Goal: Task Accomplishment & Management: Manage account settings

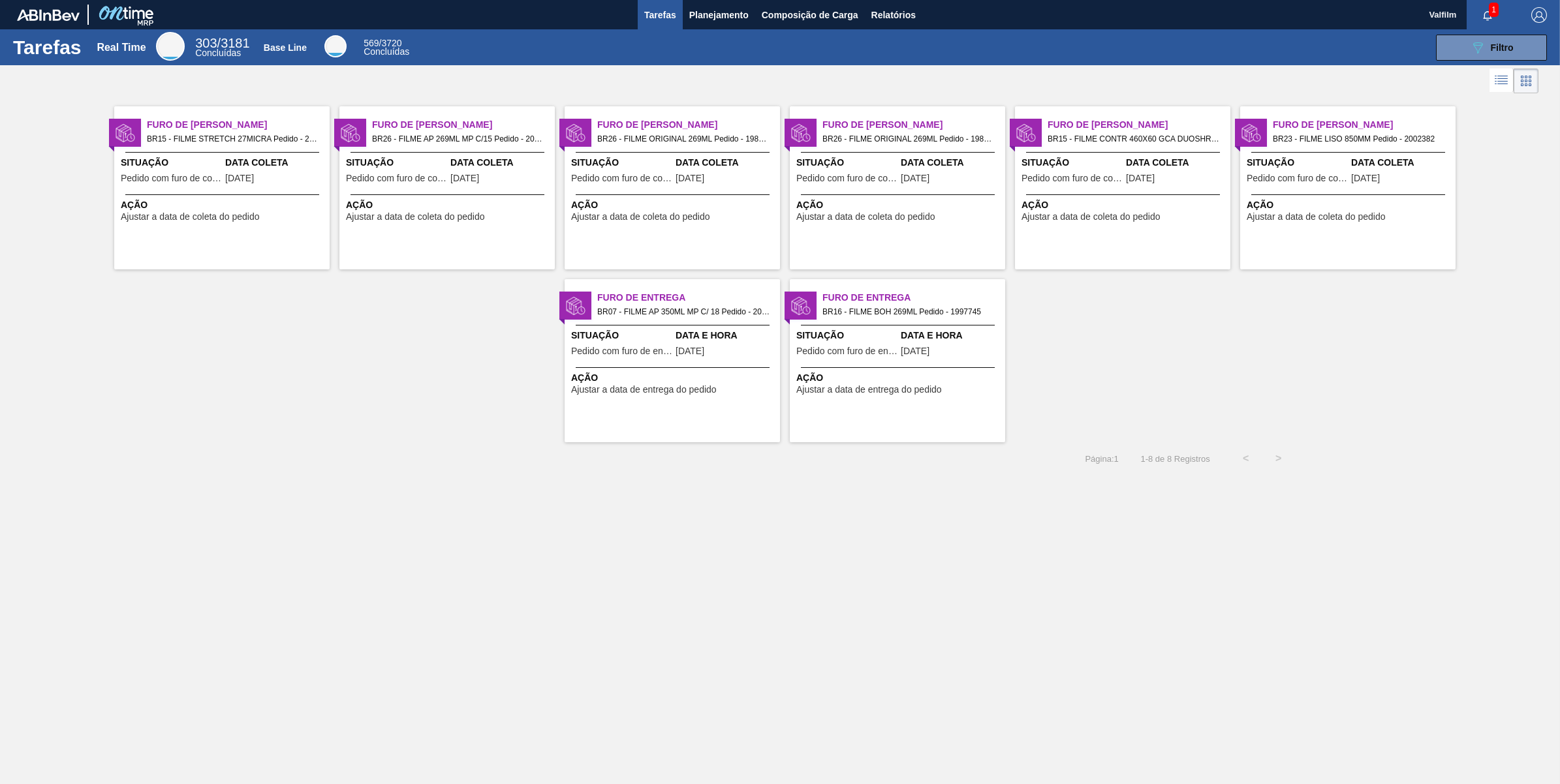
click at [438, 177] on span "Pedido com furo de coleta" at bounding box center [397, 178] width 101 height 10
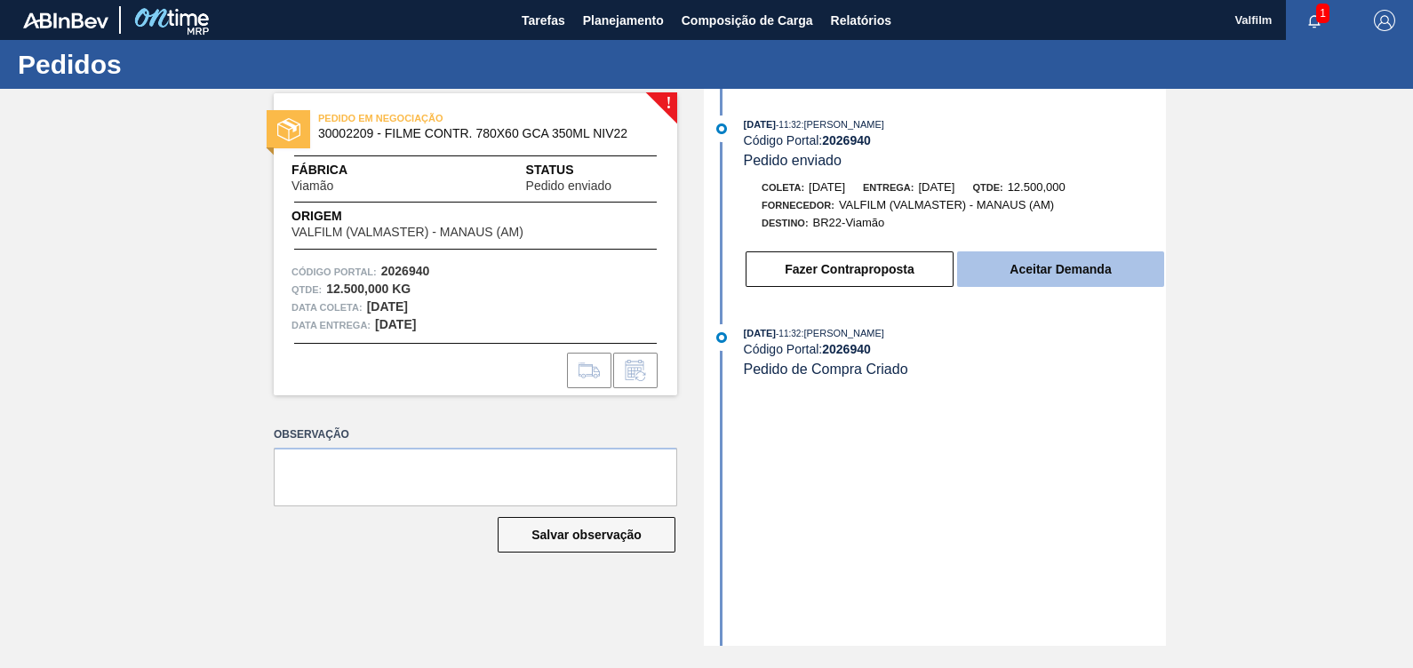
click at [1107, 269] on button "Aceitar Demanda" at bounding box center [1060, 270] width 207 height 36
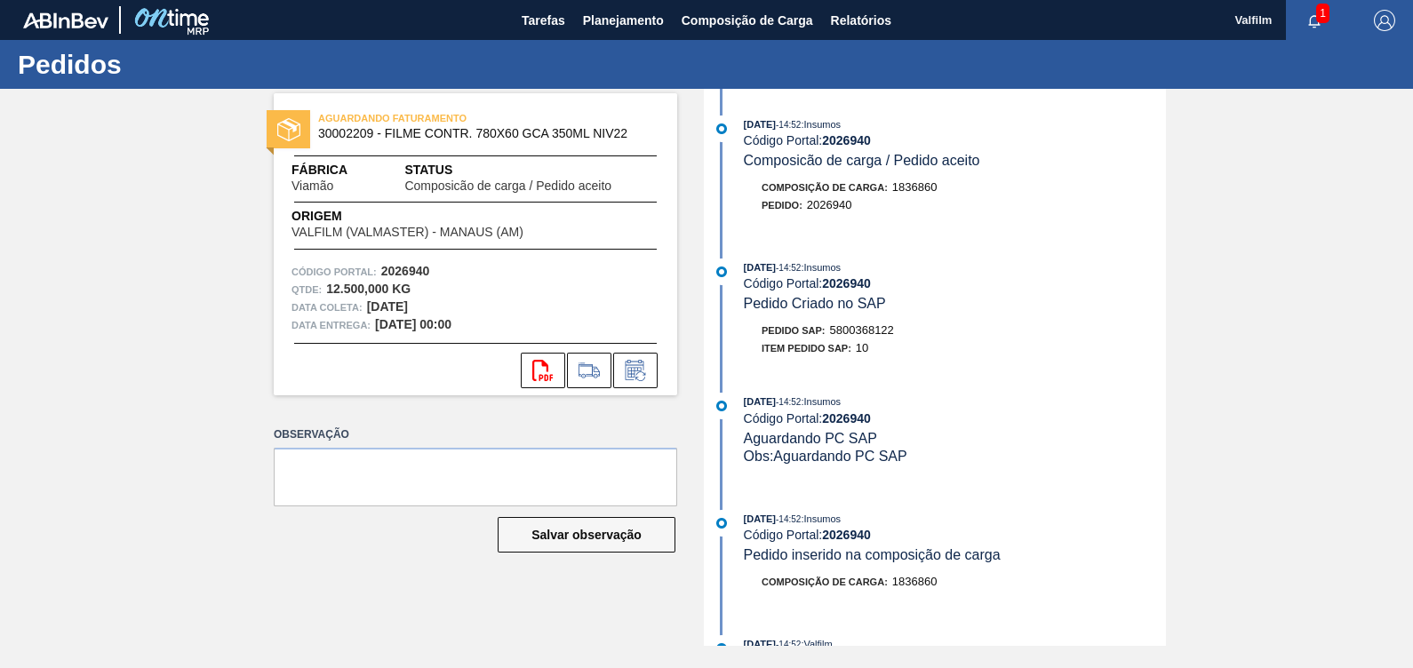
click at [859, 329] on span "5800368122" at bounding box center [862, 329] width 64 height 13
copy span "5800368122"
click at [632, 361] on icon at bounding box center [635, 370] width 19 height 20
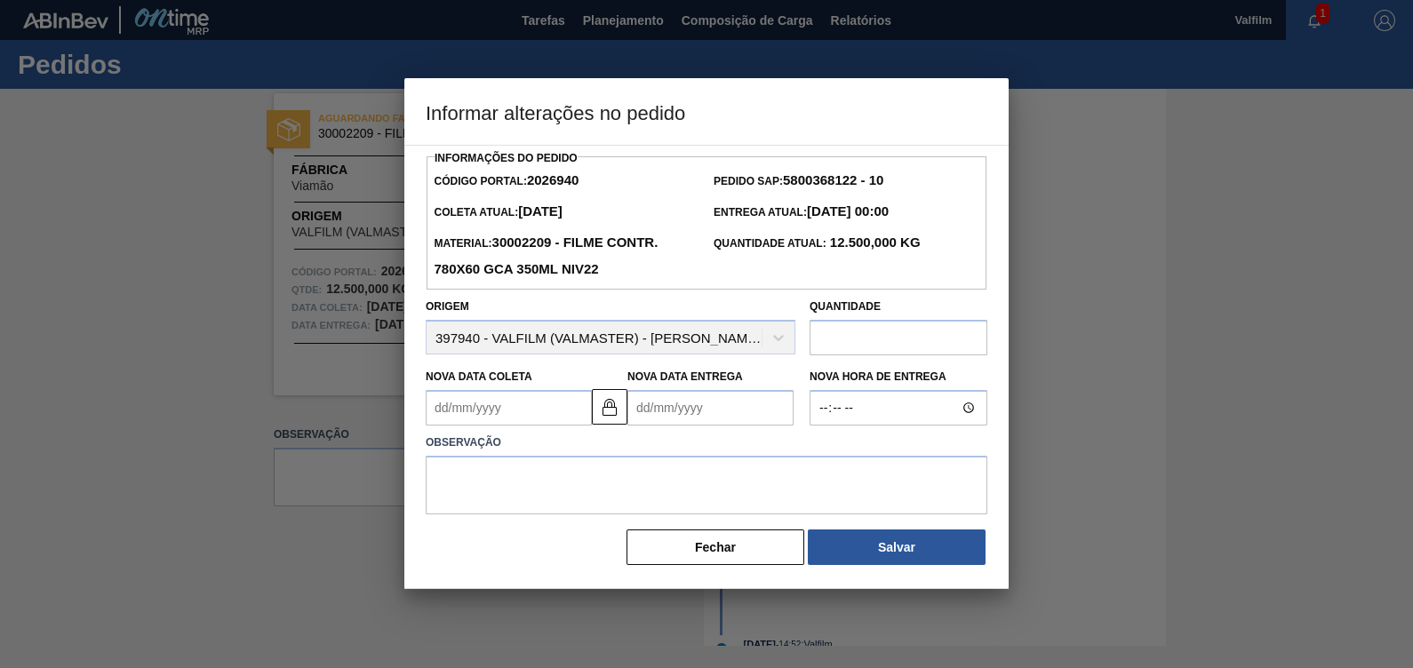
click at [731, 567] on div "Fechar Salvar" at bounding box center [707, 547] width 562 height 39
click at [733, 554] on button "Fechar" at bounding box center [716, 548] width 178 height 36
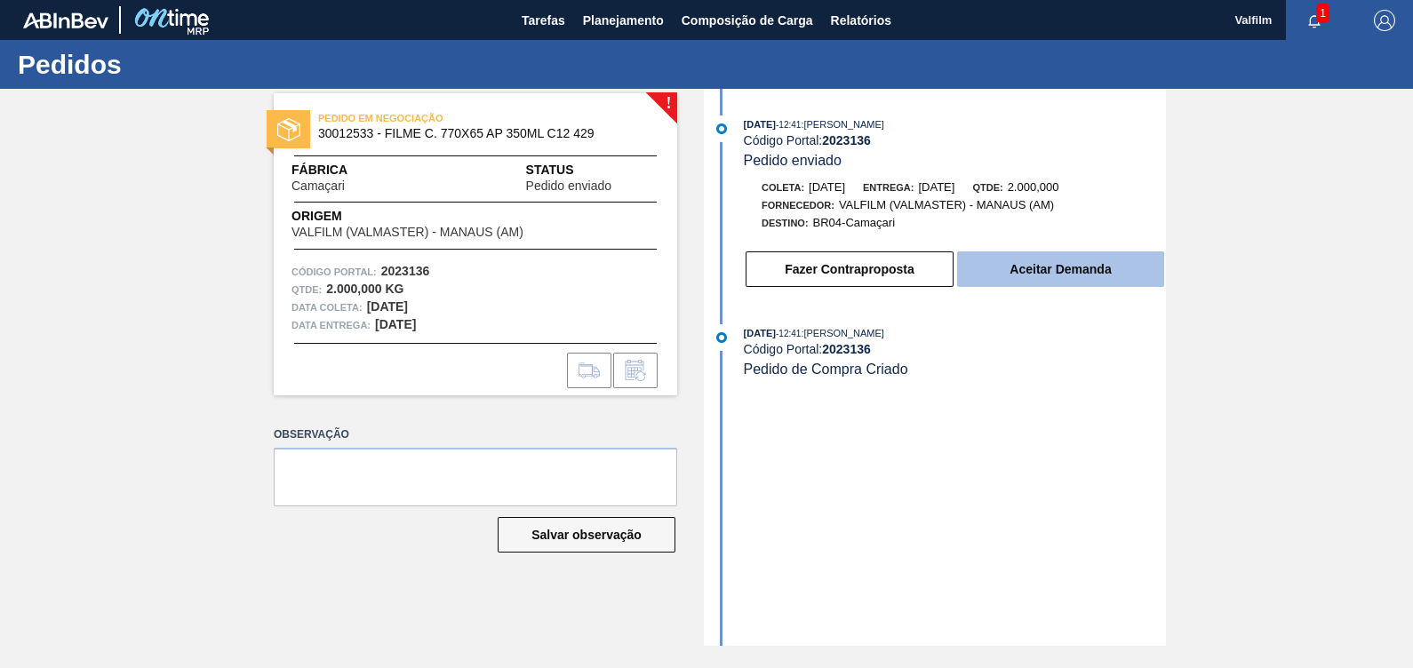
click at [1043, 263] on button "Aceitar Demanda" at bounding box center [1060, 270] width 207 height 36
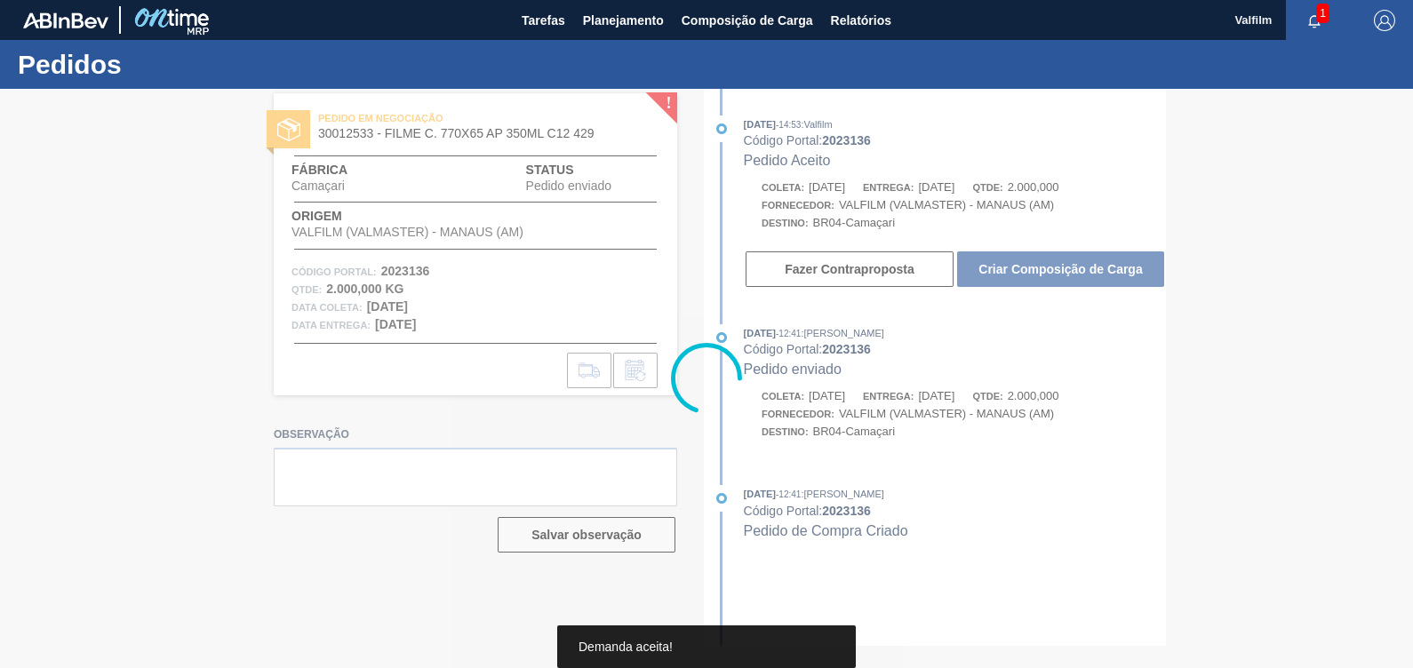
click at [1043, 263] on div at bounding box center [706, 378] width 1413 height 579
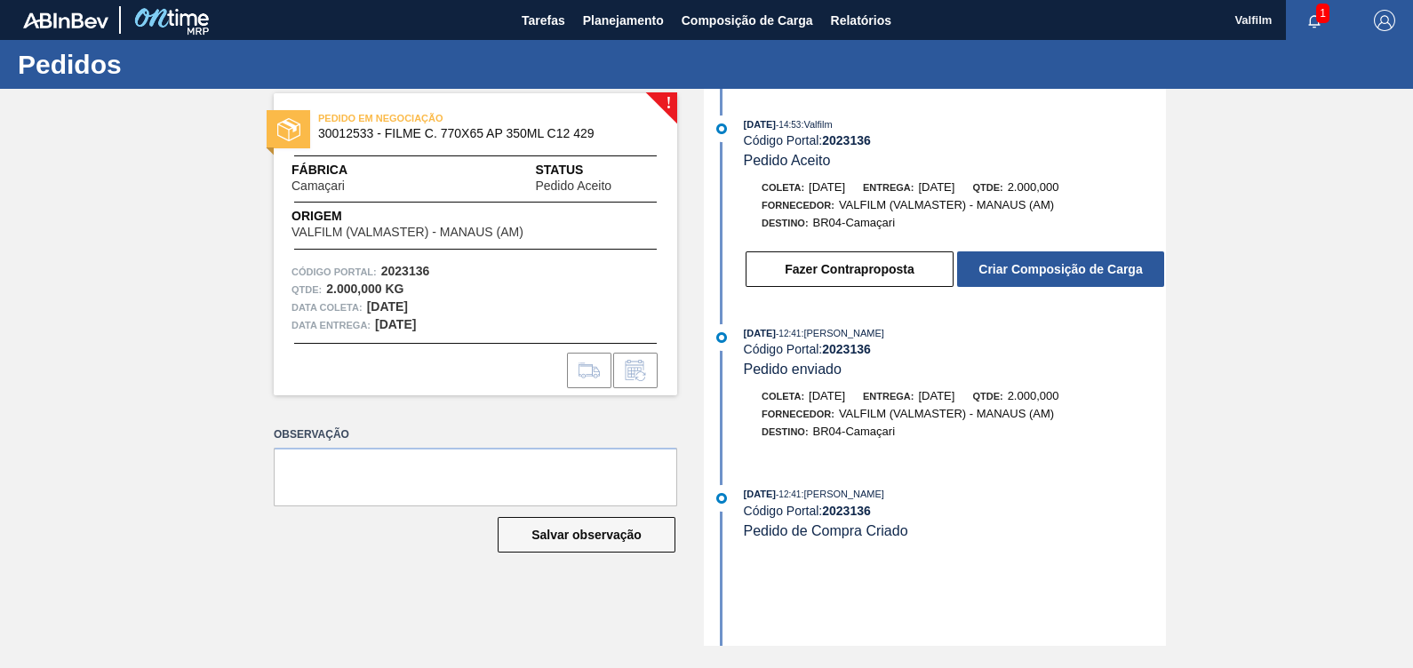
click at [1043, 263] on button "Criar Composição de Carga" at bounding box center [1060, 270] width 207 height 36
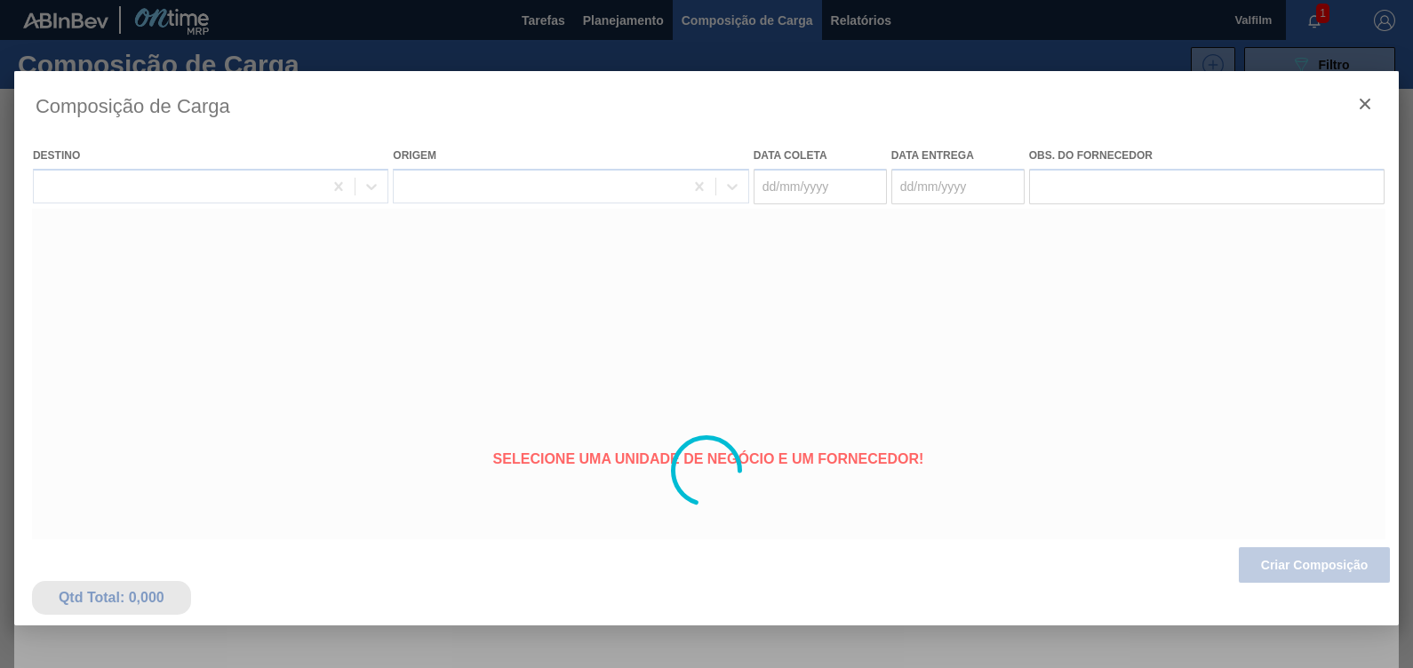
type coleta "[DATE]"
type entrega "[DATE]"
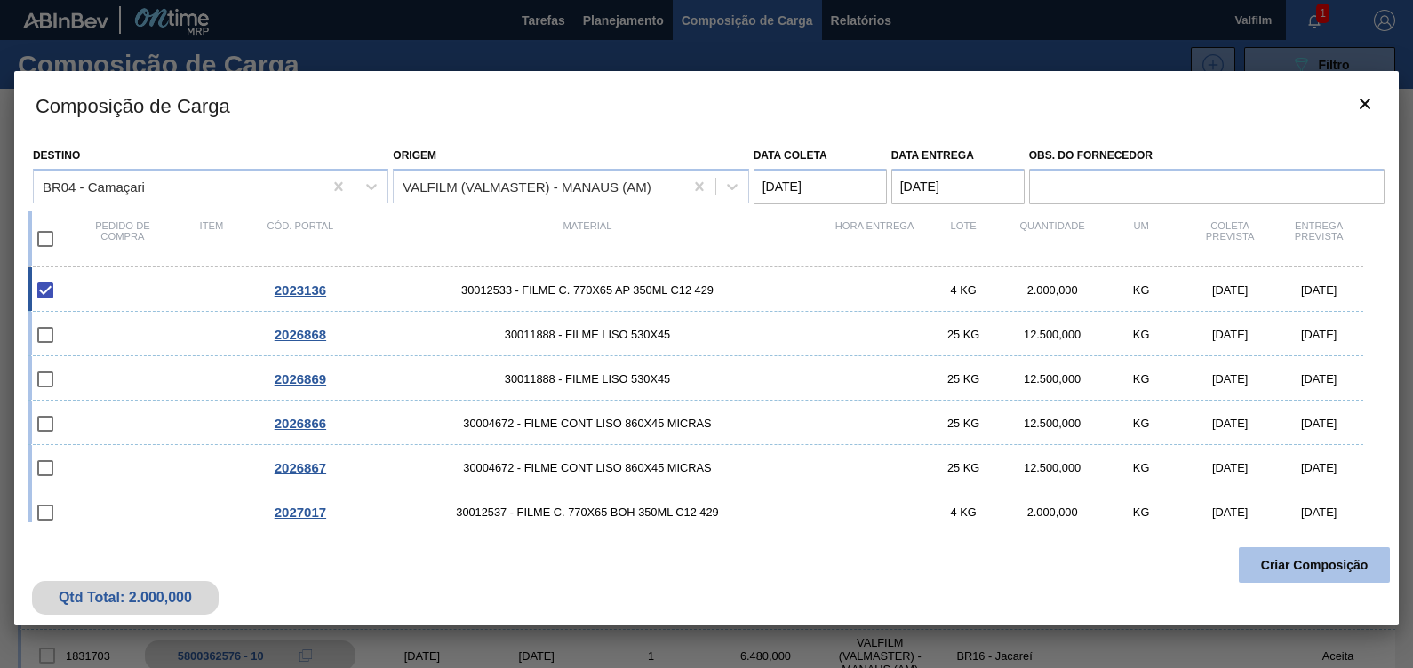
click at [1271, 562] on button "Criar Composição" at bounding box center [1314, 565] width 151 height 36
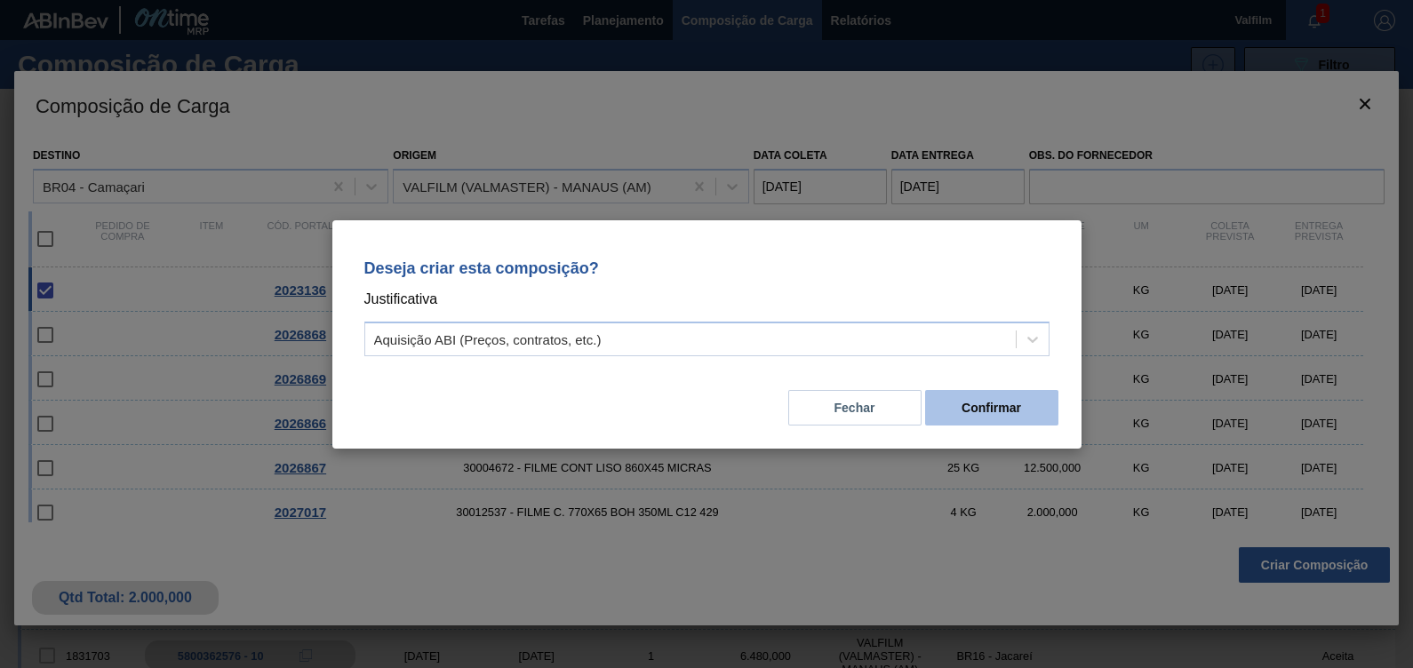
click at [970, 402] on button "Confirmar" at bounding box center [991, 408] width 133 height 36
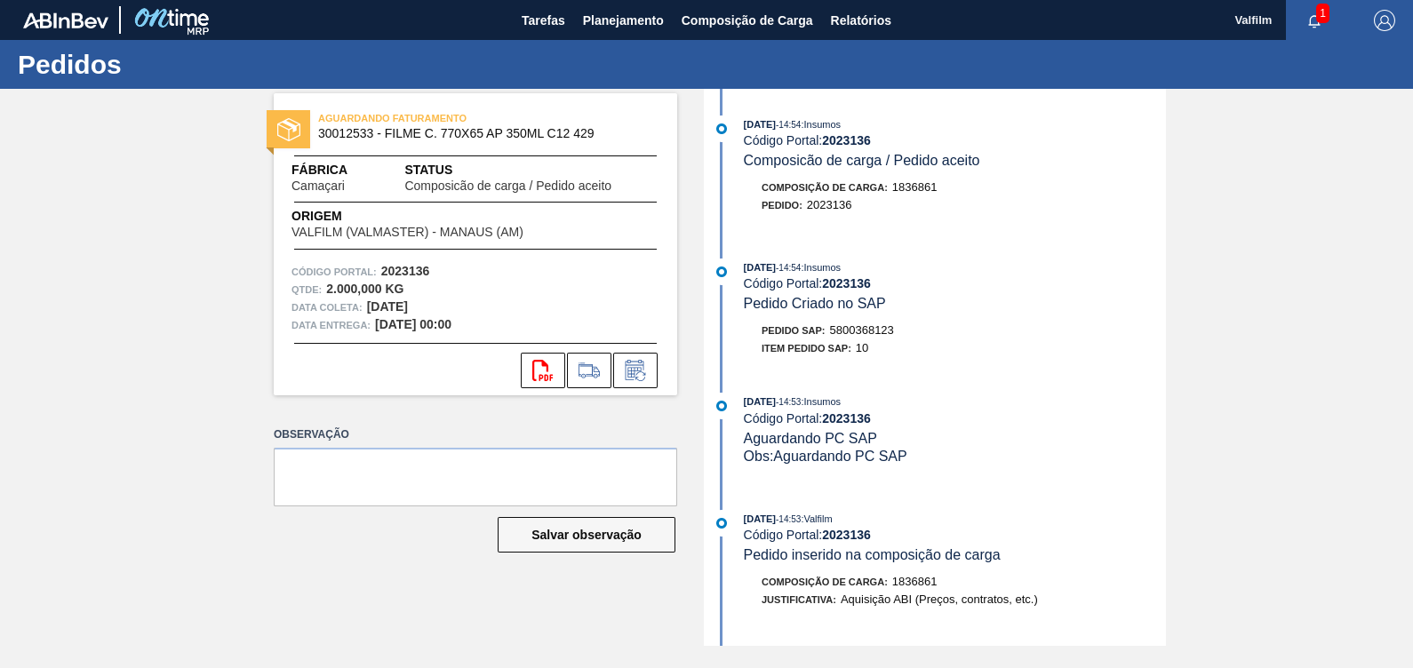
click at [861, 330] on span "5800368123" at bounding box center [862, 329] width 64 height 13
copy span "5800368123"
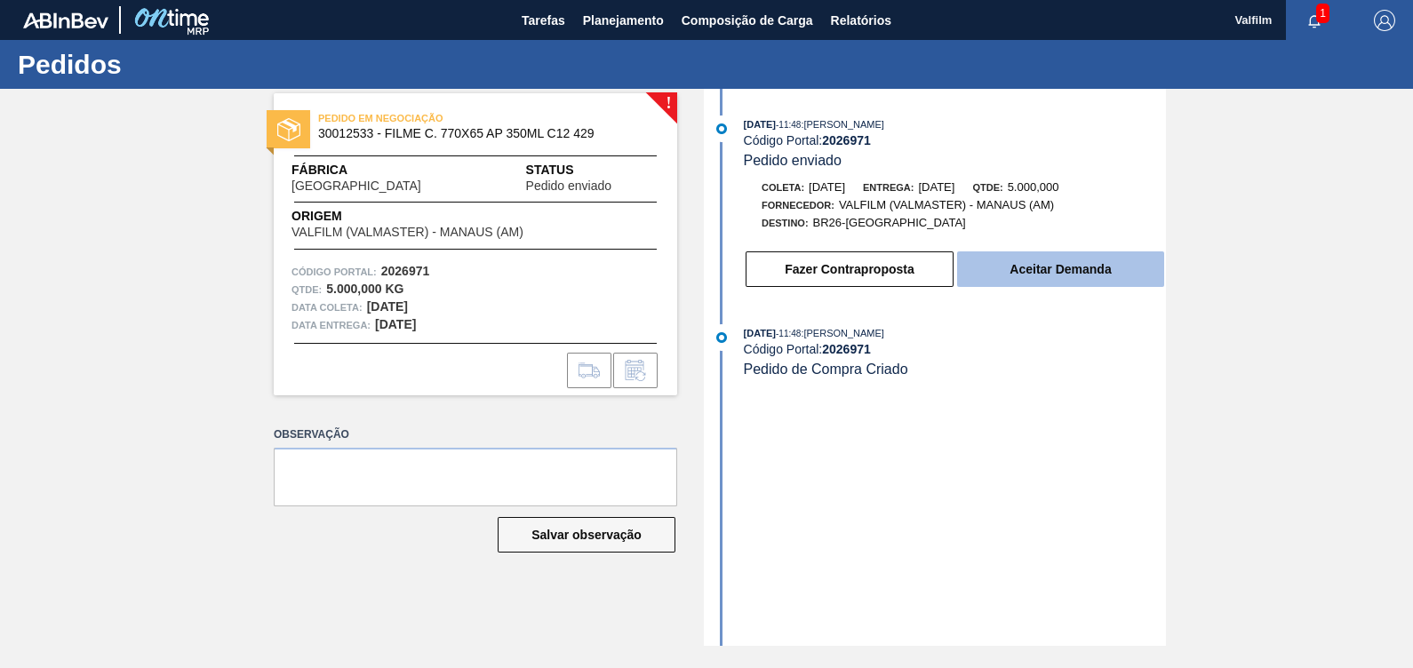
click at [1056, 260] on button "Aceitar Demanda" at bounding box center [1060, 270] width 207 height 36
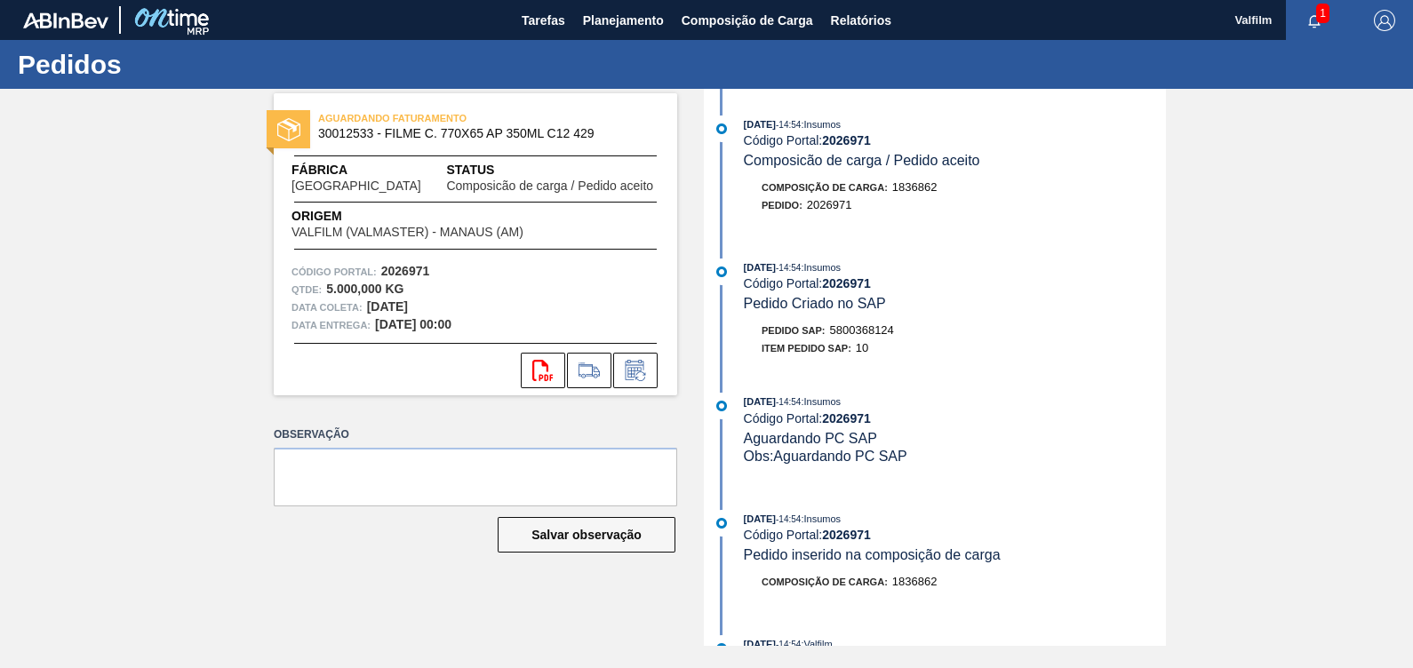
click at [881, 331] on span "5800368124" at bounding box center [862, 329] width 64 height 13
copy span "5800368124"
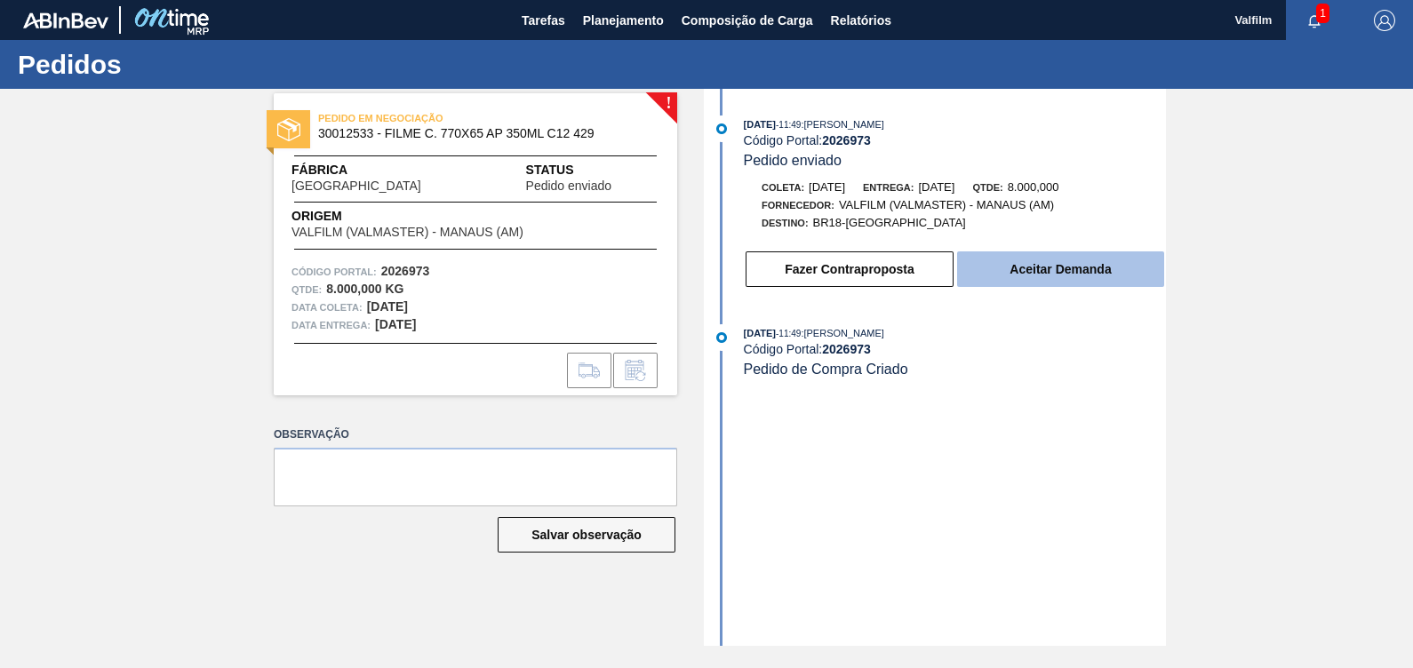
click at [1098, 277] on button "Aceitar Demanda" at bounding box center [1060, 270] width 207 height 36
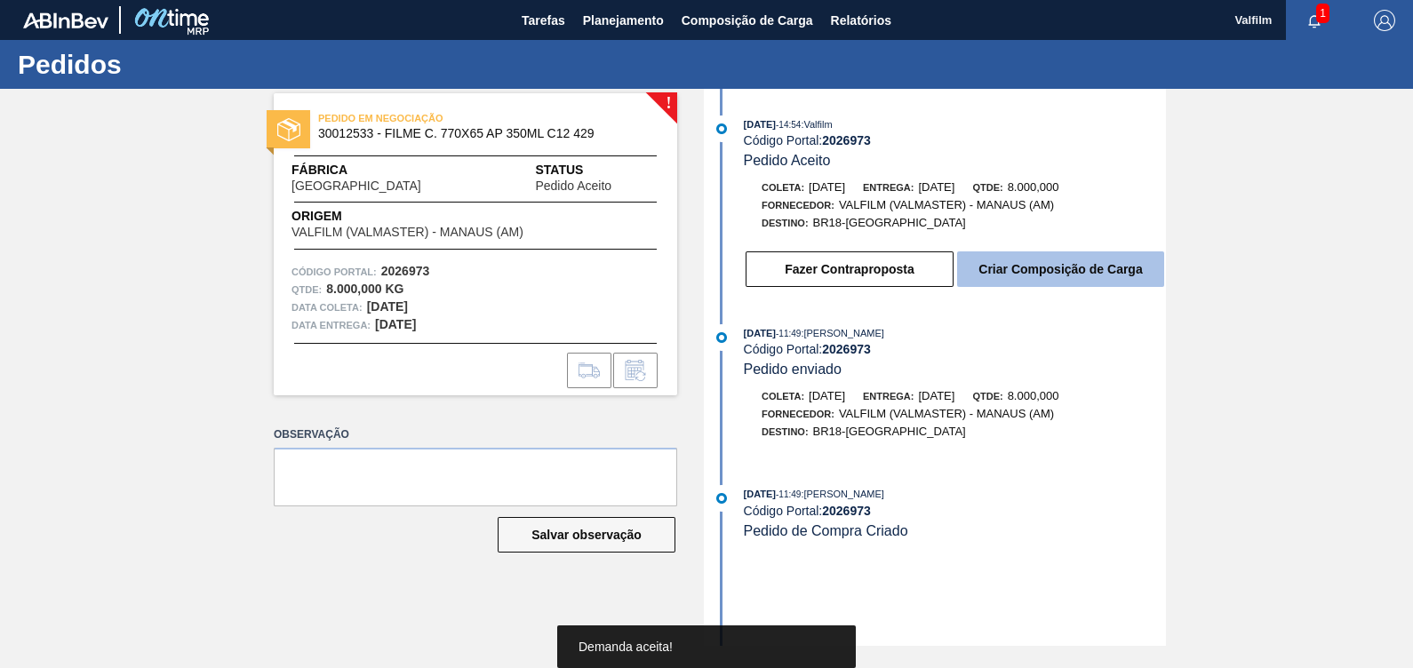
click at [1128, 281] on button "Criar Composição de Carga" at bounding box center [1060, 270] width 207 height 36
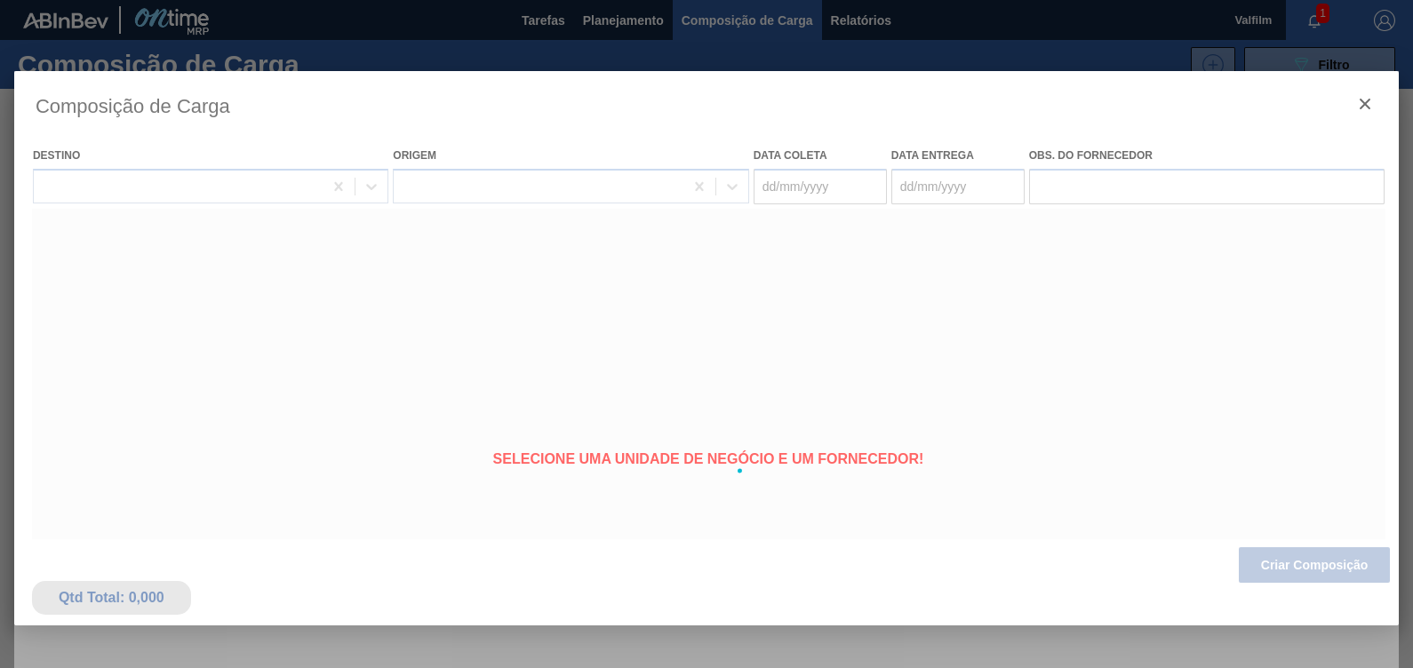
type coleta "[DATE]"
type entrega "[DATE]"
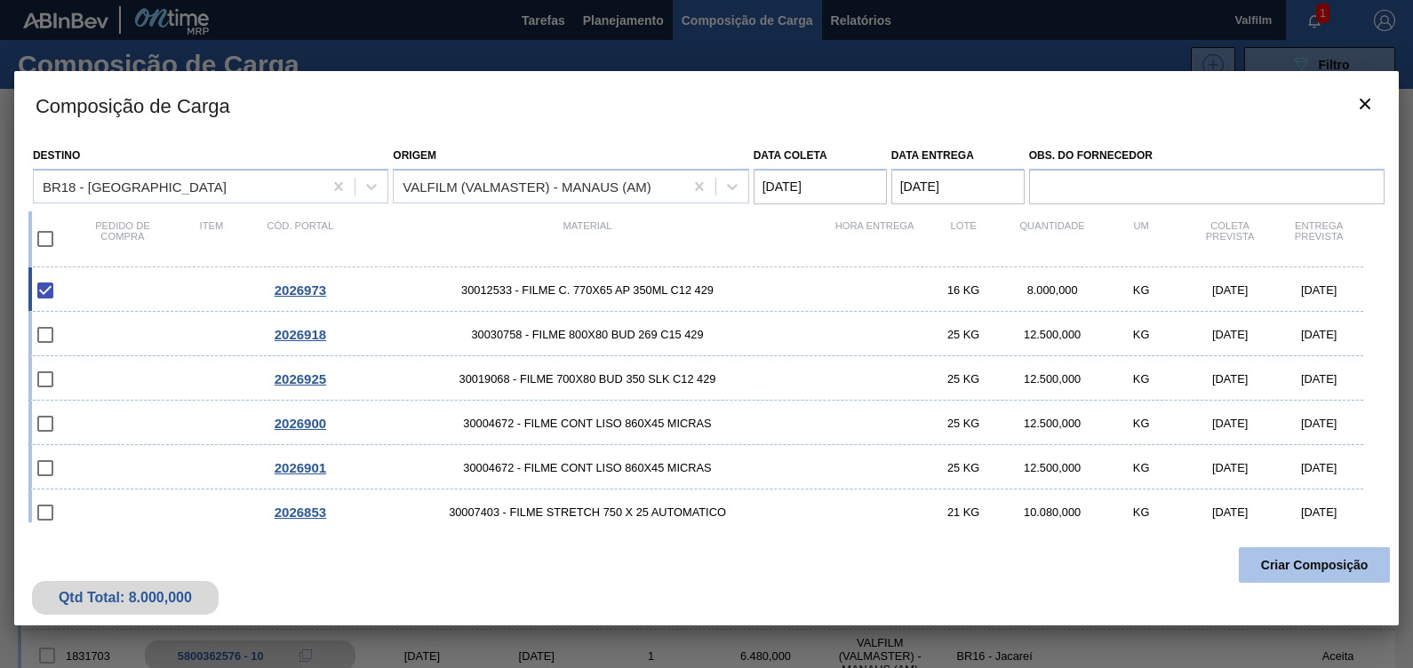
click at [1315, 553] on button "Criar Composição" at bounding box center [1314, 565] width 151 height 36
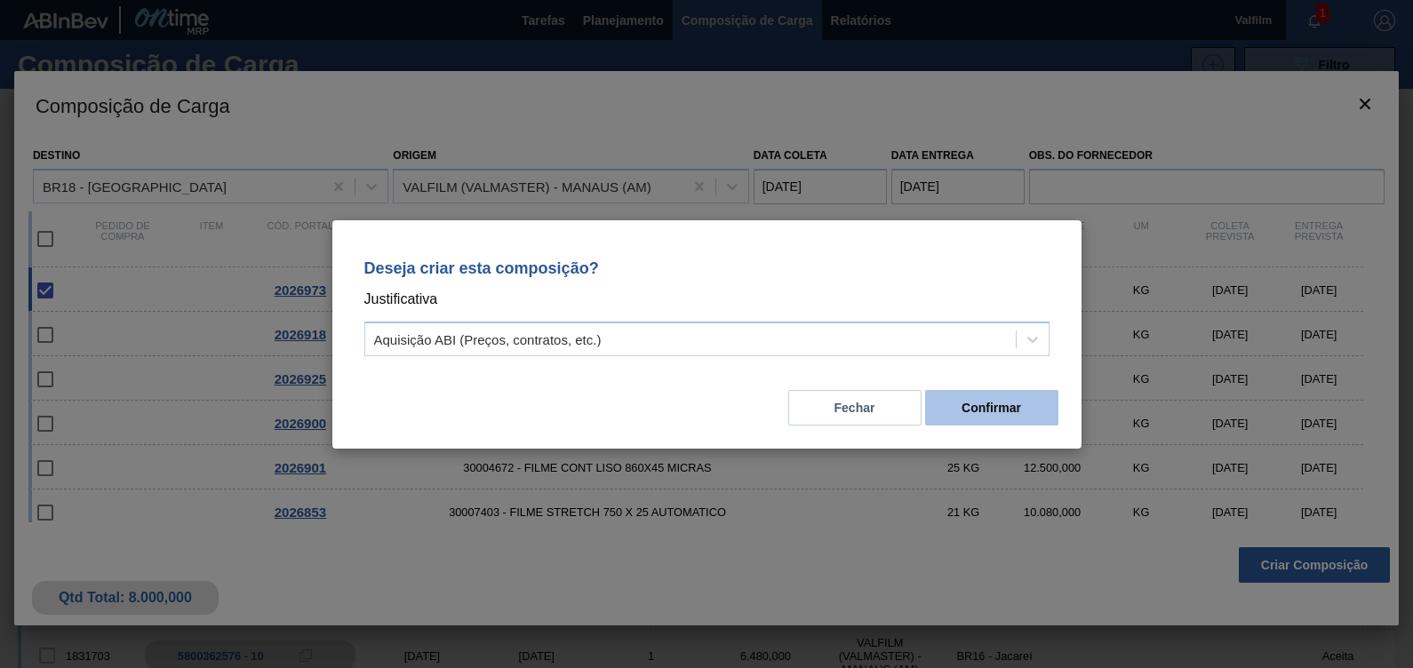
click at [1002, 400] on button "Confirmar" at bounding box center [991, 408] width 133 height 36
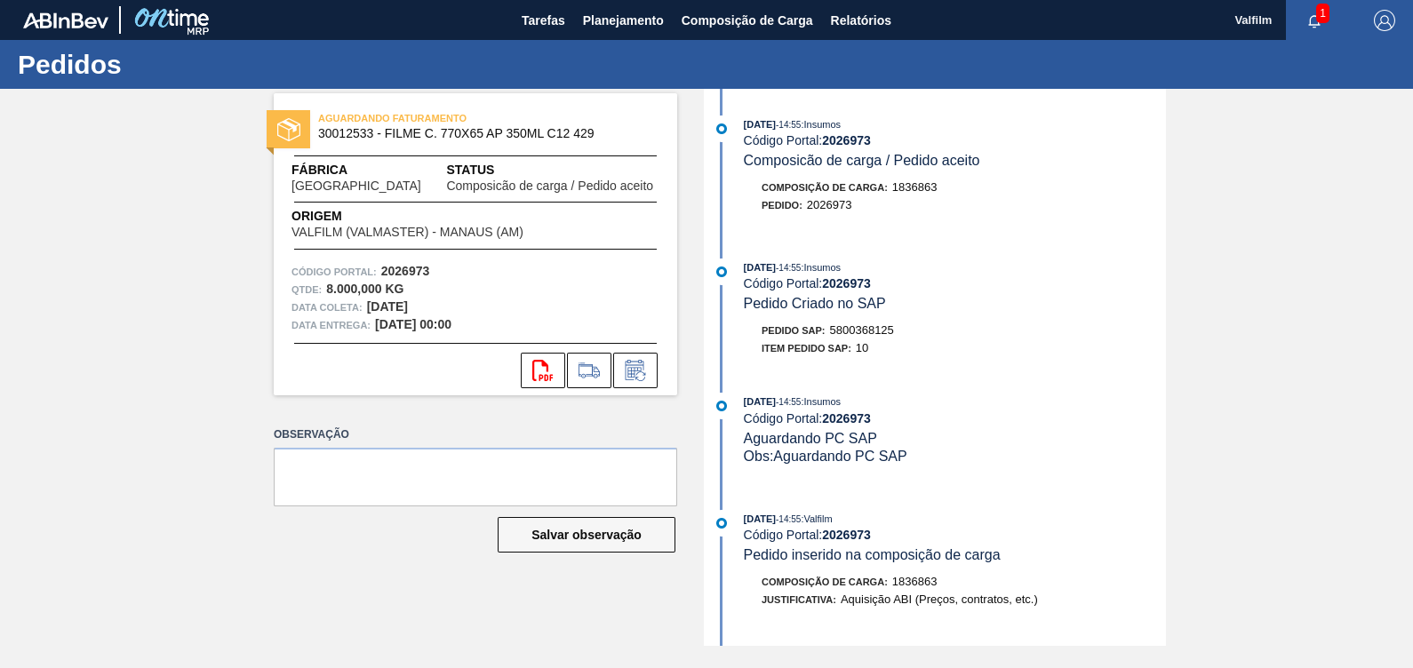
click at [867, 329] on span "5800368125" at bounding box center [862, 329] width 64 height 13
copy span "5800368125"
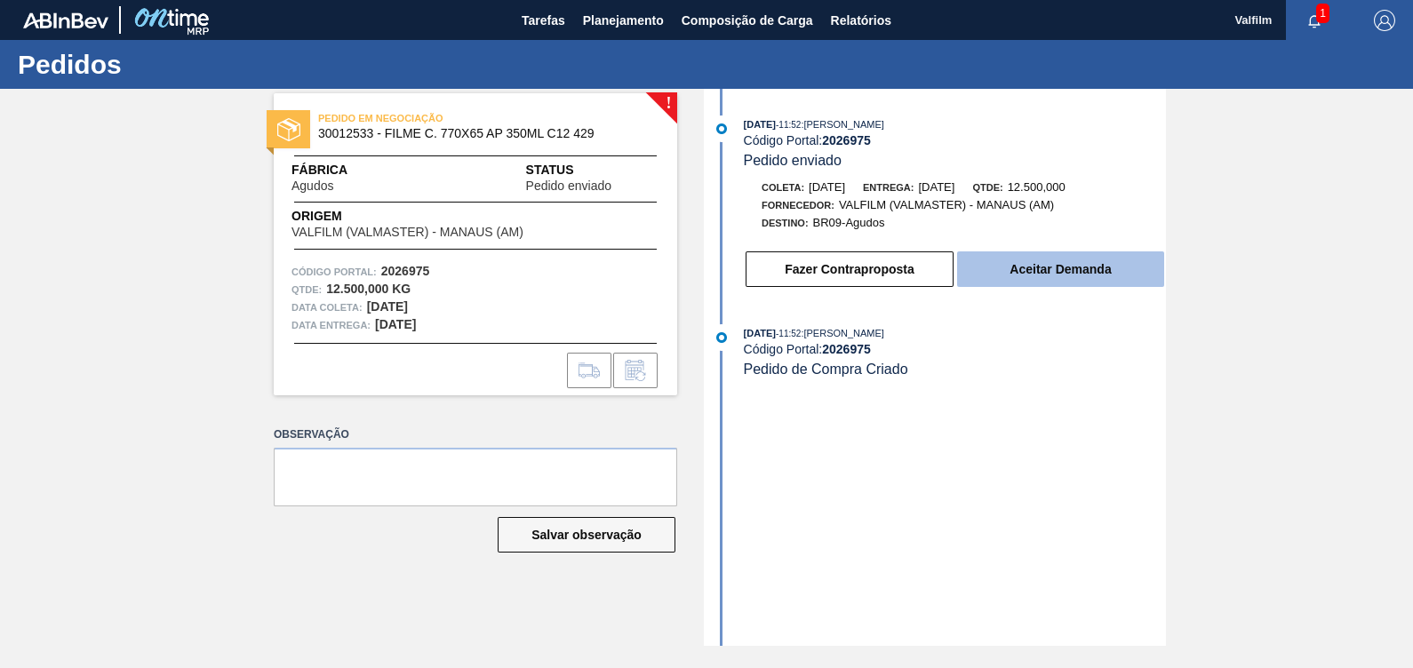
click at [1057, 271] on button "Aceitar Demanda" at bounding box center [1060, 270] width 207 height 36
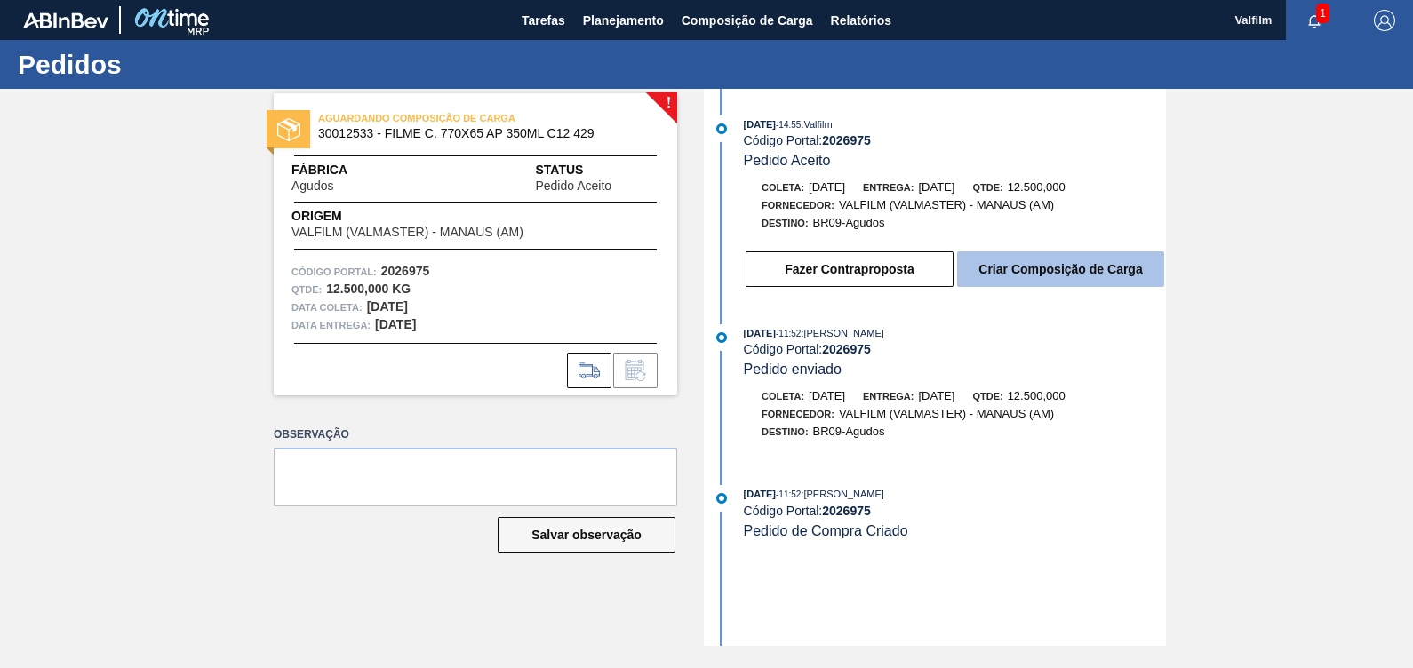
click at [1139, 268] on button "Criar Composição de Carga" at bounding box center [1060, 270] width 207 height 36
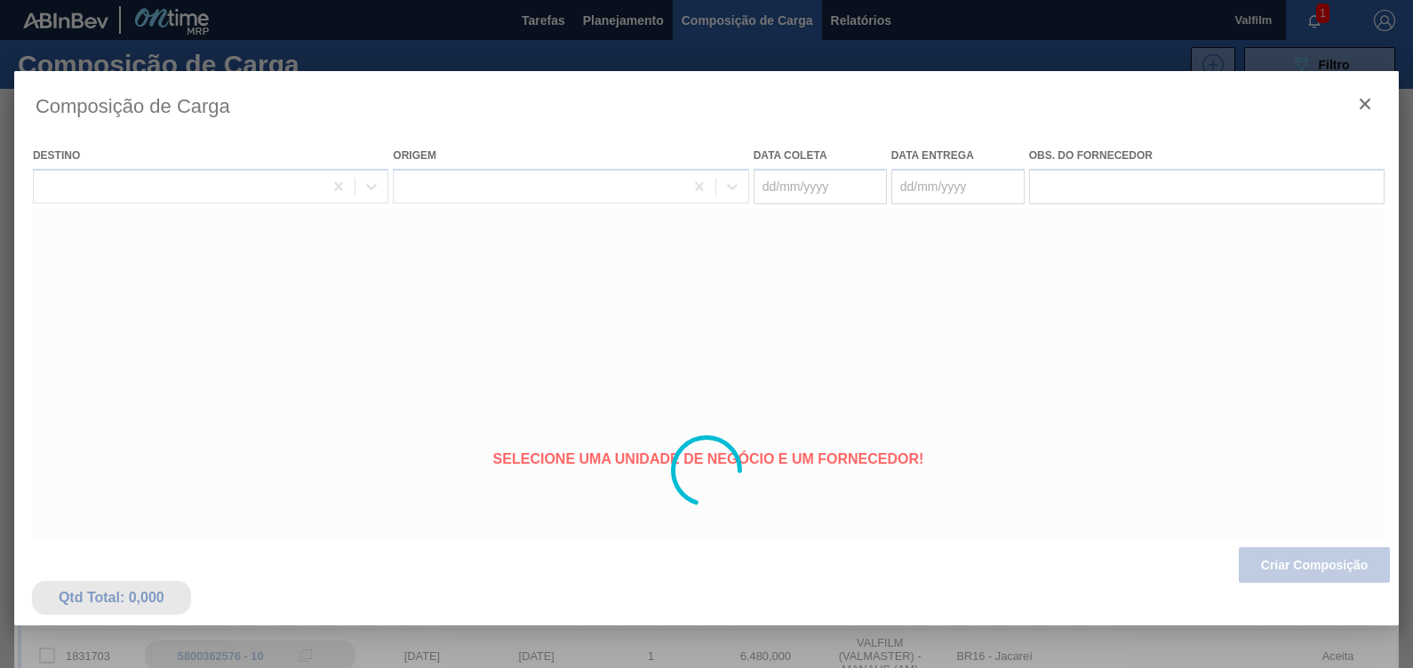
type coleta "09/10/2025"
type entrega "08/11/2025"
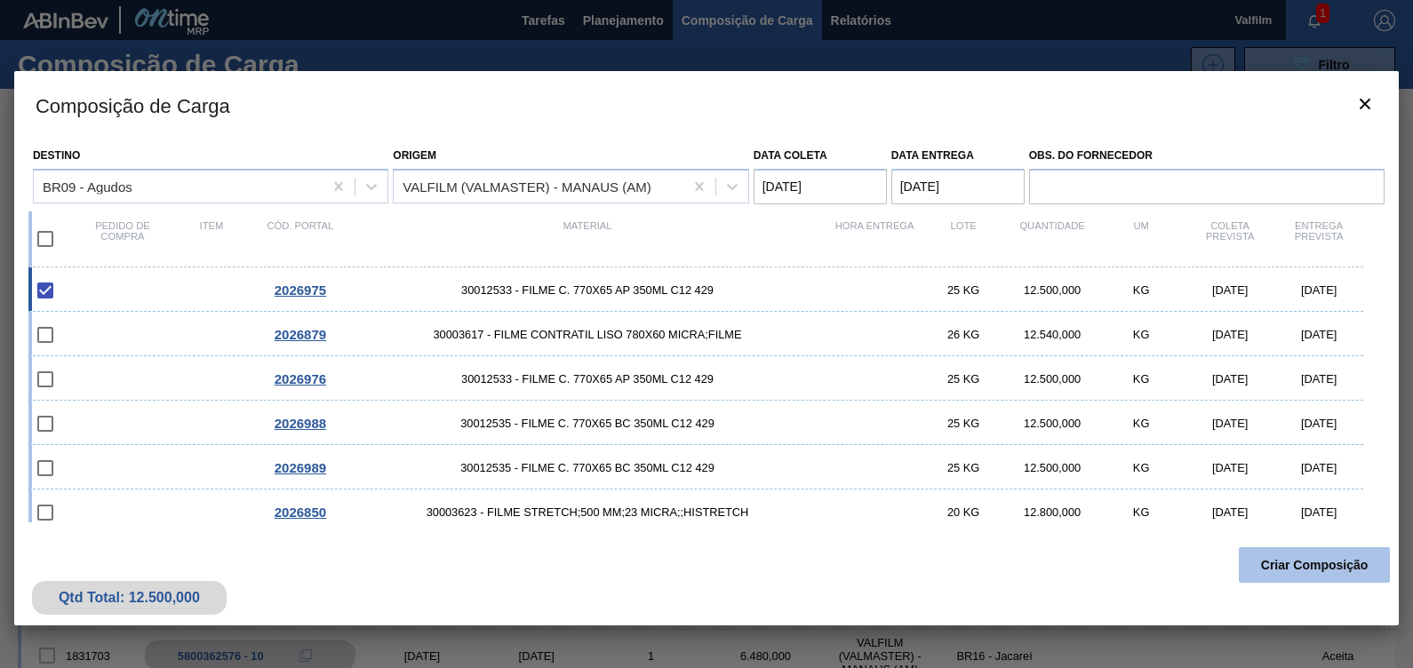
click at [1337, 577] on button "Criar Composição" at bounding box center [1314, 565] width 151 height 36
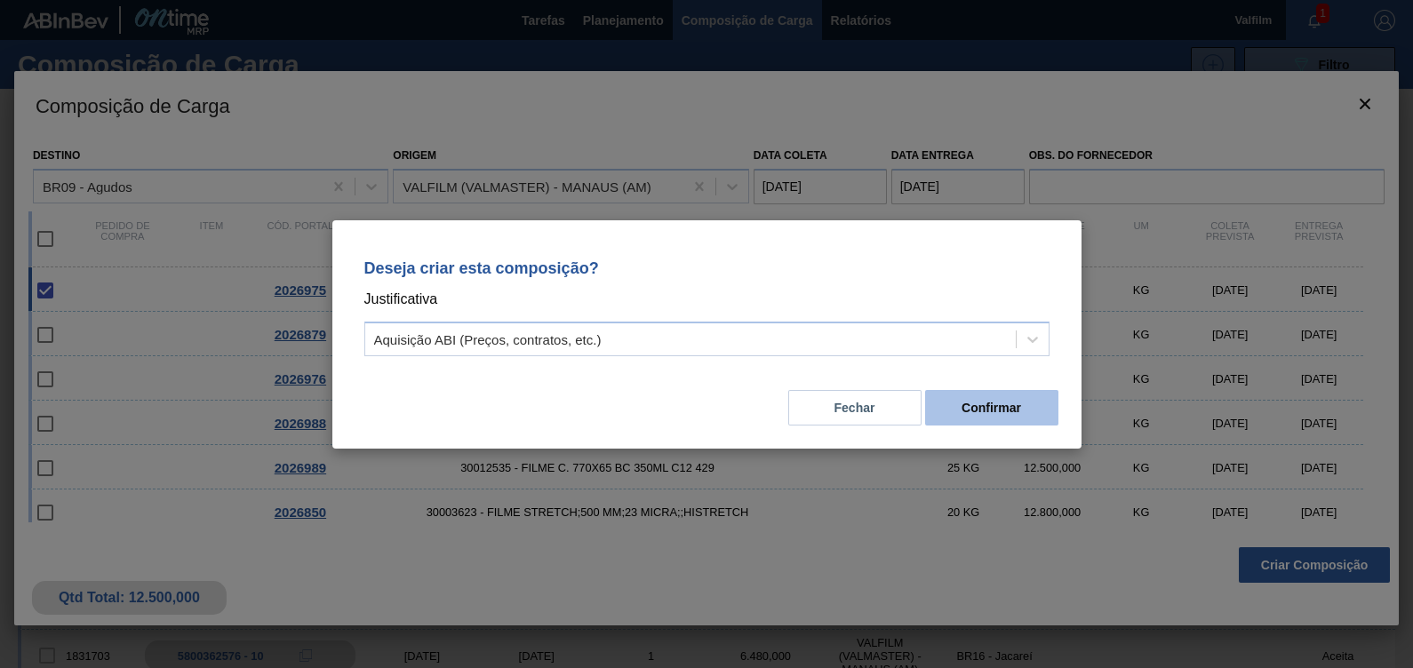
click at [968, 395] on button "Confirmar" at bounding box center [991, 408] width 133 height 36
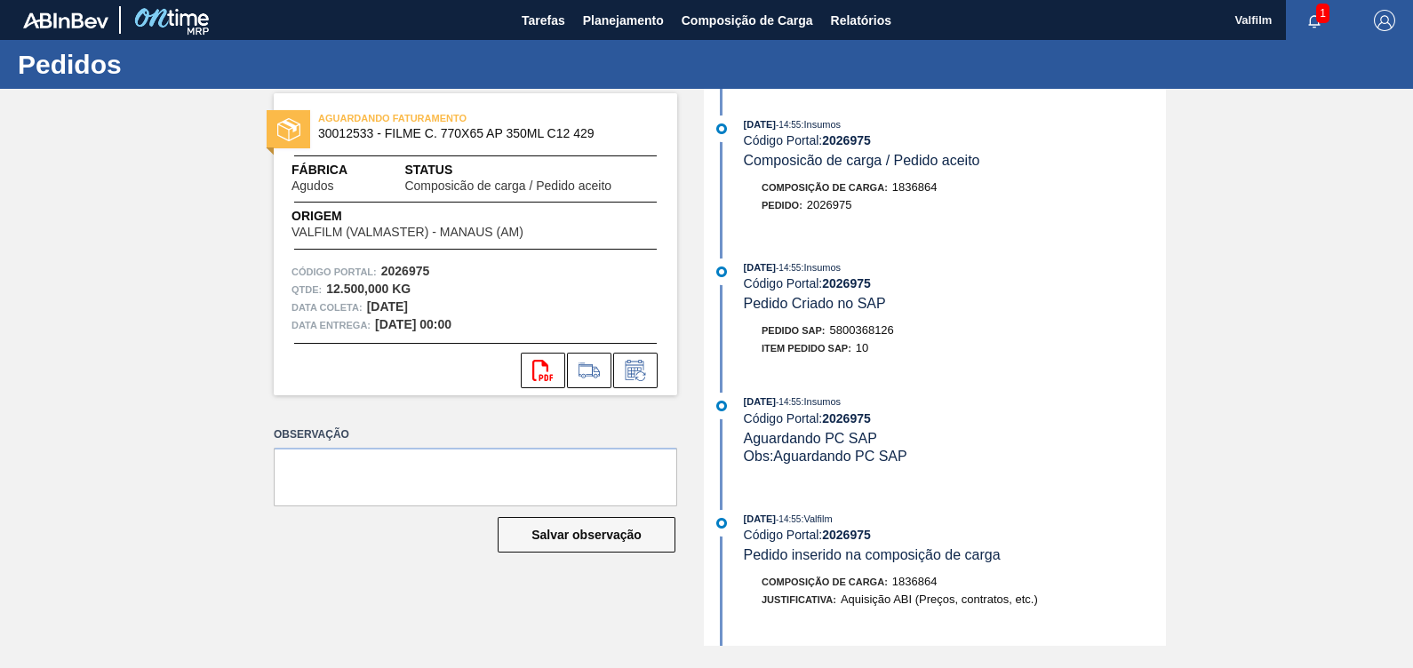
click at [888, 328] on span "5800368126" at bounding box center [862, 329] width 64 height 13
copy span "5800368126"
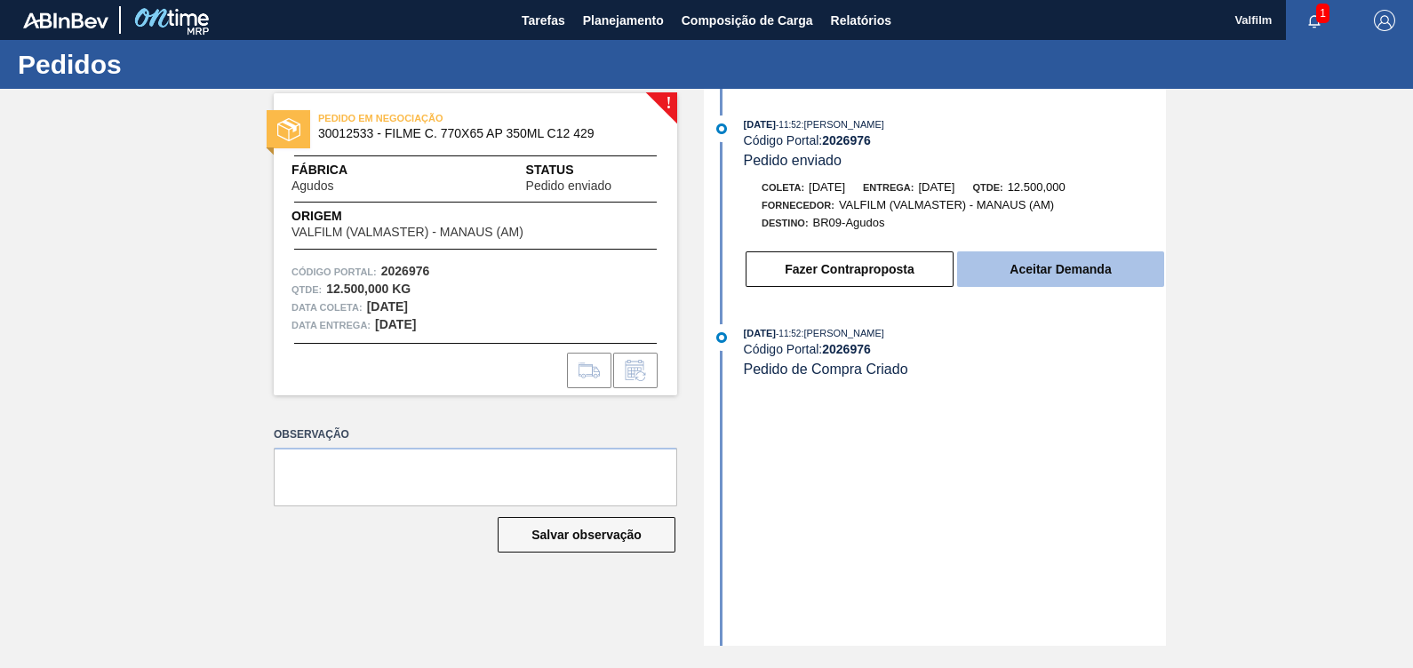
click at [1089, 275] on button "Aceitar Demanda" at bounding box center [1060, 270] width 207 height 36
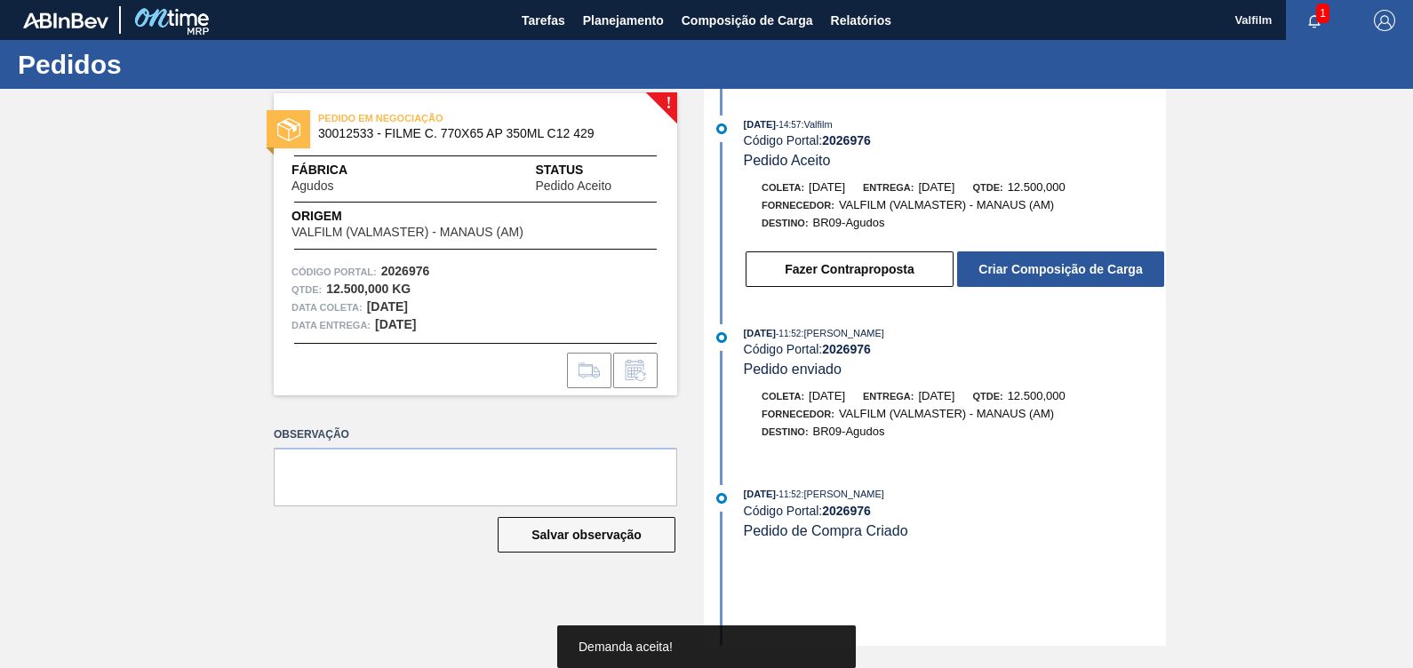
click at [1089, 275] on button "Criar Composição de Carga" at bounding box center [1060, 270] width 207 height 36
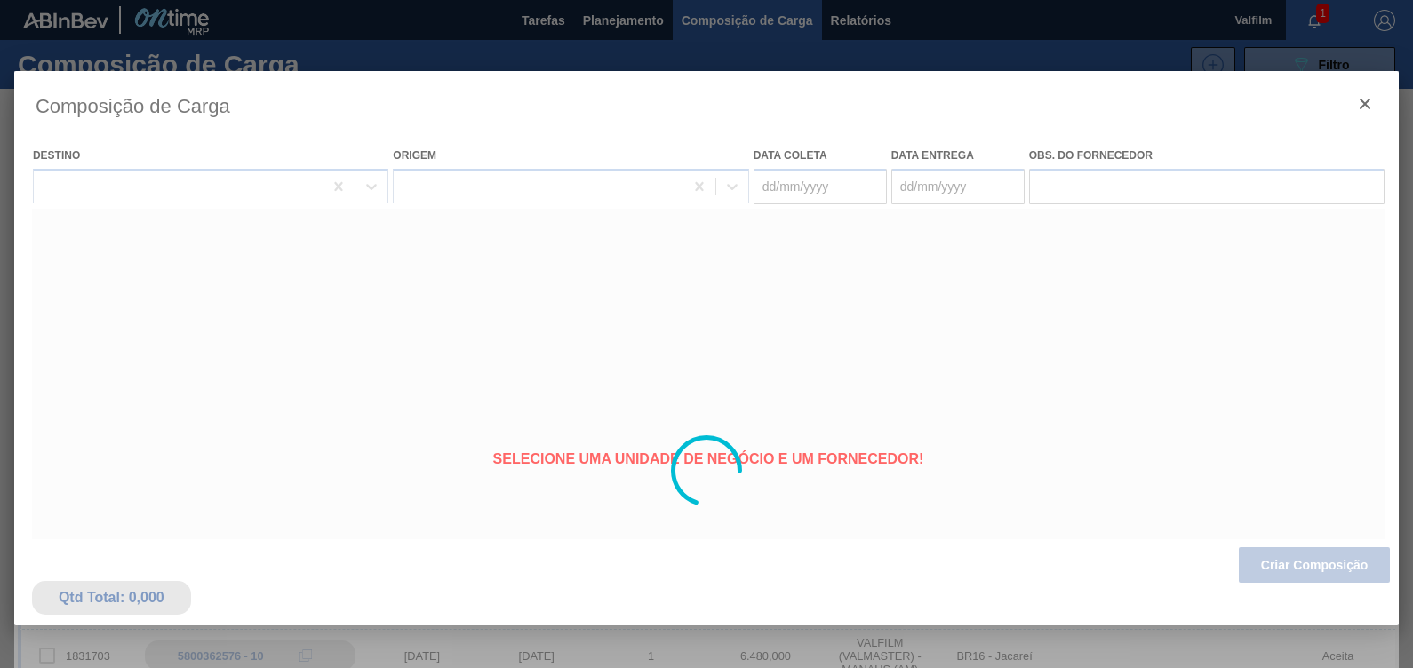
type coleta "[DATE]"
type entrega "[DATE]"
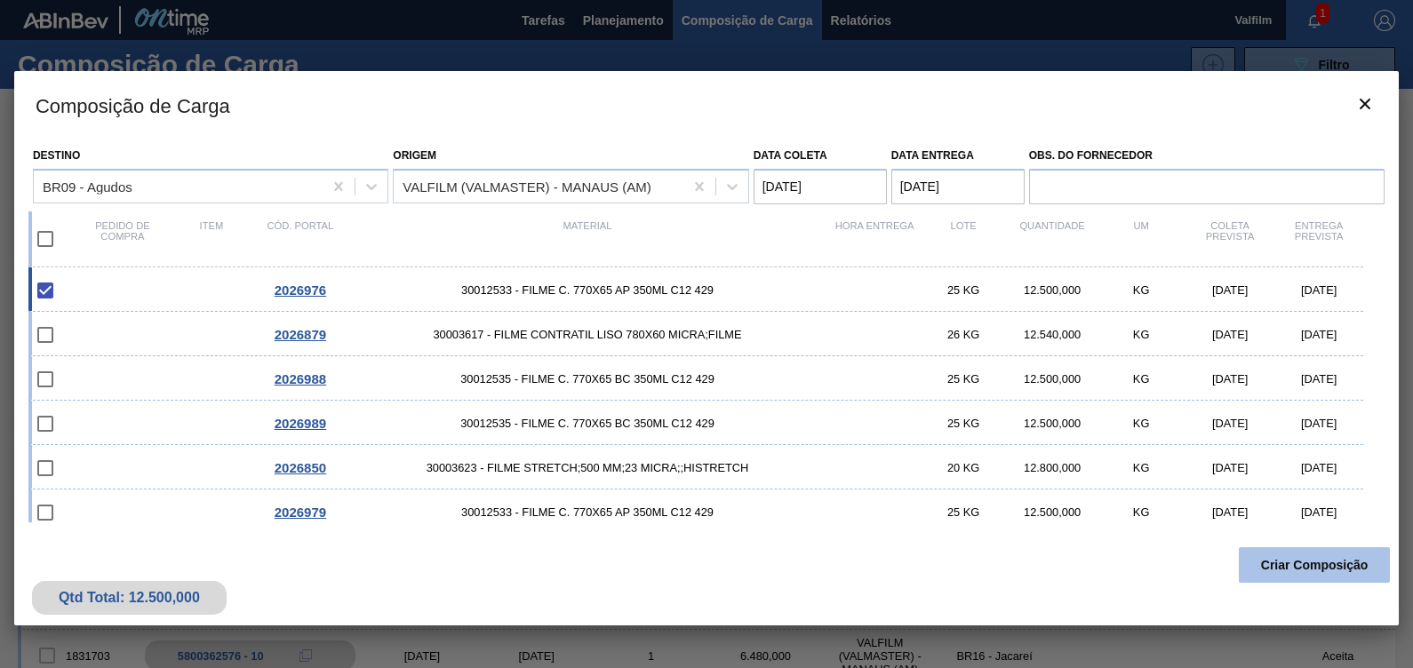
click at [1364, 568] on button "Criar Composição" at bounding box center [1314, 565] width 151 height 36
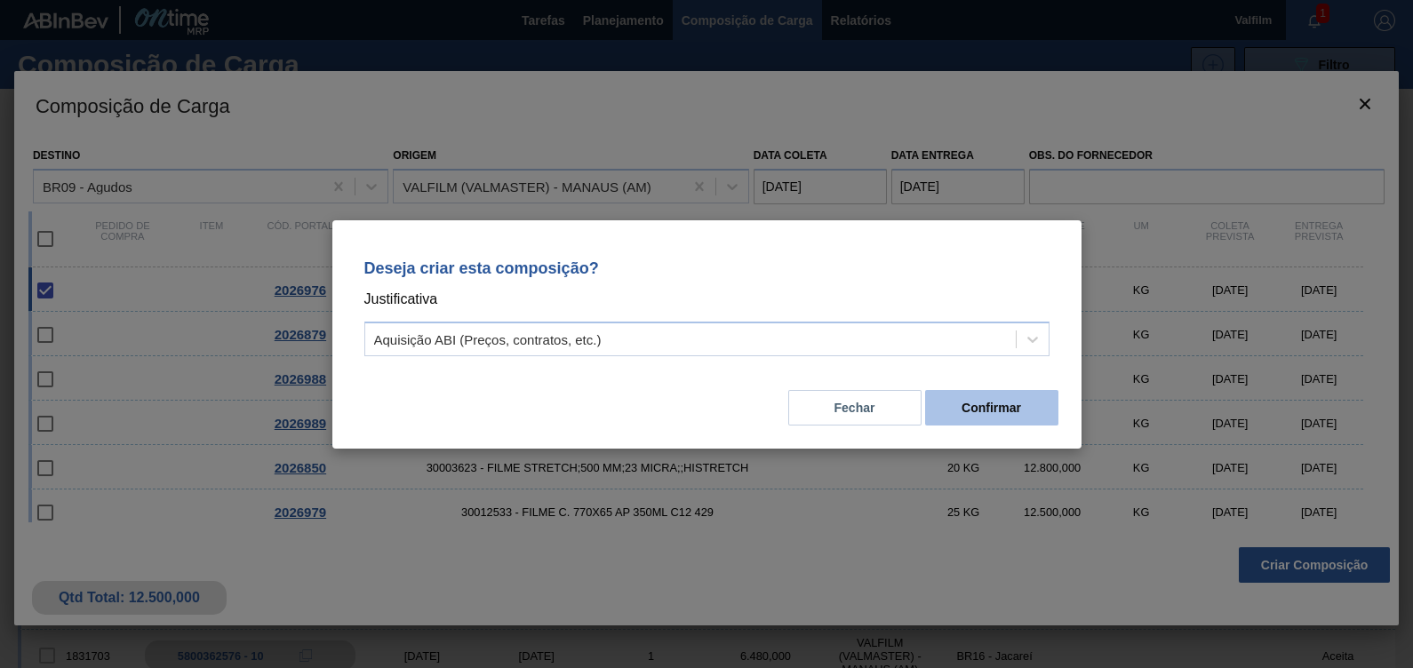
click at [962, 408] on button "Confirmar" at bounding box center [991, 408] width 133 height 36
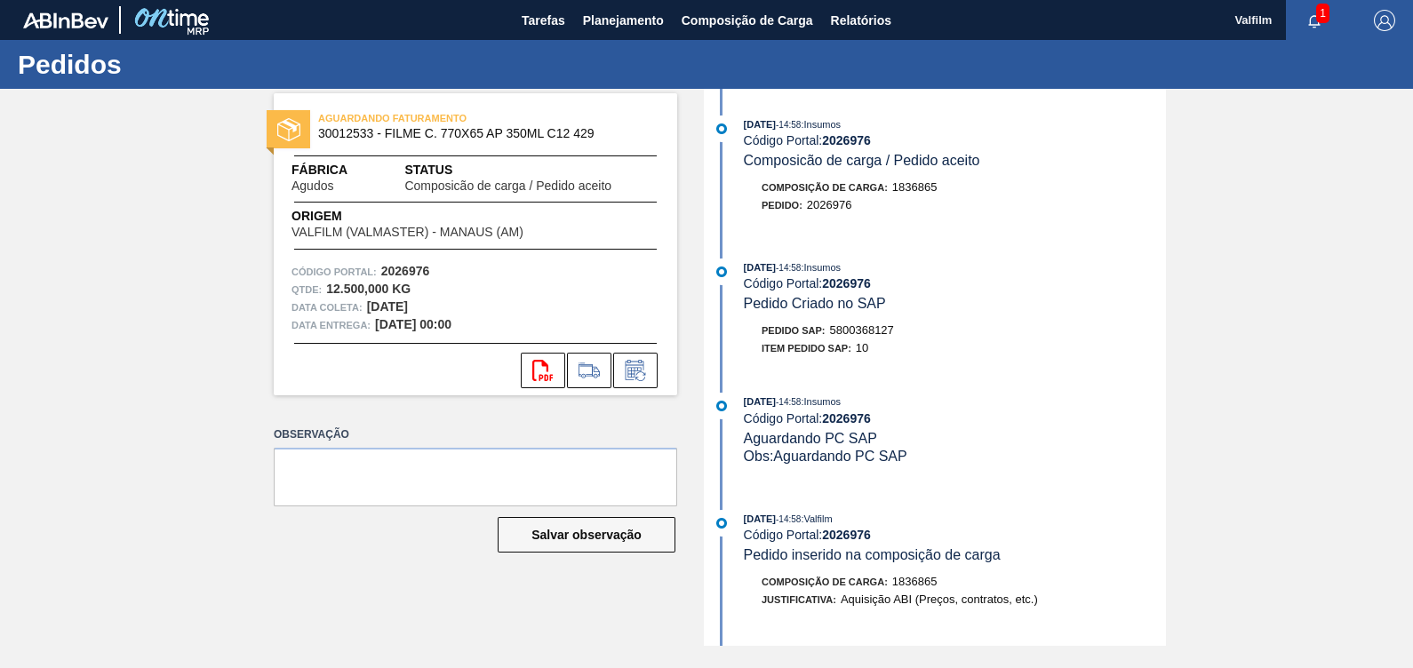
click at [875, 337] on span "5800368127" at bounding box center [862, 329] width 64 height 13
copy span "5800368127"
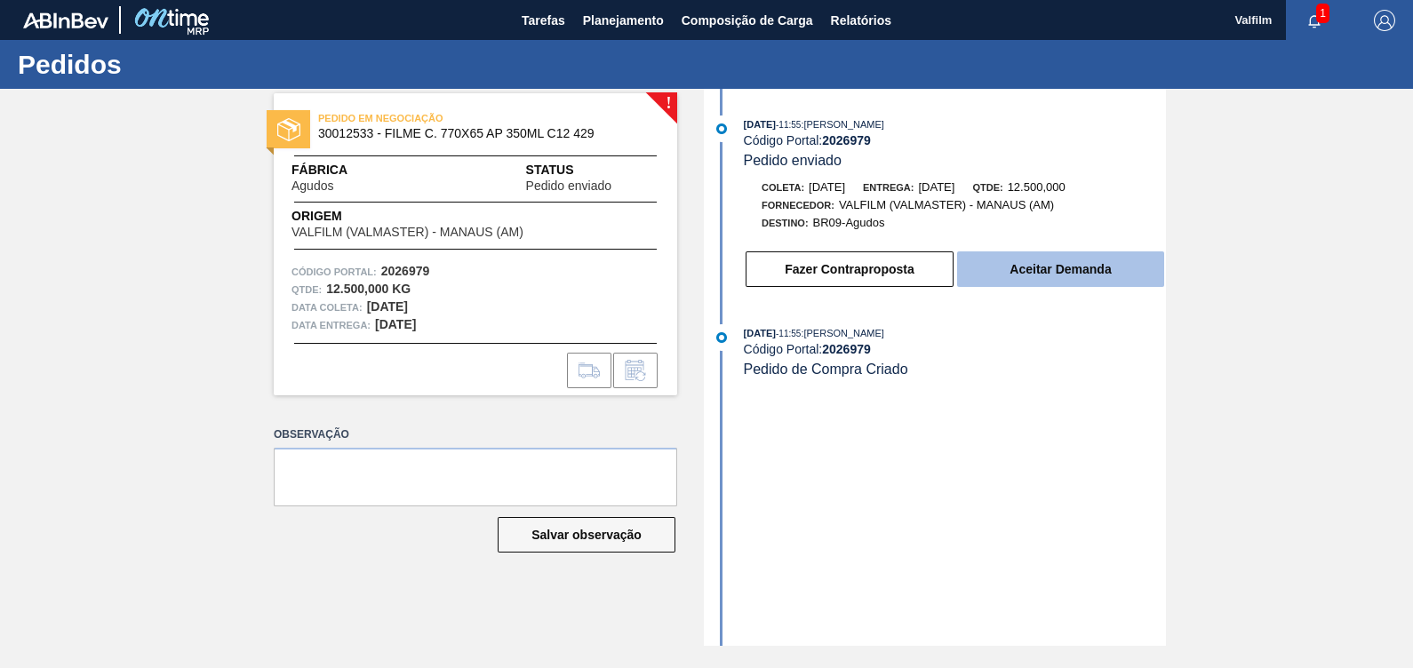
click at [1079, 263] on button "Aceitar Demanda" at bounding box center [1060, 270] width 207 height 36
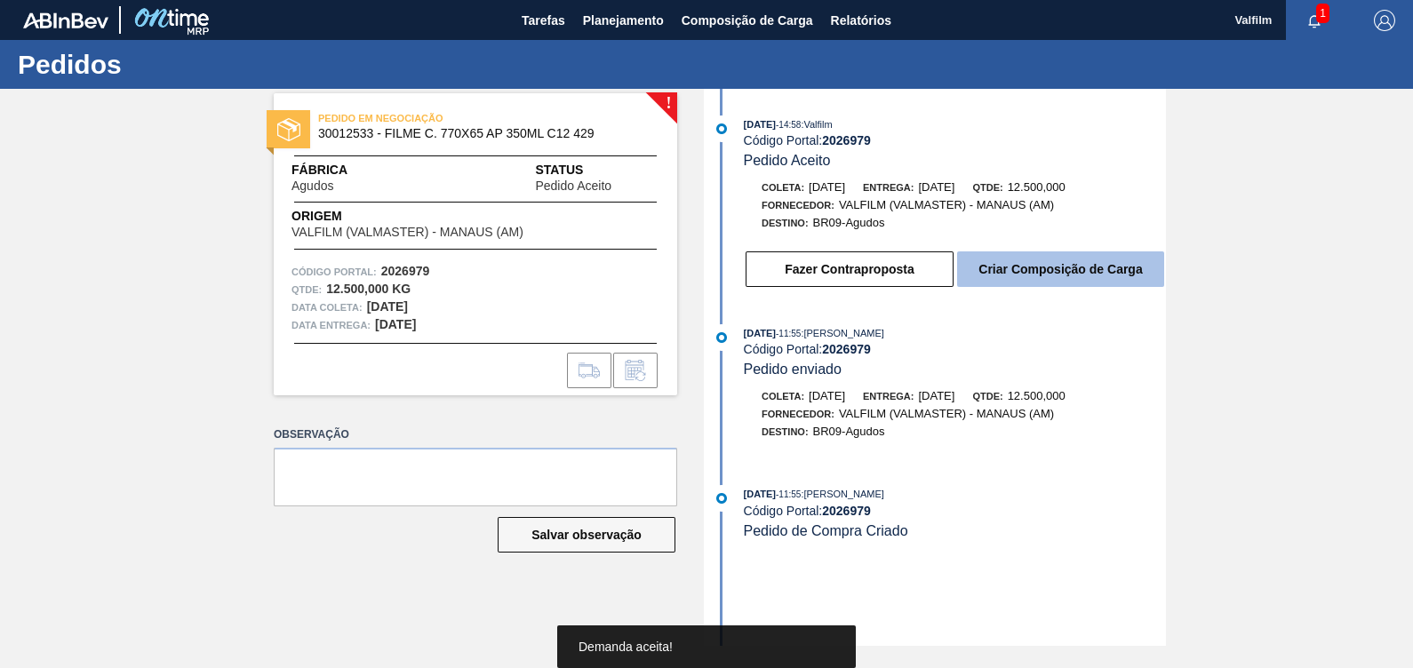
click at [1103, 274] on button "Criar Composição de Carga" at bounding box center [1060, 270] width 207 height 36
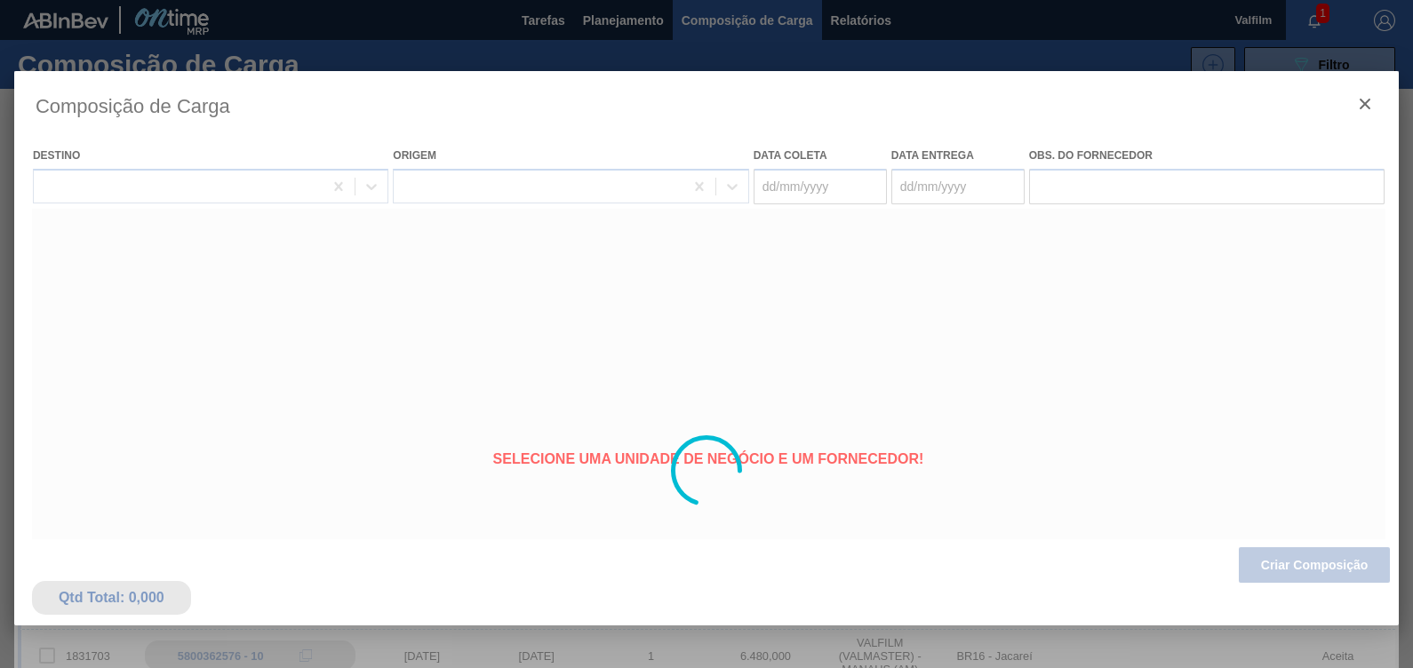
type coleta "[DATE]"
type entrega "[DATE]"
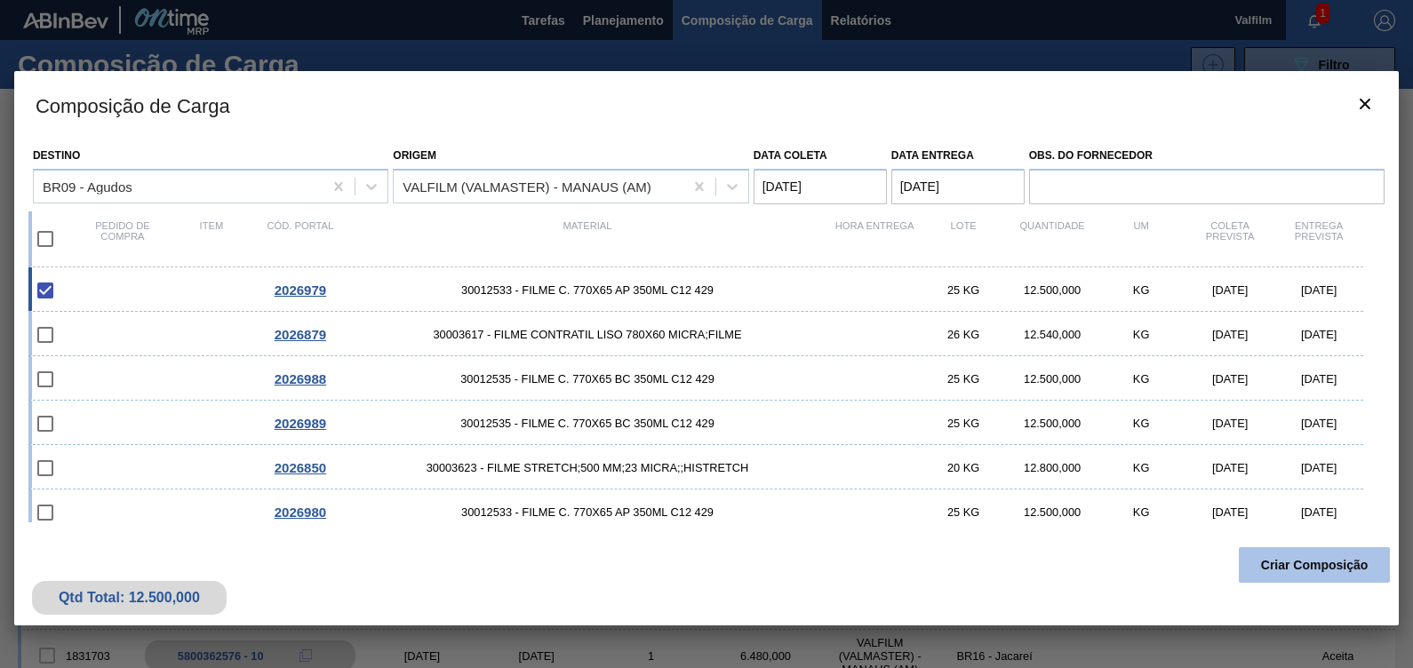
click at [1271, 563] on button "Criar Composição" at bounding box center [1314, 565] width 151 height 36
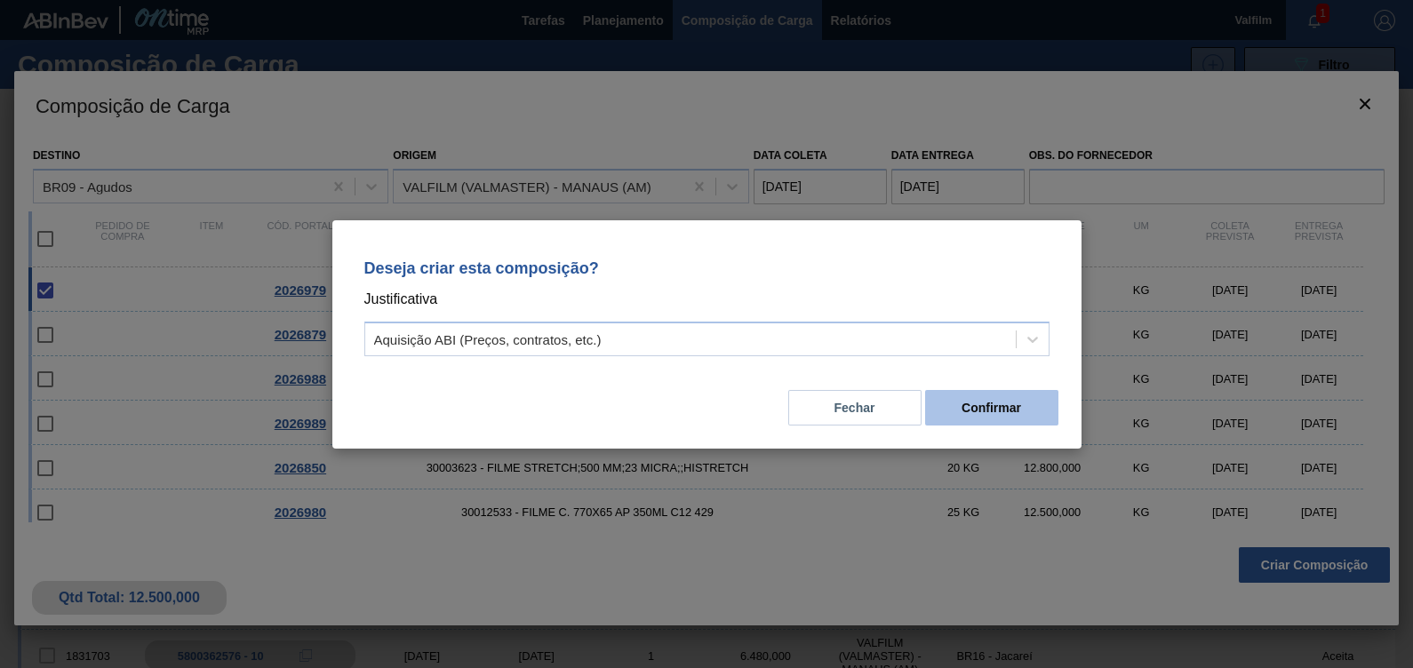
click at [1026, 418] on button "Confirmar" at bounding box center [991, 408] width 133 height 36
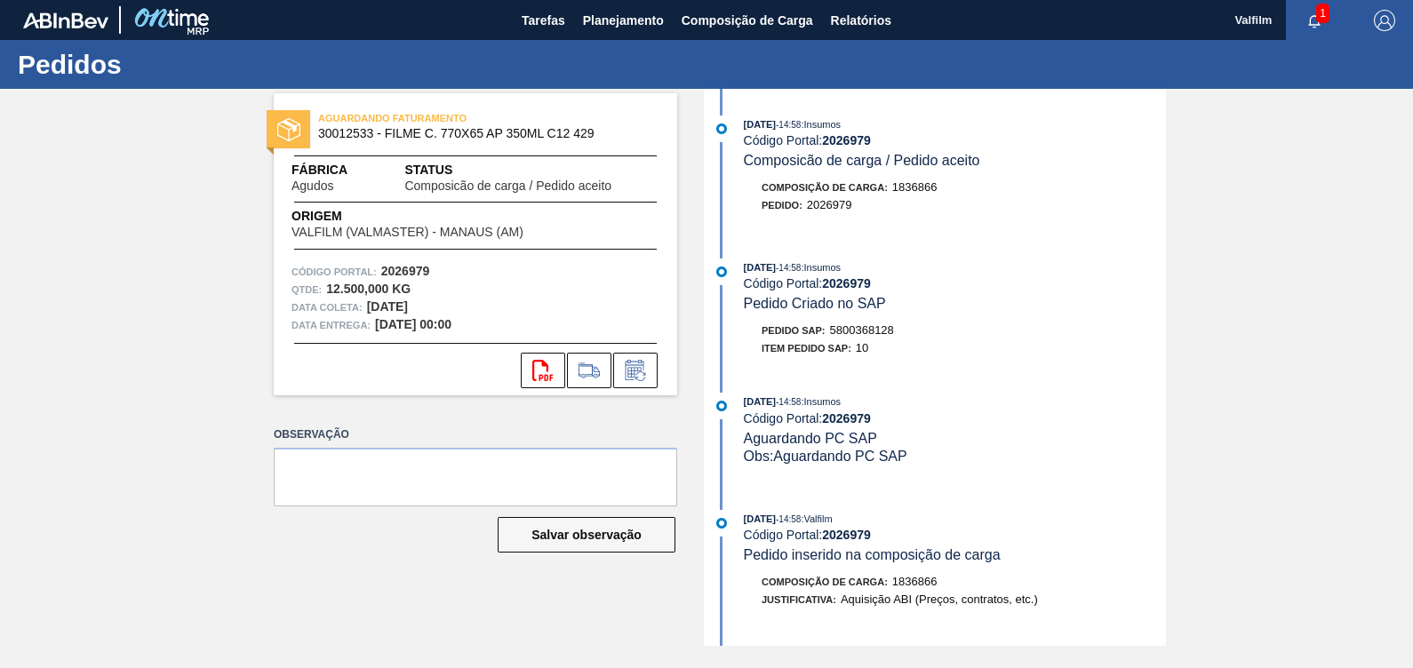
click at [873, 331] on span "5800368128" at bounding box center [862, 329] width 64 height 13
copy span "5800368128"
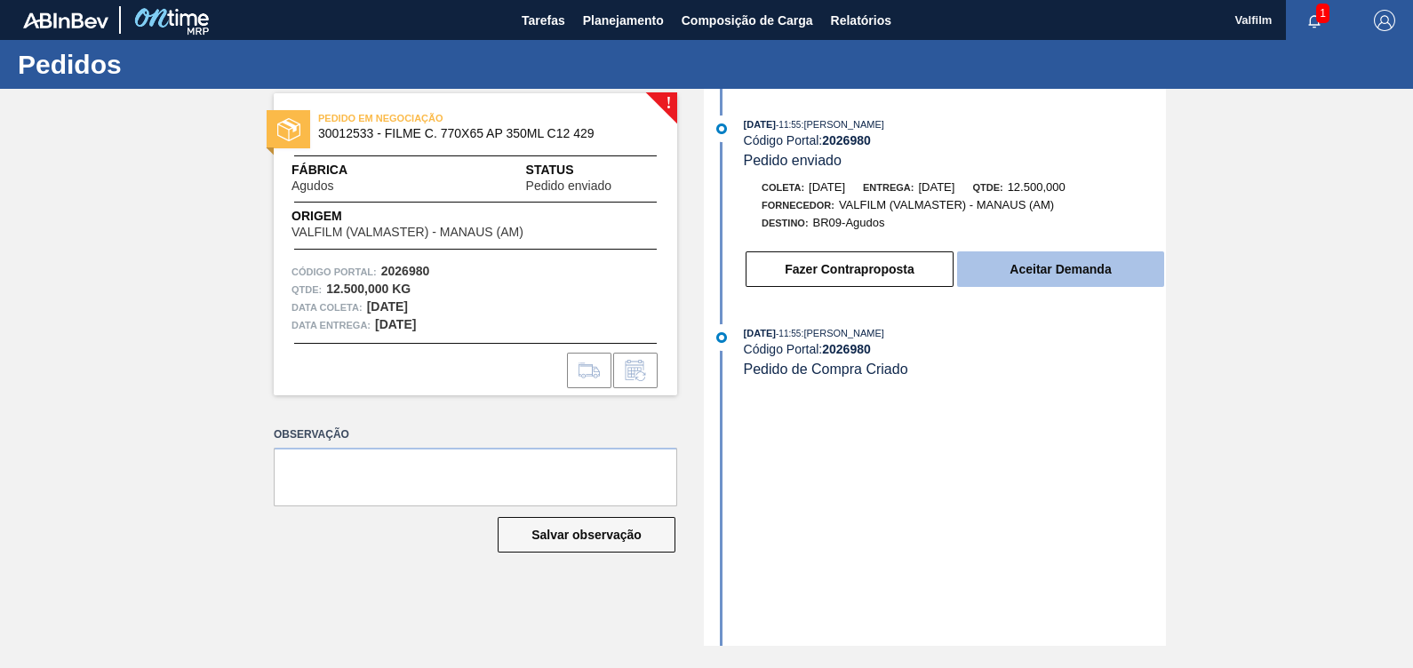
click at [1036, 262] on button "Aceitar Demanda" at bounding box center [1060, 270] width 207 height 36
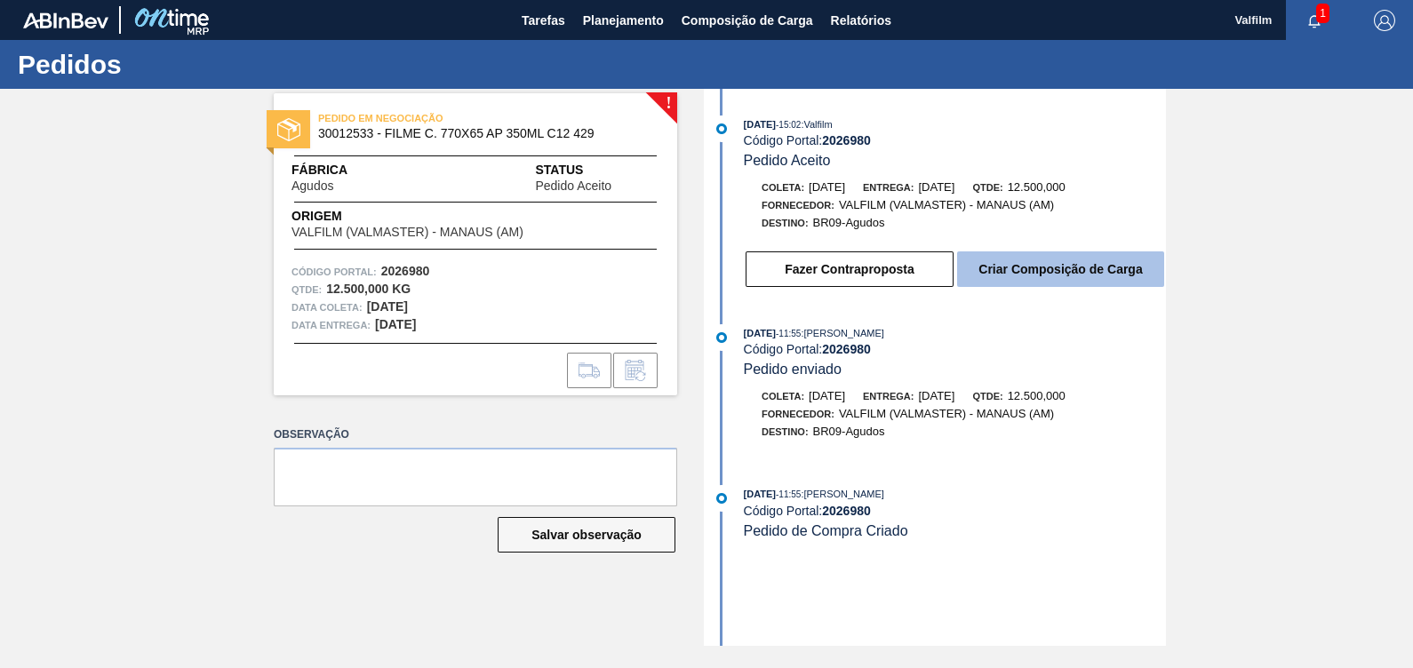
click at [1010, 275] on button "Criar Composição de Carga" at bounding box center [1060, 270] width 207 height 36
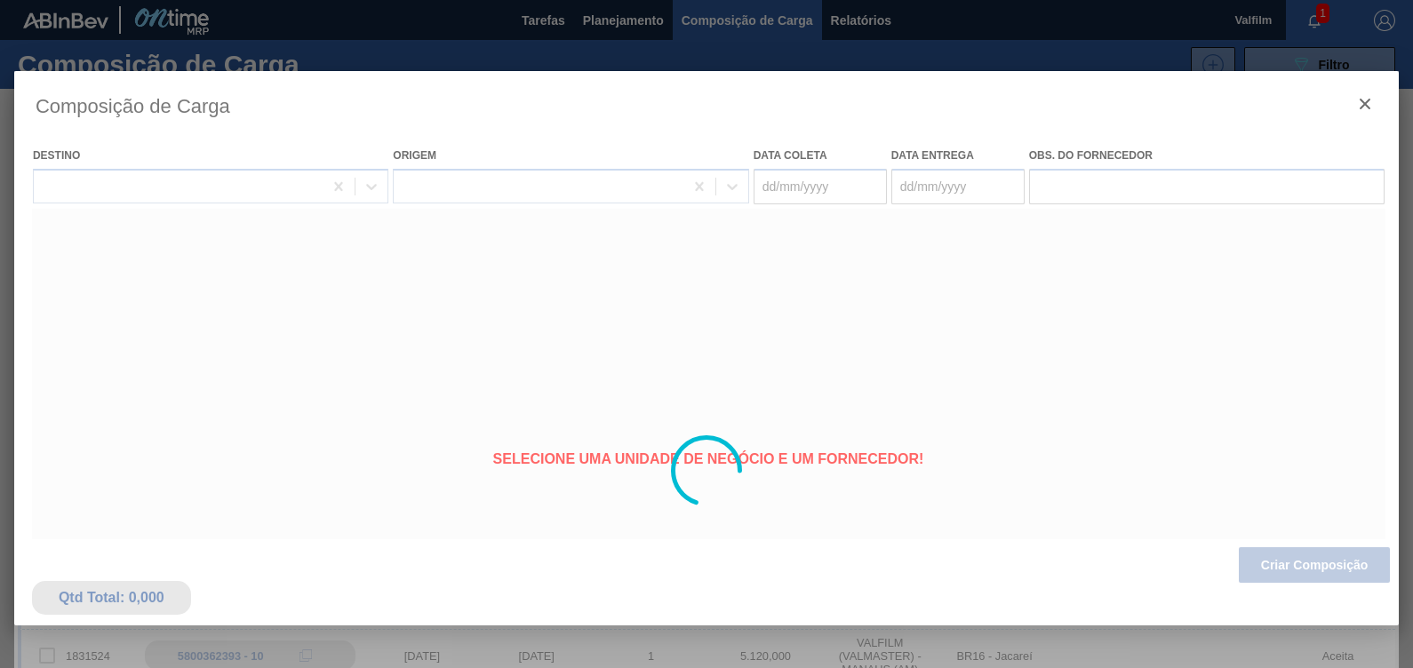
type coleta "[DATE]"
type entrega "[DATE]"
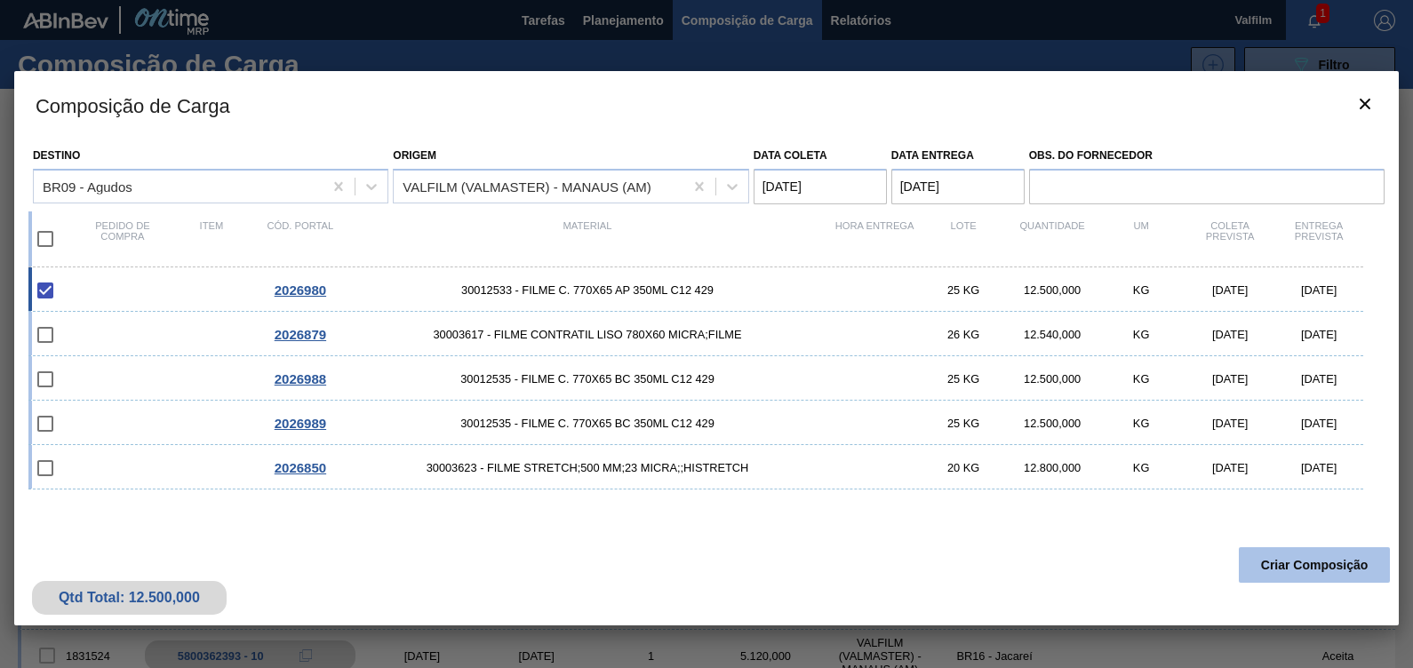
click at [1300, 578] on button "Criar Composição" at bounding box center [1314, 565] width 151 height 36
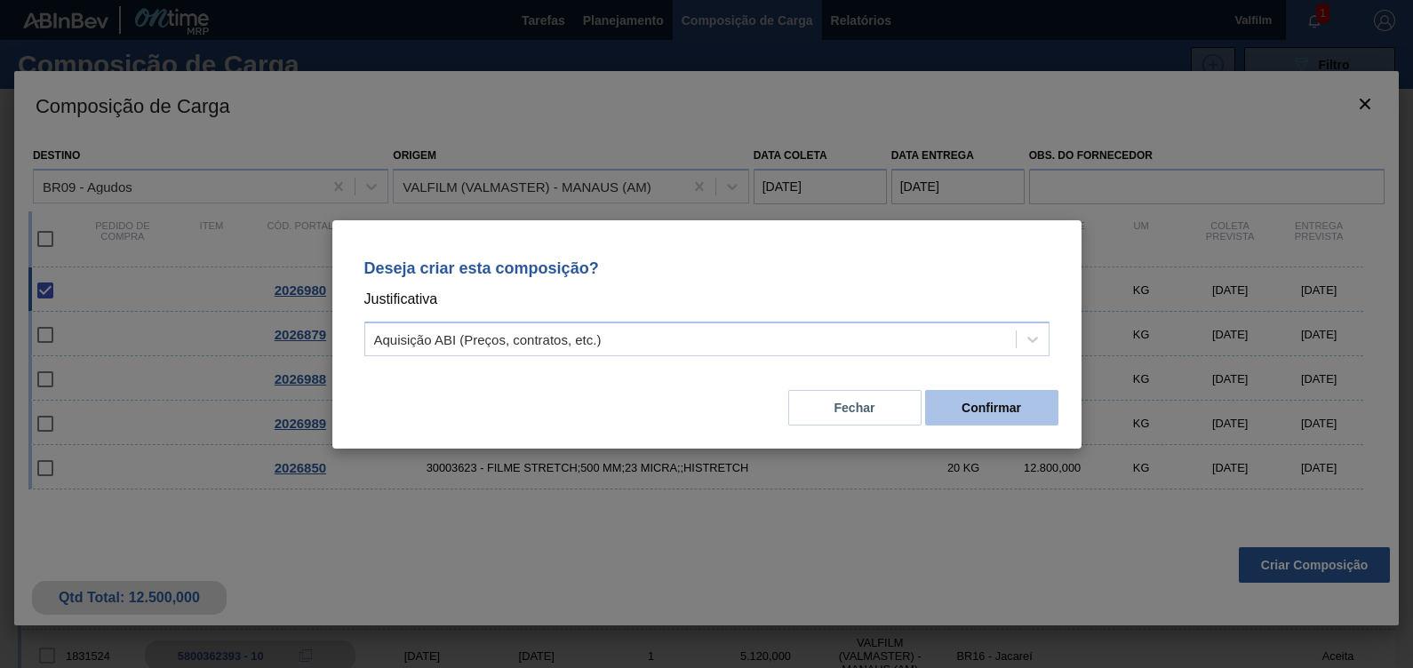
click at [1031, 405] on button "Confirmar" at bounding box center [991, 408] width 133 height 36
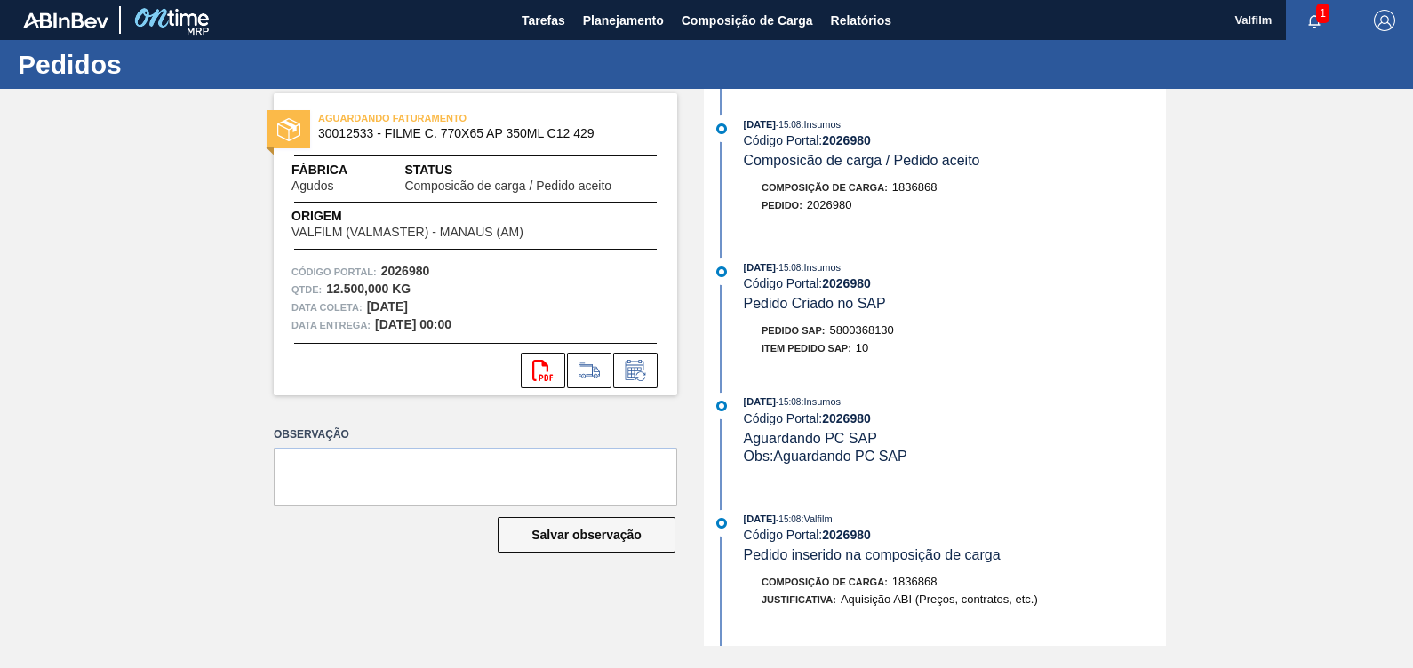
click at [865, 328] on span "5800368130" at bounding box center [862, 329] width 64 height 13
copy span "5800368130"
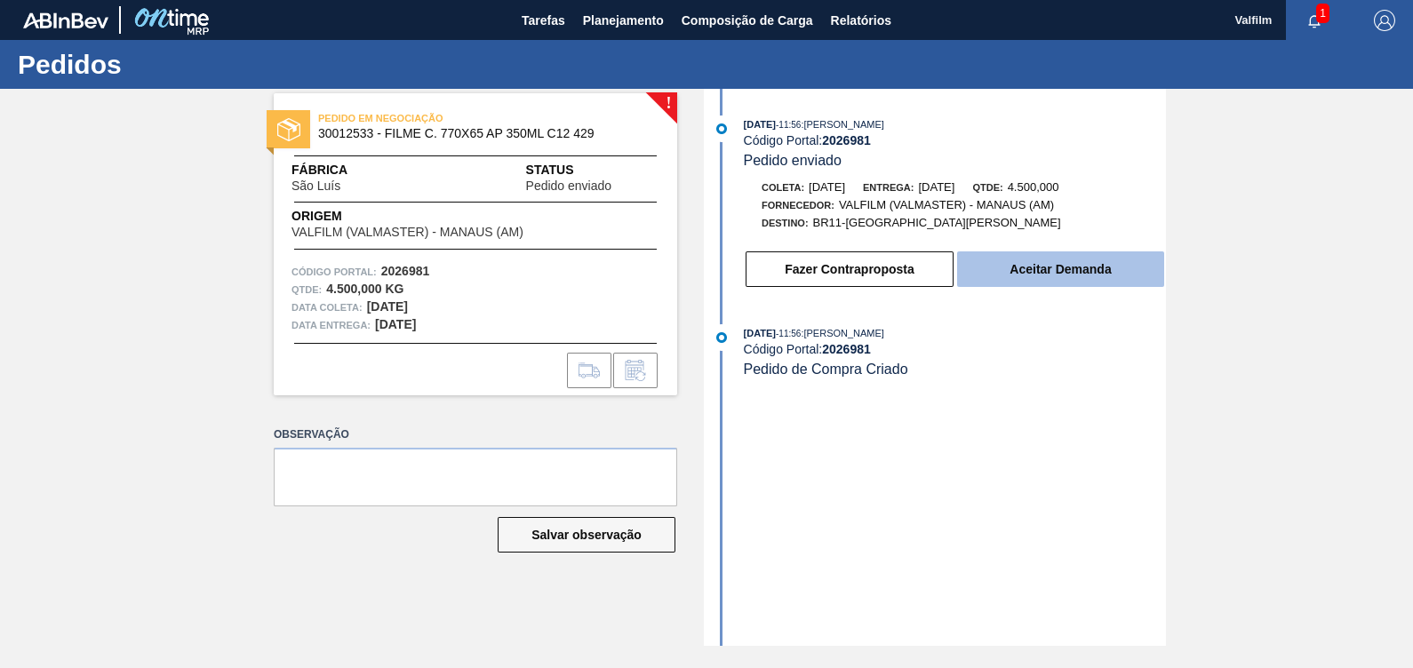
click at [1130, 280] on button "Aceitar Demanda" at bounding box center [1060, 270] width 207 height 36
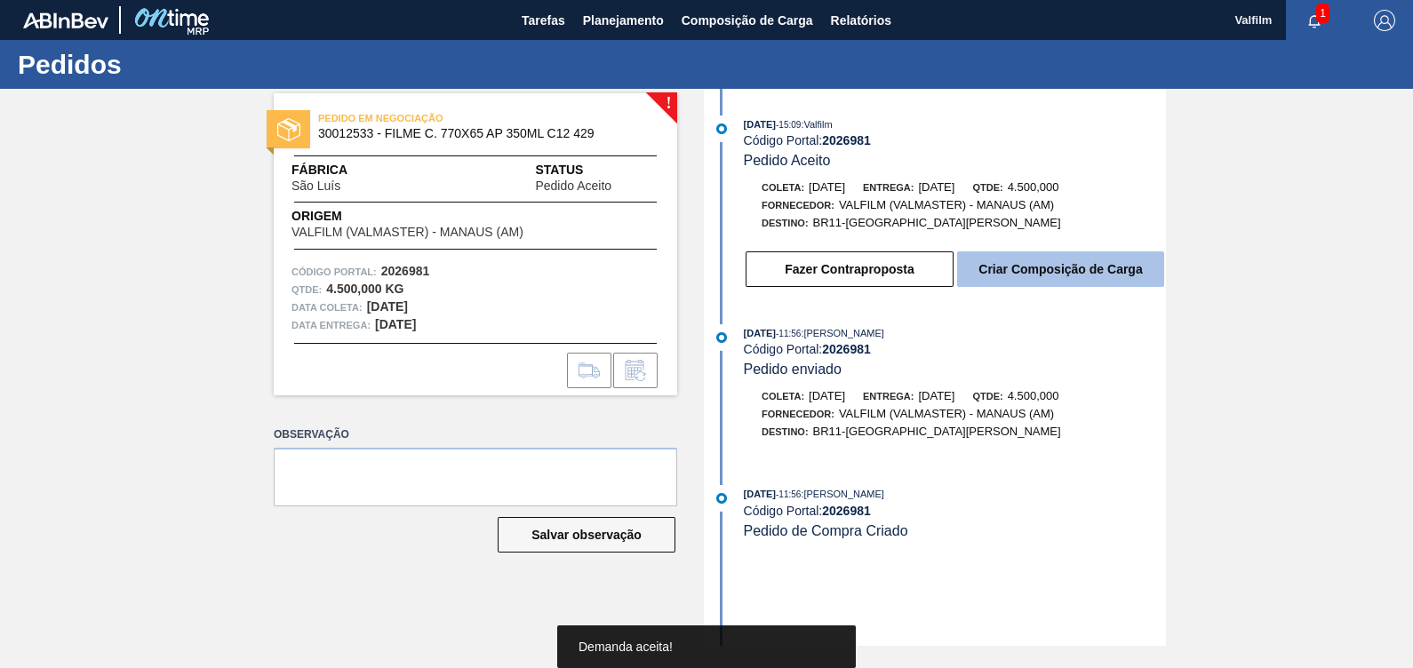
click at [1130, 278] on button "Criar Composição de Carga" at bounding box center [1060, 270] width 207 height 36
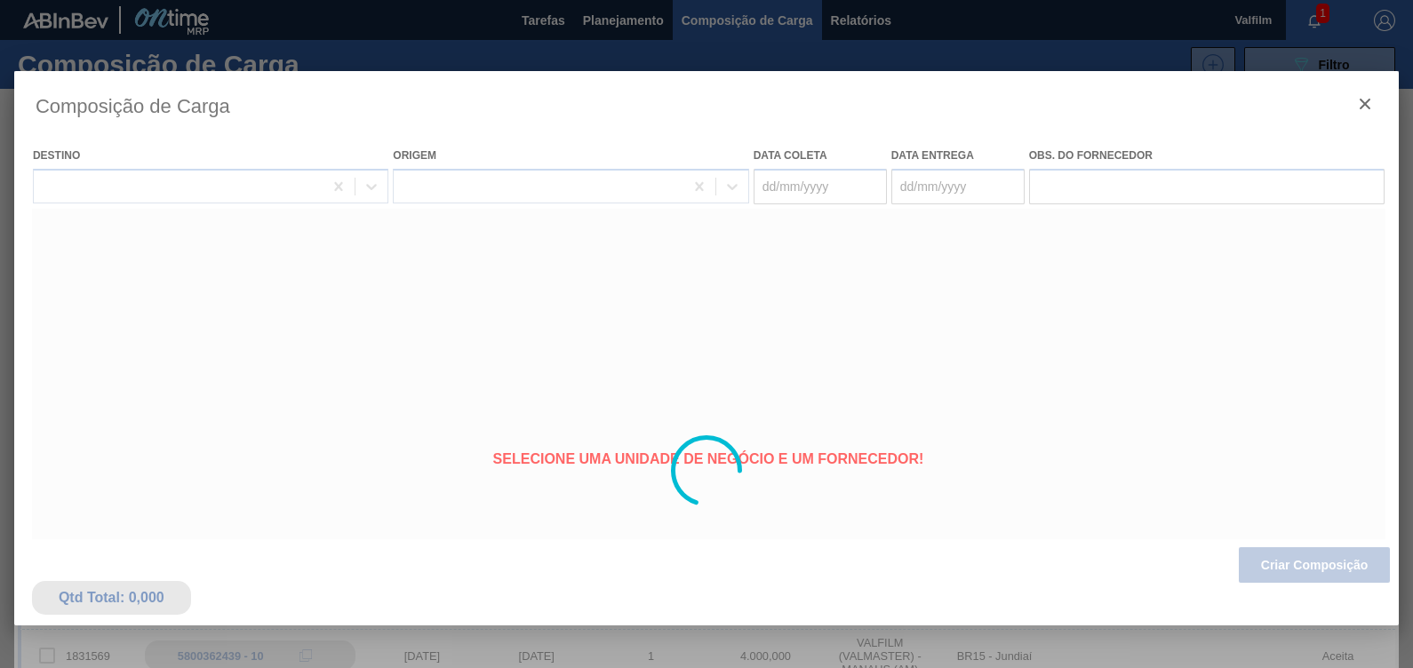
type coleta "[DATE]"
type entrega "[DATE]"
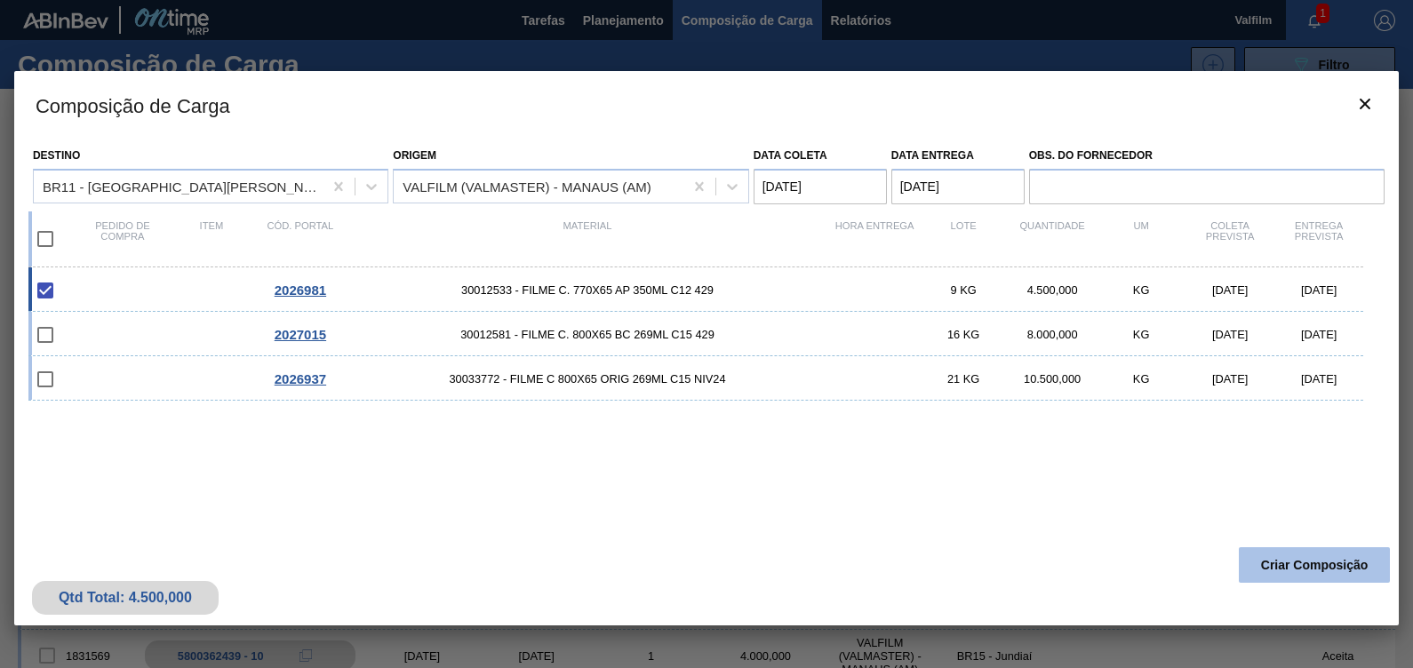
click at [1299, 570] on button "Criar Composição" at bounding box center [1314, 565] width 151 height 36
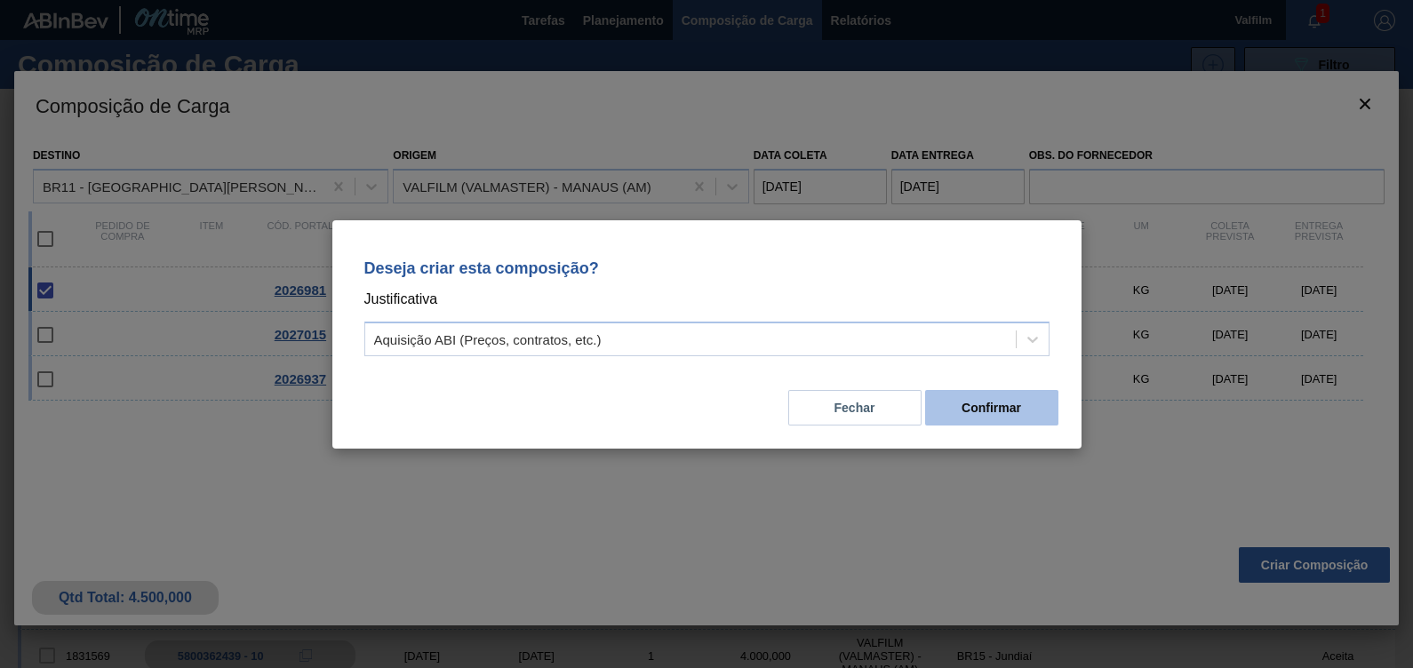
click at [978, 420] on button "Confirmar" at bounding box center [991, 408] width 133 height 36
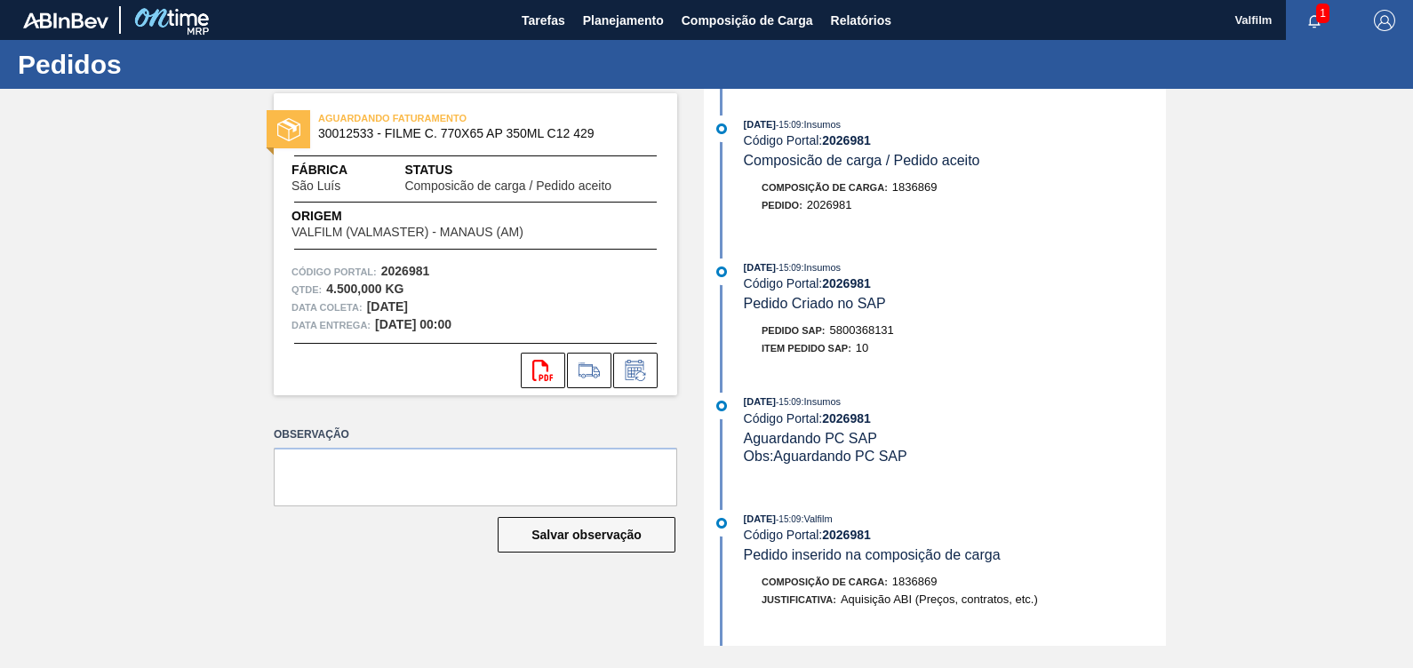
click at [874, 337] on span "5800368131" at bounding box center [862, 329] width 64 height 13
copy span "5800368131"
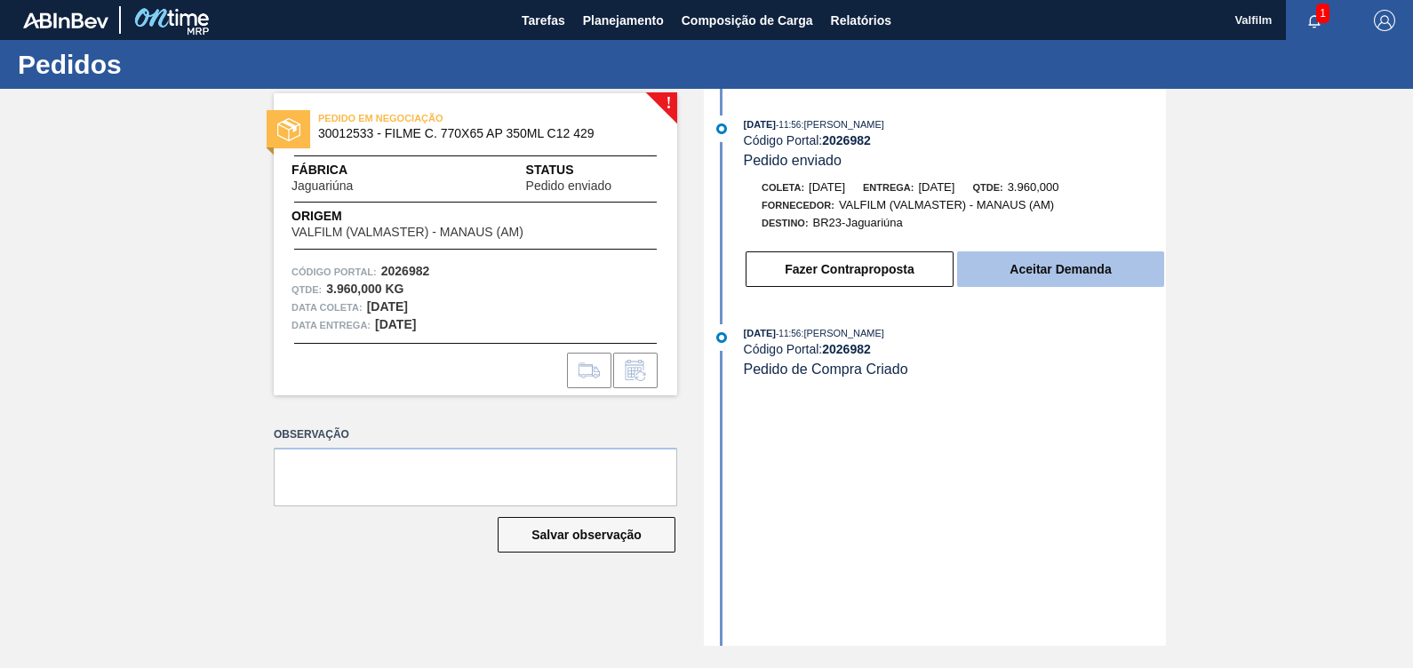
click at [1080, 281] on button "Aceitar Demanda" at bounding box center [1060, 270] width 207 height 36
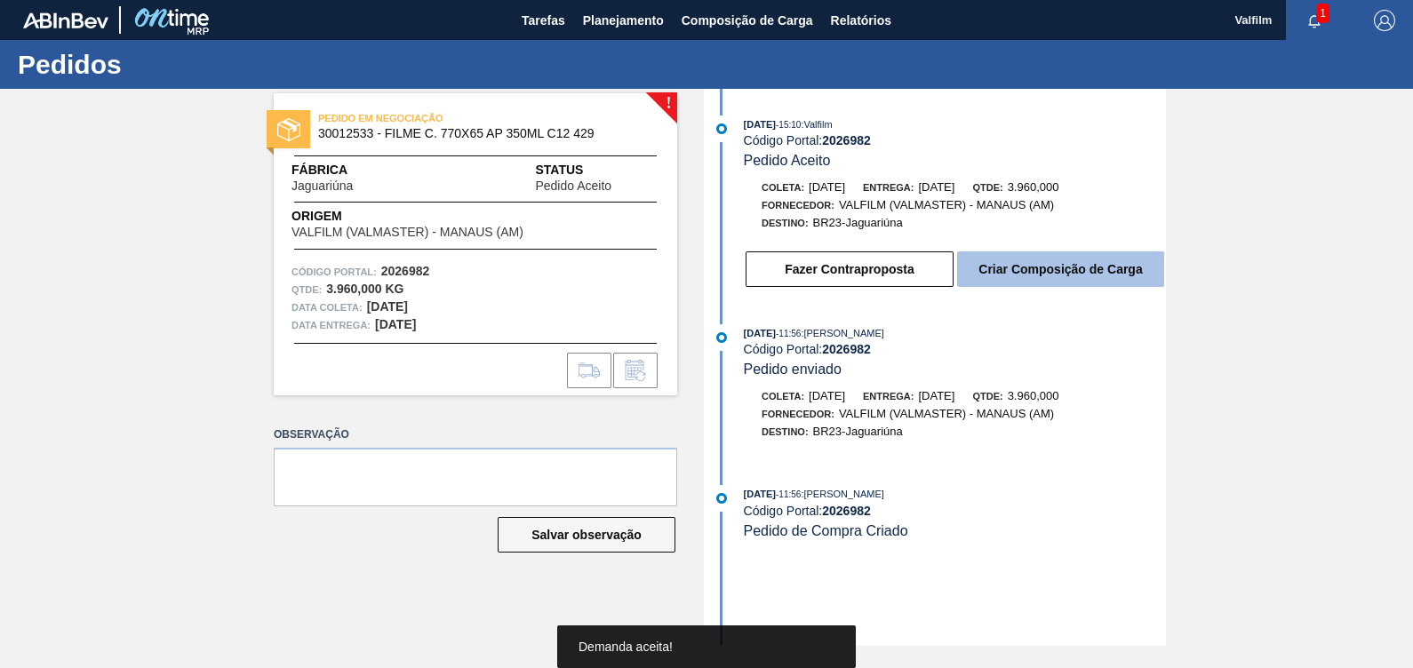
click at [1081, 265] on button "Criar Composição de Carga" at bounding box center [1060, 270] width 207 height 36
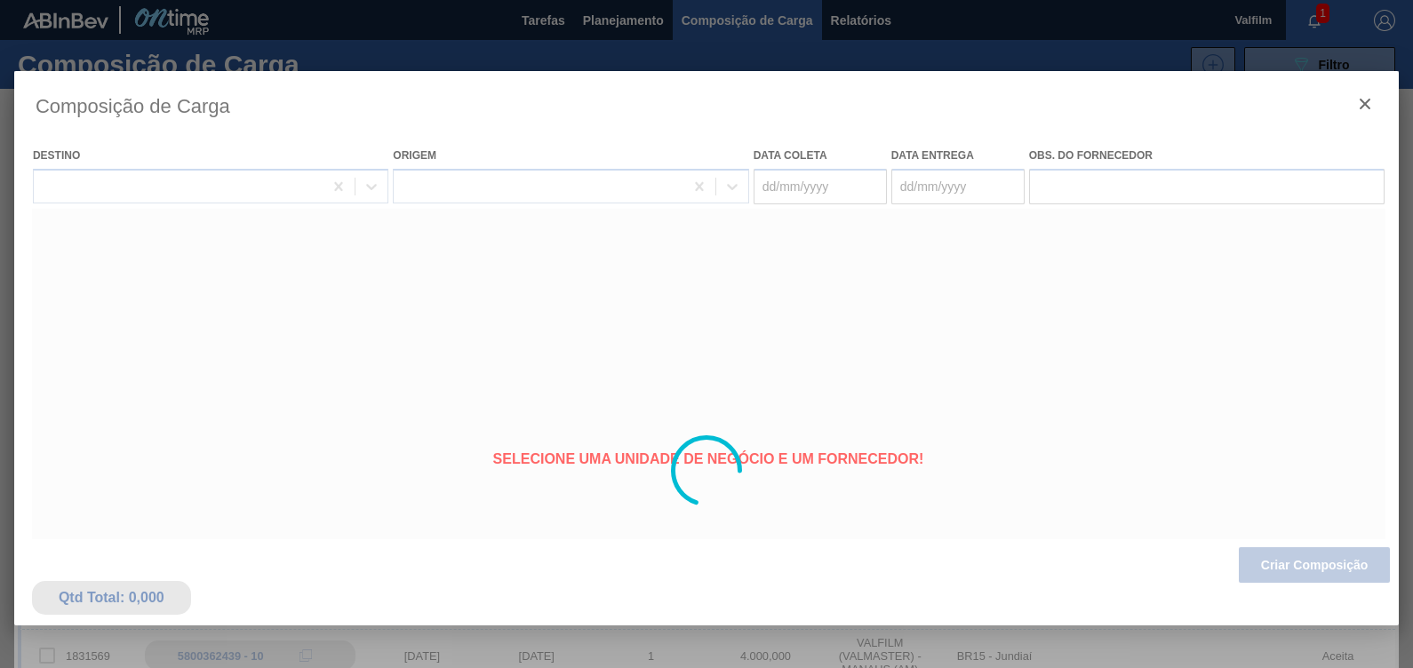
type coleta "[DATE]"
type entrega "[DATE]"
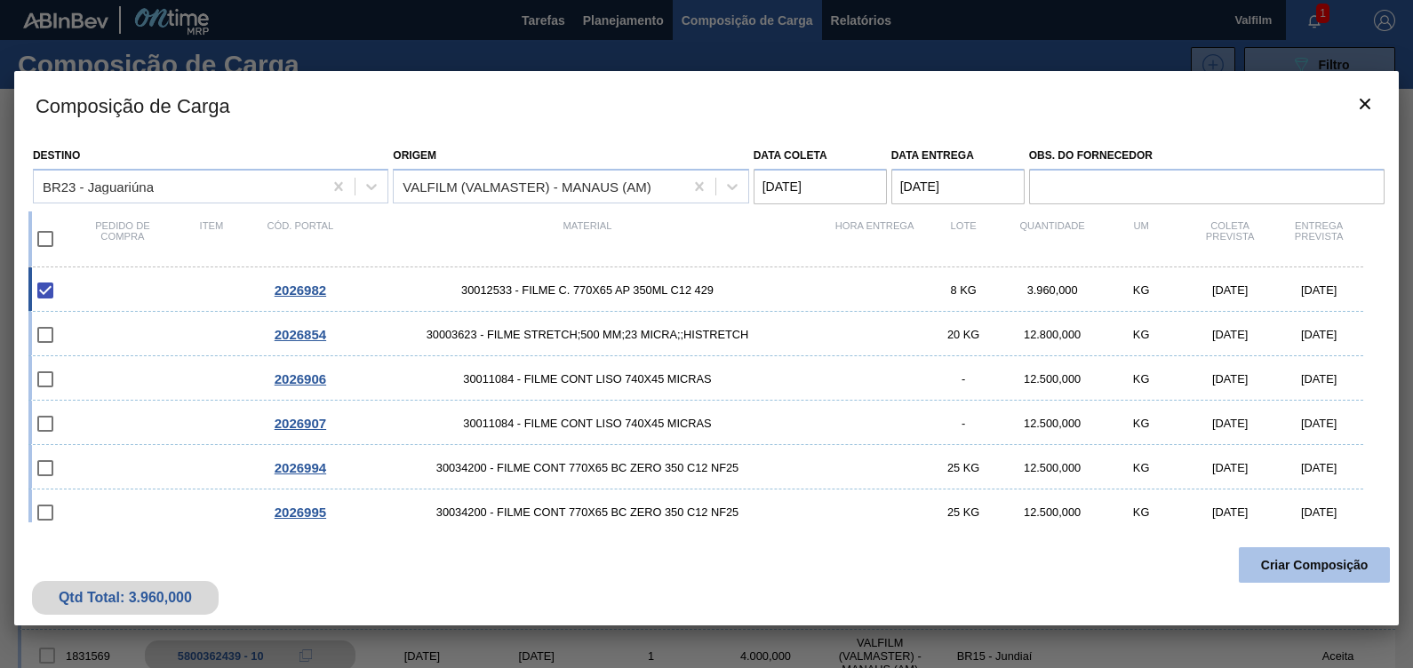
click at [1304, 567] on button "Criar Composição" at bounding box center [1314, 565] width 151 height 36
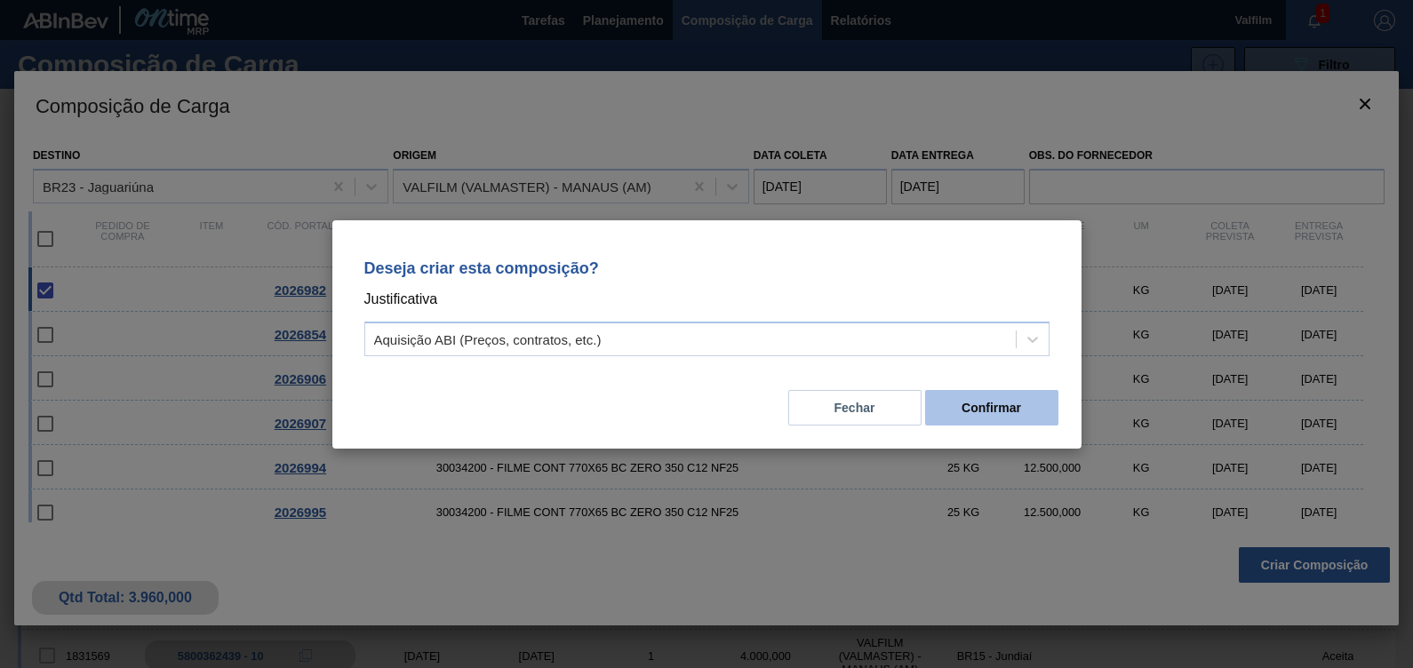
click at [959, 405] on button "Confirmar" at bounding box center [991, 408] width 133 height 36
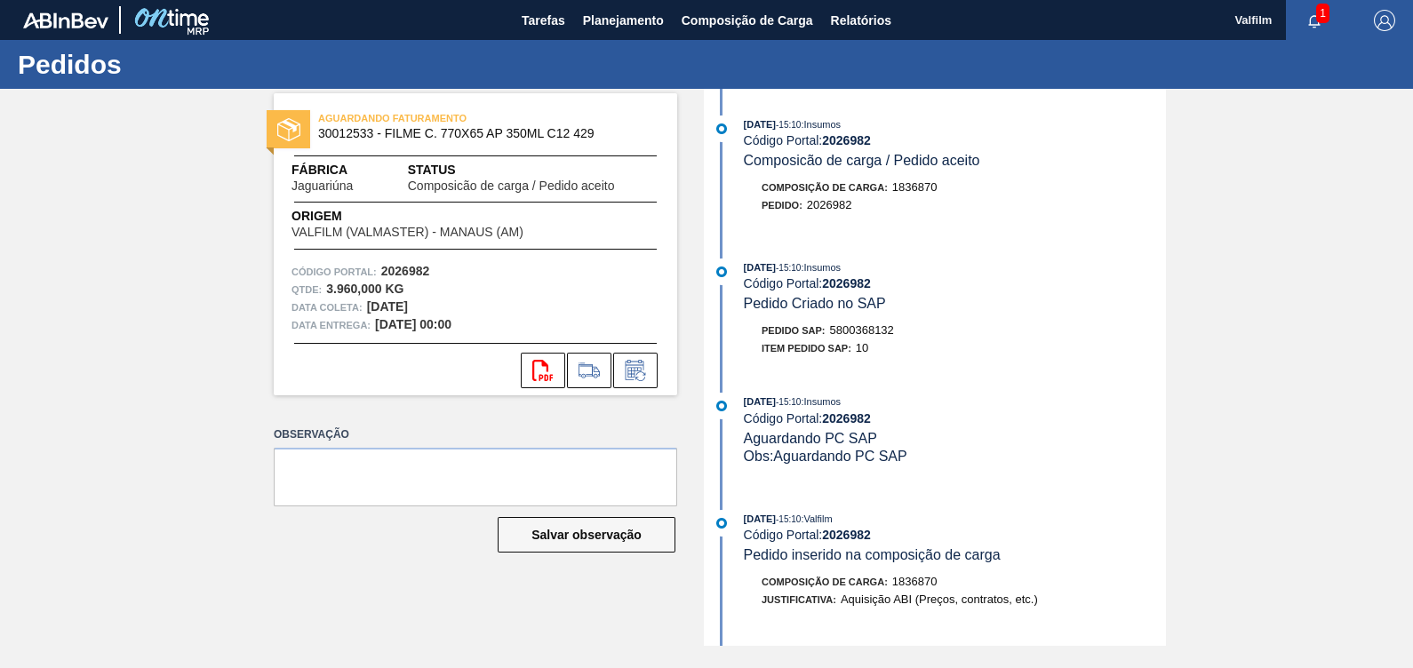
click at [866, 333] on span "5800368132" at bounding box center [862, 329] width 64 height 13
copy span "5800368132"
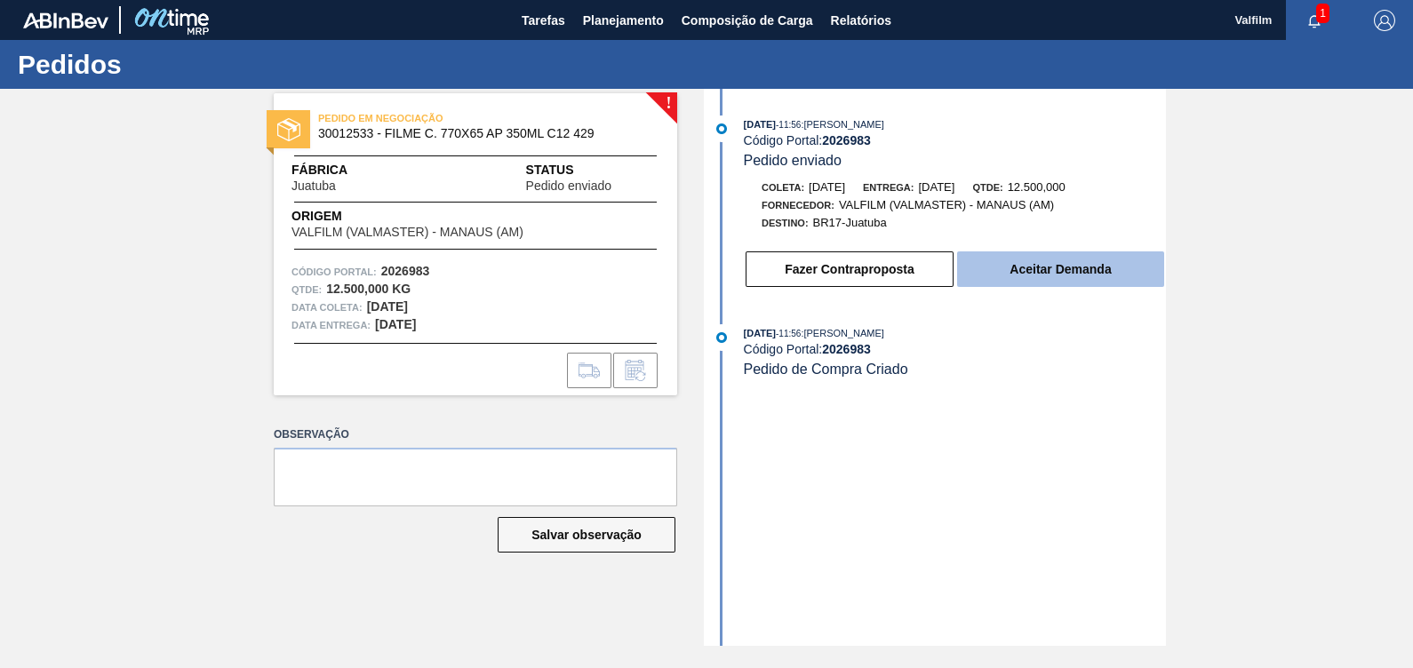
click at [1058, 271] on button "Aceitar Demanda" at bounding box center [1060, 270] width 207 height 36
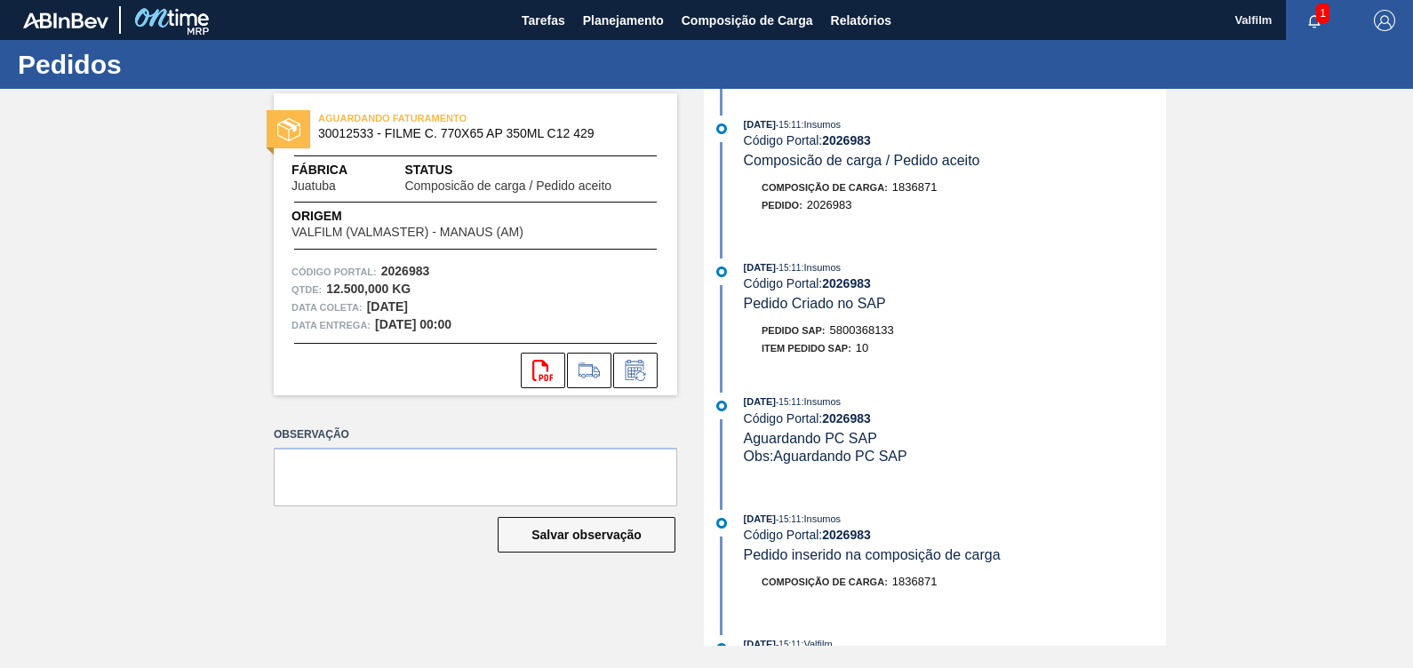
click at [875, 330] on span "5800368133" at bounding box center [862, 329] width 64 height 13
copy span "5800368133"
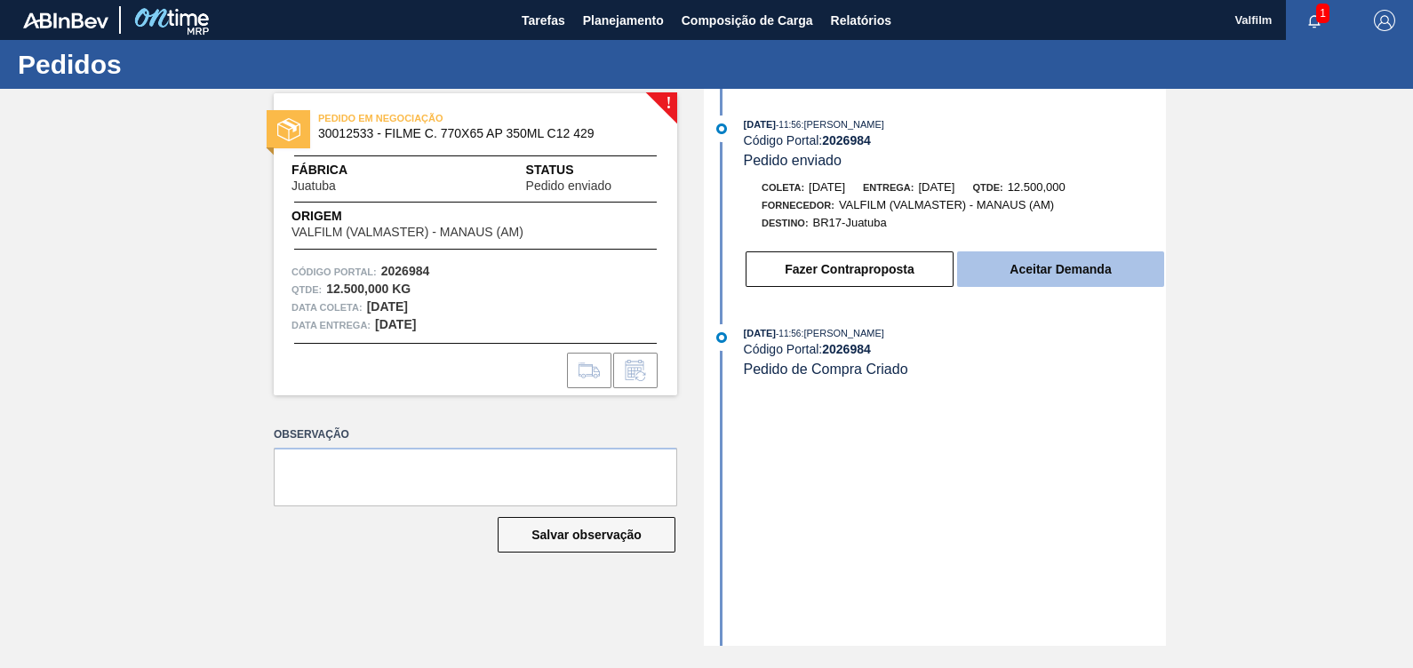
click at [1058, 268] on button "Aceitar Demanda" at bounding box center [1060, 270] width 207 height 36
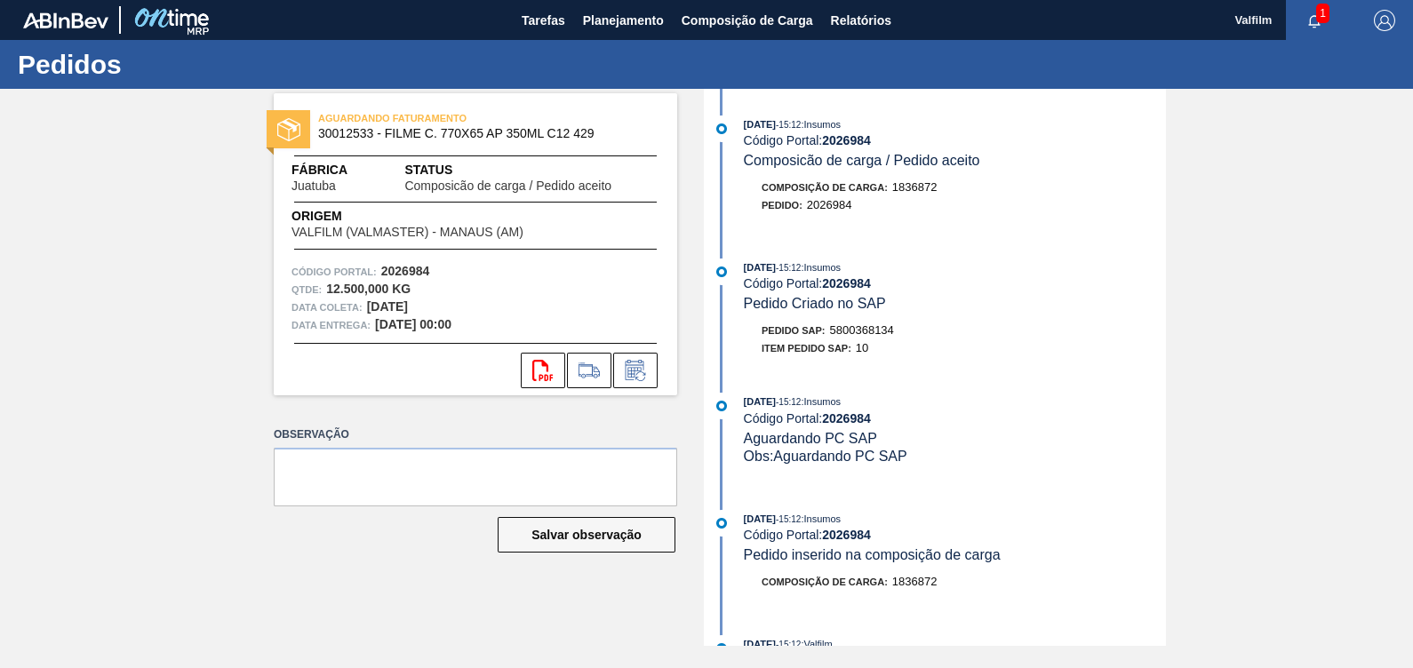
click at [875, 333] on span "5800368134" at bounding box center [862, 329] width 64 height 13
copy span "5800368134"
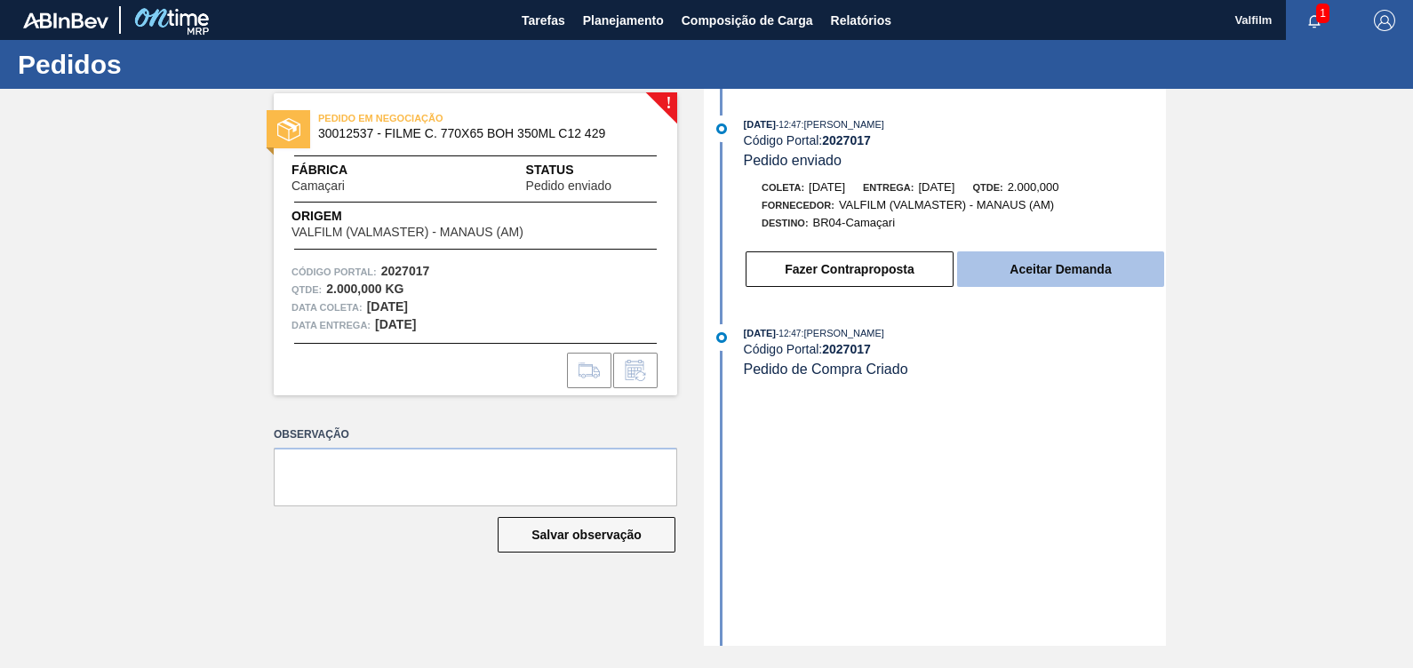
click at [1059, 274] on button "Aceitar Demanda" at bounding box center [1060, 270] width 207 height 36
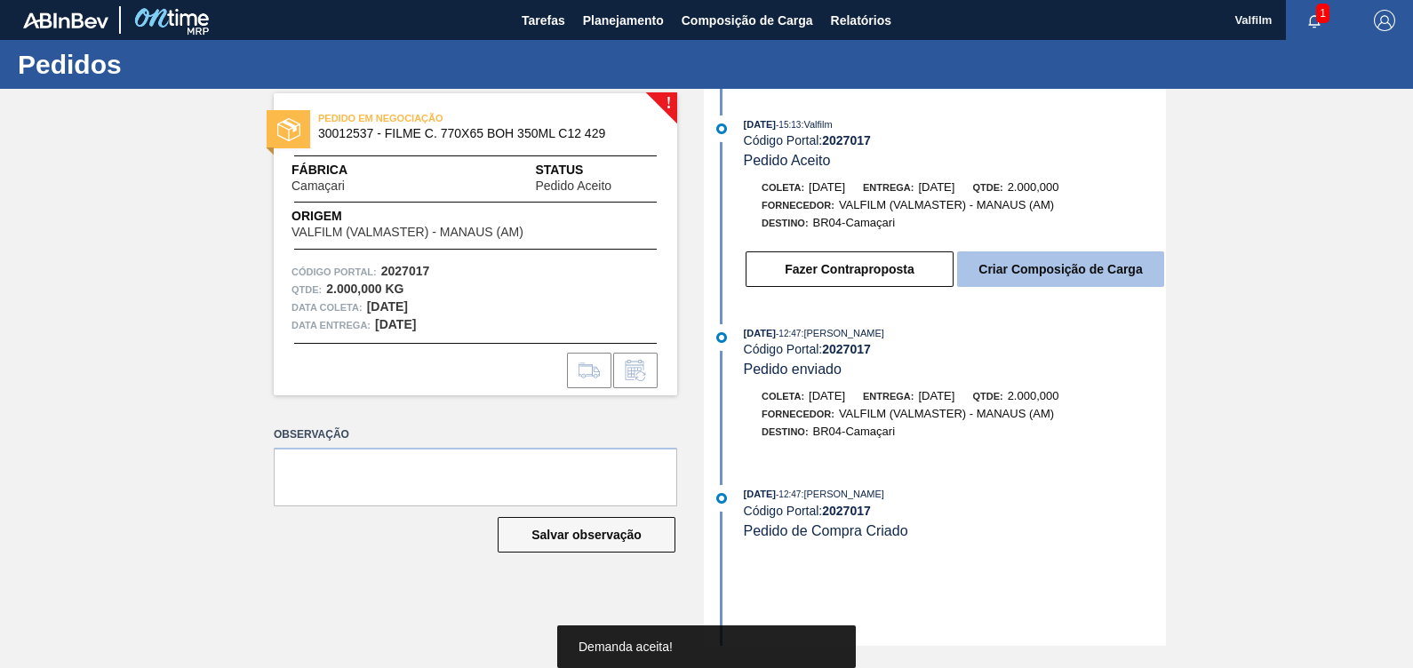
click at [1054, 272] on button "Criar Composição de Carga" at bounding box center [1060, 270] width 207 height 36
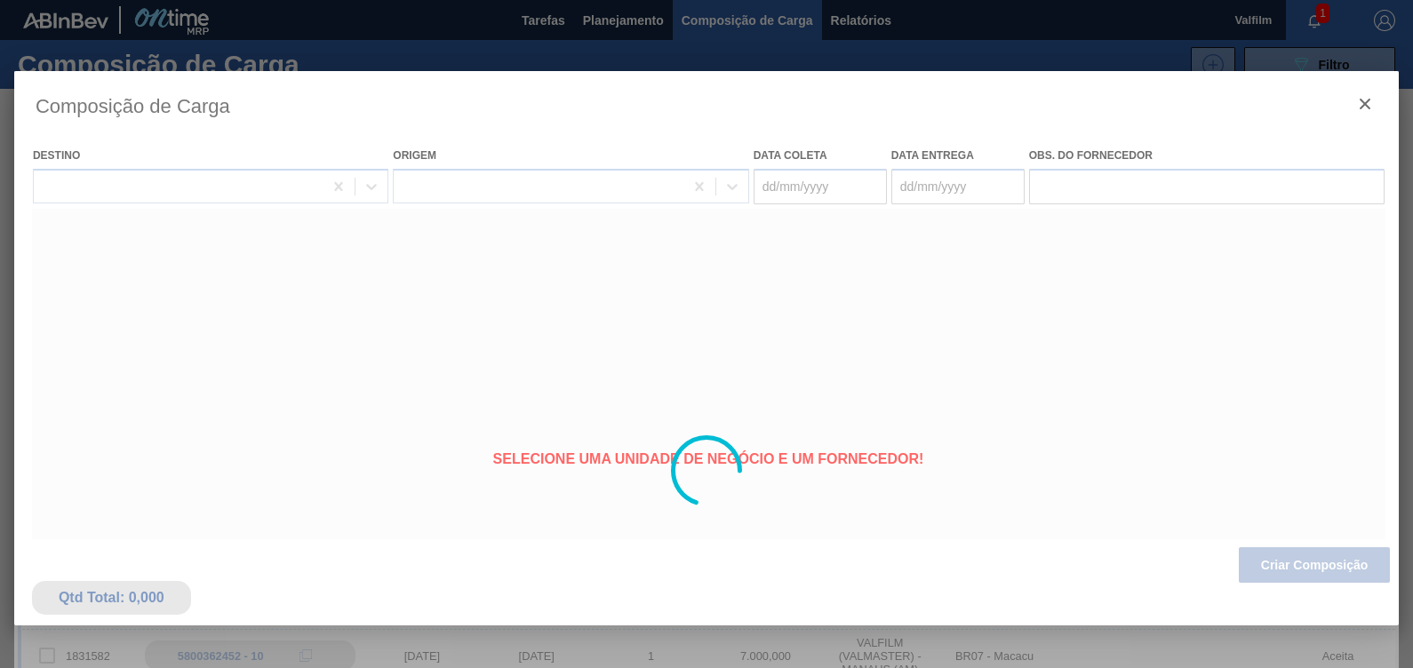
type coleta "[DATE]"
type entrega "[DATE]"
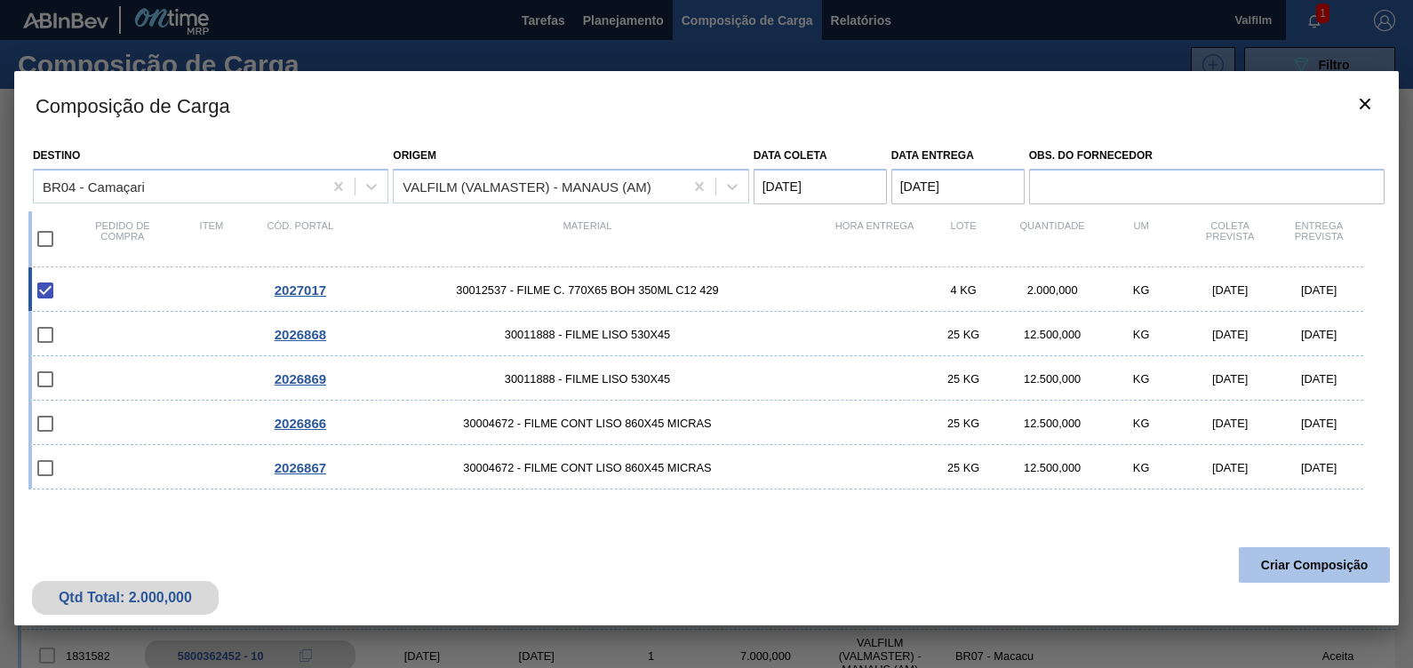
click at [1254, 560] on button "Criar Composição" at bounding box center [1314, 565] width 151 height 36
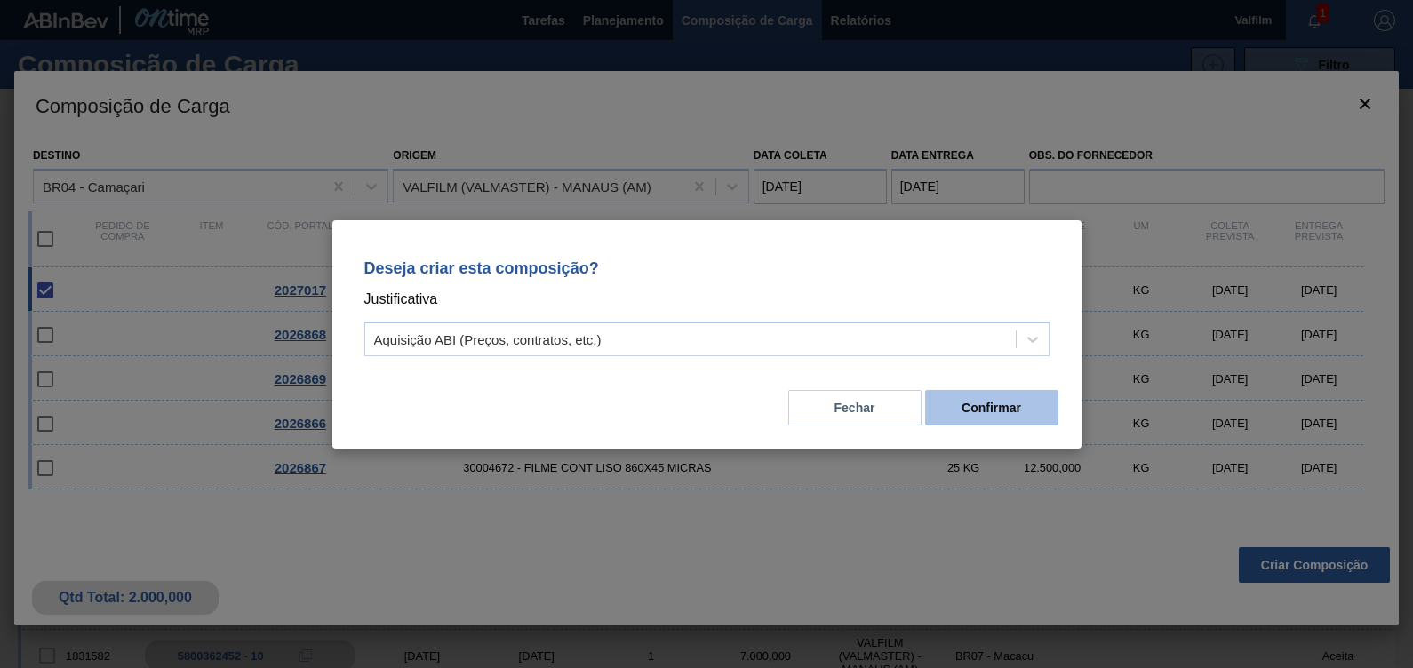
click at [973, 413] on button "Confirmar" at bounding box center [991, 408] width 133 height 36
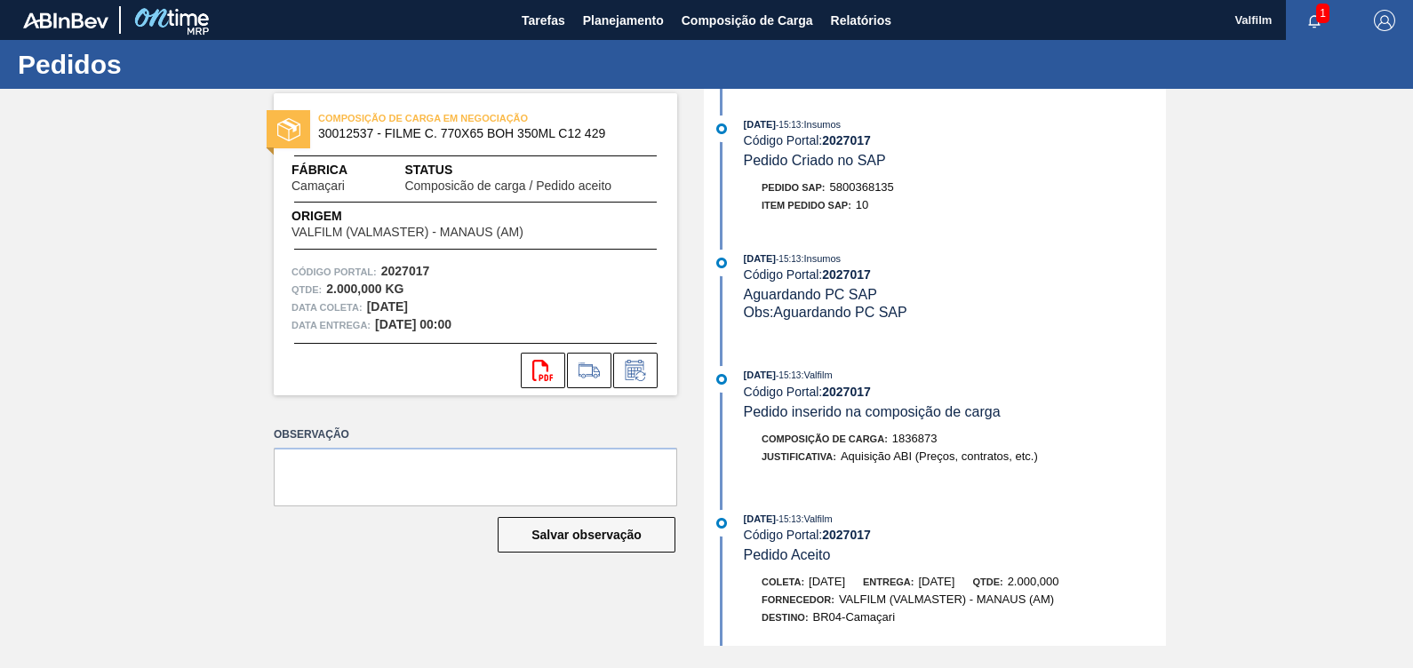
click at [870, 187] on span "5800368135" at bounding box center [862, 186] width 64 height 13
copy span "5800368135"
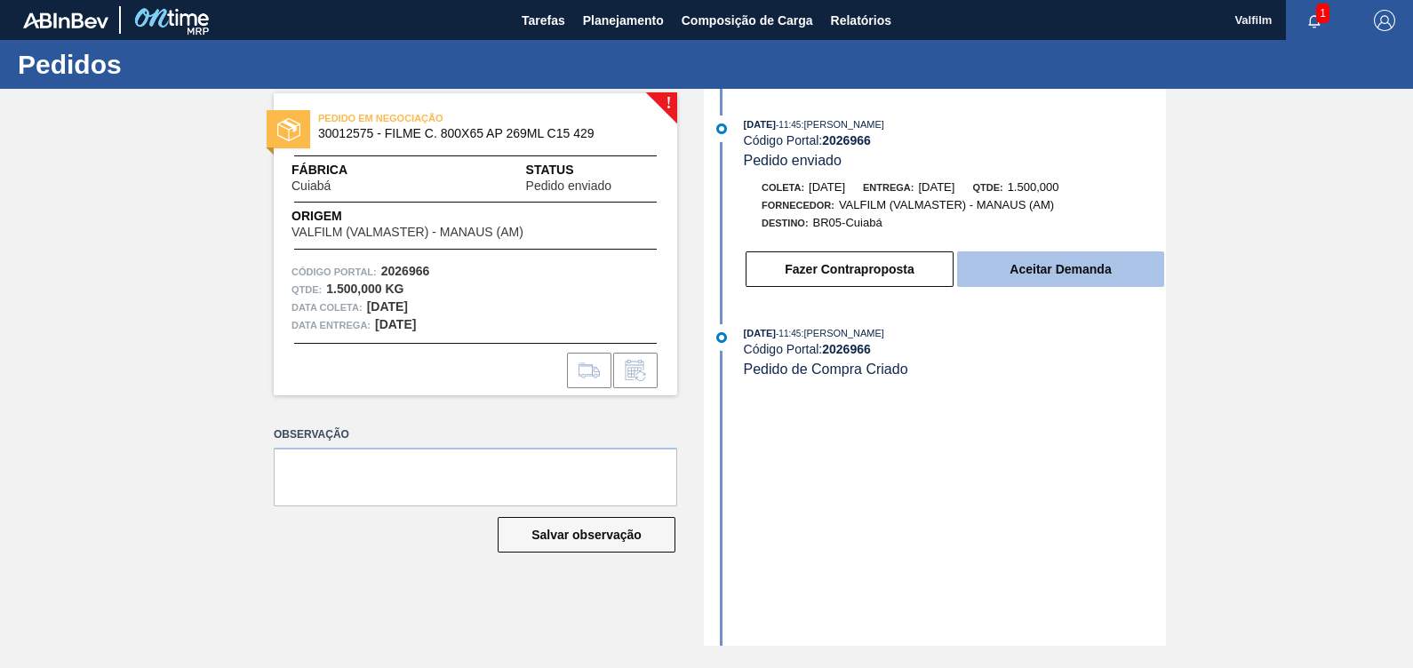
click at [1047, 269] on button "Aceitar Demanda" at bounding box center [1060, 270] width 207 height 36
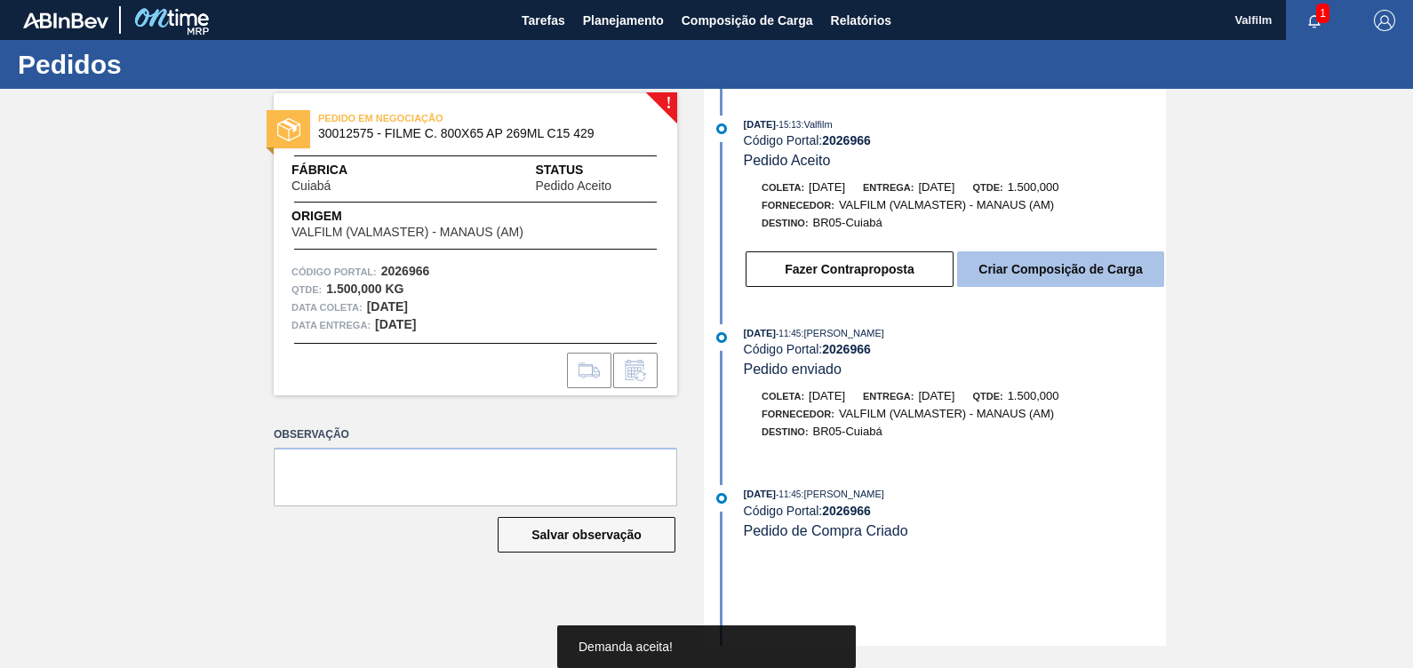
click at [1050, 271] on button "Criar Composição de Carga" at bounding box center [1060, 270] width 207 height 36
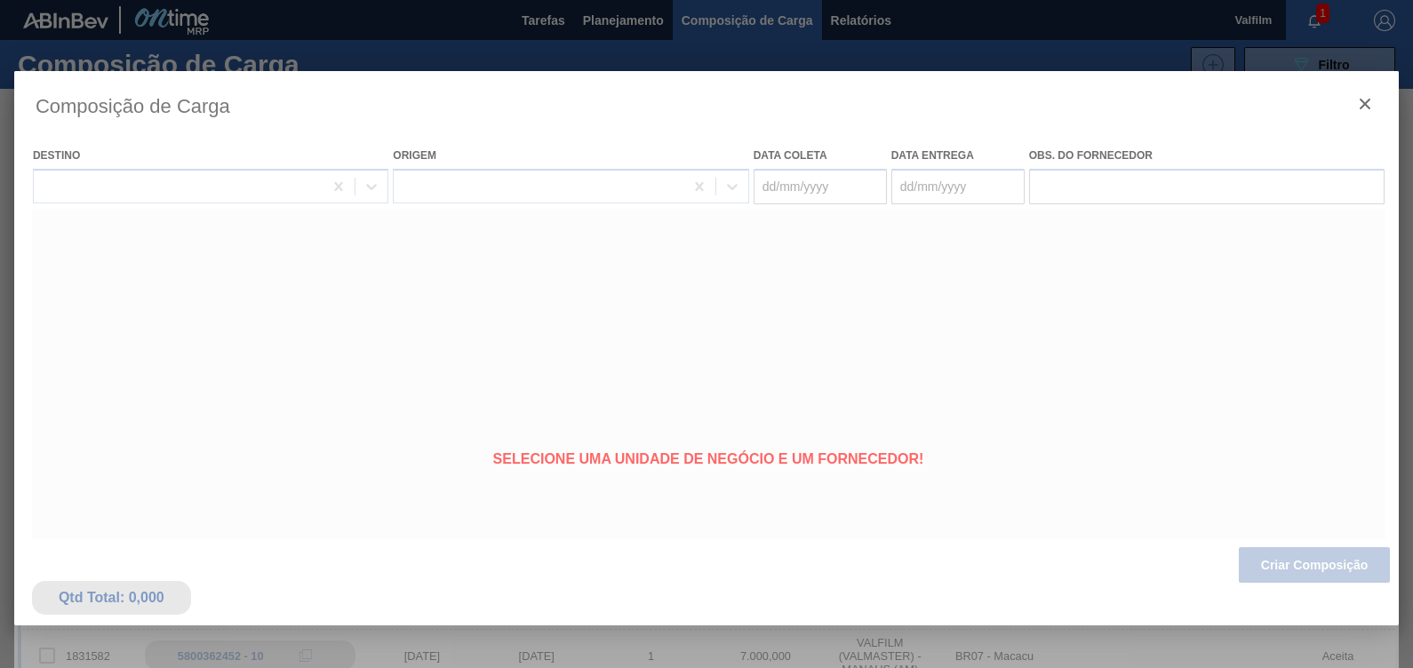
type coleta "[DATE]"
type entrega "[DATE]"
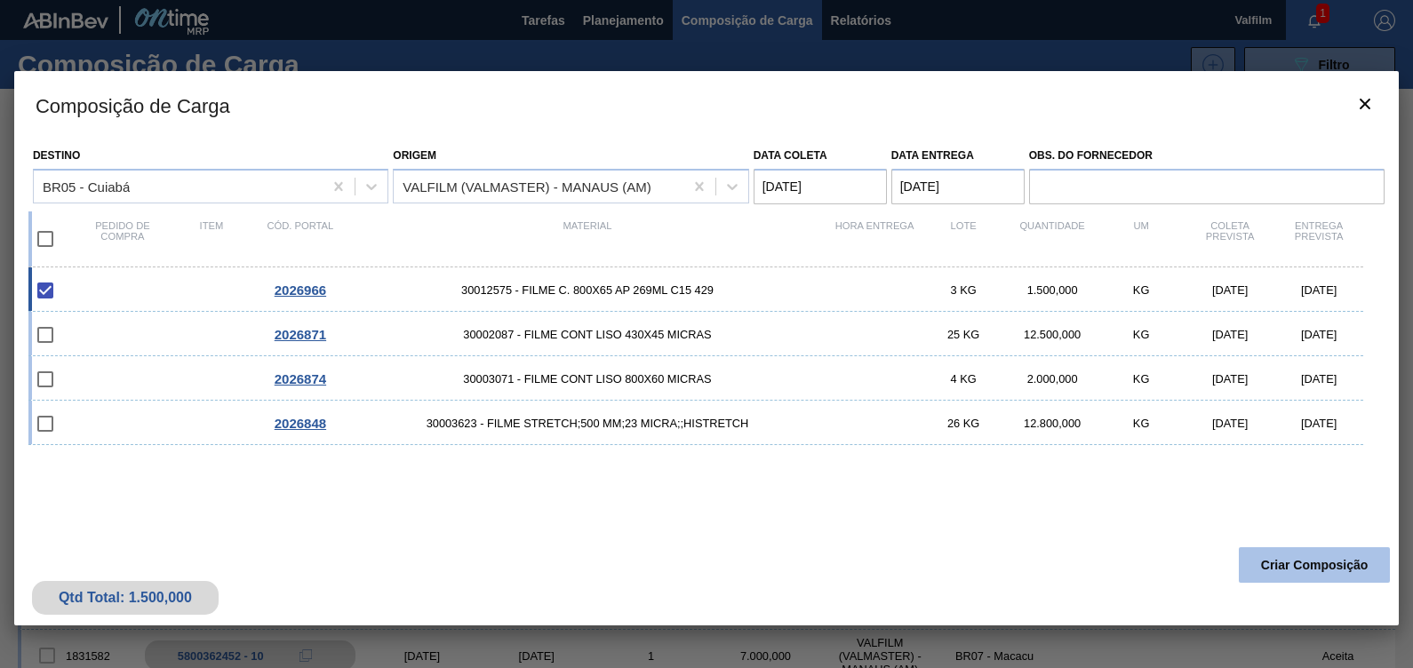
click at [1289, 563] on button "Criar Composição" at bounding box center [1314, 565] width 151 height 36
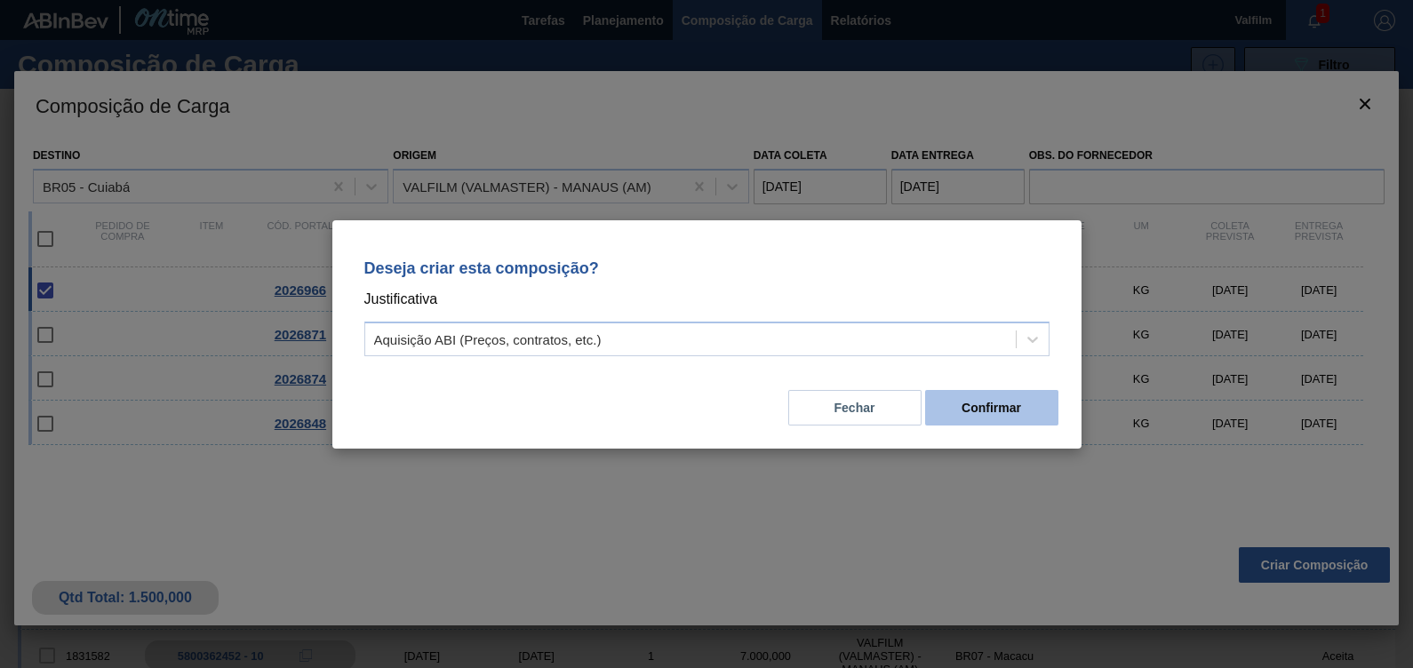
click at [1026, 410] on button "Confirmar" at bounding box center [991, 408] width 133 height 36
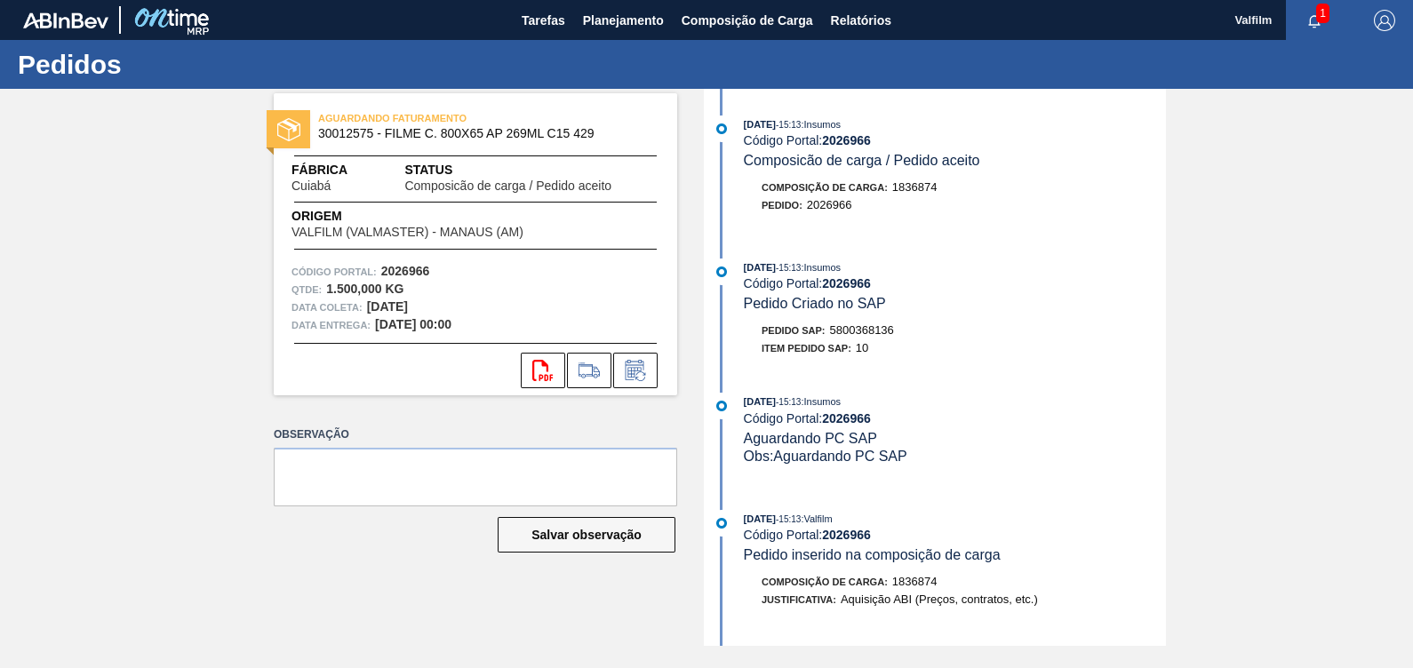
click at [876, 337] on span "5800368136" at bounding box center [862, 329] width 64 height 13
copy span "5800368136"
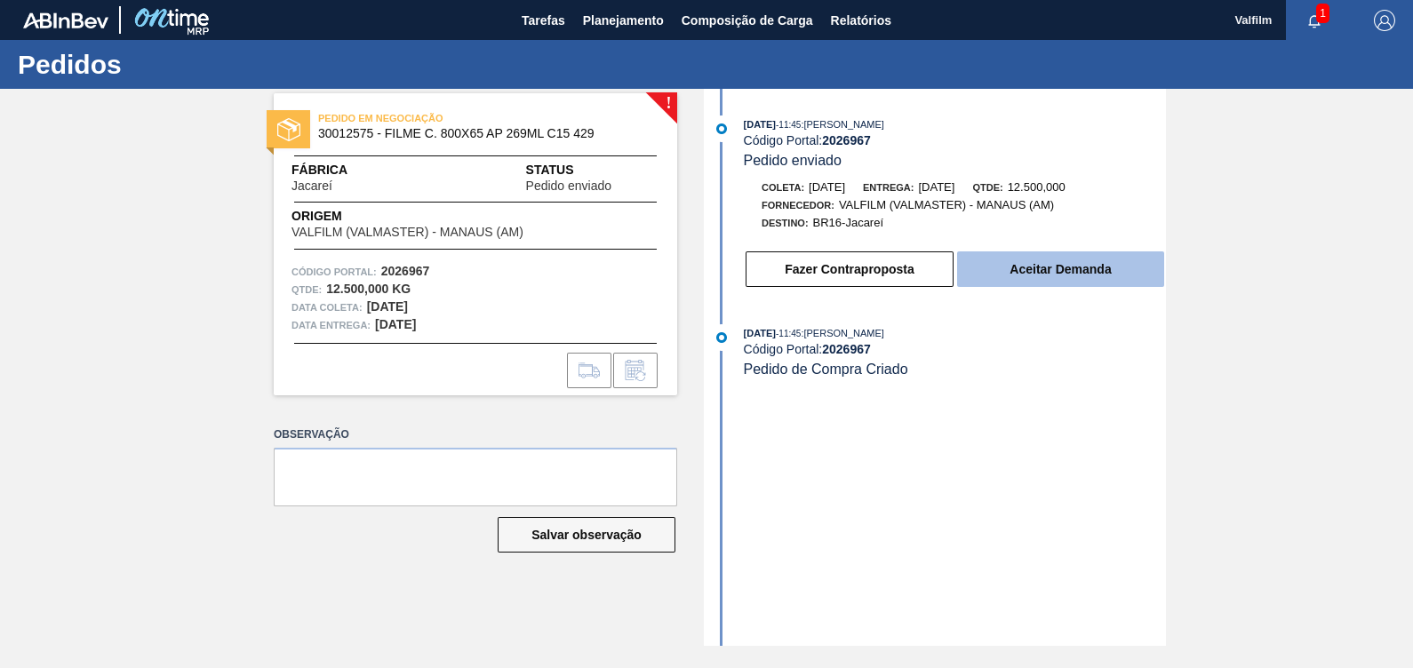
click at [1062, 275] on button "Aceitar Demanda" at bounding box center [1060, 270] width 207 height 36
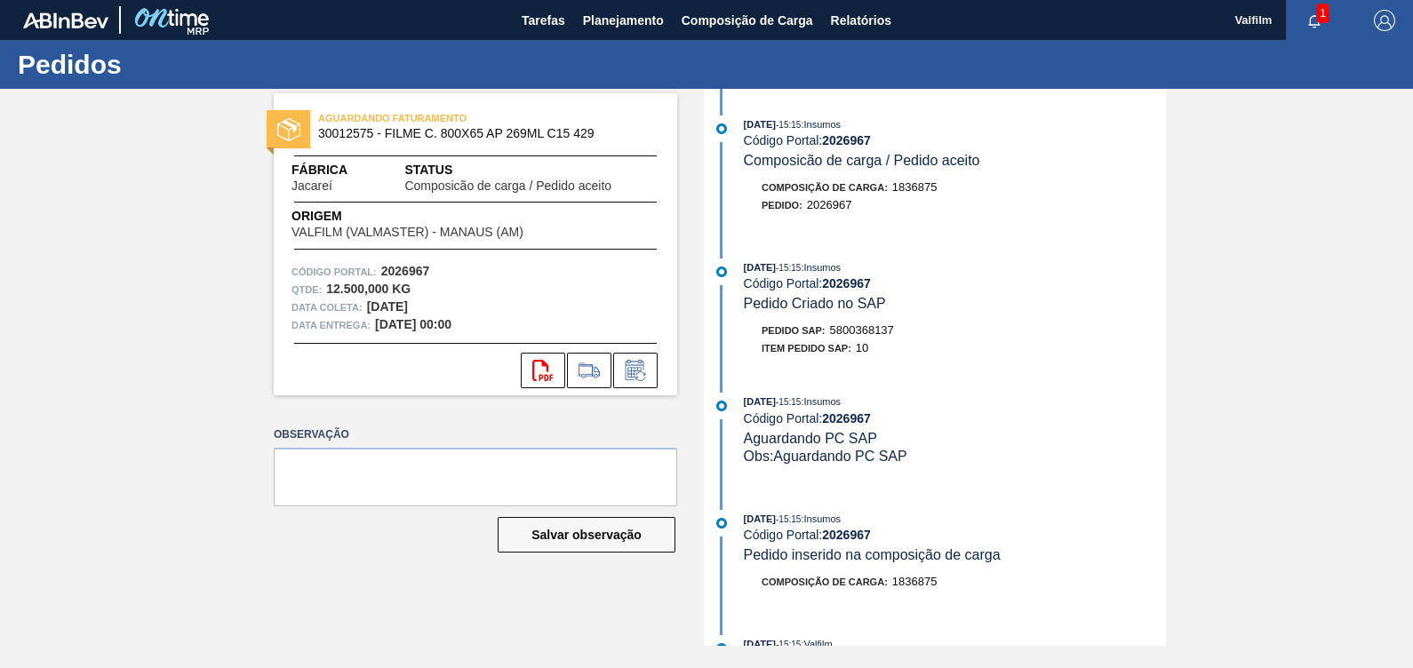
click at [878, 331] on span "5800368137" at bounding box center [862, 329] width 64 height 13
copy span "5800368137"
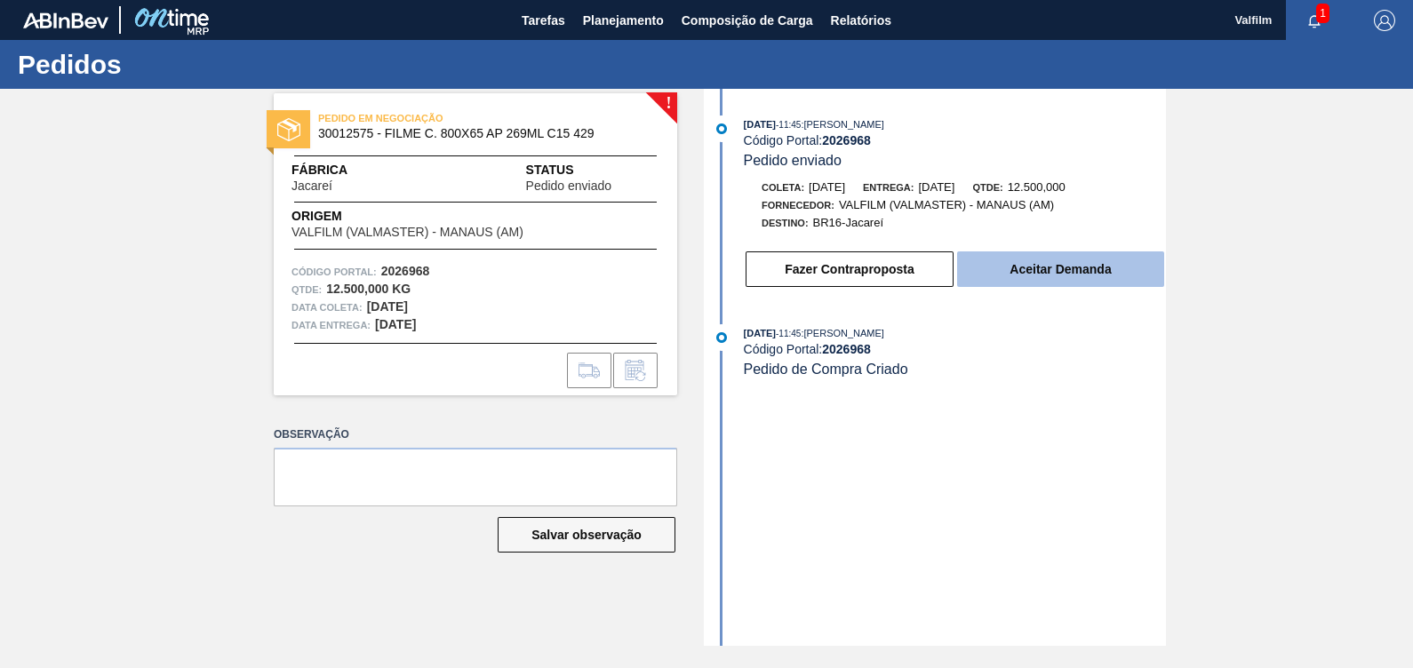
click at [1054, 267] on button "Aceitar Demanda" at bounding box center [1060, 270] width 207 height 36
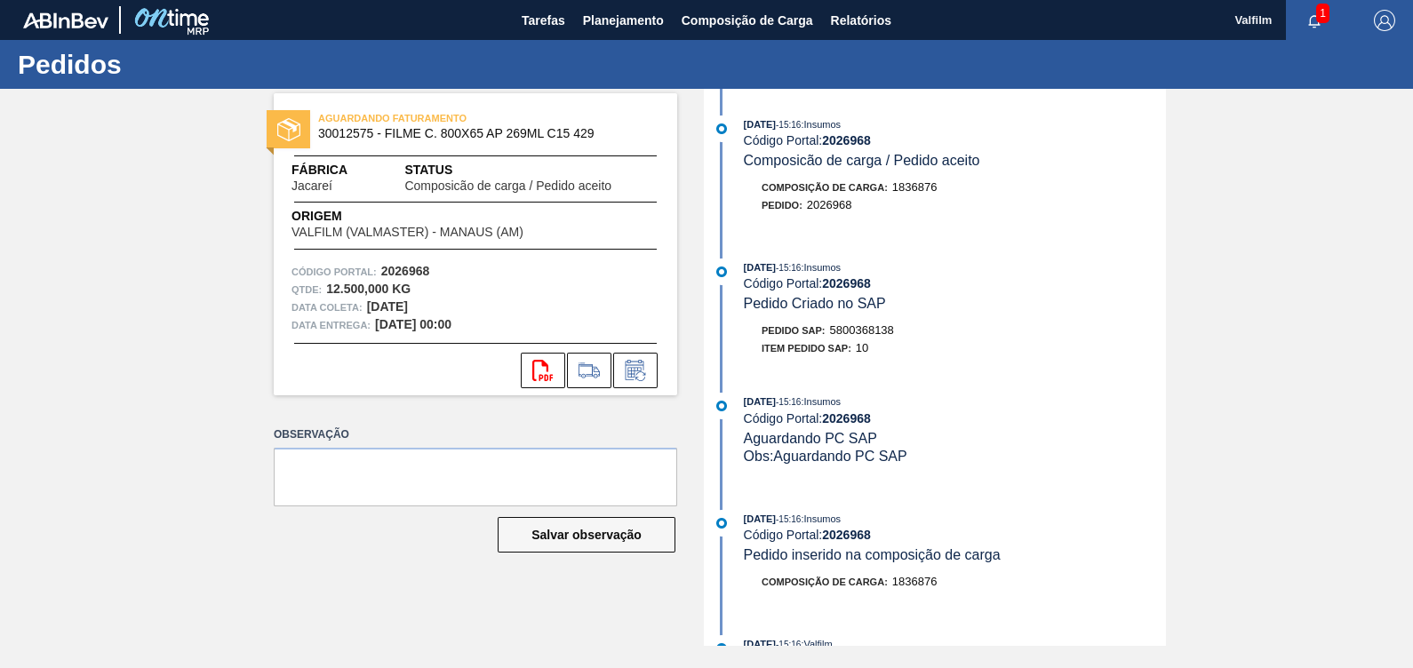
click at [853, 337] on span "5800368138" at bounding box center [862, 329] width 64 height 13
copy span "5800368138"
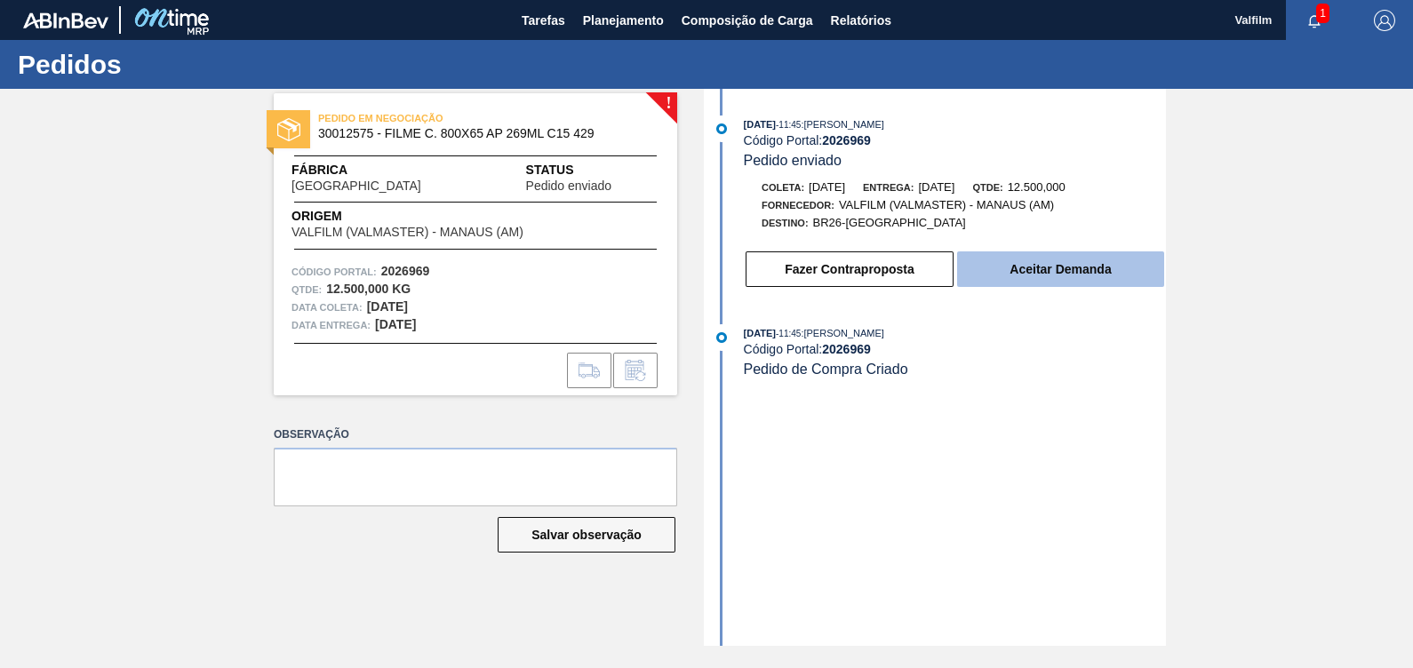
click at [1026, 278] on button "Aceitar Demanda" at bounding box center [1060, 270] width 207 height 36
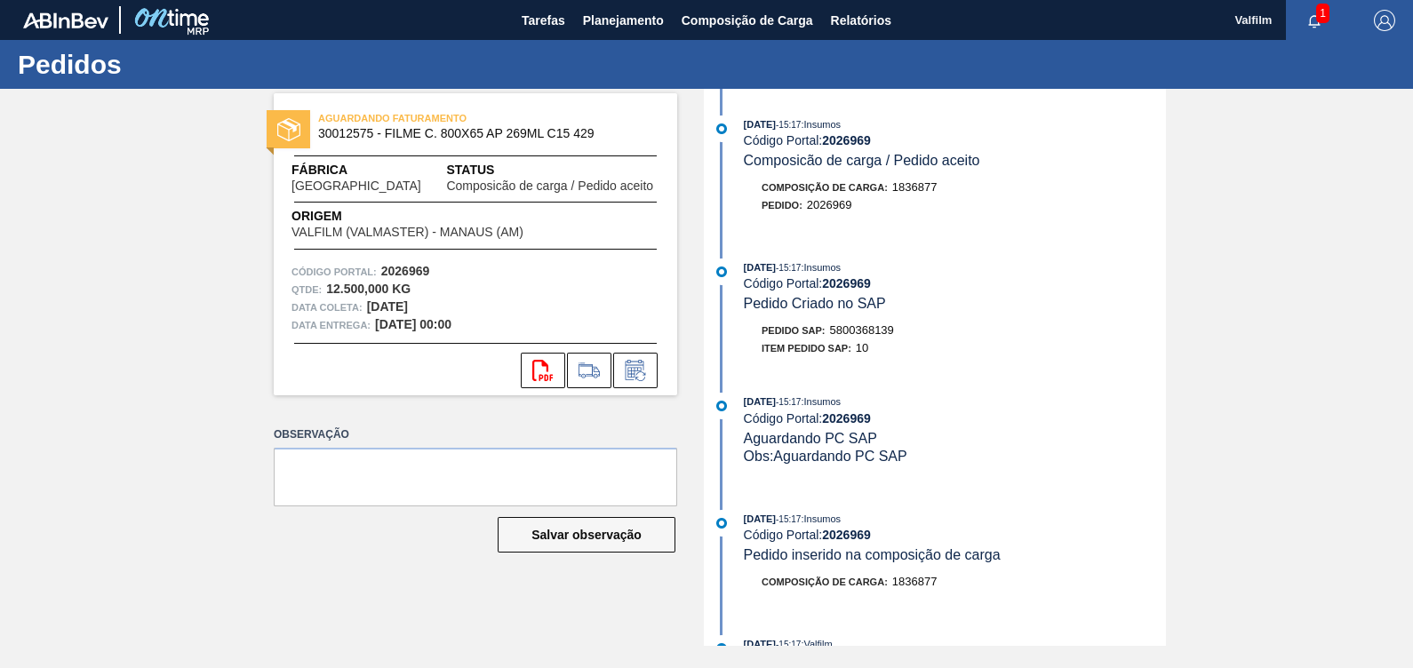
click at [876, 333] on span "5800368139" at bounding box center [862, 329] width 64 height 13
copy span "5800368139"
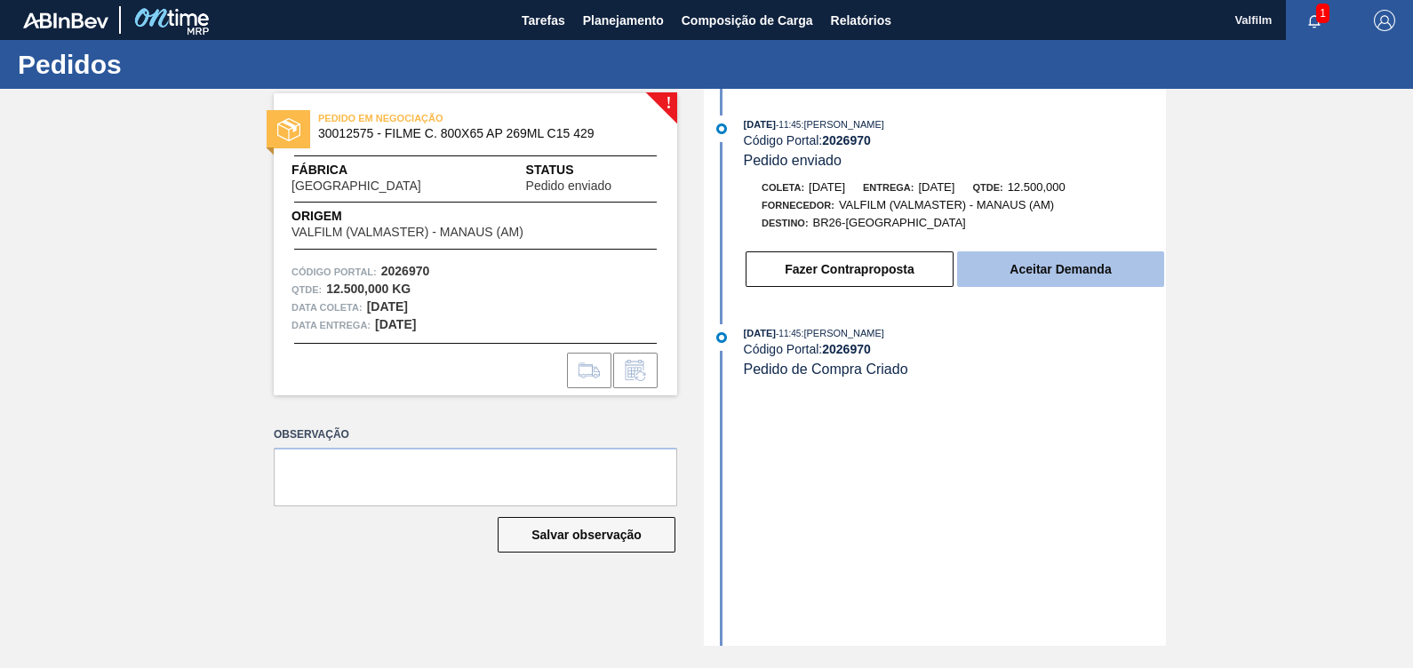
click at [1071, 261] on button "Aceitar Demanda" at bounding box center [1060, 270] width 207 height 36
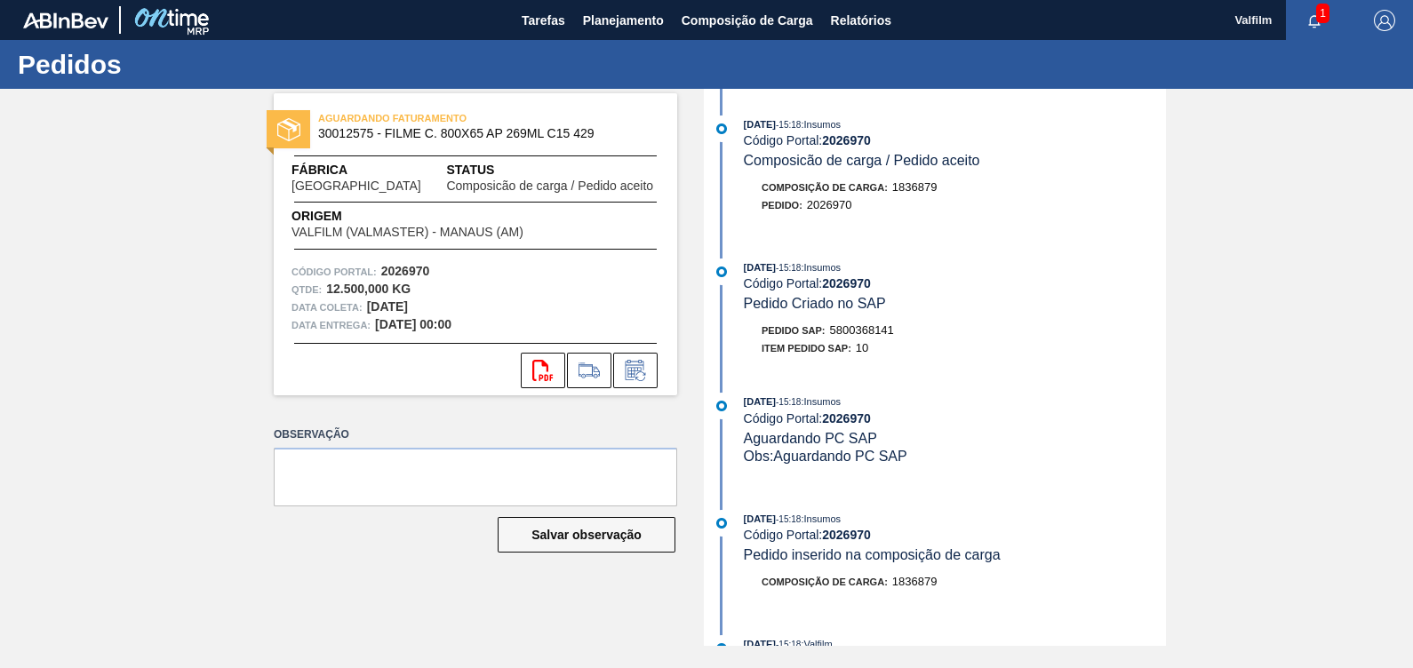
click at [889, 337] on span "5800368141" at bounding box center [862, 329] width 64 height 13
copy span "5800368141"
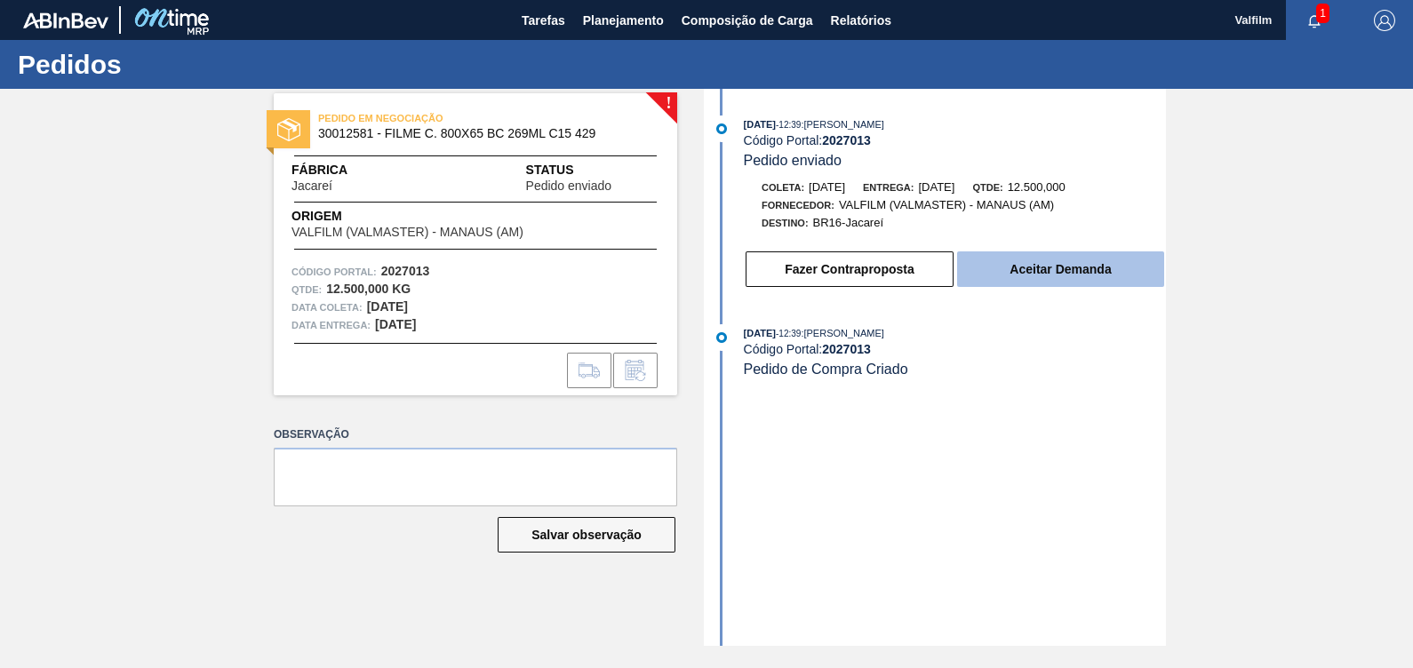
click at [1051, 268] on button "Aceitar Demanda" at bounding box center [1060, 270] width 207 height 36
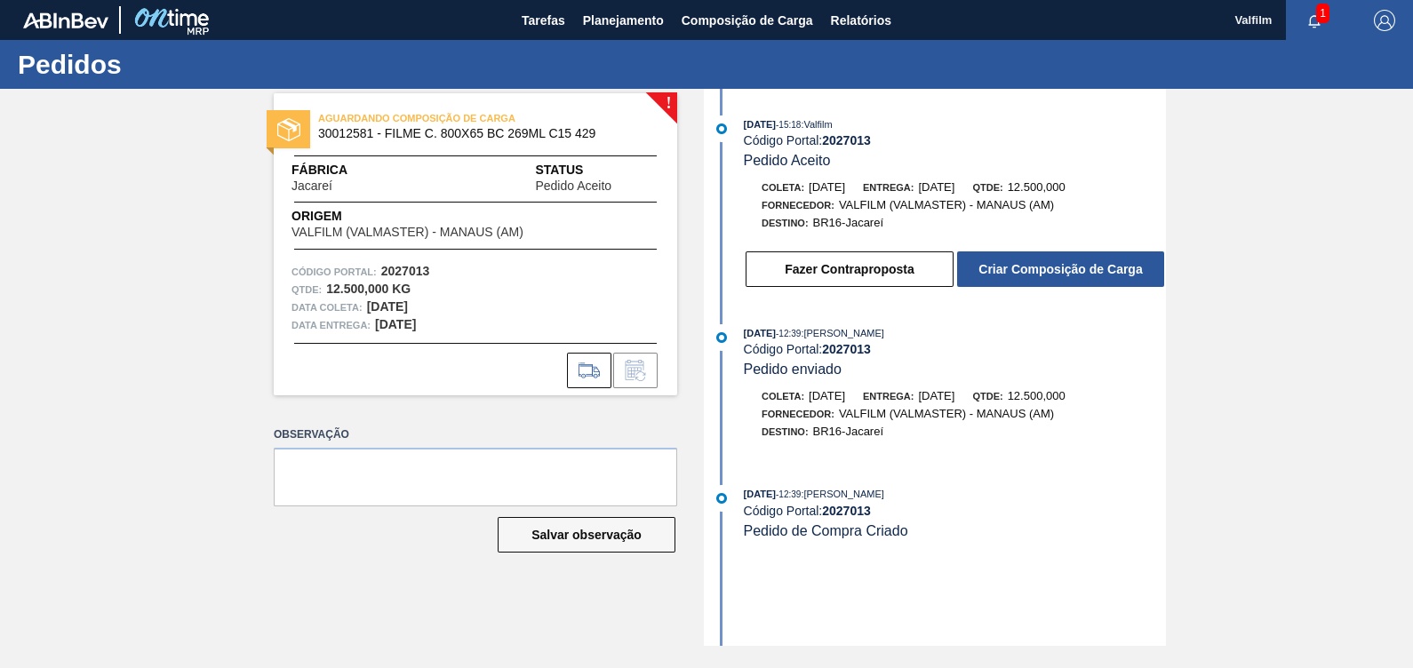
click at [1051, 268] on button "Criar Composição de Carga" at bounding box center [1060, 270] width 207 height 36
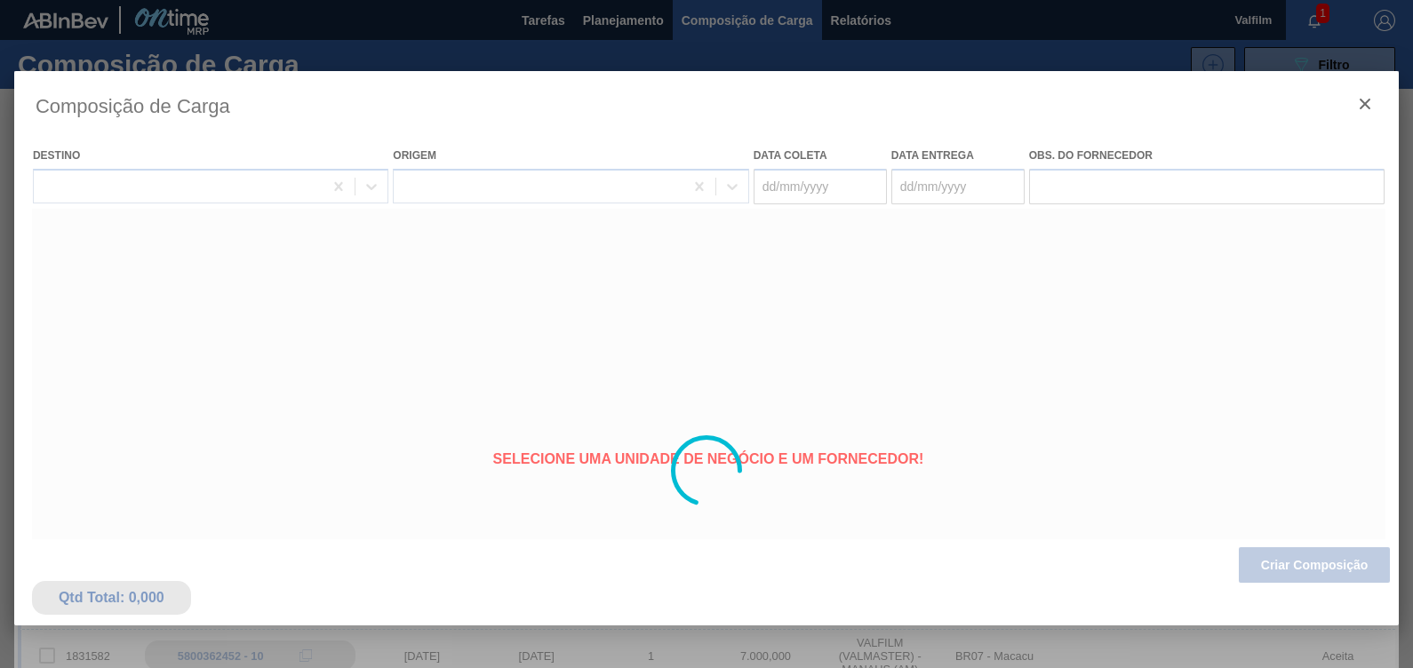
type coleta "09/10/2025"
type entrega "08/11/2025"
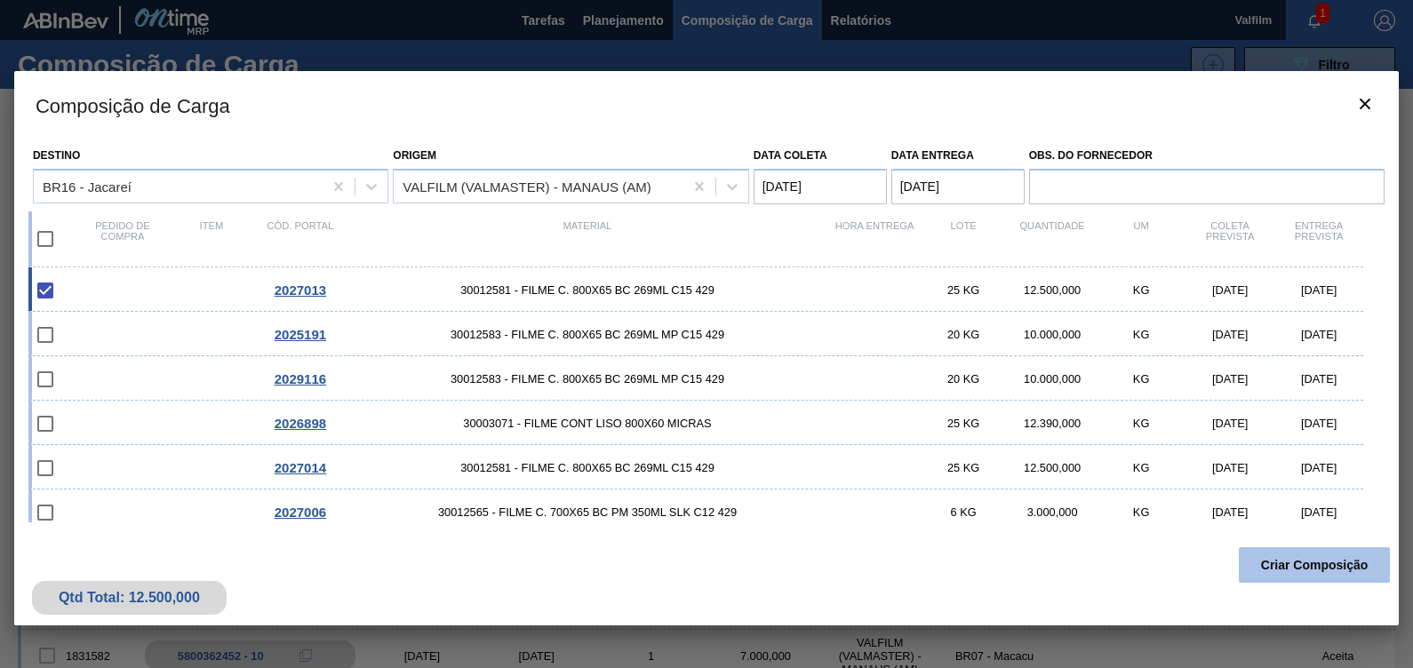
click at [1335, 564] on button "Criar Composição" at bounding box center [1314, 565] width 151 height 36
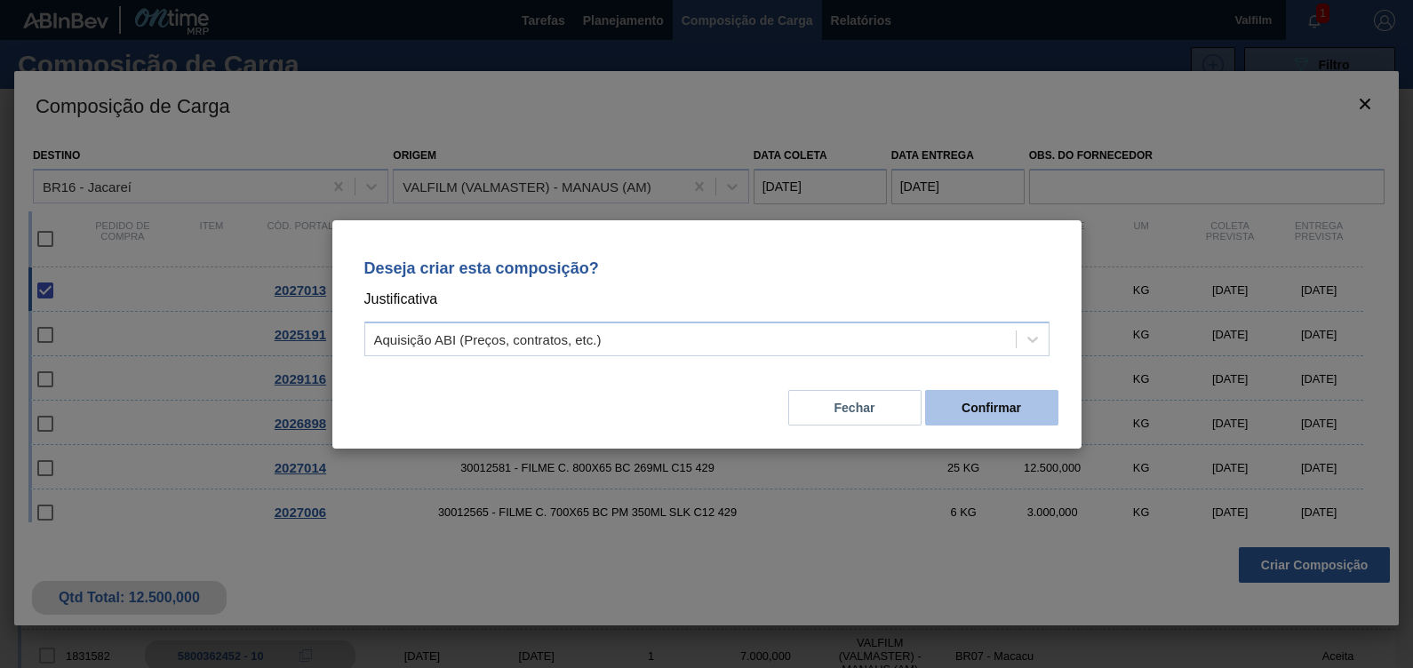
click at [1019, 420] on button "Confirmar" at bounding box center [991, 408] width 133 height 36
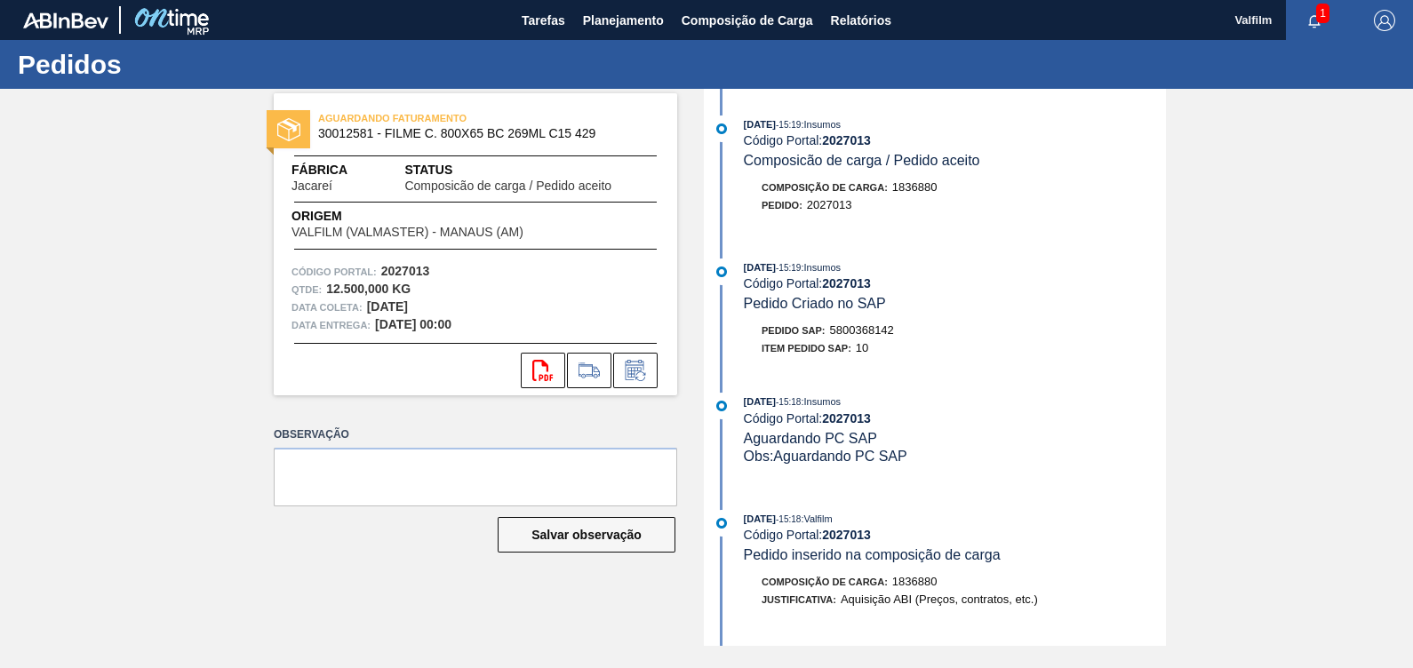
click at [864, 333] on span "5800368142" at bounding box center [862, 329] width 64 height 13
copy span "5800368142"
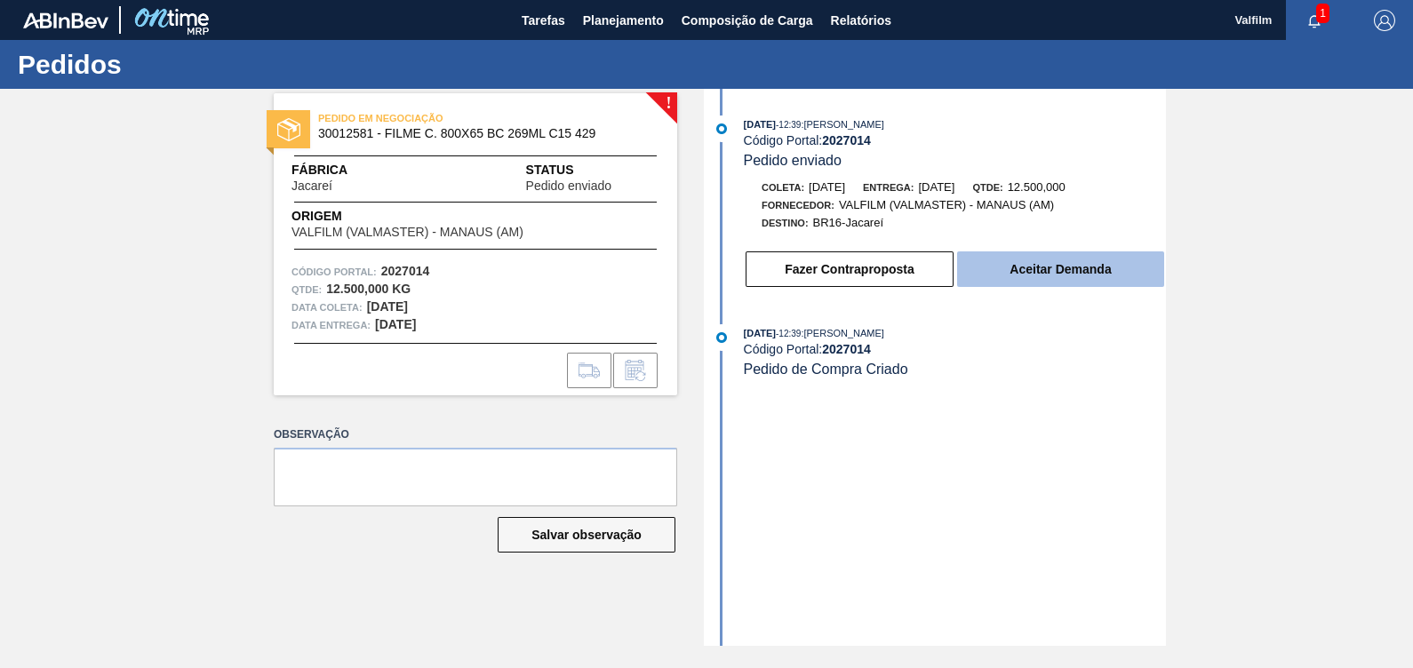
click at [1034, 268] on button "Aceitar Demanda" at bounding box center [1060, 270] width 207 height 36
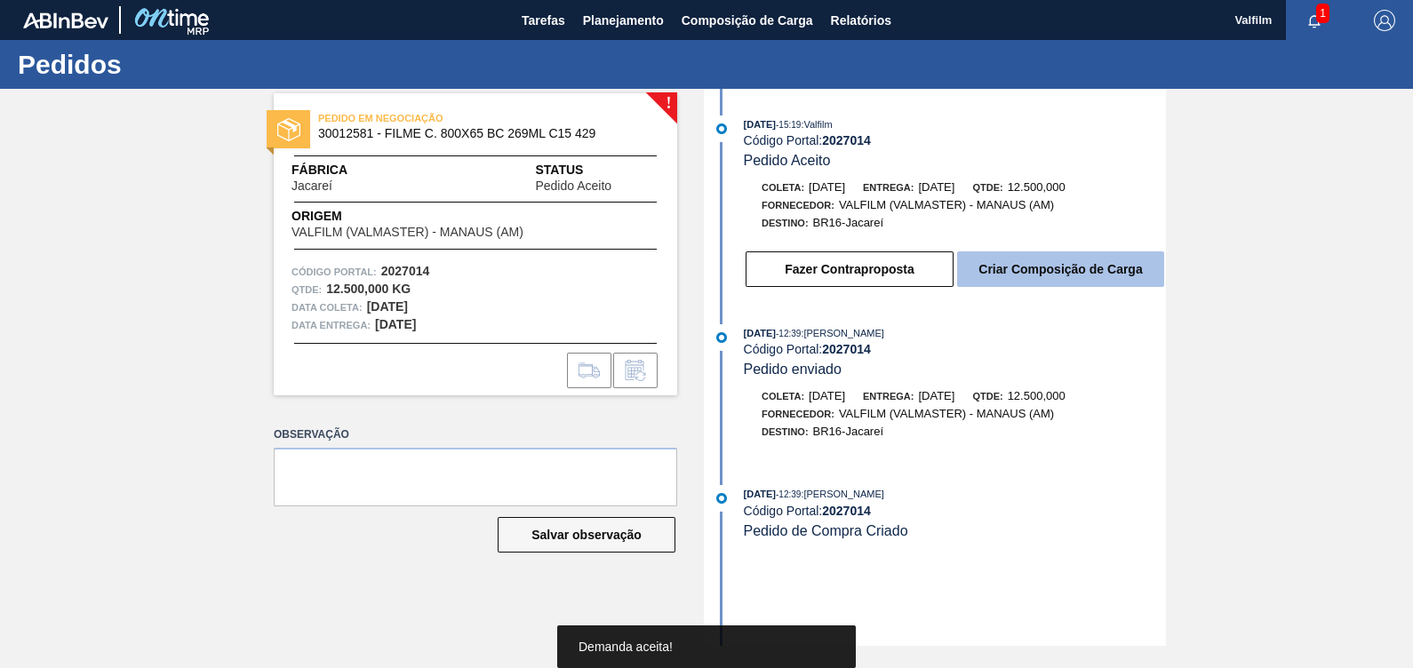
click at [1039, 259] on button "Criar Composição de Carga" at bounding box center [1060, 270] width 207 height 36
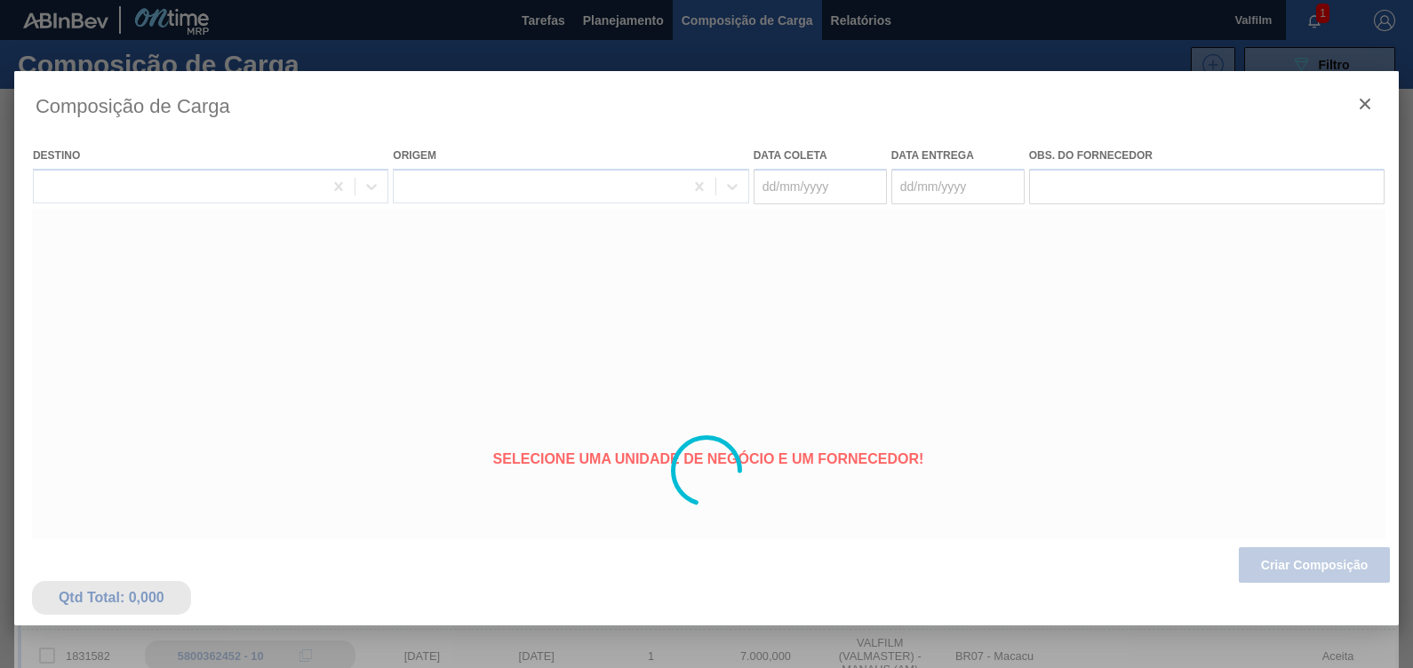
type coleta "[DATE]"
type entrega "[DATE]"
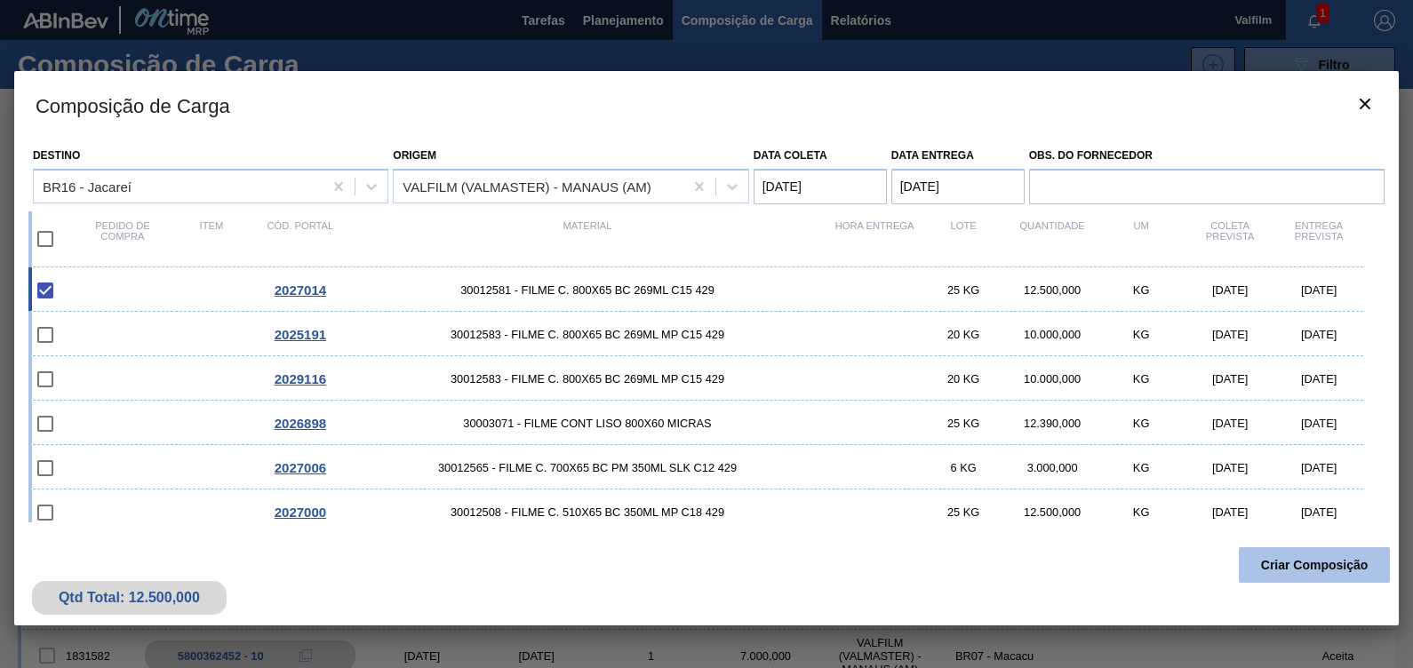
click at [1329, 564] on button "Criar Composição" at bounding box center [1314, 565] width 151 height 36
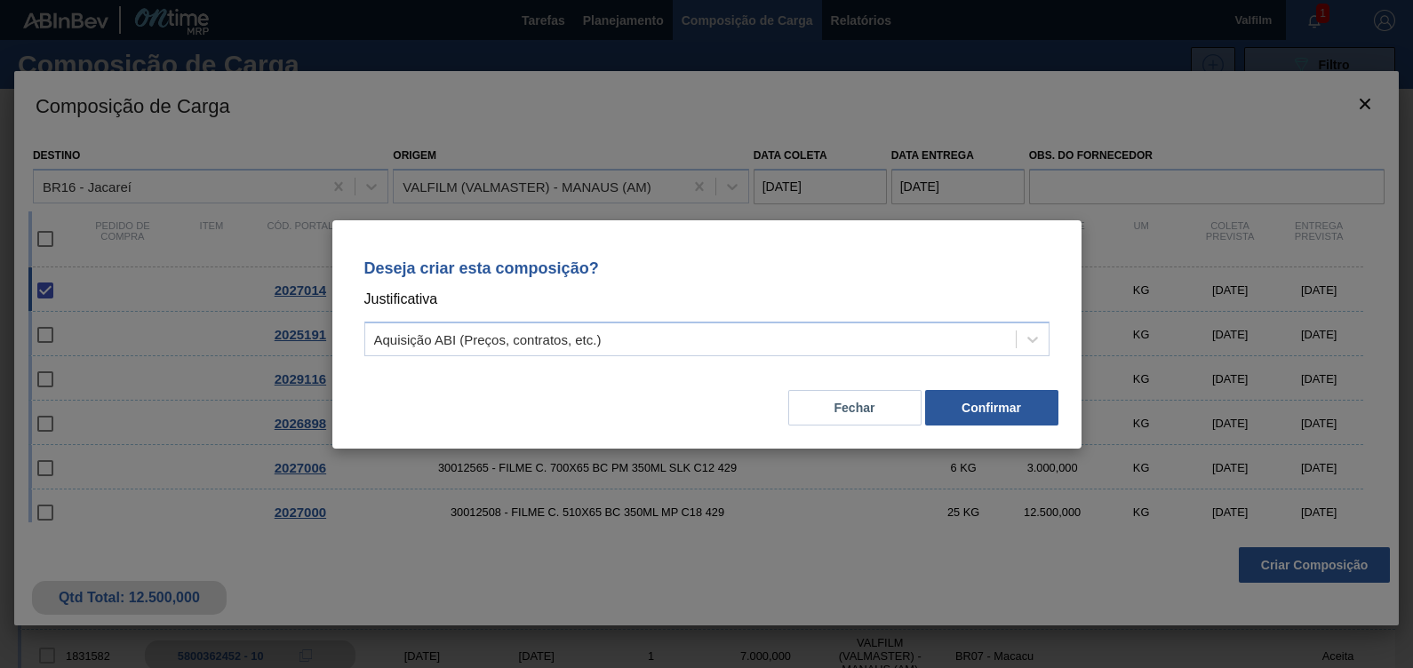
click at [994, 426] on div "Fechar Confirmar" at bounding box center [707, 397] width 707 height 60
click at [994, 417] on button "Confirmar" at bounding box center [991, 408] width 133 height 36
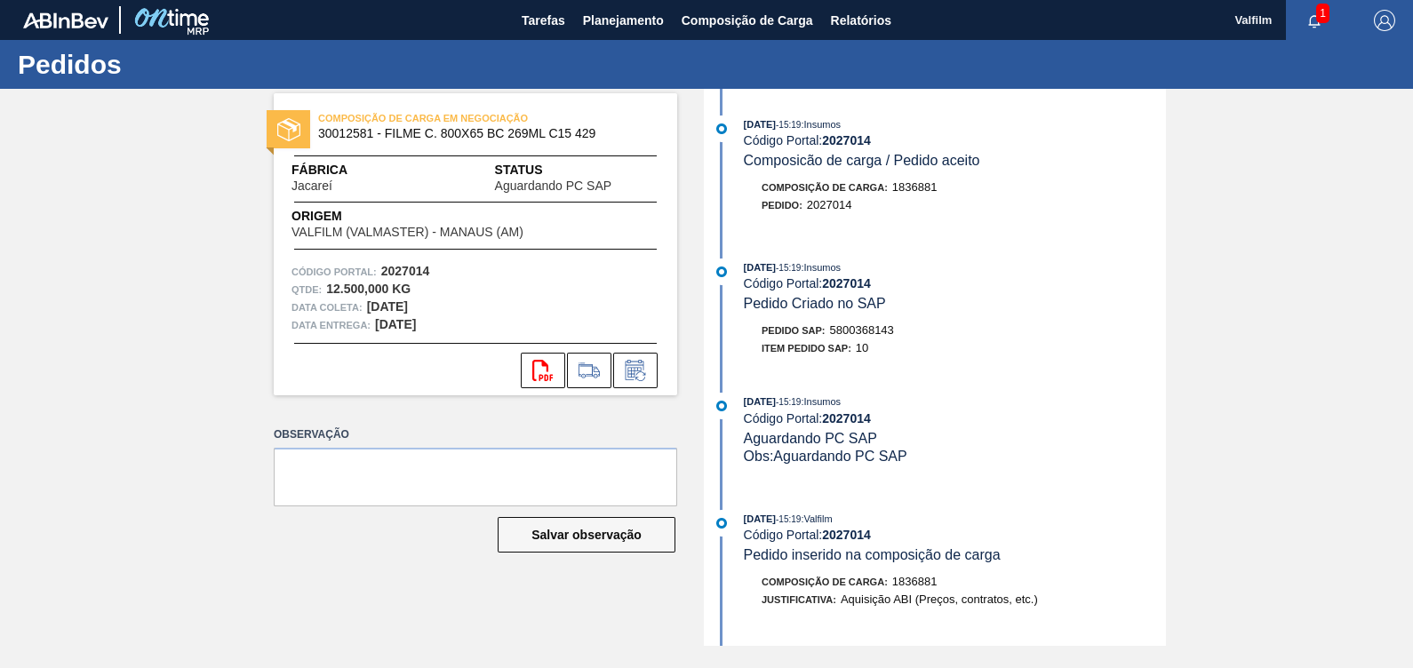
click at [889, 329] on span "5800368143" at bounding box center [862, 329] width 64 height 13
copy span "5800368143"
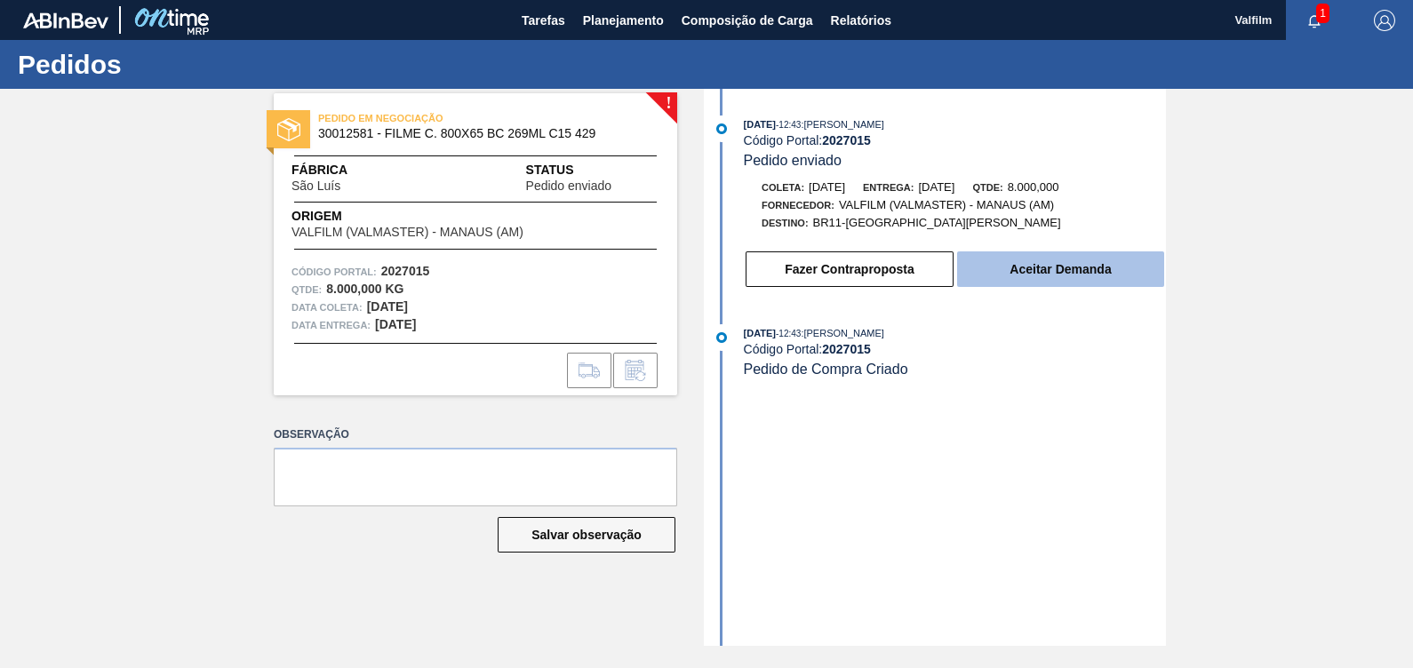
click at [1102, 261] on button "Aceitar Demanda" at bounding box center [1060, 270] width 207 height 36
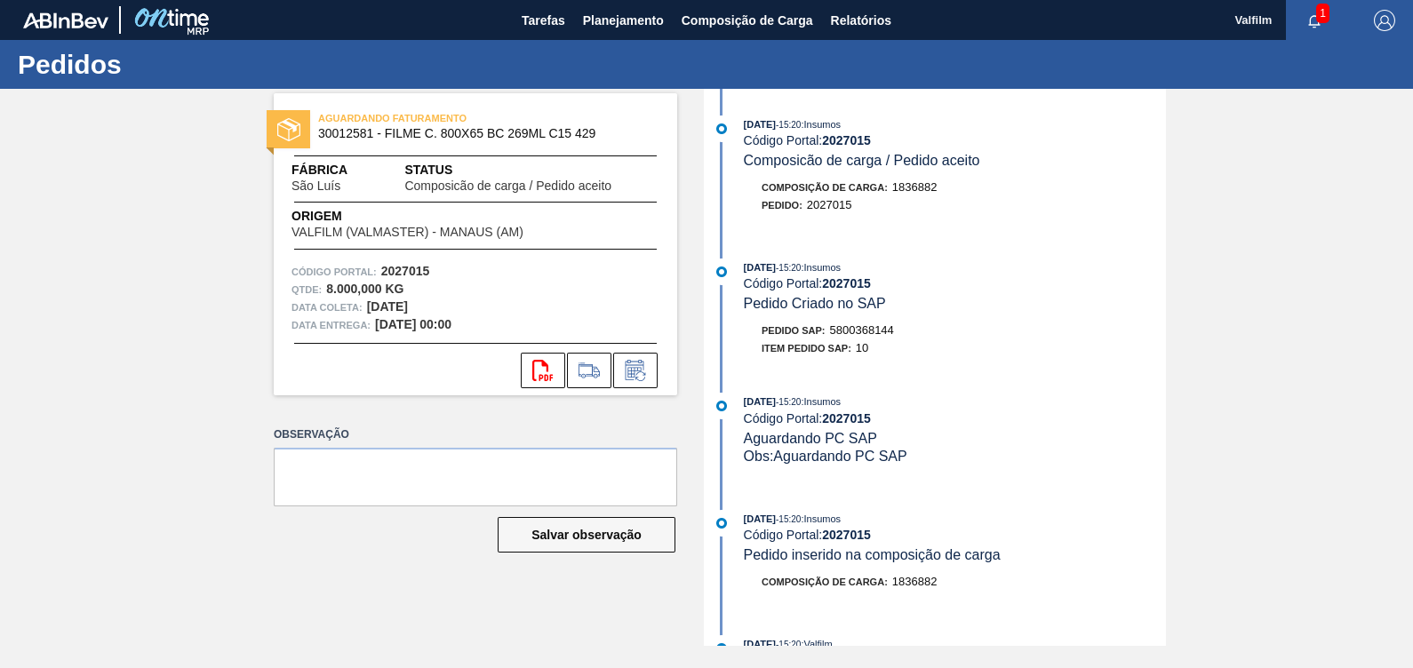
click at [866, 333] on span "5800368144" at bounding box center [862, 329] width 64 height 13
copy span "5800368144"
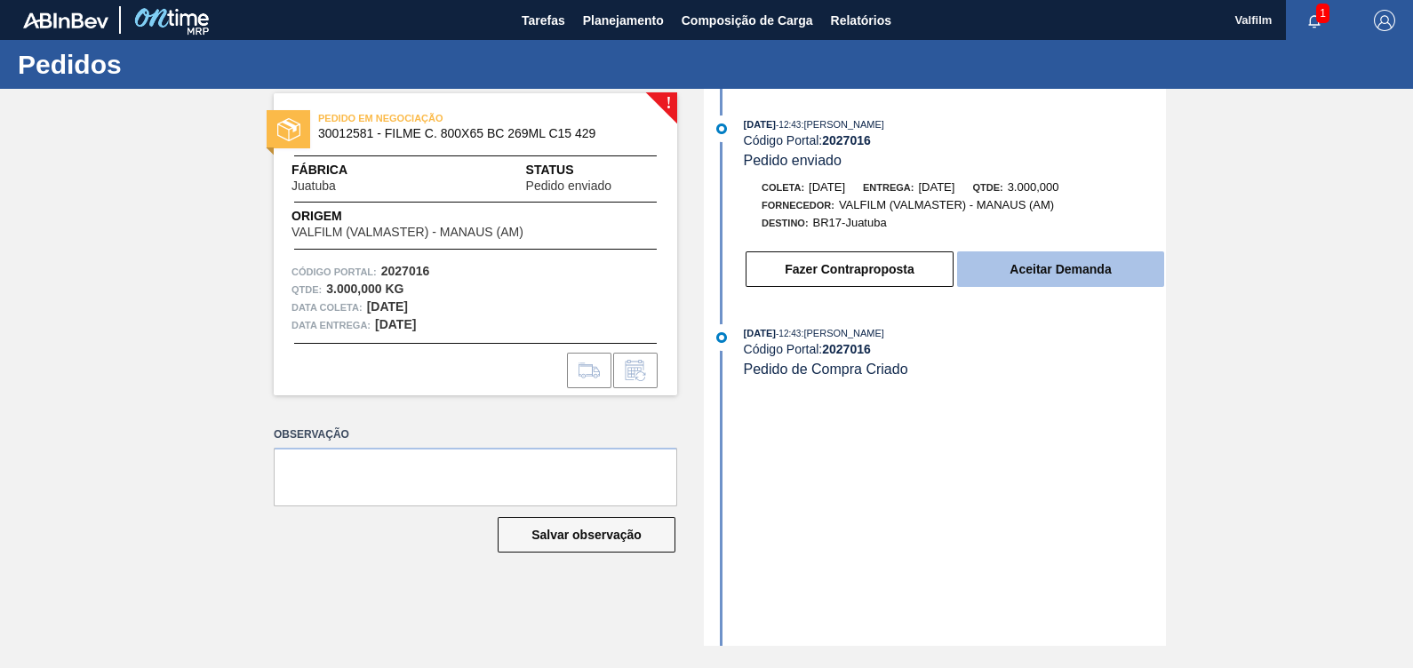
click at [1084, 280] on button "Aceitar Demanda" at bounding box center [1060, 270] width 207 height 36
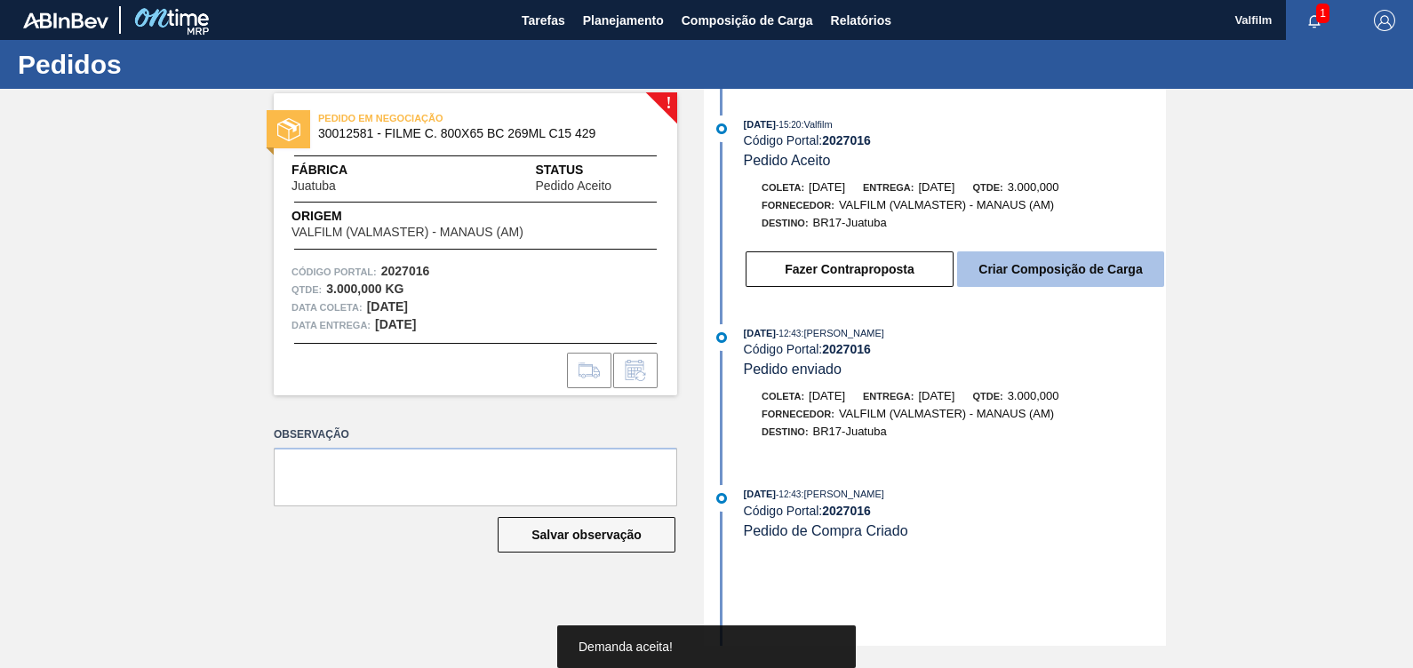
click at [1080, 268] on button "Criar Composição de Carga" at bounding box center [1060, 270] width 207 height 36
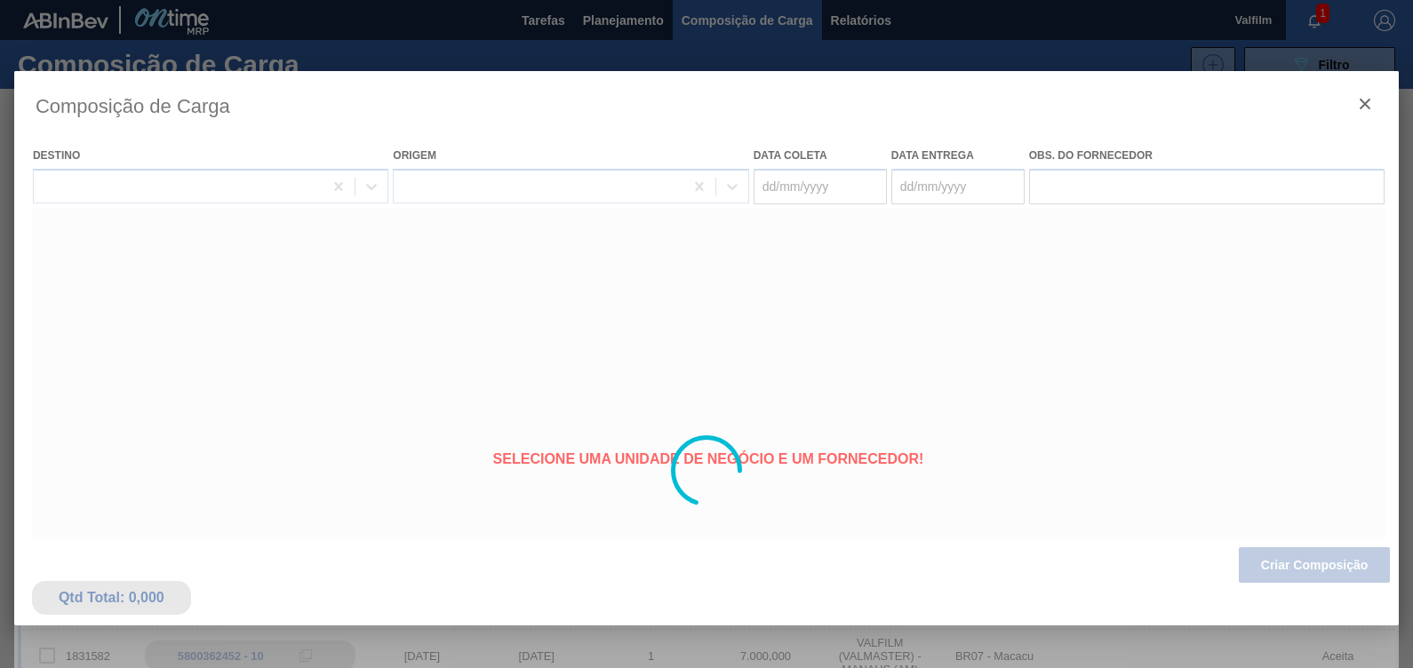
type coleta "17/10/2025"
type entrega "16/11/2025"
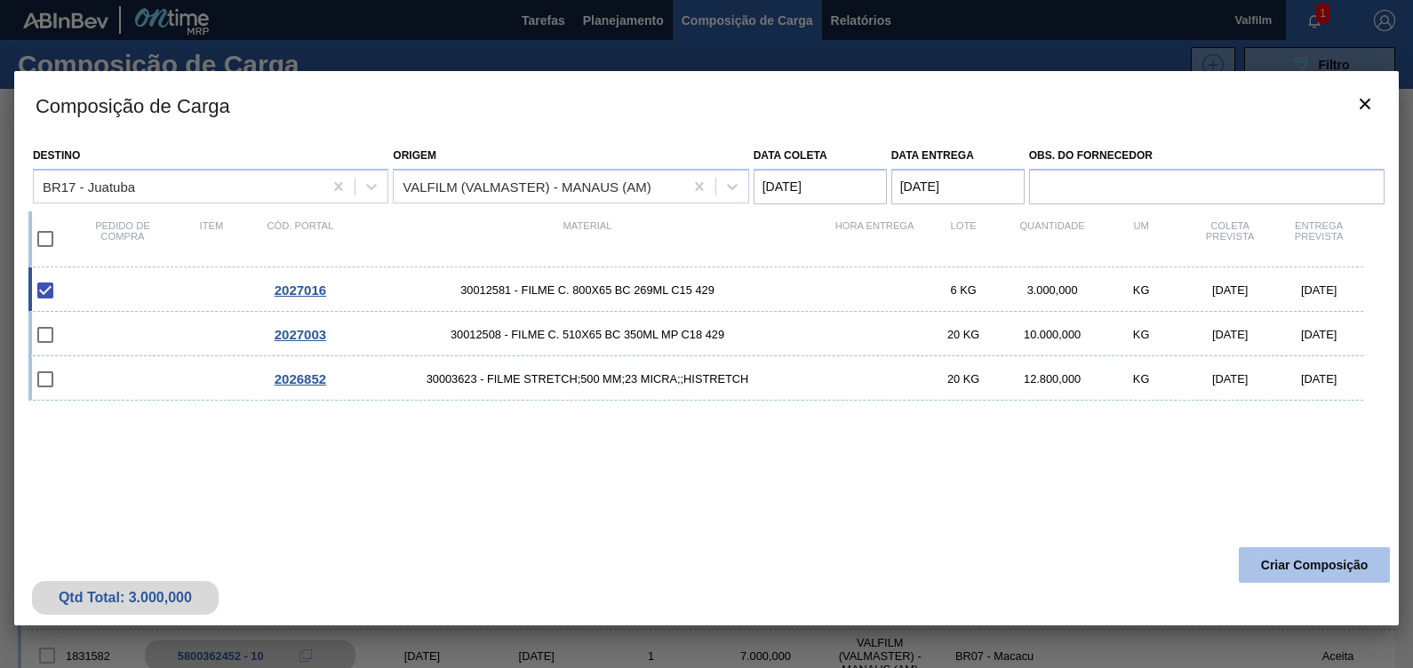
click at [1305, 567] on button "Criar Composição" at bounding box center [1314, 565] width 151 height 36
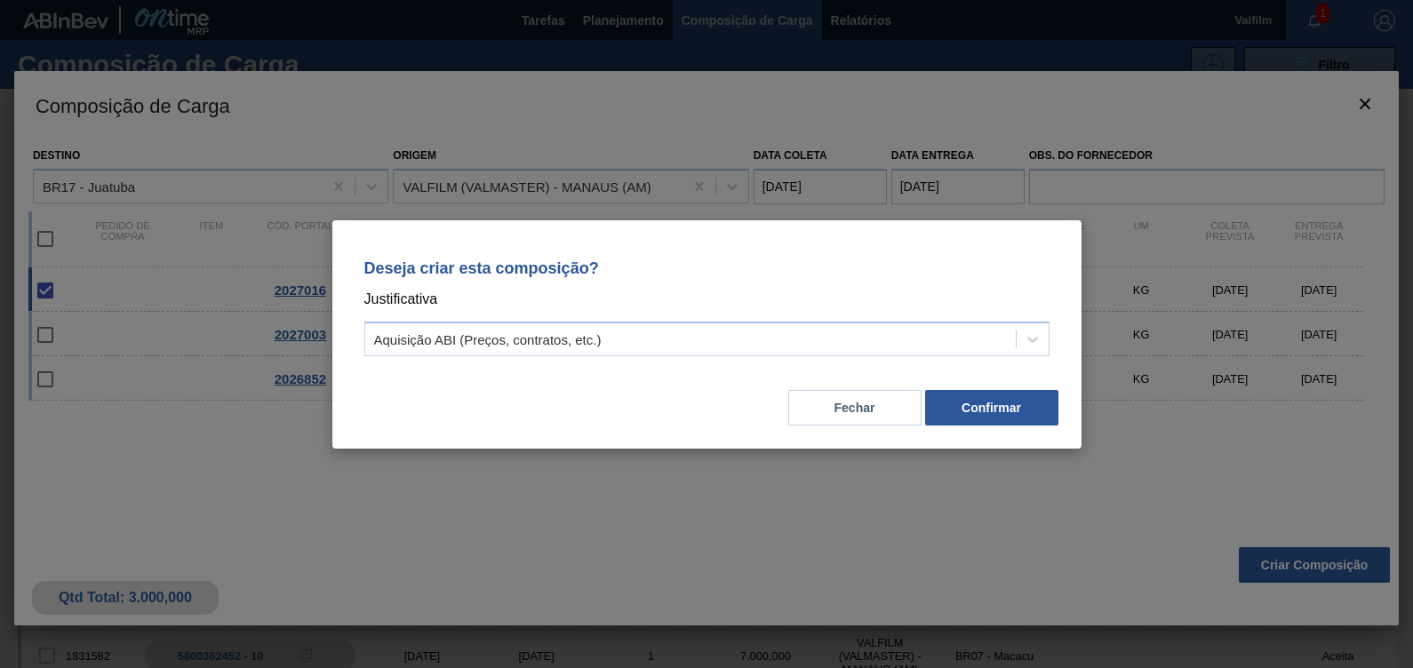
click at [1020, 431] on div "Deseja criar esta composição? Justificativa Aquisição ABI (Preços, contratos, e…" at bounding box center [706, 334] width 749 height 228
click at [1020, 412] on button "Confirmar" at bounding box center [991, 408] width 133 height 36
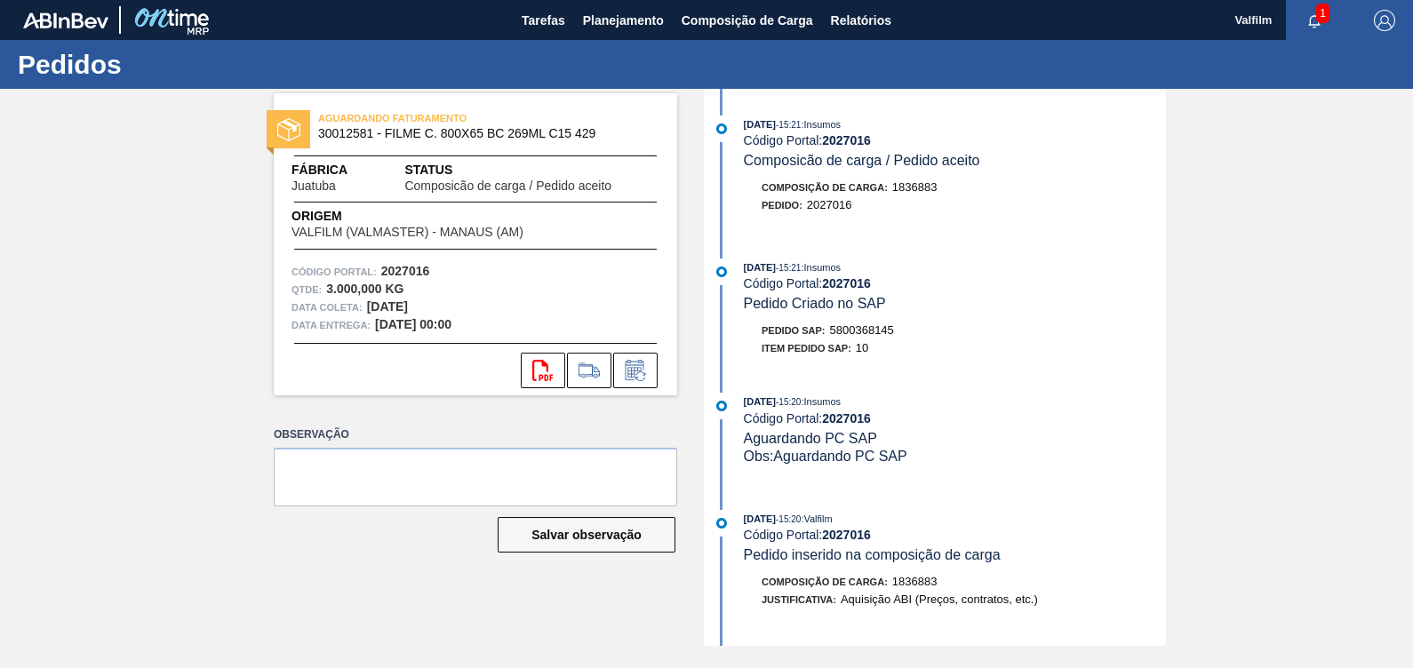
click at [871, 333] on span "5800368145" at bounding box center [862, 329] width 64 height 13
click at [871, 332] on span "5800368145" at bounding box center [862, 329] width 64 height 13
copy span "5800368145"
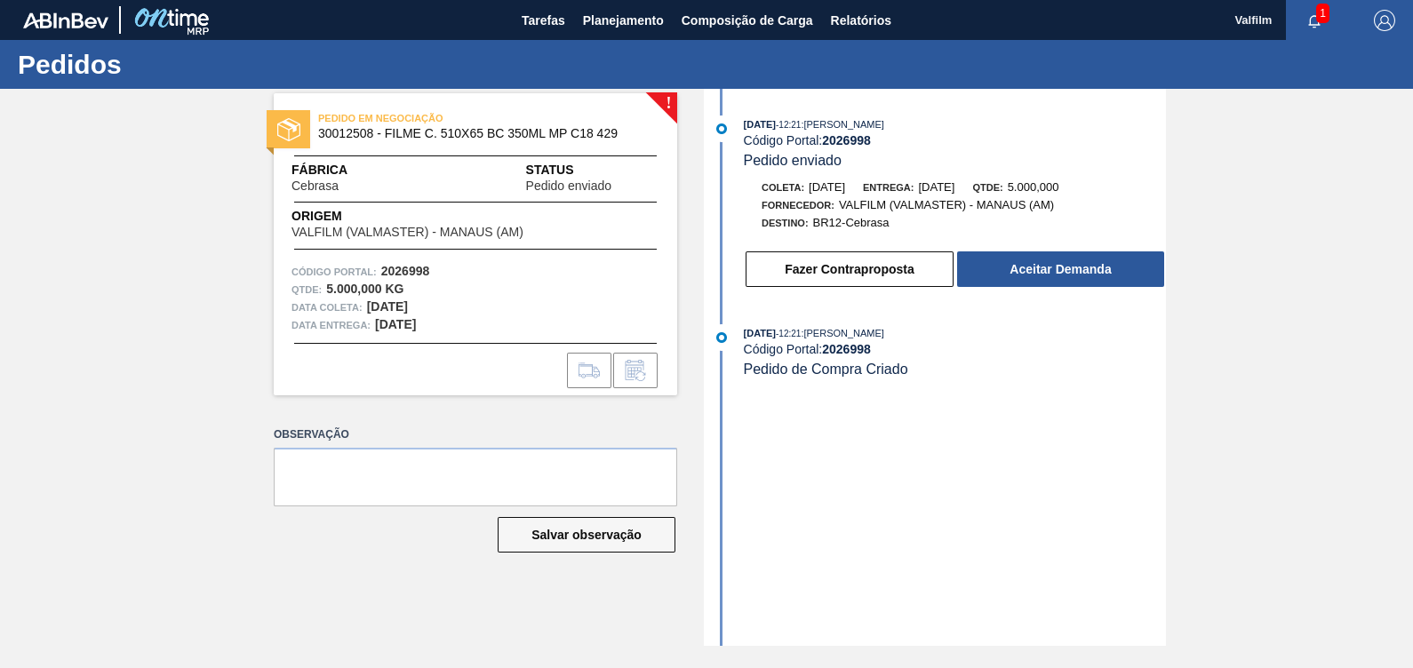
click at [1081, 289] on div "Fazer Contraproposta Aceitar Demanda" at bounding box center [955, 269] width 422 height 39
click at [1094, 276] on button "Aceitar Demanda" at bounding box center [1060, 270] width 207 height 36
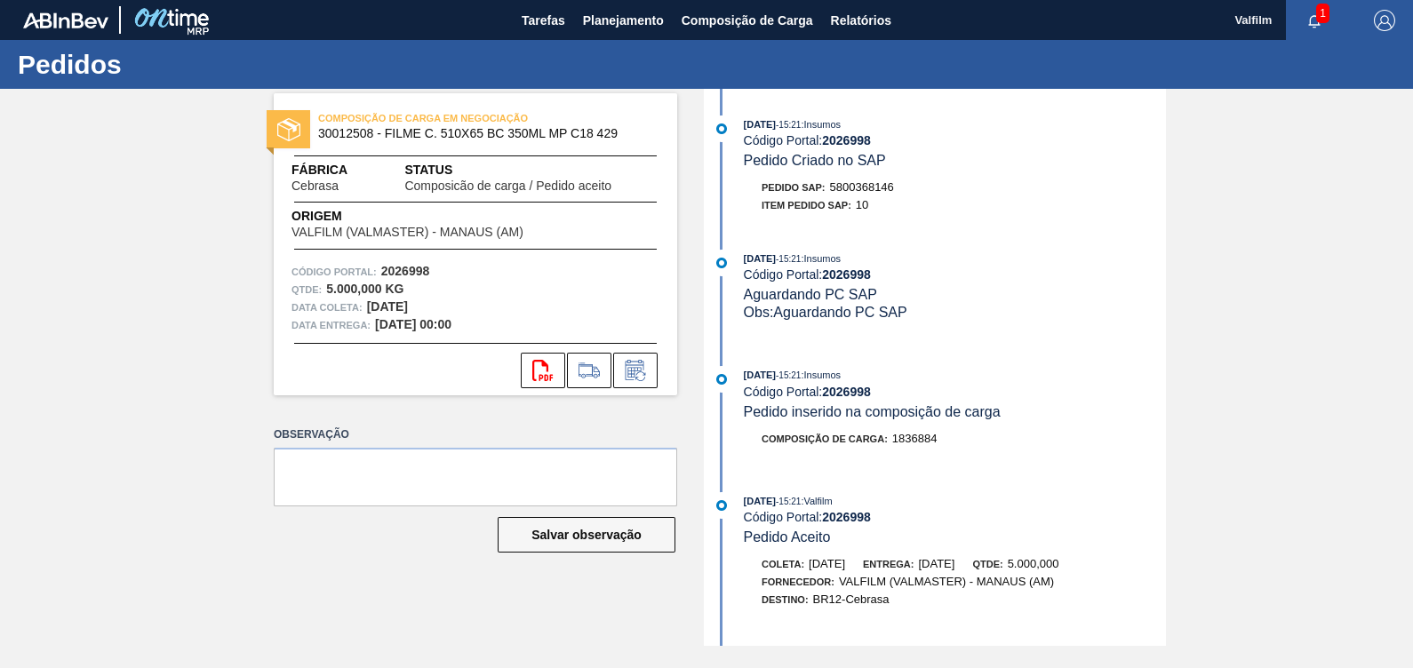
click at [864, 187] on span "5800368146" at bounding box center [862, 186] width 64 height 13
copy span "5800368146"
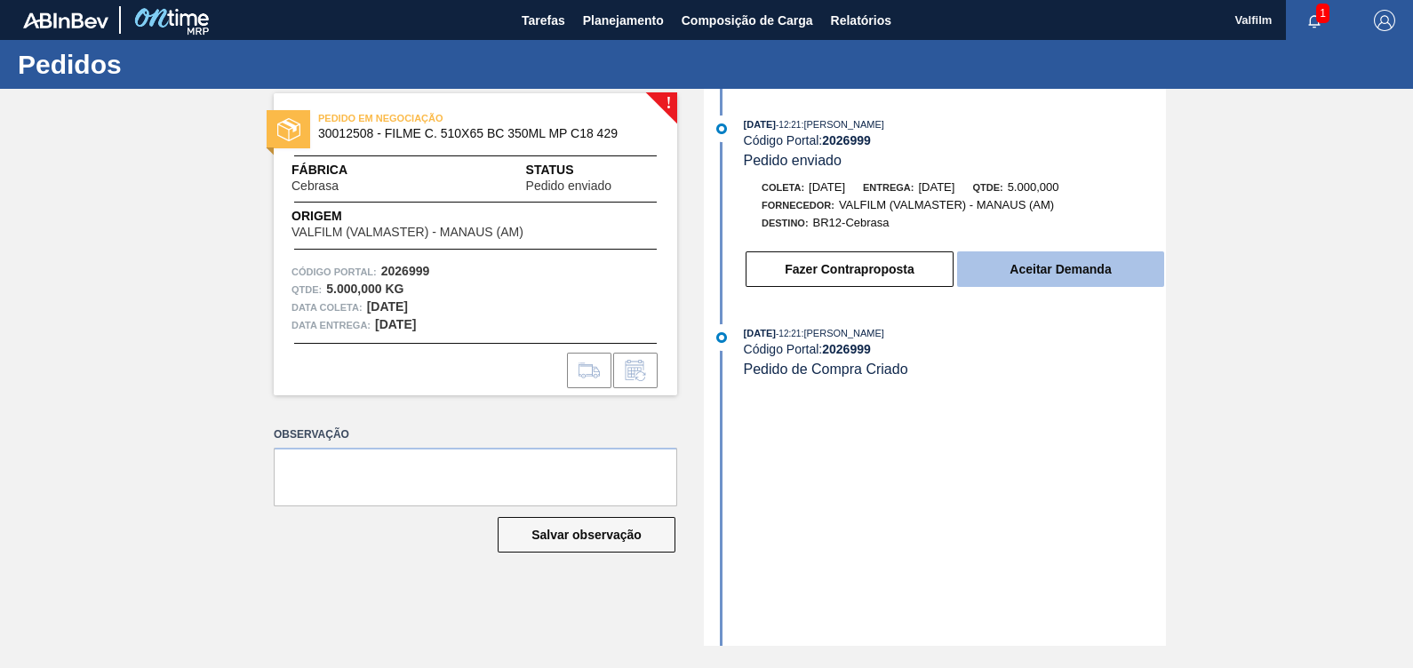
click at [1047, 271] on button "Aceitar Demanda" at bounding box center [1060, 270] width 207 height 36
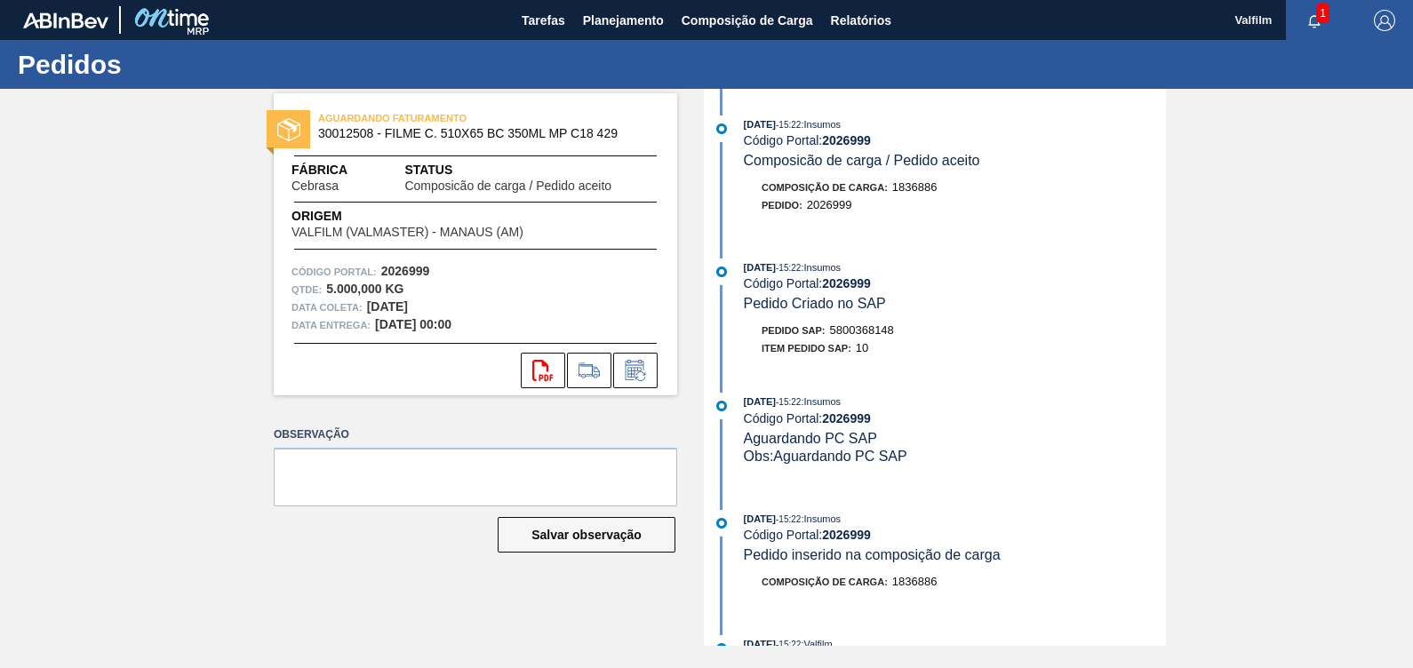
click at [856, 333] on span "5800368148" at bounding box center [862, 329] width 64 height 13
copy span "5800368148"
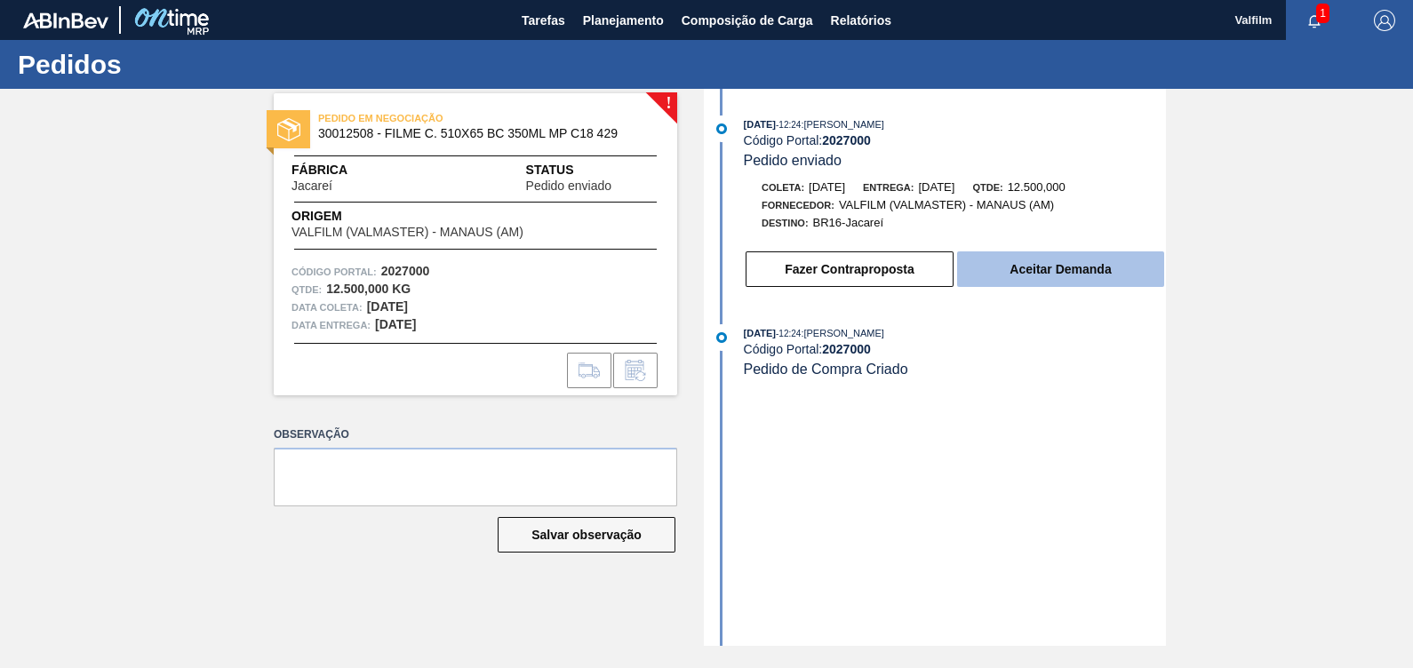
click at [1090, 270] on button "Aceitar Demanda" at bounding box center [1060, 270] width 207 height 36
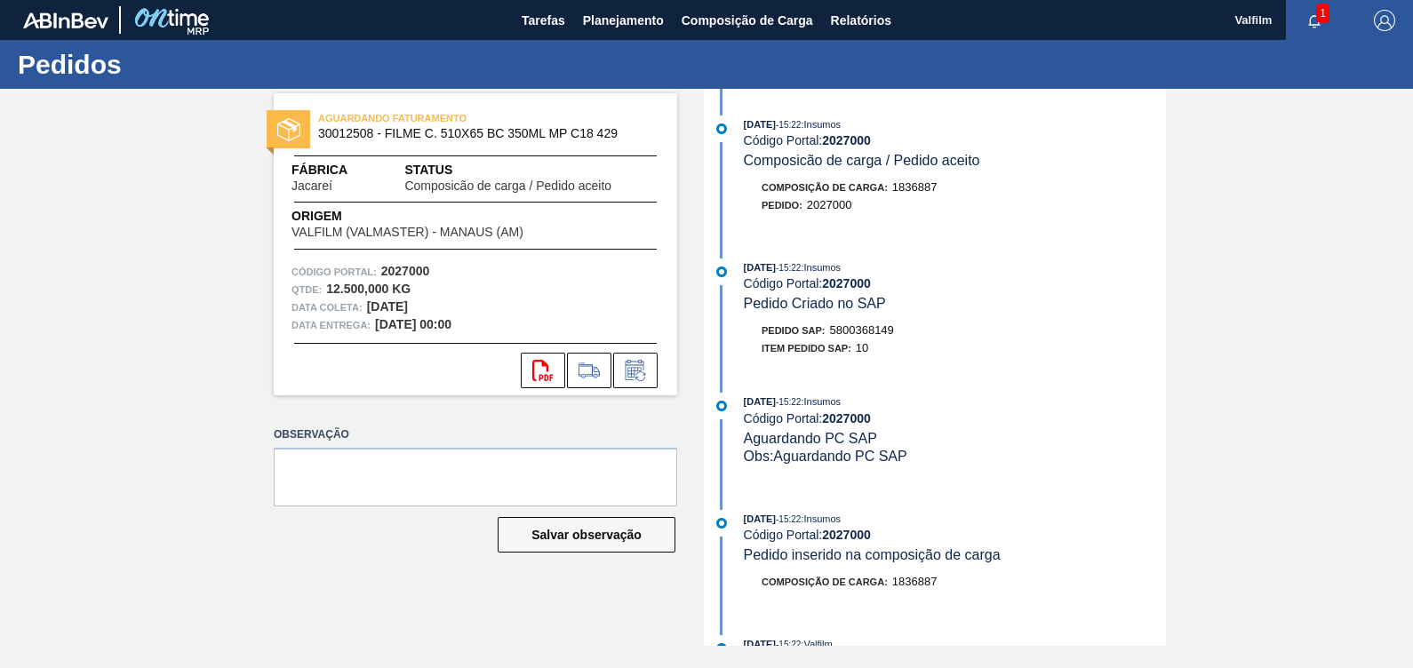
click at [842, 330] on span "5800368149" at bounding box center [862, 329] width 64 height 13
copy span "5800368149"
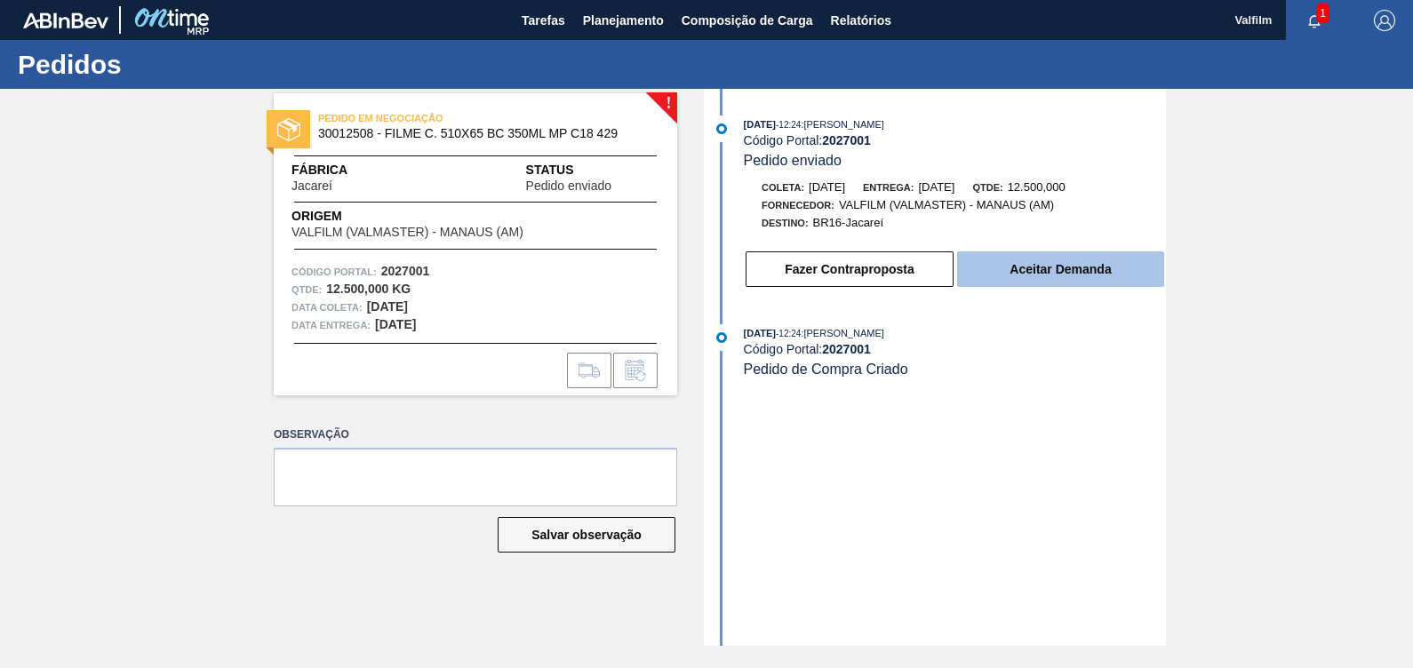
click at [986, 273] on button "Aceitar Demanda" at bounding box center [1060, 270] width 207 height 36
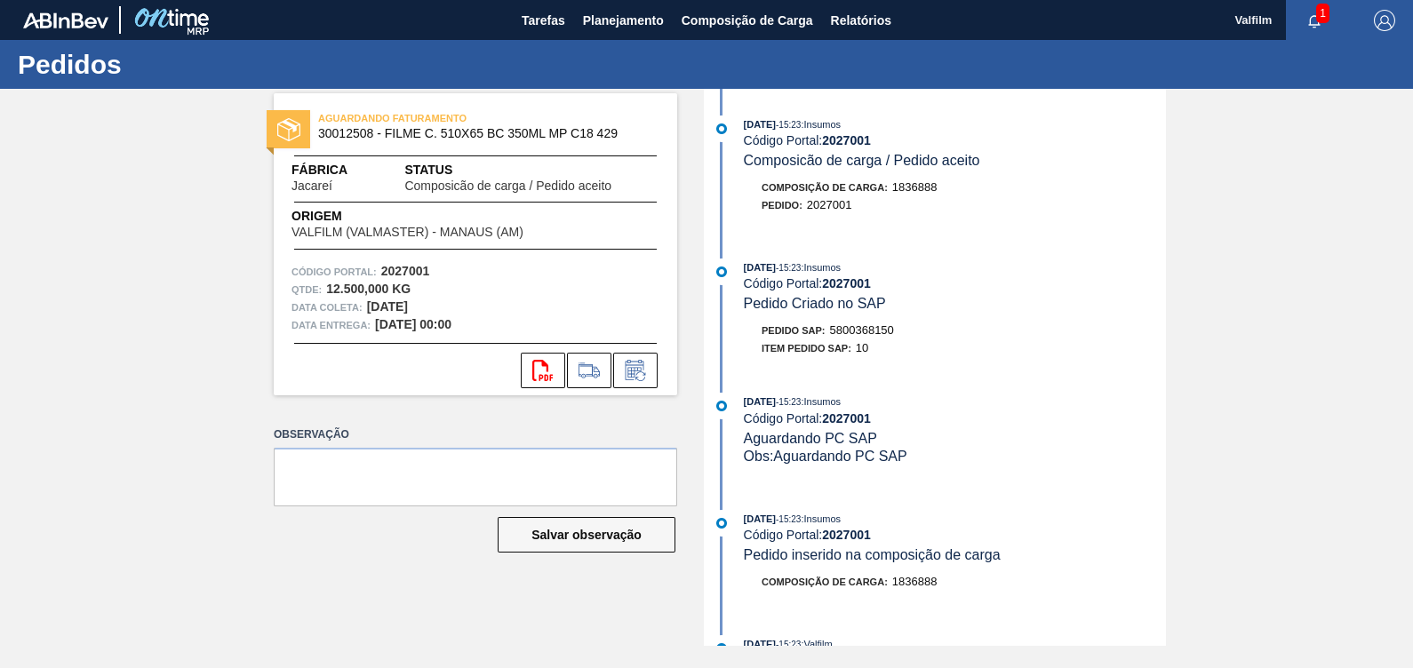
click at [839, 337] on span "5800368150" at bounding box center [862, 329] width 64 height 13
copy span "5800368150"
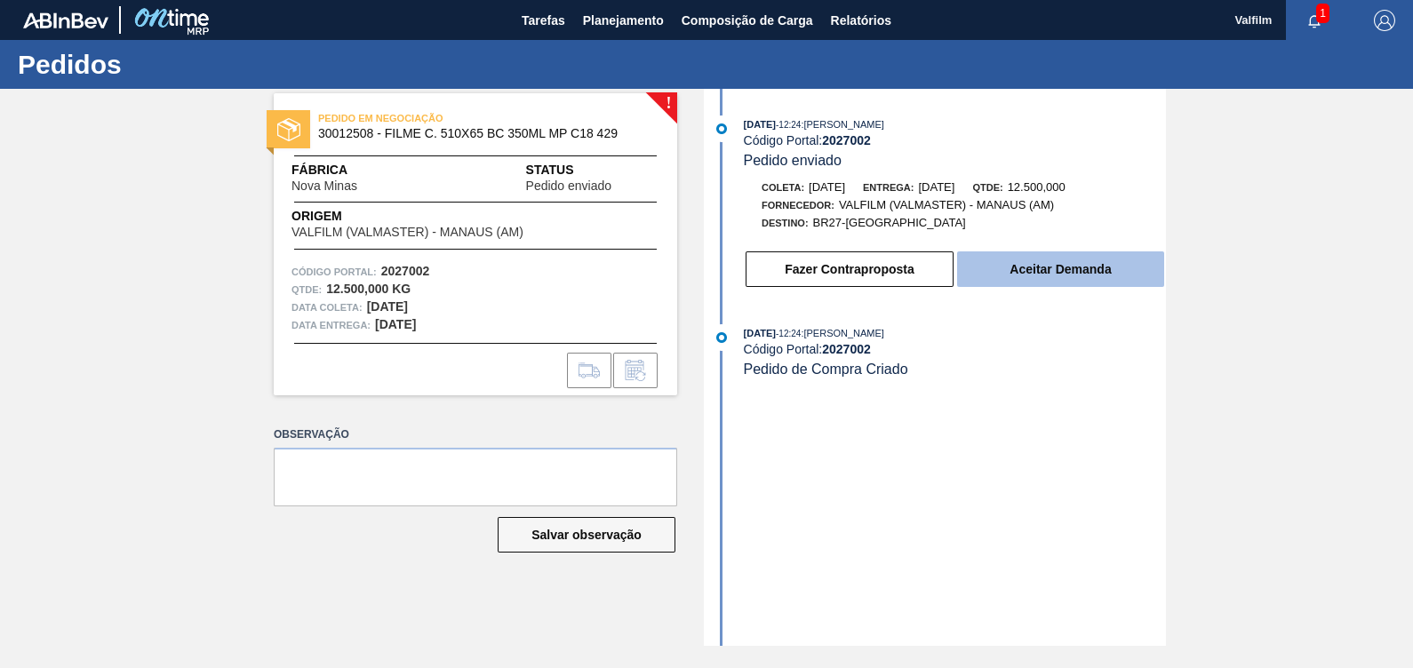
click at [1074, 273] on button "Aceitar Demanda" at bounding box center [1060, 270] width 207 height 36
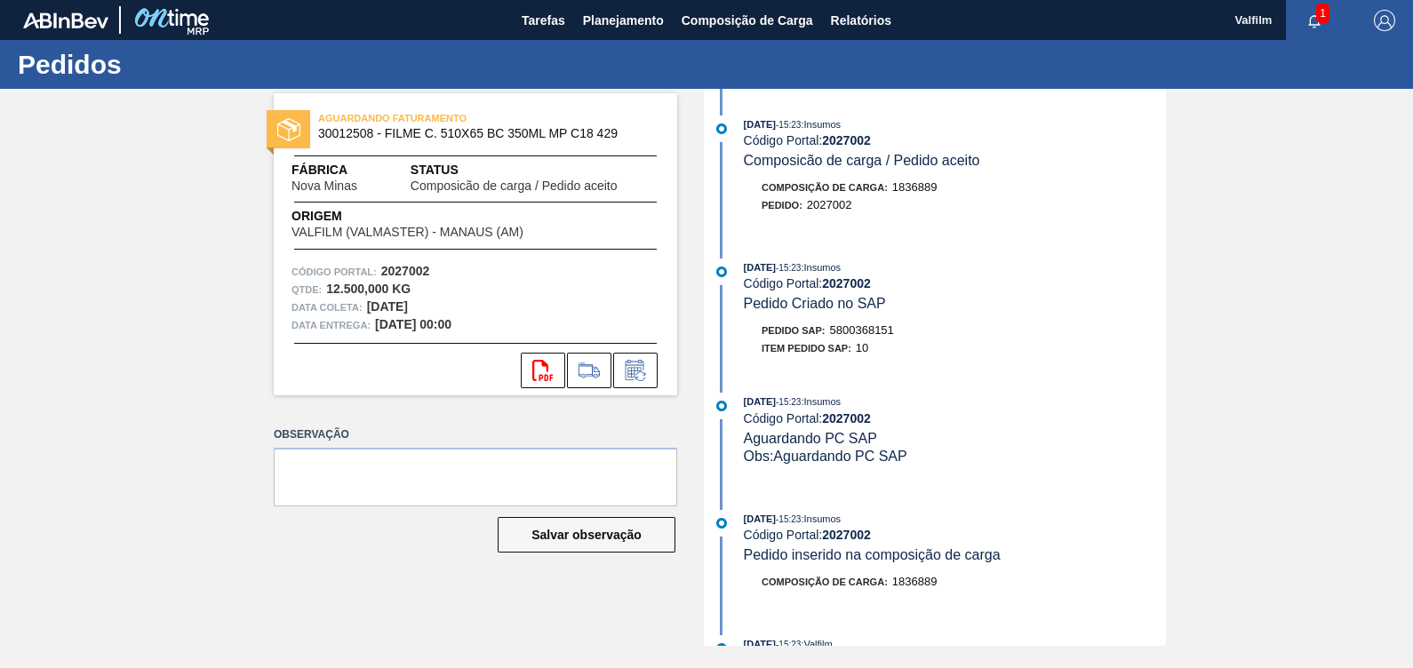
click at [870, 332] on span "5800368151" at bounding box center [862, 329] width 64 height 13
copy span "5800368151"
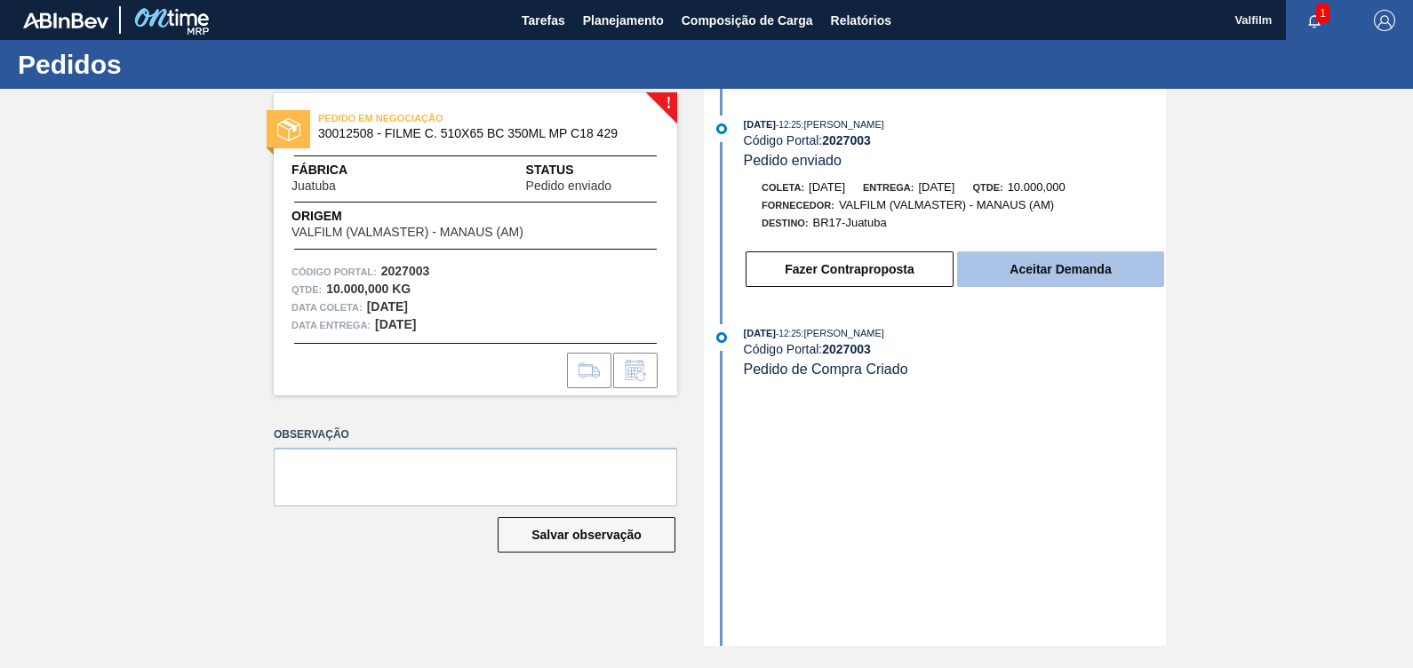
click at [1060, 266] on button "Aceitar Demanda" at bounding box center [1060, 270] width 207 height 36
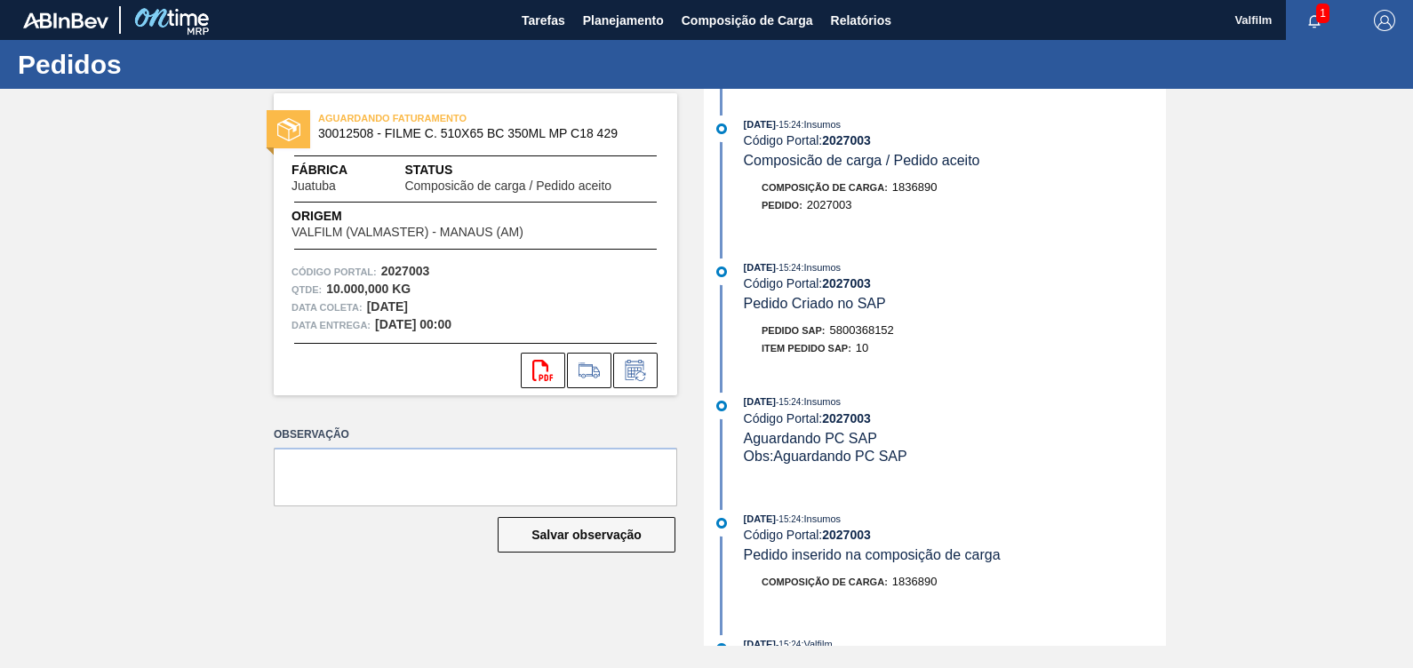
click at [884, 331] on span "5800368152" at bounding box center [862, 329] width 64 height 13
copy span "5800368152"
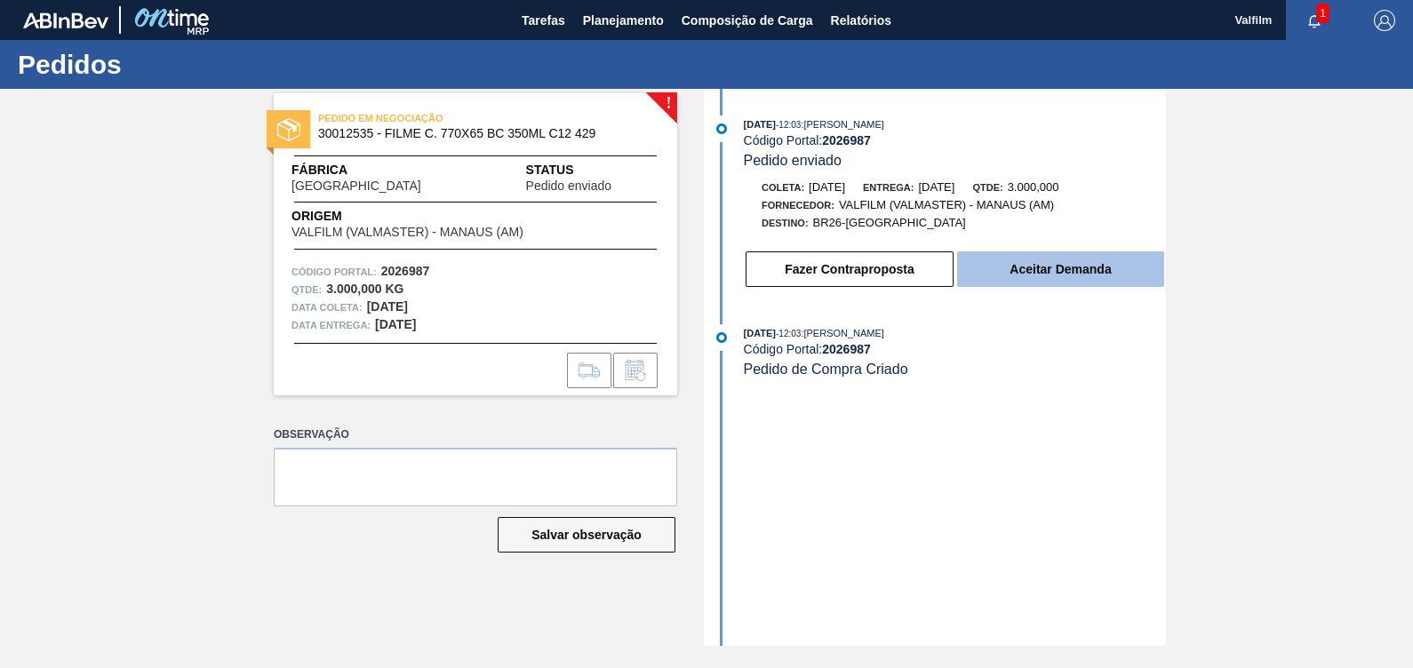
click at [1050, 275] on button "Aceitar Demanda" at bounding box center [1060, 270] width 207 height 36
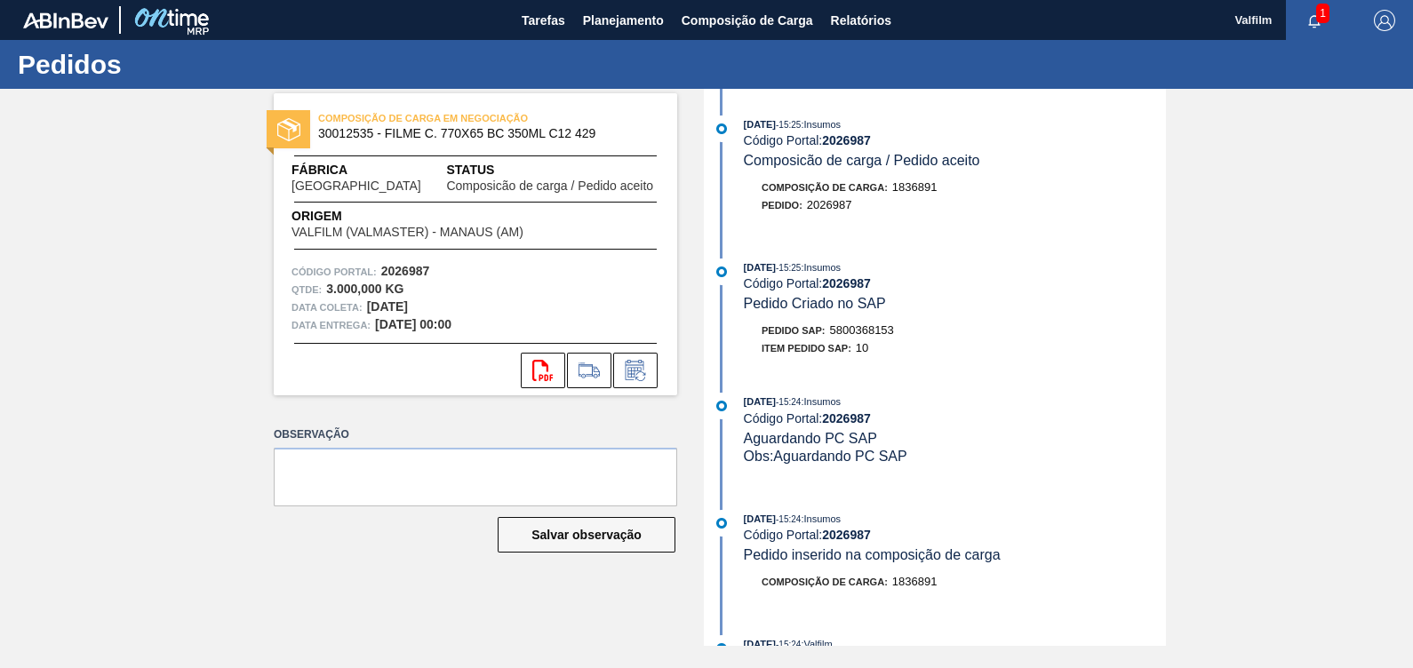
click at [879, 331] on span "5800368153" at bounding box center [862, 329] width 64 height 13
copy span "5800368153"
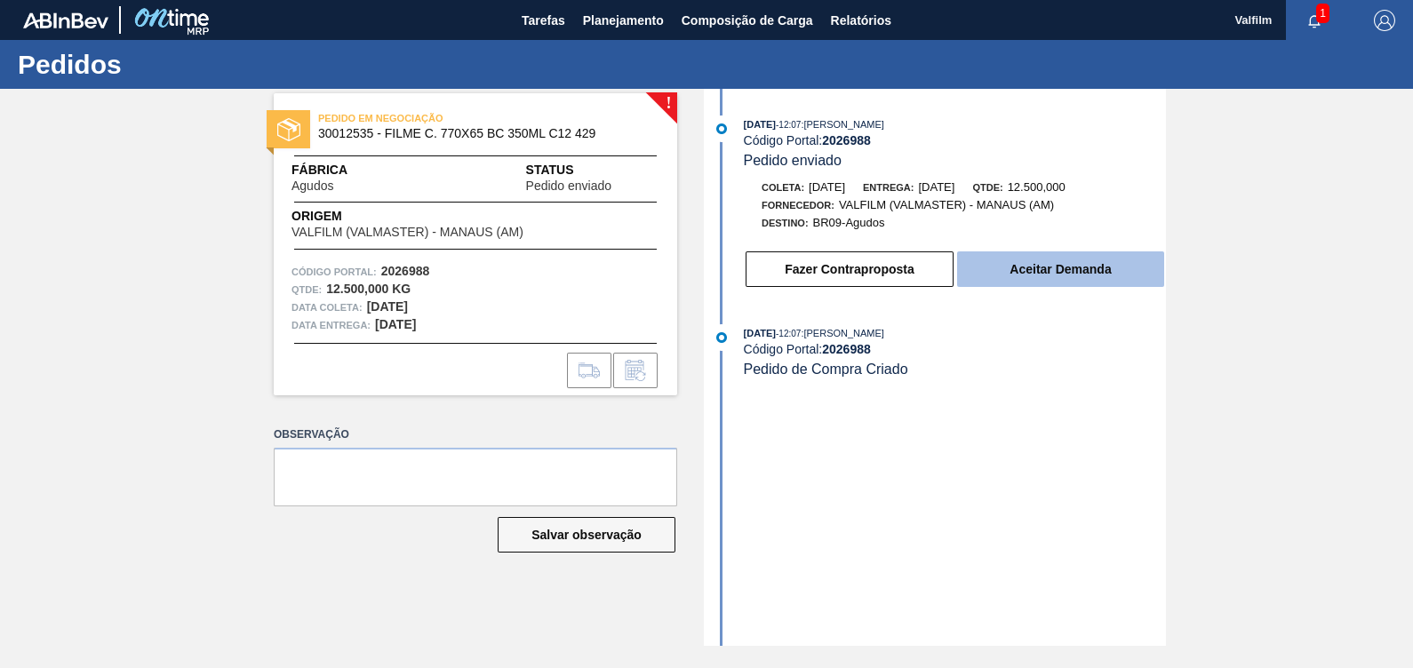
click at [1106, 286] on button "Aceitar Demanda" at bounding box center [1060, 270] width 207 height 36
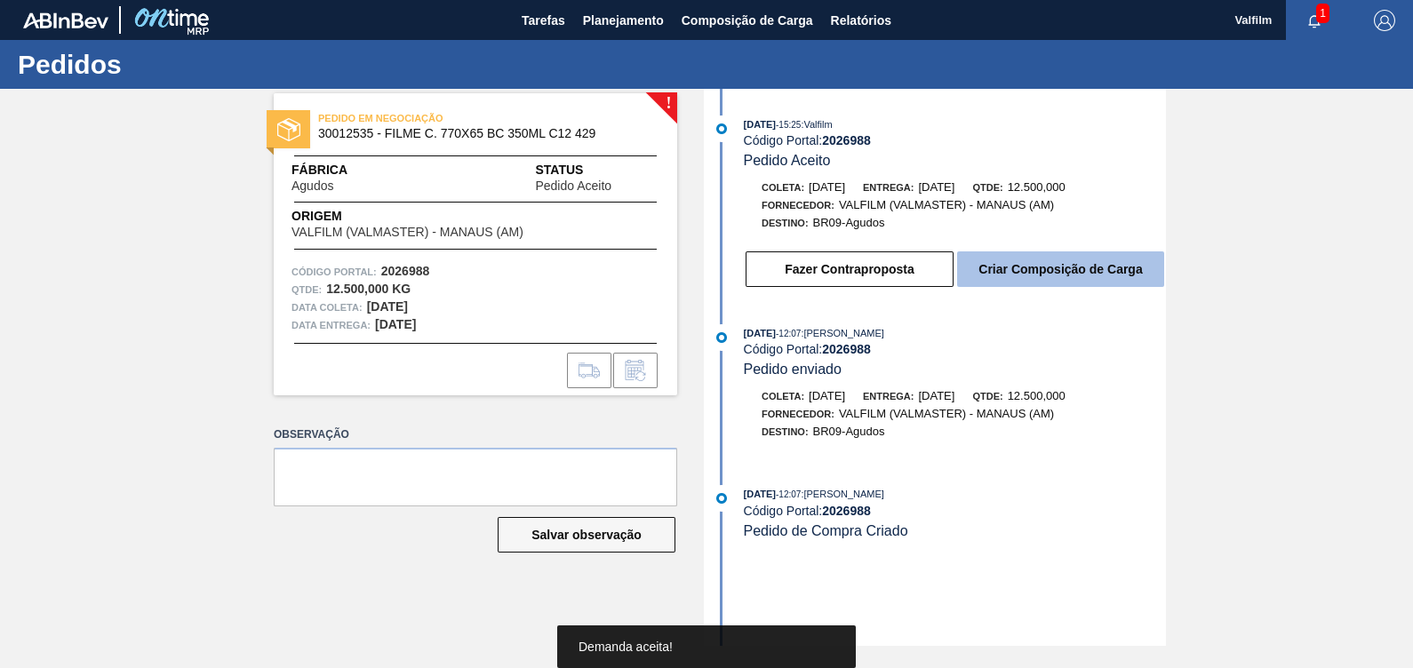
click at [1105, 285] on button "Criar Composição de Carga" at bounding box center [1060, 270] width 207 height 36
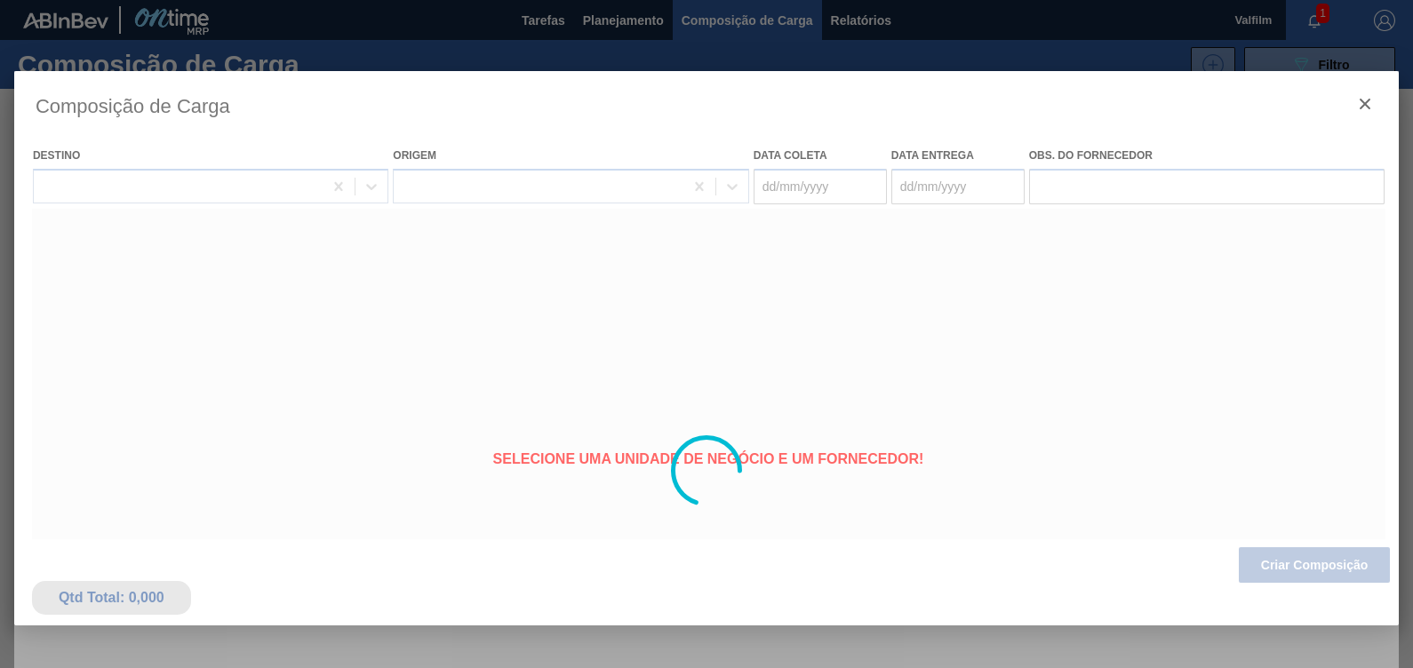
type coleta "[DATE]"
type entrega "[DATE]"
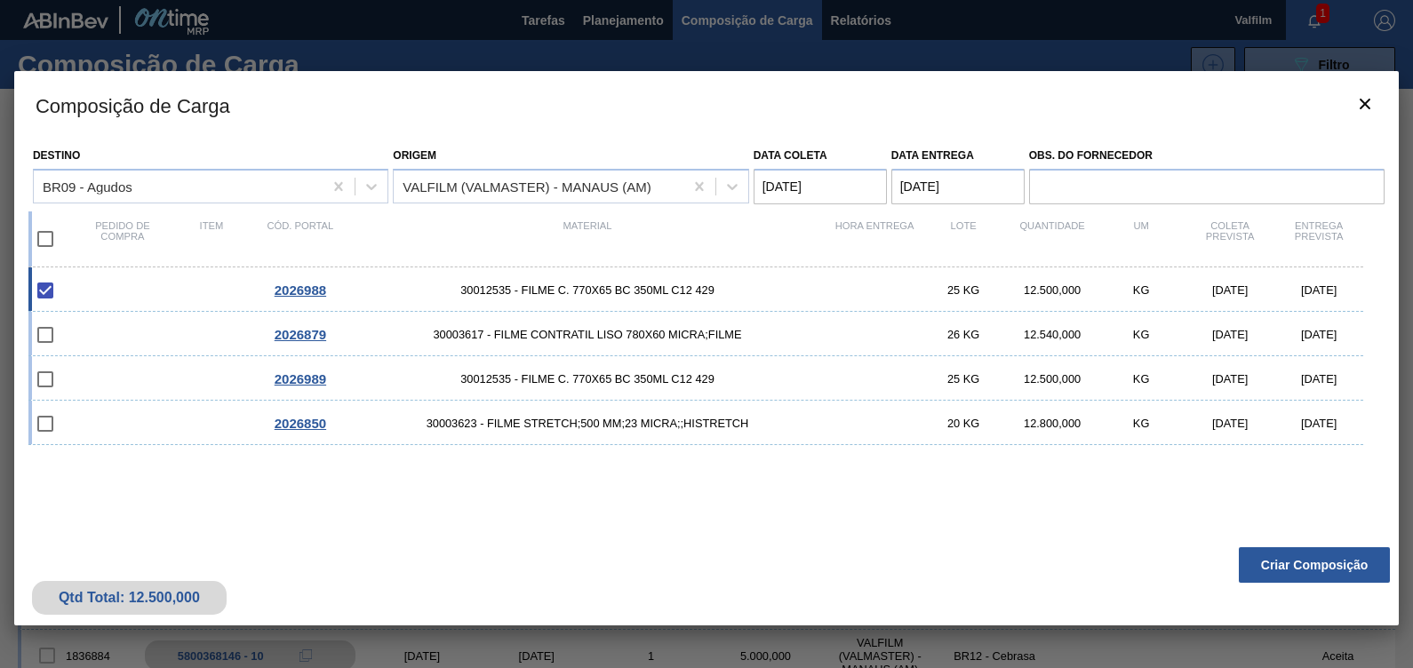
click at [1251, 540] on div "Qtd Total: 12.500,000 Criar Composição" at bounding box center [706, 582] width 1385 height 87
click at [1266, 562] on button "Criar Composição" at bounding box center [1314, 565] width 151 height 36
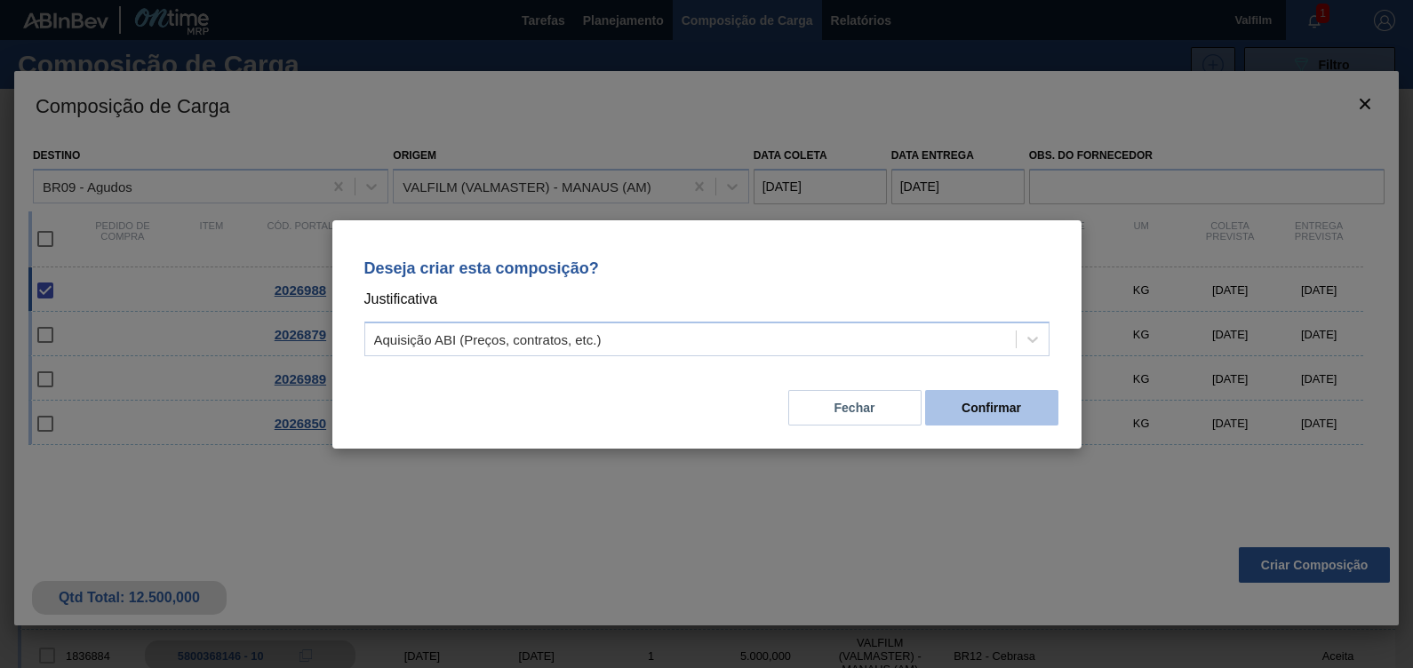
click at [1036, 403] on button "Confirmar" at bounding box center [991, 408] width 133 height 36
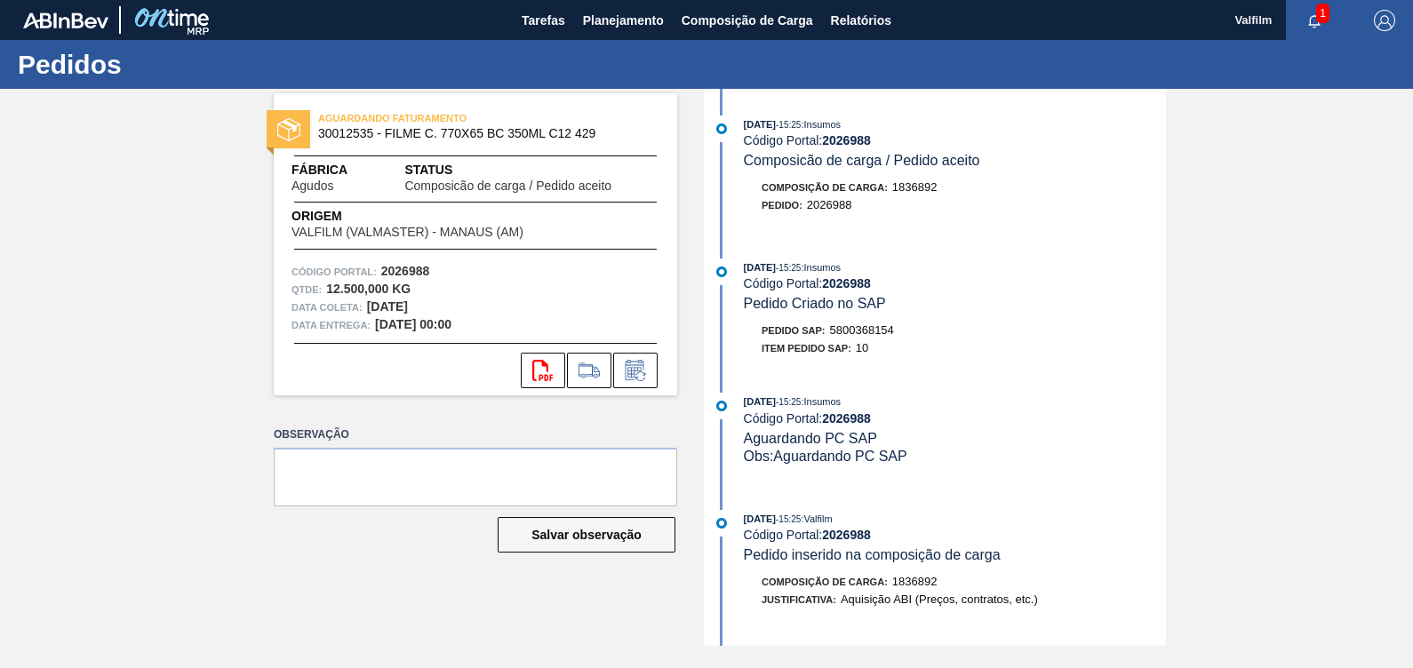
click at [869, 329] on span "5800368154" at bounding box center [862, 329] width 64 height 13
copy span "5800368154"
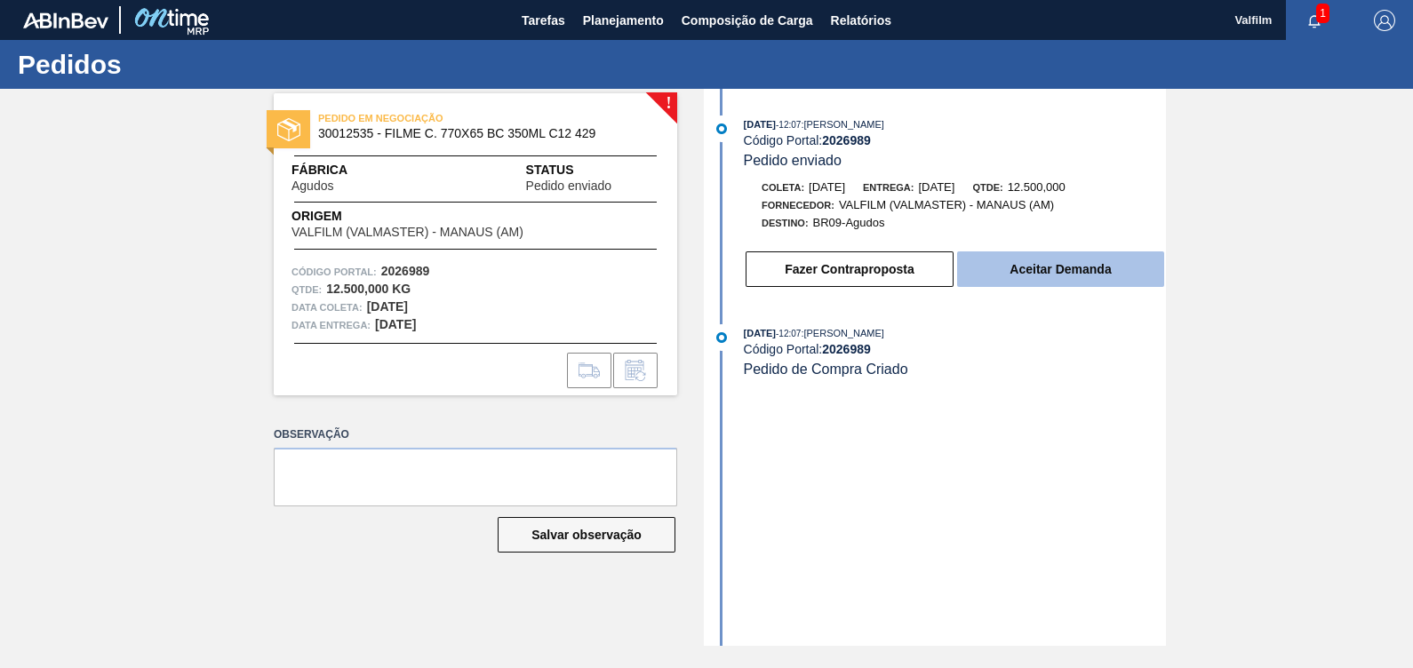
click at [1111, 262] on button "Aceitar Demanda" at bounding box center [1060, 270] width 207 height 36
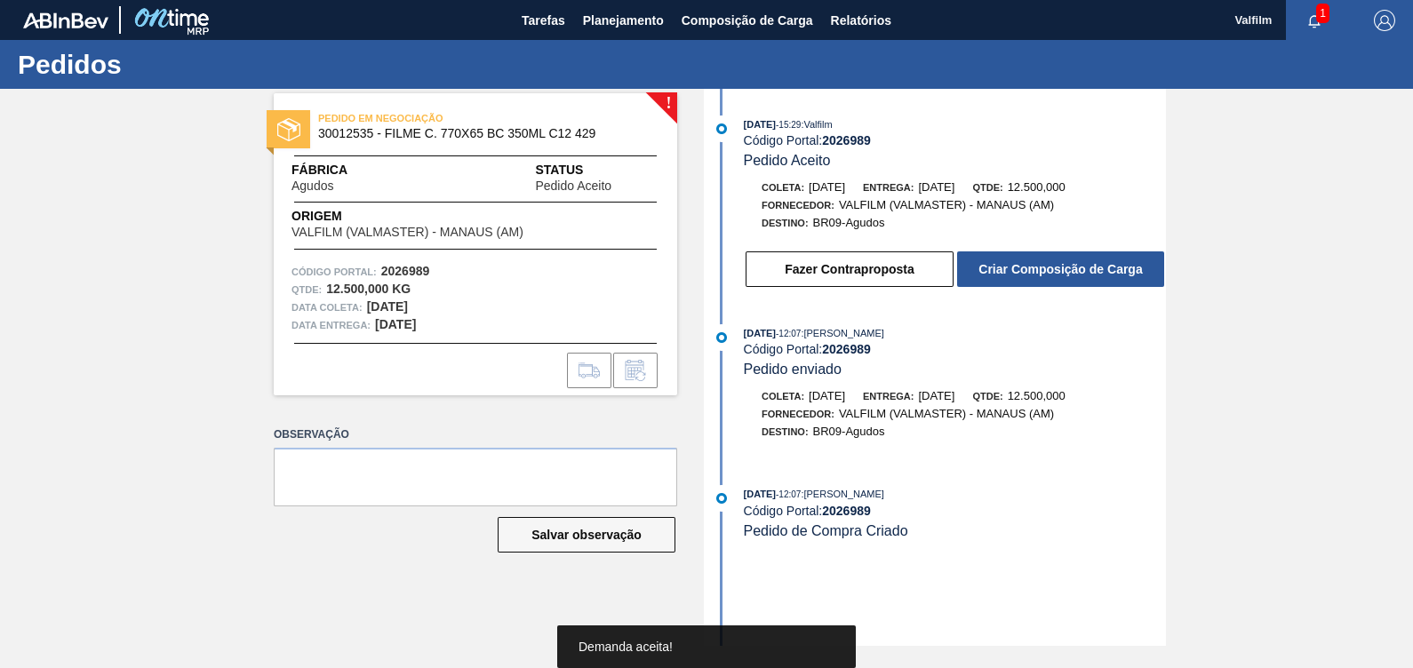
click at [1061, 292] on div "11/09/2025 - 15:29 : Valfilm Código Portal: 2026989 Pedido Aceito Coleta: 09/10…" at bounding box center [937, 207] width 458 height 182
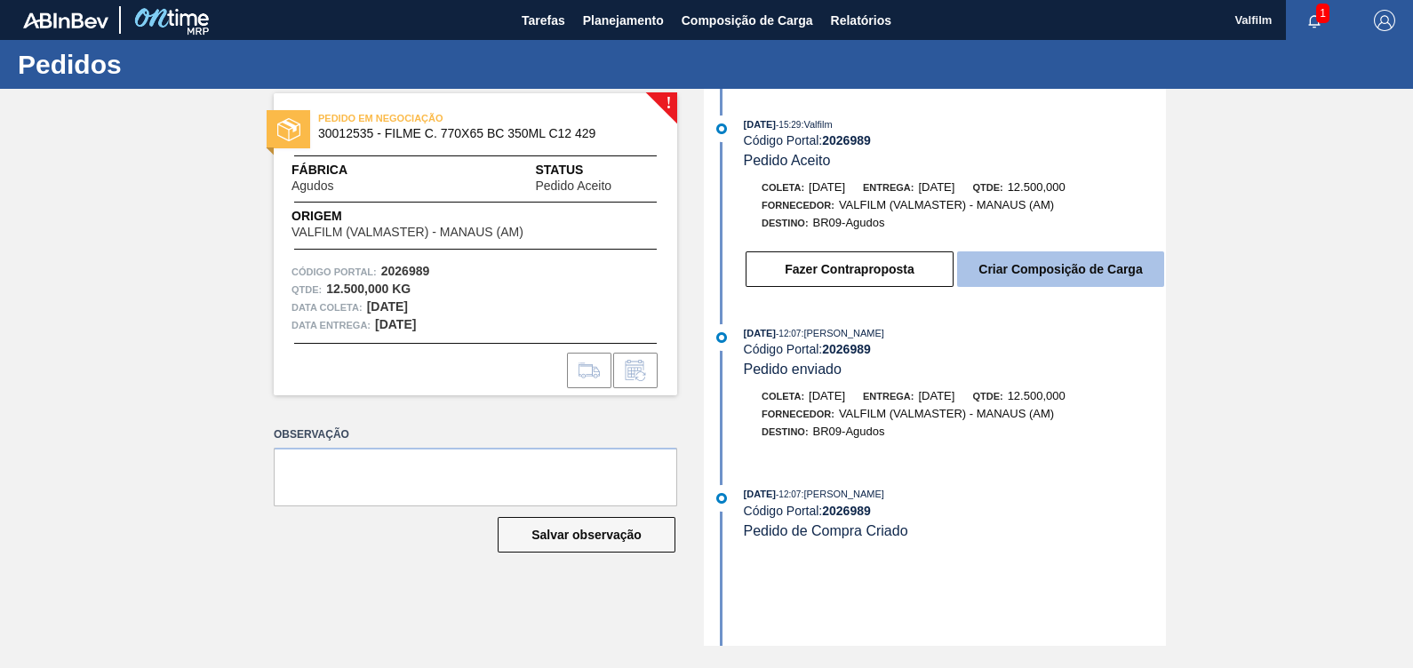
click at [1072, 275] on button "Criar Composição de Carga" at bounding box center [1060, 270] width 207 height 36
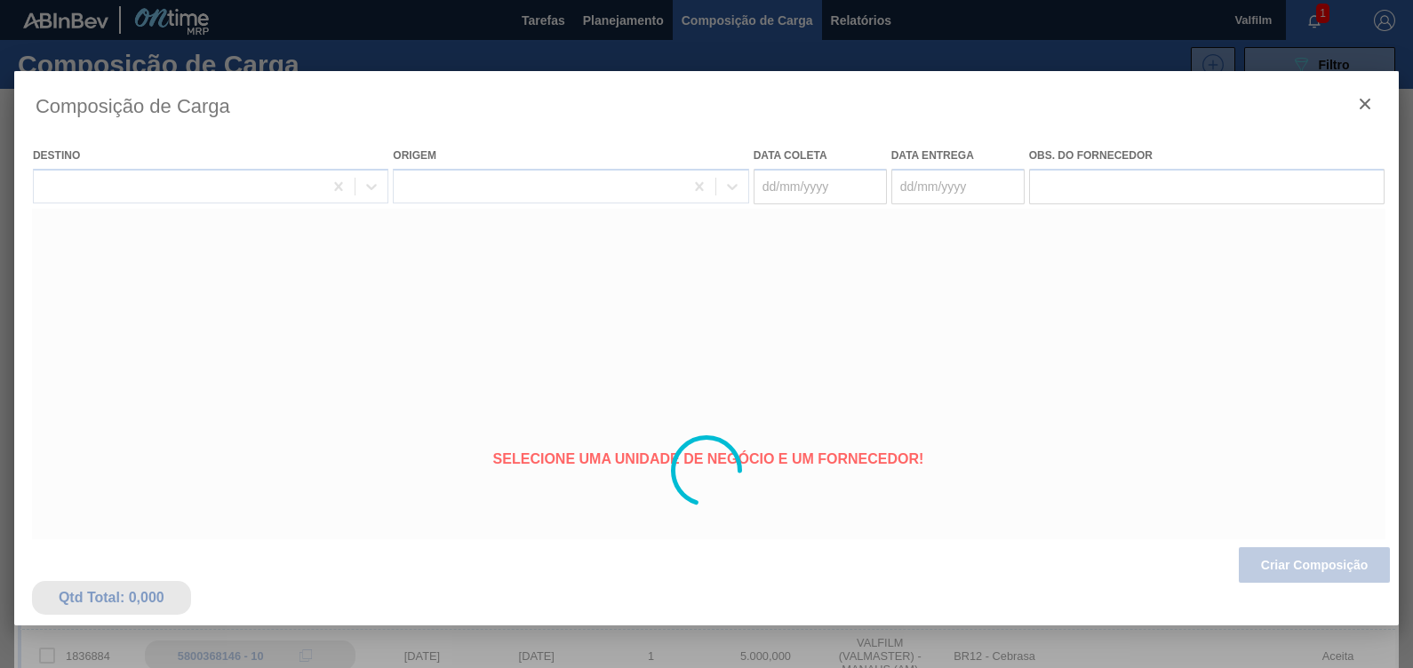
type coleta "[DATE]"
type entrega "[DATE]"
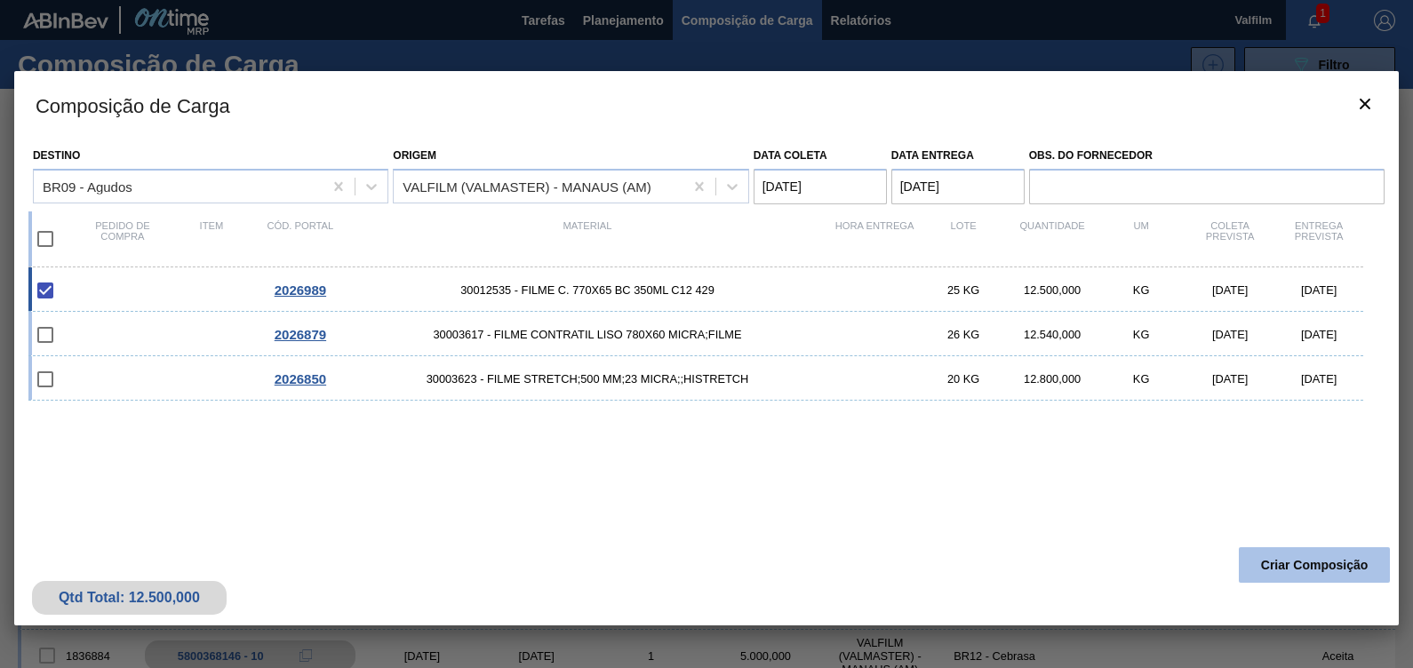
click at [1312, 567] on button "Criar Composição" at bounding box center [1314, 565] width 151 height 36
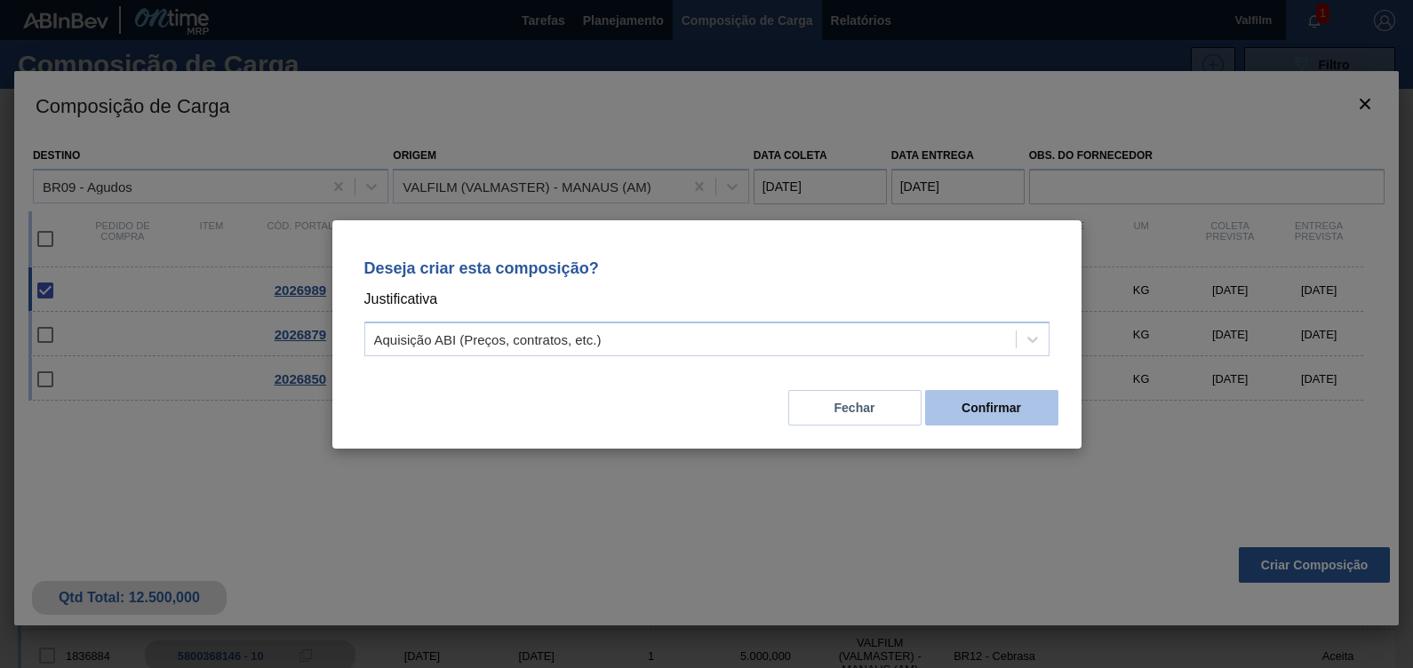
click at [985, 402] on button "Confirmar" at bounding box center [991, 408] width 133 height 36
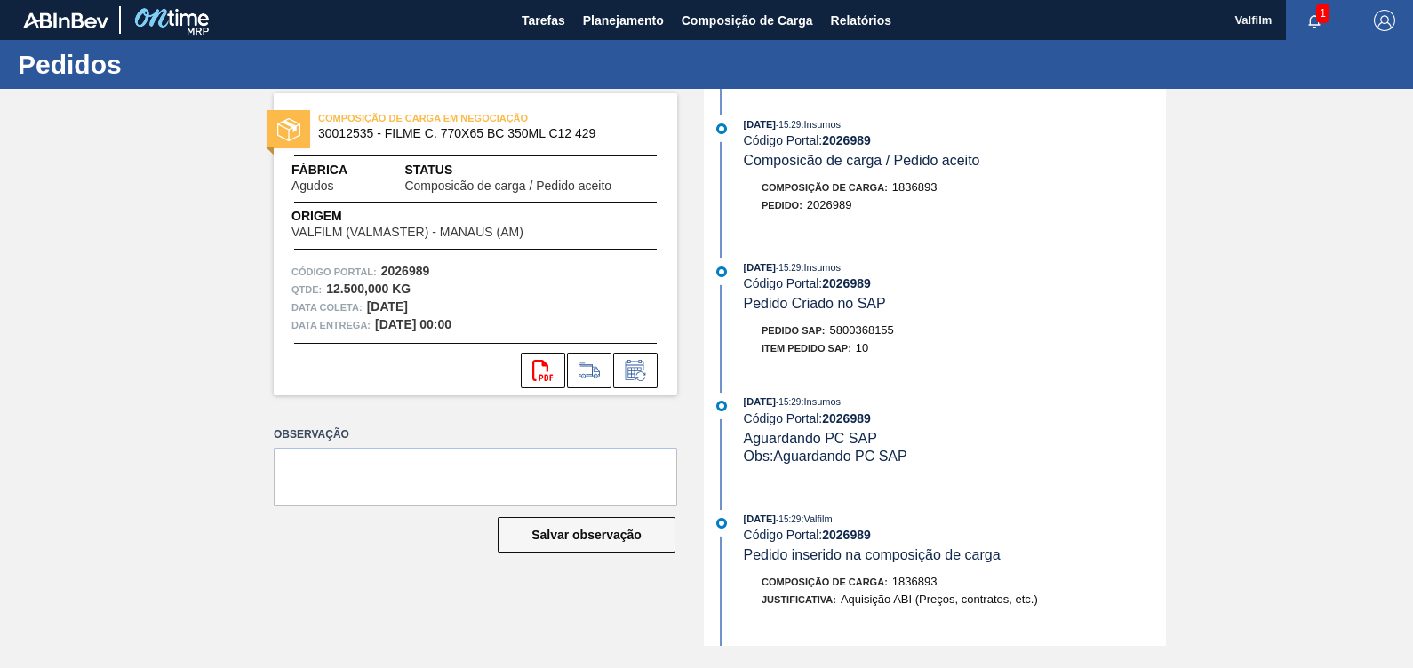
click at [880, 337] on span "5800368155" at bounding box center [862, 329] width 64 height 13
copy span "5800368155"
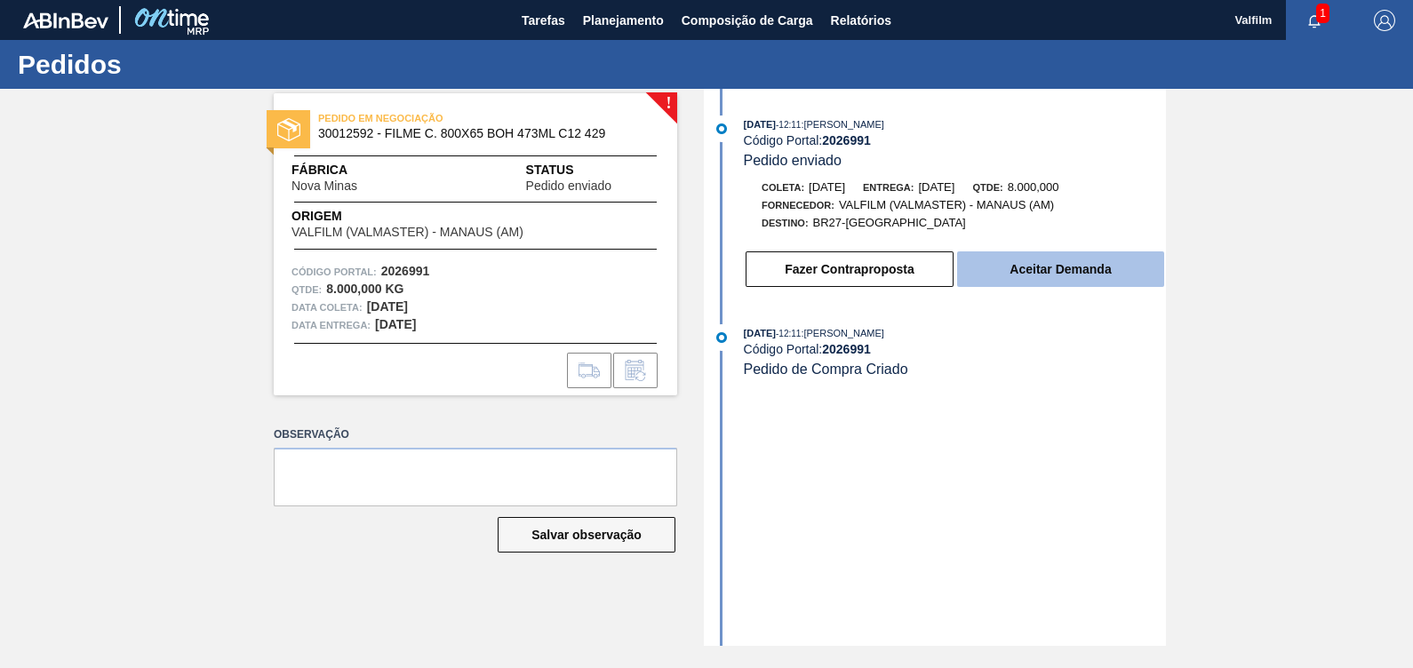
click at [1106, 257] on div "Fazer Contraproposta Aceitar Demanda" at bounding box center [955, 269] width 422 height 39
click at [1098, 281] on button "Aceitar Demanda" at bounding box center [1060, 270] width 207 height 36
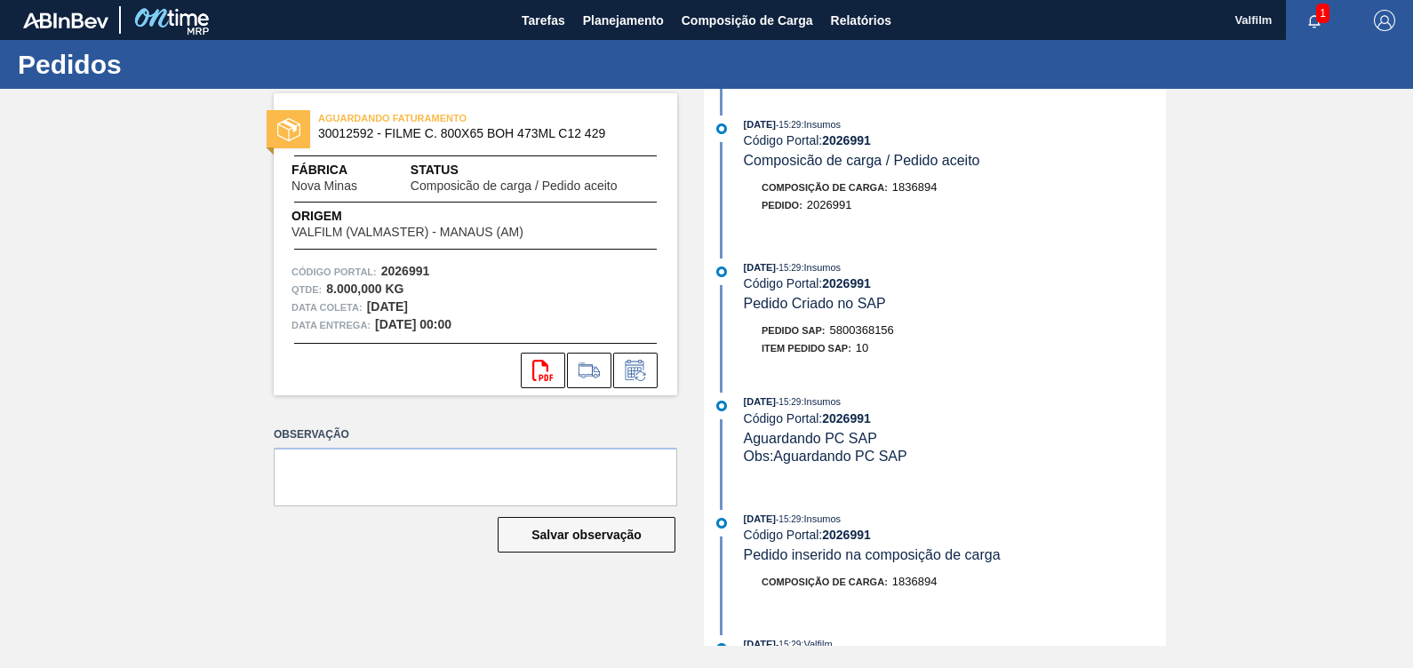
click at [881, 333] on span "5800368156" at bounding box center [862, 329] width 64 height 13
copy span "5800368156"
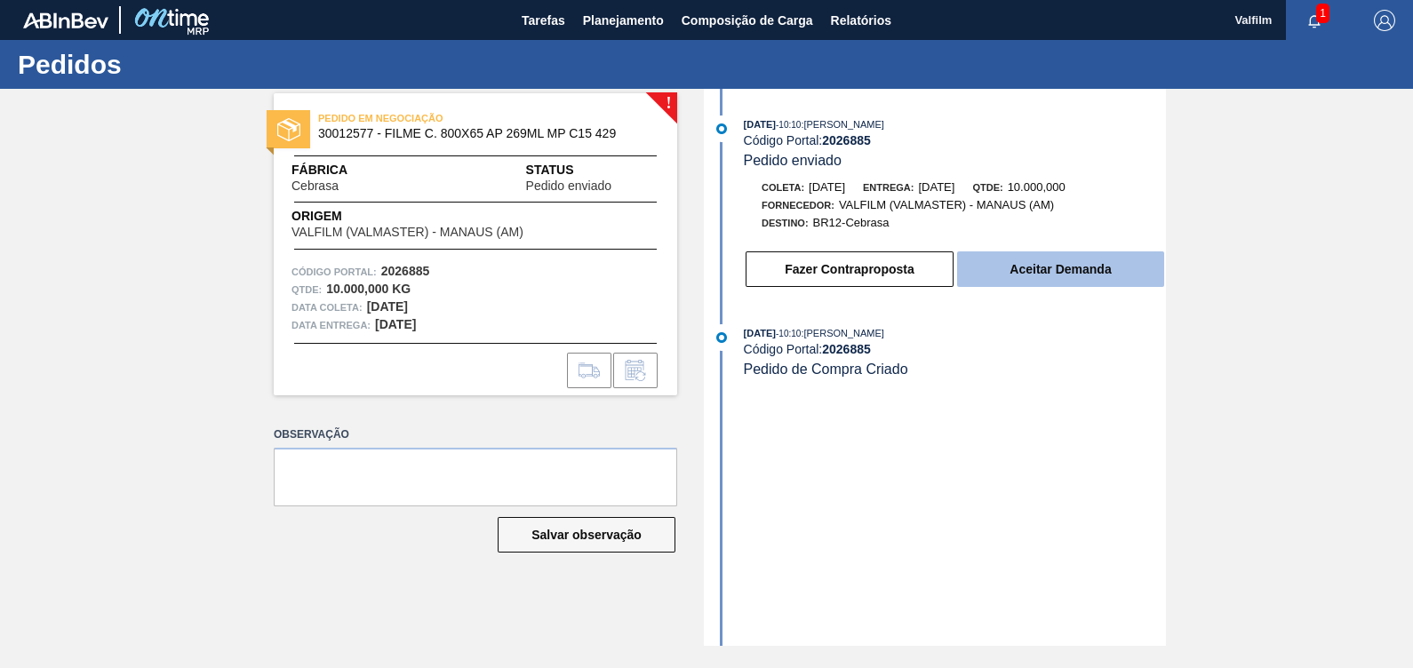
click at [1034, 259] on div "Fazer Contraproposta Aceitar Demanda" at bounding box center [937, 265] width 458 height 48
drag, startPoint x: 1034, startPoint y: 259, endPoint x: 1030, endPoint y: 272, distance: 13.8
click at [1030, 272] on button "Aceitar Demanda" at bounding box center [1060, 270] width 207 height 36
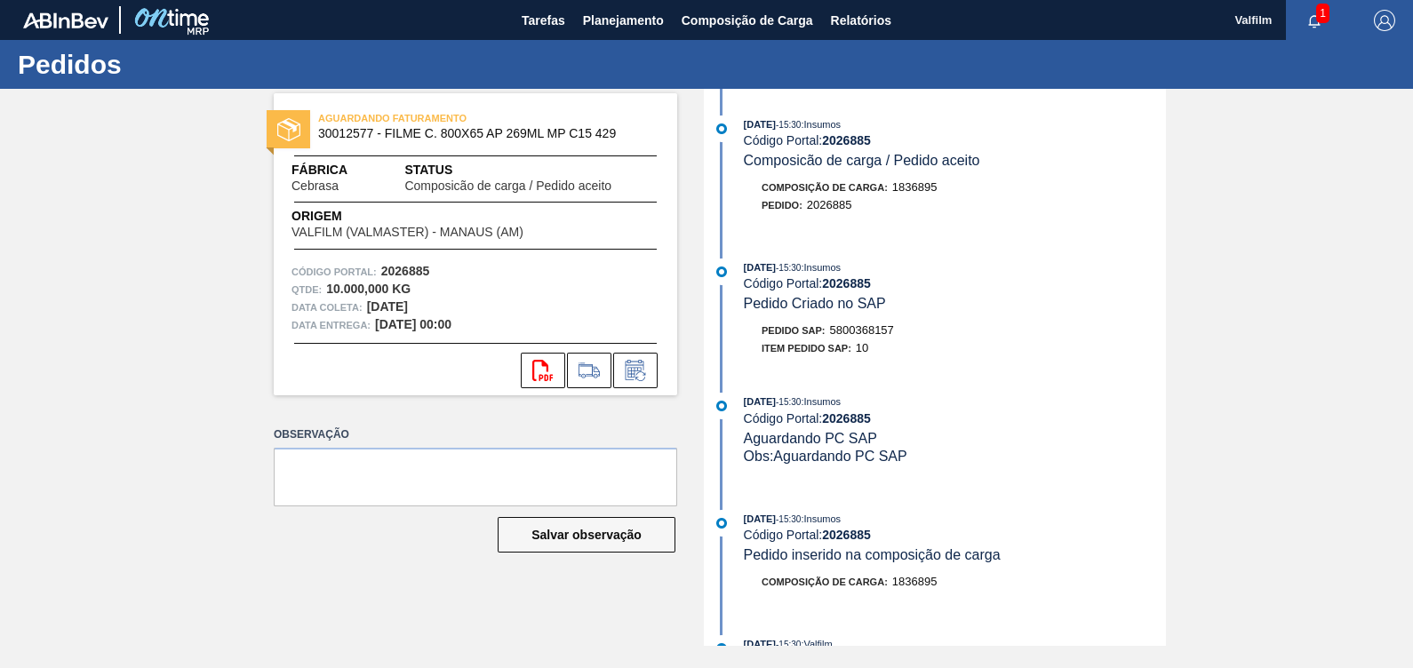
click at [873, 329] on span "5800368157" at bounding box center [862, 329] width 64 height 13
copy span "5800368157"
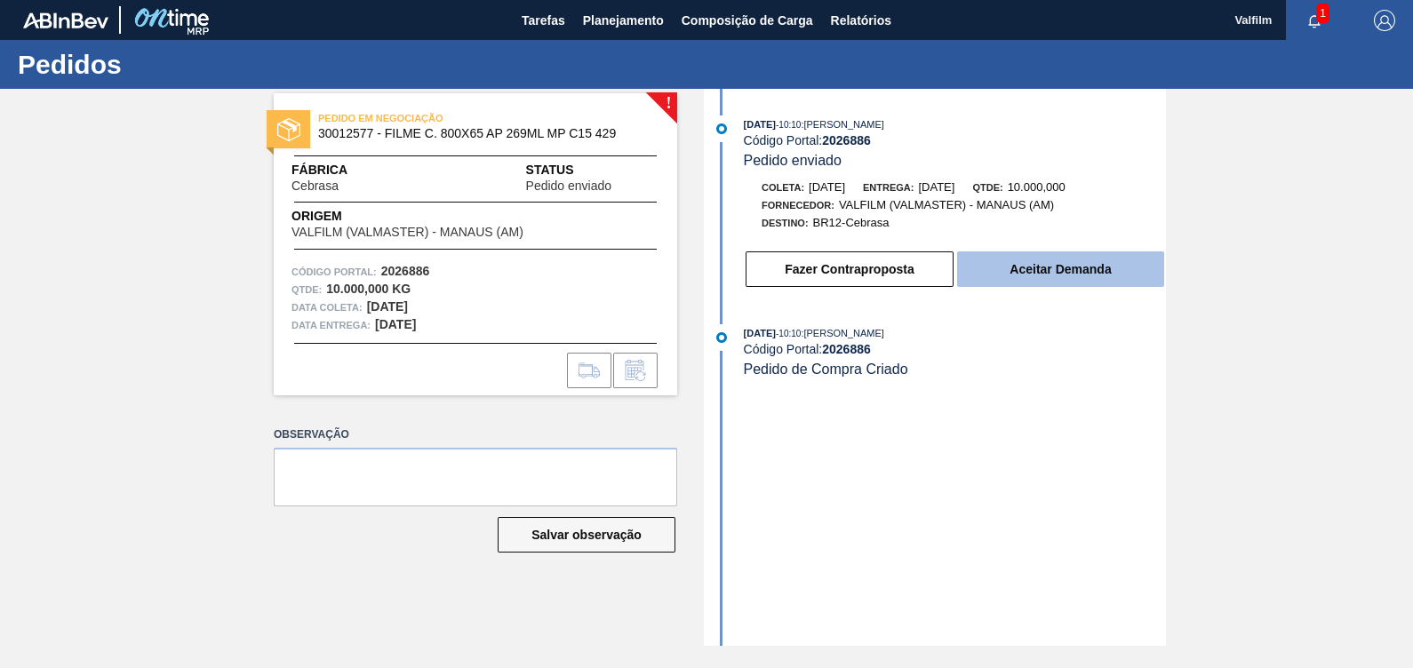
click at [1118, 275] on button "Aceitar Demanda" at bounding box center [1060, 270] width 207 height 36
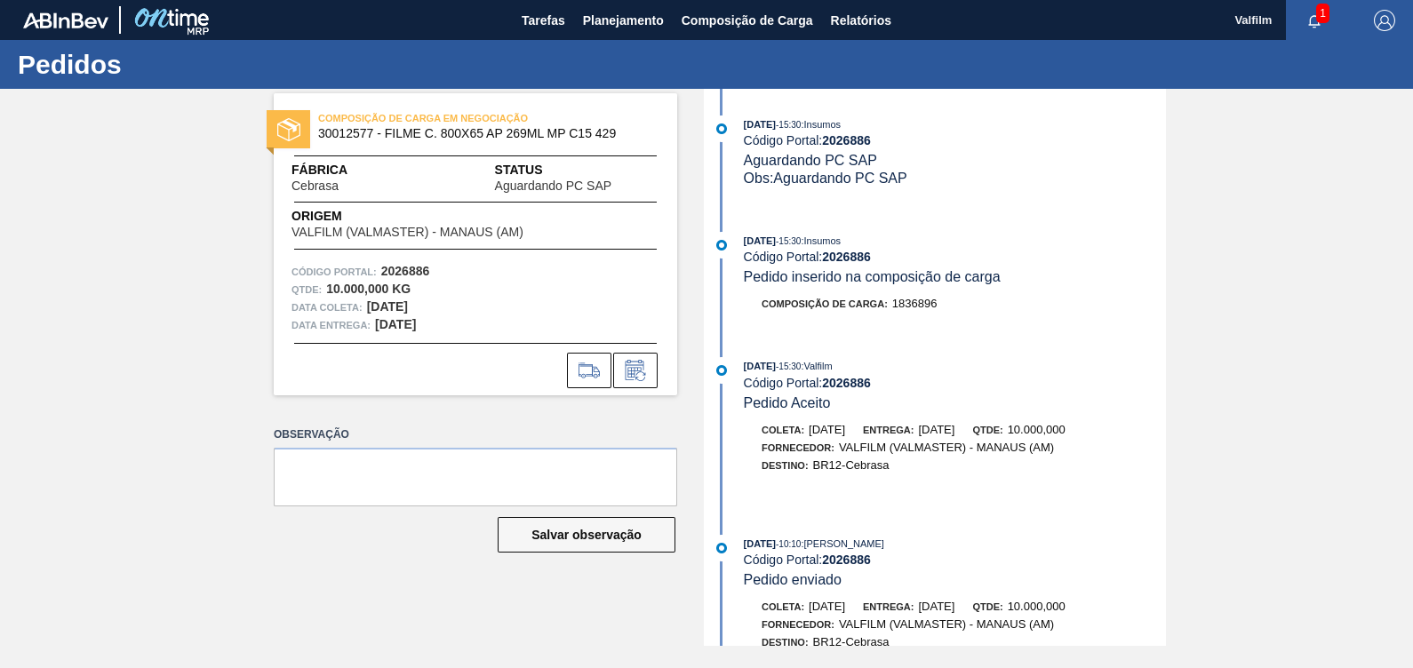
click at [38, 149] on div "COMPOSIÇÃO DE CARGA EM NEGOCIAÇÃO 30012577 - FILME C. 800X65 AP 269ML MP C15 42…" at bounding box center [706, 367] width 1413 height 557
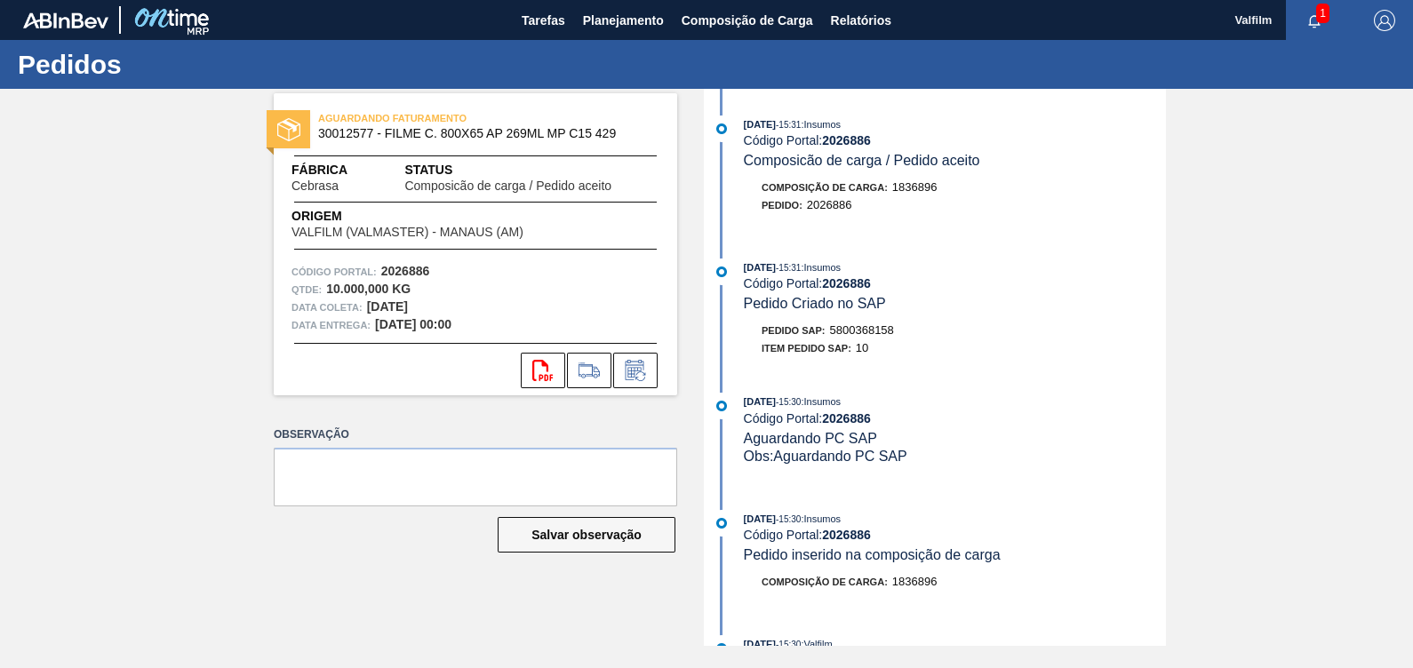
click at [875, 334] on span "5800368158" at bounding box center [862, 329] width 64 height 13
copy span "5800368158"
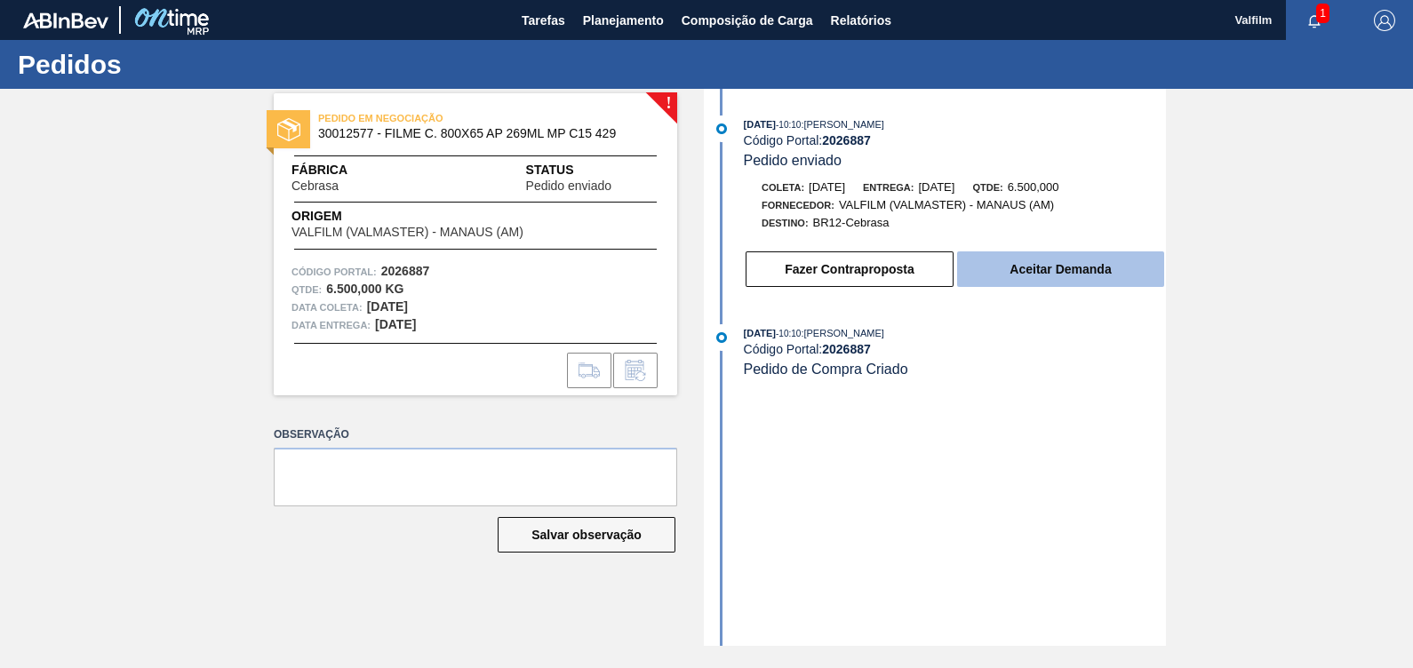
click at [1023, 276] on button "Aceitar Demanda" at bounding box center [1060, 270] width 207 height 36
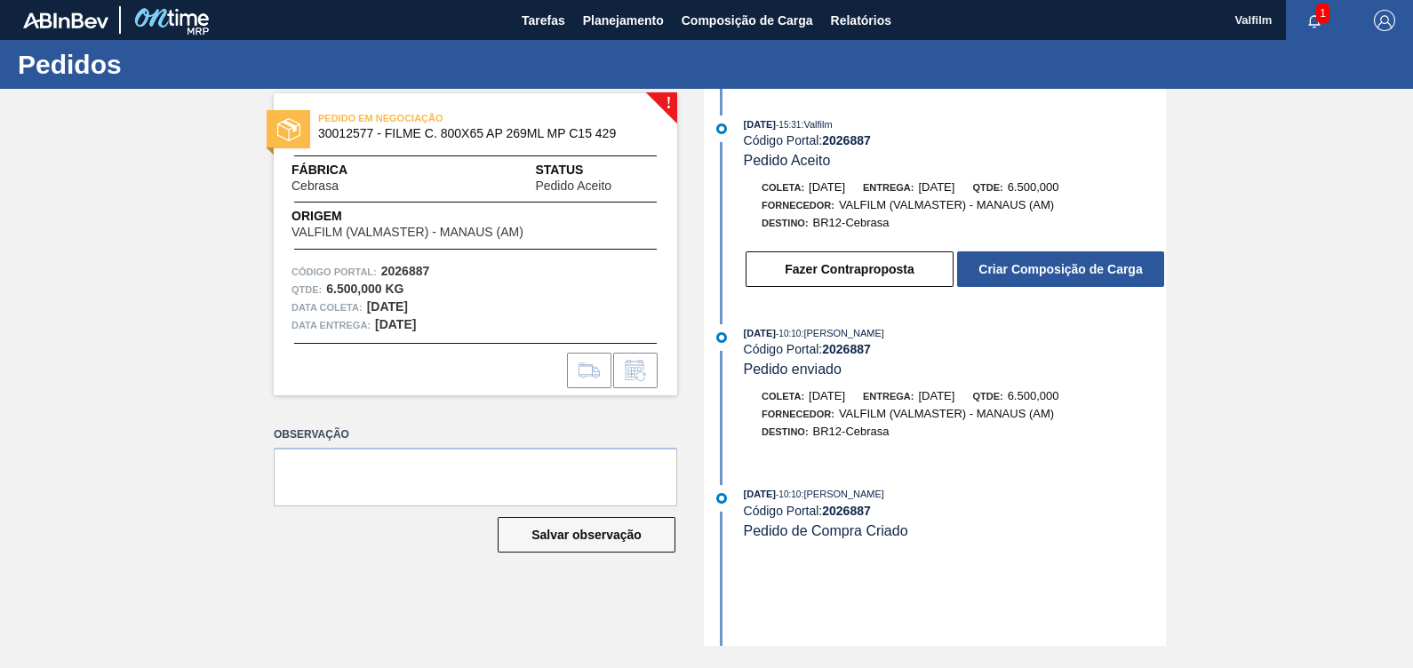
click at [1024, 275] on button "Criar Composição de Carga" at bounding box center [1060, 270] width 207 height 36
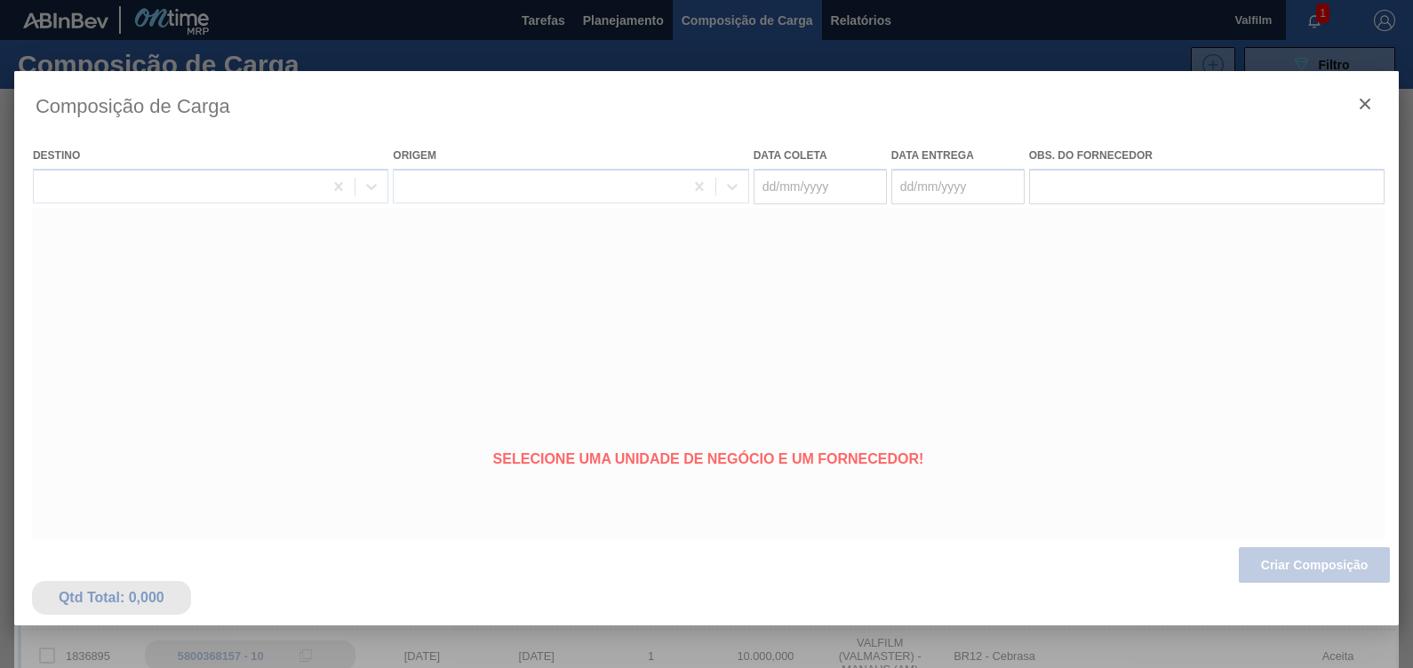
type coleta "[DATE]"
type entrega "[DATE]"
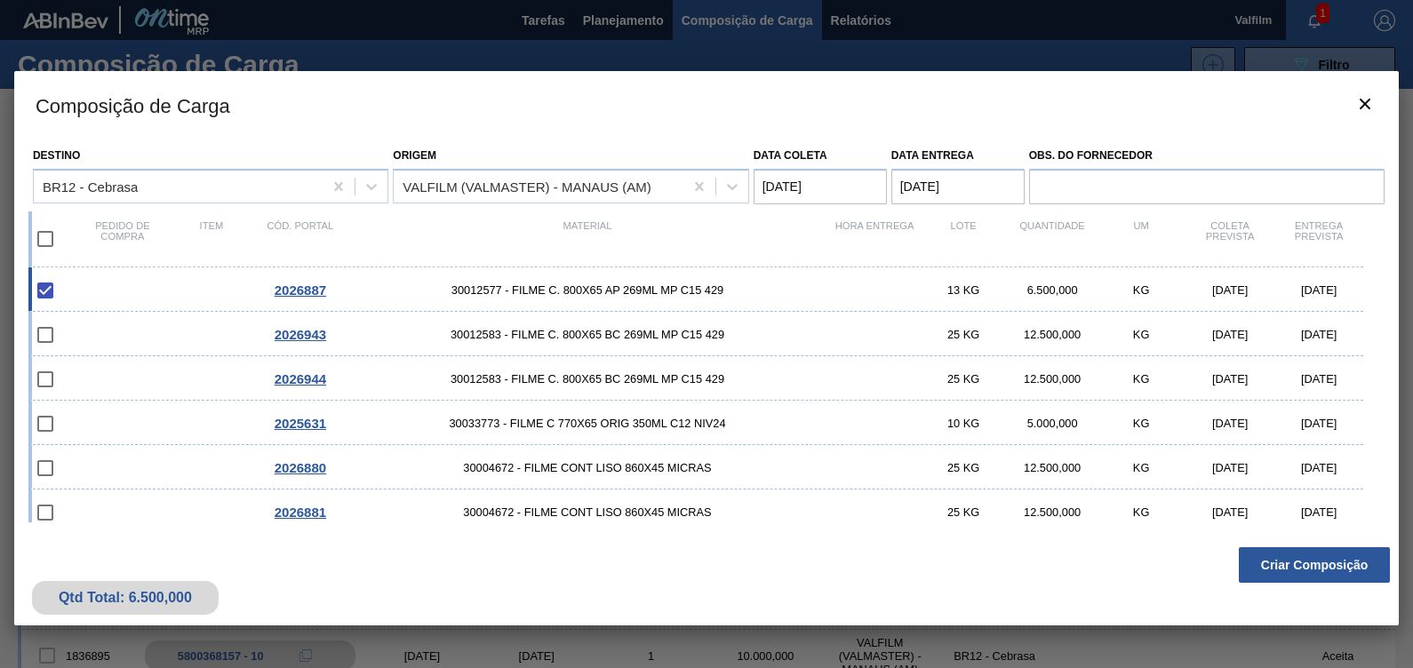
click at [1351, 547] on div "Qtd Total: 6.500,000 Criar Composição" at bounding box center [706, 582] width 1385 height 87
click at [1338, 558] on button "Criar Composição" at bounding box center [1314, 565] width 151 height 36
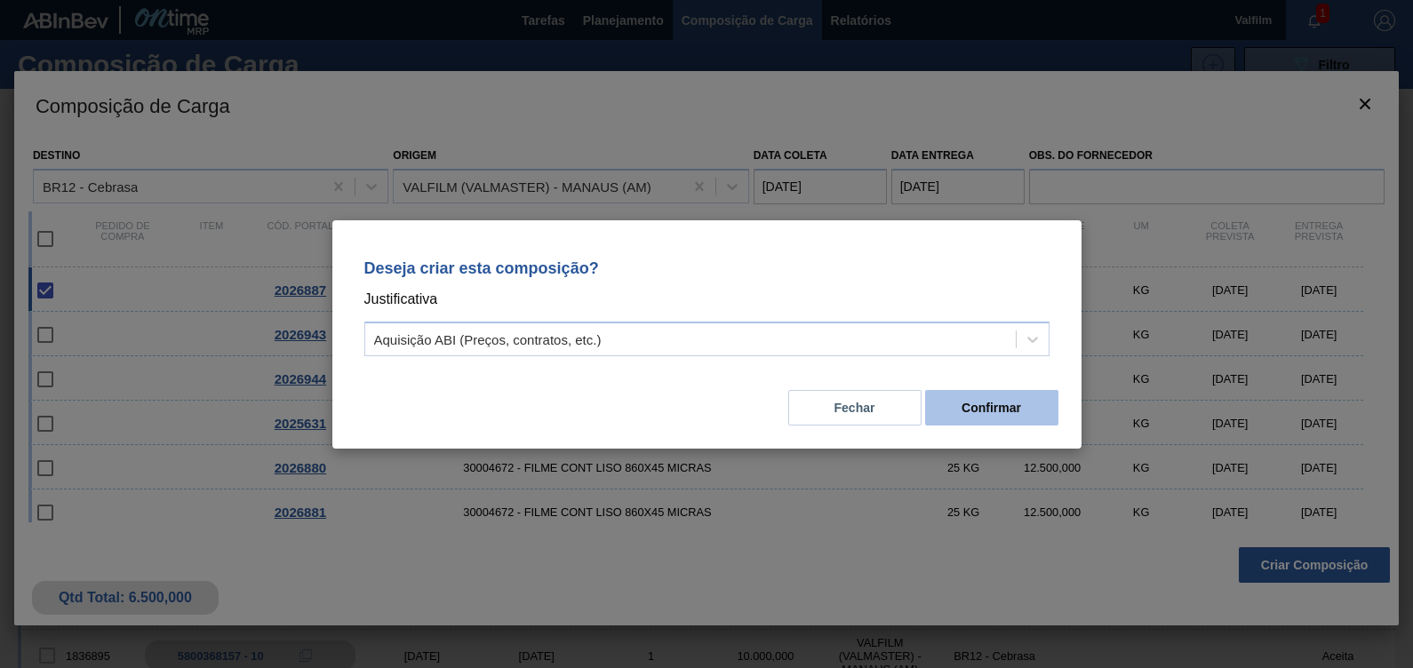
click at [984, 414] on button "Confirmar" at bounding box center [991, 408] width 133 height 36
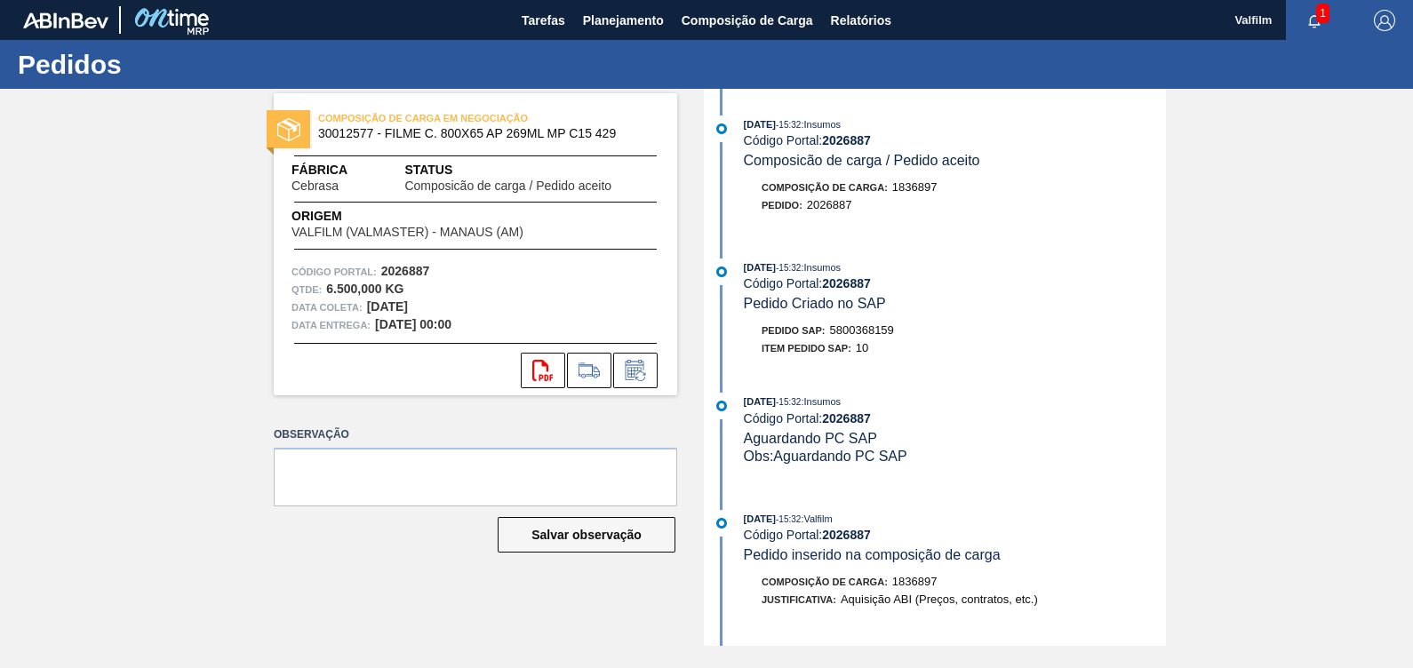
click at [880, 332] on span "5800368159" at bounding box center [862, 329] width 64 height 13
copy span "5800368159"
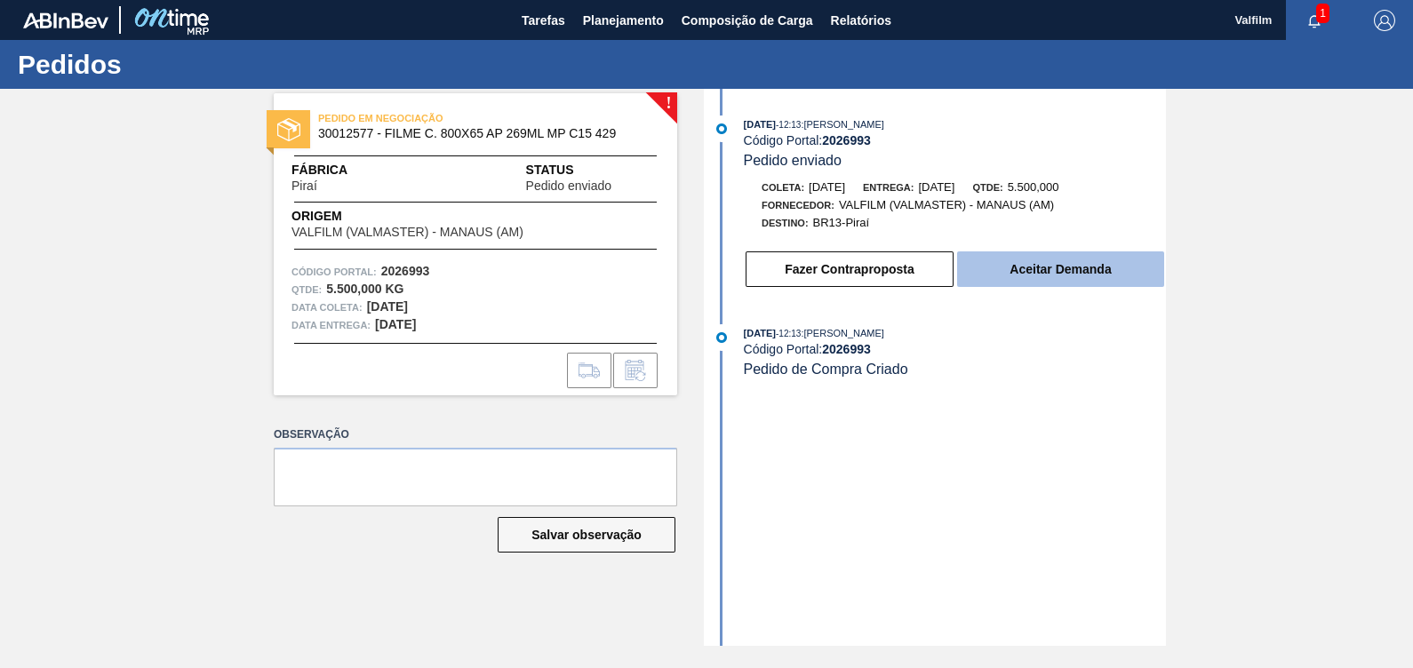
click at [1087, 268] on button "Aceitar Demanda" at bounding box center [1060, 270] width 207 height 36
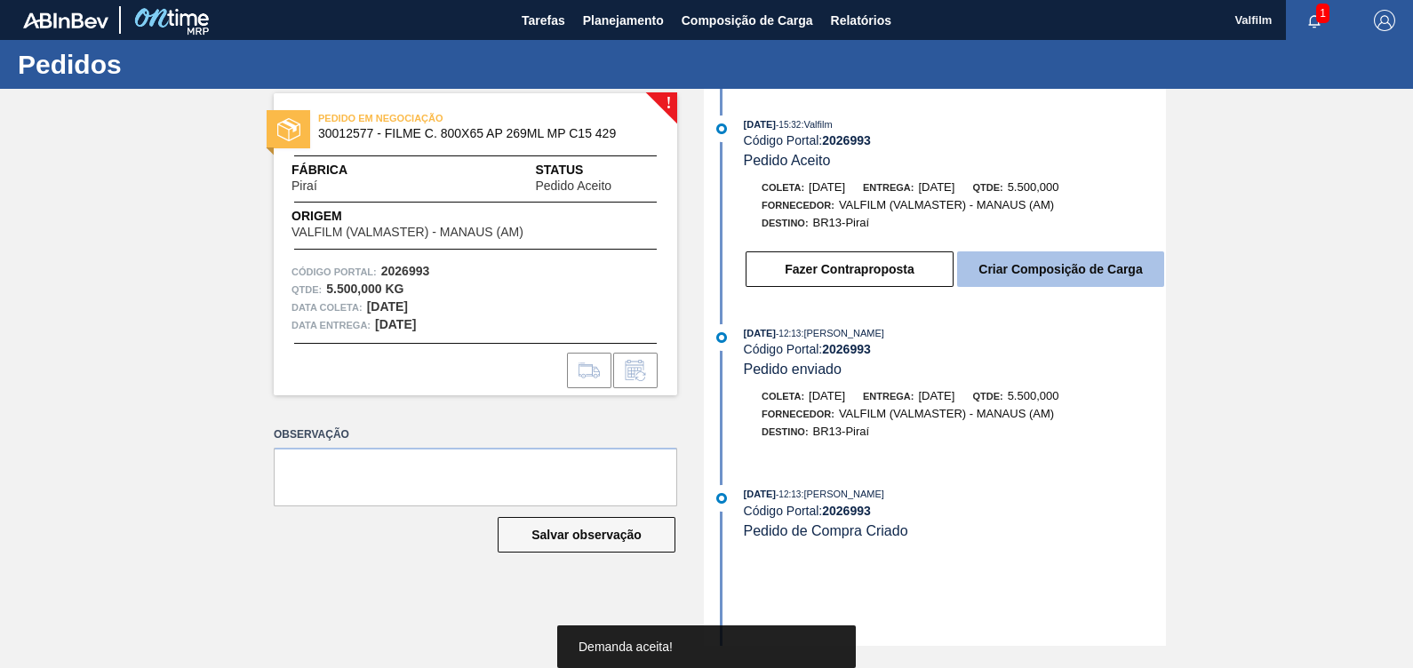
click at [1065, 255] on button "Criar Composição de Carga" at bounding box center [1060, 270] width 207 height 36
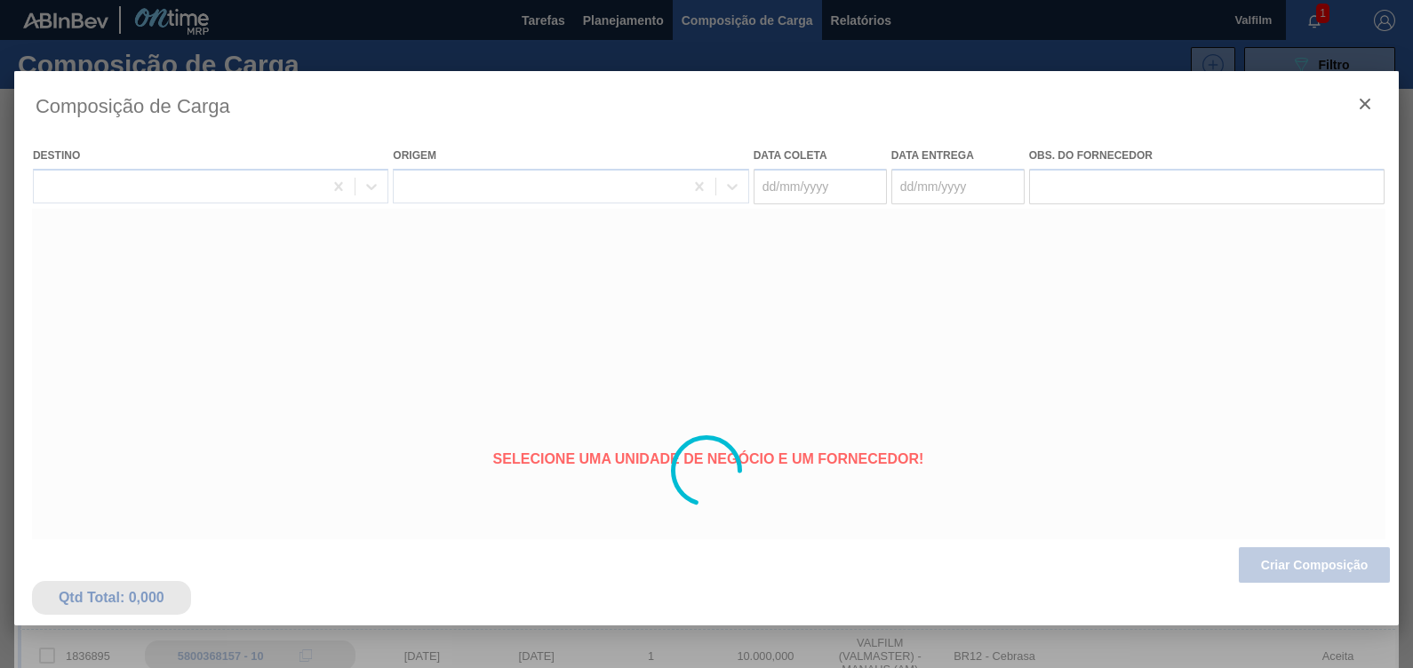
type coleta "18/10/2025"
type entrega "17/11/2025"
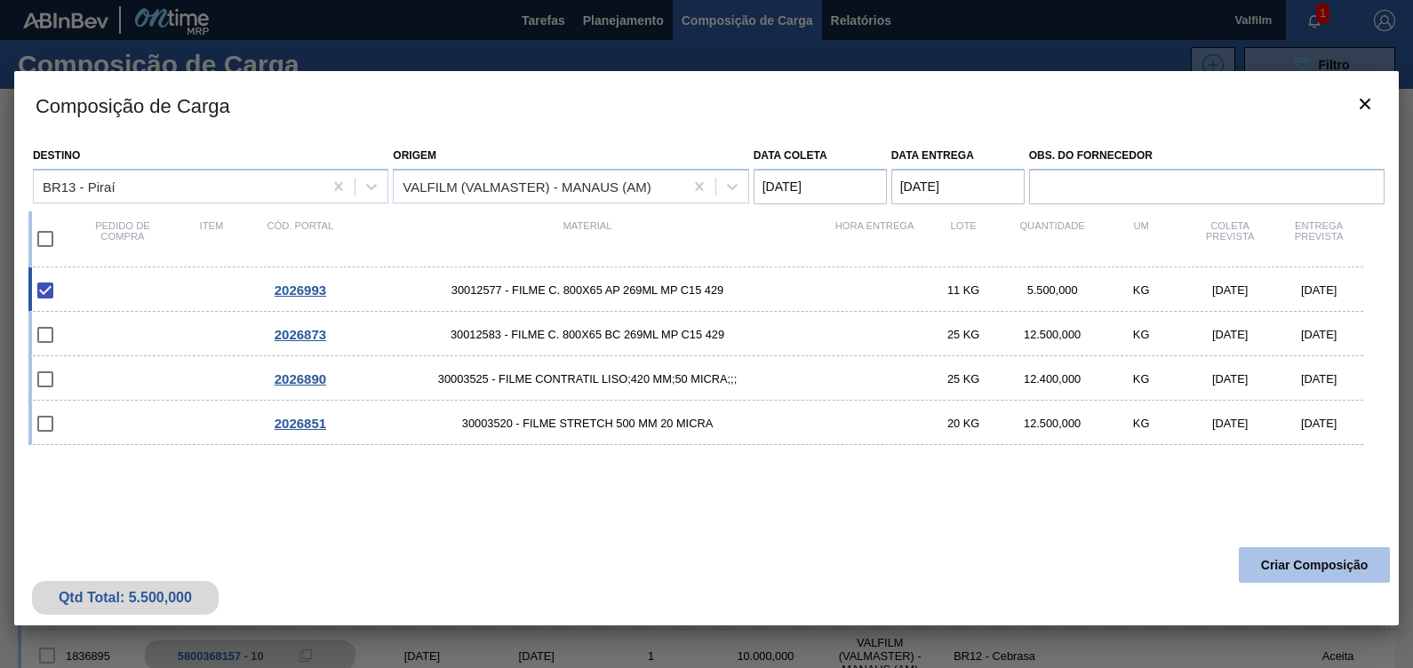
click at [1305, 567] on button "Criar Composição" at bounding box center [1314, 565] width 151 height 36
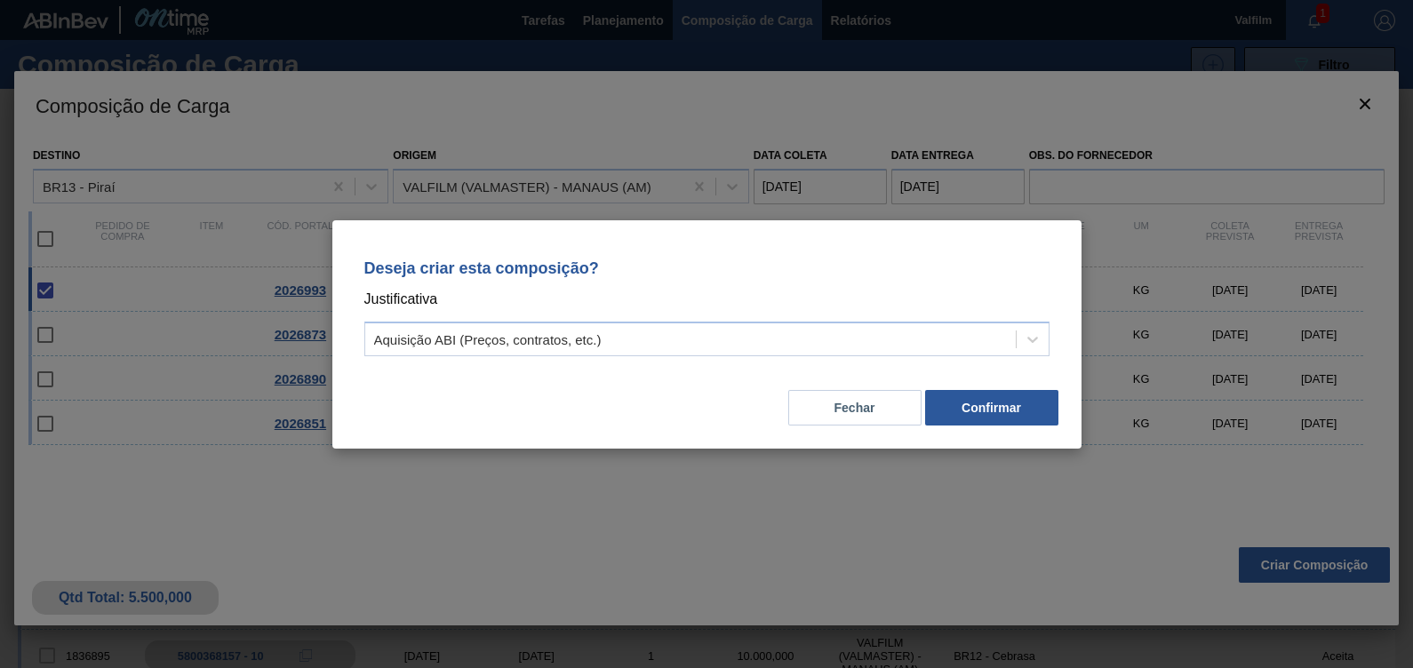
click at [951, 383] on div "Fechar Confirmar" at bounding box center [707, 397] width 707 height 60
click at [969, 413] on button "Confirmar" at bounding box center [991, 408] width 133 height 36
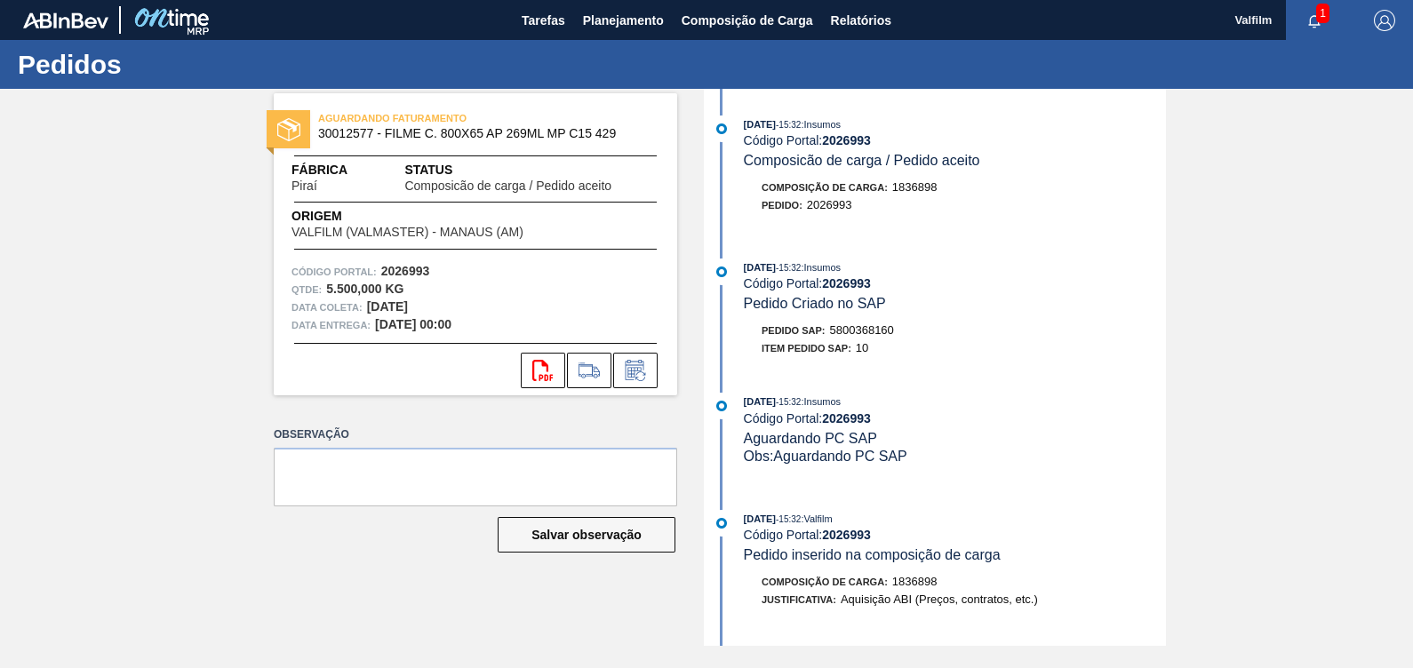
click at [877, 331] on span "5800368160" at bounding box center [862, 329] width 64 height 13
copy span "5800368160"
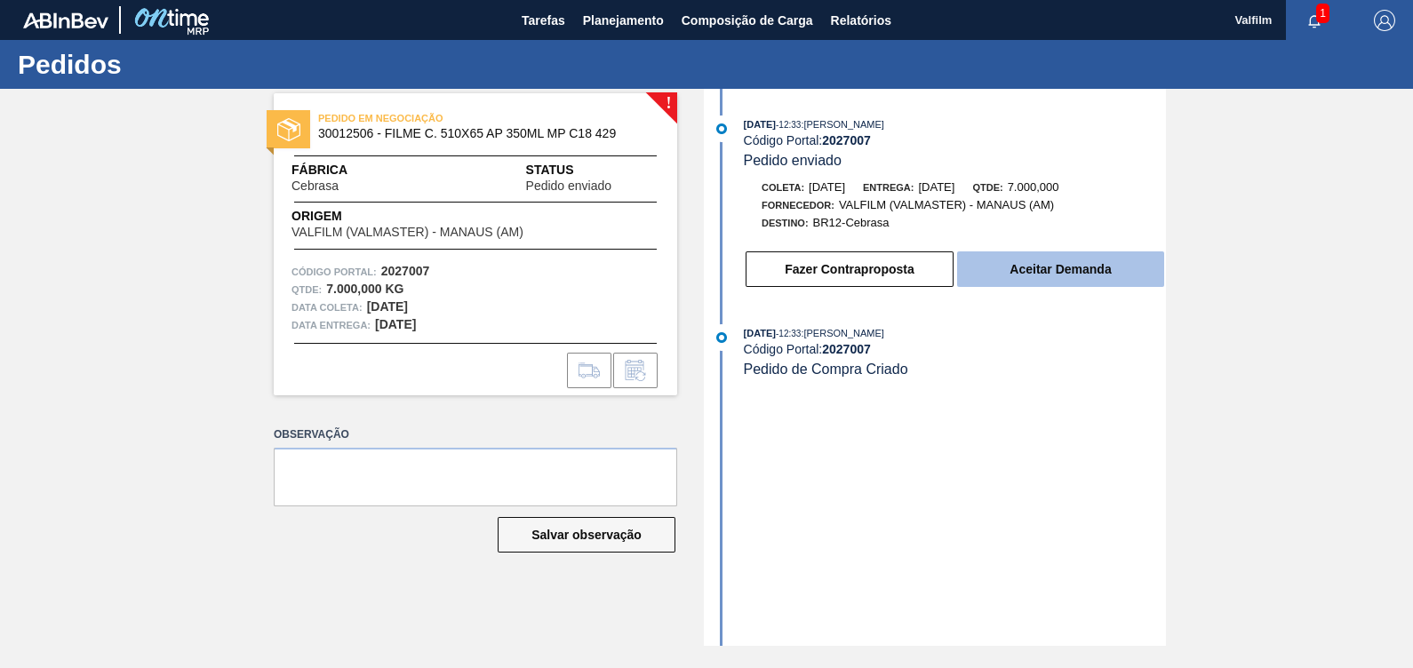
click at [1142, 283] on button "Aceitar Demanda" at bounding box center [1060, 270] width 207 height 36
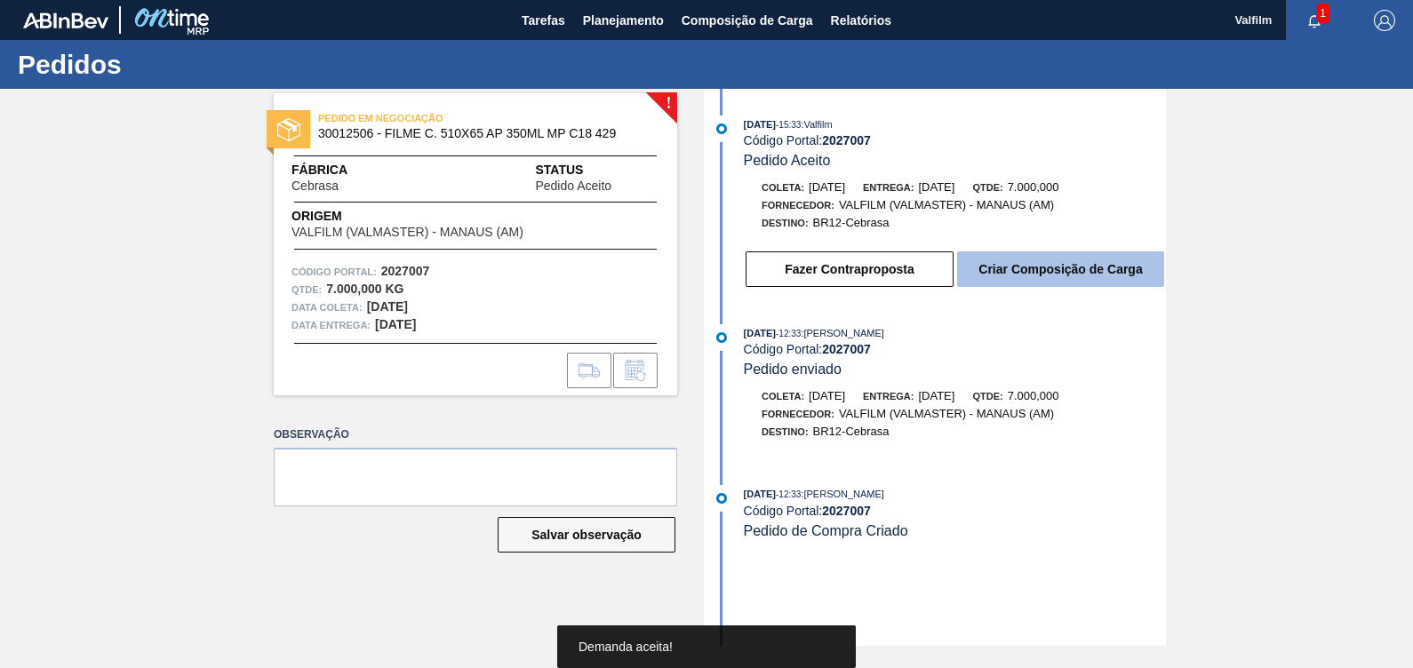
click at [1090, 274] on button "Criar Composição de Carga" at bounding box center [1060, 270] width 207 height 36
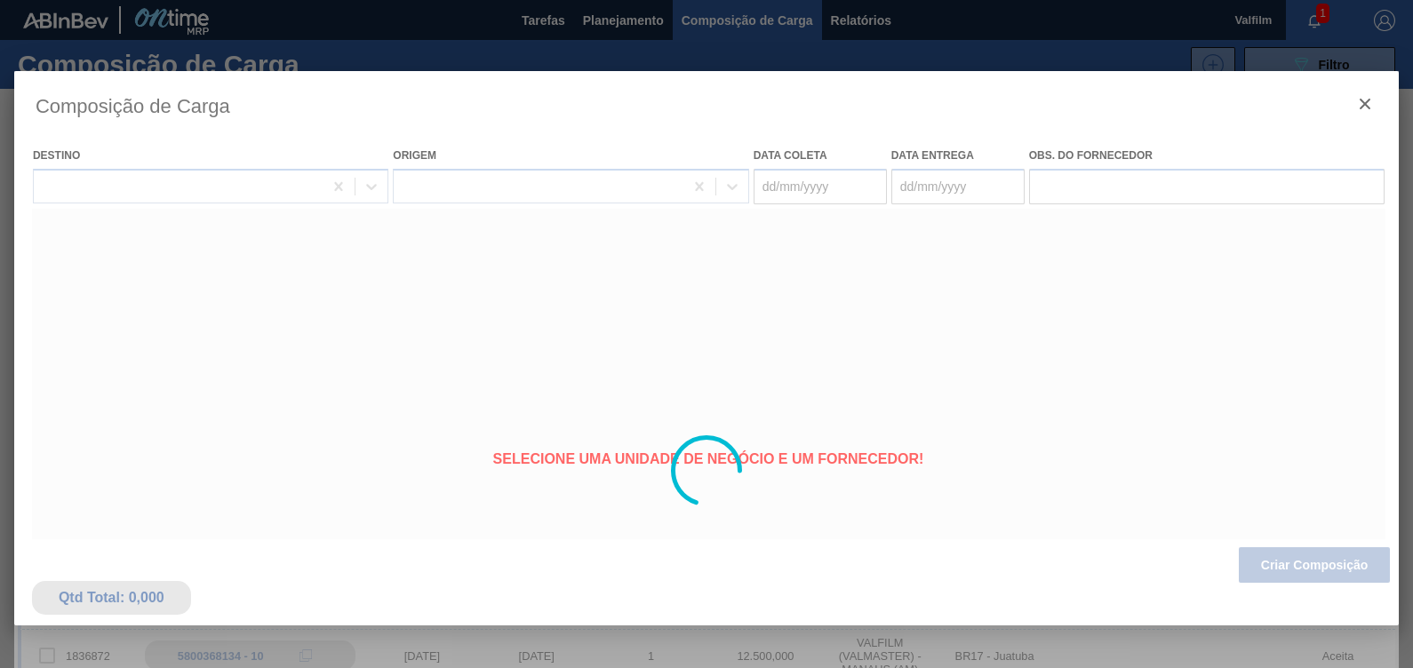
type coleta "[DATE]"
type entrega "[DATE]"
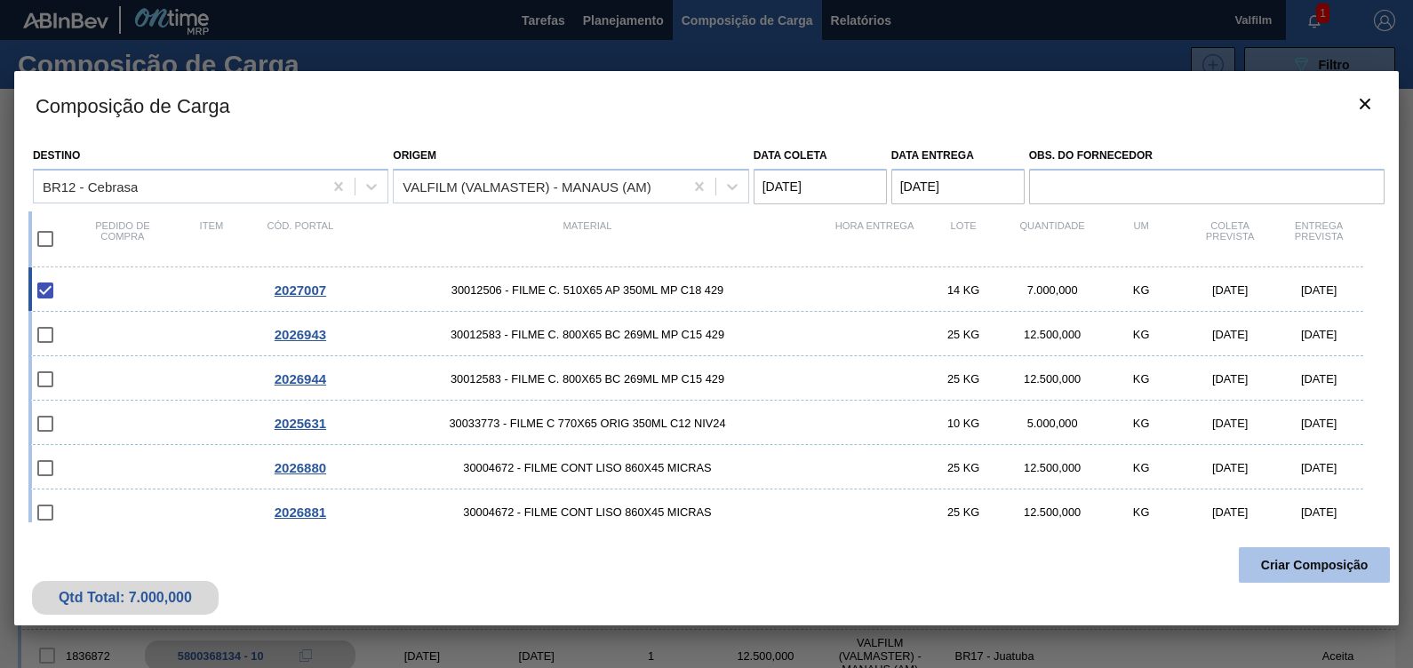
click at [1342, 559] on button "Criar Composição" at bounding box center [1314, 565] width 151 height 36
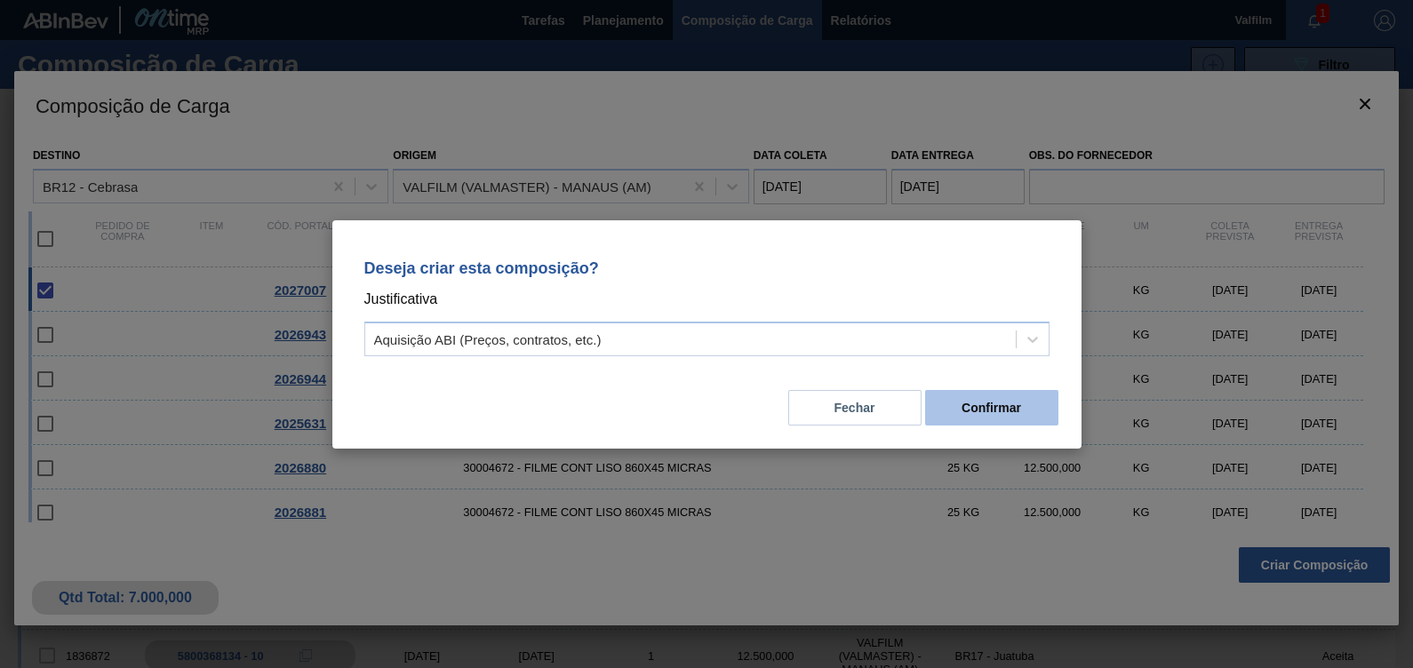
click at [1029, 412] on button "Confirmar" at bounding box center [991, 408] width 133 height 36
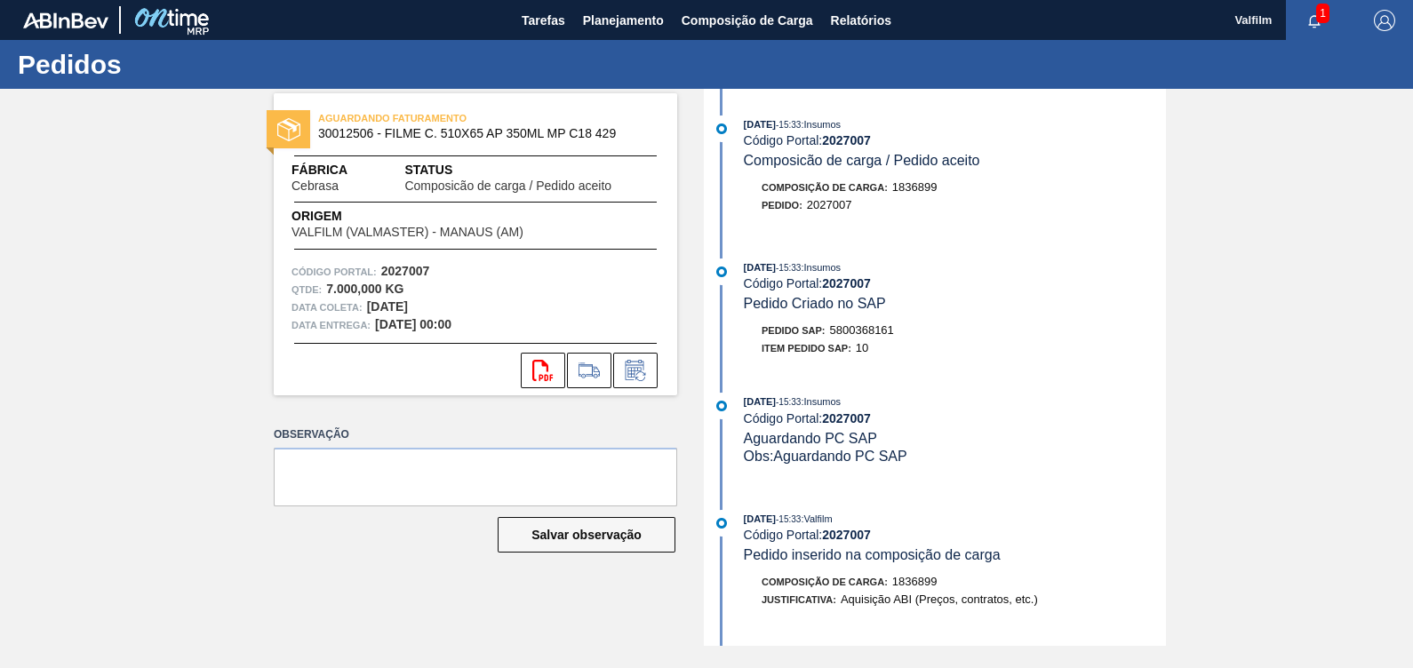
click at [867, 330] on span "5800368161" at bounding box center [862, 329] width 64 height 13
copy span "5800368161"
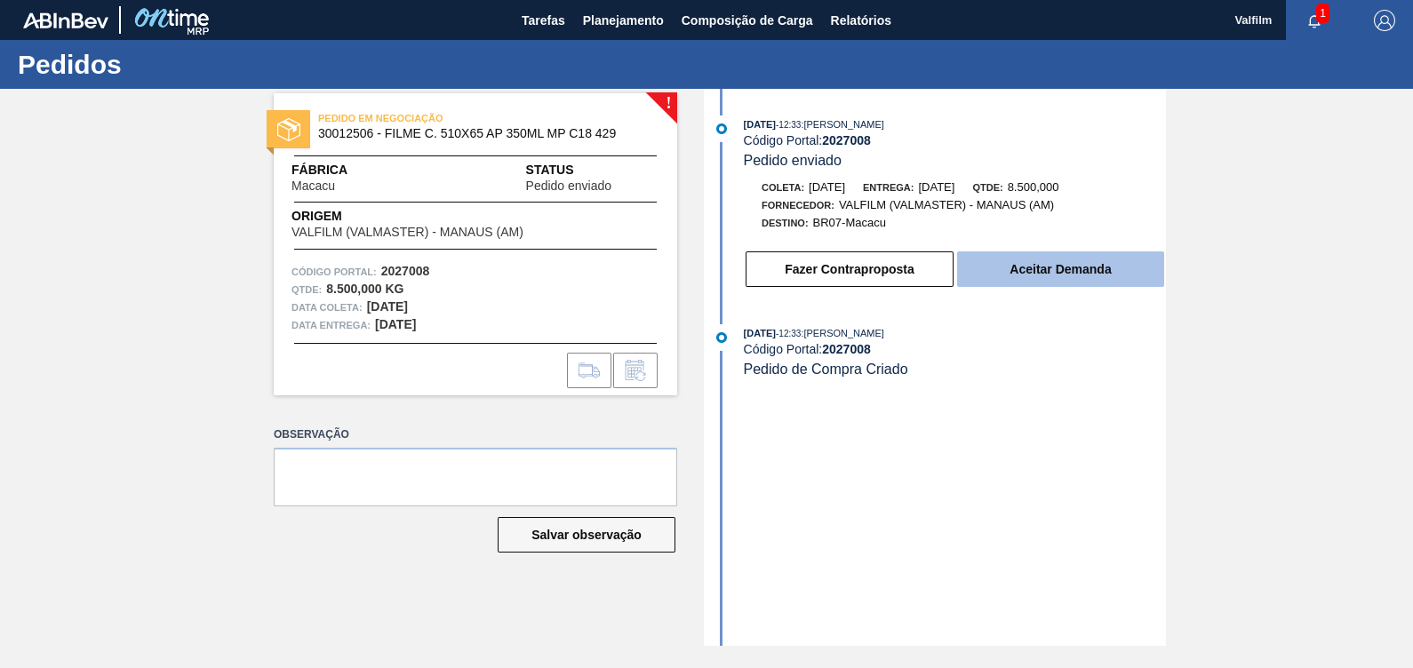
drag, startPoint x: 1168, startPoint y: 255, endPoint x: 1075, endPoint y: 275, distance: 94.7
click at [1167, 255] on div "! PEDIDO EM NEGOCIAÇÃO 30012506 - FILME C. 510X65 AP 350ML MP C18 429 Fábrica M…" at bounding box center [706, 367] width 1413 height 557
click at [1071, 277] on button "Aceitar Demanda" at bounding box center [1060, 270] width 207 height 36
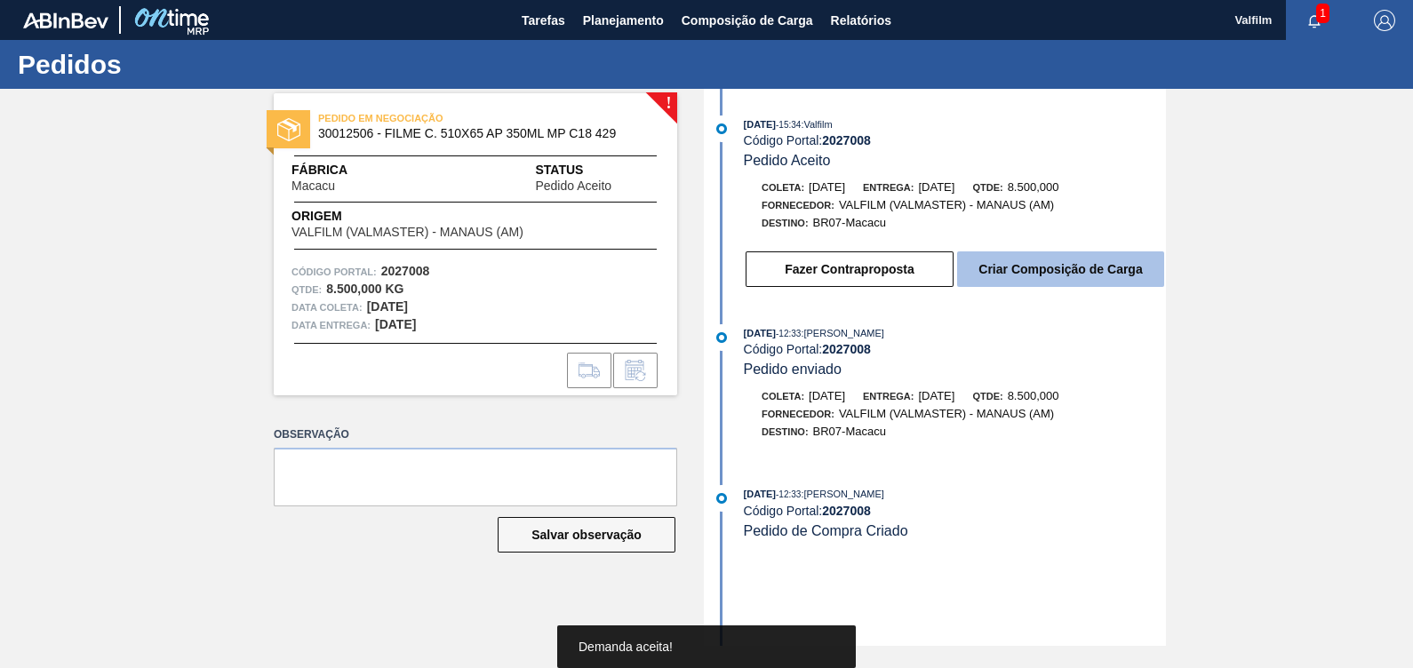
click at [1058, 264] on button "Criar Composição de Carga" at bounding box center [1060, 270] width 207 height 36
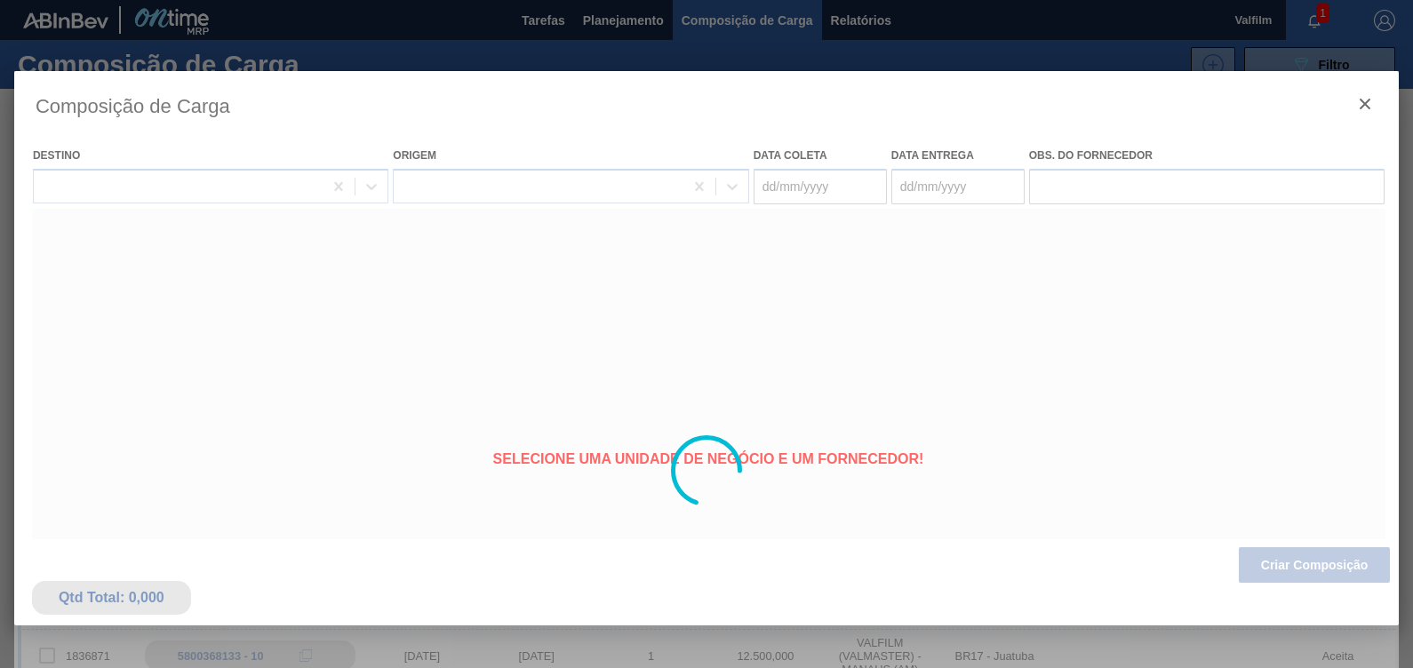
type coleta "[DATE]"
type entrega "[DATE]"
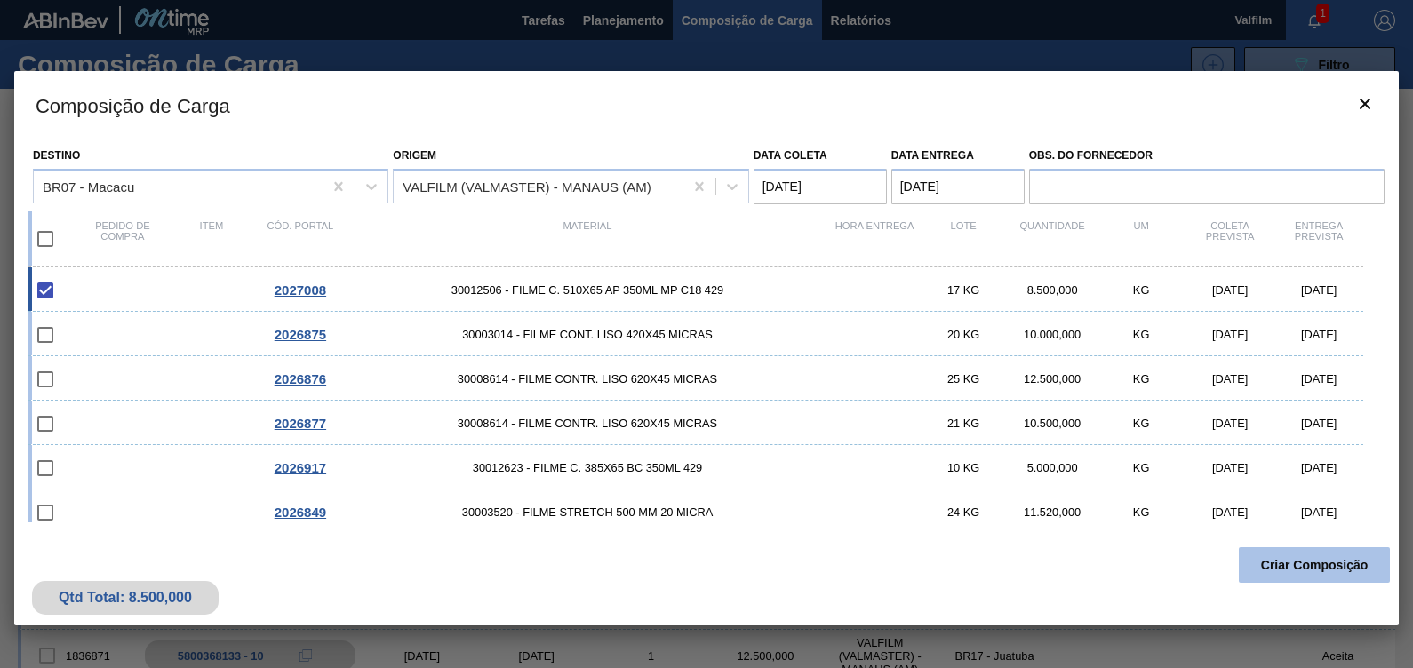
click at [1321, 555] on button "Criar Composição" at bounding box center [1314, 565] width 151 height 36
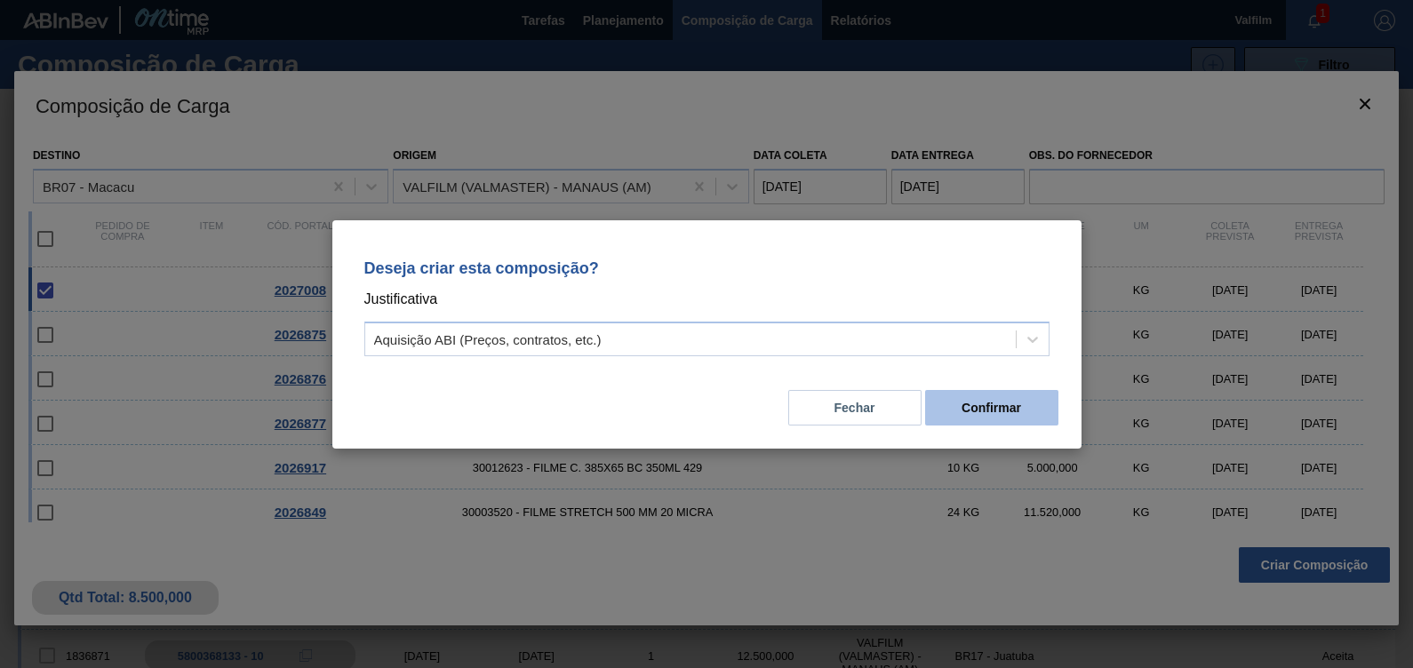
click at [1013, 420] on button "Confirmar" at bounding box center [991, 408] width 133 height 36
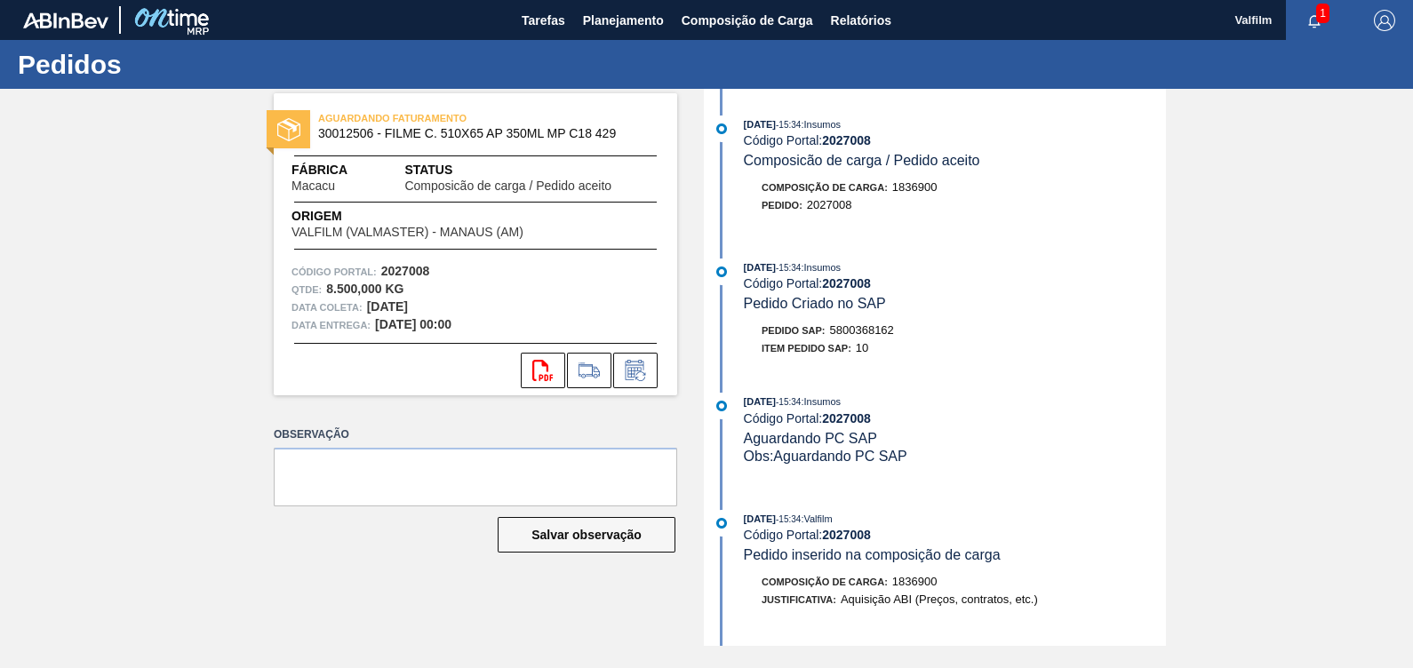
click at [849, 333] on span "5800368162" at bounding box center [862, 329] width 64 height 13
click at [866, 333] on span "5800368162" at bounding box center [862, 329] width 64 height 13
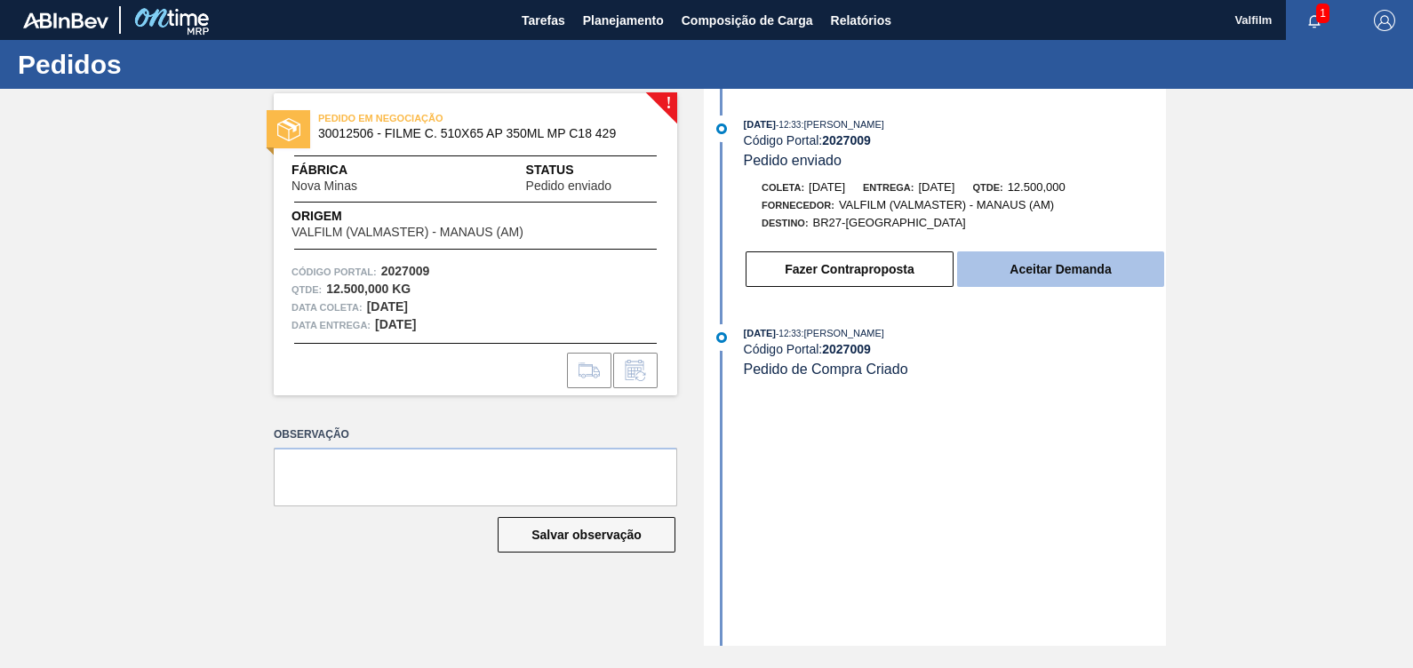
click at [1098, 275] on button "Aceitar Demanda" at bounding box center [1060, 270] width 207 height 36
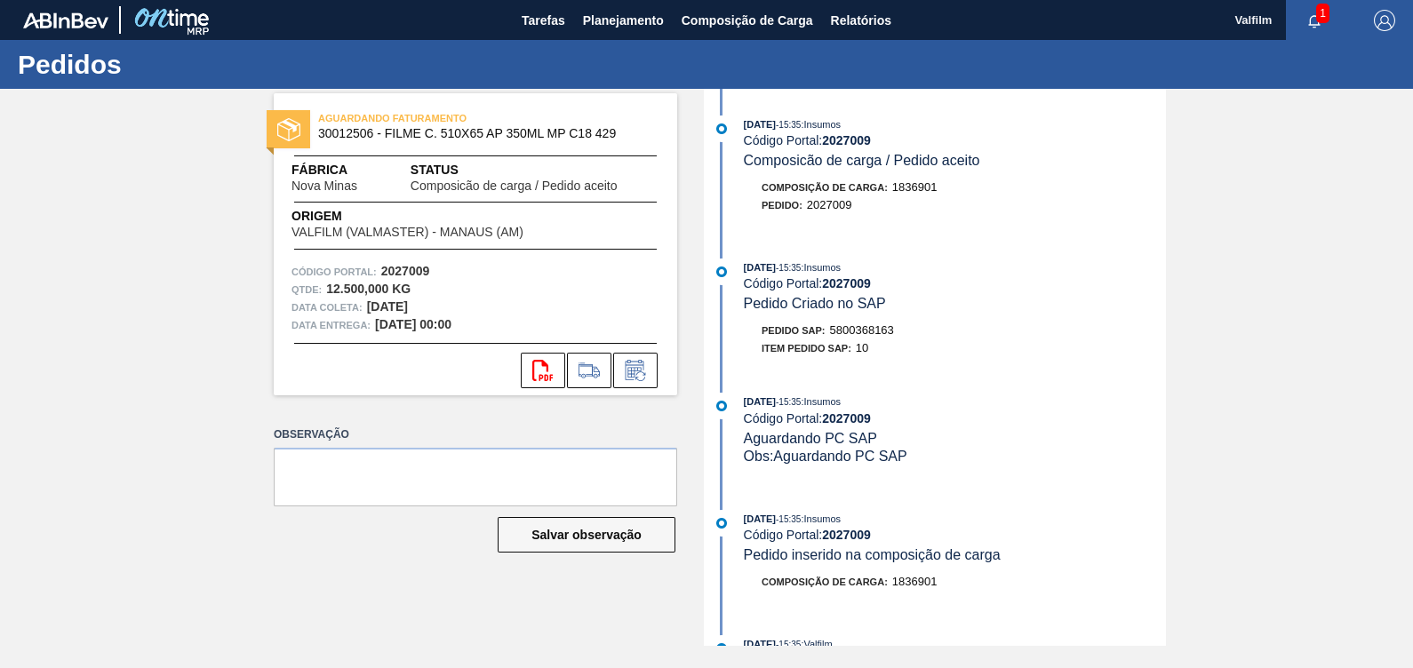
click at [847, 334] on span "5800368163" at bounding box center [862, 329] width 64 height 13
copy span "5800368163"
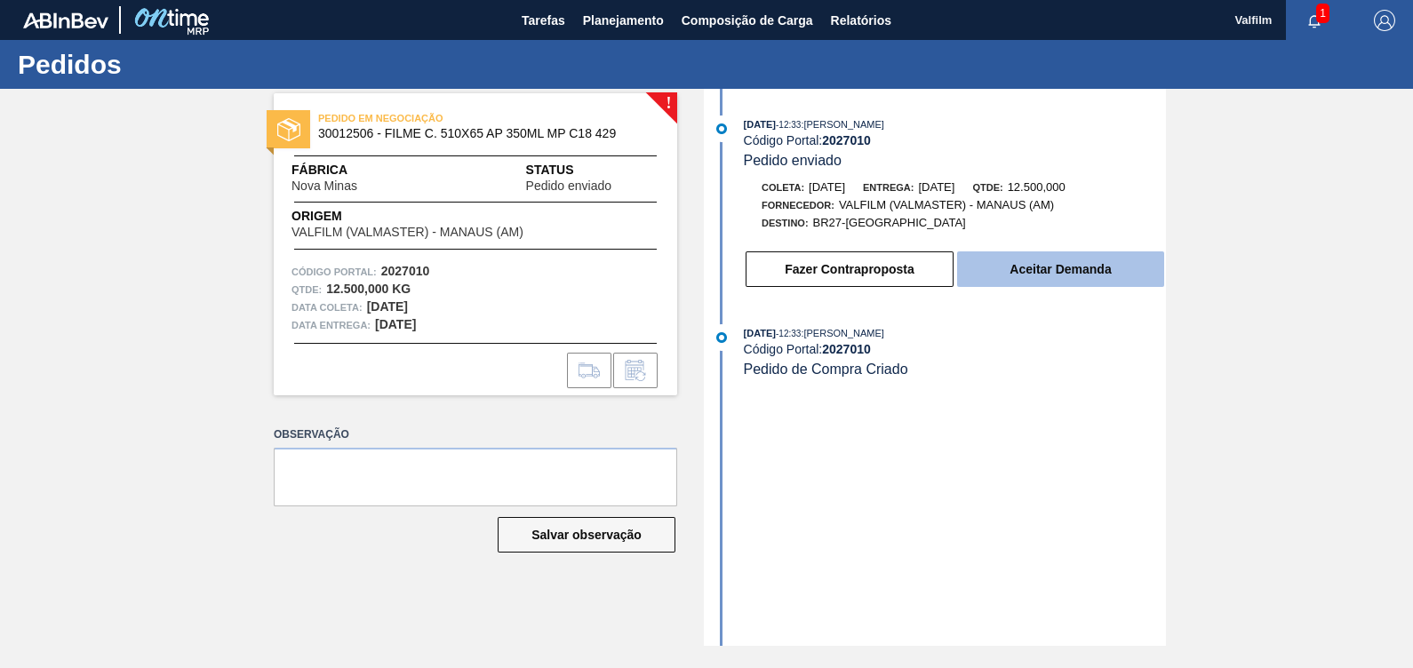
click at [1044, 284] on button "Aceitar Demanda" at bounding box center [1060, 270] width 207 height 36
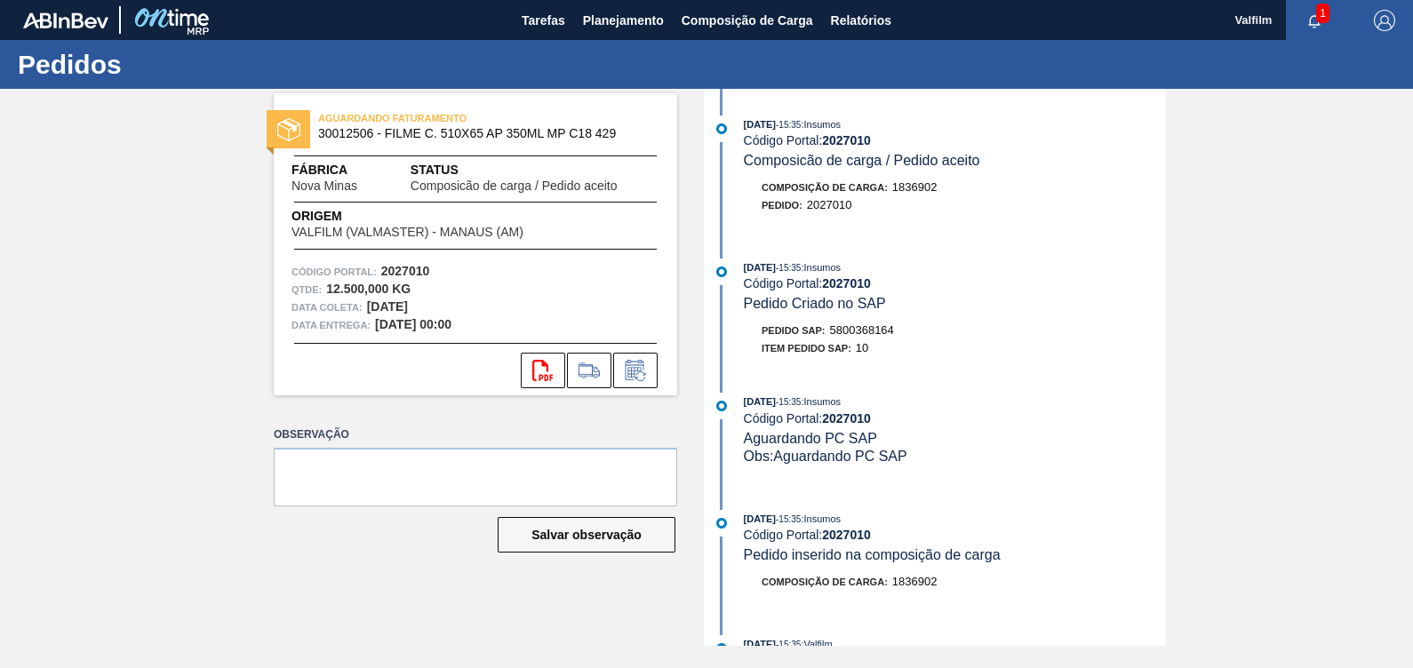
click at [880, 333] on span "5800368164" at bounding box center [862, 329] width 64 height 13
copy span "5800368164"
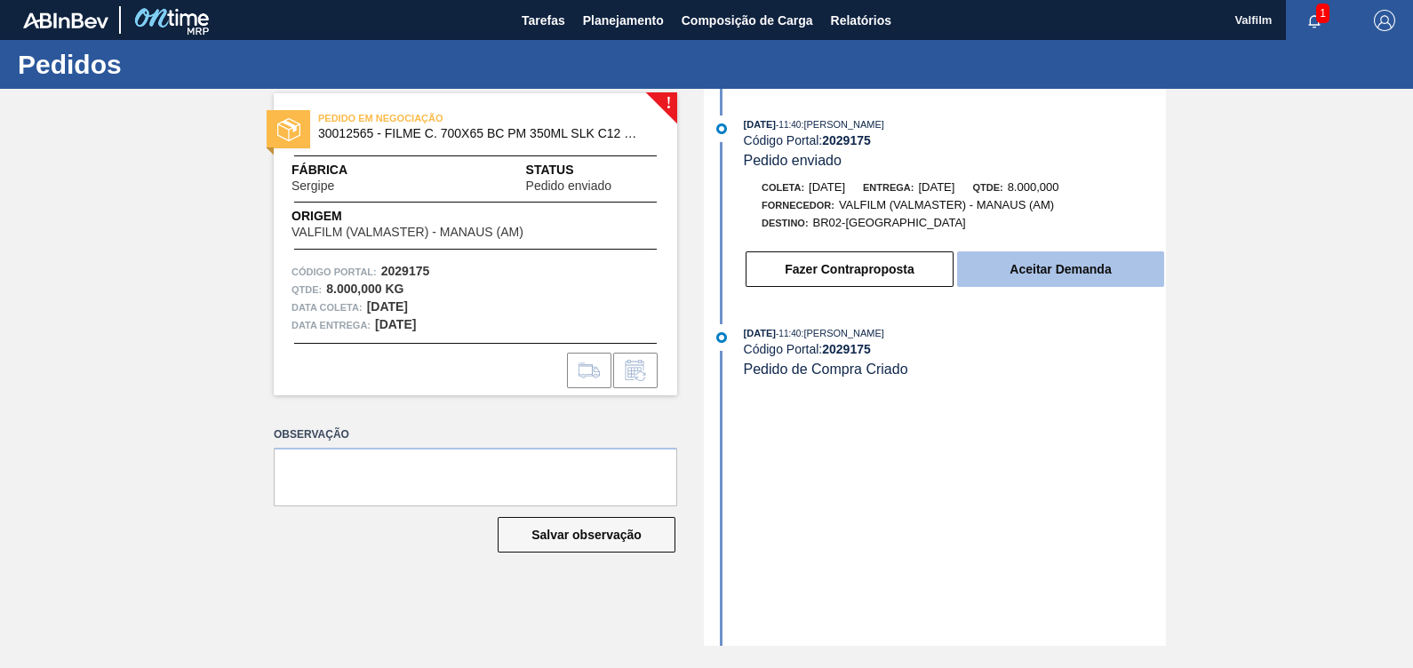
click at [1027, 281] on button "Aceitar Demanda" at bounding box center [1060, 270] width 207 height 36
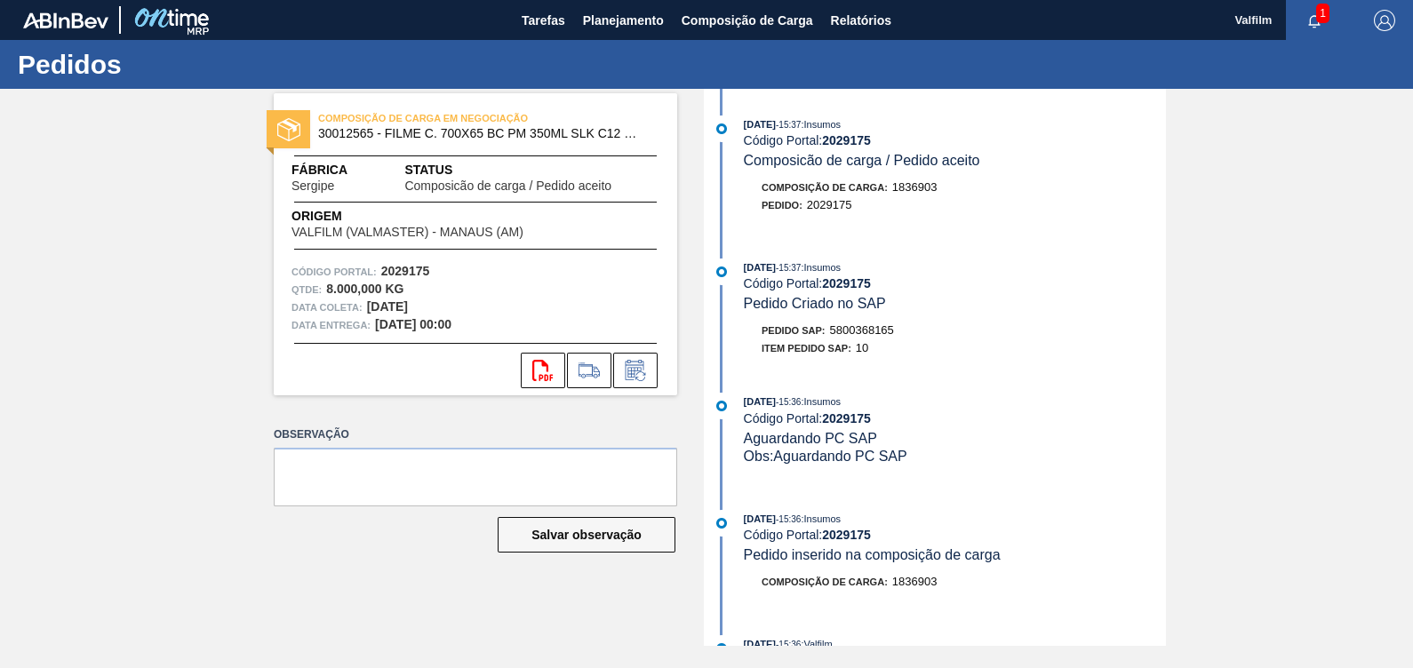
click at [864, 329] on span "5800368165" at bounding box center [862, 329] width 64 height 13
copy span "5800368165"
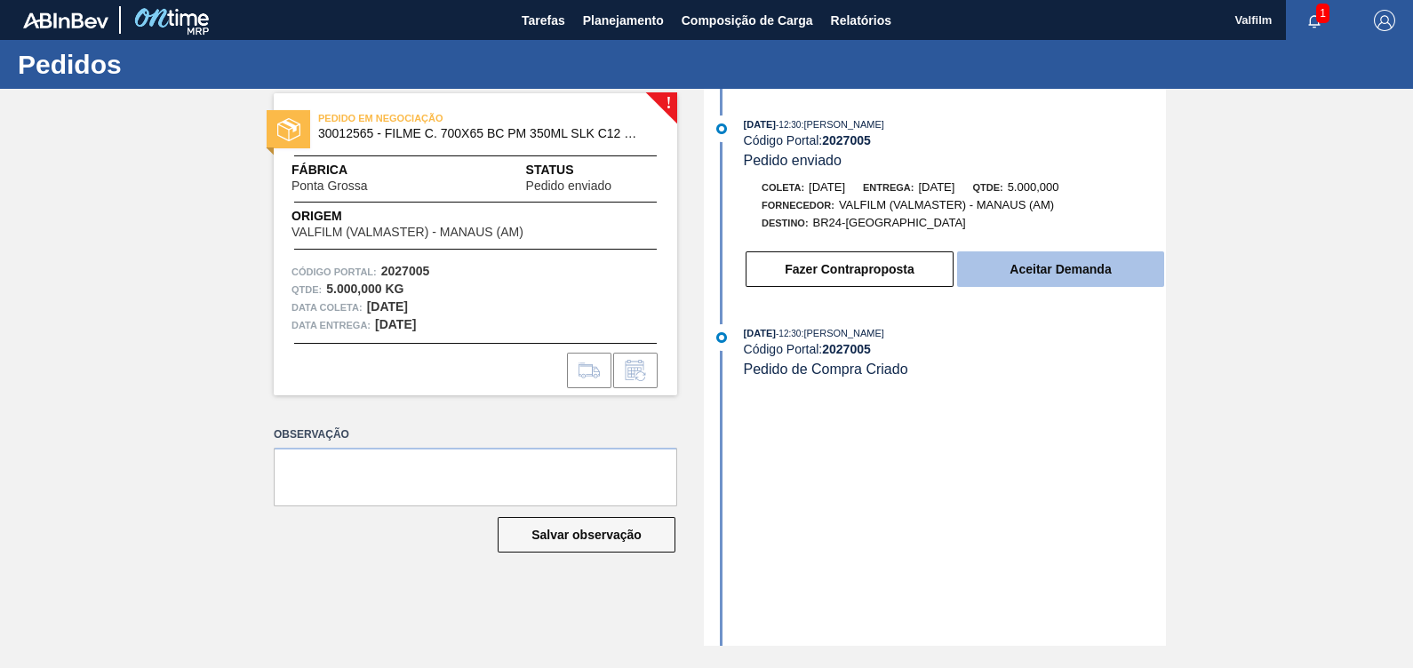
click at [1071, 272] on button "Aceitar Demanda" at bounding box center [1060, 270] width 207 height 36
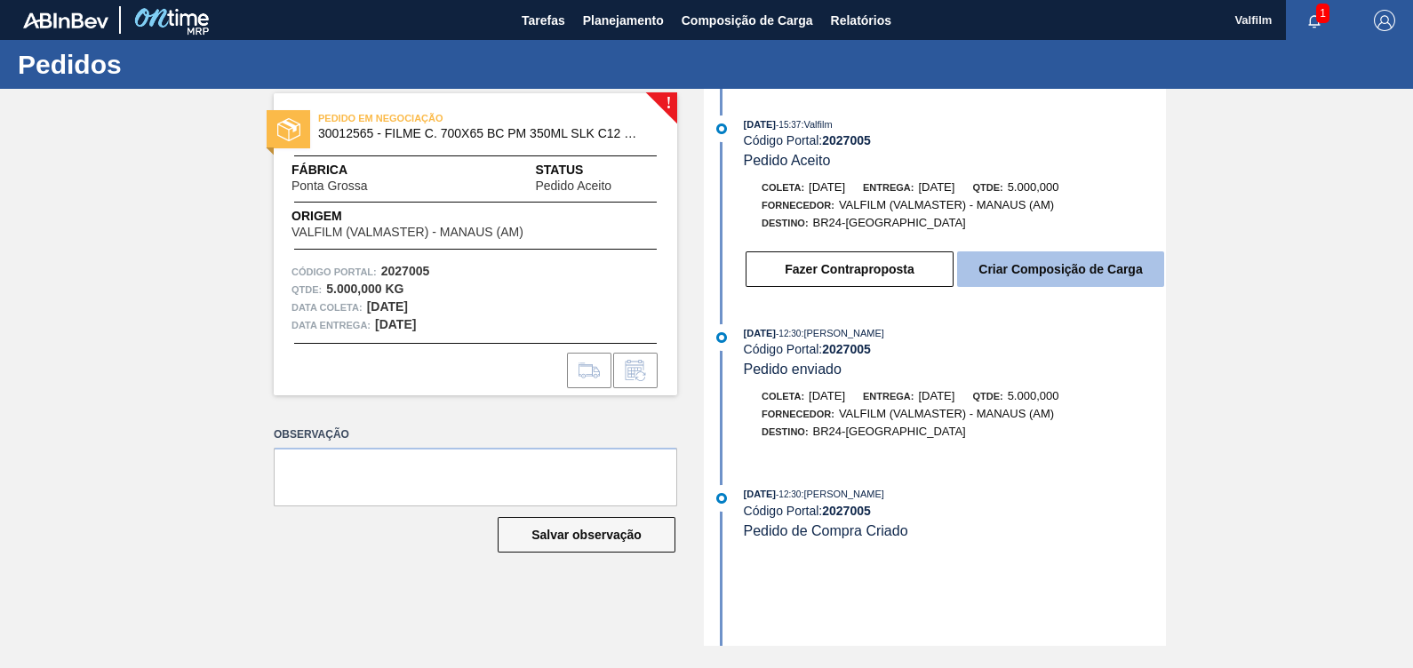
click at [1012, 260] on button "Criar Composição de Carga" at bounding box center [1060, 270] width 207 height 36
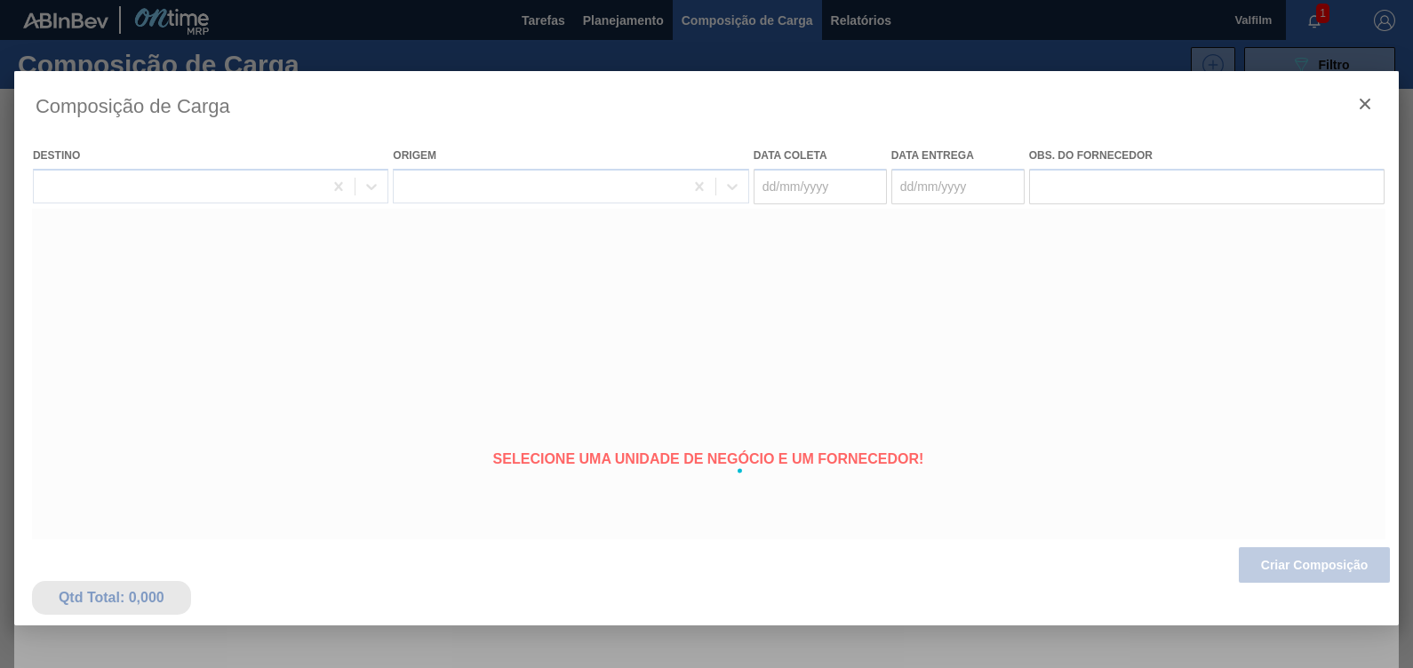
type coleta "[DATE]"
type entrega "[DATE]"
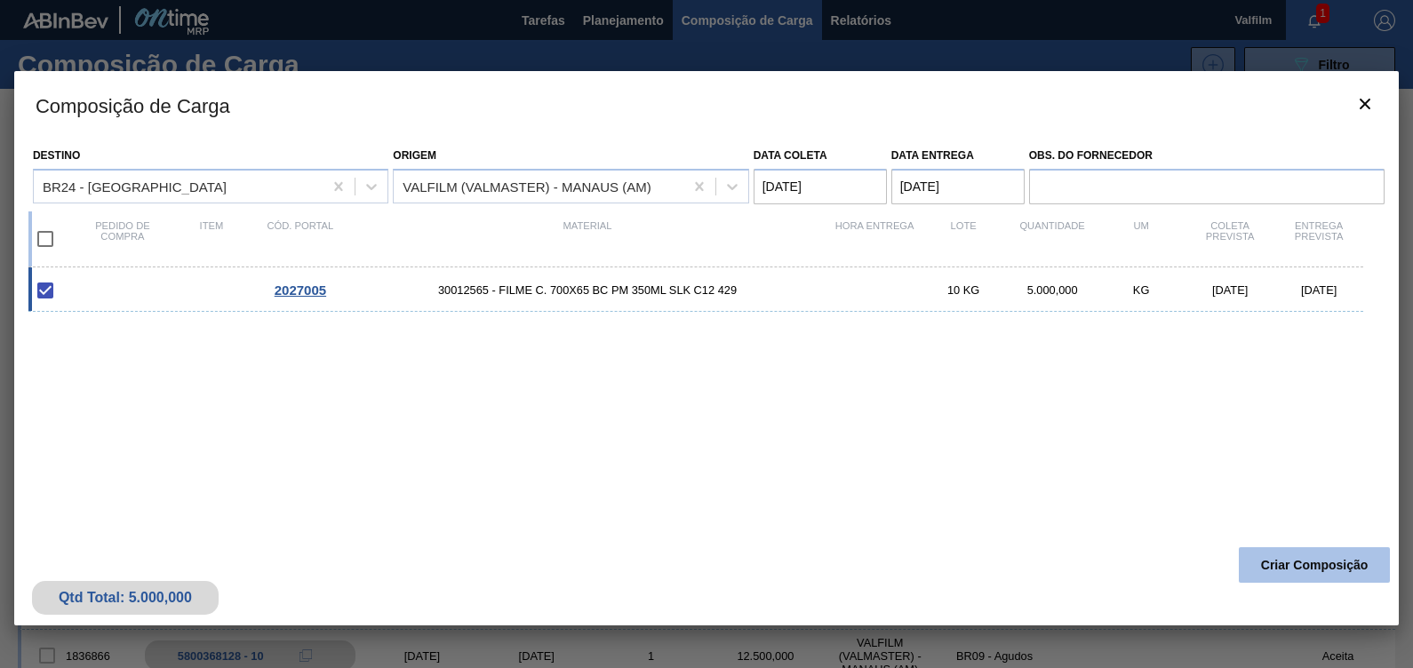
click at [1260, 581] on button "Criar Composição" at bounding box center [1314, 565] width 151 height 36
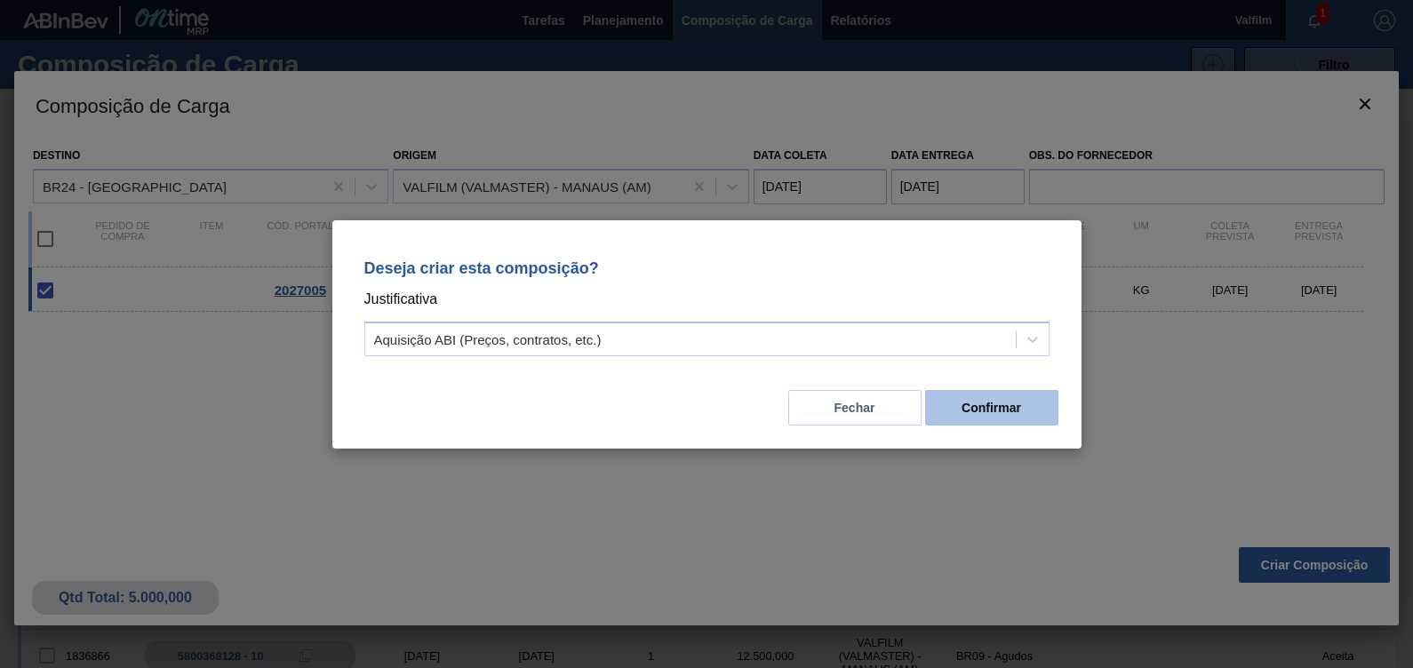
click at [927, 413] on button "Confirmar" at bounding box center [991, 408] width 133 height 36
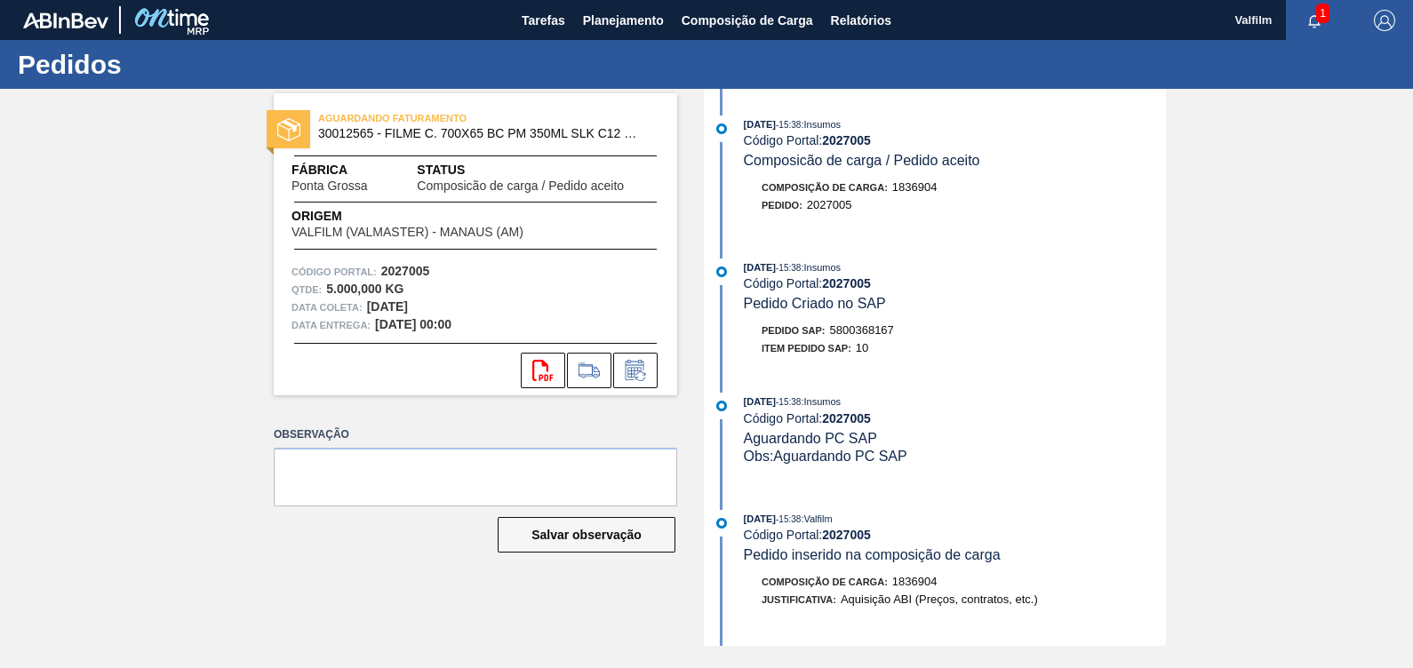
click at [872, 333] on span "5800368167" at bounding box center [862, 329] width 64 height 13
copy span "5800368167"
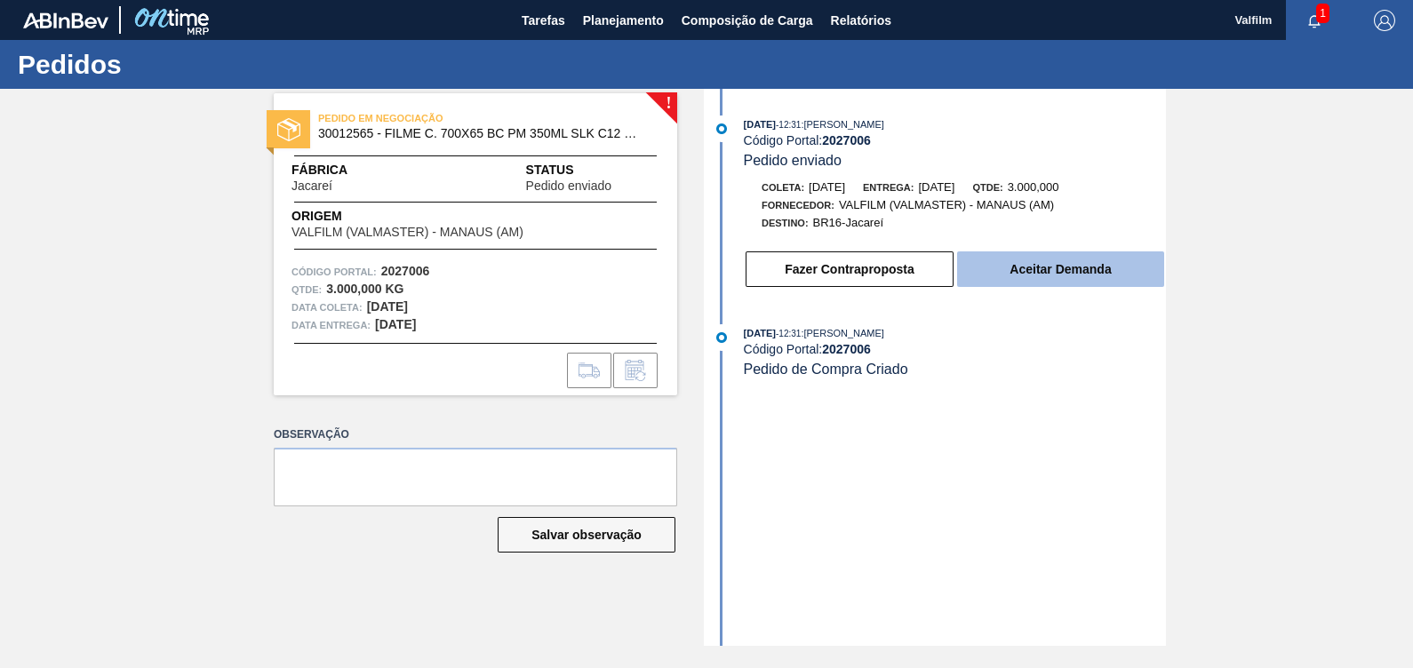
click at [1027, 275] on button "Aceitar Demanda" at bounding box center [1060, 270] width 207 height 36
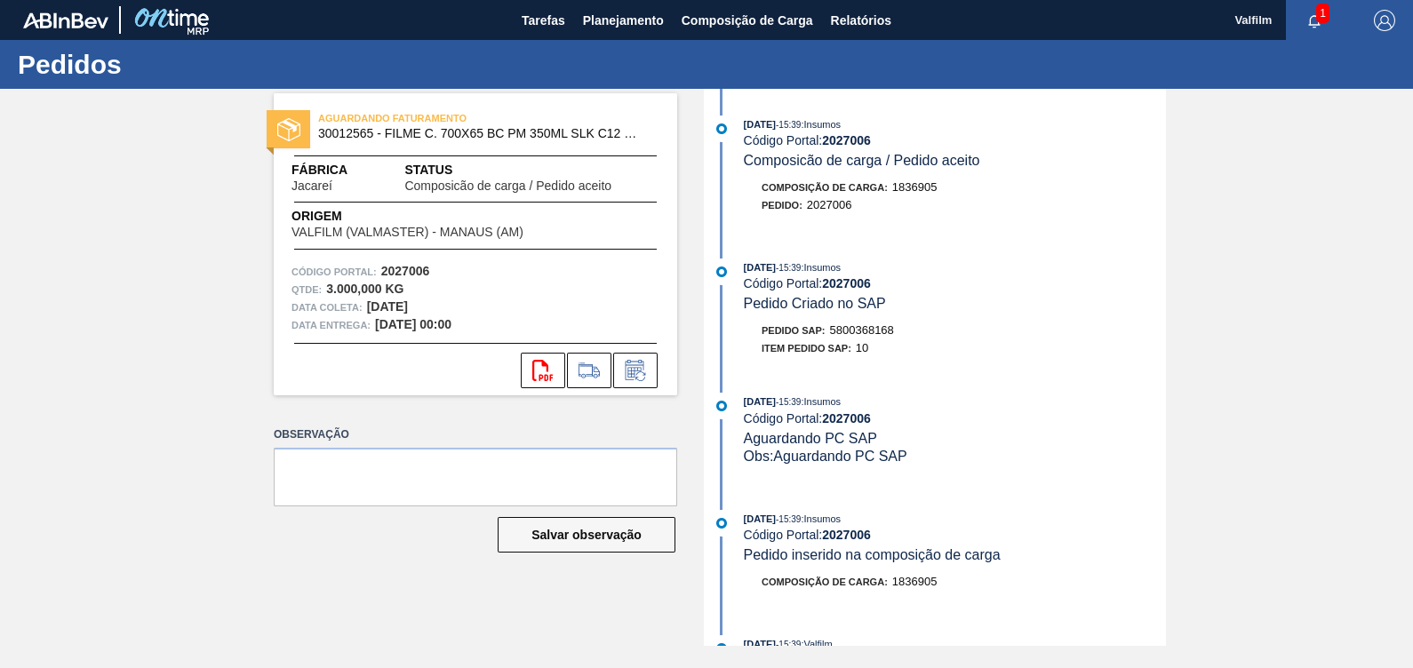
click at [874, 330] on span "5800368168" at bounding box center [862, 329] width 64 height 13
copy span "5800368168"
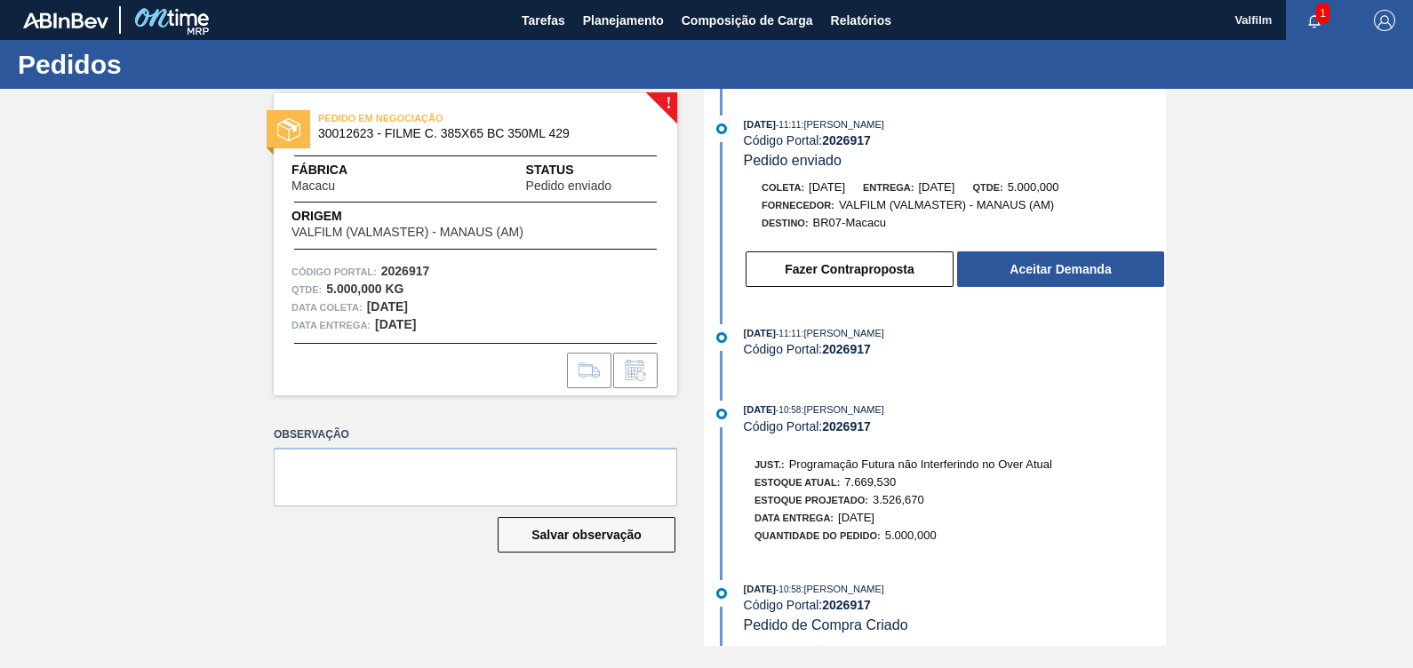
click at [1054, 295] on div "[DATE] 11:11 : [PERSON_NAME] Código Portal: 2026917 Pedido enviado Coleta: [DAT…" at bounding box center [937, 207] width 458 height 182
click at [1070, 280] on button "Aceitar Demanda" at bounding box center [1060, 270] width 207 height 36
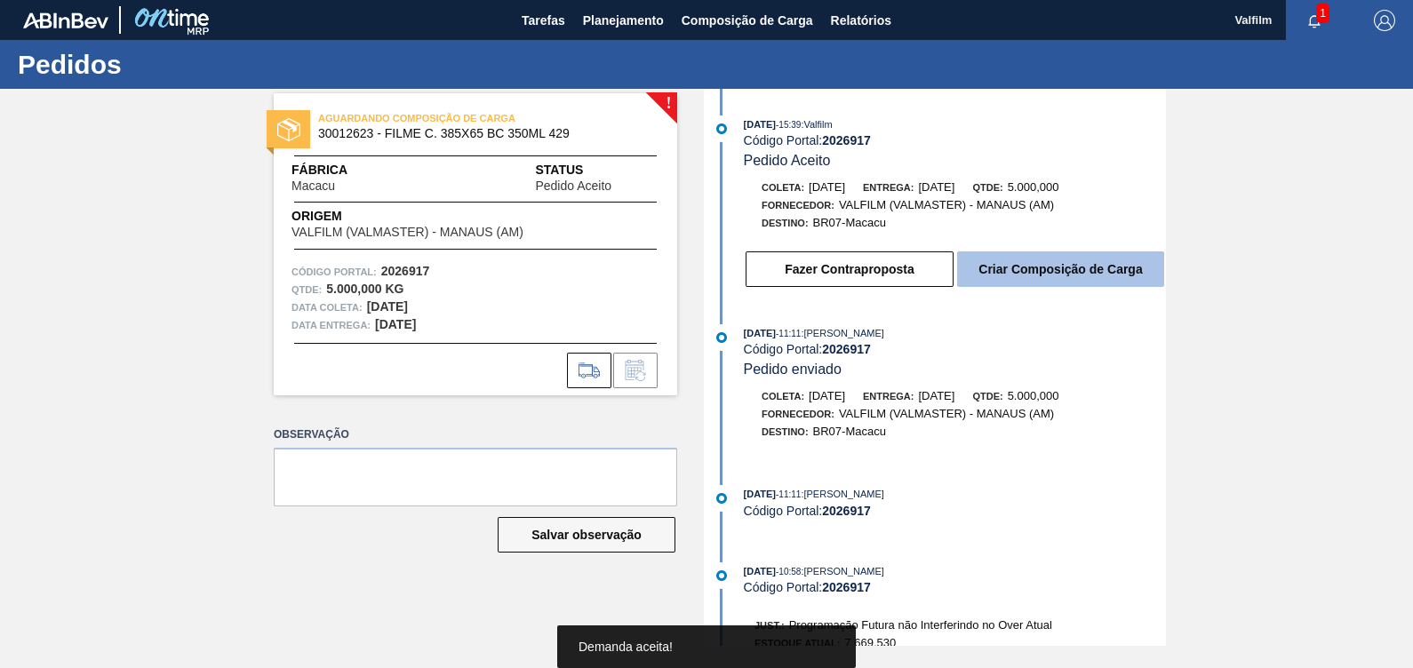
click at [1062, 280] on button "Criar Composição de Carga" at bounding box center [1060, 270] width 207 height 36
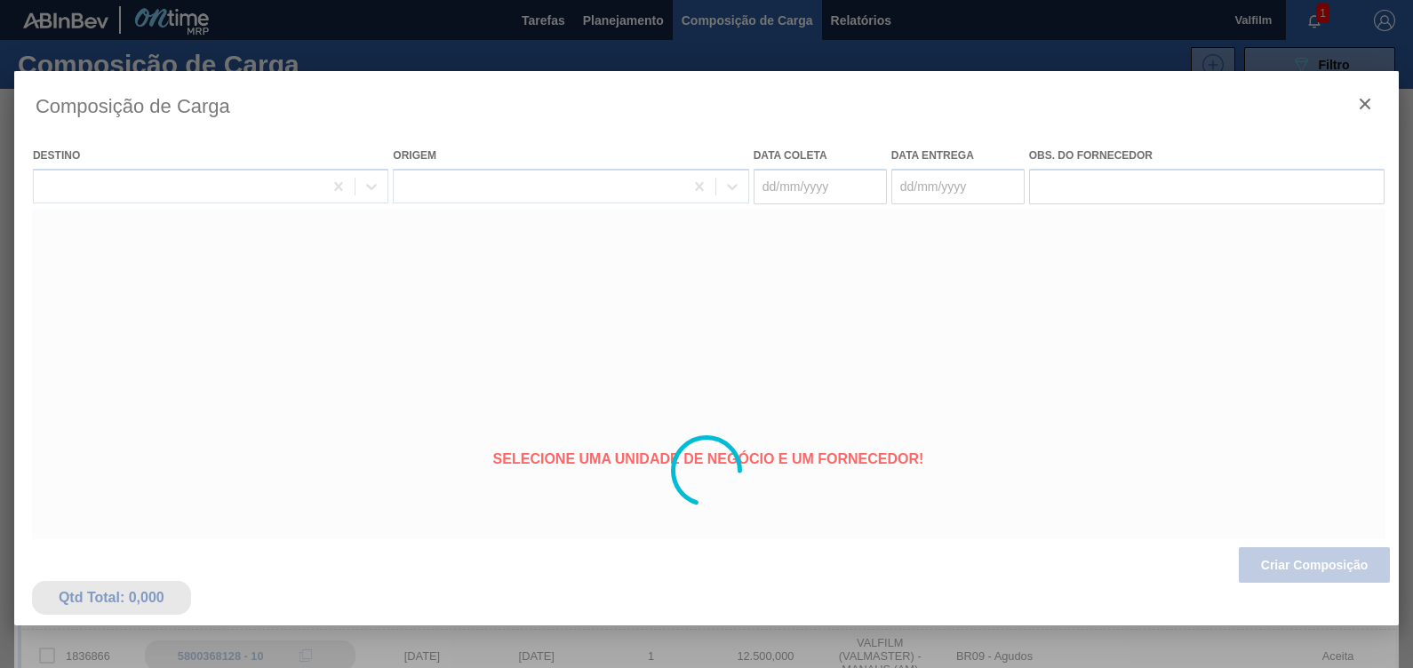
type coleta "[DATE]"
type entrega "[DATE]"
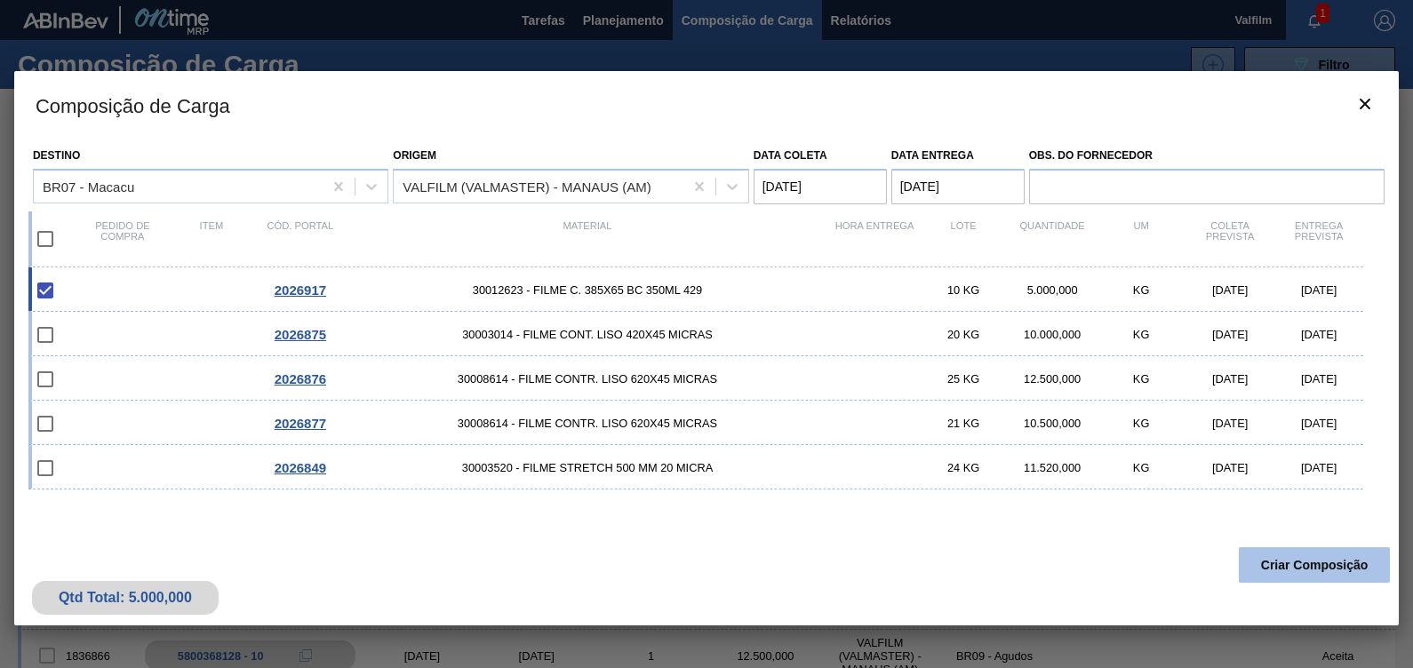
click at [1262, 555] on button "Criar Composição" at bounding box center [1314, 565] width 151 height 36
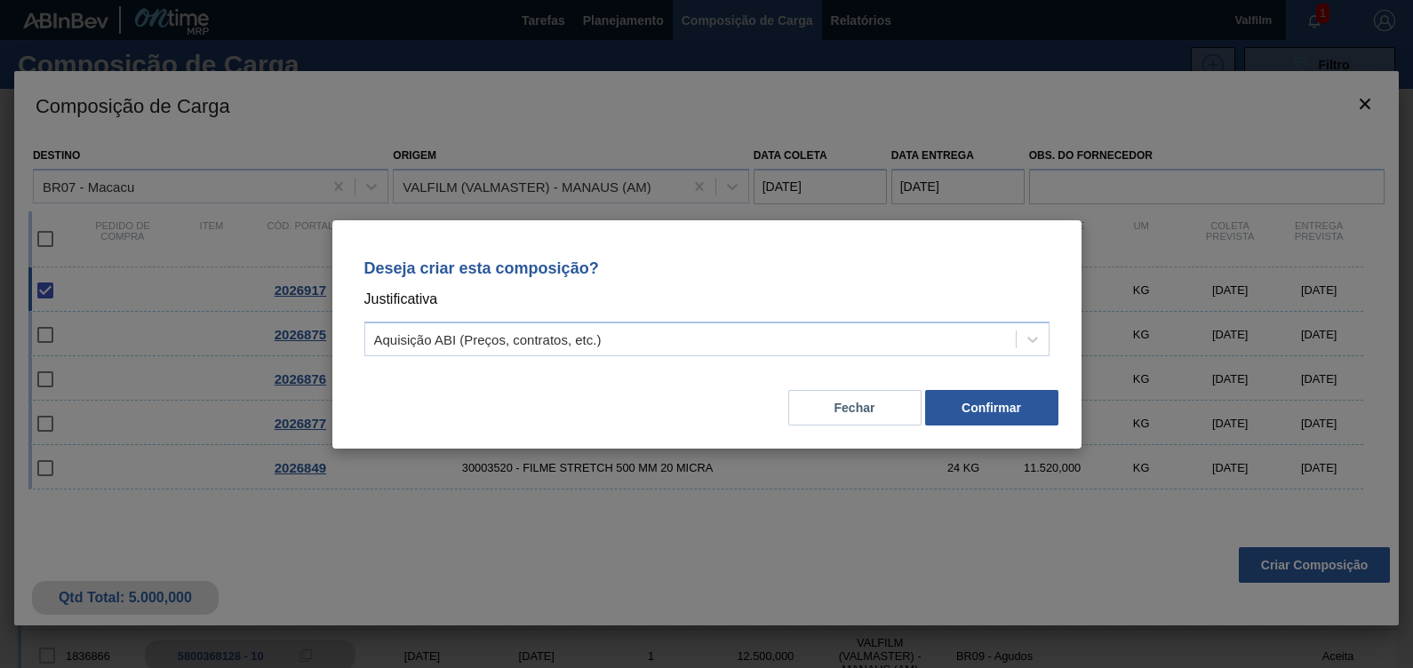
click at [1031, 435] on div "Deseja criar esta composição? Justificativa Aquisição ABI (Preços, contratos, e…" at bounding box center [706, 334] width 749 height 228
click at [1019, 424] on button "Confirmar" at bounding box center [991, 408] width 133 height 36
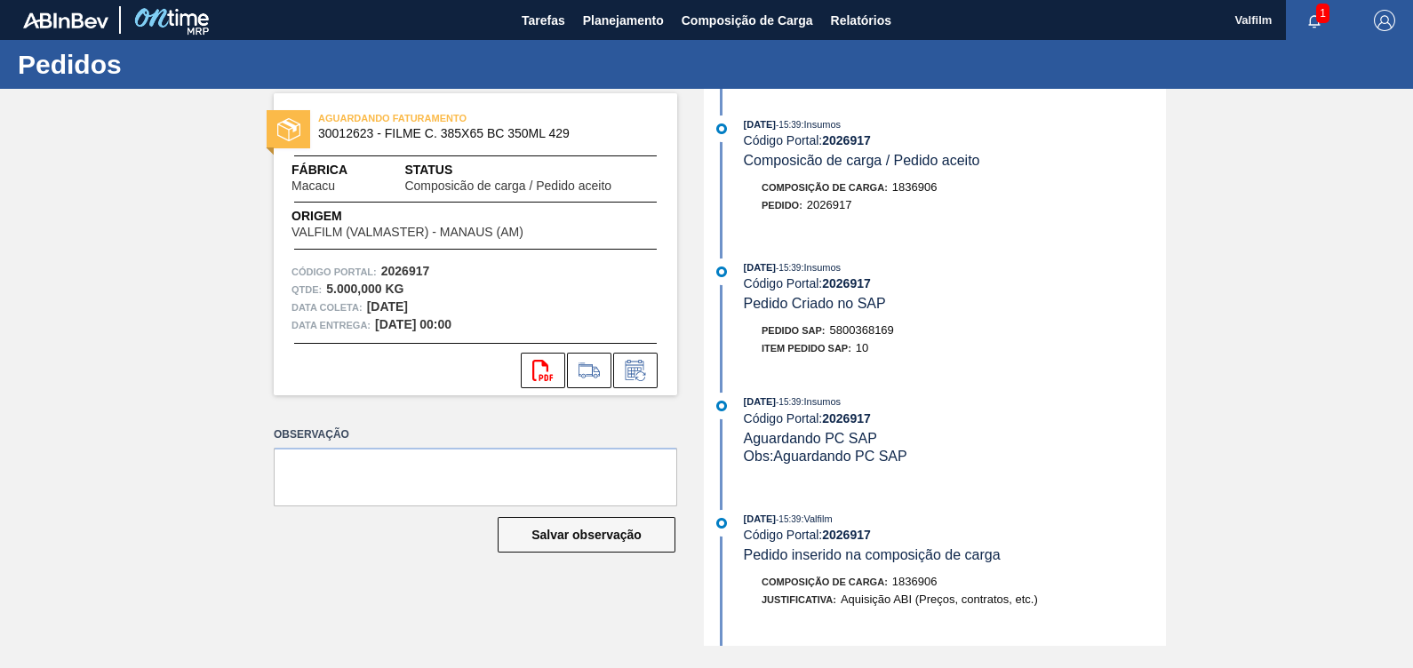
click at [869, 326] on div "Pedido SAP: 5800368169" at bounding box center [828, 331] width 132 height 18
copy span "5800368169"
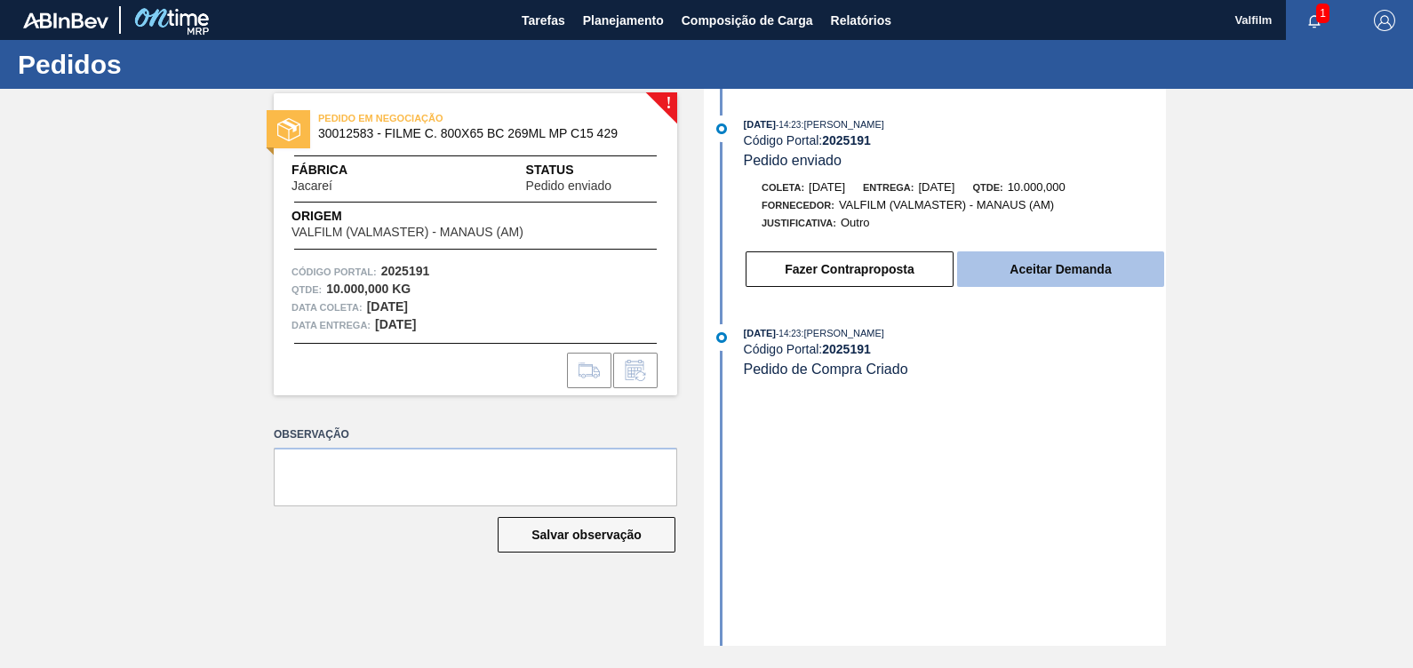
click at [1076, 259] on button "Aceitar Demanda" at bounding box center [1060, 270] width 207 height 36
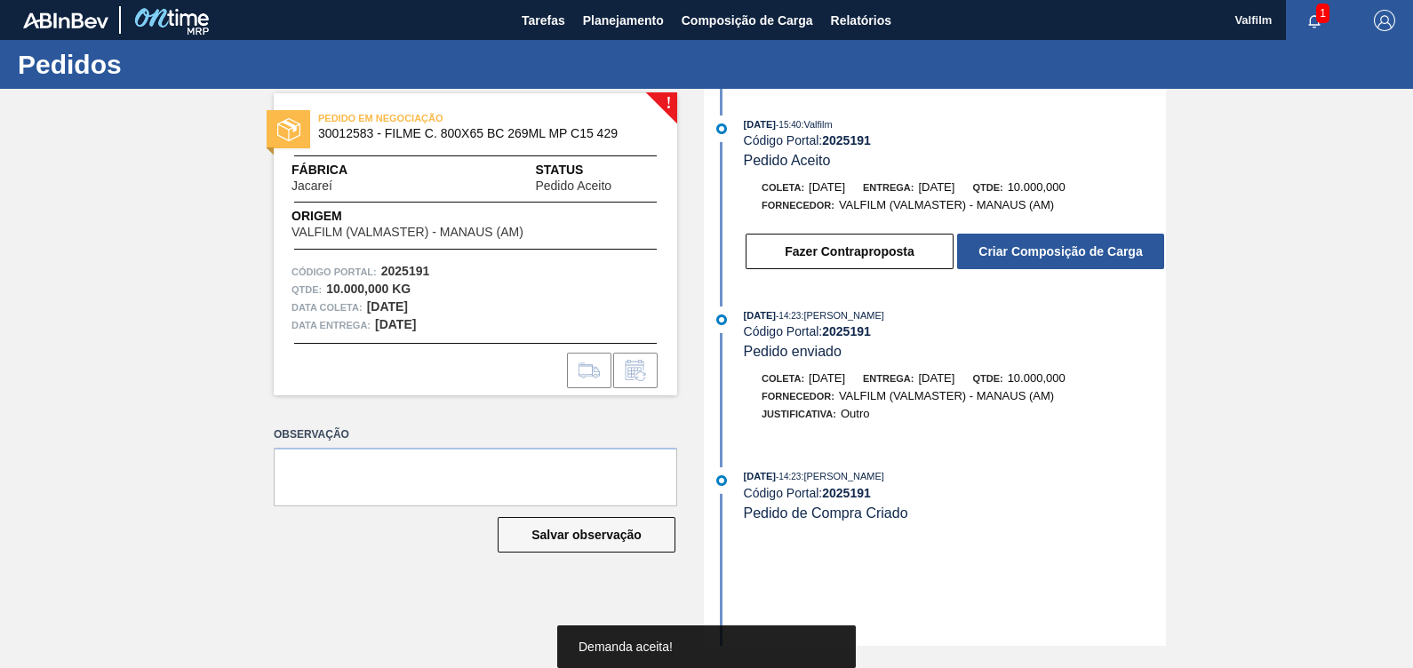
click at [1050, 252] on button "Criar Composição de Carga" at bounding box center [1060, 252] width 207 height 36
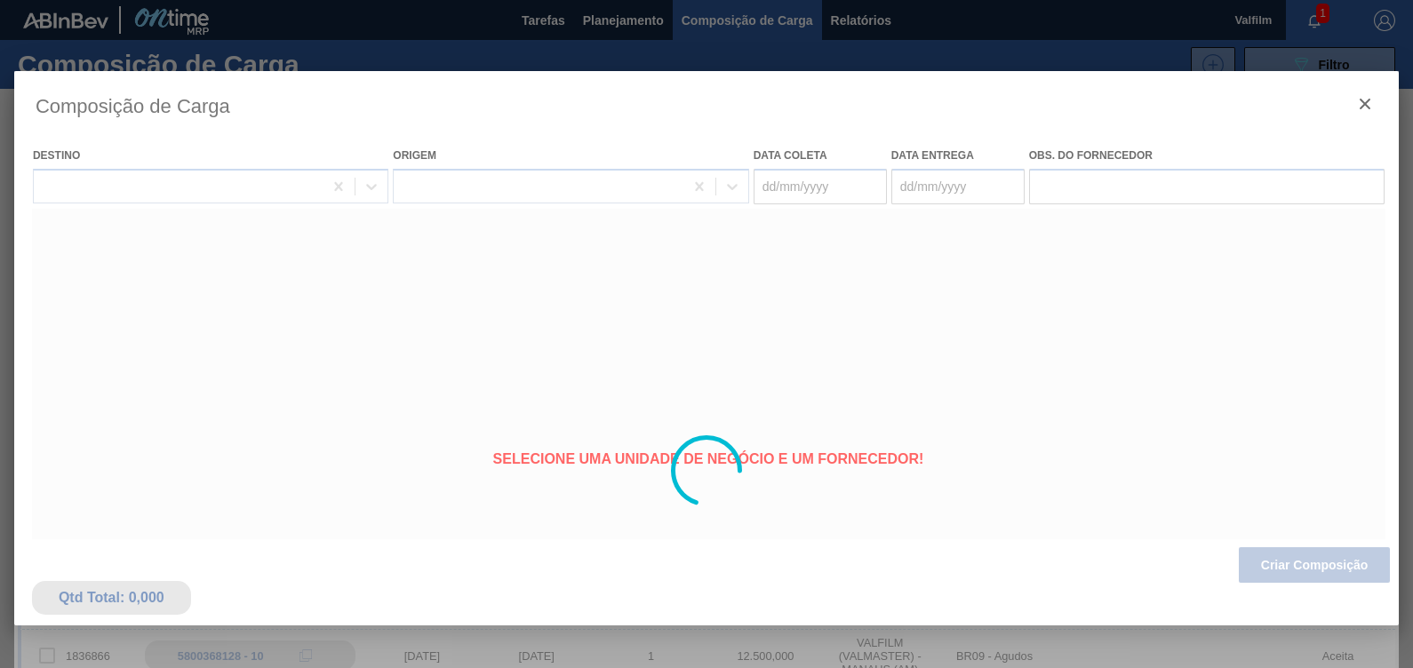
type coleta "[DATE]"
type entrega "[DATE]"
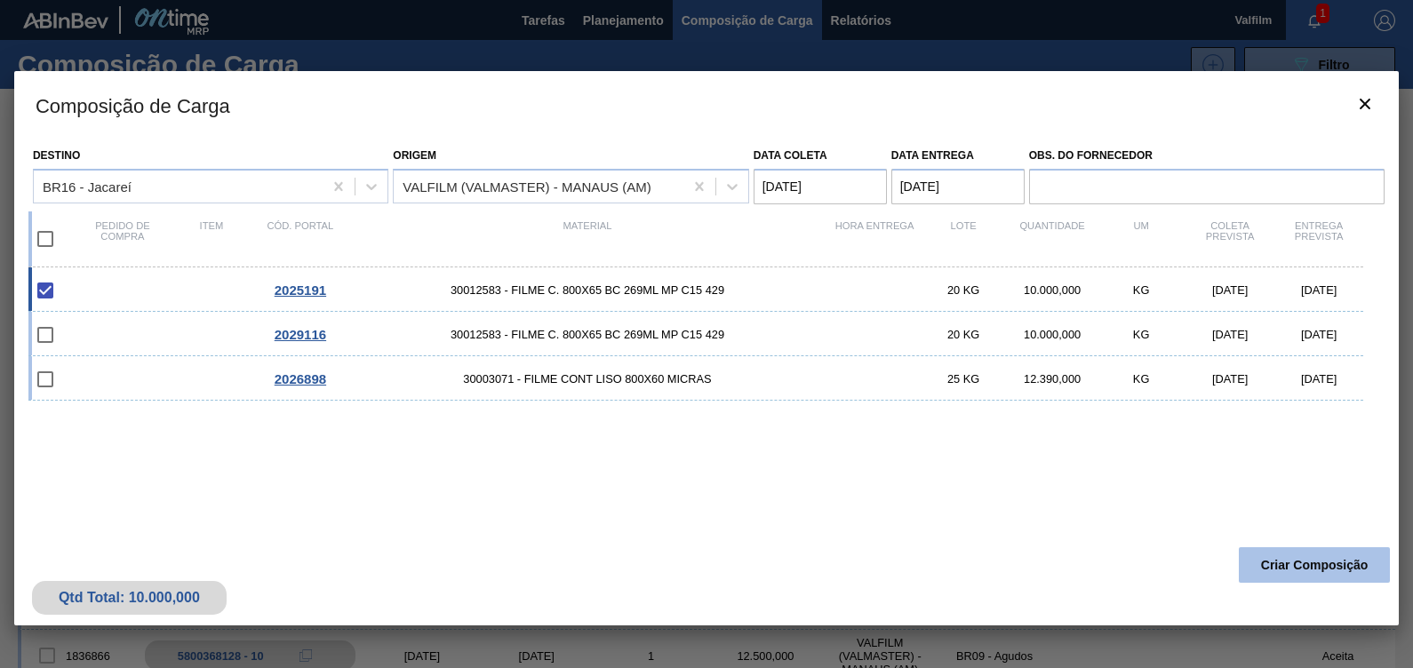
click at [1333, 570] on button "Criar Composição" at bounding box center [1314, 565] width 151 height 36
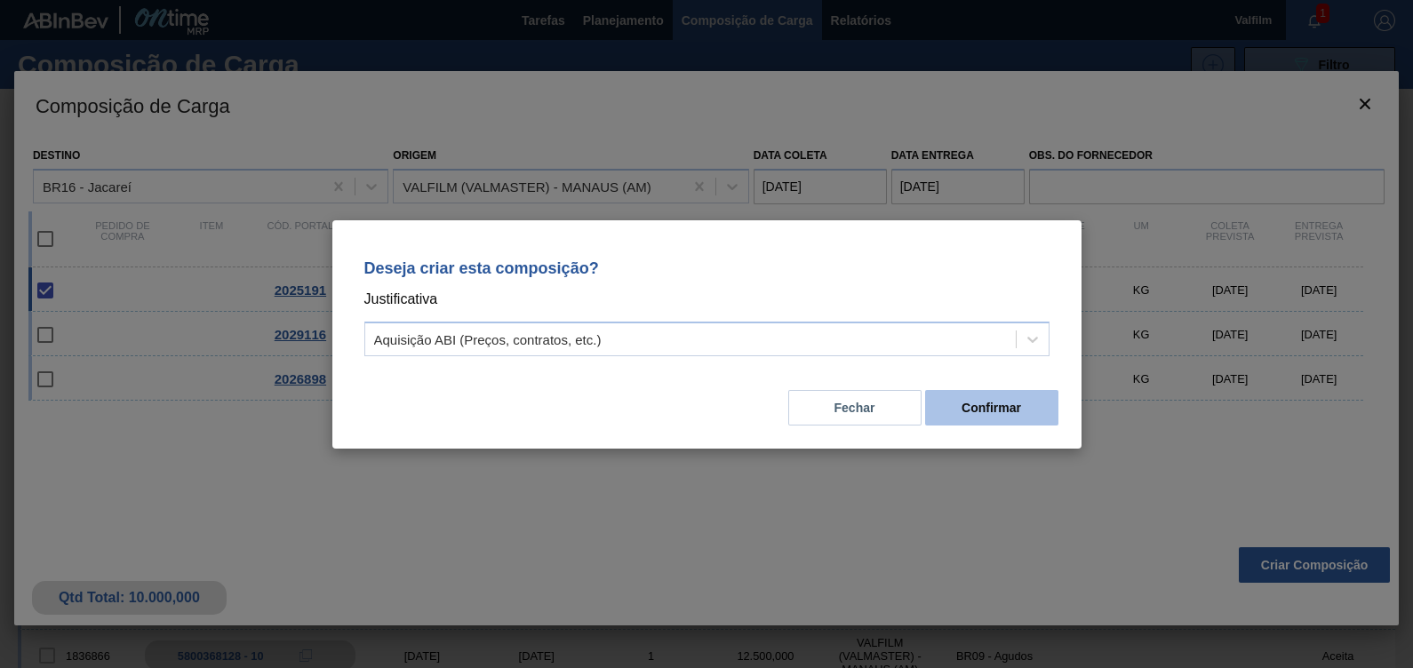
click at [954, 397] on button "Confirmar" at bounding box center [991, 408] width 133 height 36
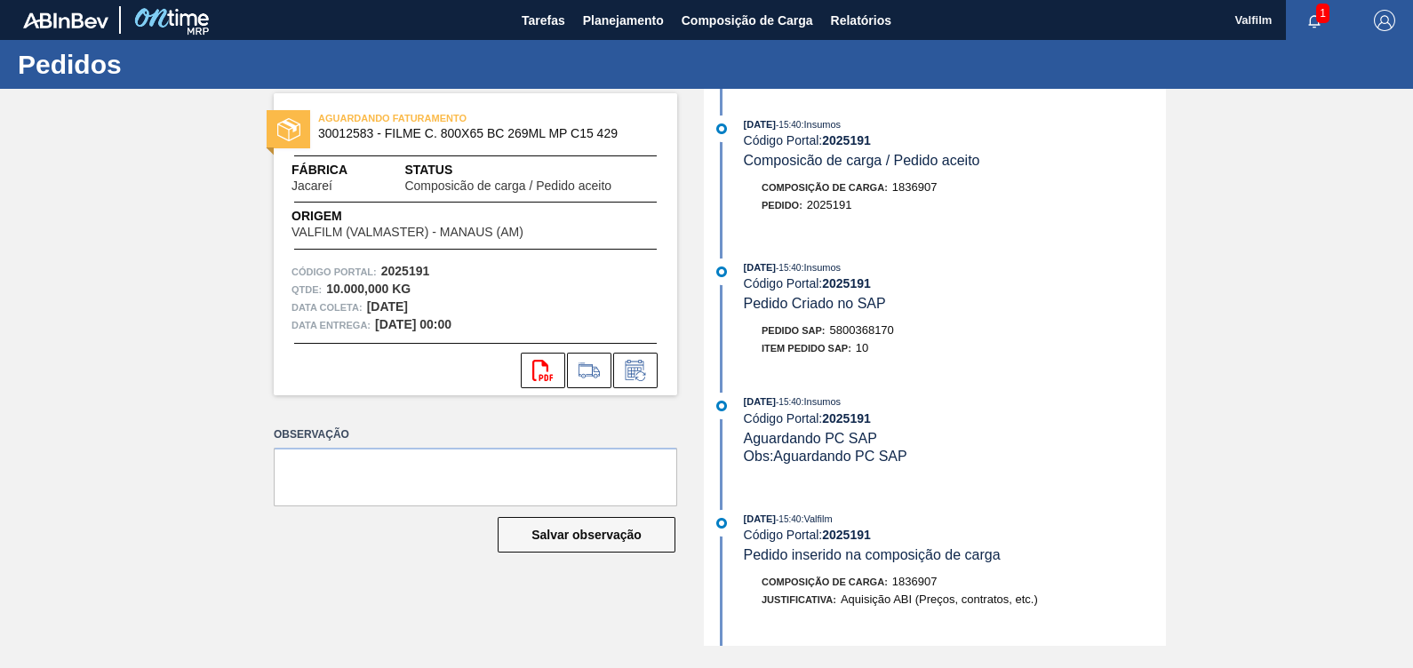
click at [893, 333] on span "5800368170" at bounding box center [862, 329] width 64 height 13
click at [872, 335] on span "5800368170" at bounding box center [862, 329] width 64 height 13
copy span "5800368170"
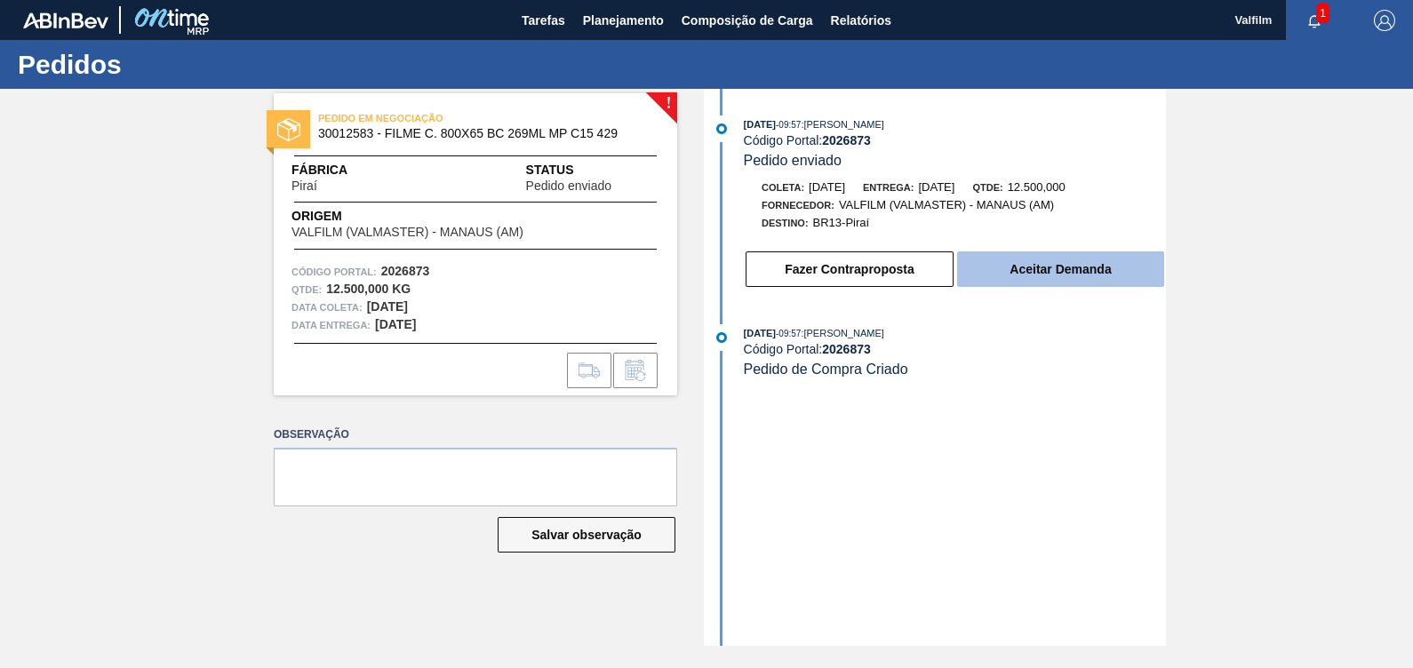
click at [1025, 255] on button "Aceitar Demanda" at bounding box center [1060, 270] width 207 height 36
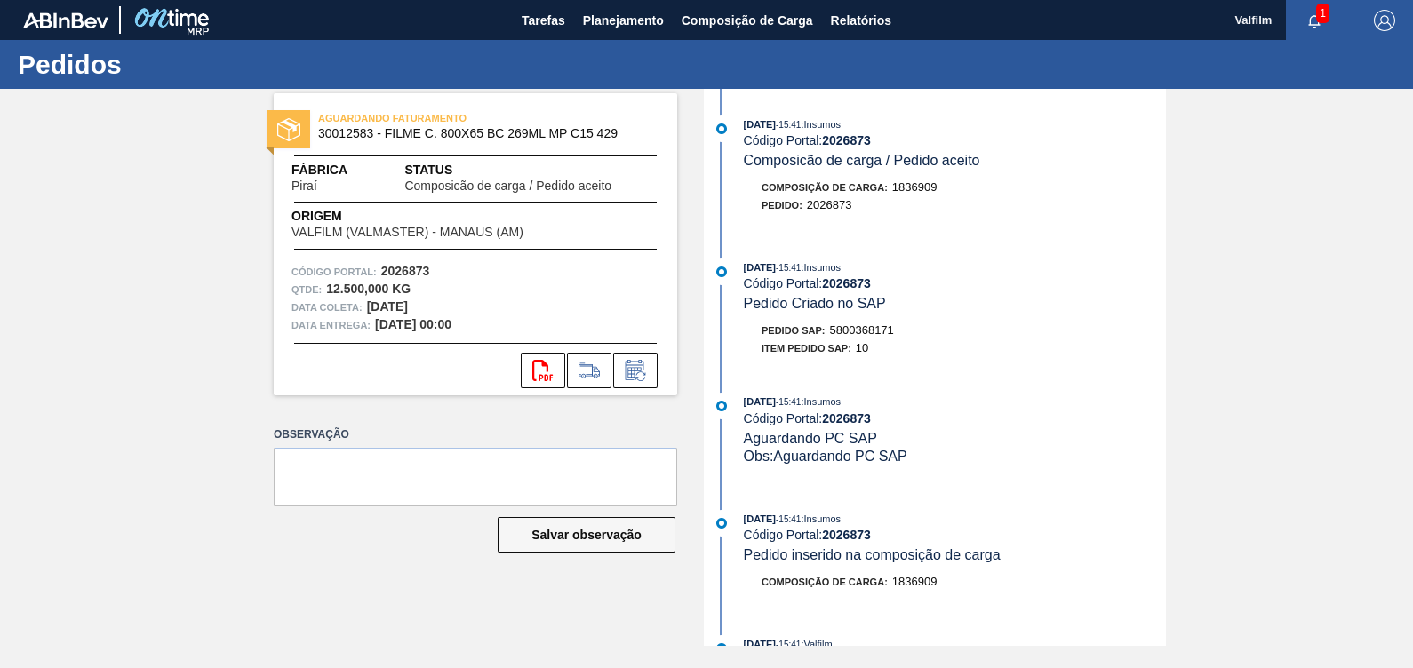
click at [849, 336] on span "5800368171" at bounding box center [862, 329] width 64 height 13
copy span "5800368171"
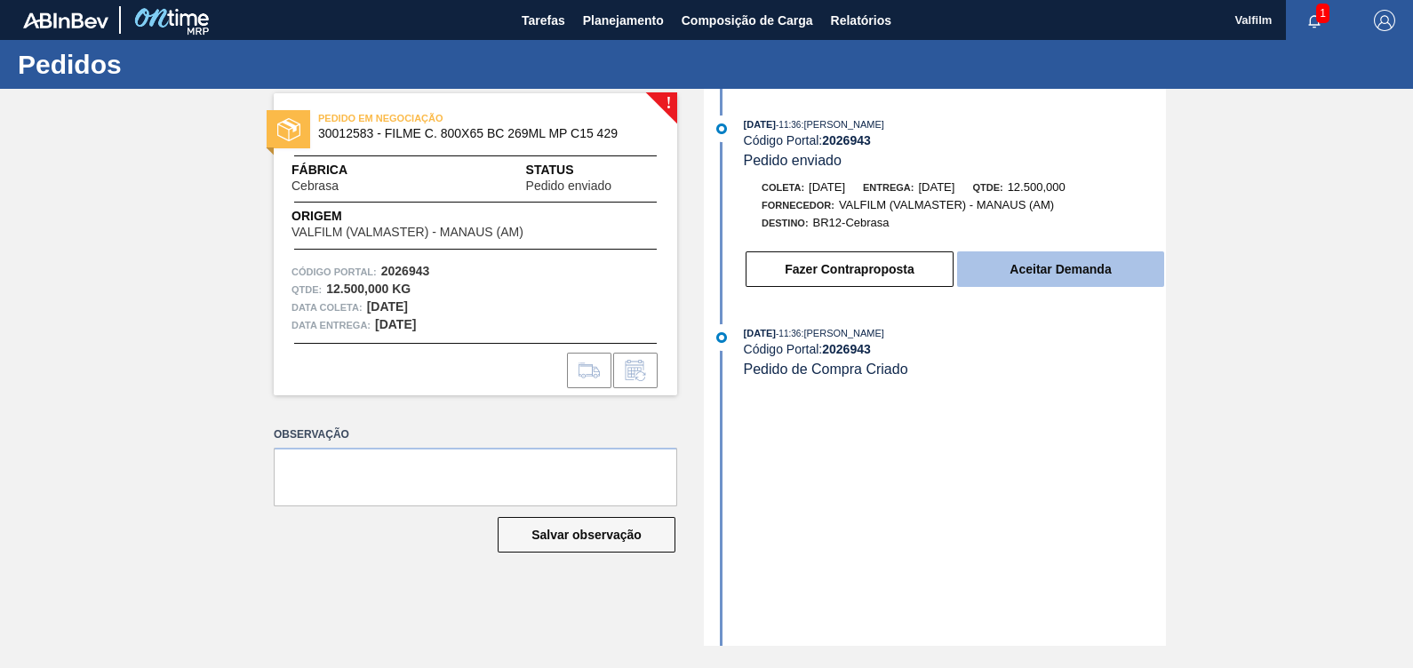
click at [1066, 270] on button "Aceitar Demanda" at bounding box center [1060, 270] width 207 height 36
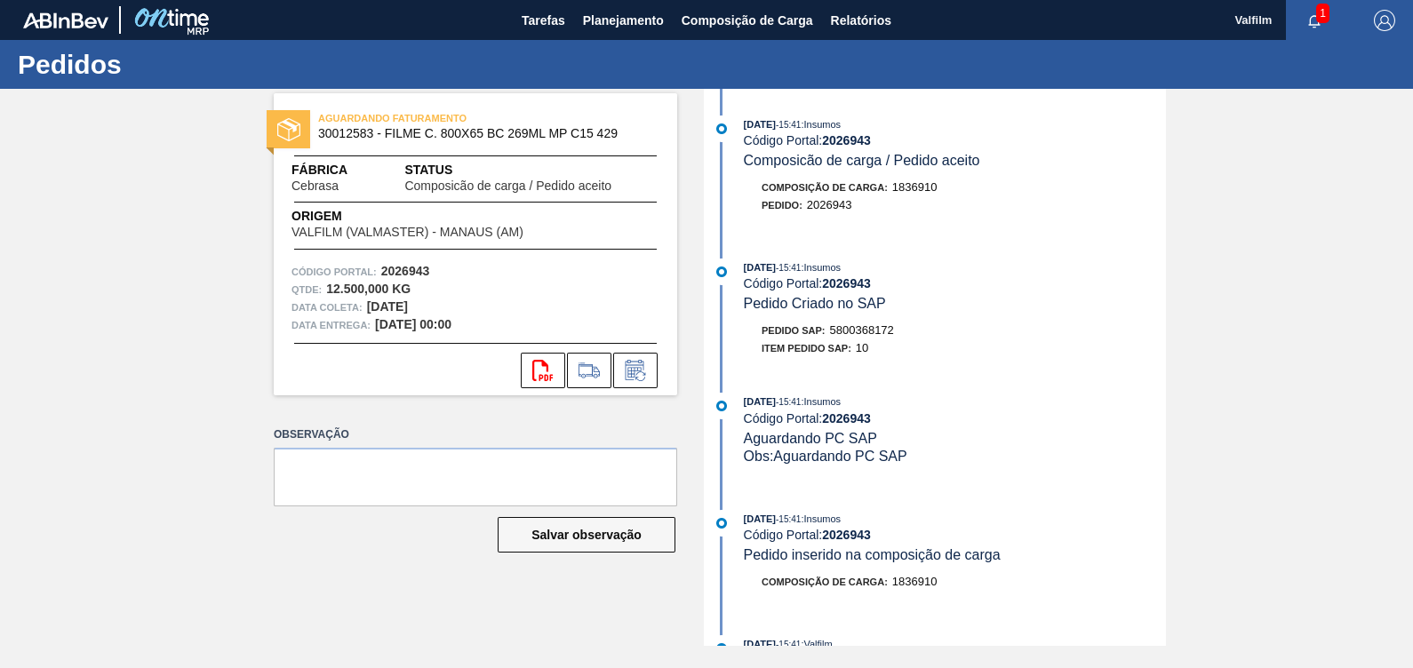
click at [869, 335] on span "5800368172" at bounding box center [862, 329] width 64 height 13
copy span "5800368172"
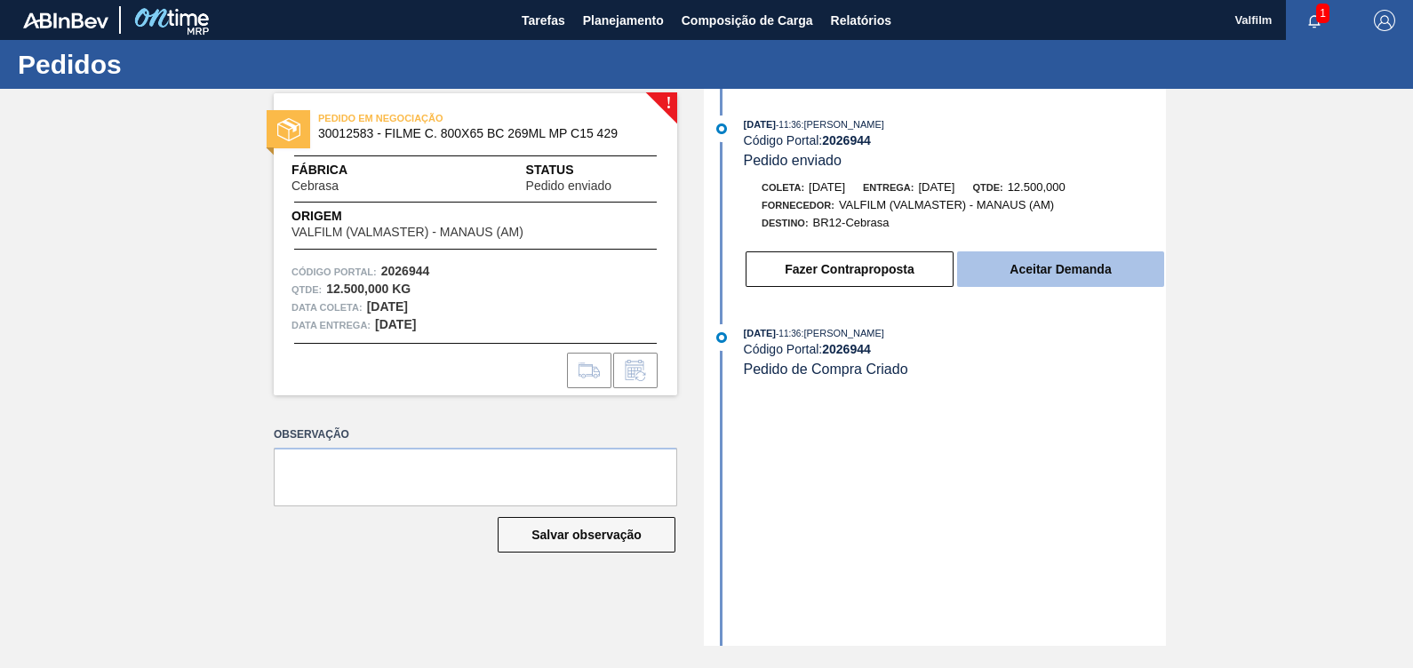
click at [1087, 265] on button "Aceitar Demanda" at bounding box center [1060, 270] width 207 height 36
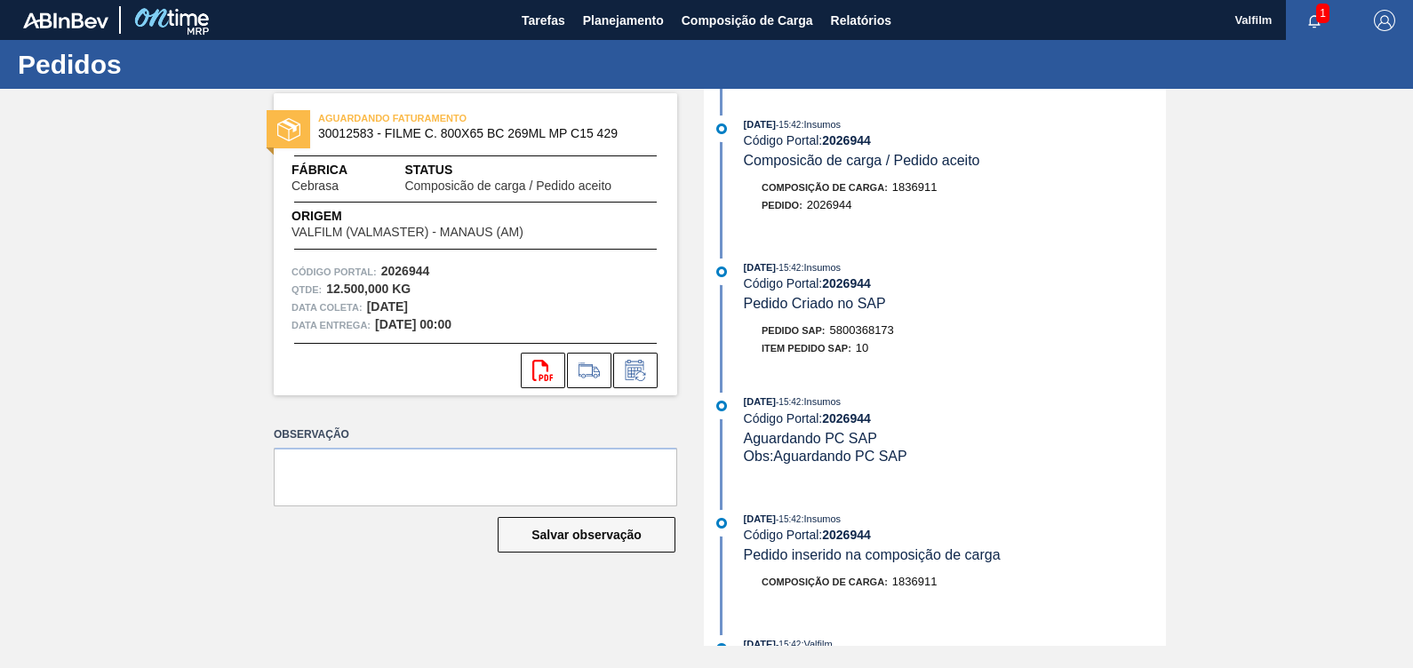
click at [862, 334] on span "5800368173" at bounding box center [862, 329] width 64 height 13
copy span "5800368173"
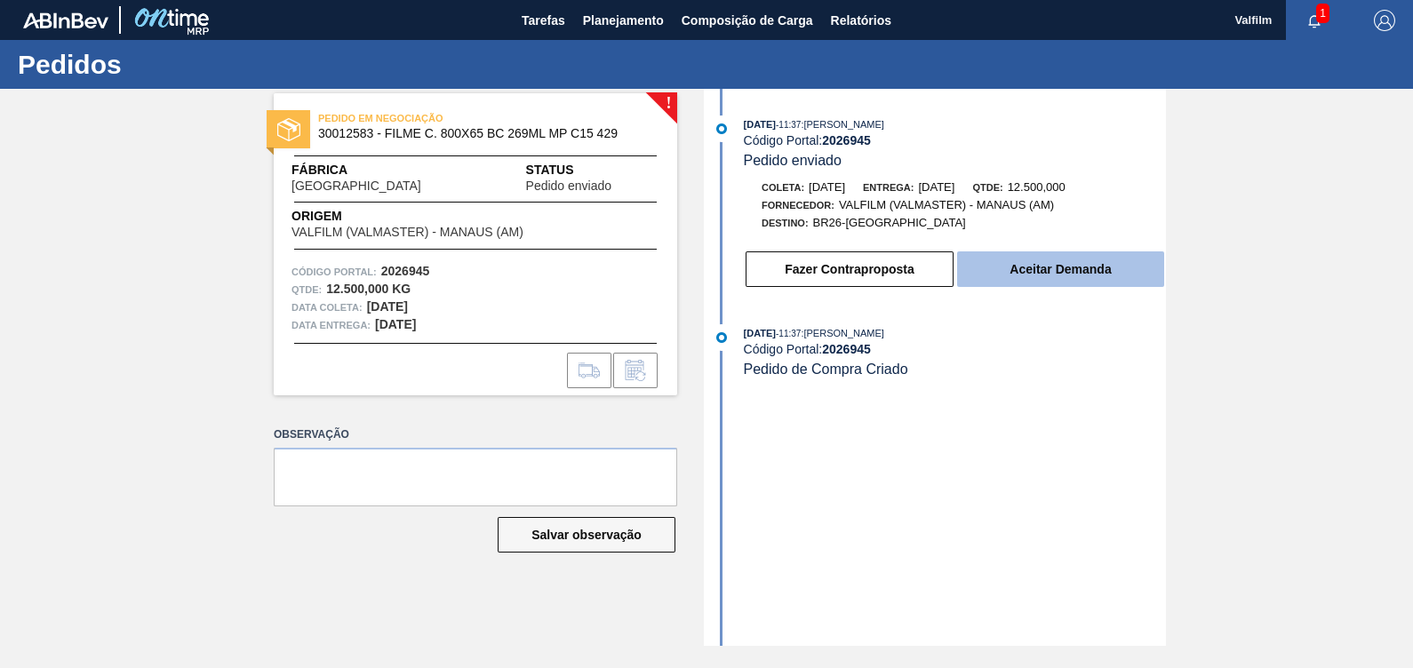
click at [1093, 272] on button "Aceitar Demanda" at bounding box center [1060, 270] width 207 height 36
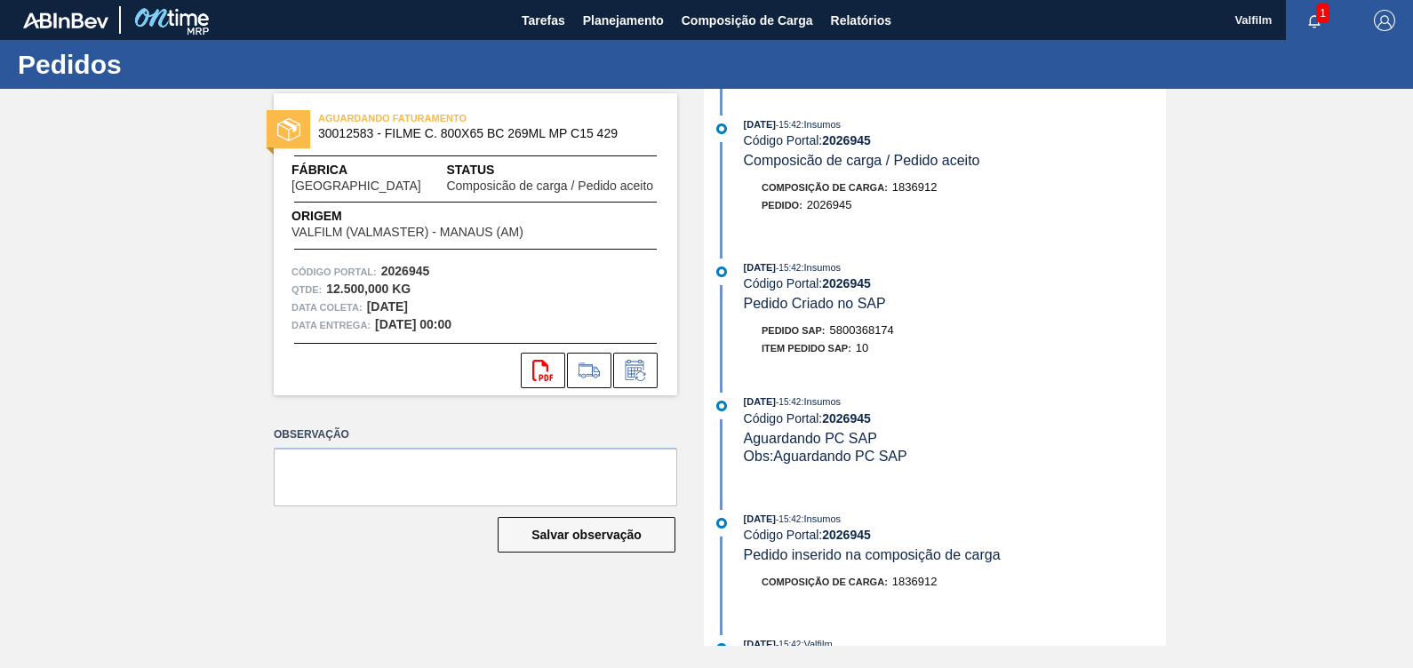
click at [869, 335] on span "5800368174" at bounding box center [862, 329] width 64 height 13
copy span "5800368174"
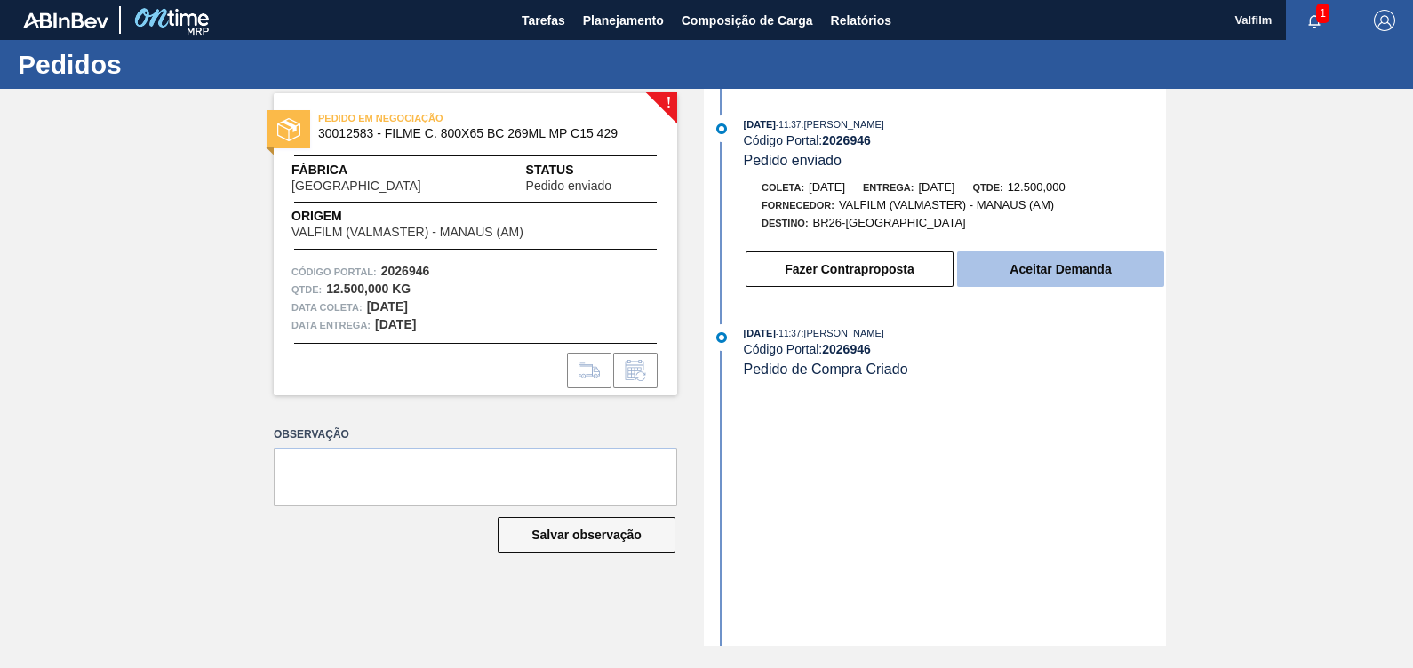
click at [1157, 280] on button "Aceitar Demanda" at bounding box center [1060, 270] width 207 height 36
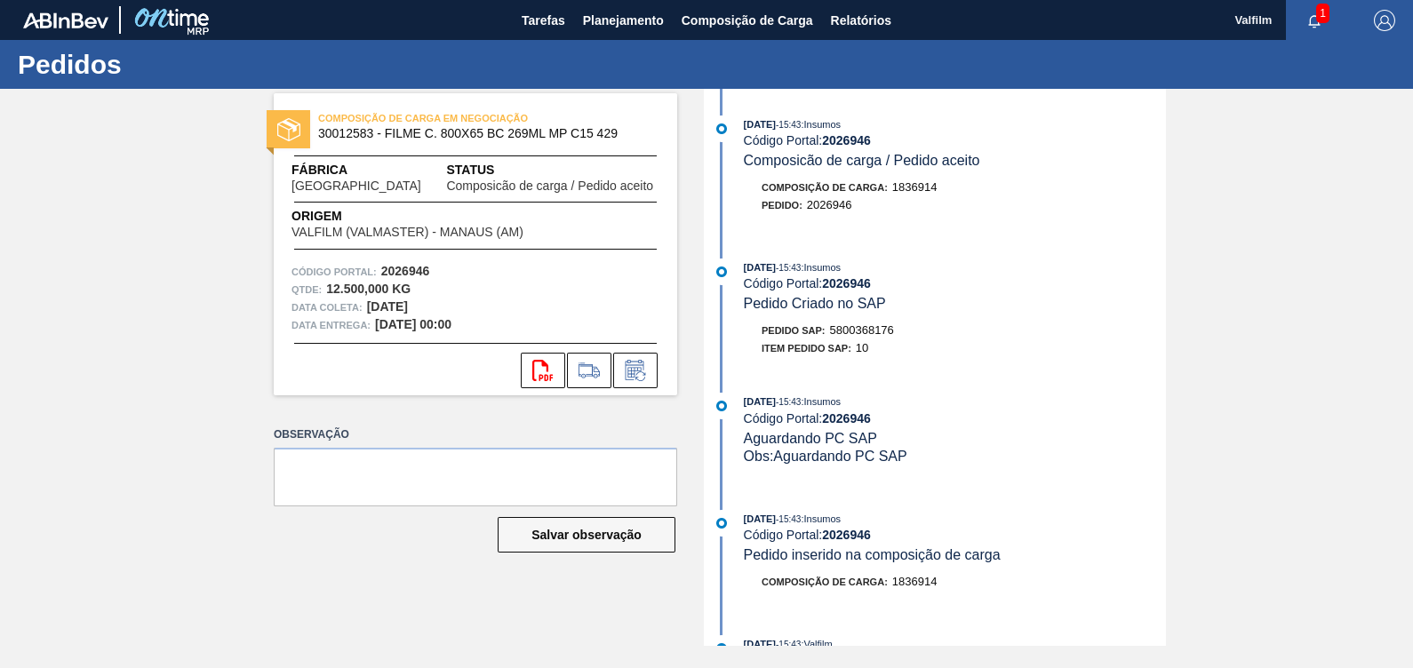
click at [864, 333] on span "5800368176" at bounding box center [862, 329] width 64 height 13
copy span "5800368176"
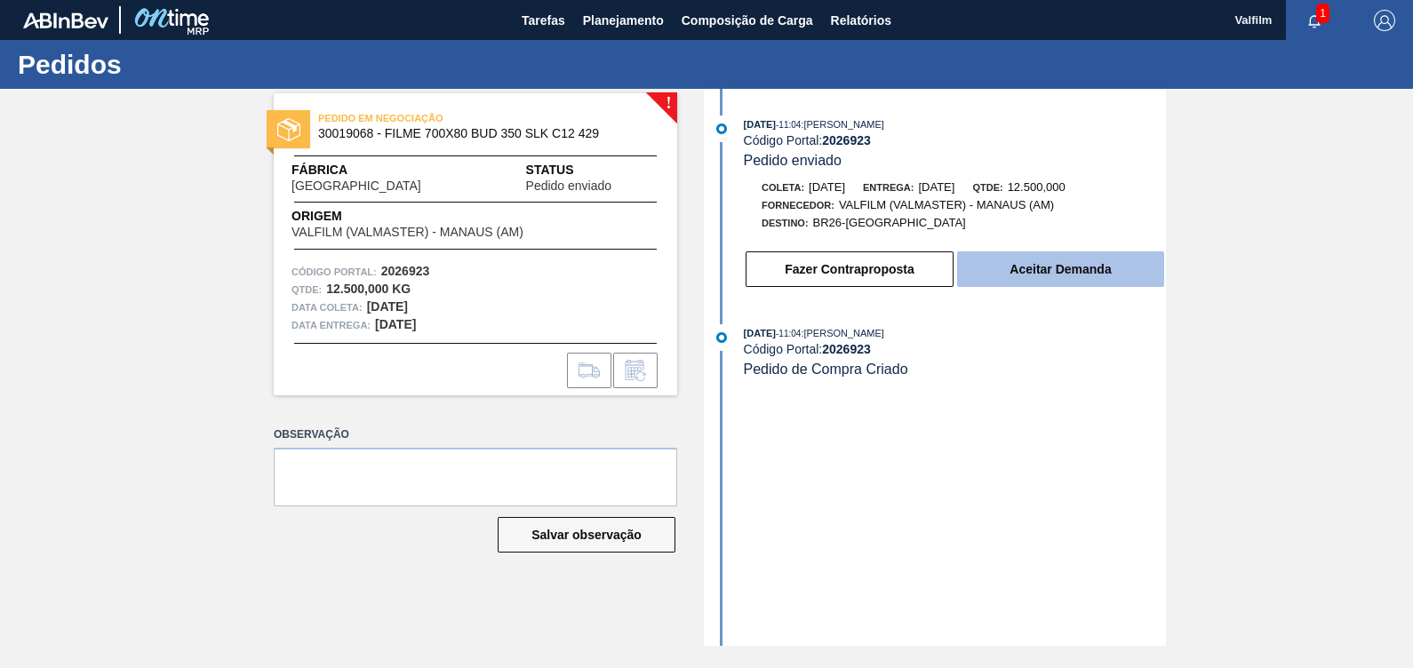
click at [1019, 265] on button "Aceitar Demanda" at bounding box center [1060, 270] width 207 height 36
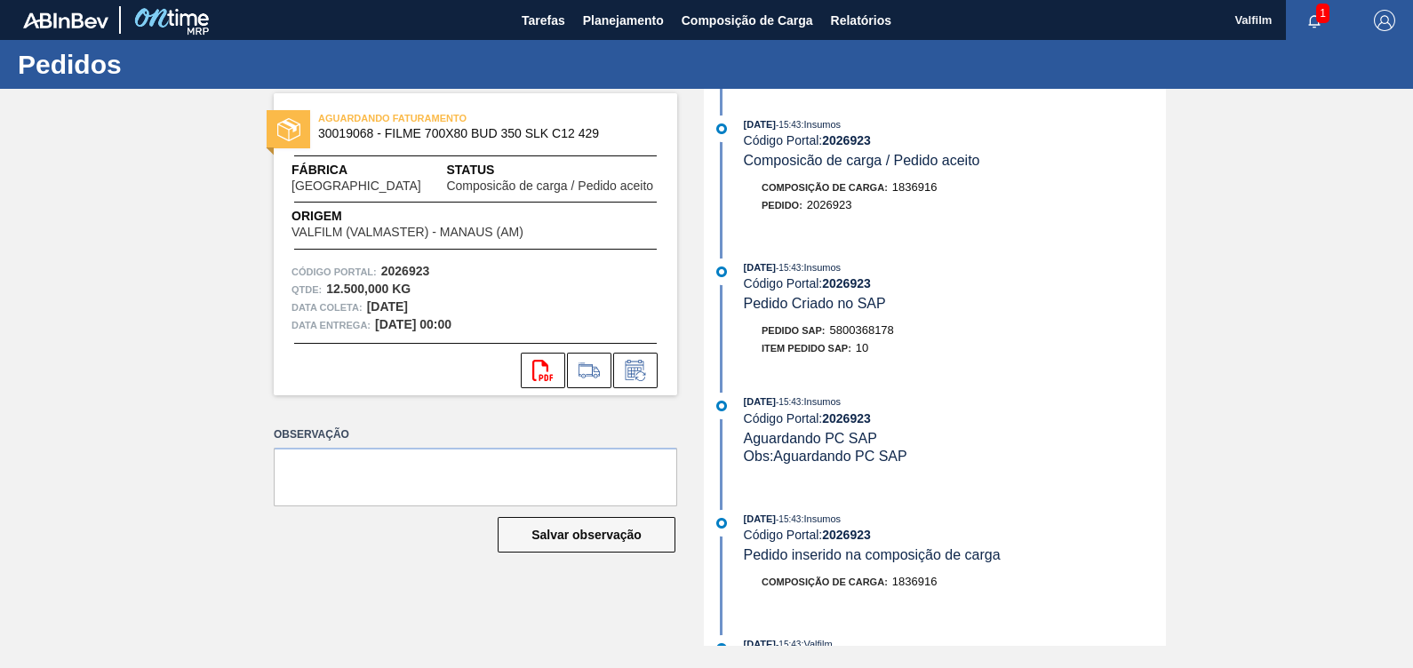
click at [875, 329] on span "5800368178" at bounding box center [862, 329] width 64 height 13
copy span "5800368178"
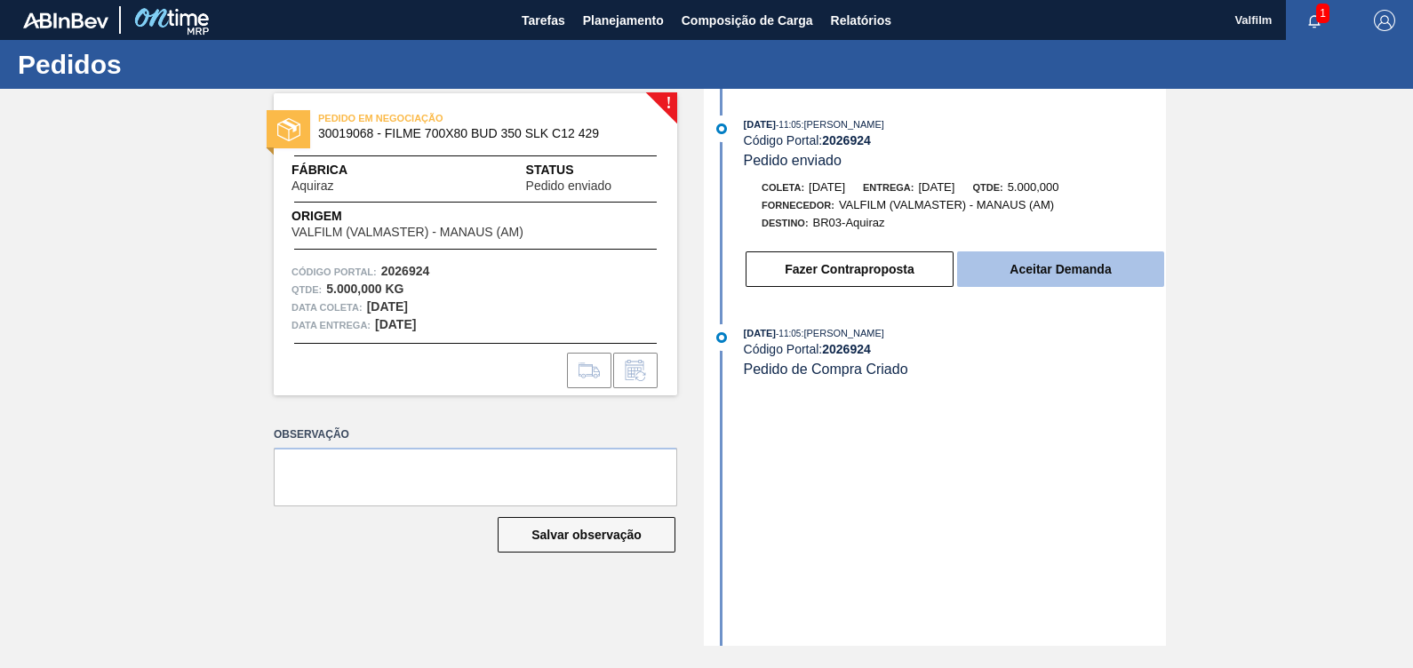
click at [1063, 284] on button "Aceitar Demanda" at bounding box center [1060, 270] width 207 height 36
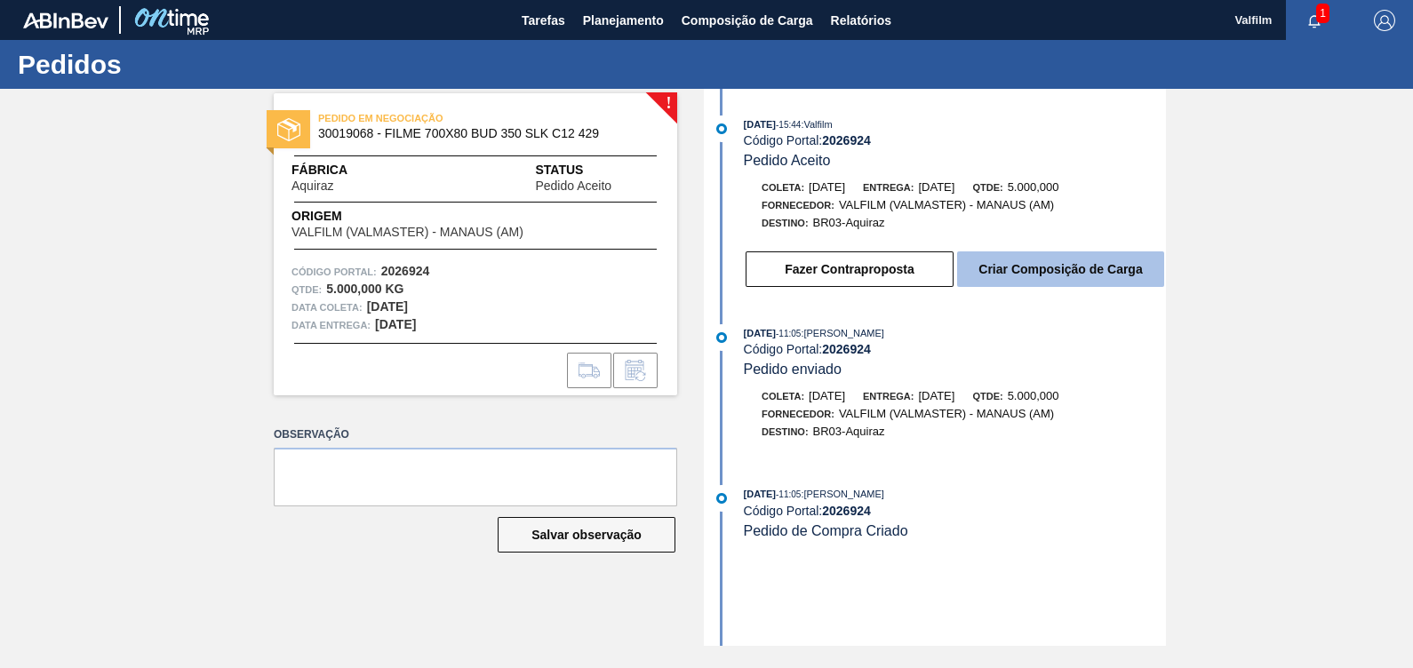
click at [1056, 256] on button "Criar Composição de Carga" at bounding box center [1060, 270] width 207 height 36
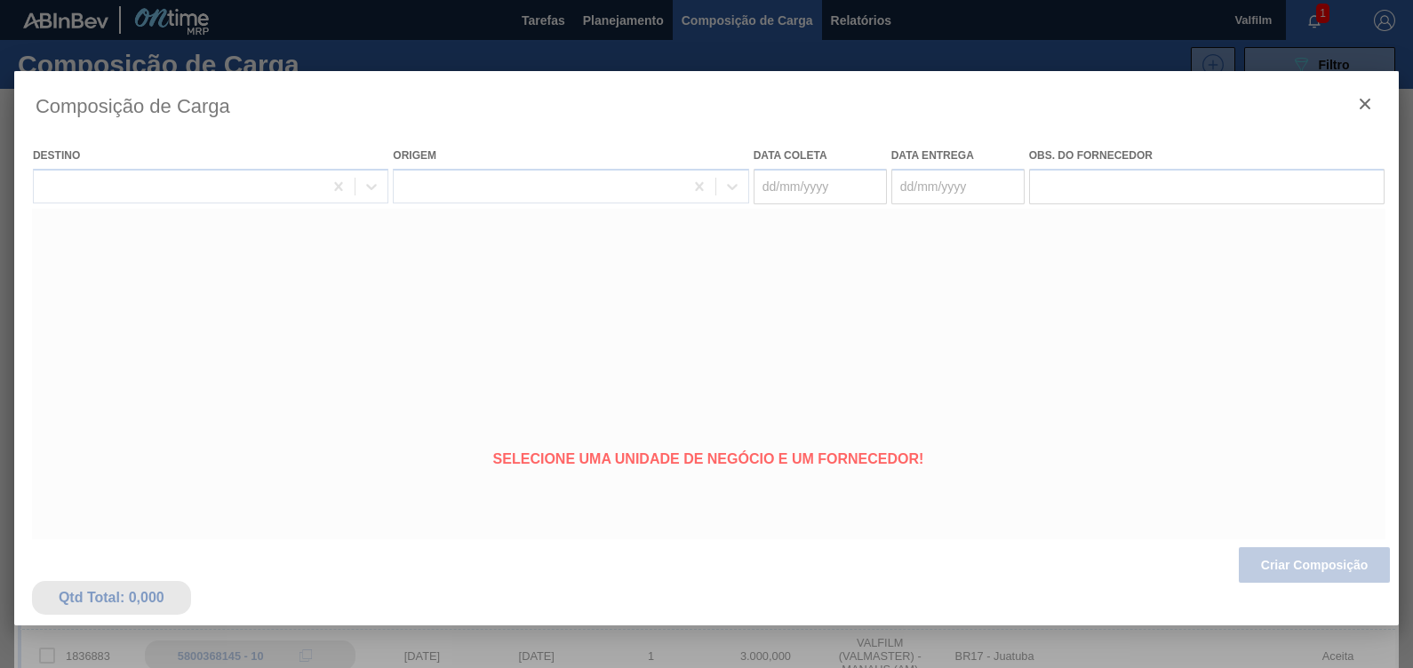
type coleta "[DATE]"
type entrega "[DATE]"
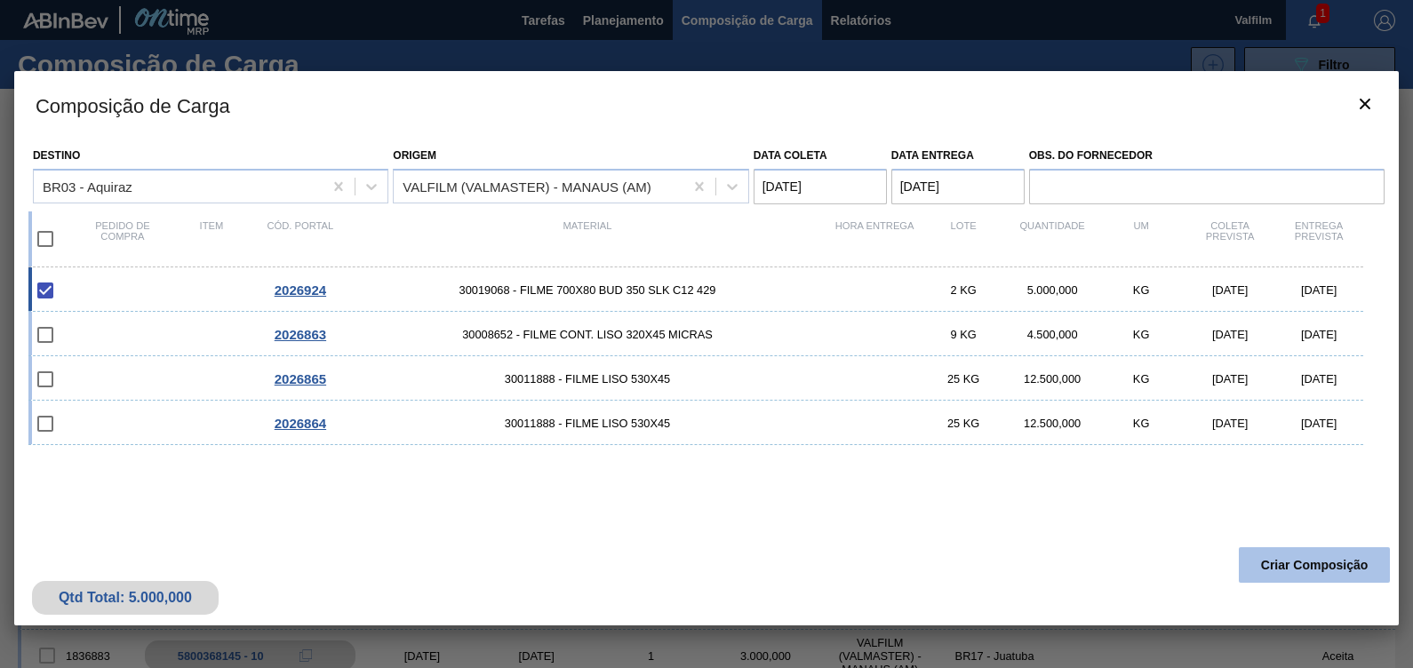
click at [1315, 578] on button "Criar Composição" at bounding box center [1314, 565] width 151 height 36
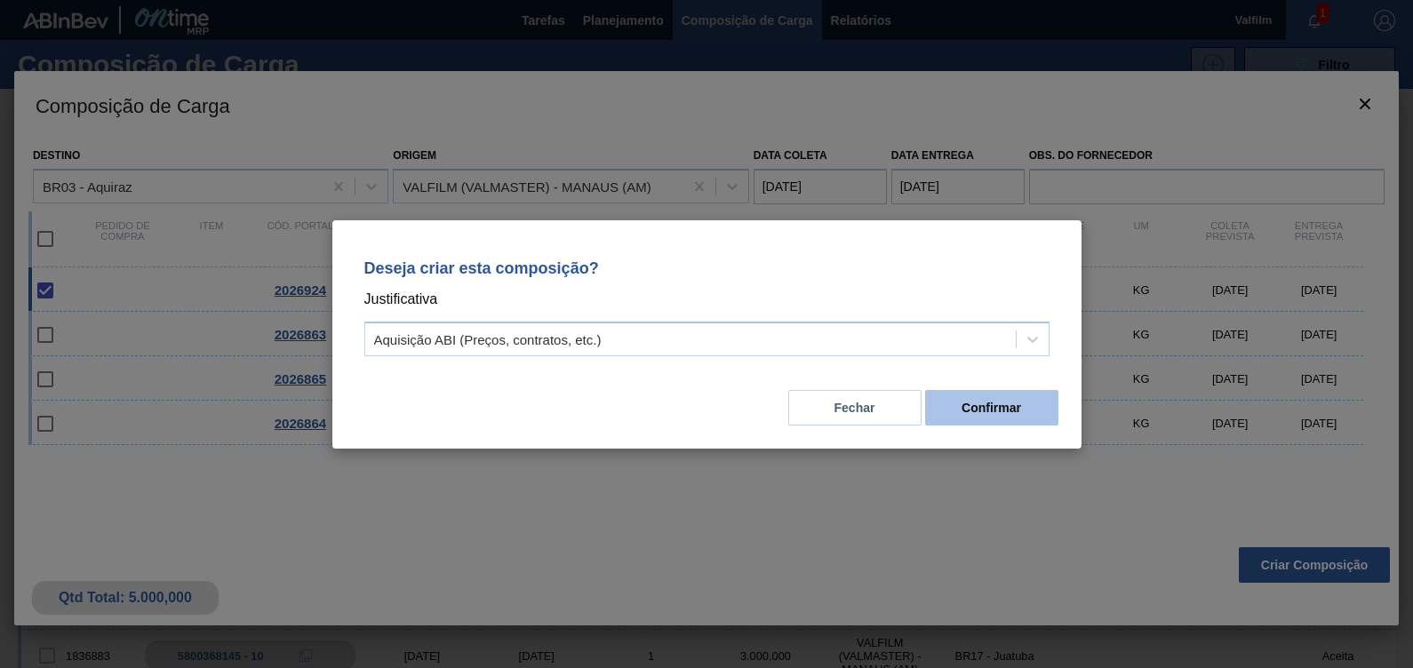
click at [1005, 412] on button "Confirmar" at bounding box center [991, 408] width 133 height 36
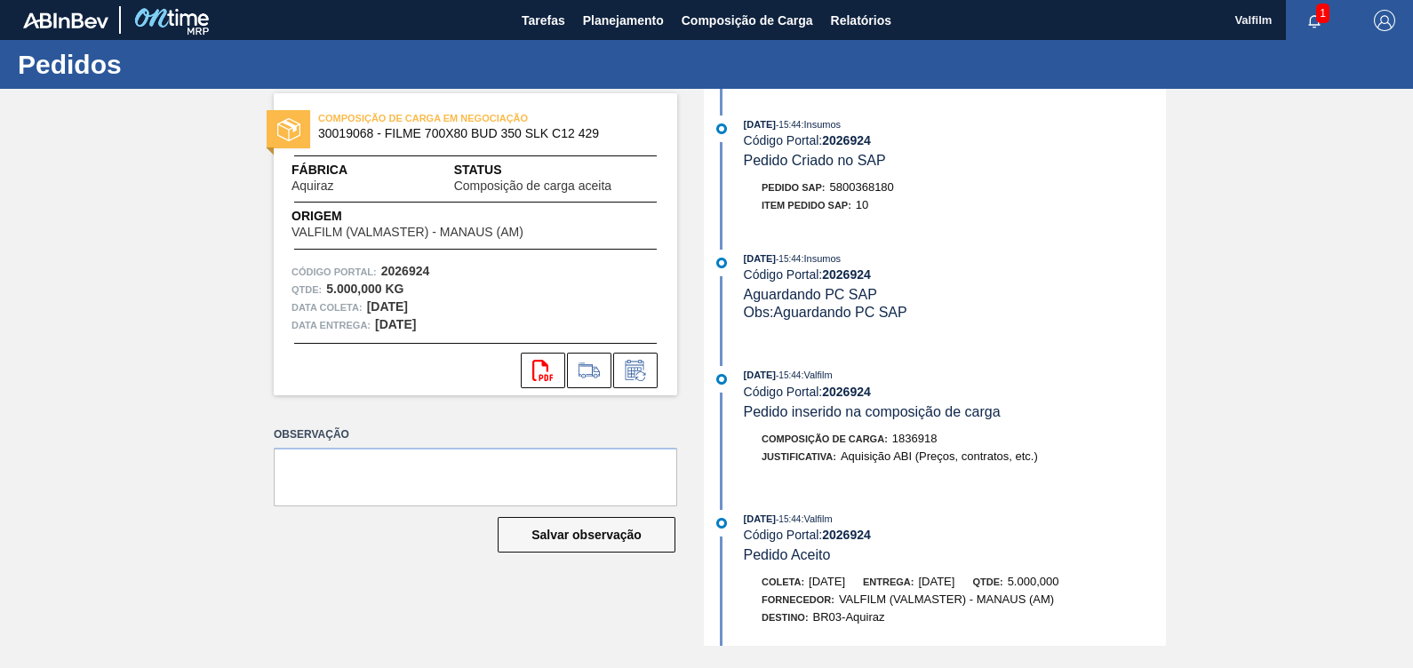
click at [853, 186] on span "5800368180" at bounding box center [862, 186] width 64 height 13
copy span "5800368180"
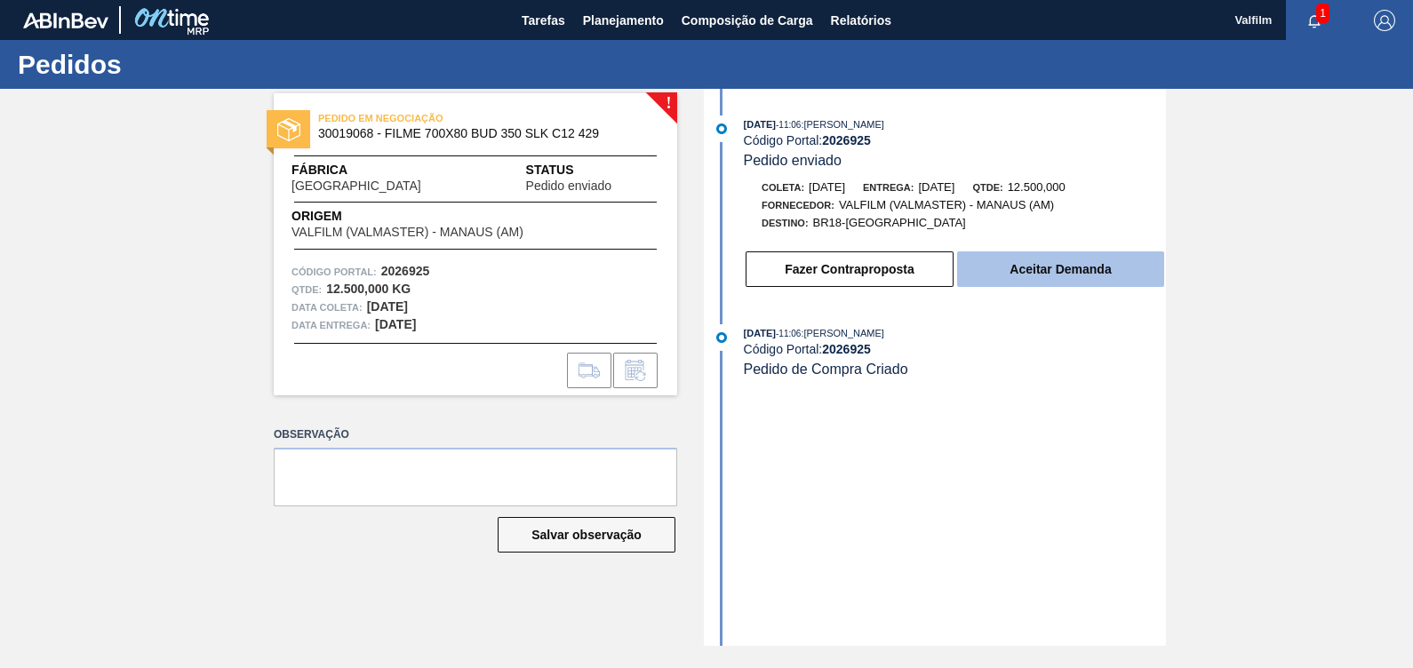
click at [1022, 278] on button "Aceitar Demanda" at bounding box center [1060, 270] width 207 height 36
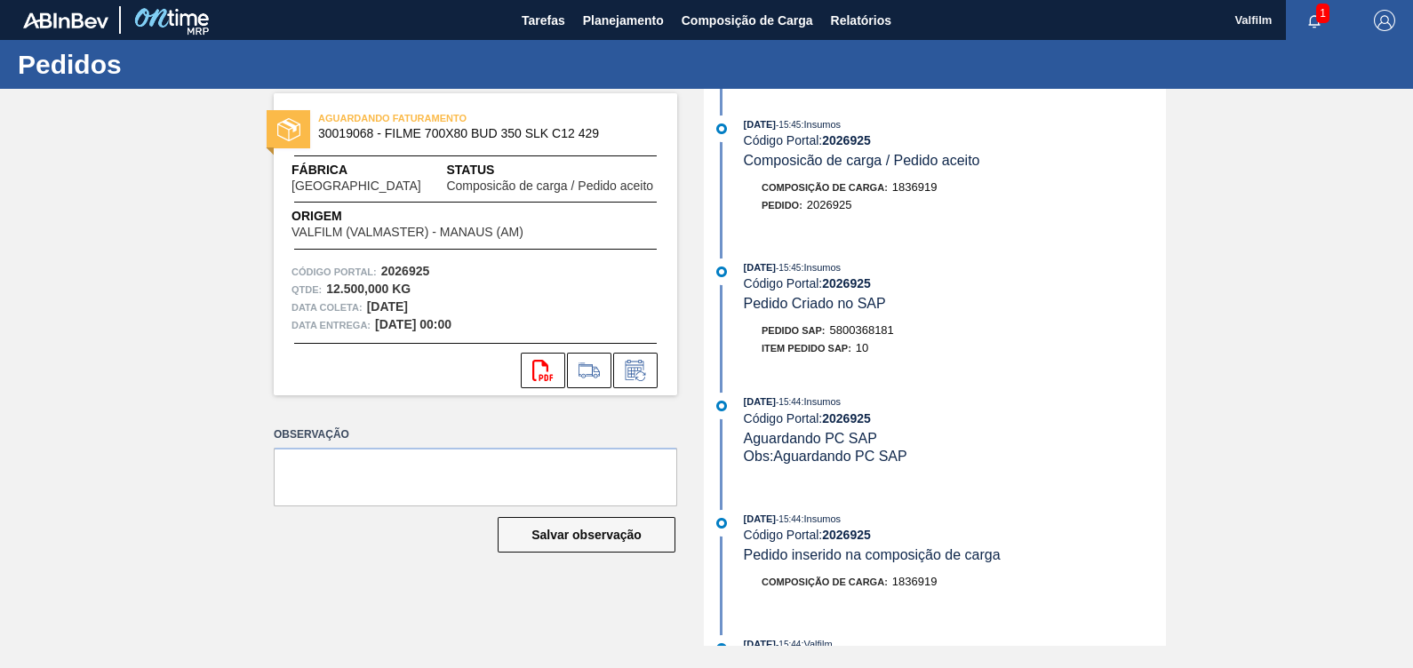
click at [885, 329] on span "5800368181" at bounding box center [862, 329] width 64 height 13
copy span "5800368181"
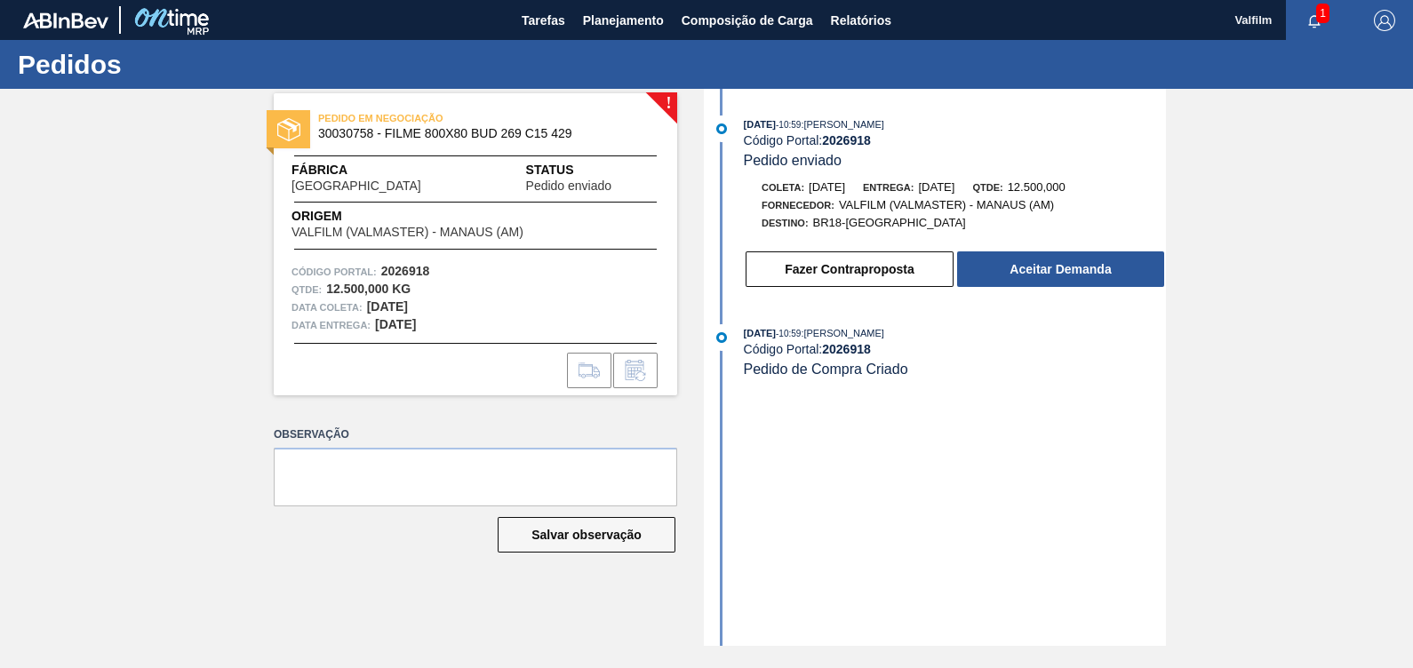
click at [1013, 250] on div "Fazer Contraproposta Aceitar Demanda" at bounding box center [937, 265] width 458 height 48
click at [1015, 262] on button "Aceitar Demanda" at bounding box center [1060, 270] width 207 height 36
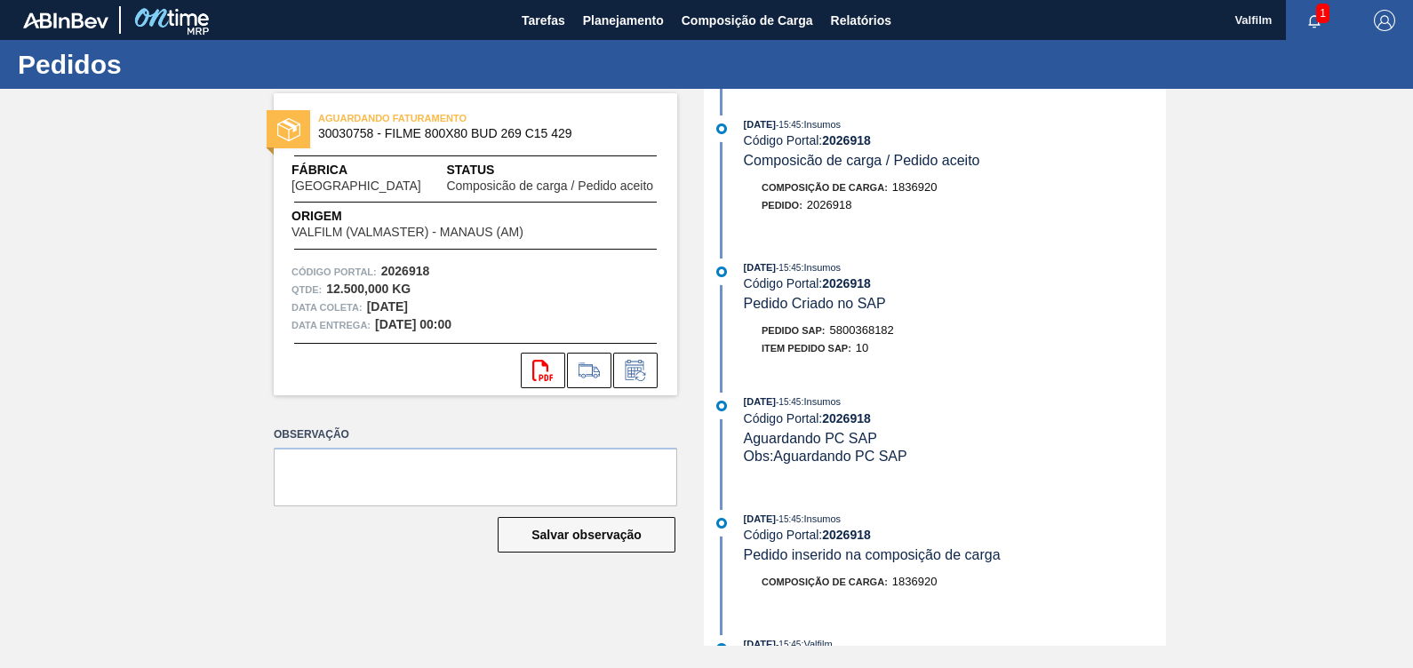
click at [872, 337] on span "5800368182" at bounding box center [862, 329] width 64 height 13
copy span "5800368182"
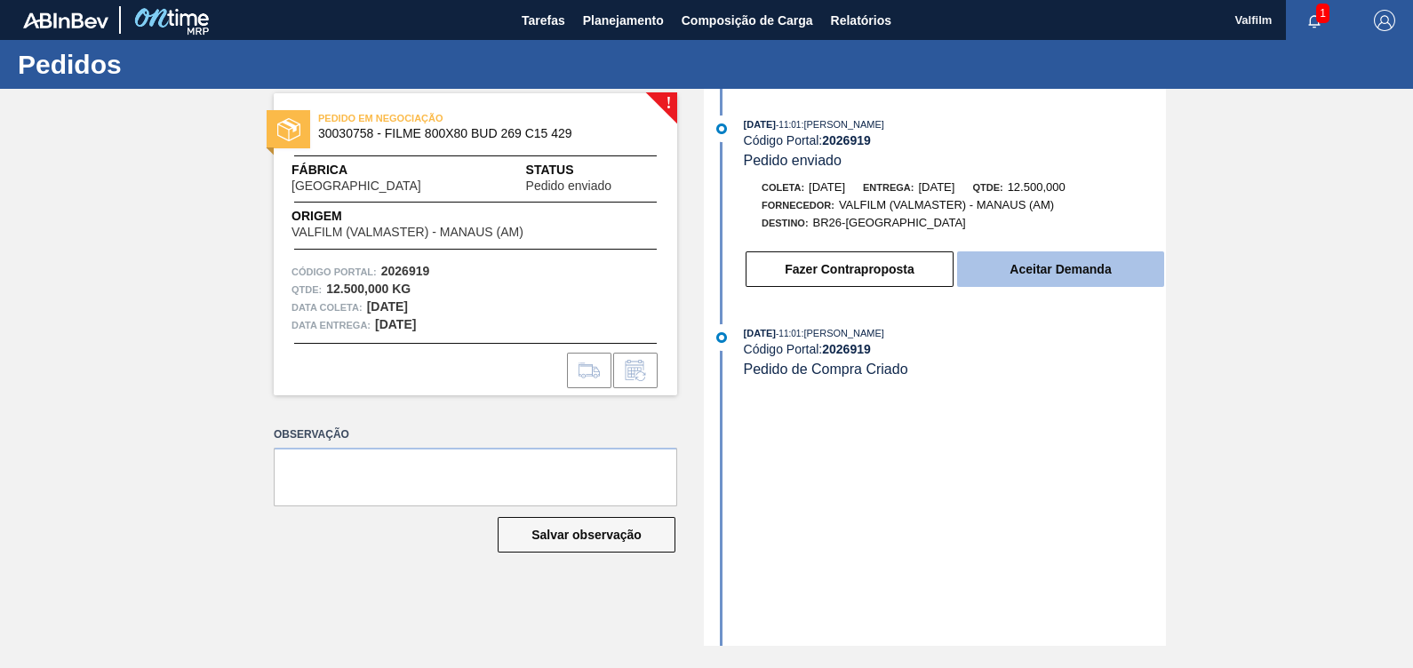
click at [1055, 284] on button "Aceitar Demanda" at bounding box center [1060, 270] width 207 height 36
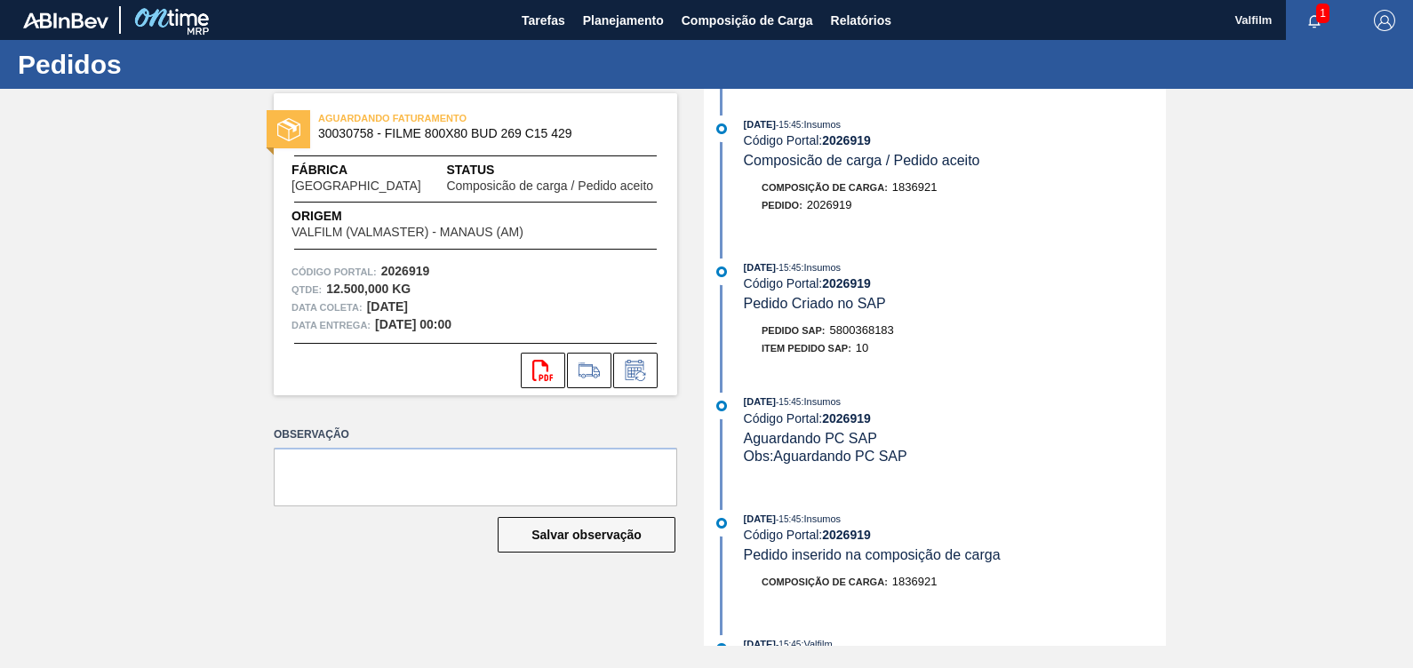
click at [889, 336] on span "5800368183" at bounding box center [862, 329] width 64 height 13
copy span "5800368183"
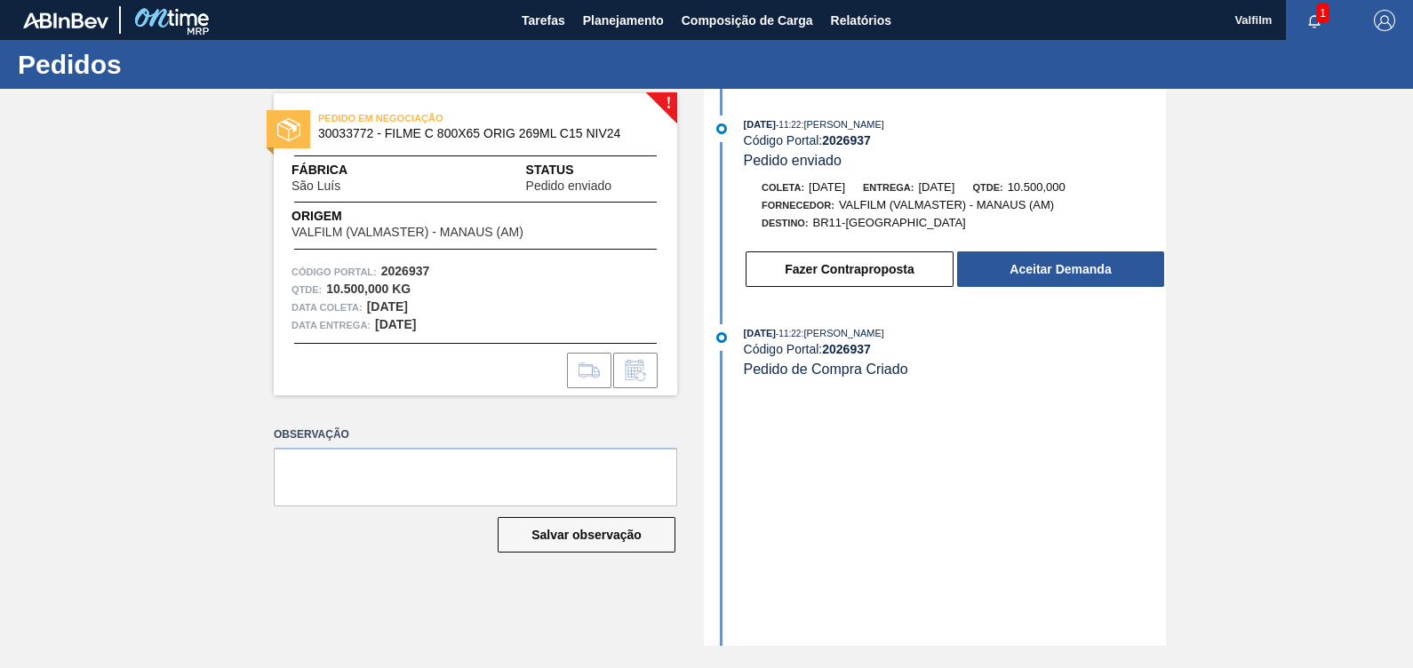
click at [1053, 252] on div "Fazer Contraproposta Aceitar Demanda" at bounding box center [937, 265] width 458 height 48
click at [1032, 293] on div "[DATE] 11:22 : [PERSON_NAME] Código Portal: 2026937 Pedido enviado Coleta: [DAT…" at bounding box center [937, 207] width 458 height 182
click at [1049, 275] on button "Aceitar Demanda" at bounding box center [1060, 270] width 207 height 36
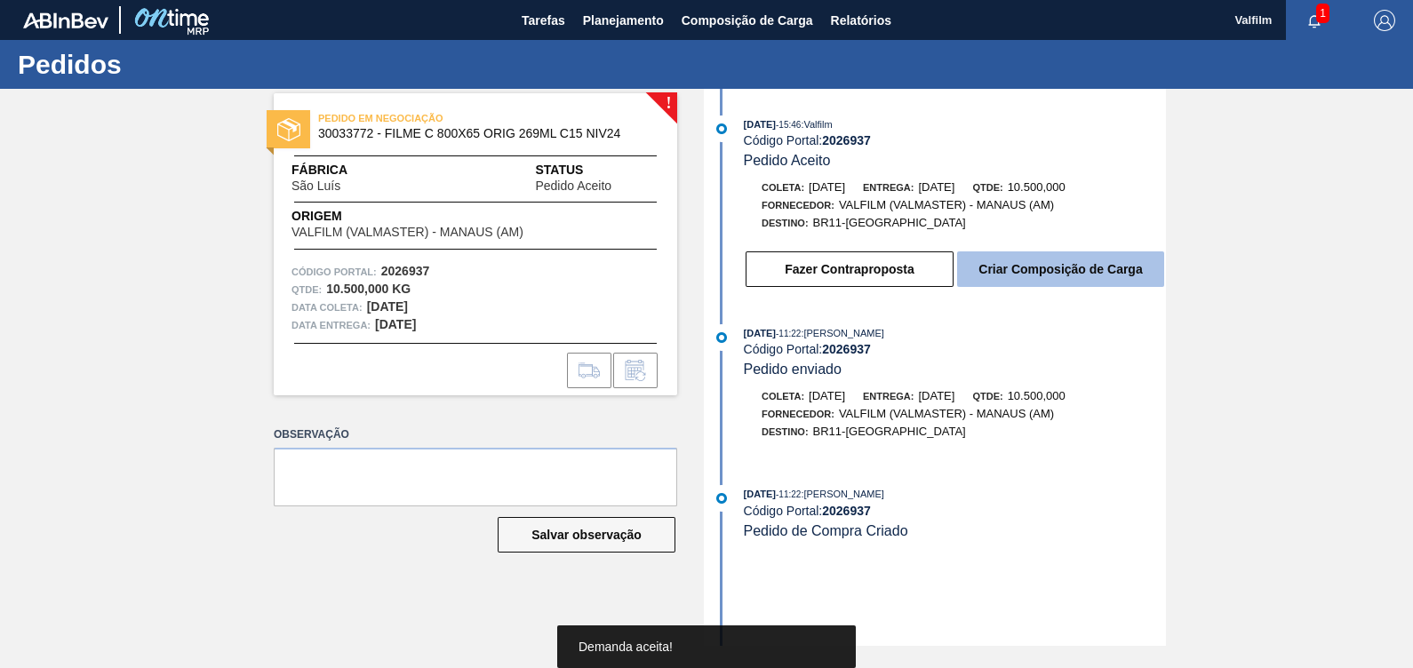
click at [1049, 281] on button "Criar Composição de Carga" at bounding box center [1060, 270] width 207 height 36
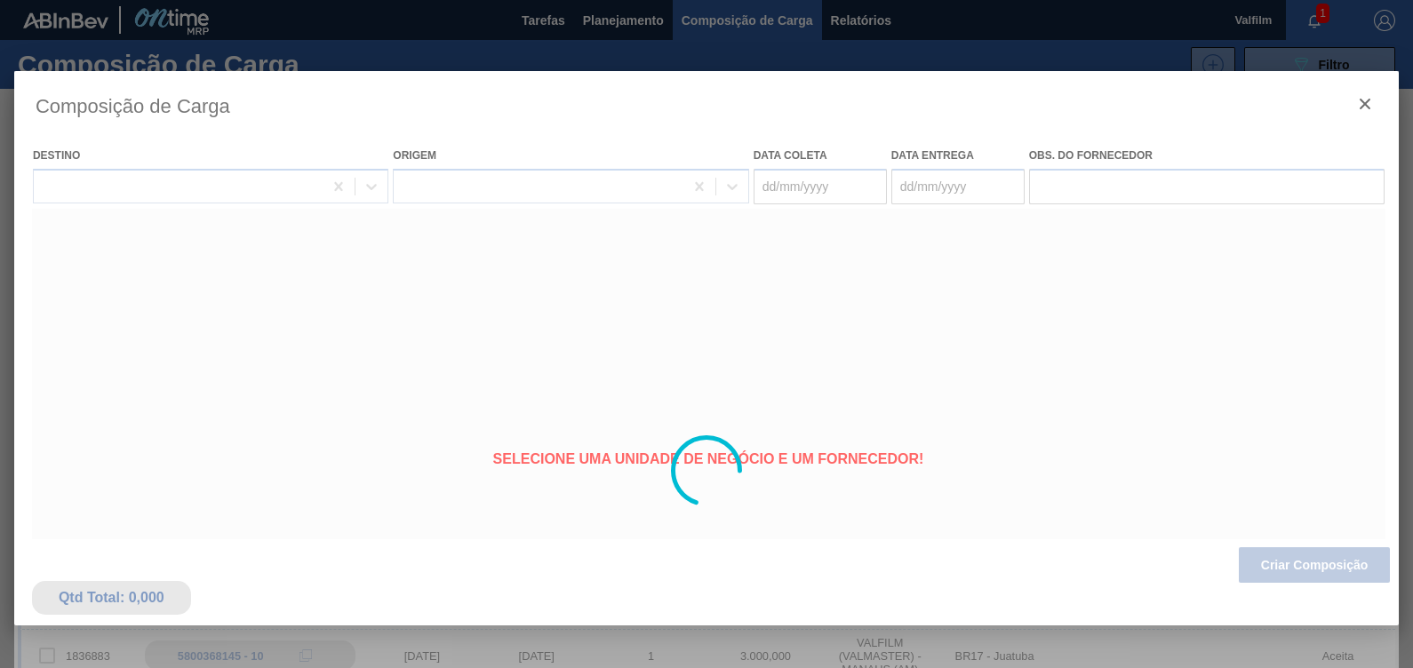
type coleta "[DATE]"
type entrega "[DATE]"
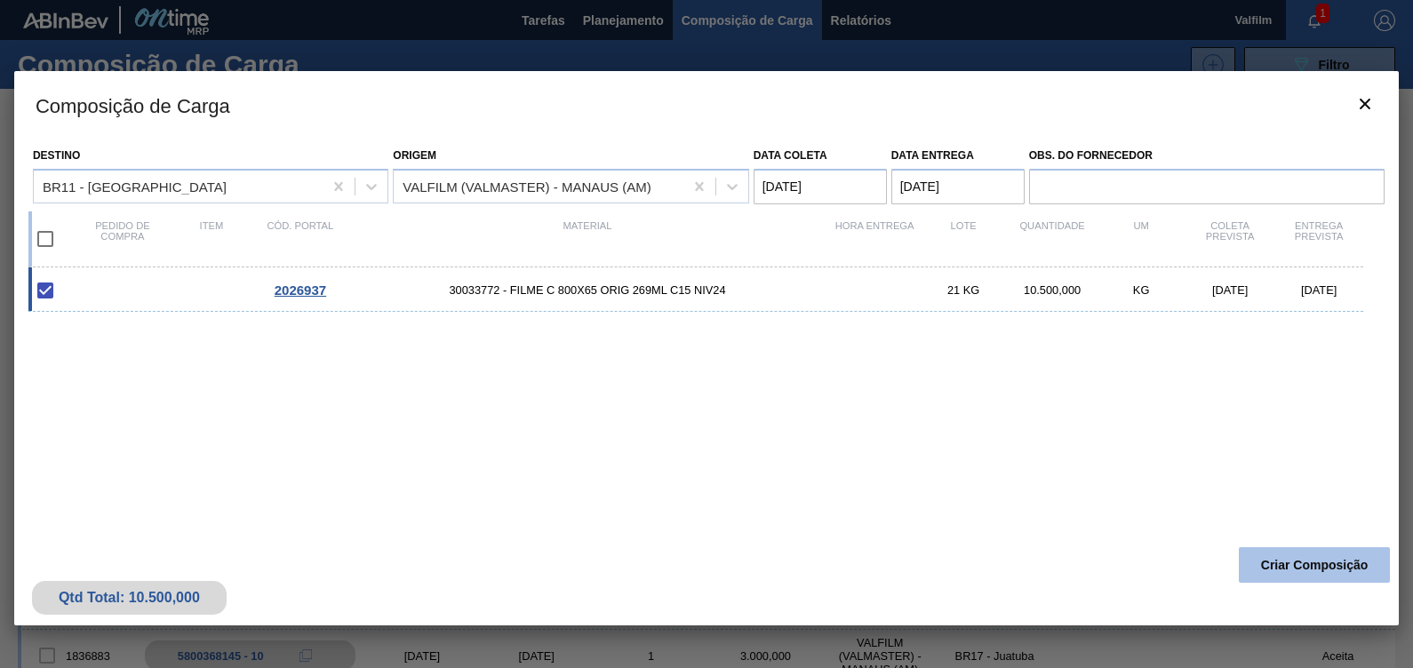
click at [1337, 569] on button "Criar Composição" at bounding box center [1314, 565] width 151 height 36
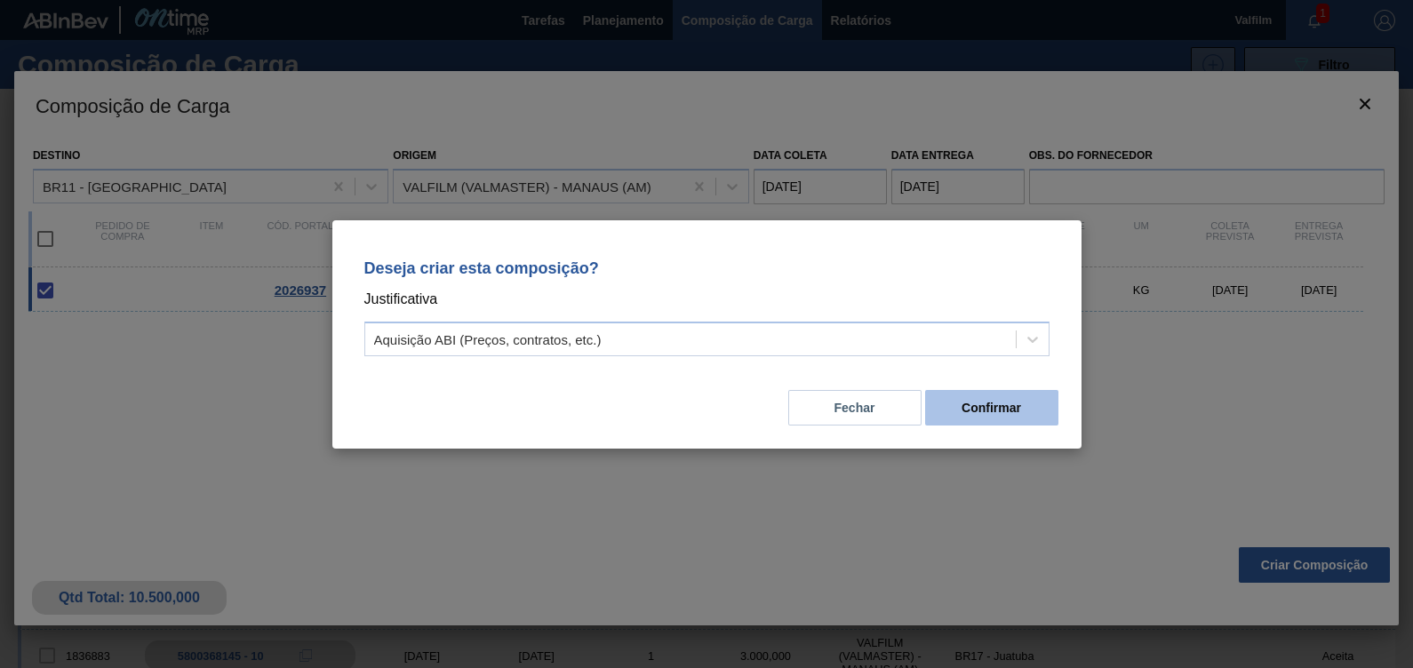
click at [1006, 413] on button "Confirmar" at bounding box center [991, 408] width 133 height 36
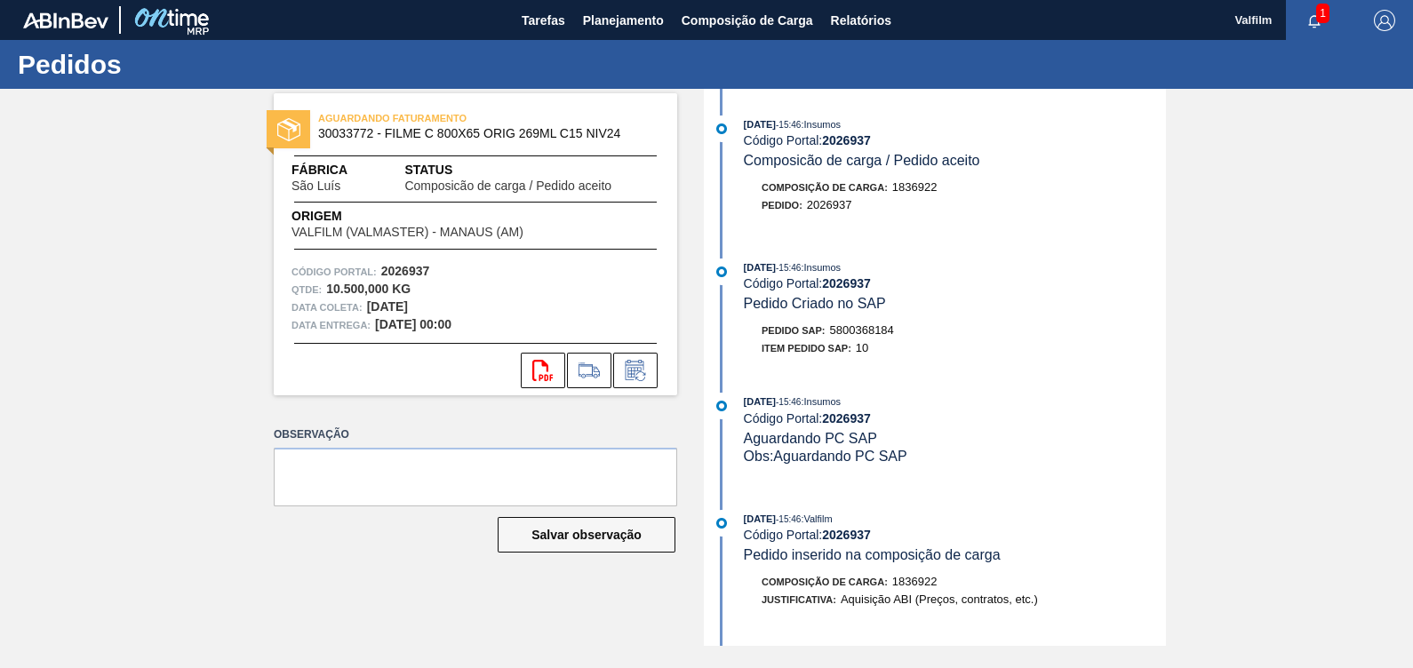
click at [852, 283] on strong "2026937" at bounding box center [846, 283] width 49 height 14
drag, startPoint x: 852, startPoint y: 283, endPoint x: 865, endPoint y: 338, distance: 55.6
click at [865, 337] on span "5800368184" at bounding box center [862, 329] width 64 height 13
click at [866, 337] on span "5800368184" at bounding box center [862, 329] width 64 height 13
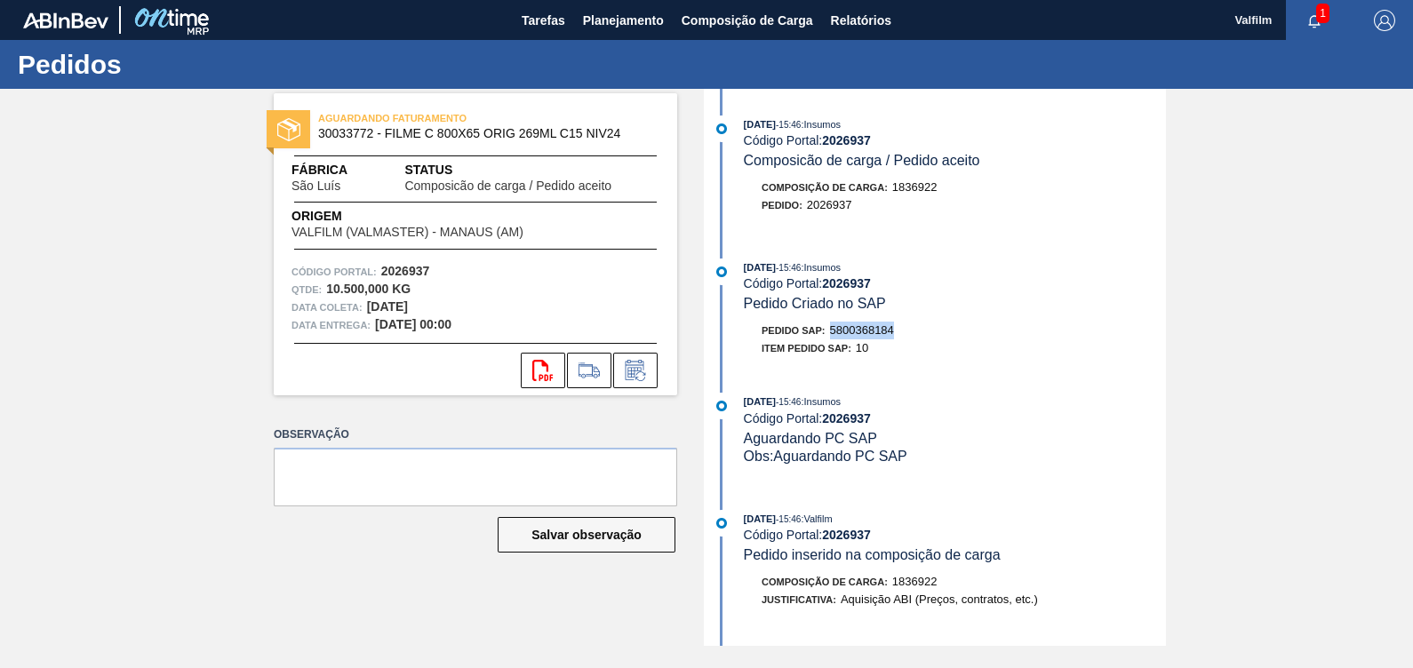
copy span "5800368184"
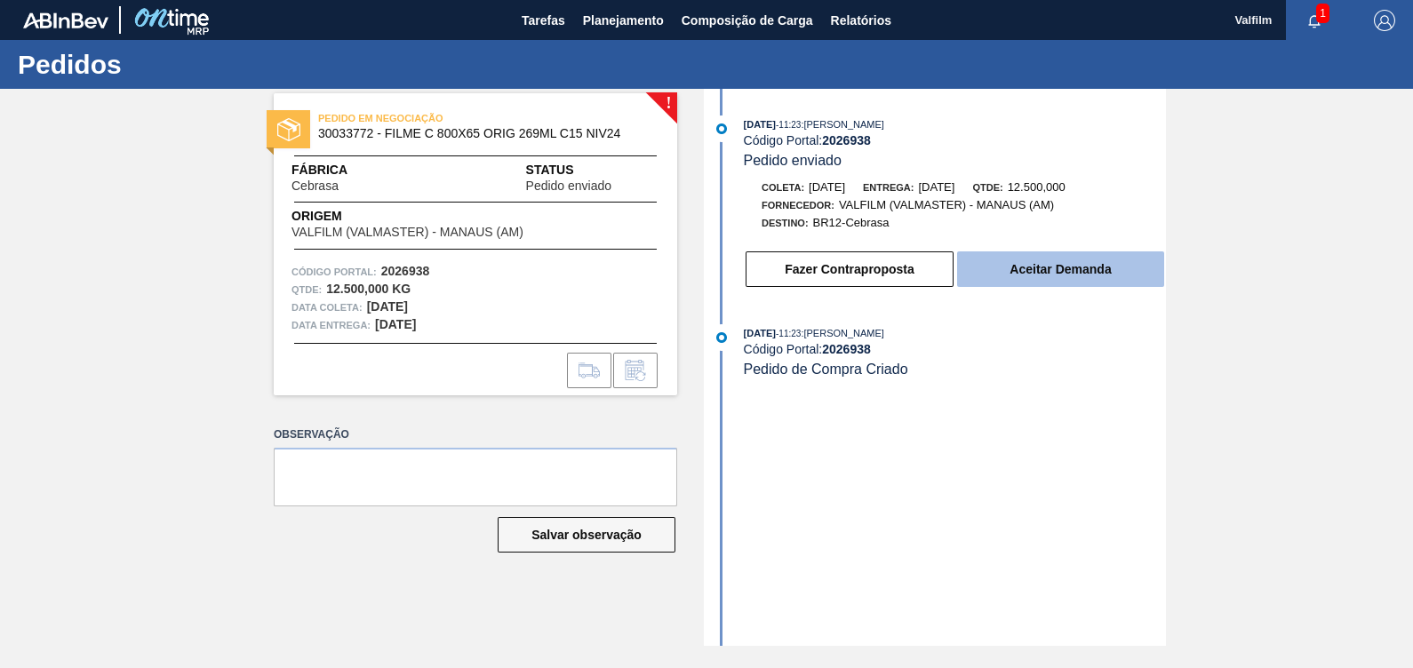
click at [1037, 287] on button "Aceitar Demanda" at bounding box center [1060, 270] width 207 height 36
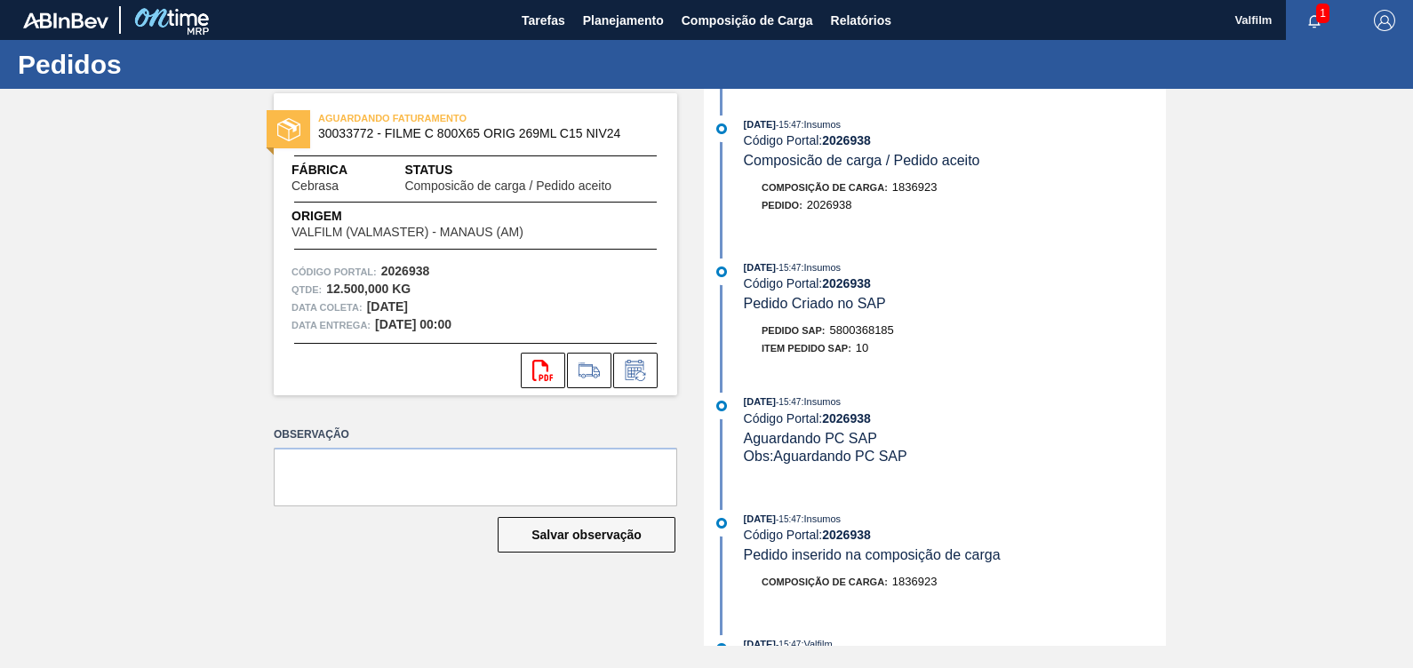
click at [866, 337] on span "5800368185" at bounding box center [862, 329] width 64 height 13
copy span "5800368185"
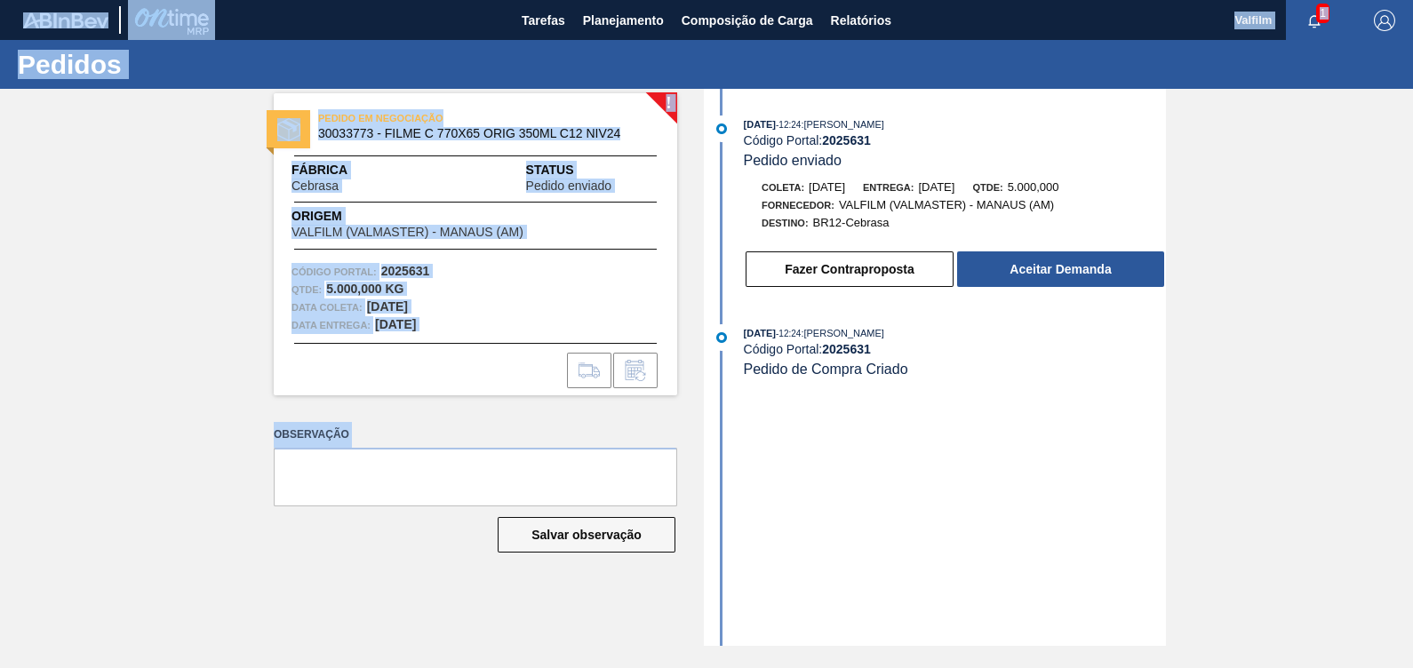
drag, startPoint x: 411, startPoint y: 671, endPoint x: 410, endPoint y: 680, distance: 8.9
click at [410, 0] on html "Tarefas Planejamento Composição de Carga Relatórios Valfilm 1 Marcar todas como…" at bounding box center [706, 0] width 1413 height 0
click at [1064, 271] on button "Aceitar Demanda" at bounding box center [1060, 270] width 207 height 36
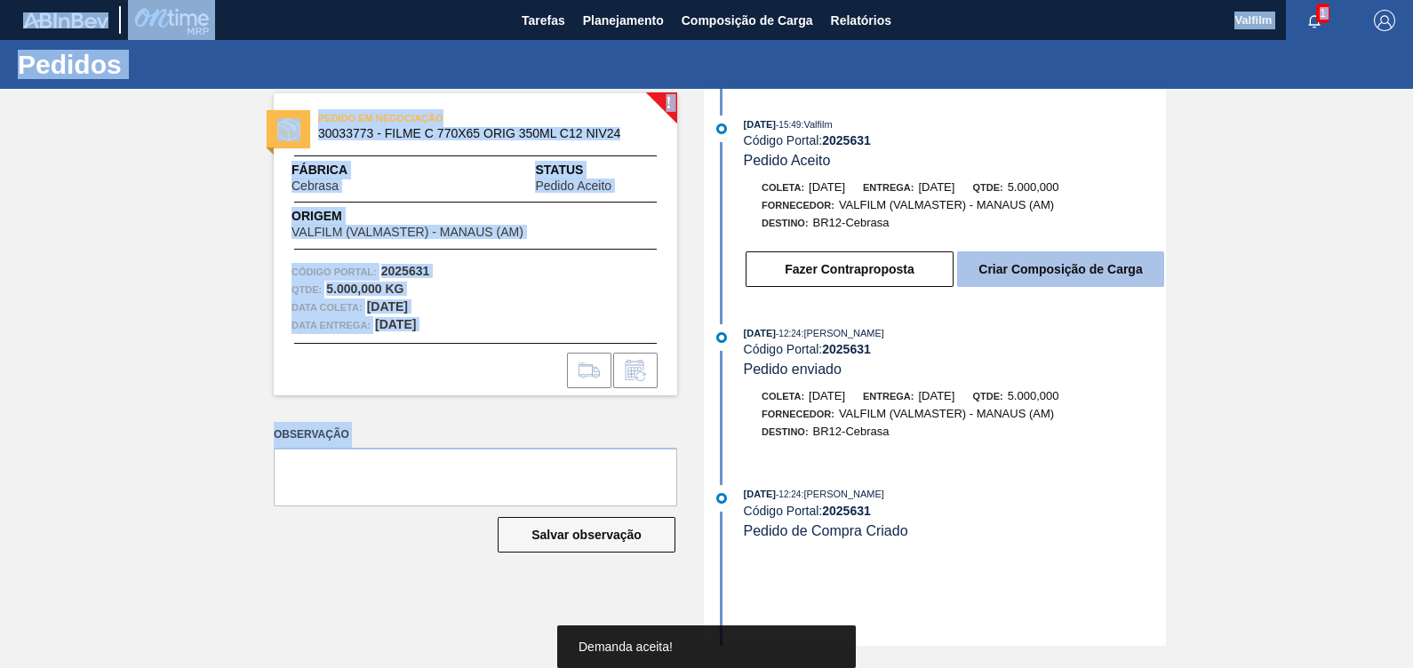
click at [1049, 272] on button "Criar Composição de Carga" at bounding box center [1060, 270] width 207 height 36
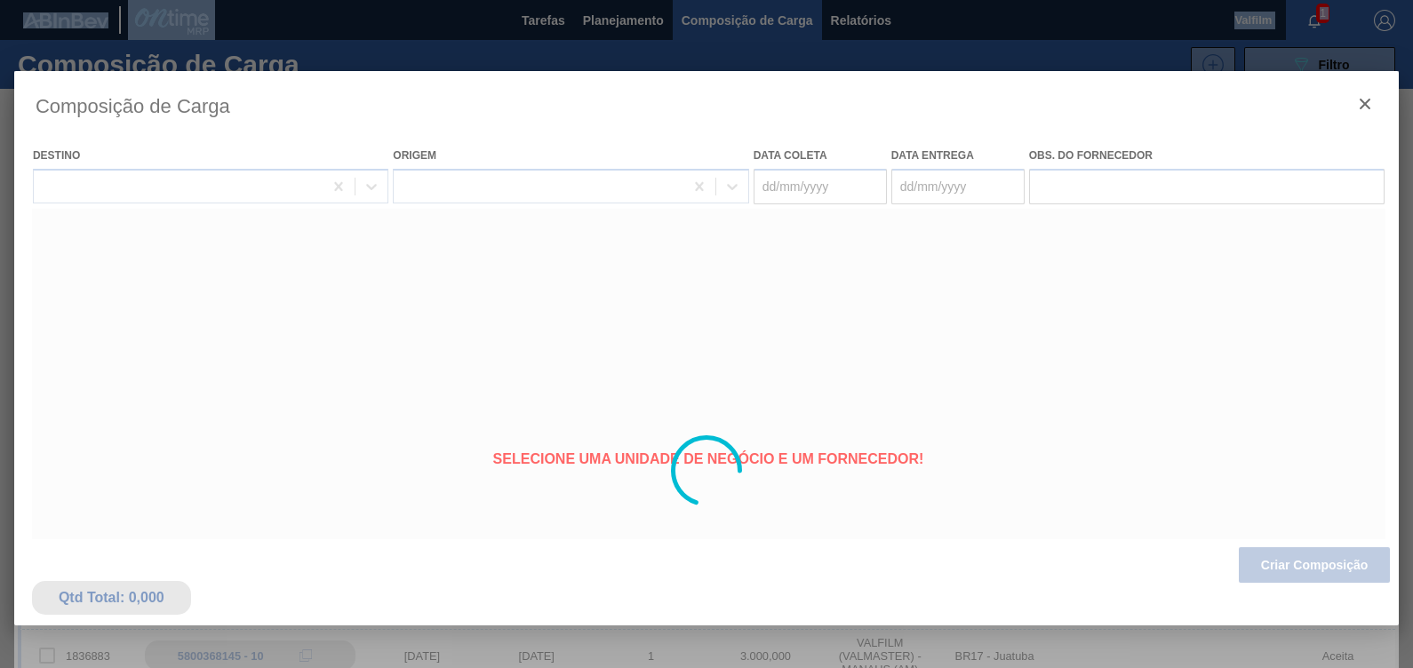
type coleta "06/10/2025"
type entrega "05/11/2025"
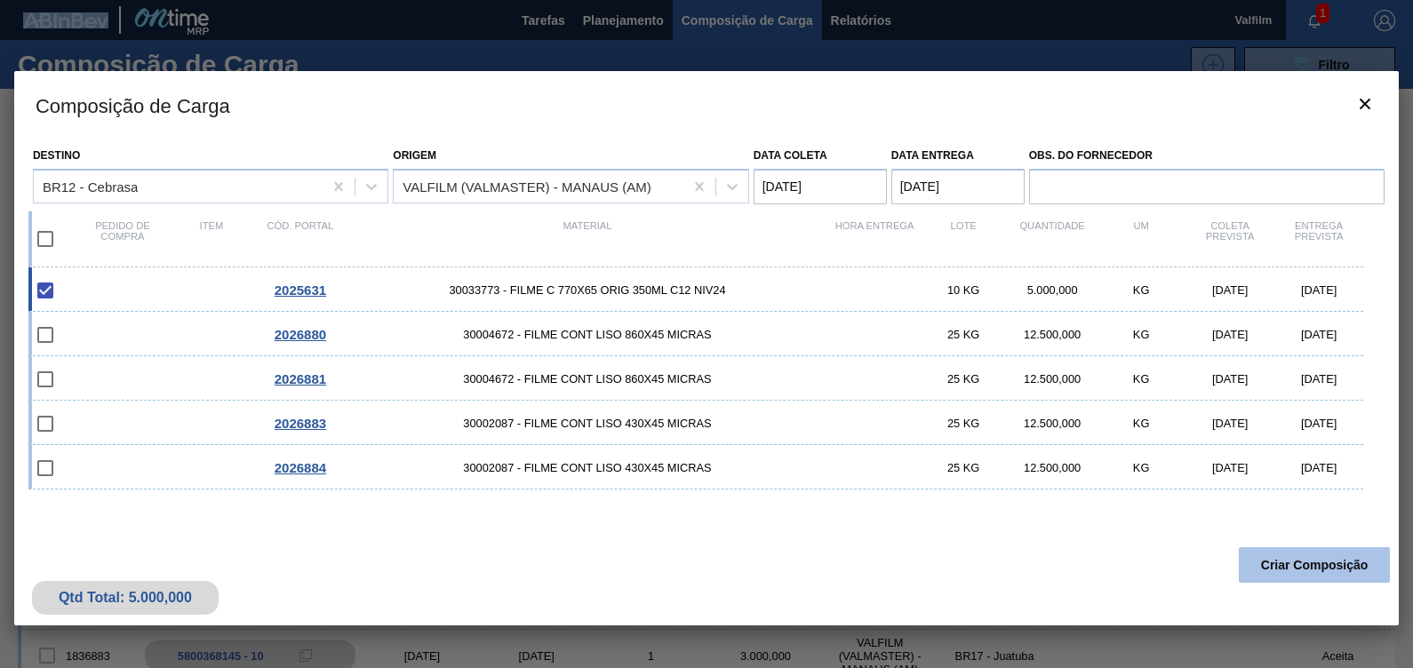
click at [1347, 570] on button "Criar Composição" at bounding box center [1314, 565] width 151 height 36
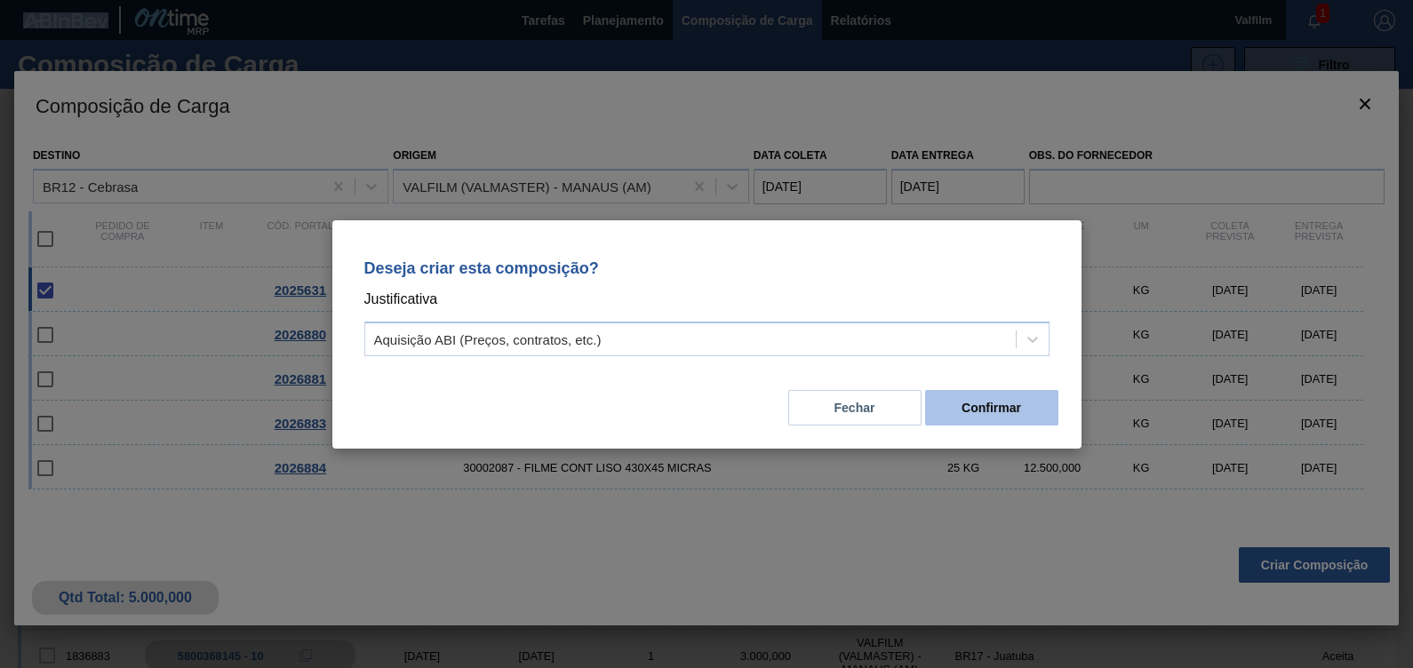
click at [964, 408] on button "Confirmar" at bounding box center [991, 408] width 133 height 36
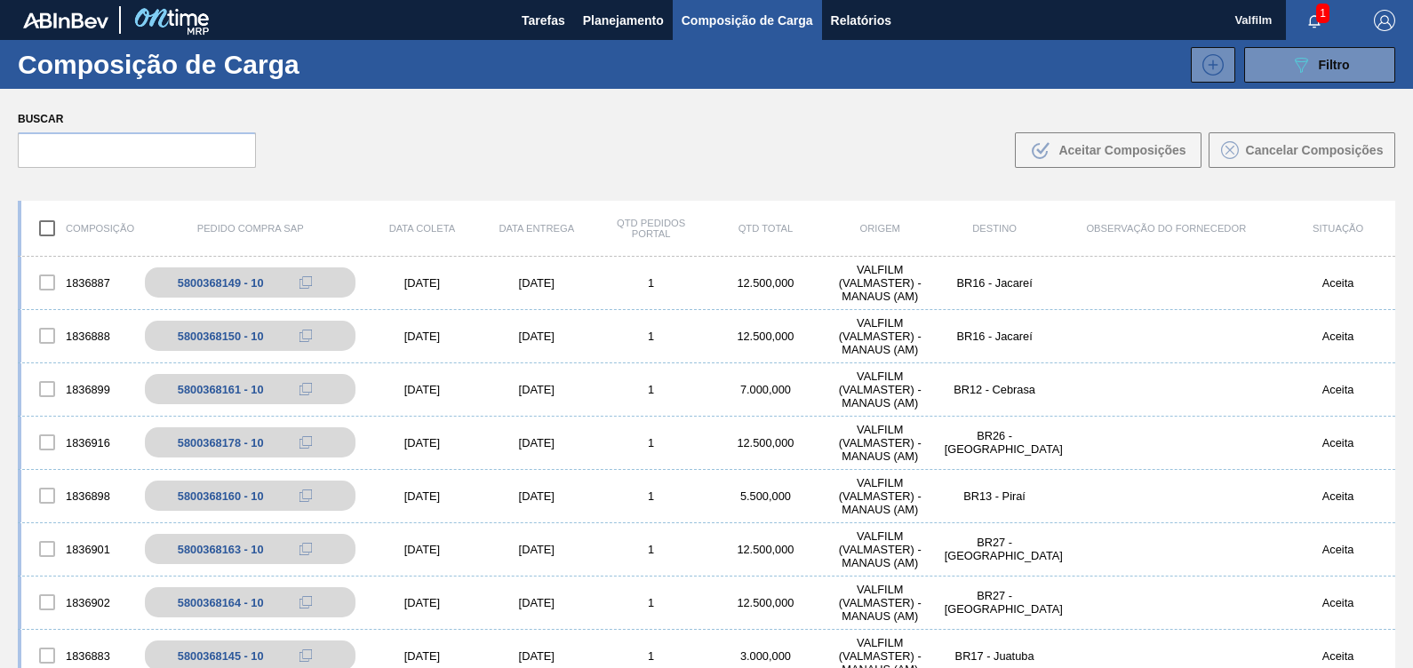
click at [503, 153] on div "Buscar .b{fill:var(--color-action-default)} Aceitar Composições Cancelar Compos…" at bounding box center [706, 137] width 1413 height 97
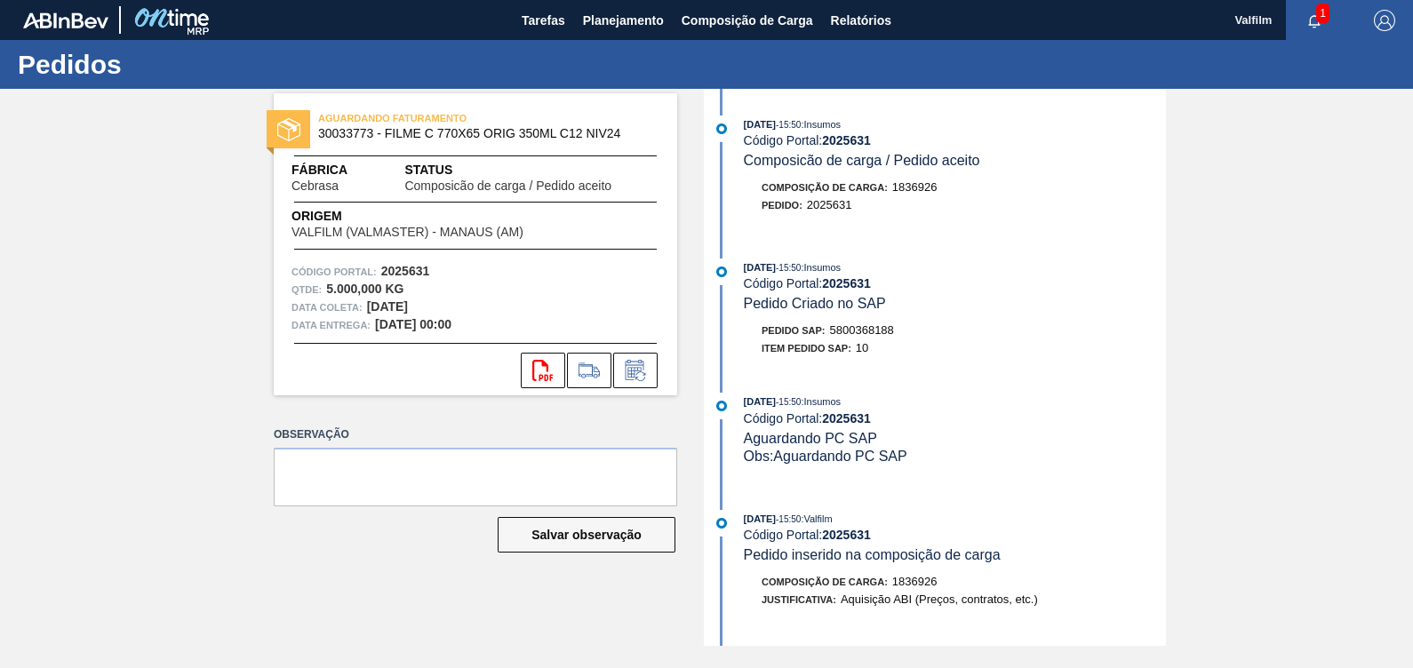
click at [877, 329] on span "5800368188" at bounding box center [862, 329] width 64 height 13
copy span "5800368188"
click at [880, 337] on span "5800368188" at bounding box center [862, 329] width 64 height 13
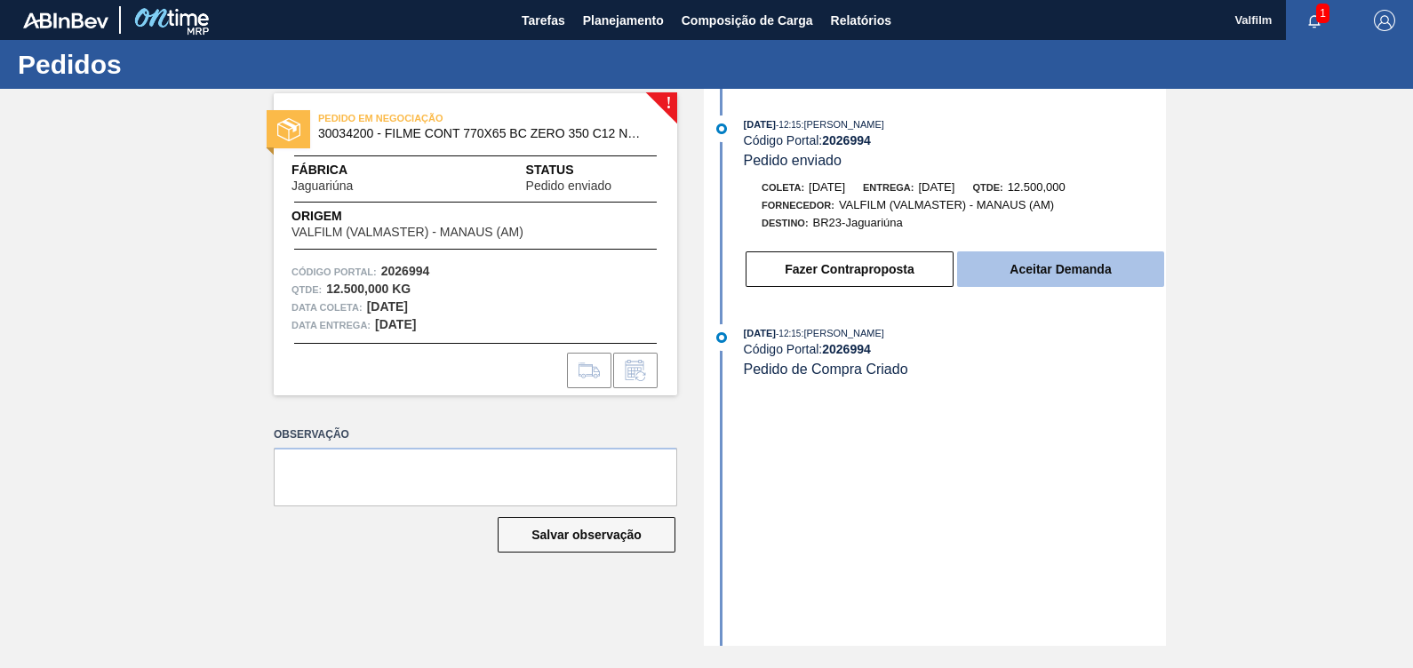
click at [1011, 277] on button "Aceitar Demanda" at bounding box center [1060, 270] width 207 height 36
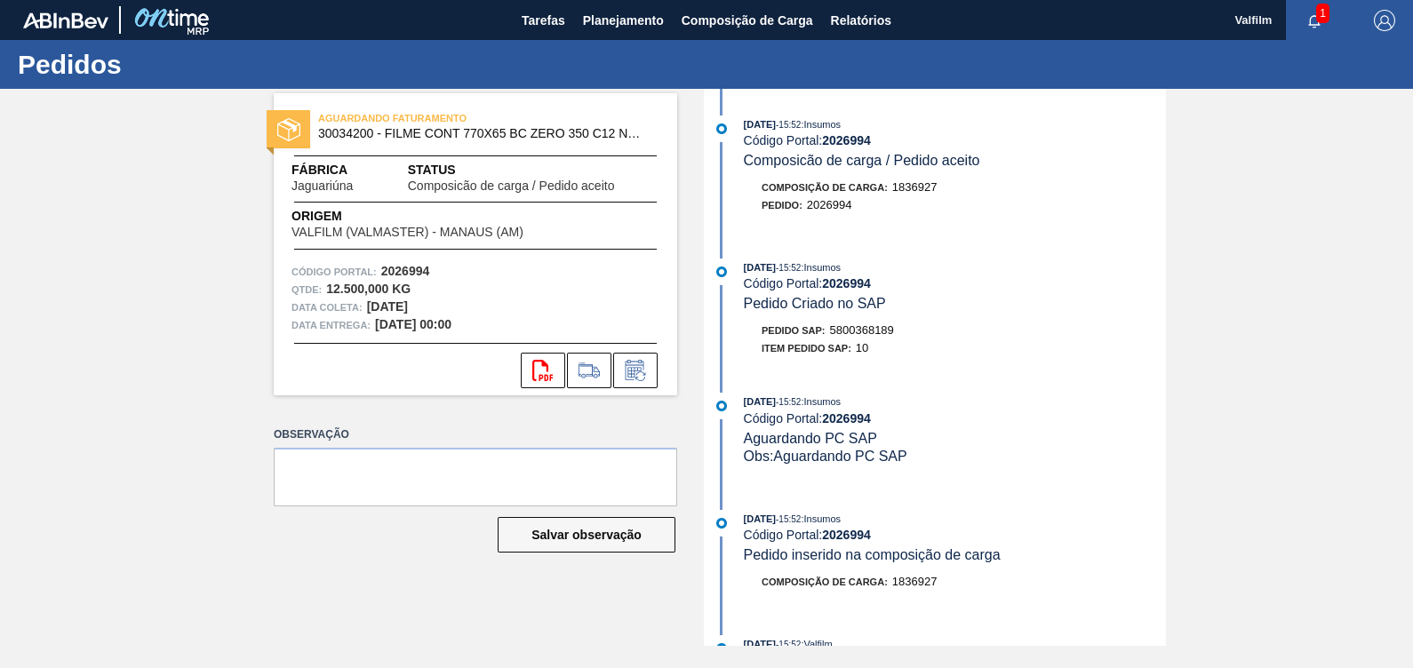
click at [866, 331] on span "5800368189" at bounding box center [862, 329] width 64 height 13
copy span "5800368189"
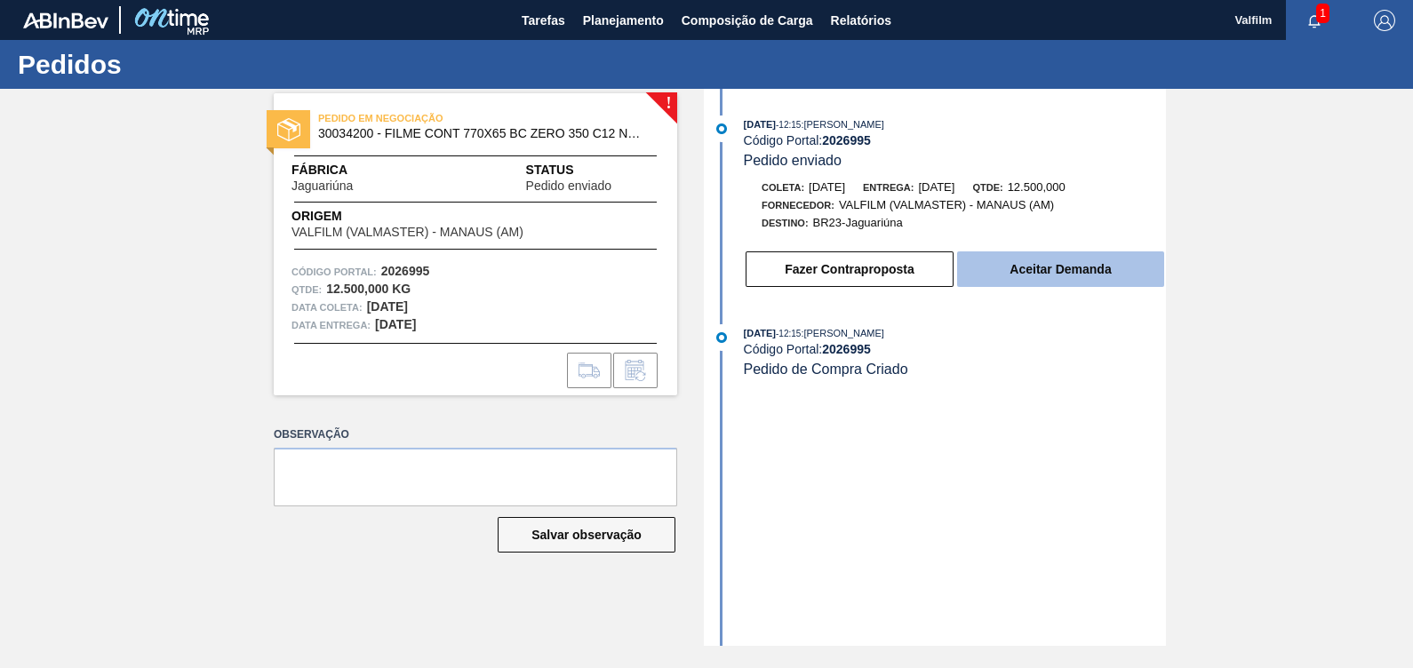
click at [1080, 275] on button "Aceitar Demanda" at bounding box center [1060, 270] width 207 height 36
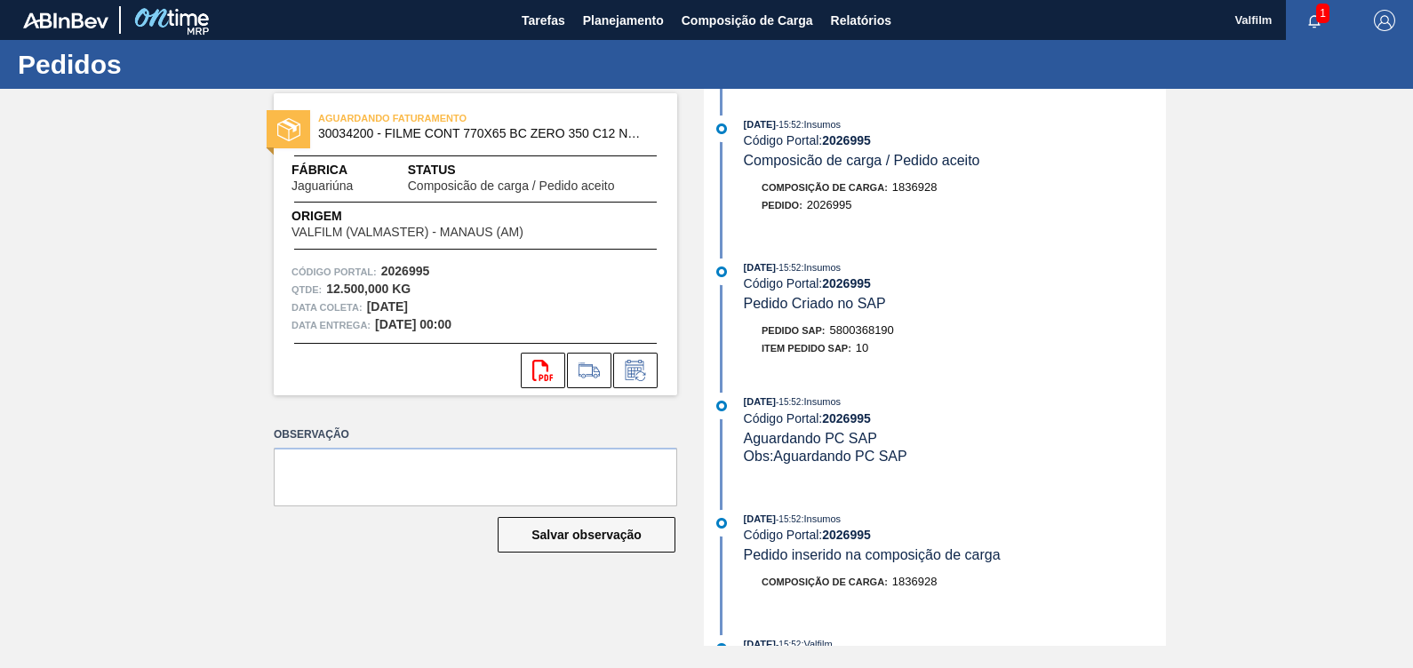
click at [867, 333] on span "5800368190" at bounding box center [862, 329] width 64 height 13
copy span "5800368190"
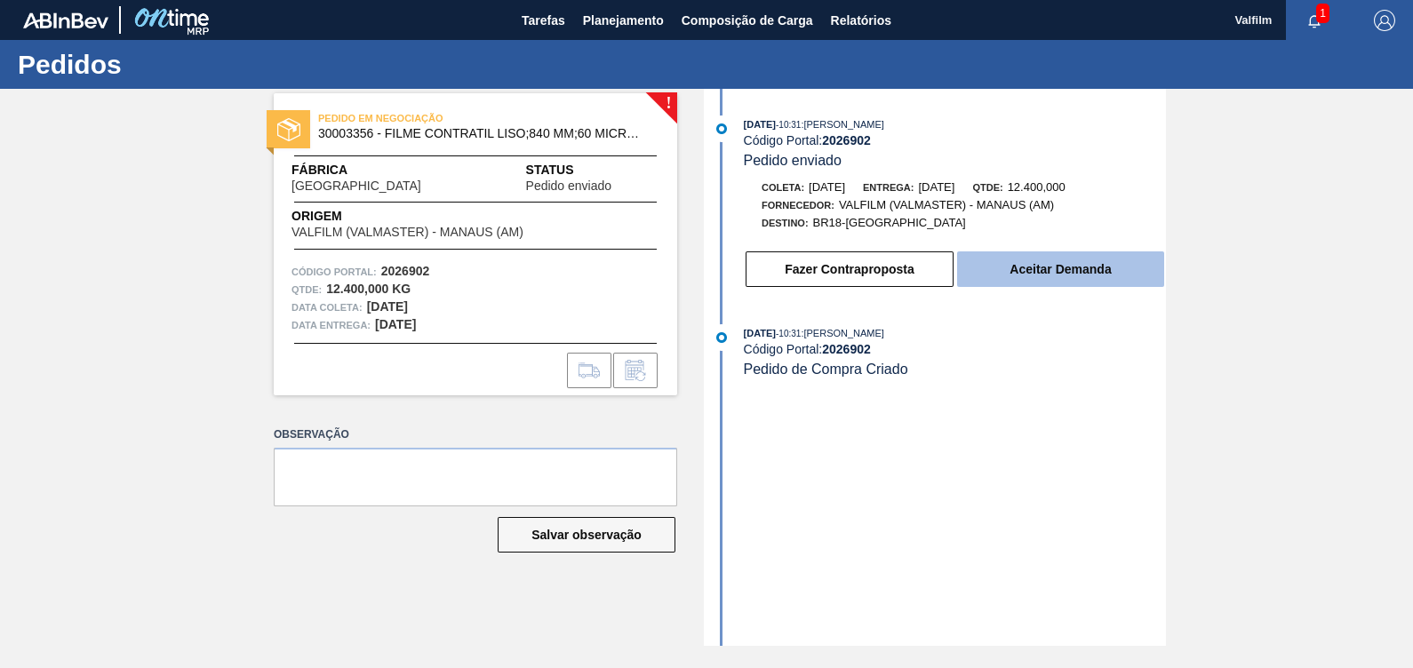
click at [1050, 268] on button "Aceitar Demanda" at bounding box center [1060, 270] width 207 height 36
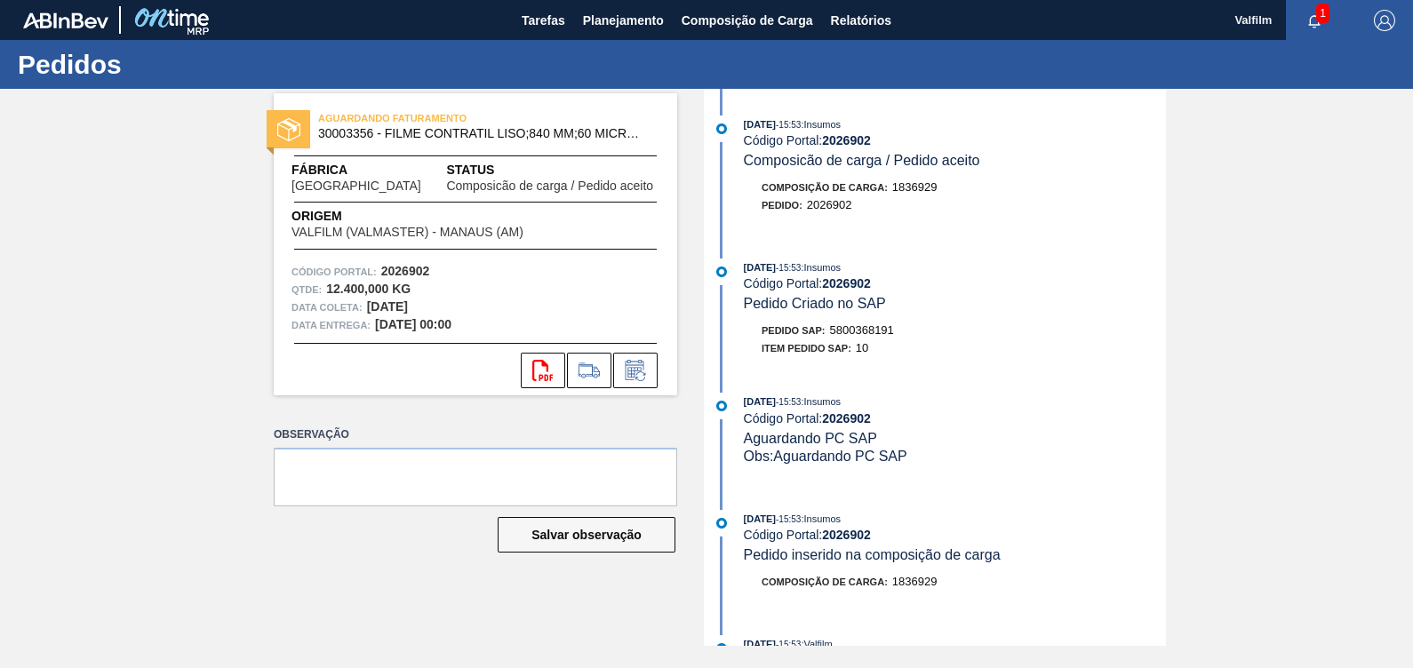
click at [882, 337] on span "5800368191" at bounding box center [862, 329] width 64 height 13
copy span "5800368191"
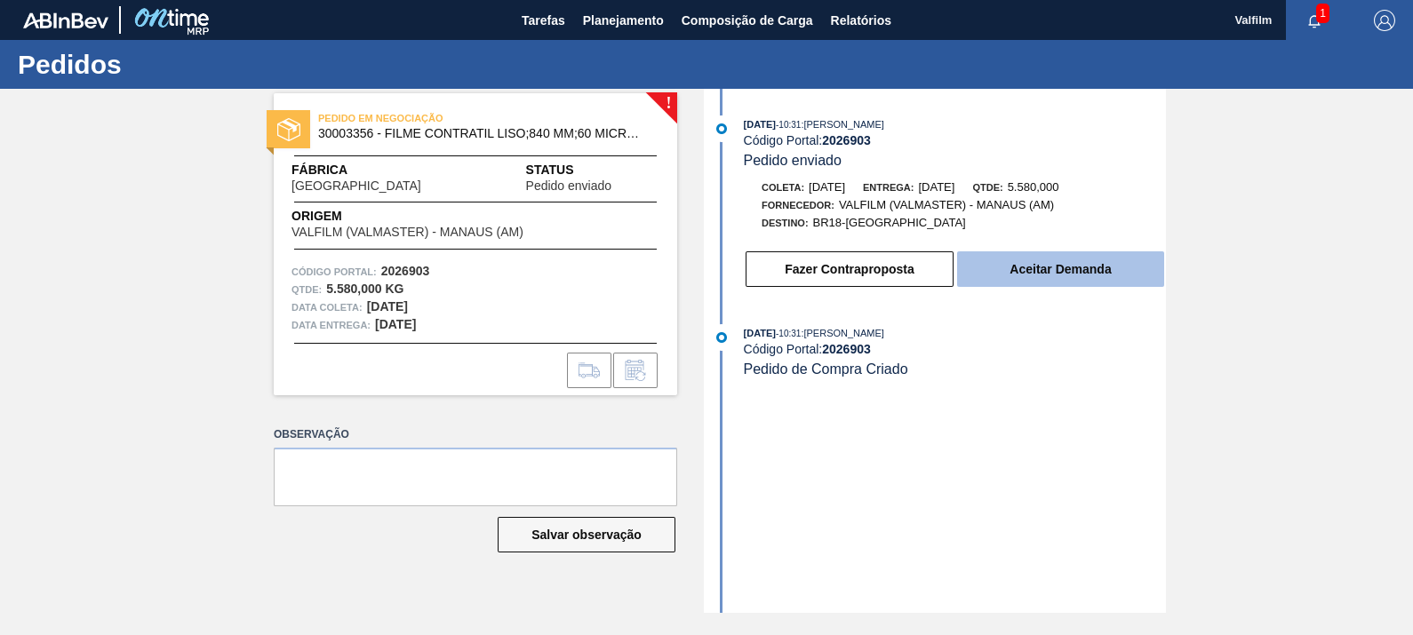
click at [1041, 277] on button "Aceitar Demanda" at bounding box center [1060, 270] width 207 height 36
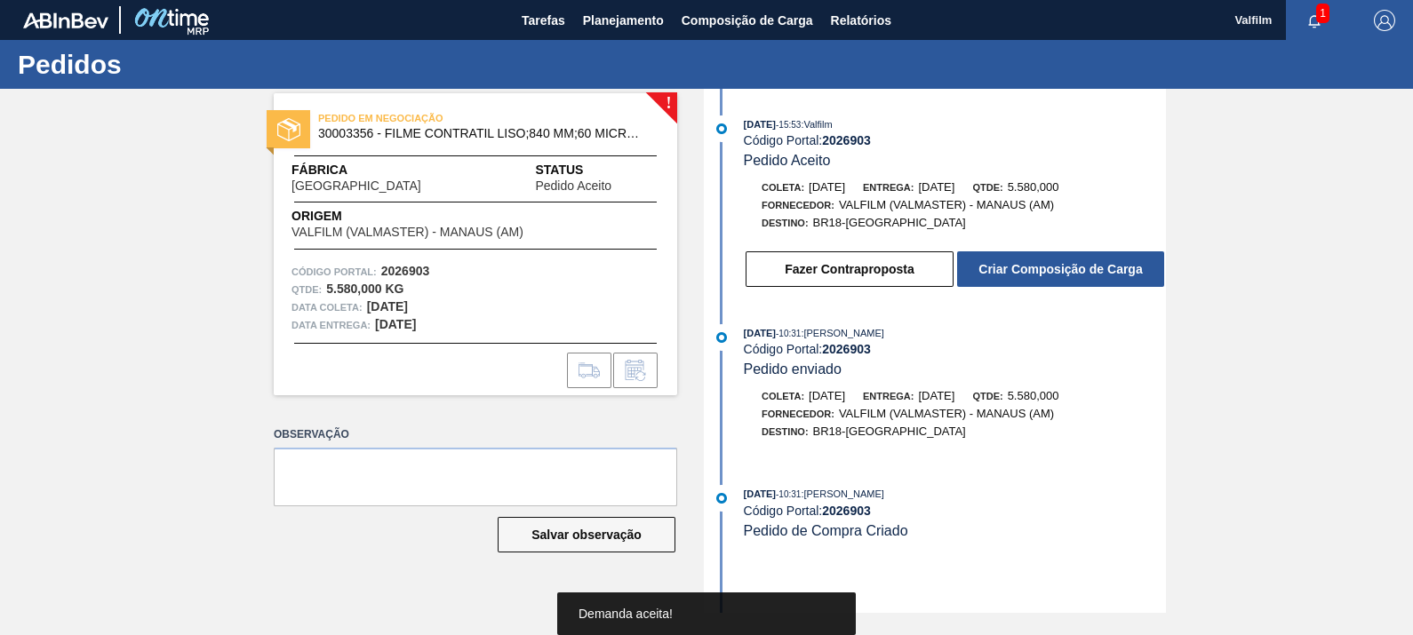
click at [1041, 277] on button "Criar Composição de Carga" at bounding box center [1060, 270] width 207 height 36
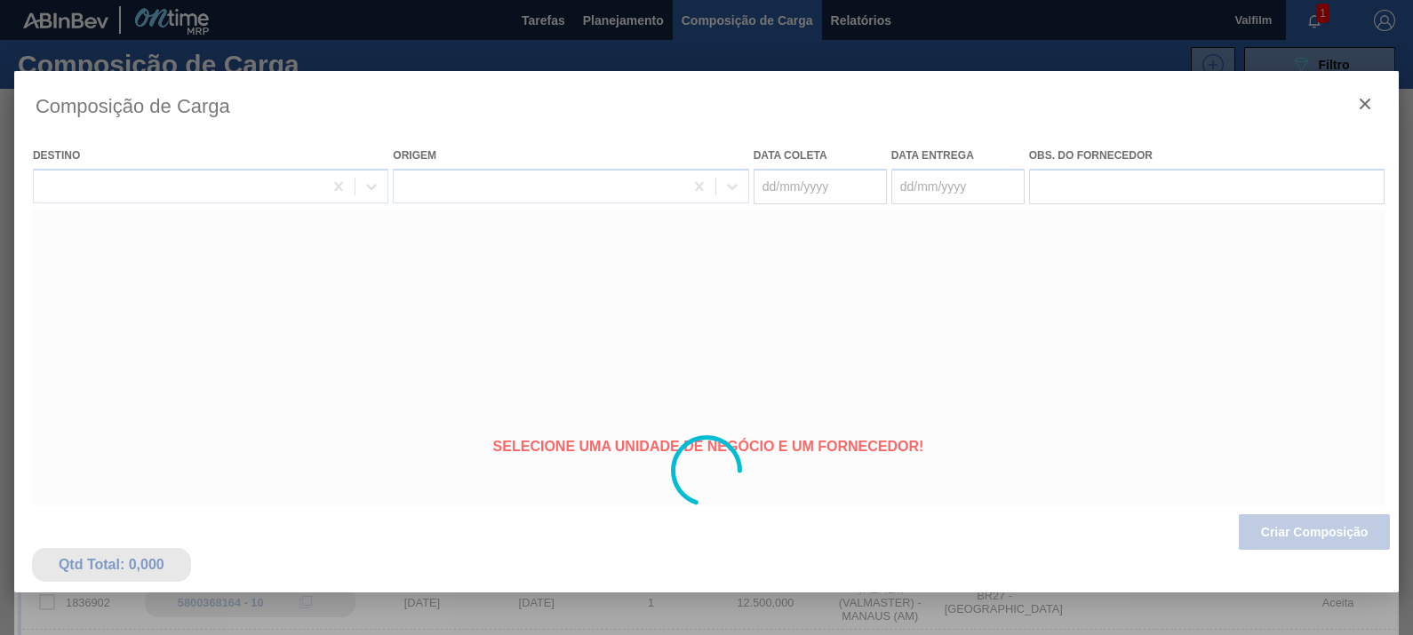
type coleta "13/10/2025"
type entrega "12/11/2025"
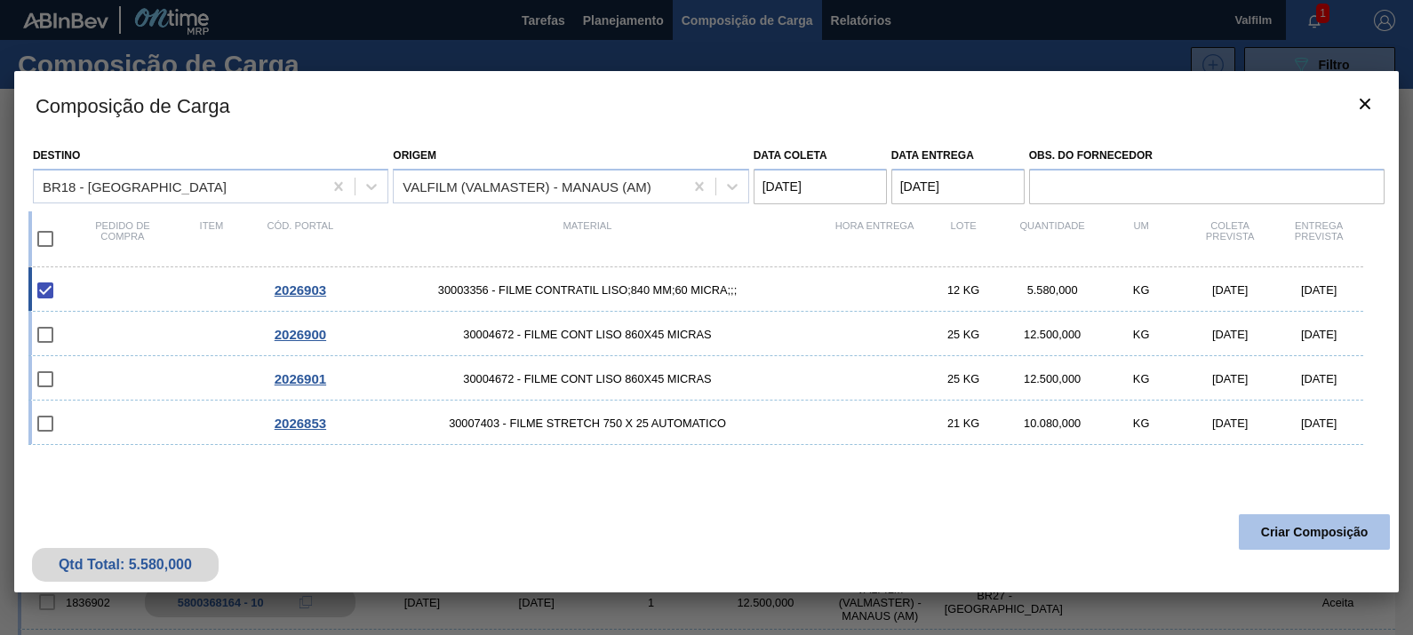
click at [1338, 538] on button "Criar Composição" at bounding box center [1314, 533] width 151 height 36
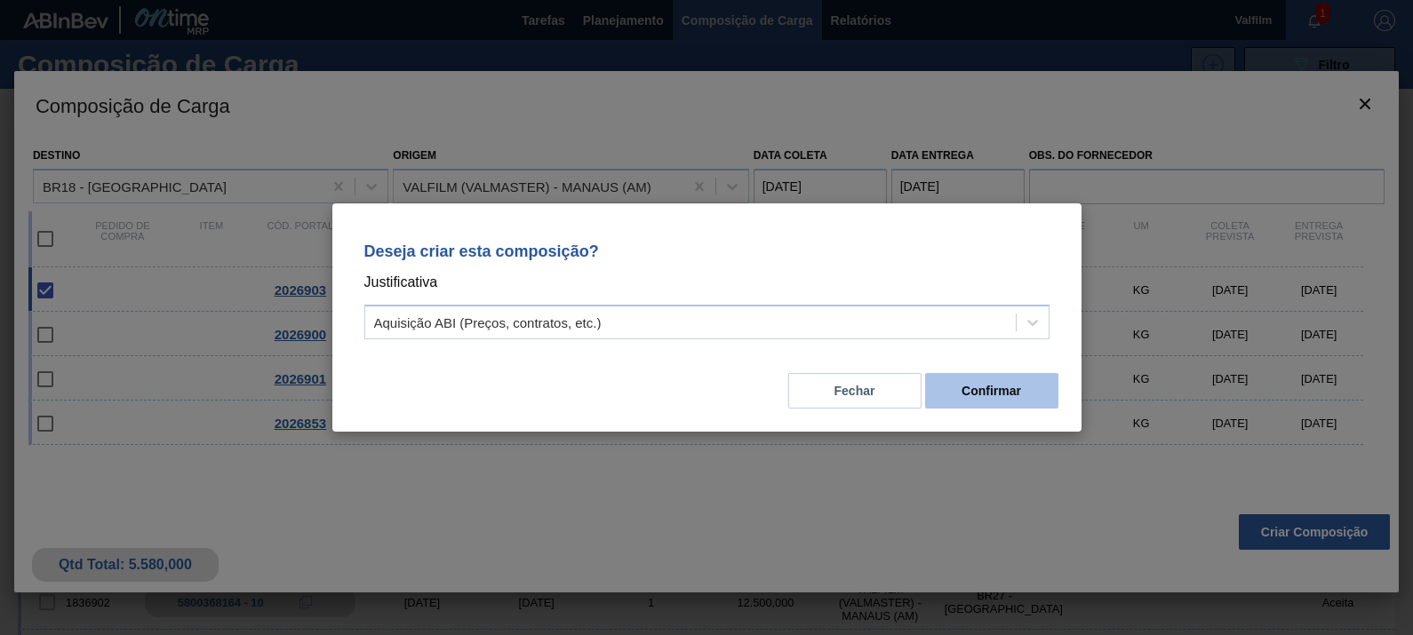
click at [1009, 392] on button "Confirmar" at bounding box center [991, 391] width 133 height 36
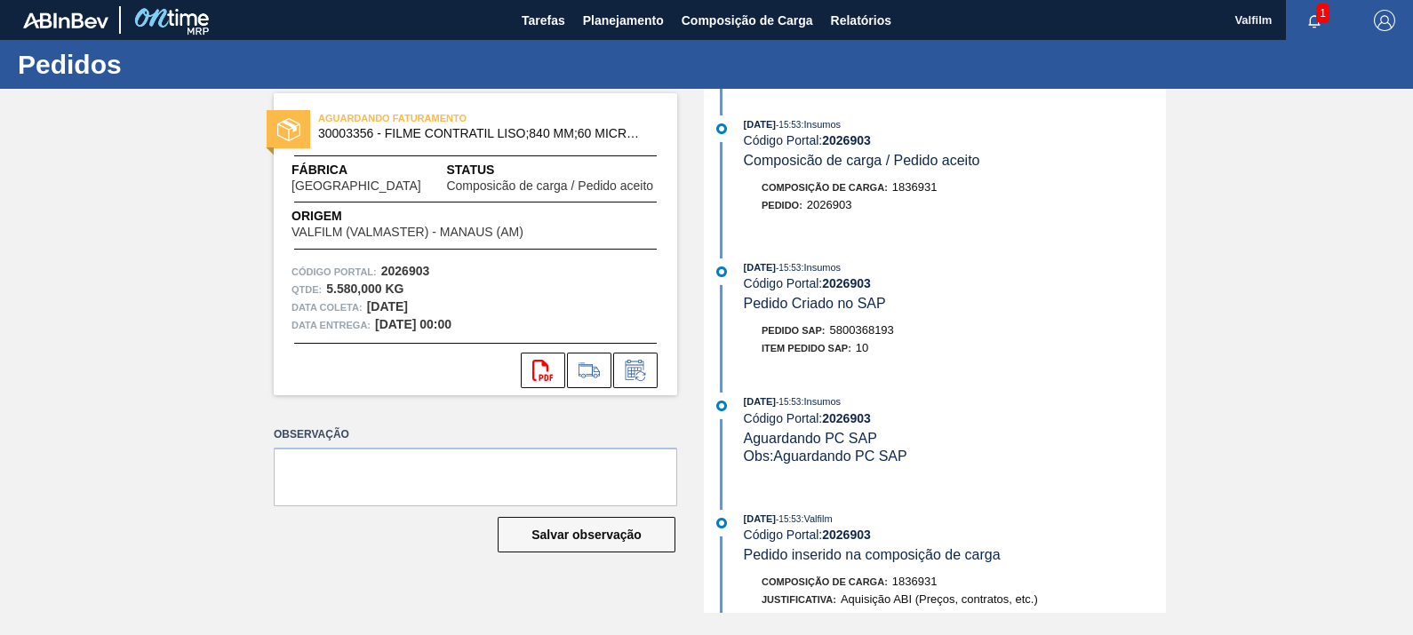
click at [862, 335] on span "5800368193" at bounding box center [862, 329] width 64 height 13
copy span "5800368193"
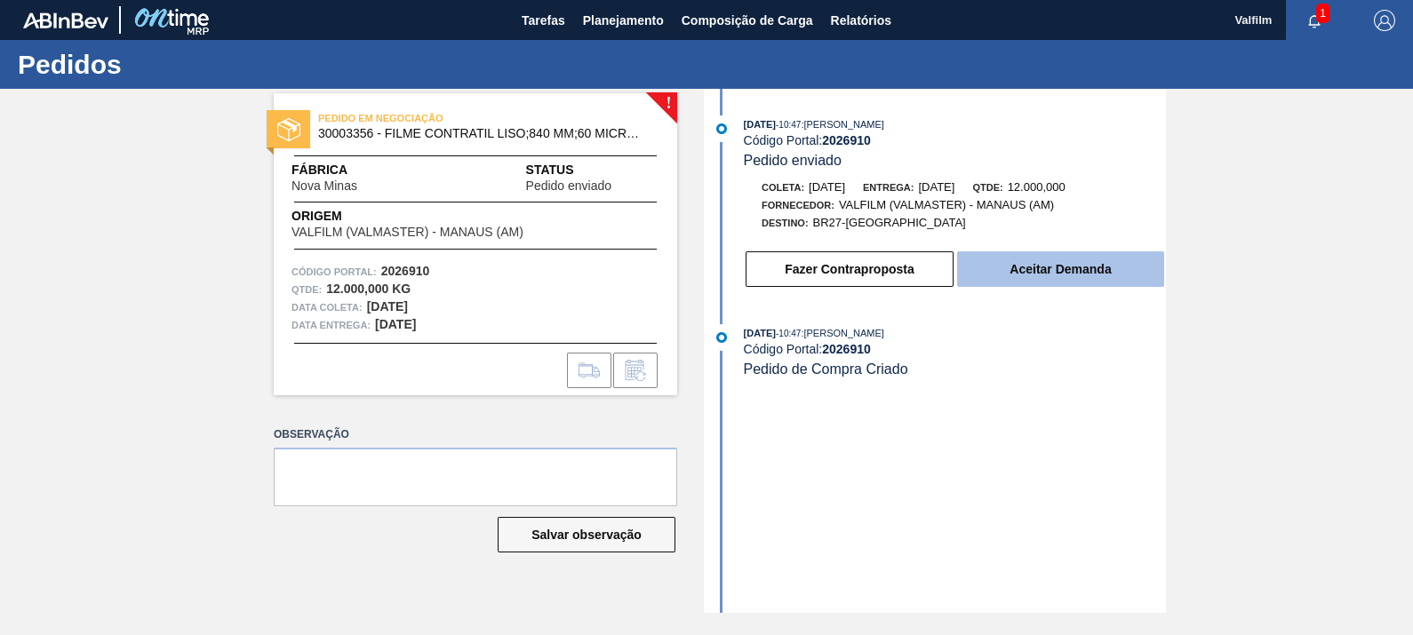
click at [1056, 260] on button "Aceitar Demanda" at bounding box center [1060, 270] width 207 height 36
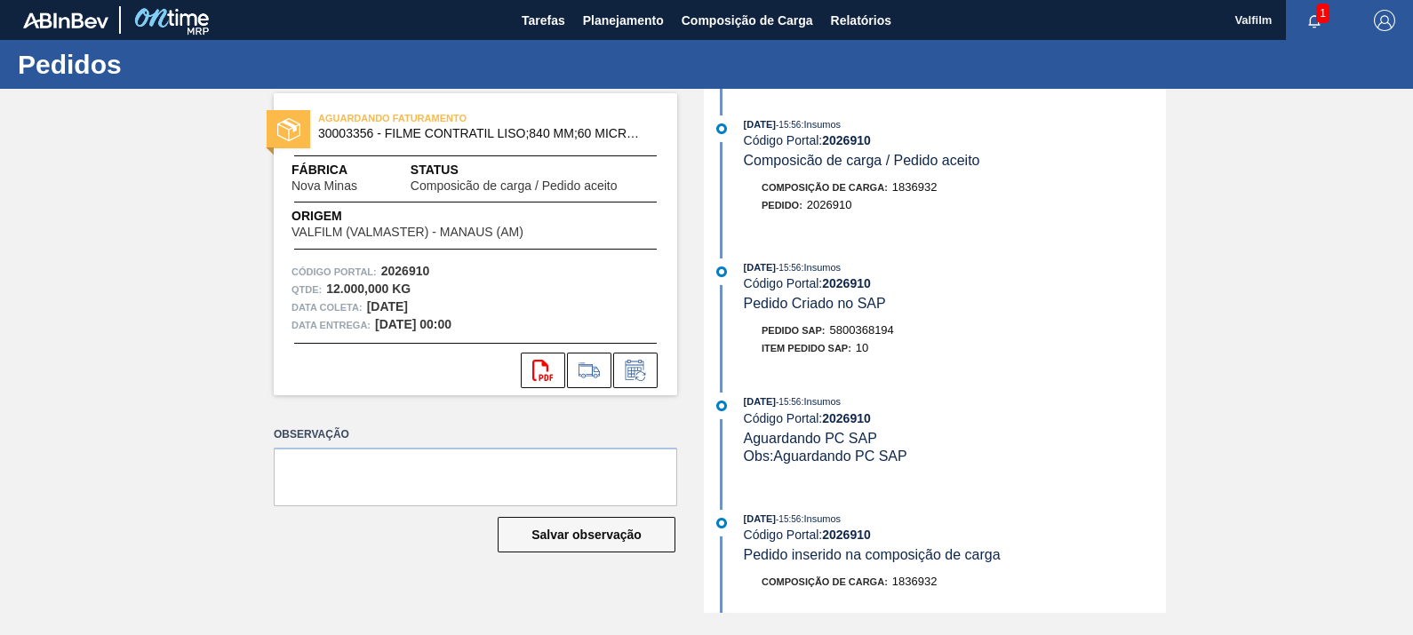
click at [875, 329] on span "5800368194" at bounding box center [862, 329] width 64 height 13
copy span "5800368194"
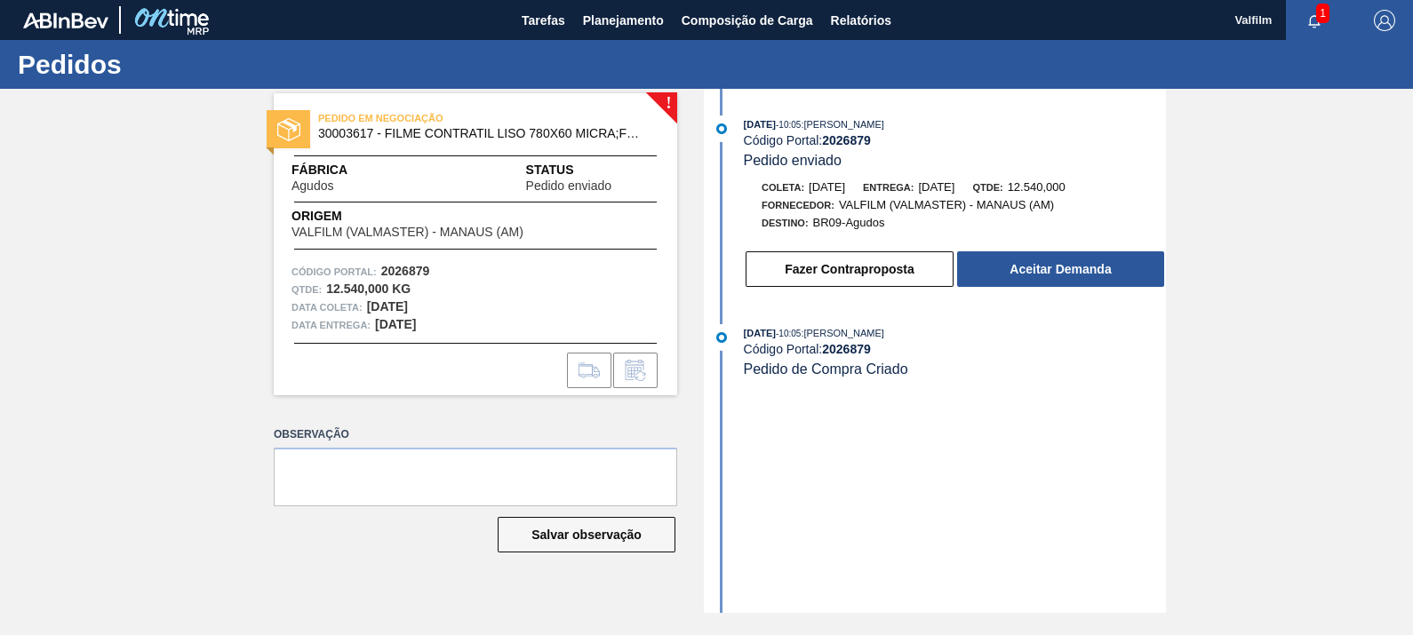
click at [1115, 252] on div "Fazer Contraproposta Aceitar Demanda" at bounding box center [937, 265] width 458 height 48
click at [1103, 268] on button "Aceitar Demanda" at bounding box center [1060, 270] width 207 height 36
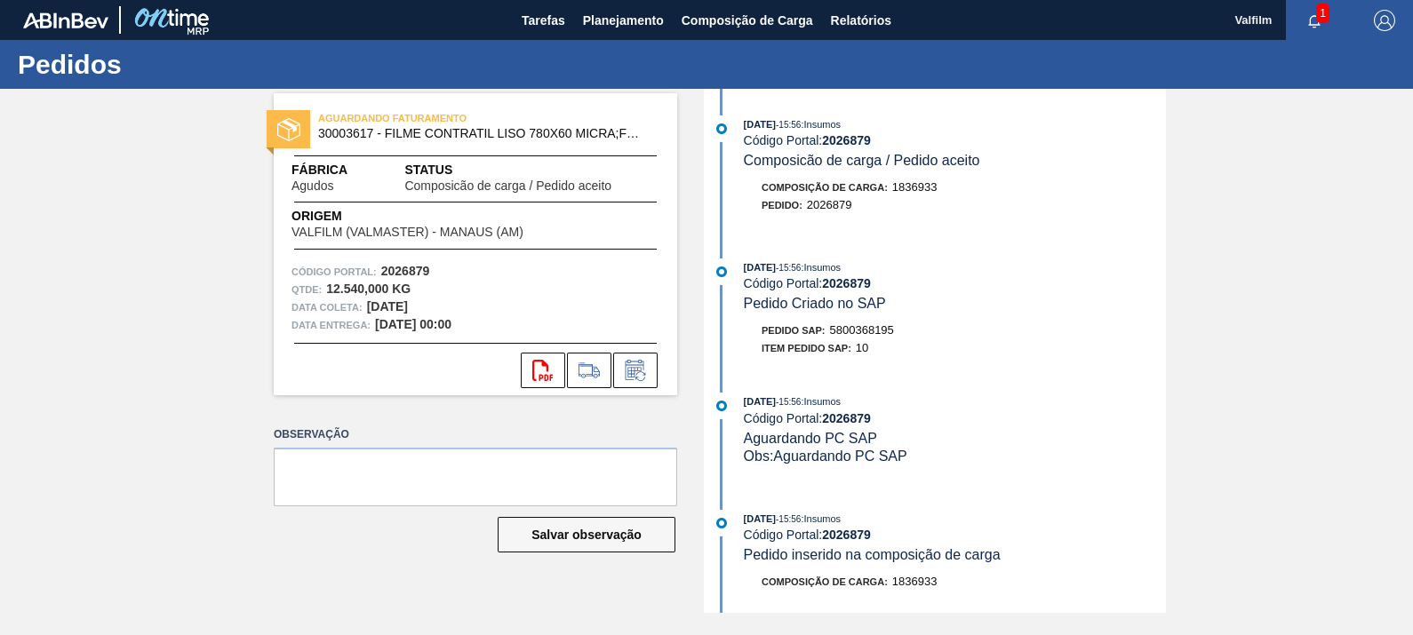
click at [881, 331] on span "5800368195" at bounding box center [862, 329] width 64 height 13
copy span "5800368195"
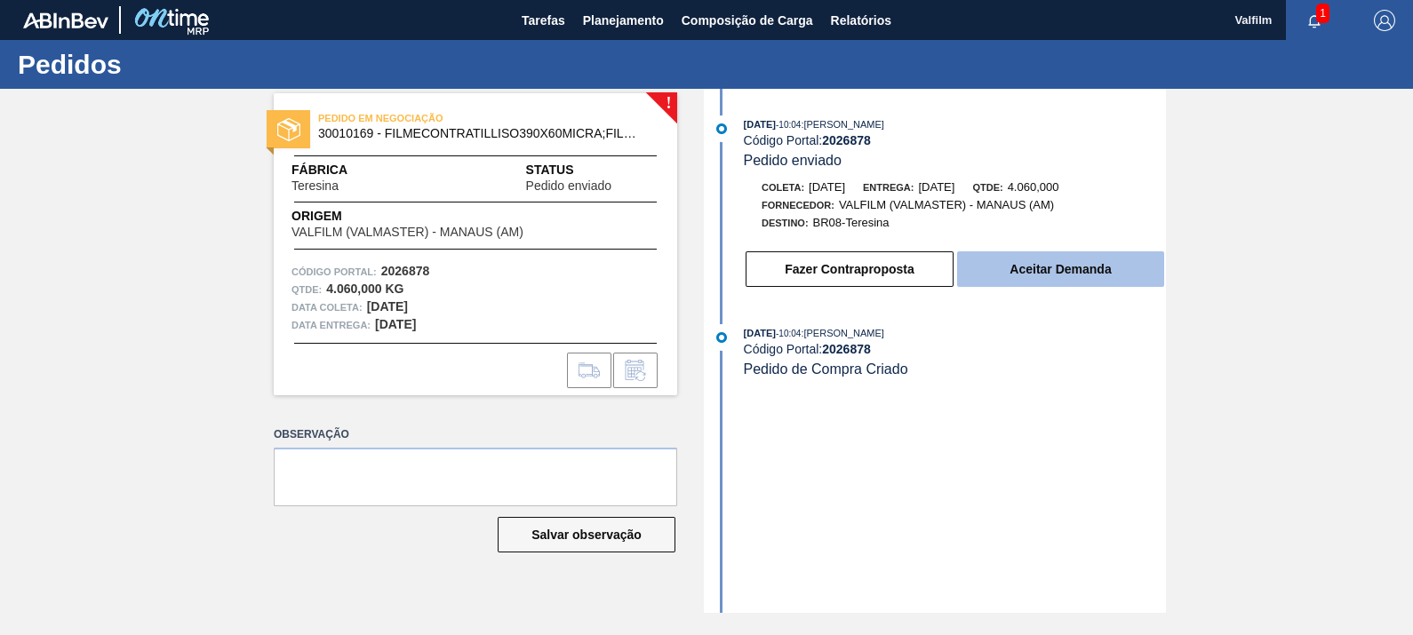
click at [1082, 287] on div "09/09/2025 - 10:04 : TOMAS SIMOES SILVA Código Portal: 2026878 Pedido enviado C…" at bounding box center [937, 207] width 458 height 182
drag, startPoint x: 1082, startPoint y: 287, endPoint x: 1082, endPoint y: 274, distance: 13.3
click at [1082, 274] on button "Aceitar Demanda" at bounding box center [1060, 270] width 207 height 36
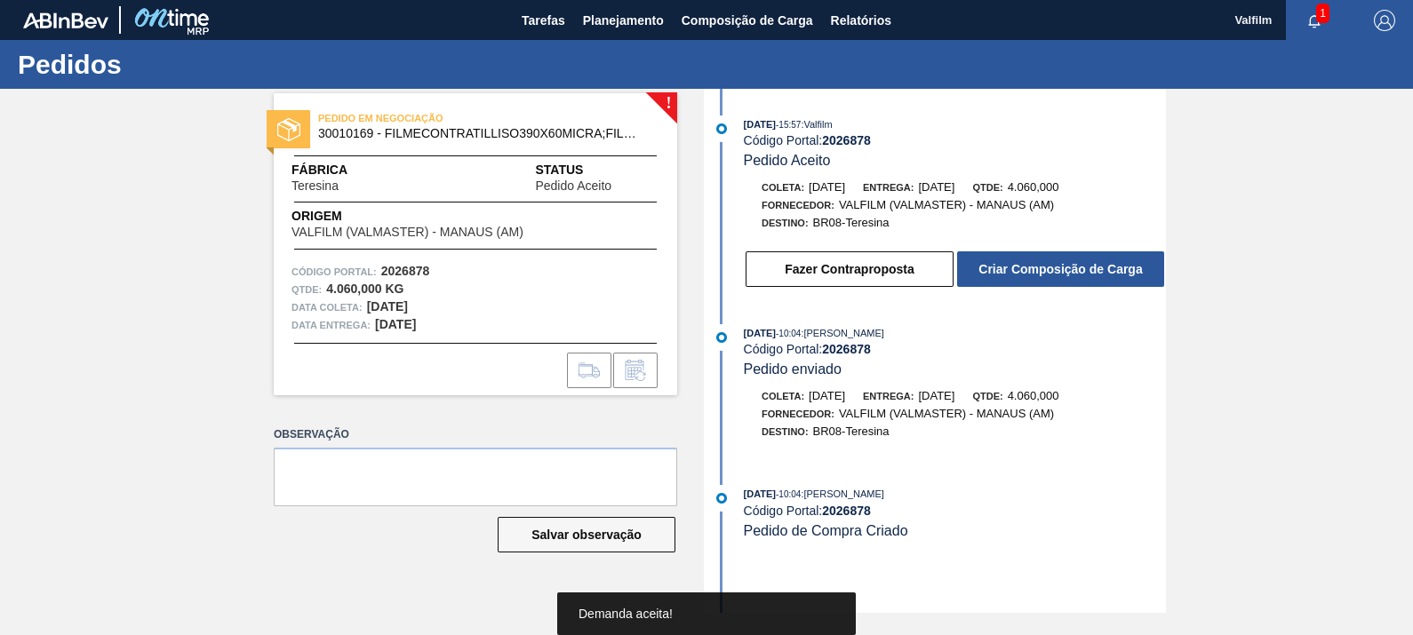
click at [1082, 274] on button "Criar Composição de Carga" at bounding box center [1060, 270] width 207 height 36
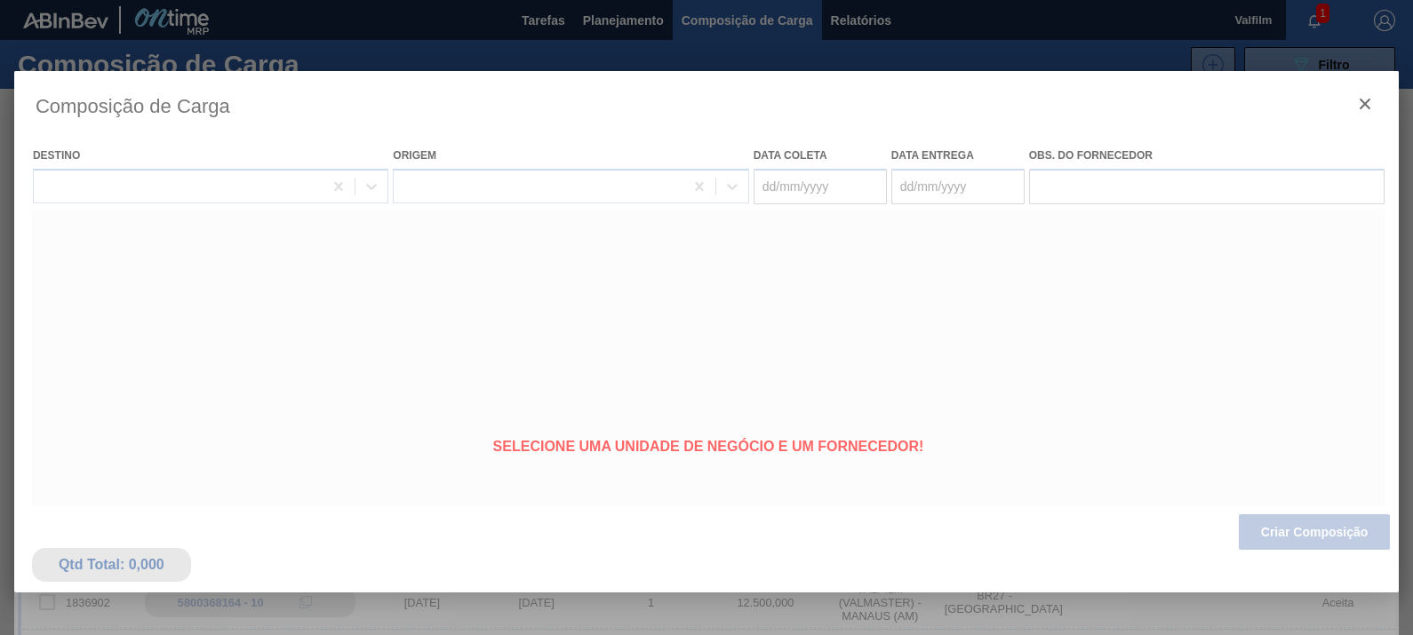
type coleta "[DATE]"
type entrega "[DATE]"
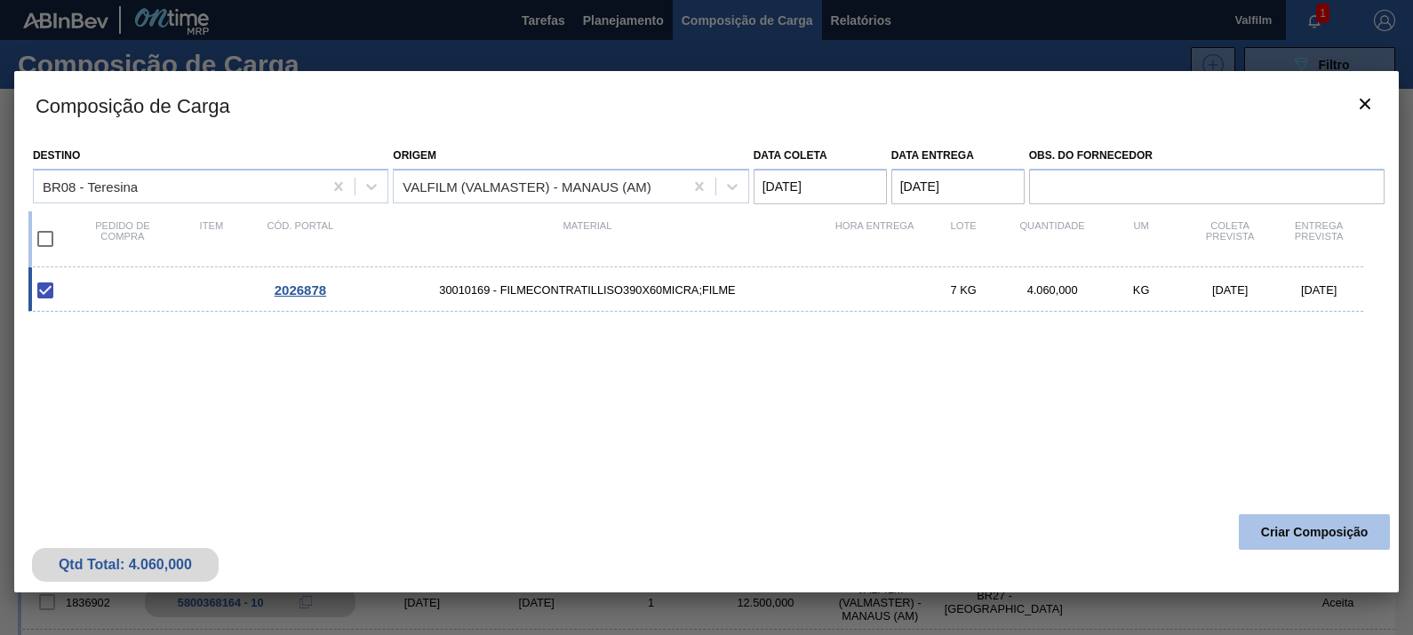
click at [1316, 526] on button "Criar Composição" at bounding box center [1314, 533] width 151 height 36
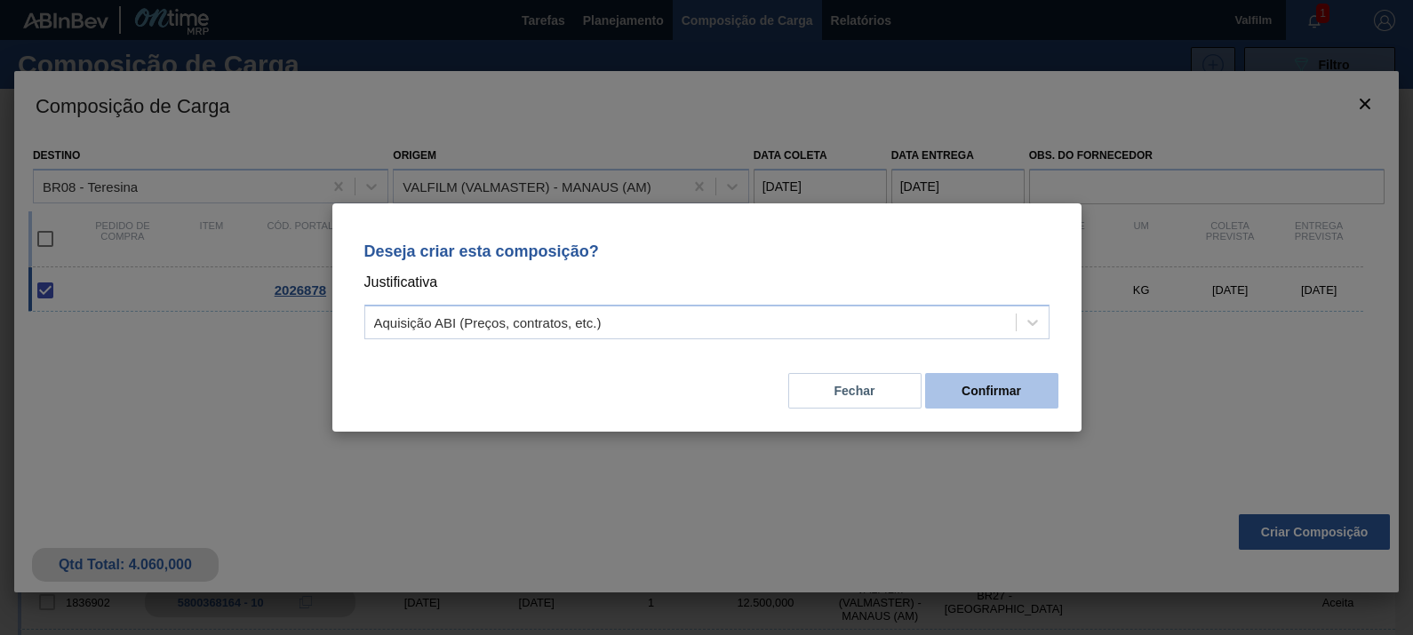
click at [1026, 398] on button "Confirmar" at bounding box center [991, 391] width 133 height 36
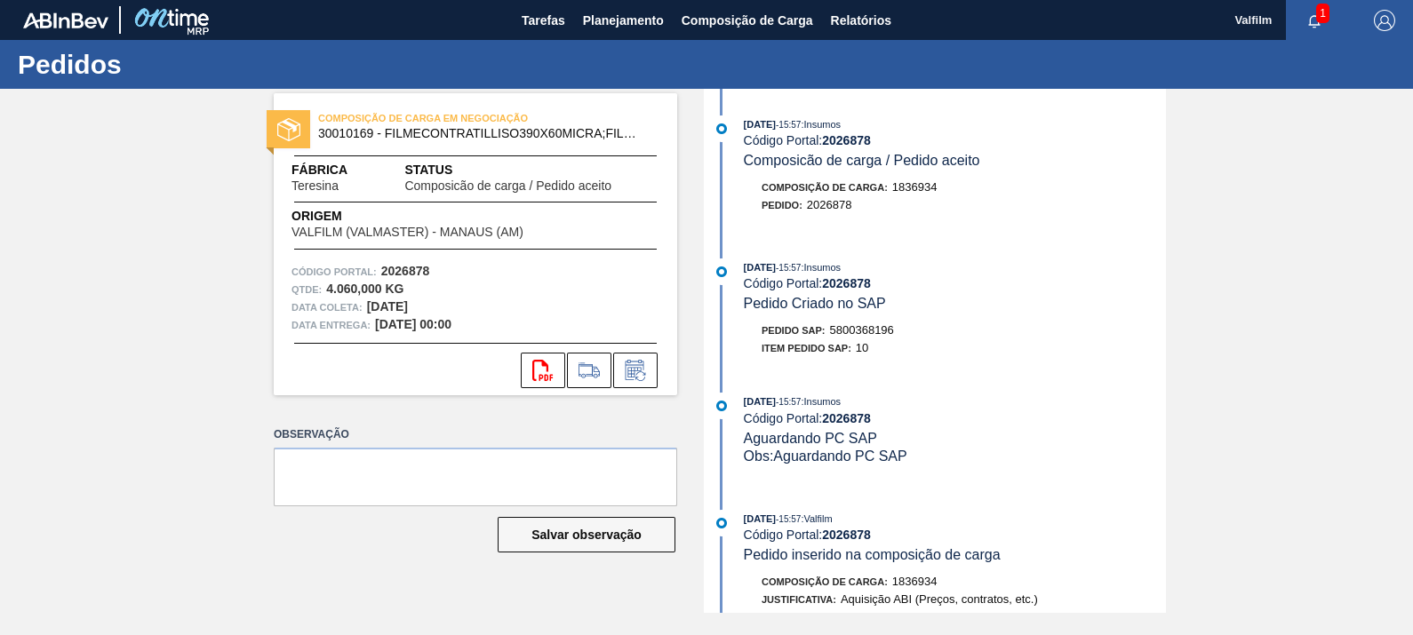
click at [866, 329] on span "5800368196" at bounding box center [862, 329] width 64 height 13
copy span "5800368196"
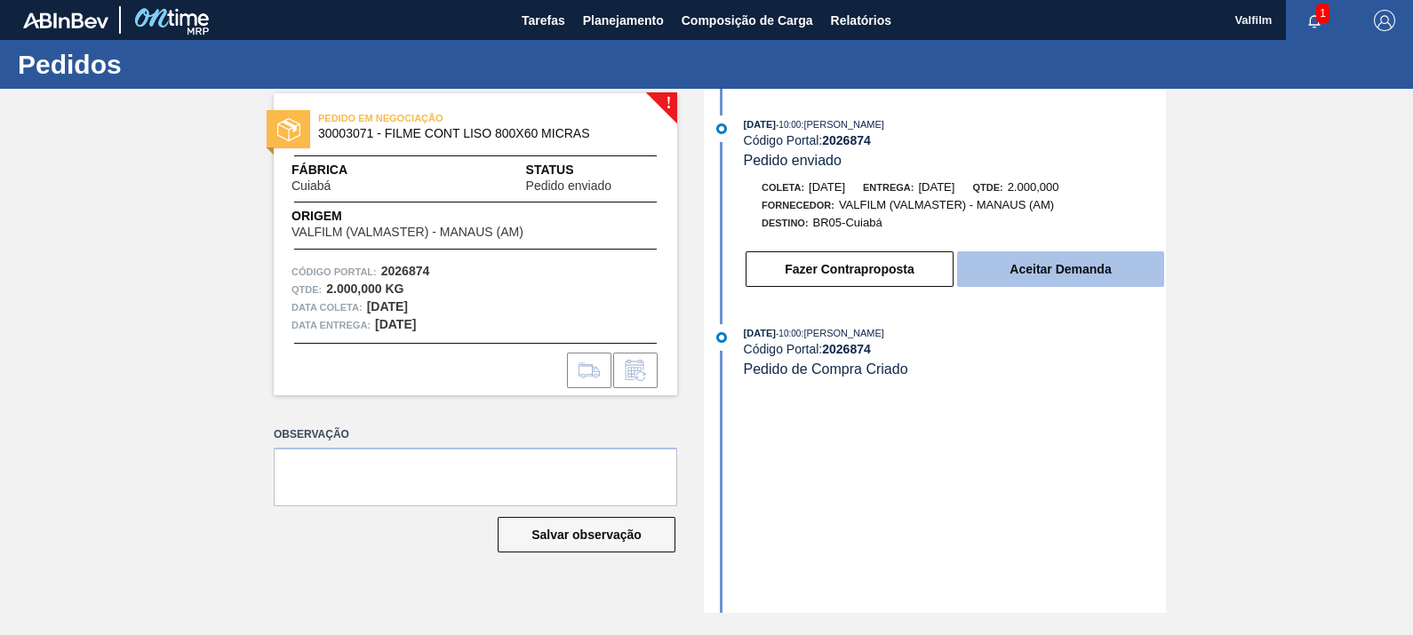
click at [1006, 264] on button "Aceitar Demanda" at bounding box center [1060, 270] width 207 height 36
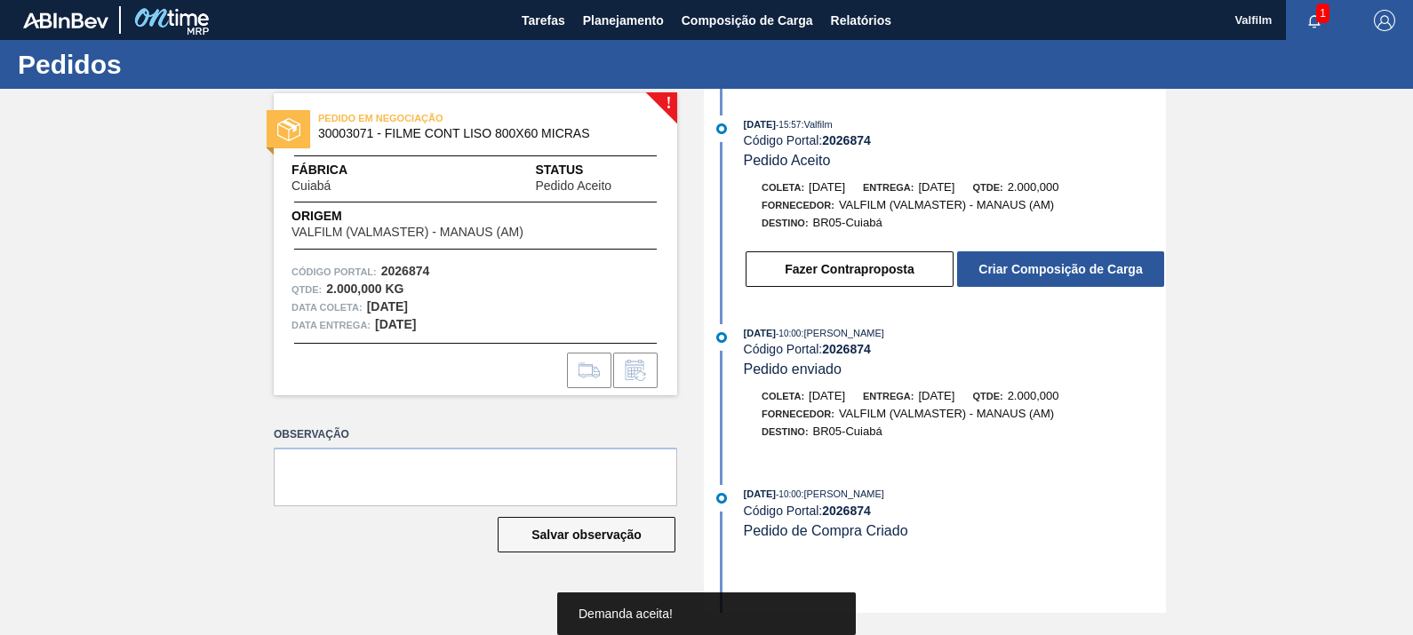
click at [1006, 264] on button "Criar Composição de Carga" at bounding box center [1060, 270] width 207 height 36
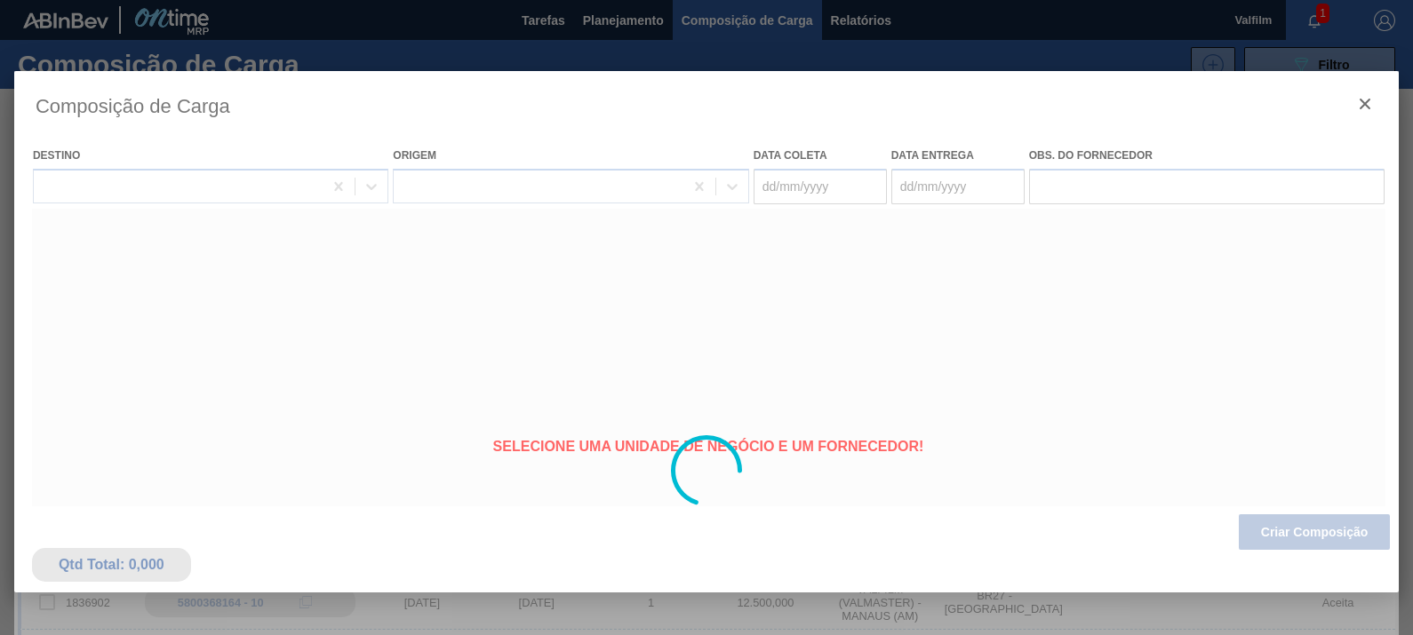
type coleta "[DATE]"
type entrega "[DATE]"
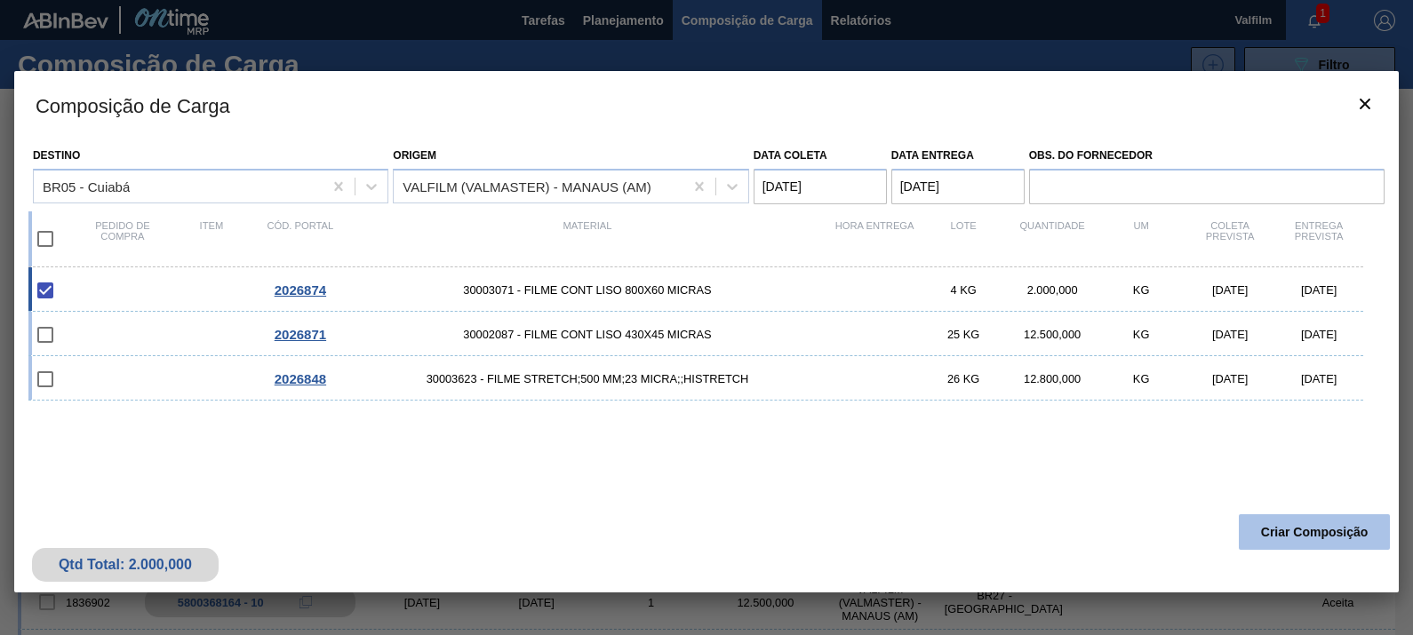
click at [1322, 539] on button "Criar Composição" at bounding box center [1314, 533] width 151 height 36
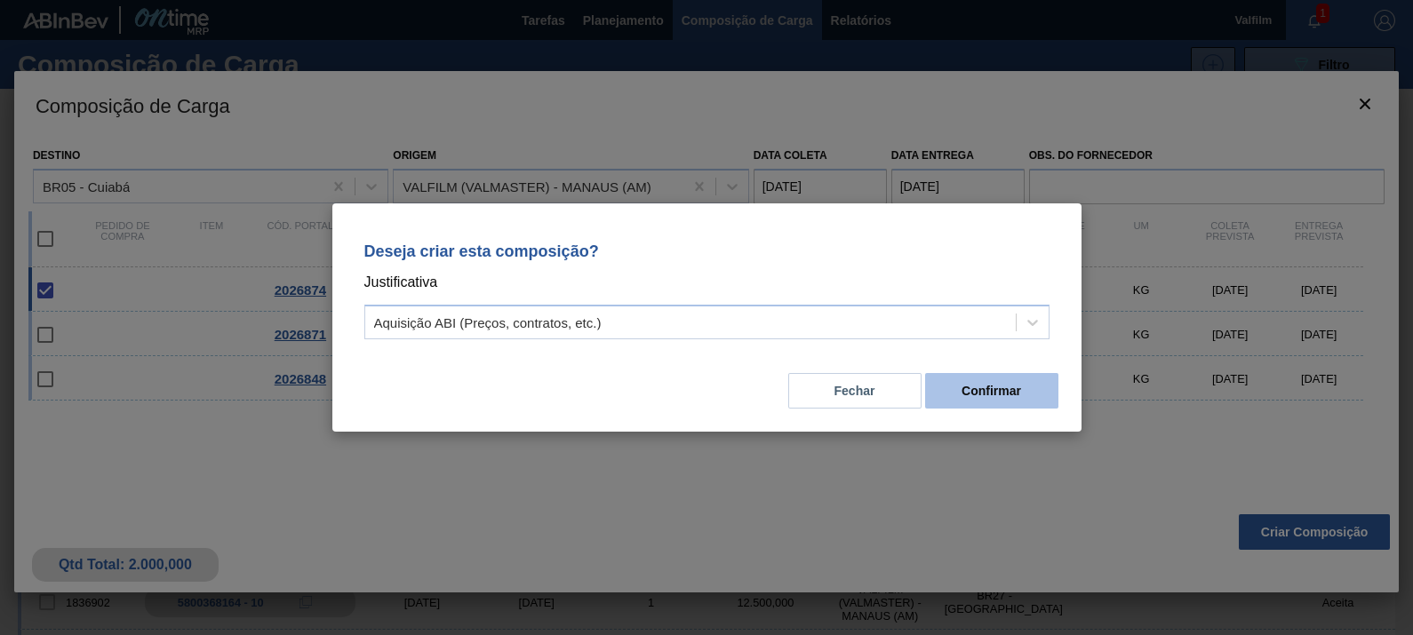
click at [1007, 401] on button "Confirmar" at bounding box center [991, 391] width 133 height 36
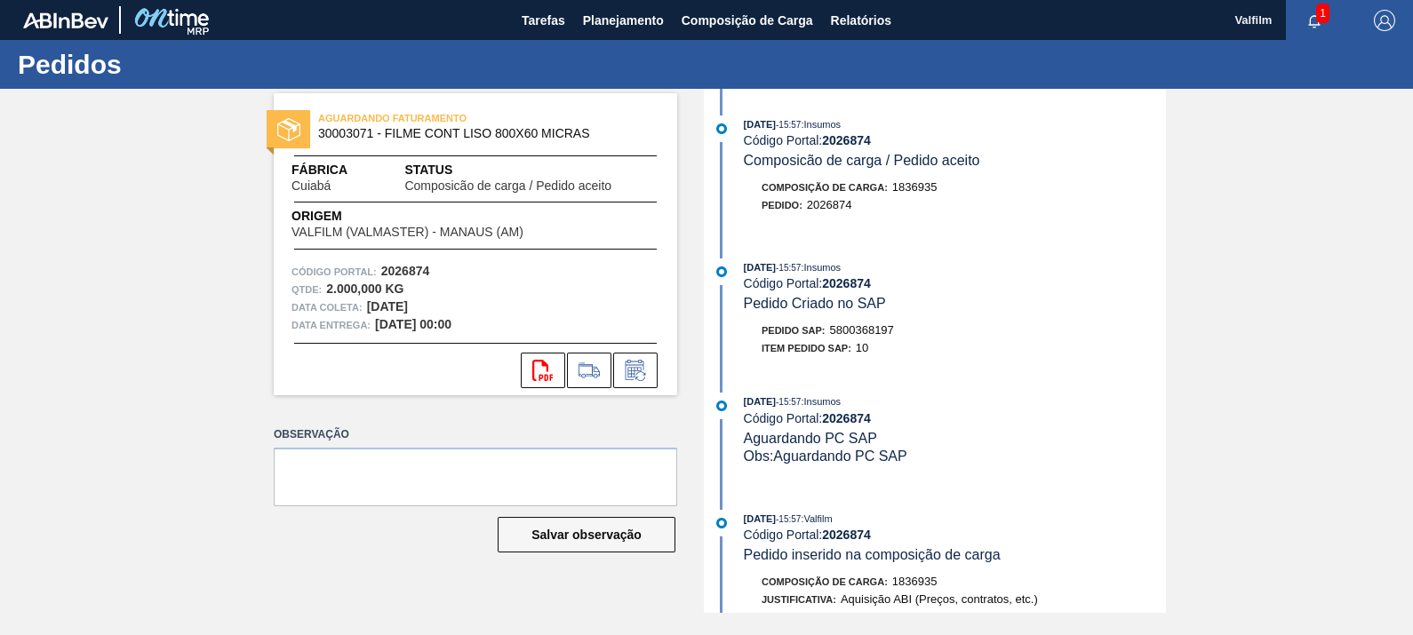
click at [890, 329] on span "5800368197" at bounding box center [862, 329] width 64 height 13
copy span "5800368197"
click at [635, 371] on icon at bounding box center [633, 372] width 13 height 11
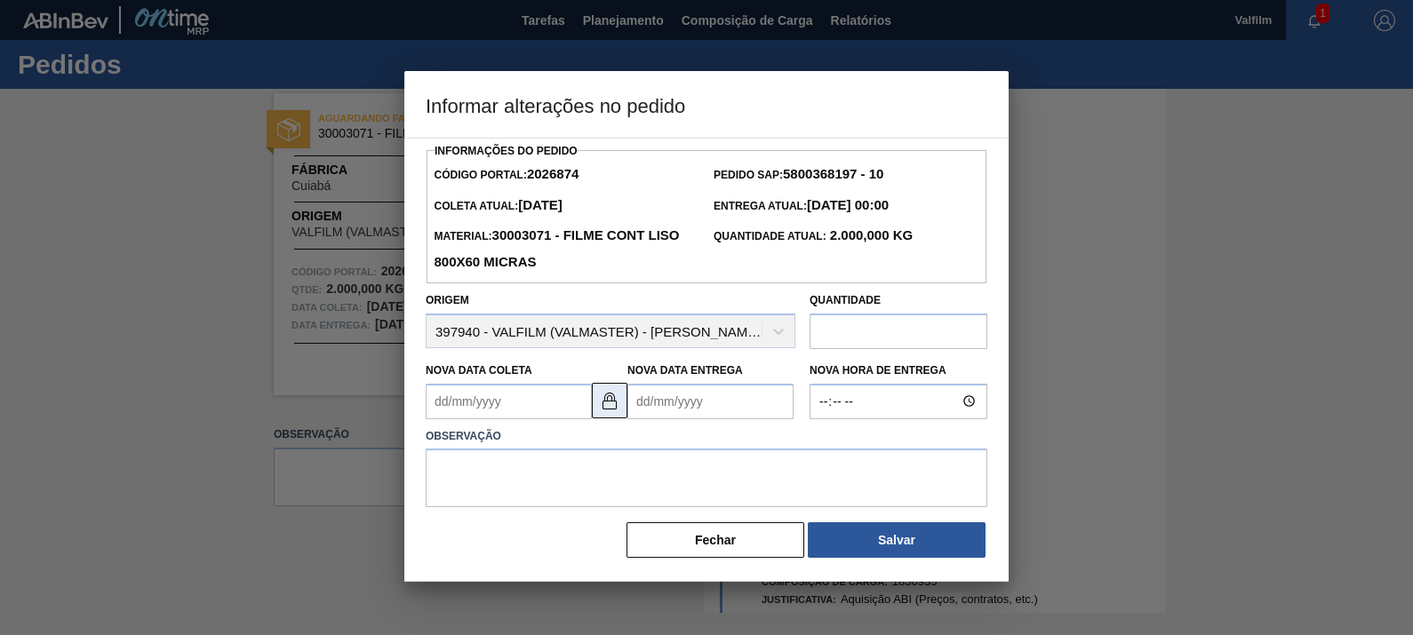
click at [627, 408] on button at bounding box center [610, 401] width 36 height 36
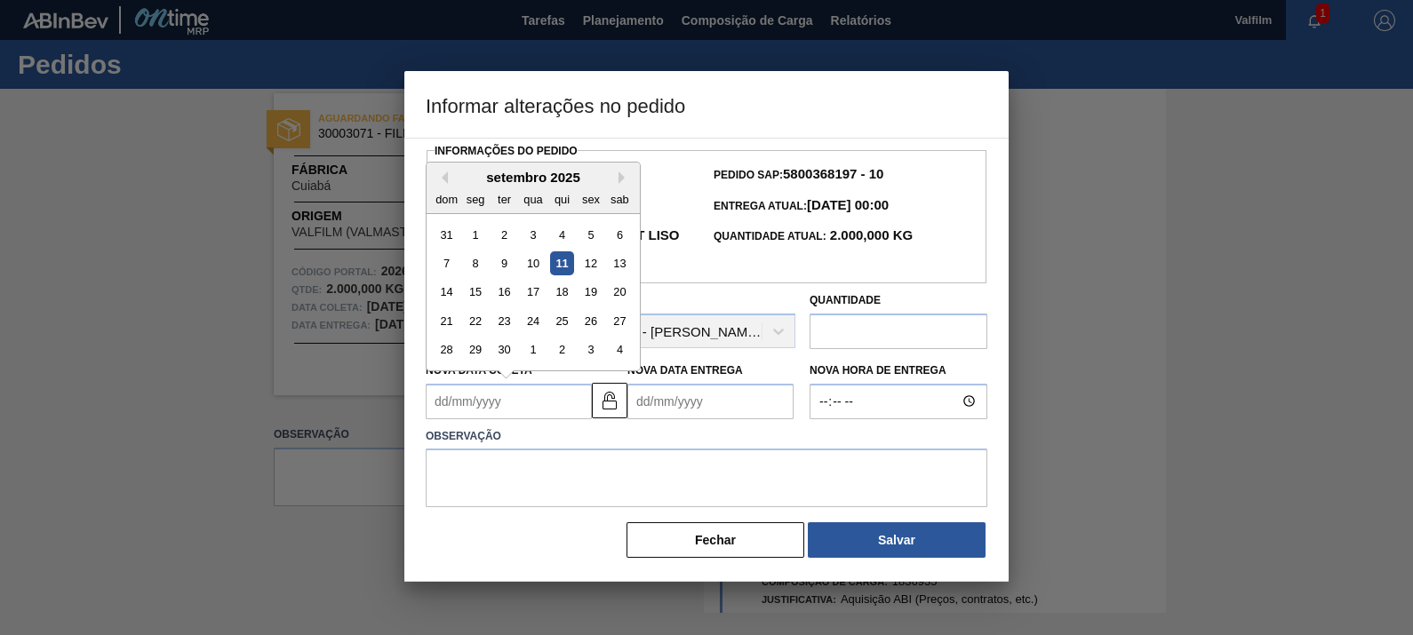
click at [520, 408] on Coleta2026874 "Nova Data Coleta" at bounding box center [509, 402] width 166 height 36
drag, startPoint x: 624, startPoint y: 173, endPoint x: 625, endPoint y: 187, distance: 13.4
click at [625, 173] on button "Next Month" at bounding box center [625, 178] width 12 height 12
click at [481, 295] on div "13" at bounding box center [476, 292] width 24 height 24
type Coleta2026874 "13/10/2025"
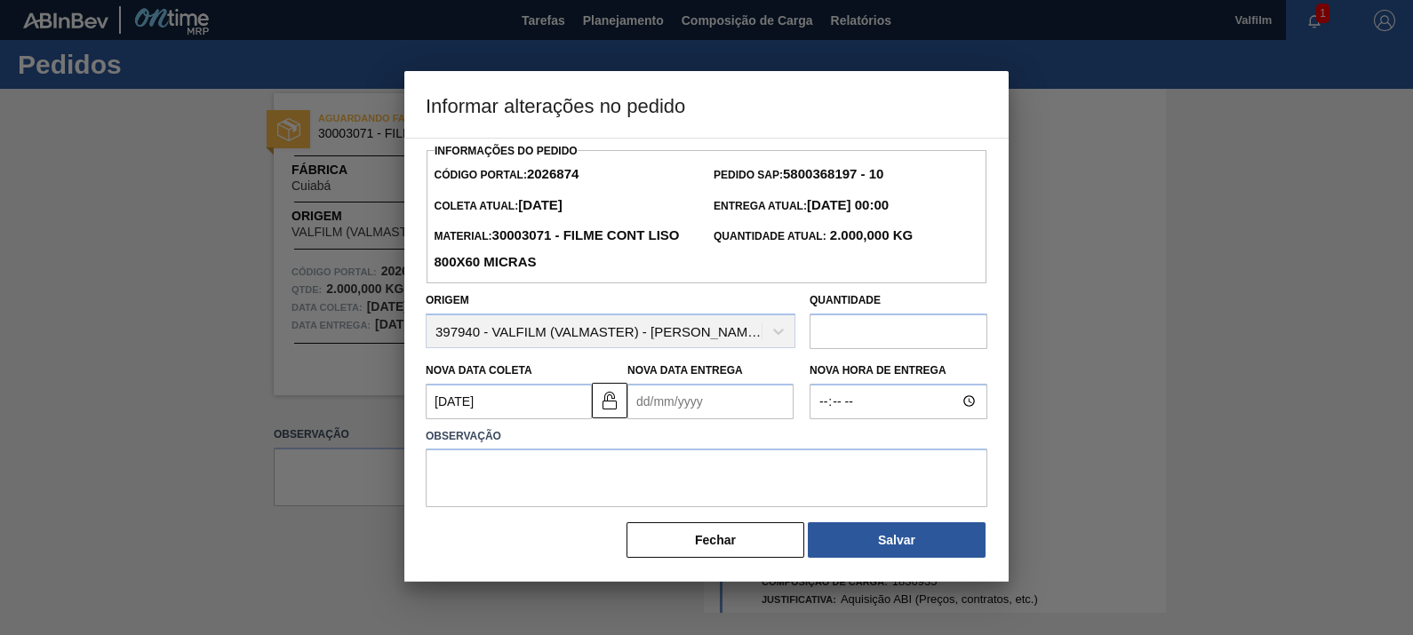
click at [735, 397] on Entrega2026874 "Nova Data Entrega" at bounding box center [710, 402] width 166 height 36
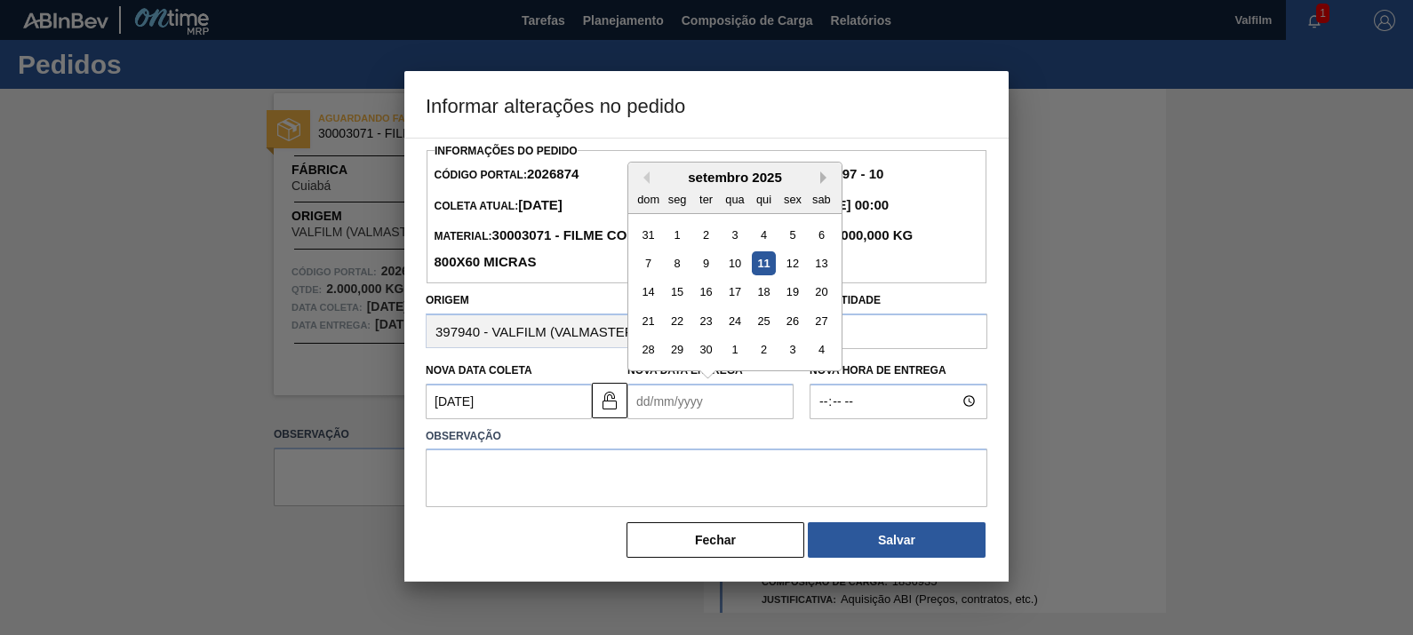
click at [825, 179] on button "Next Month" at bounding box center [826, 178] width 12 height 12
click at [738, 294] on div "12" at bounding box center [735, 292] width 24 height 24
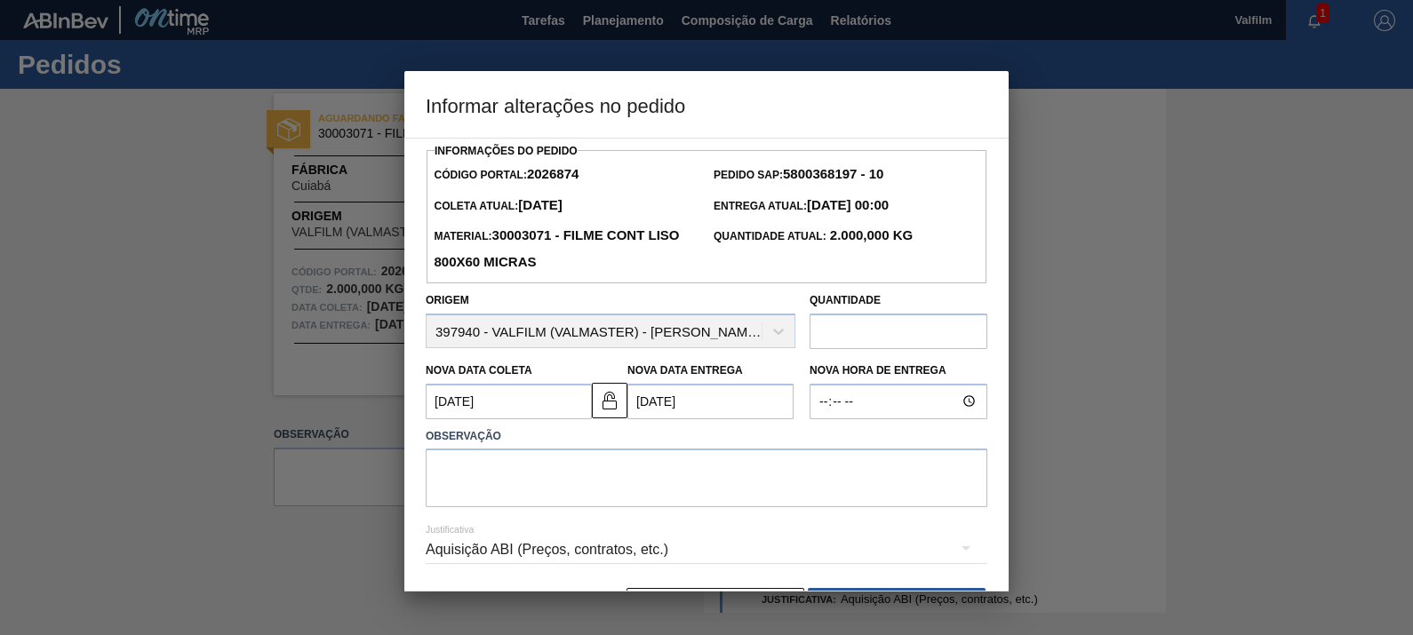
click at [712, 408] on Entrega2026874 "12/11/2025" at bounding box center [710, 402] width 166 height 36
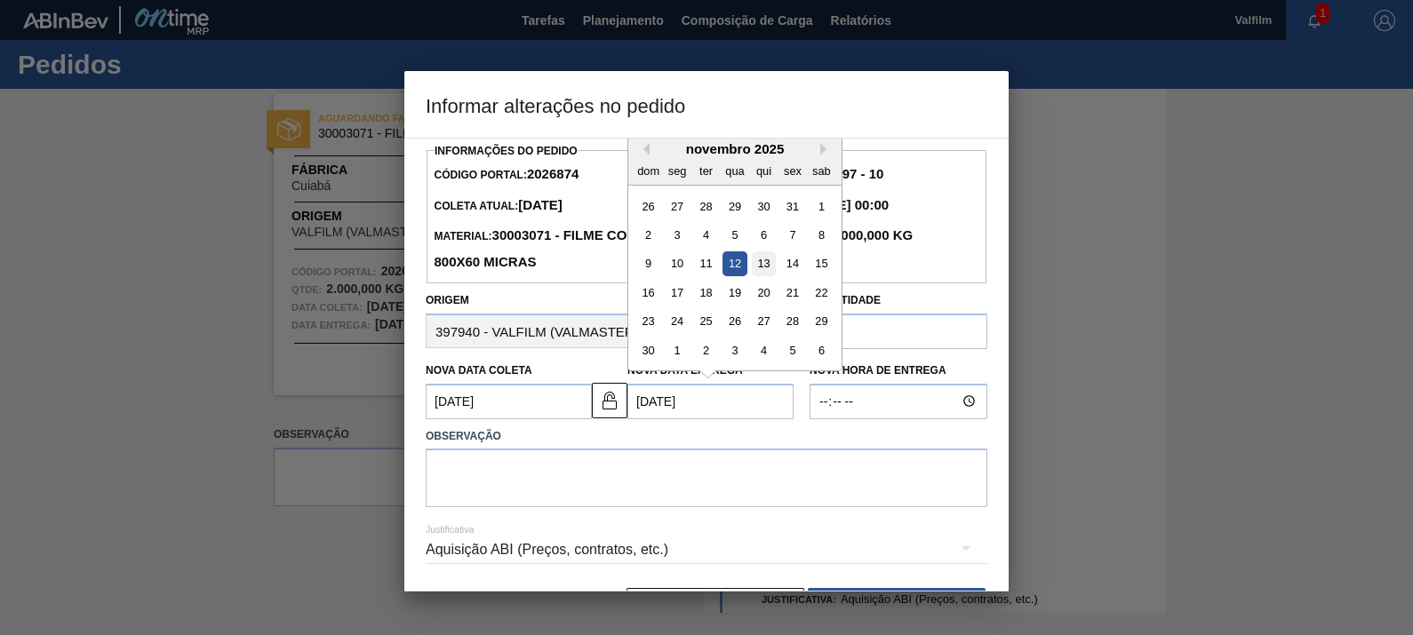
click at [763, 268] on div "13" at bounding box center [764, 264] width 24 height 24
type Entrega2026874 "13/11/2025"
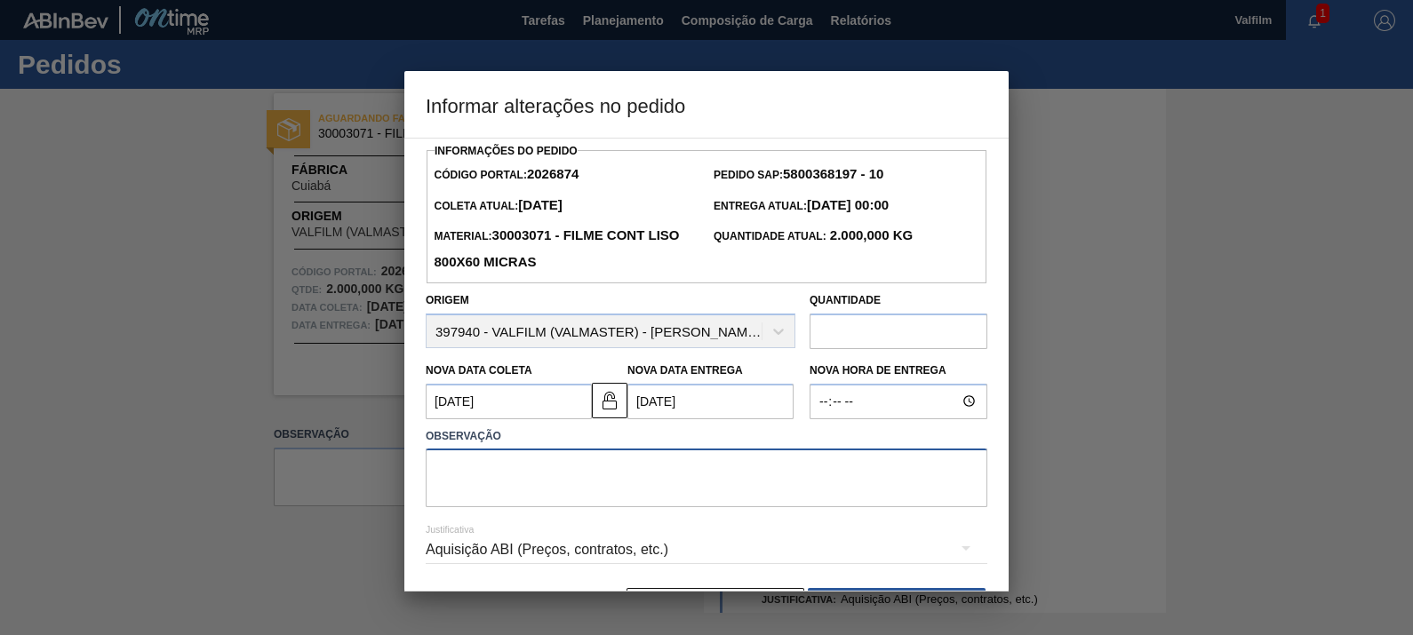
click at [702, 468] on textarea at bounding box center [707, 478] width 562 height 59
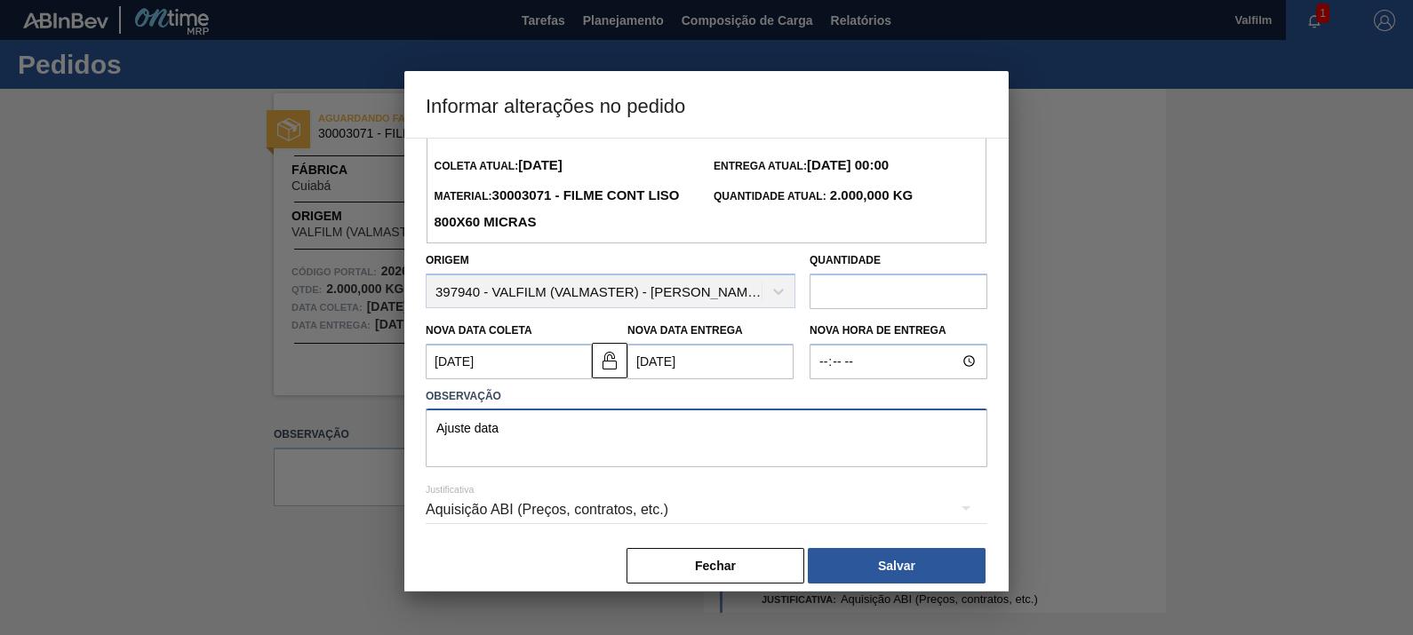
scroll to position [58, 0]
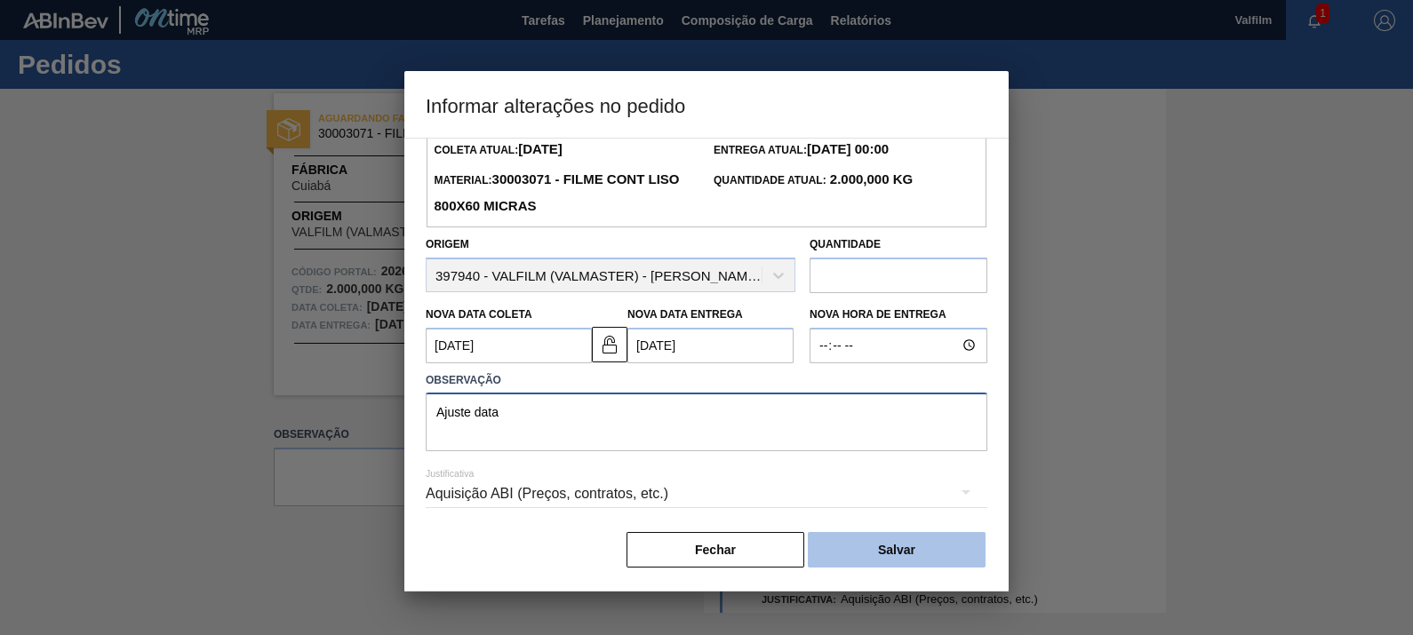
type textarea "Ajuste data"
click at [878, 546] on button "Salvar" at bounding box center [897, 550] width 178 height 36
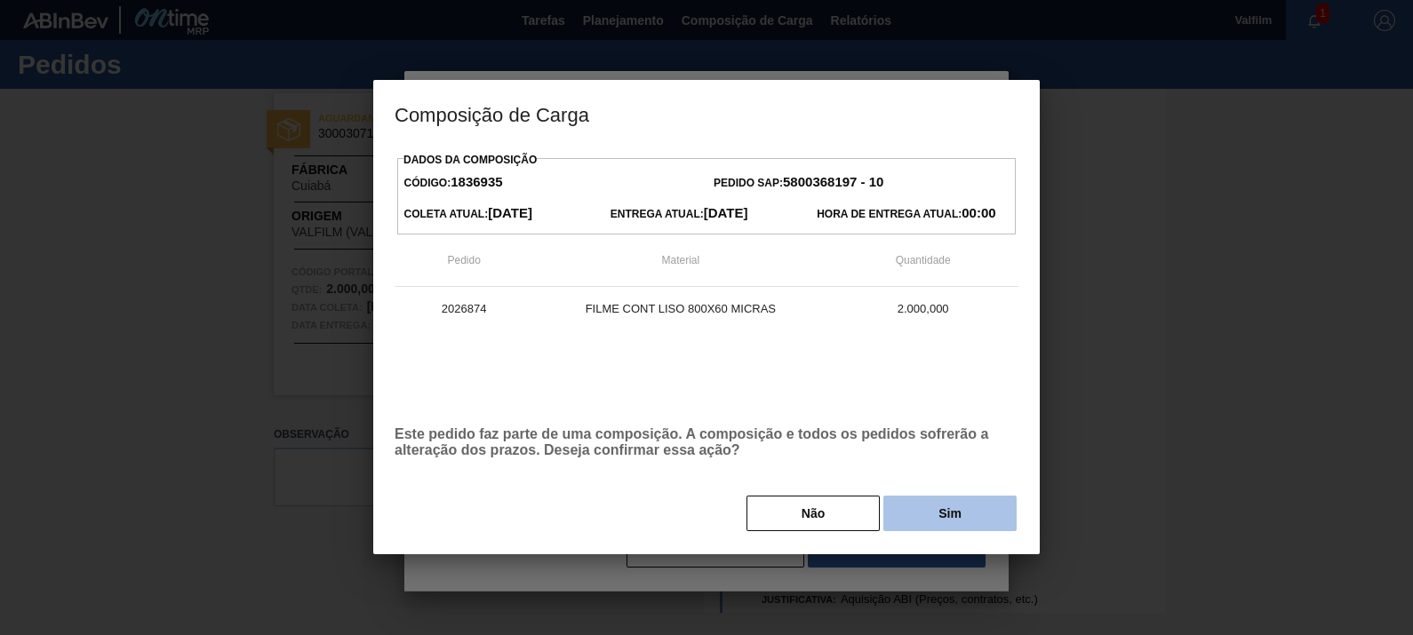
click at [933, 524] on button "Sim" at bounding box center [949, 514] width 133 height 36
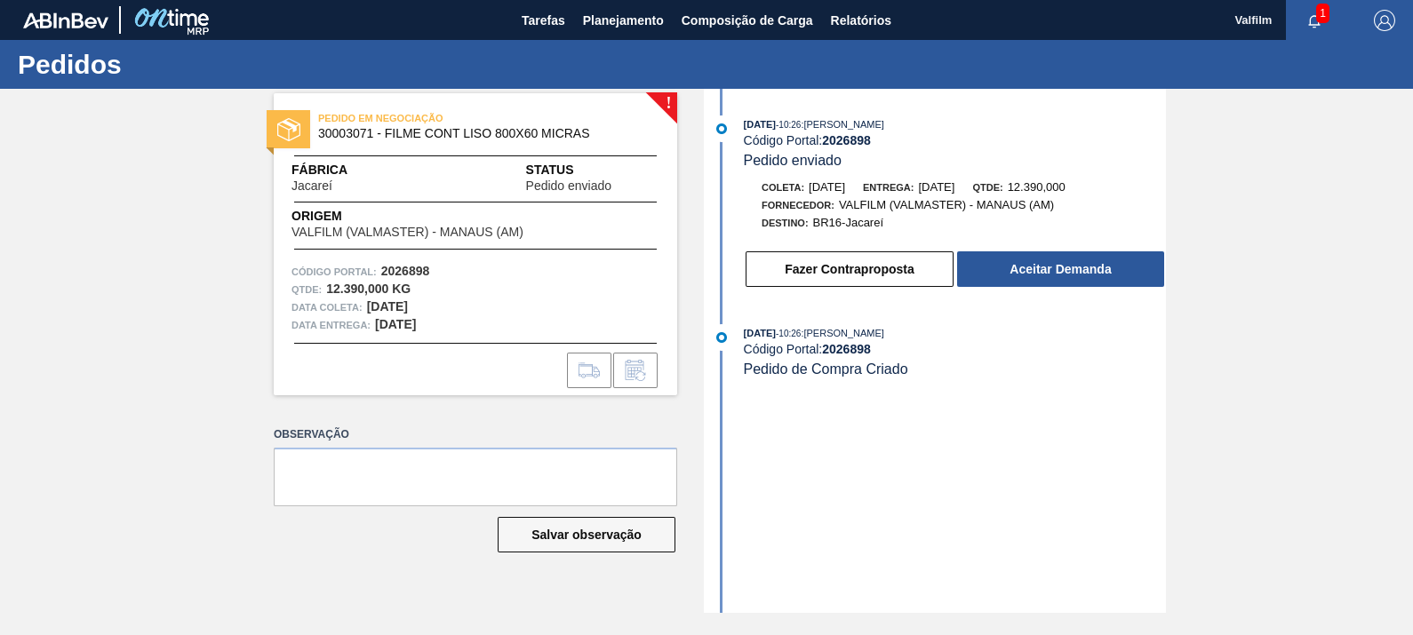
click at [1065, 252] on div "Fazer Contraproposta Aceitar Demanda" at bounding box center [937, 265] width 458 height 48
click at [1065, 272] on button "Aceitar Demanda" at bounding box center [1060, 270] width 207 height 36
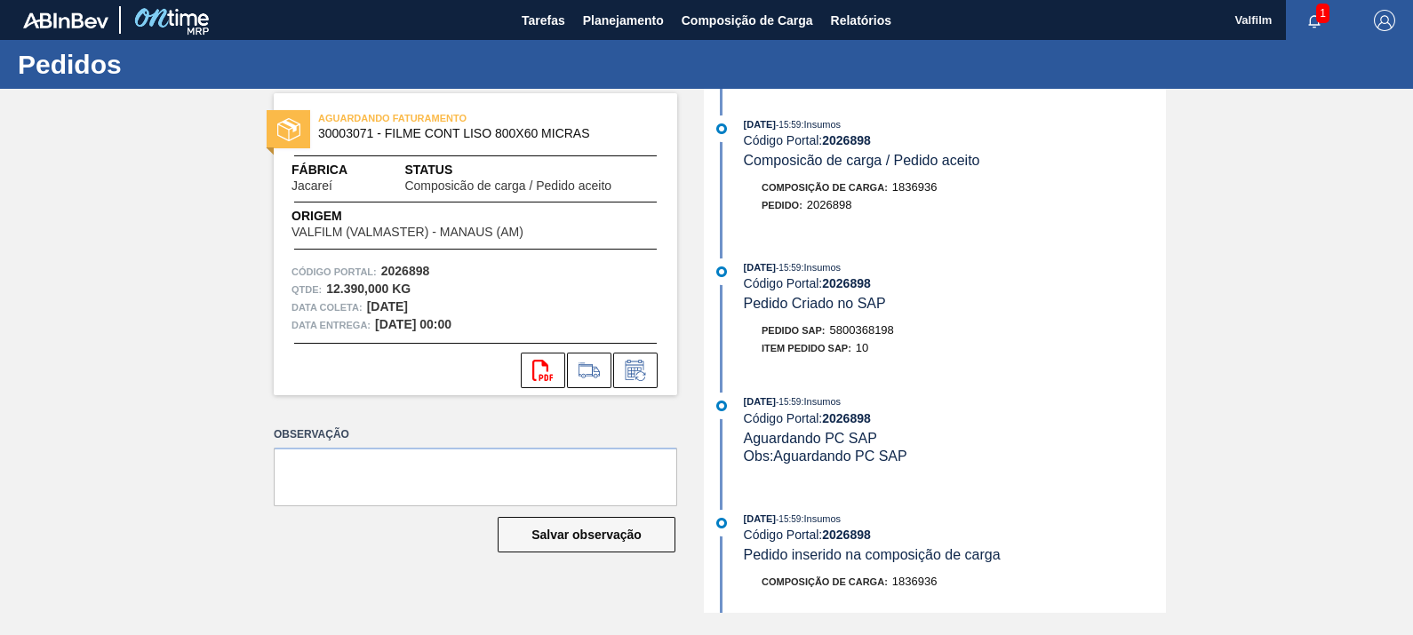
click at [887, 331] on span "5800368198" at bounding box center [862, 329] width 64 height 13
copy span "5800368198"
click at [643, 363] on icon at bounding box center [635, 370] width 28 height 21
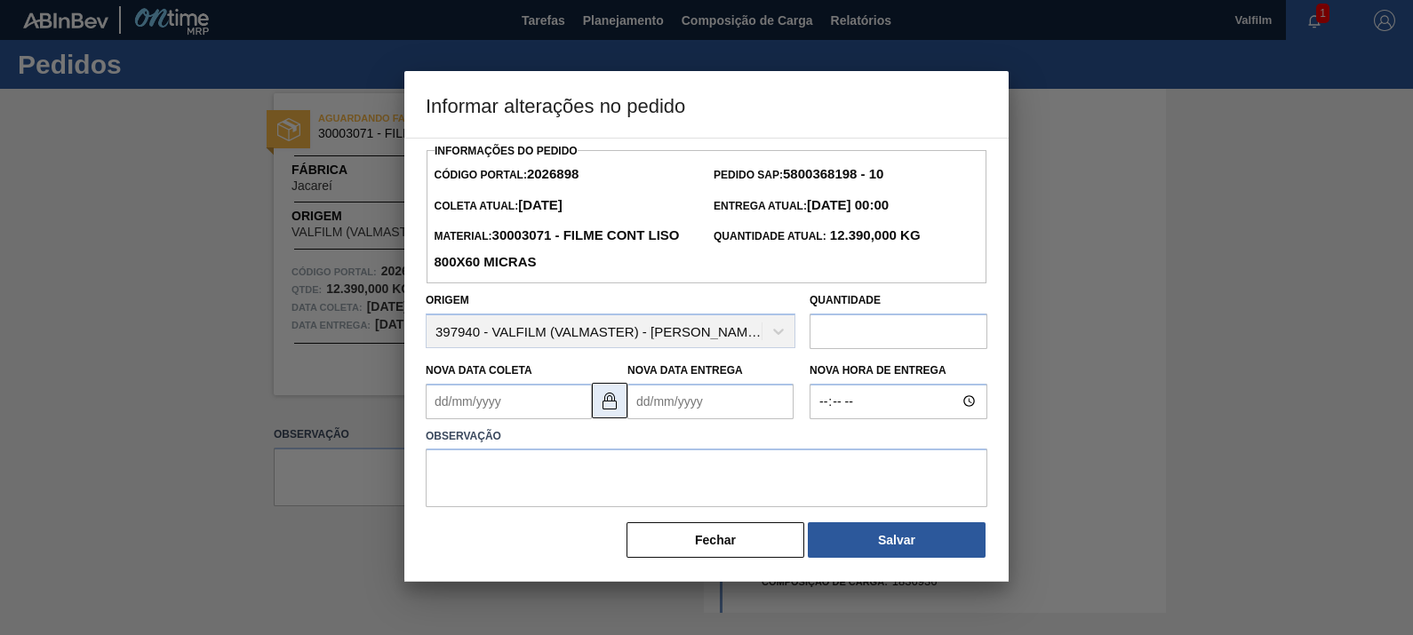
click at [622, 403] on button at bounding box center [610, 401] width 36 height 36
click at [535, 404] on Coleta2026898 "Nova Data Coleta" at bounding box center [509, 402] width 166 height 36
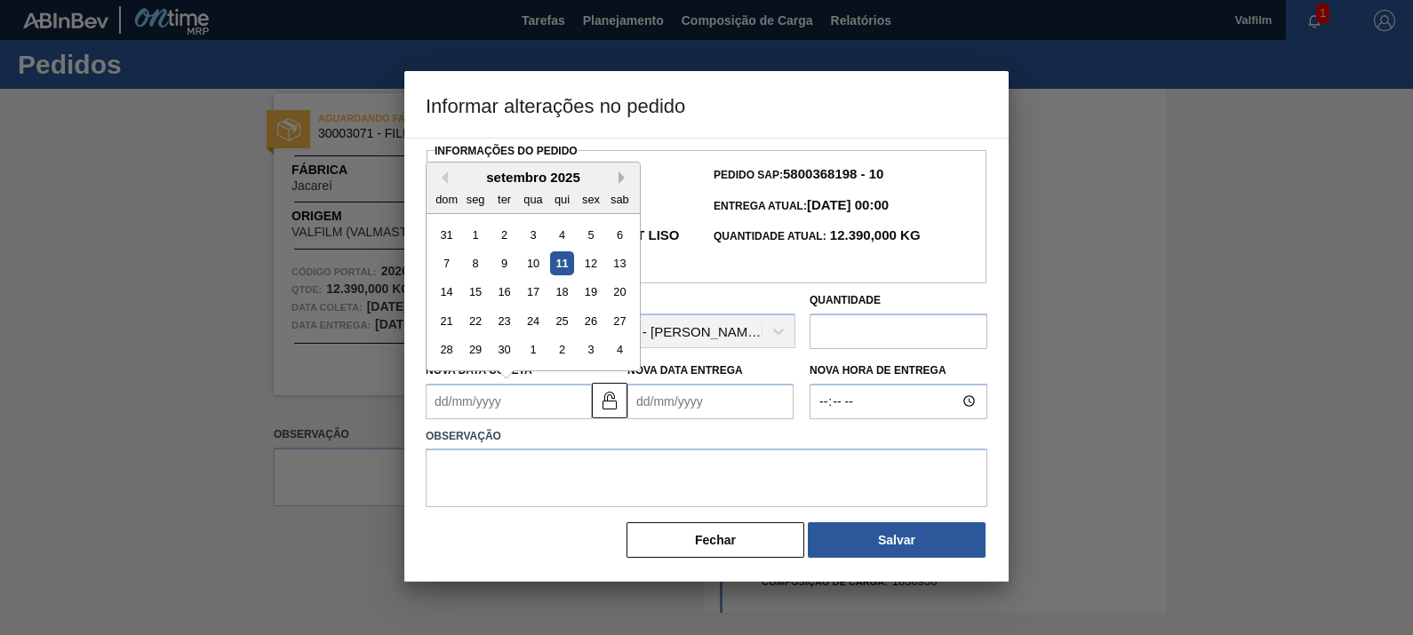
click at [624, 173] on button "Next Month" at bounding box center [625, 178] width 12 height 12
click at [479, 299] on div "13" at bounding box center [476, 292] width 24 height 24
type Coleta2026898 "13/10/2025"
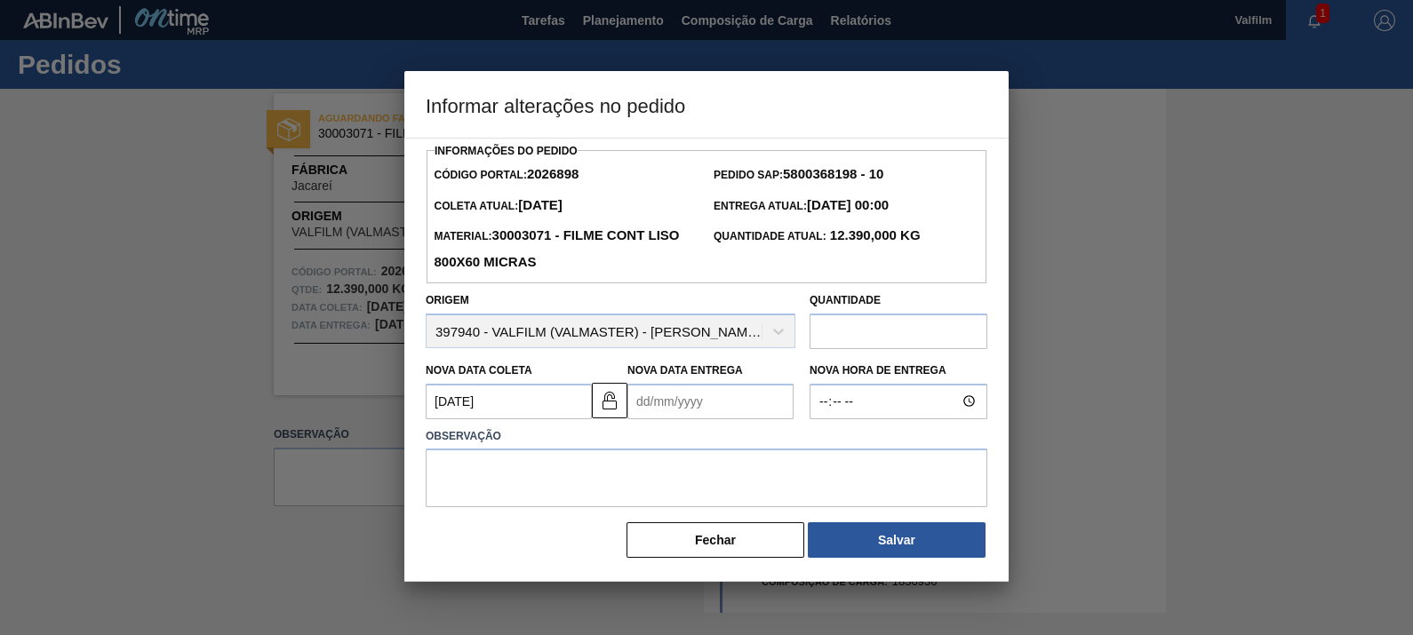
click at [747, 378] on div "Nova Data Entrega" at bounding box center [710, 388] width 166 height 61
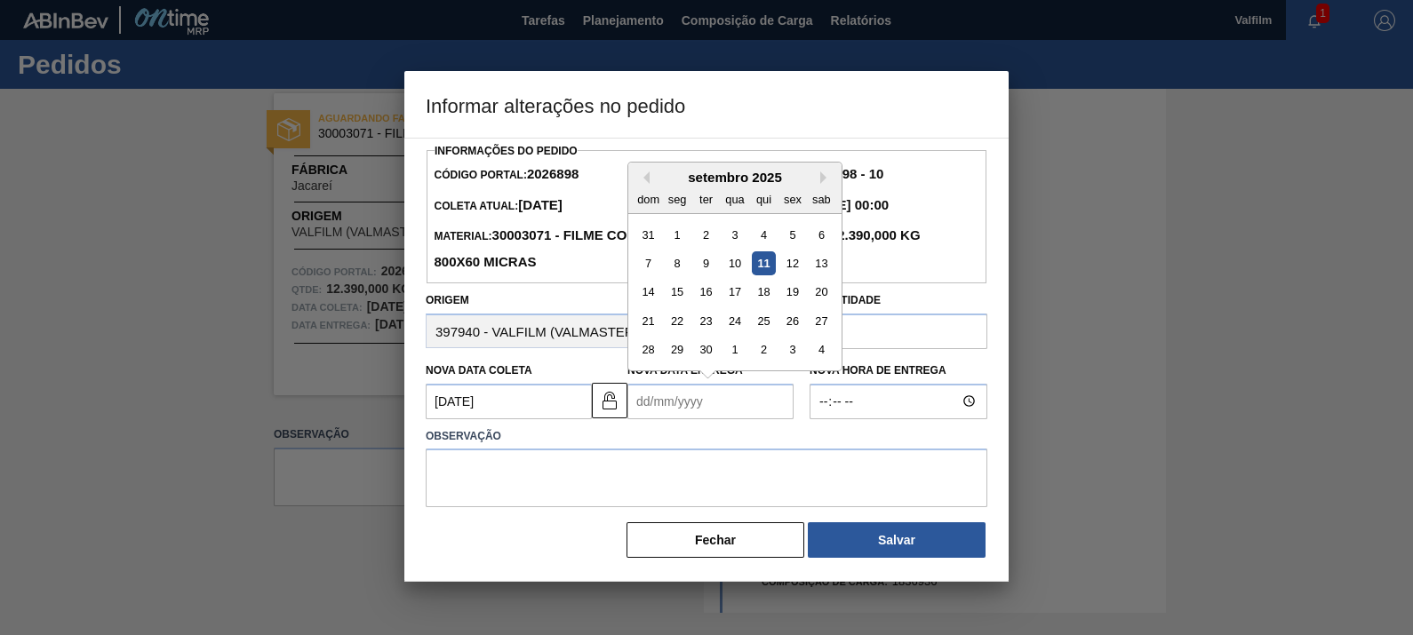
click at [733, 395] on Entrega2026898 "Nova Data Entrega" at bounding box center [710, 402] width 166 height 36
click at [829, 183] on button "Next Month" at bounding box center [826, 178] width 12 height 12
click at [820, 172] on div "outubro 2025" at bounding box center [734, 177] width 213 height 15
click at [819, 176] on div "outubro 2025" at bounding box center [734, 177] width 213 height 15
click at [819, 185] on div "outubro 2025" at bounding box center [734, 177] width 213 height 15
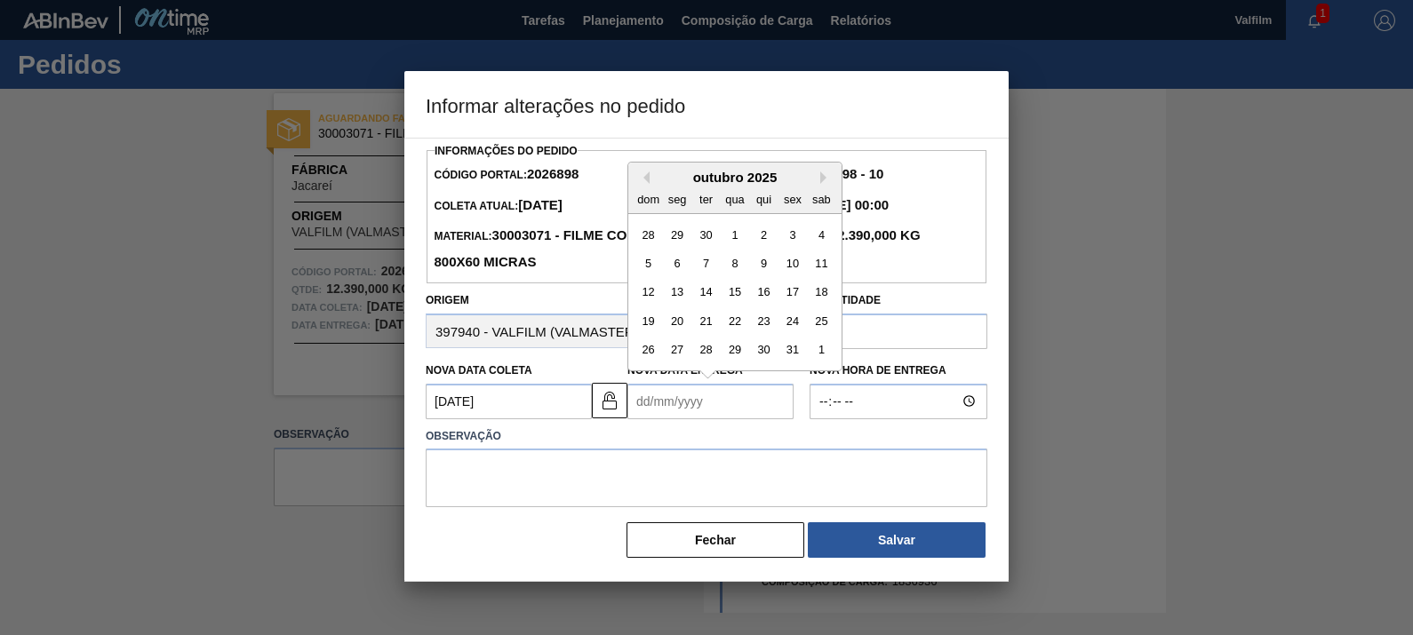
click at [829, 187] on div "dom seg ter qua qui sex sab" at bounding box center [734, 199] width 213 height 28
click at [823, 182] on button "Next Month" at bounding box center [826, 178] width 12 height 12
click at [762, 291] on div "13" at bounding box center [764, 292] width 24 height 24
type Entrega2026898 "13/11/2025"
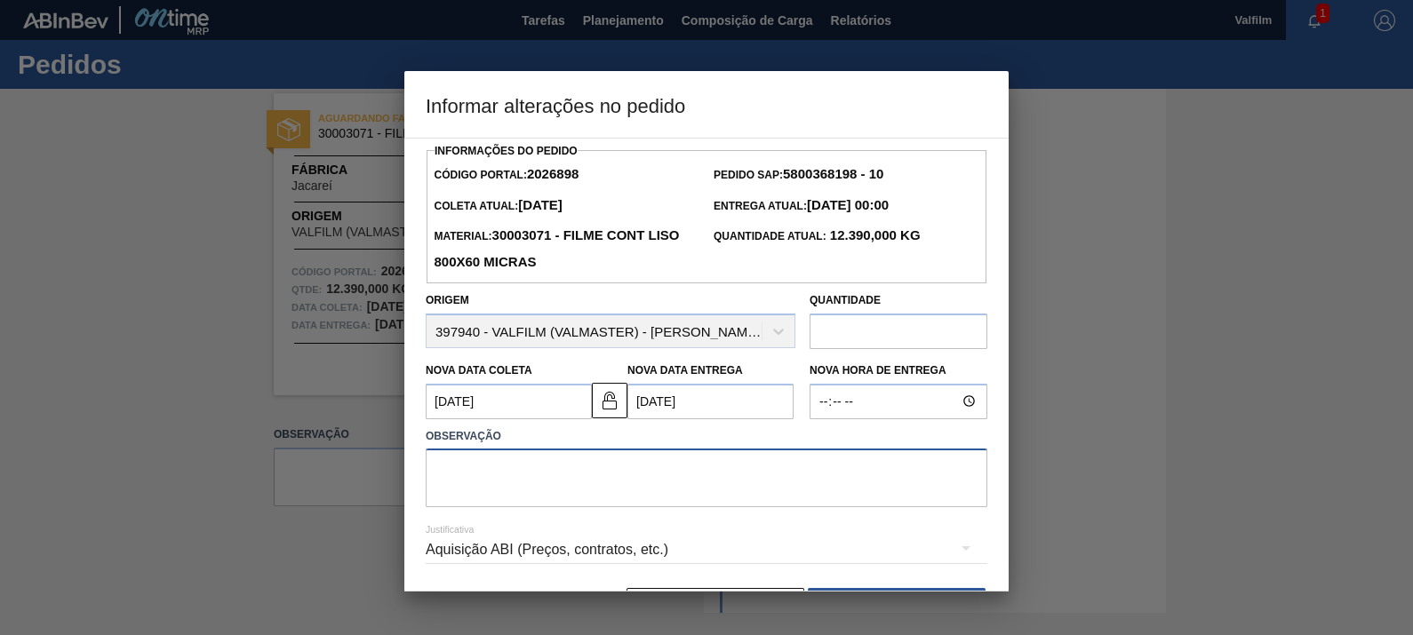
click at [745, 491] on textarea at bounding box center [707, 478] width 562 height 59
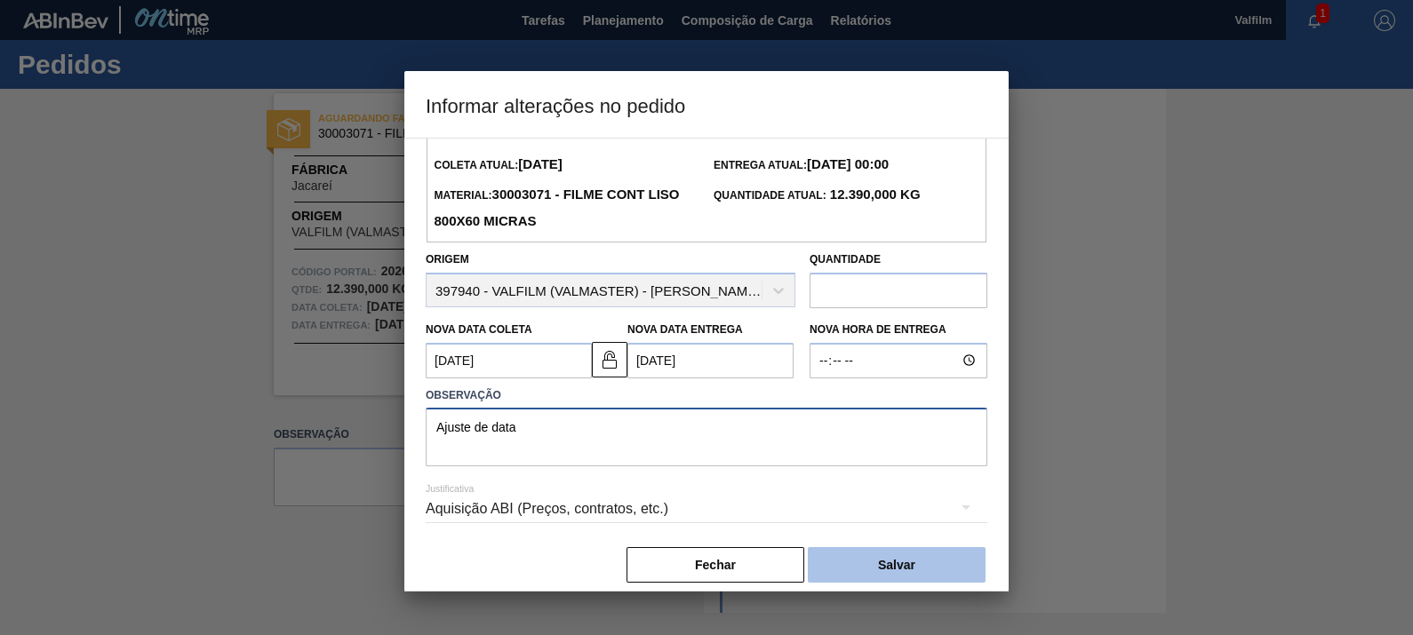
scroll to position [58, 0]
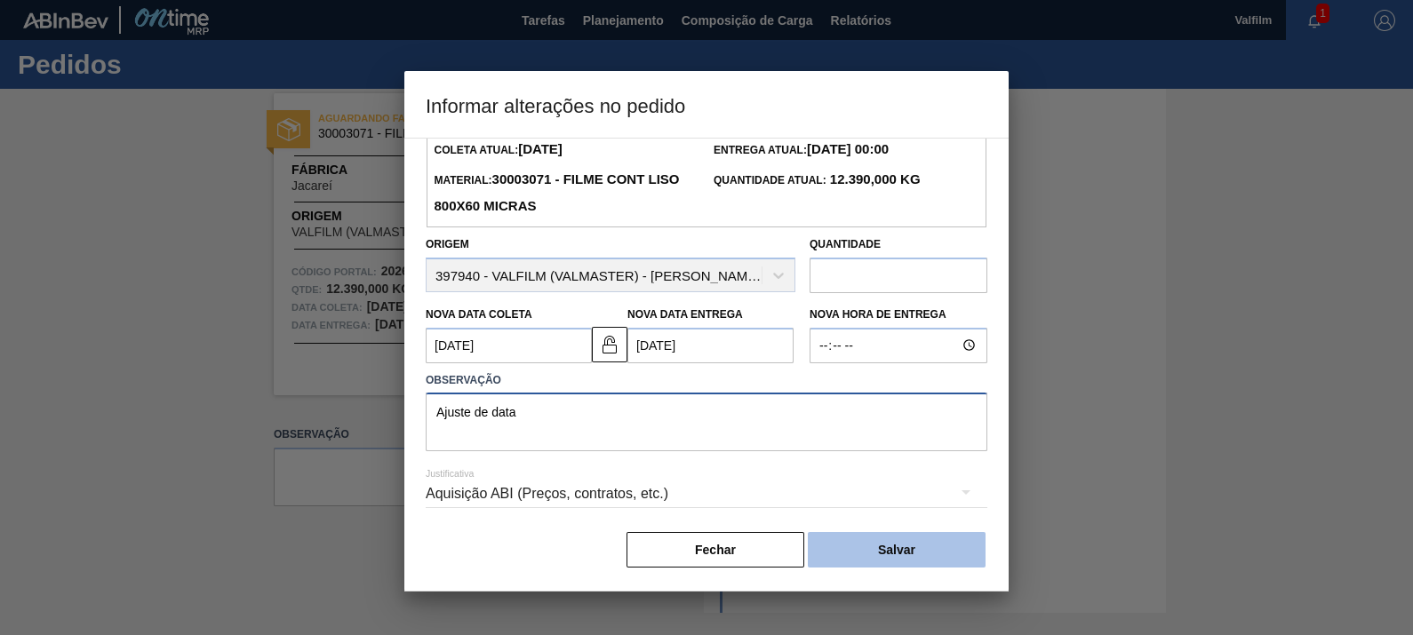
type textarea "Ajuste de data"
click at [910, 537] on button "Salvar" at bounding box center [897, 550] width 178 height 36
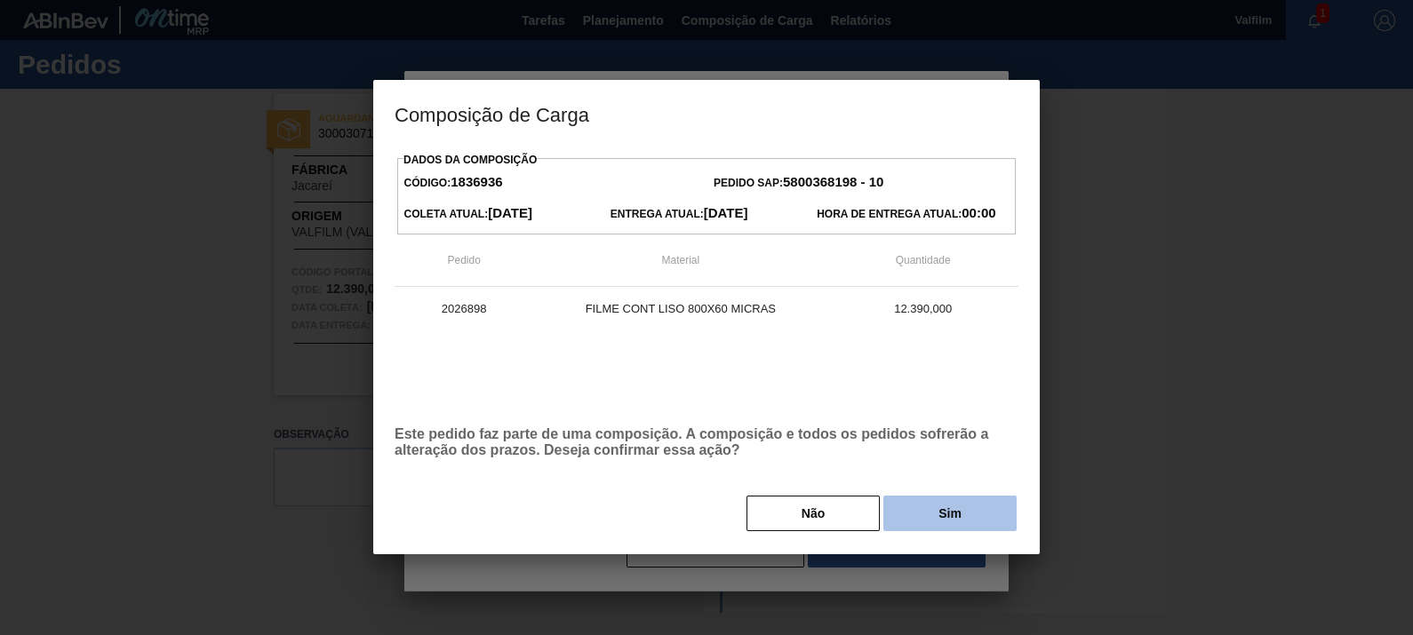
click at [945, 521] on button "Sim" at bounding box center [949, 514] width 133 height 36
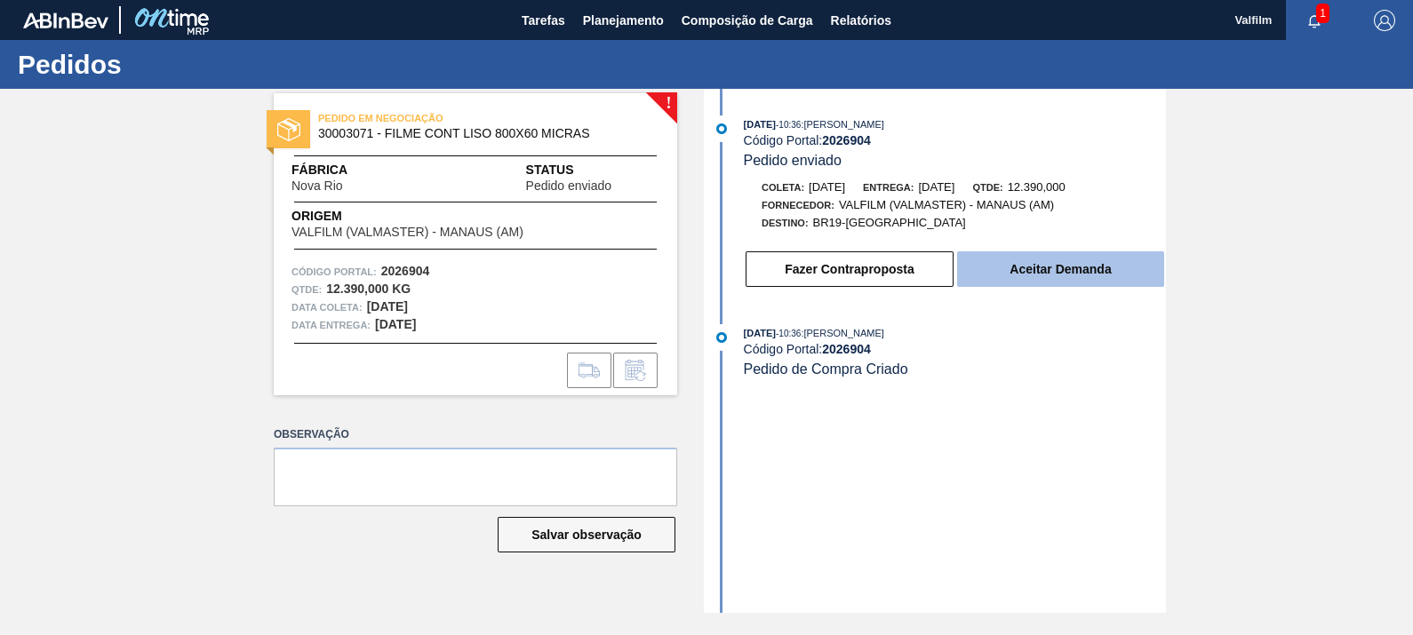
click at [1089, 275] on button "Aceitar Demanda" at bounding box center [1060, 270] width 207 height 36
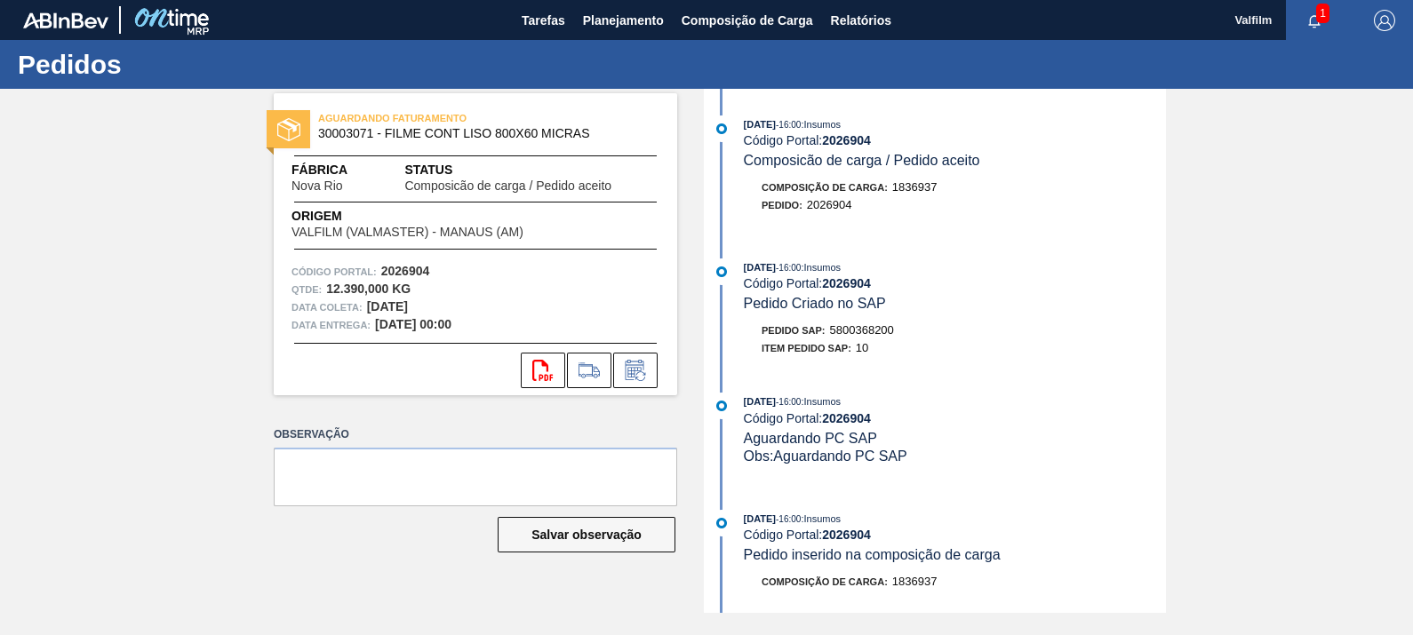
click at [857, 331] on span "5800368200" at bounding box center [862, 329] width 64 height 13
copy span "5800368200"
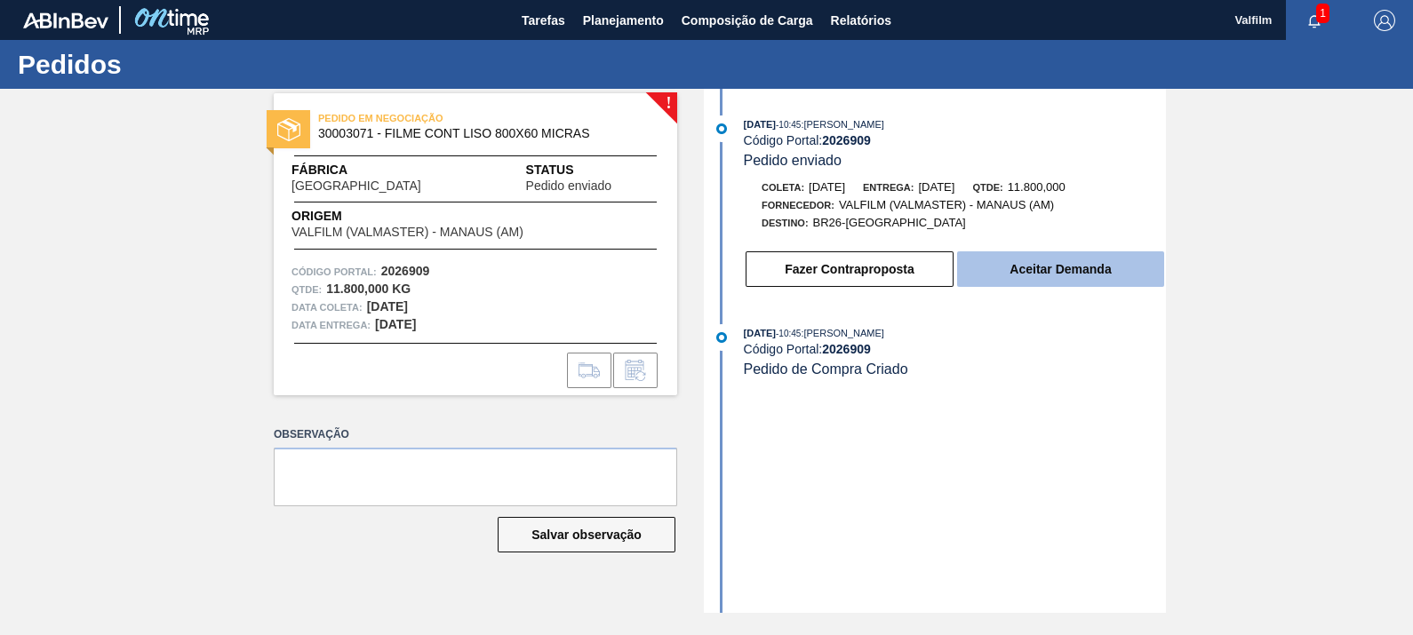
click at [1026, 268] on button "Aceitar Demanda" at bounding box center [1060, 270] width 207 height 36
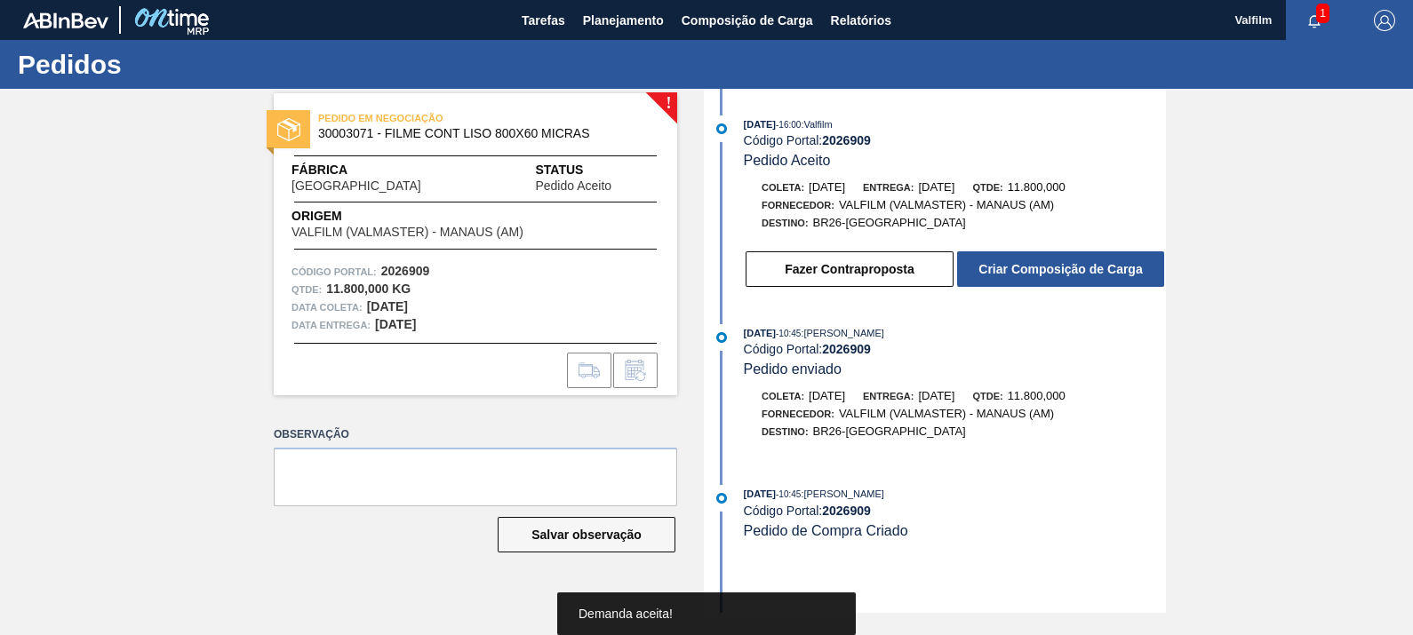
click at [1026, 268] on button "Criar Composição de Carga" at bounding box center [1060, 270] width 207 height 36
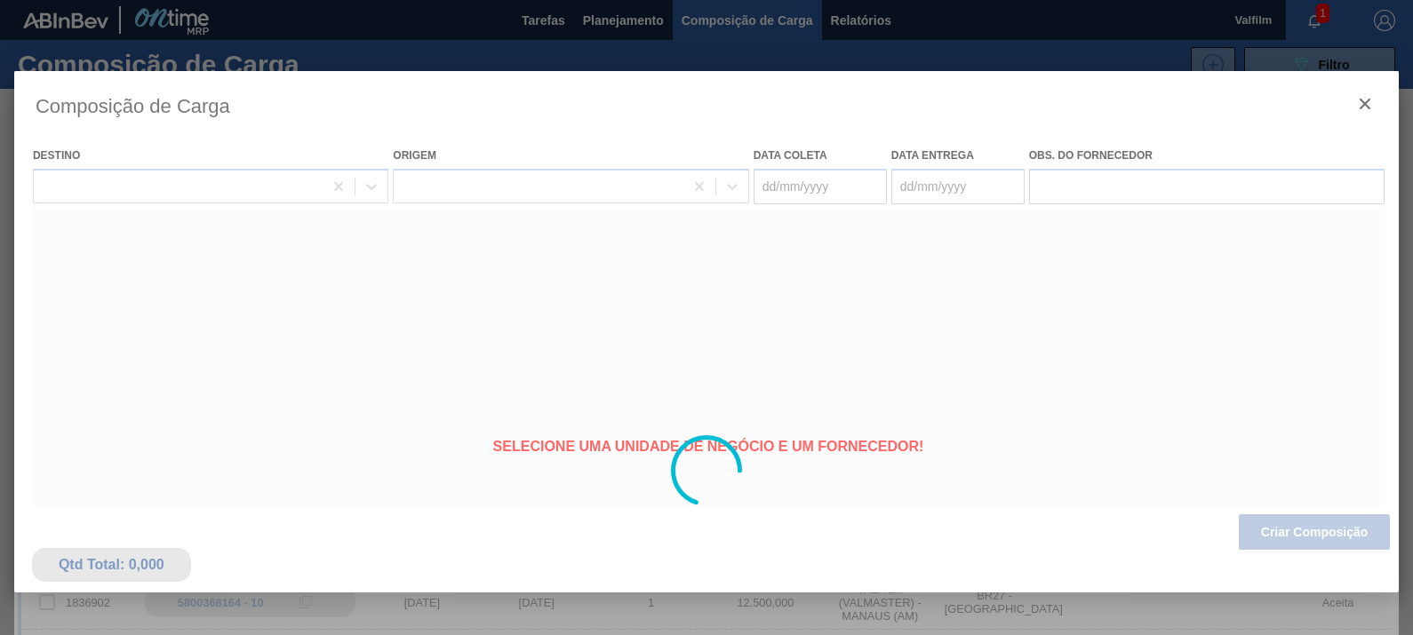
type coleta "[DATE]"
type entrega "[DATE]"
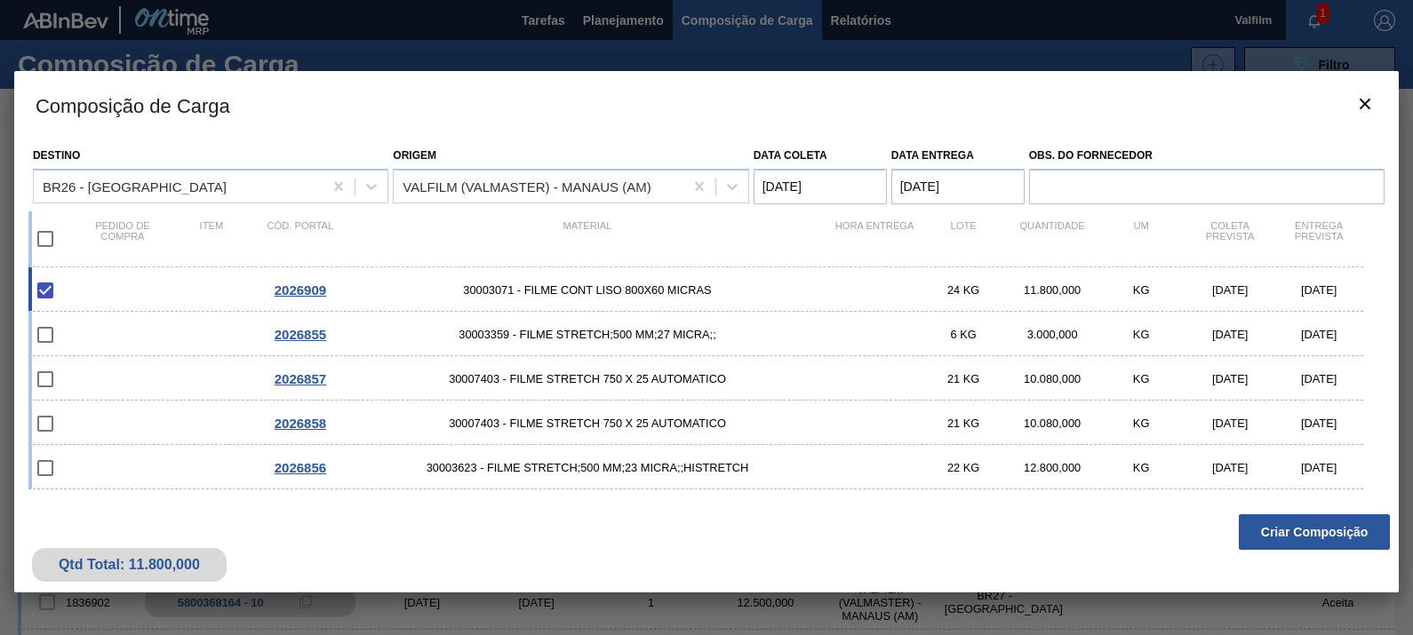
click at [1329, 511] on div "Qtd Total: 11.800,000 Criar Composição" at bounding box center [706, 549] width 1385 height 87
click at [1316, 528] on button "Criar Composição" at bounding box center [1314, 533] width 151 height 36
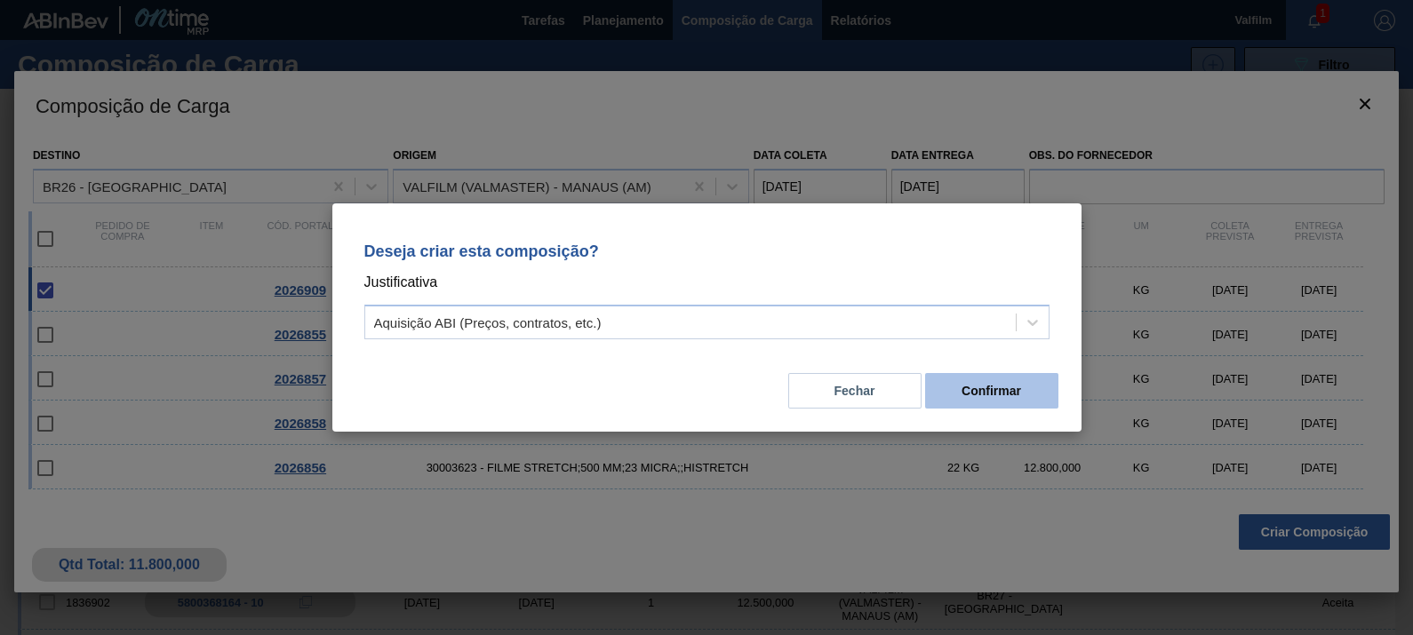
click at [988, 387] on button "Confirmar" at bounding box center [991, 391] width 133 height 36
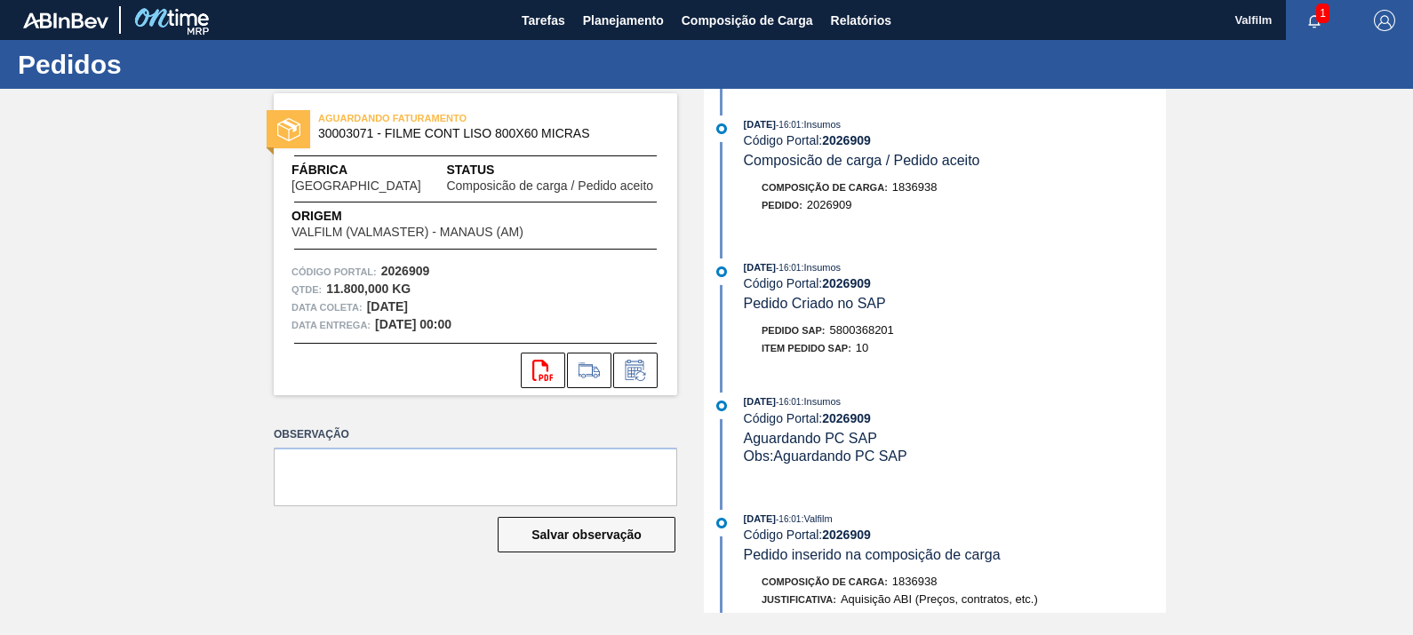
click at [877, 339] on div "Pedido SAP: 5800368201" at bounding box center [828, 331] width 132 height 18
copy span "5800368201"
click at [639, 360] on icon at bounding box center [635, 370] width 19 height 20
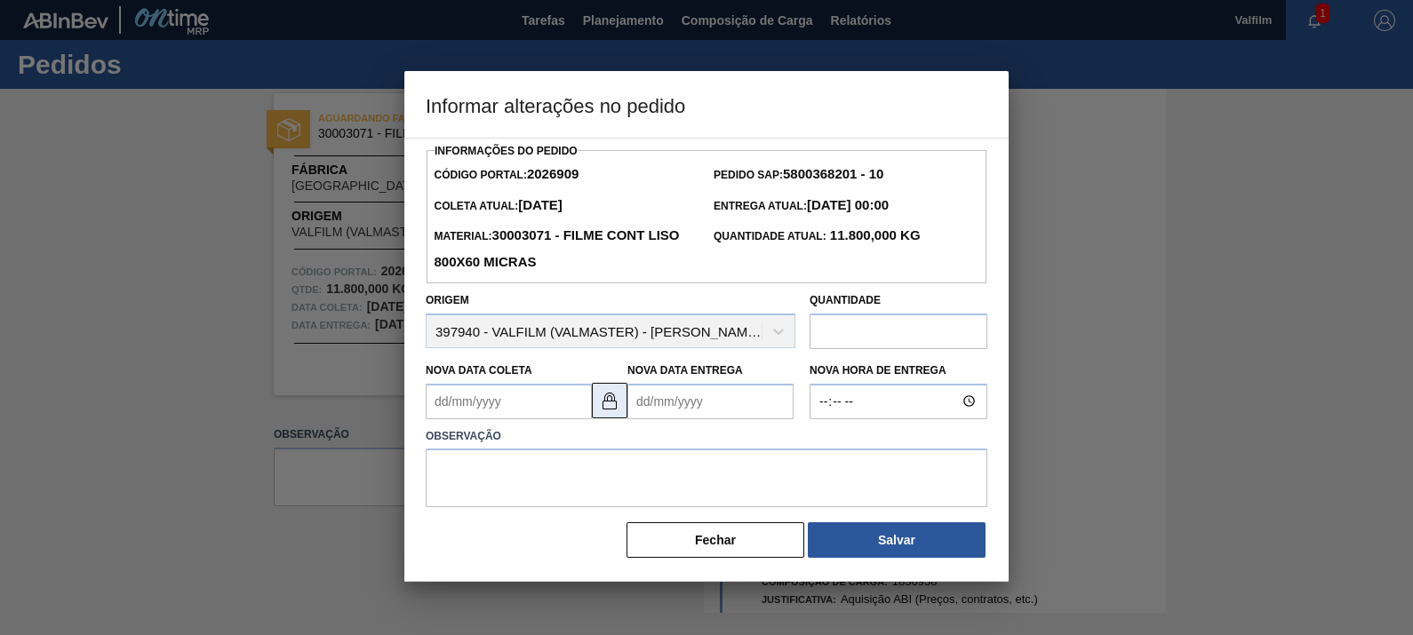
click at [612, 395] on img at bounding box center [609, 400] width 21 height 21
click at [557, 409] on Coleta2026909 "Nova Data Coleta" at bounding box center [509, 402] width 166 height 36
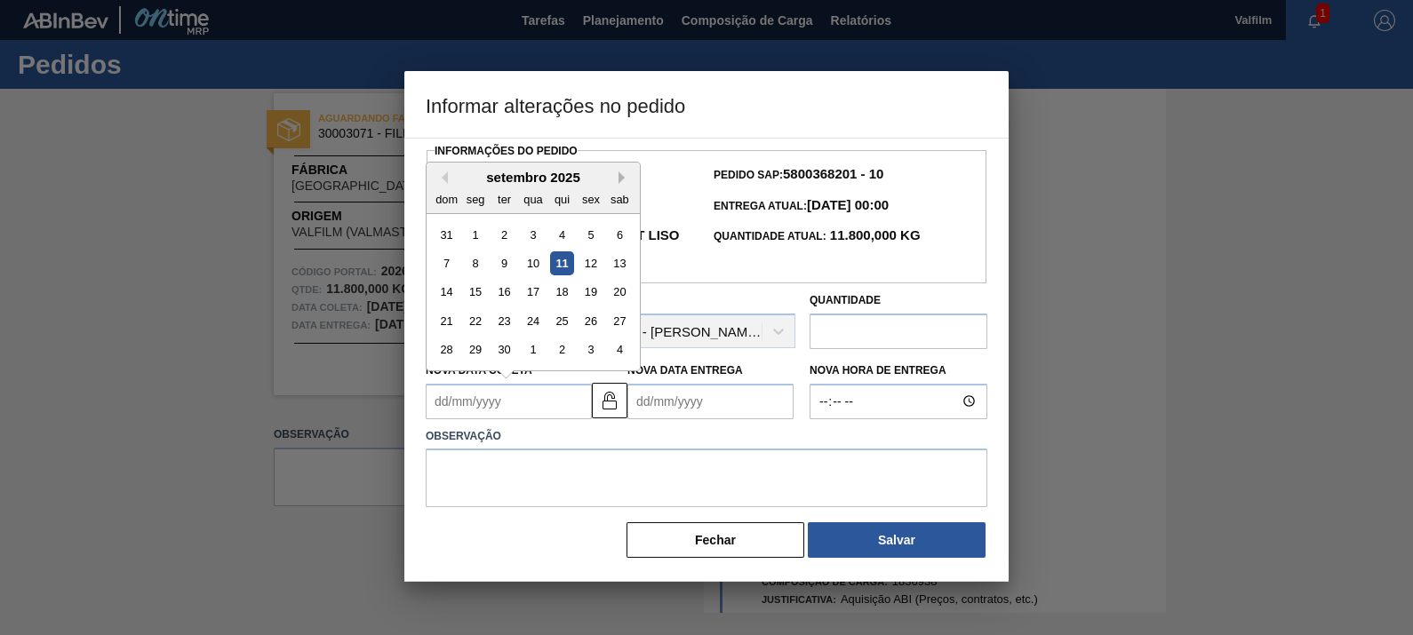
click at [619, 182] on button "Next Month" at bounding box center [625, 178] width 12 height 12
click at [595, 271] on div "10" at bounding box center [591, 264] width 24 height 24
type Coleta2026909 "10/10/2025"
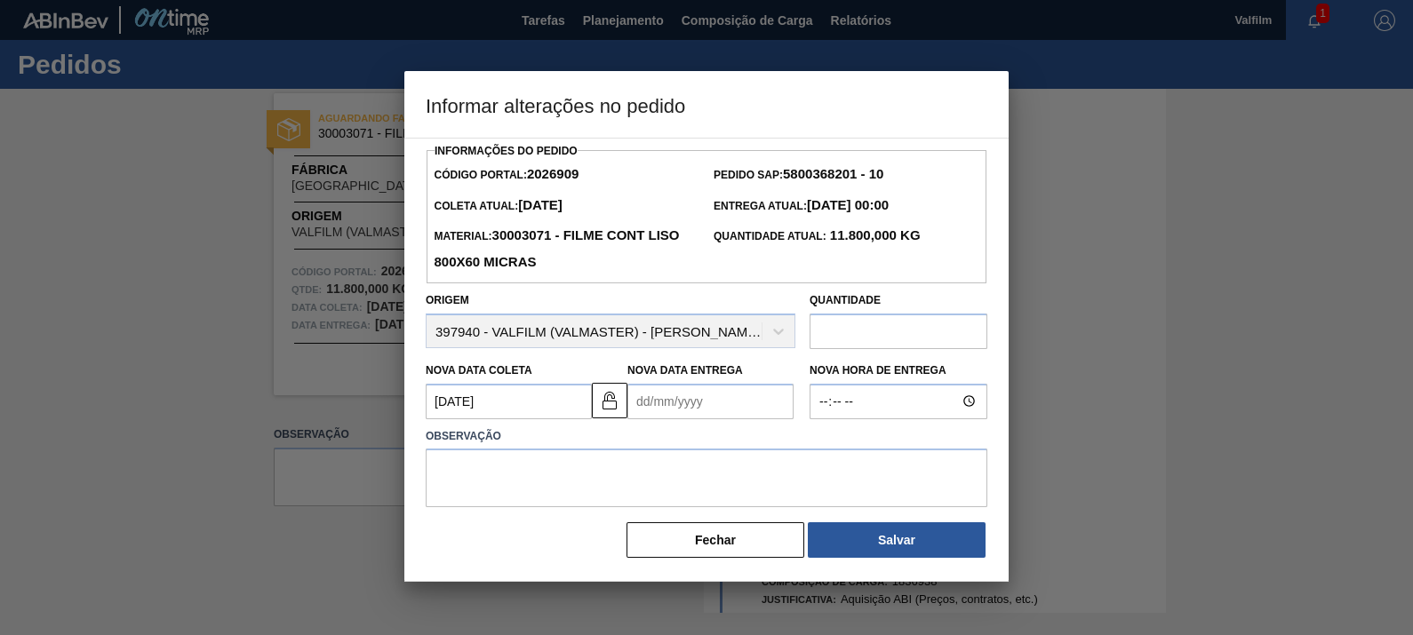
click at [732, 418] on Entrega2026909 "Nova Data Entrega" at bounding box center [710, 402] width 166 height 36
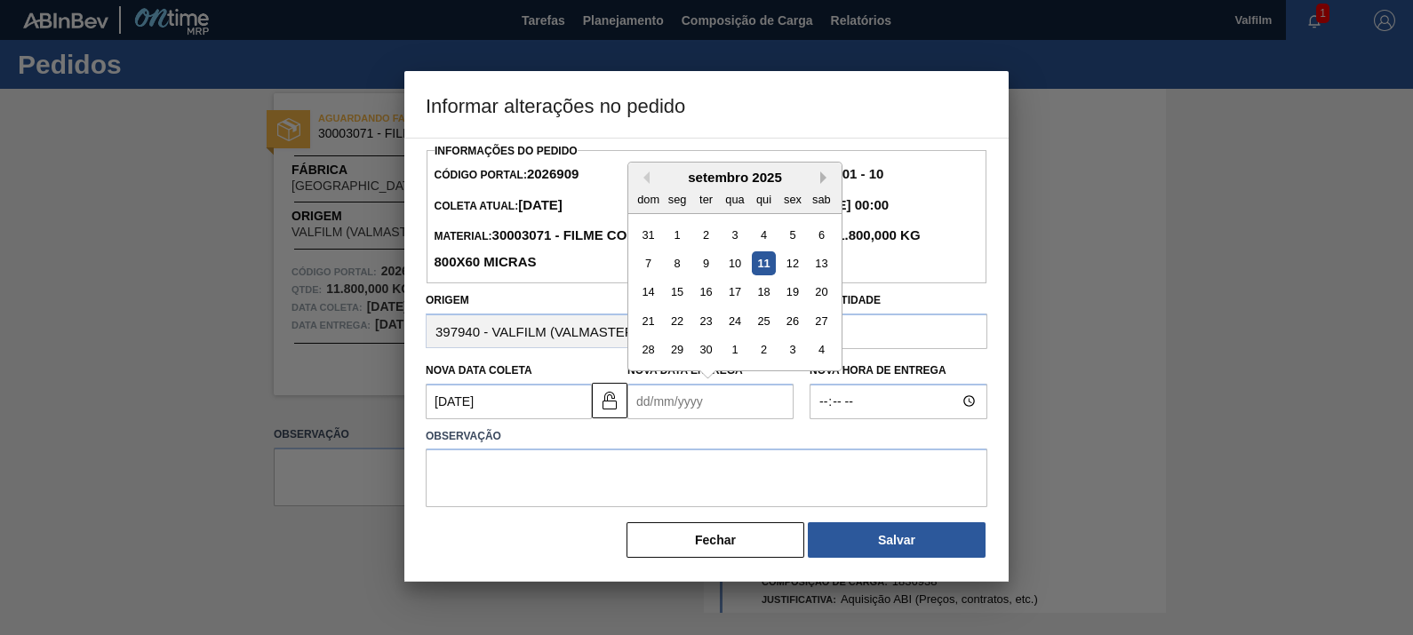
click at [826, 178] on button "Next Month" at bounding box center [826, 178] width 12 height 12
drag, startPoint x: 696, startPoint y: 293, endPoint x: 694, endPoint y: 341, distance: 48.0
click at [697, 293] on div "11" at bounding box center [706, 292] width 24 height 24
type Entrega2026909 "11/11/2025"
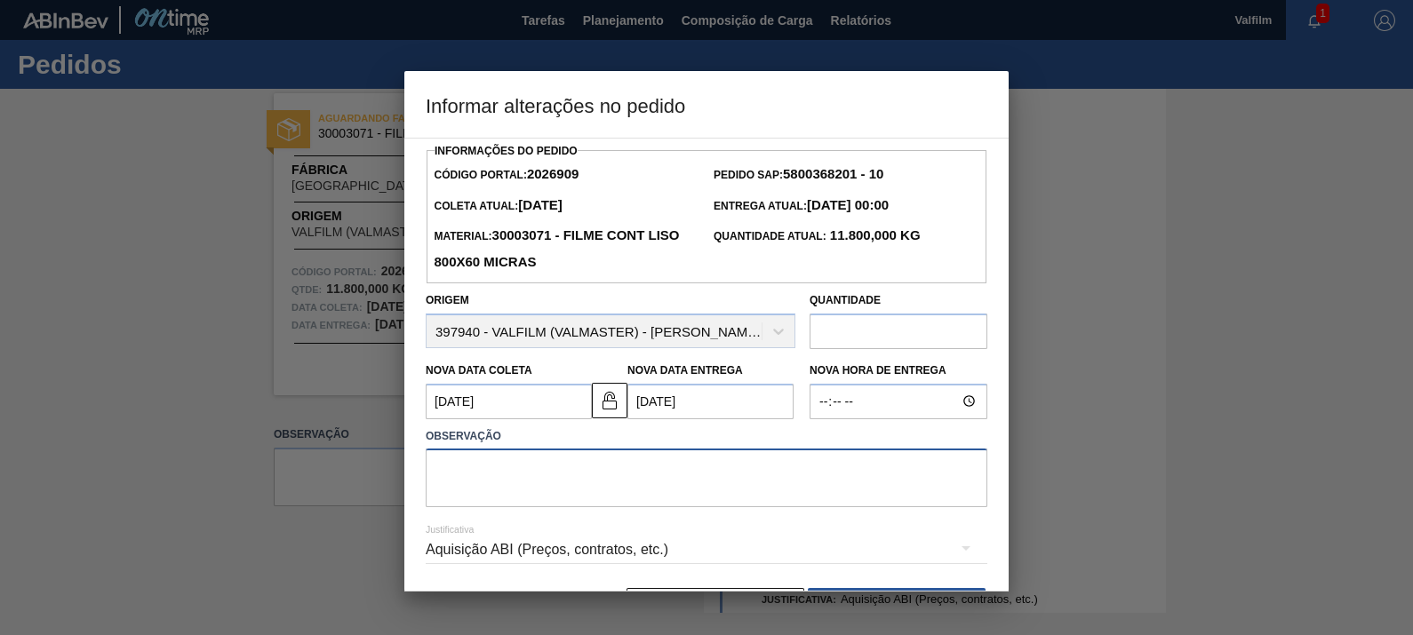
click at [658, 468] on textarea at bounding box center [707, 478] width 562 height 59
type textarea "S"
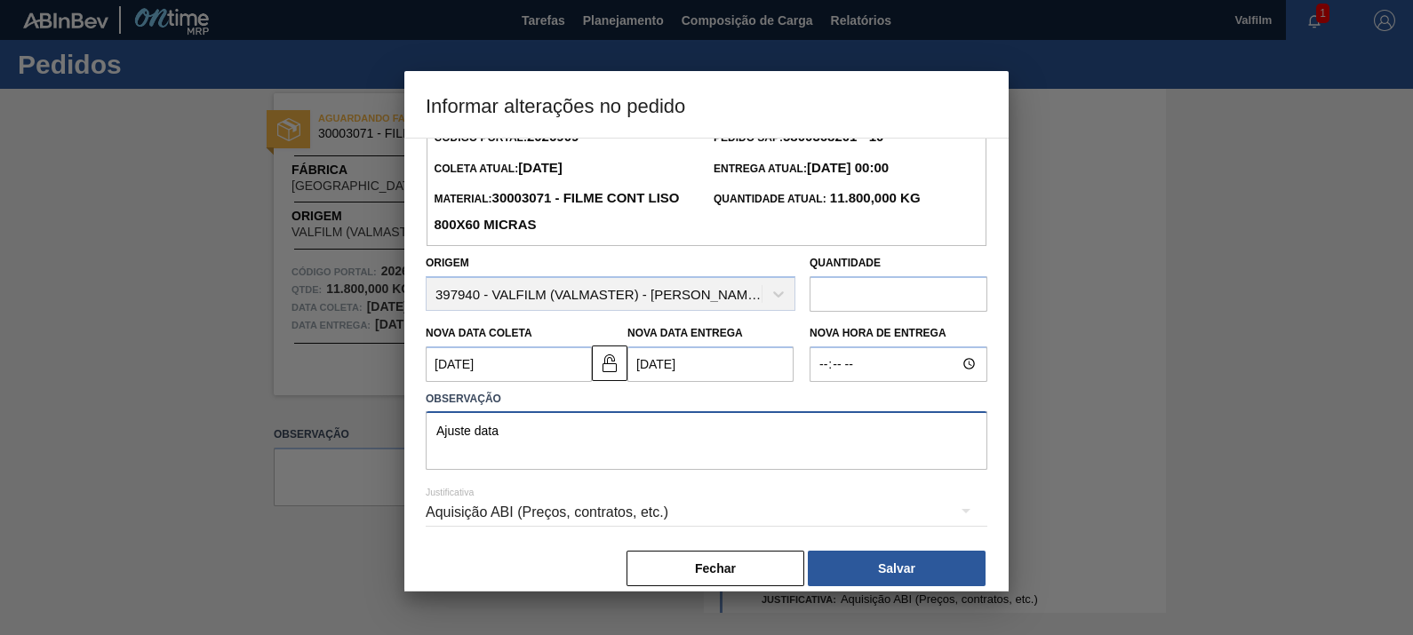
scroll to position [58, 0]
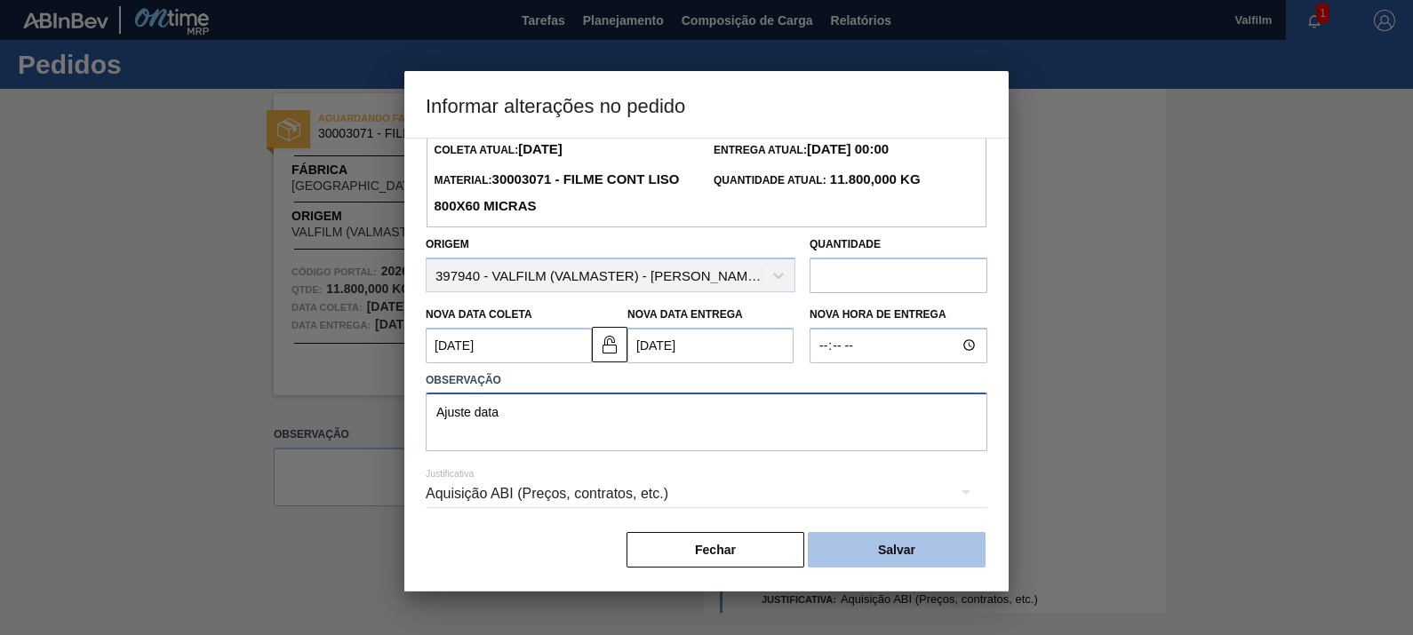
type textarea "Ajuste data"
click at [910, 532] on button "Salvar" at bounding box center [897, 550] width 178 height 36
click at [922, 546] on button "Salvar" at bounding box center [897, 550] width 178 height 36
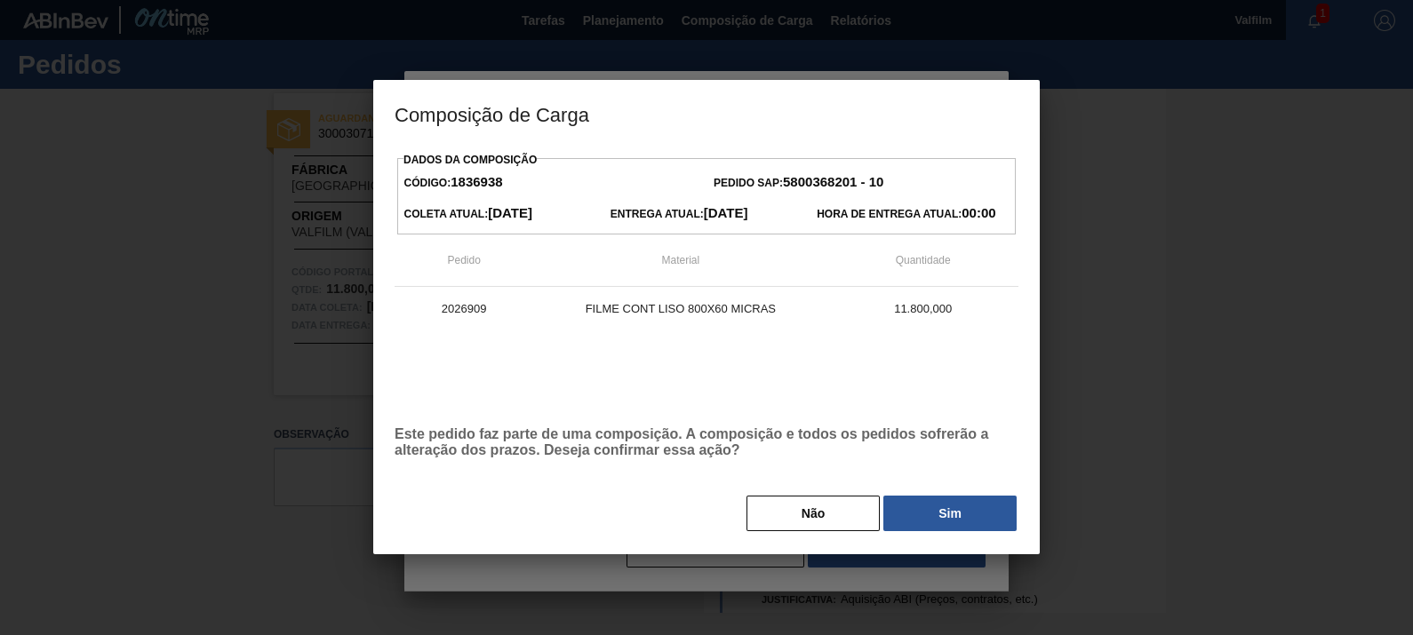
click at [928, 515] on button "Sim" at bounding box center [949, 514] width 133 height 36
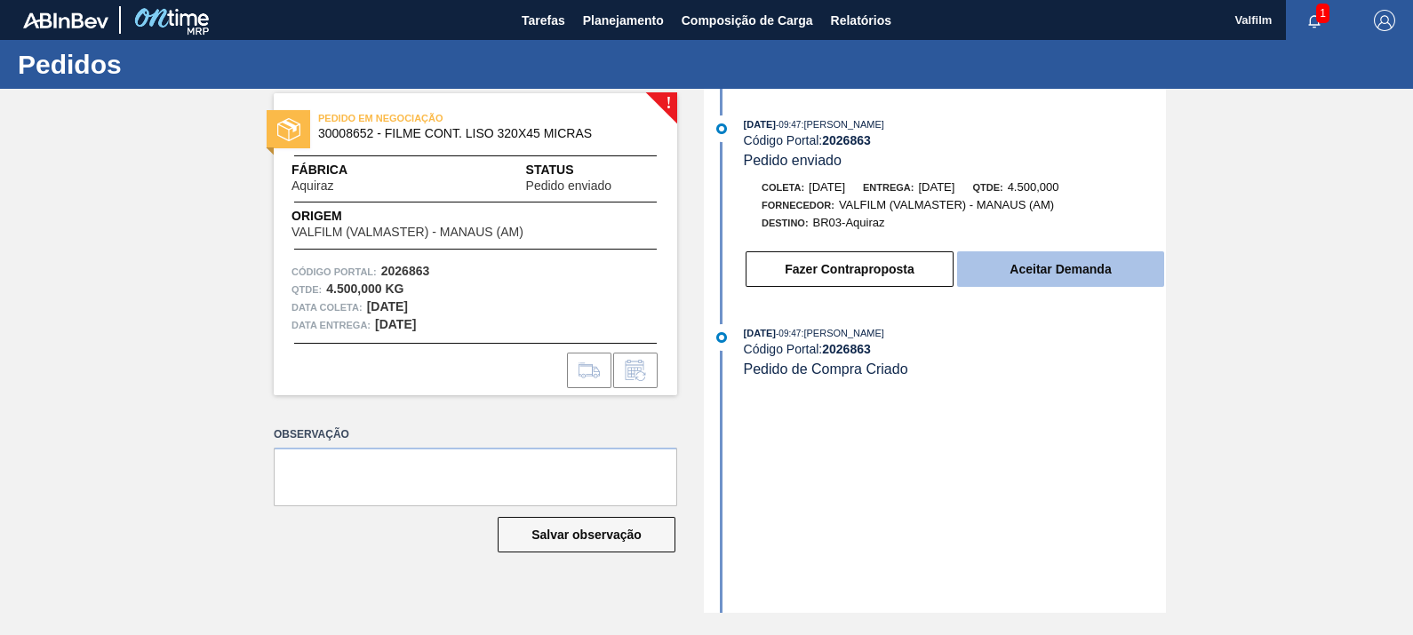
click at [1080, 271] on button "Aceitar Demanda" at bounding box center [1060, 270] width 207 height 36
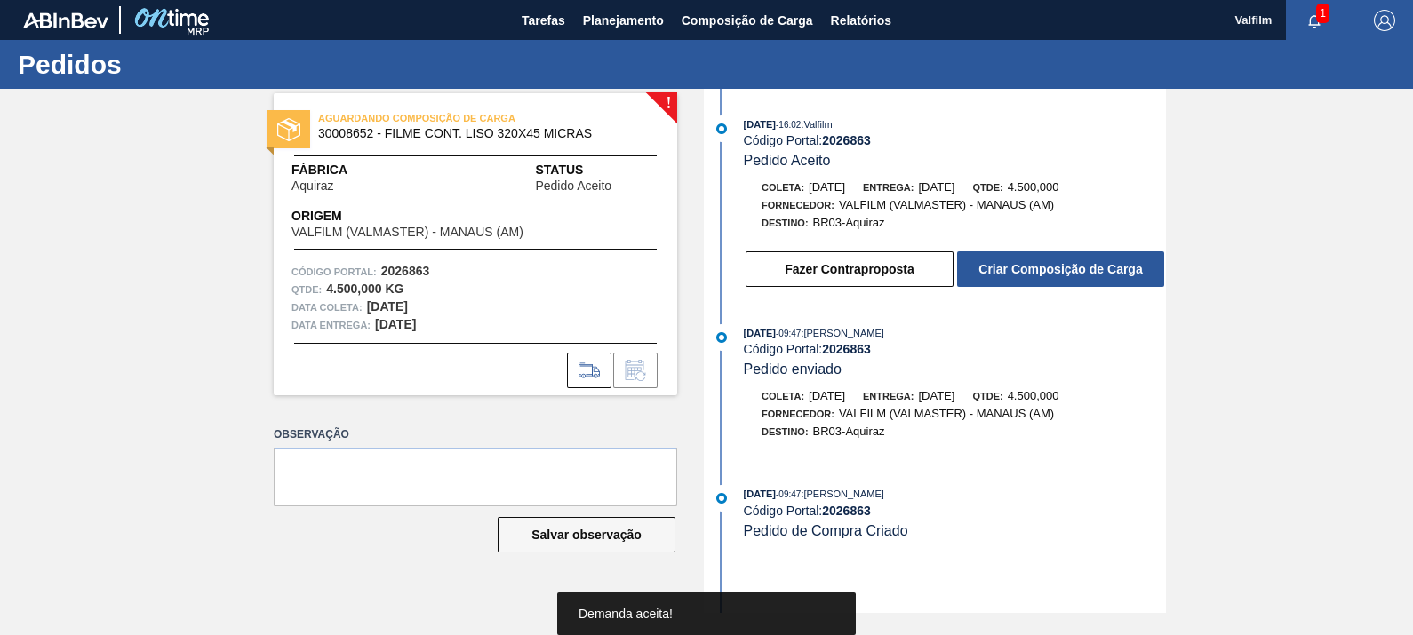
click at [1080, 271] on button "Criar Composição de Carga" at bounding box center [1060, 270] width 207 height 36
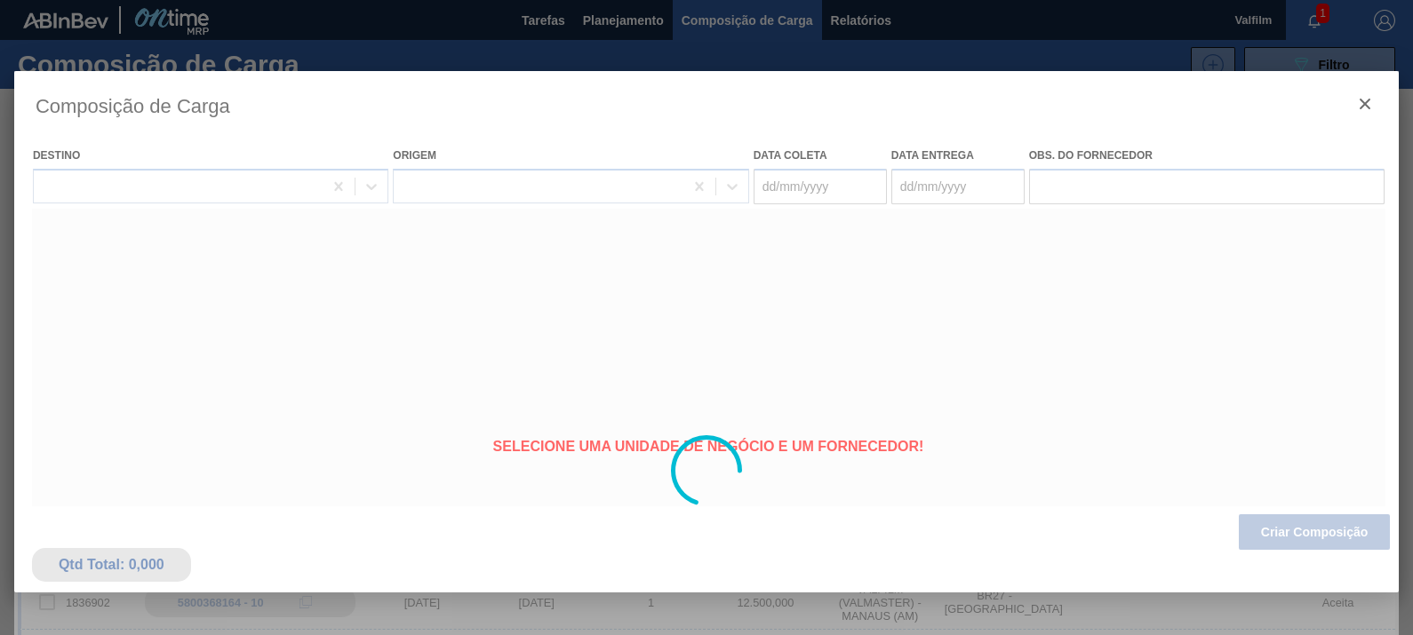
type coleta "[DATE]"
type entrega "[DATE]"
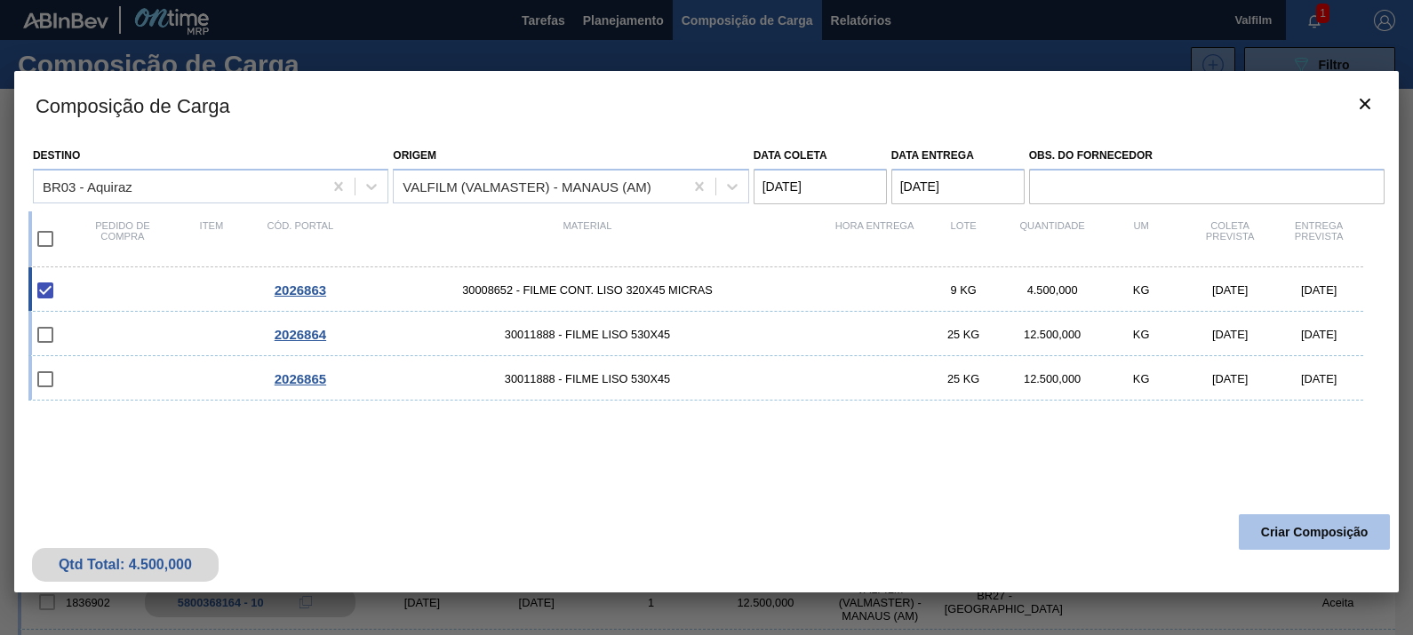
click at [1286, 532] on button "Criar Composição" at bounding box center [1314, 533] width 151 height 36
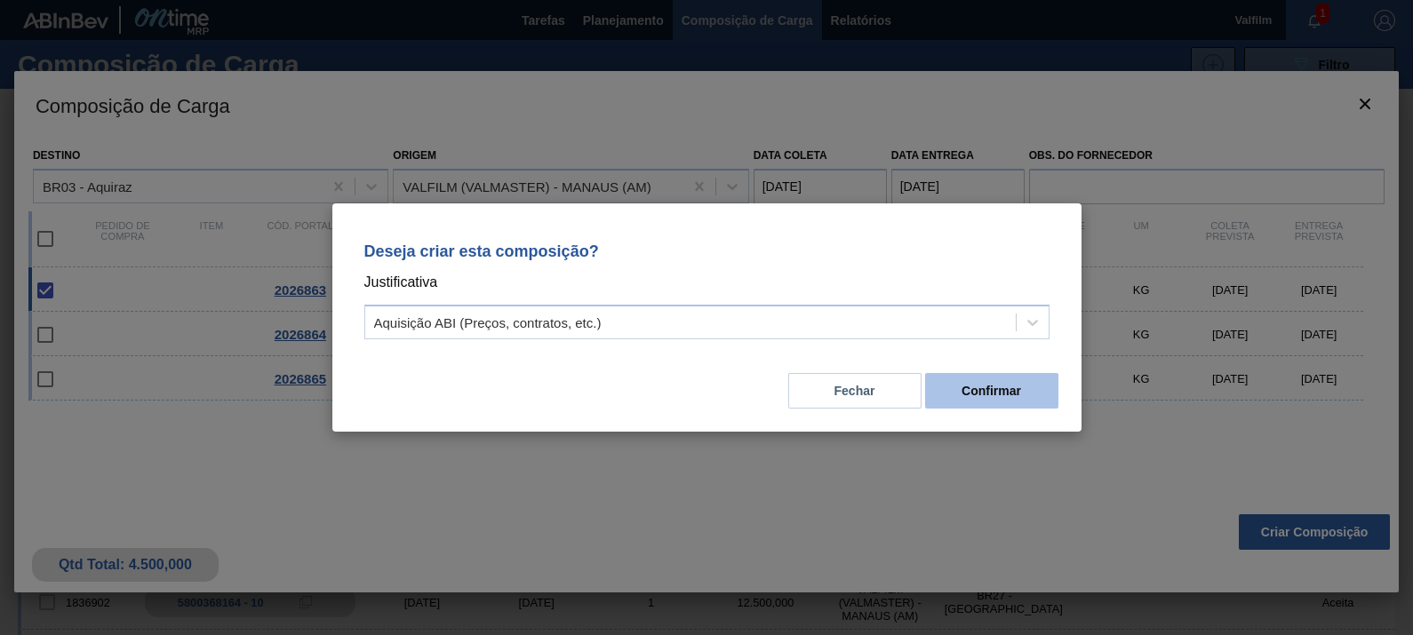
click at [1022, 402] on button "Confirmar" at bounding box center [991, 391] width 133 height 36
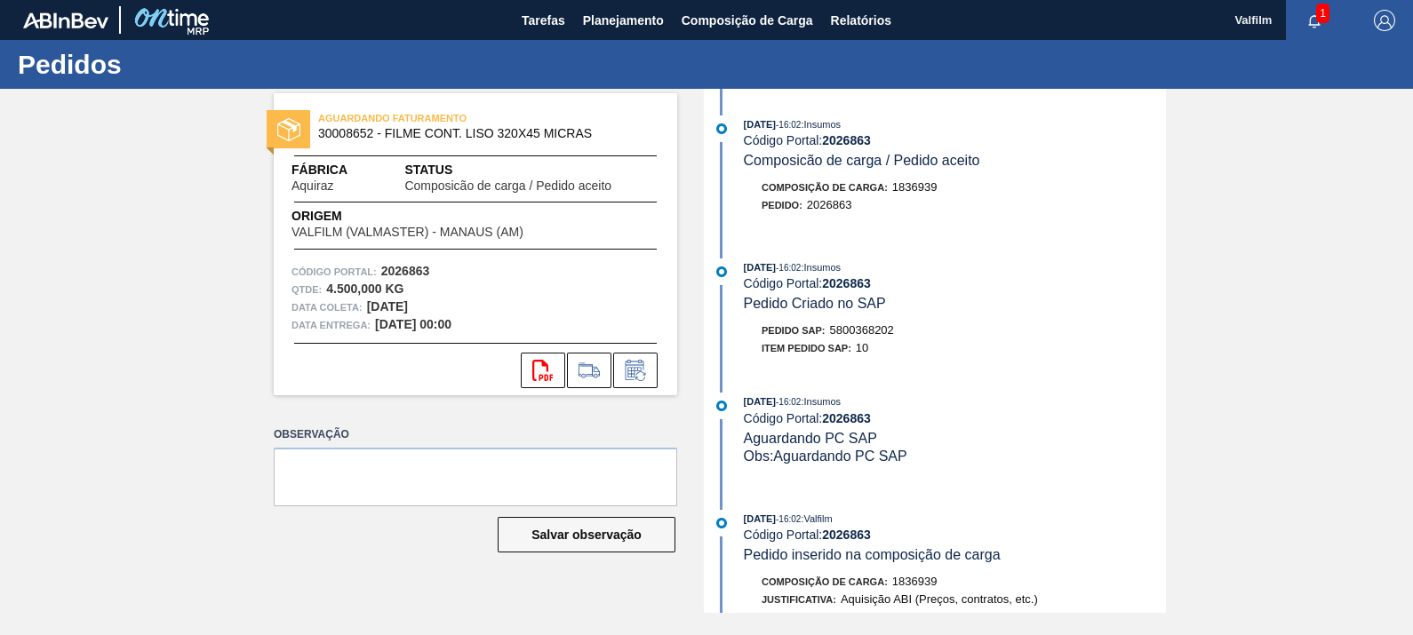
click at [877, 333] on span "5800368202" at bounding box center [862, 329] width 64 height 13
copy span "5800368202"
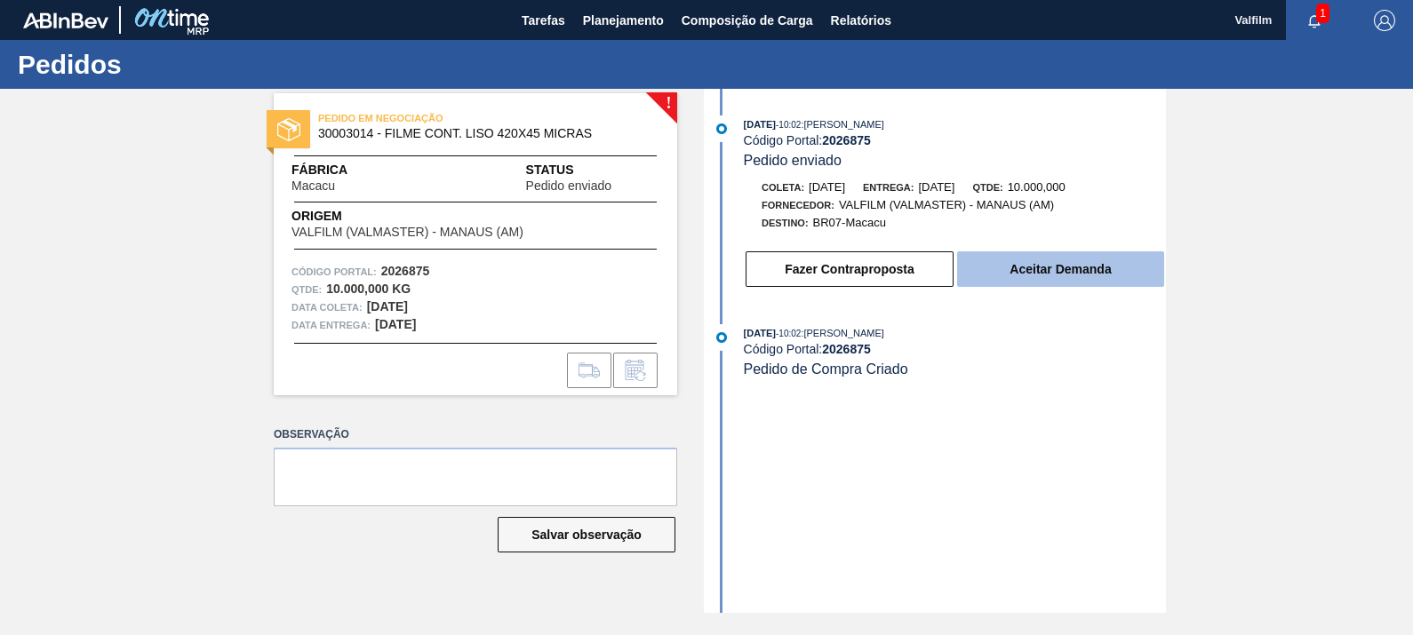
click at [1057, 274] on button "Aceitar Demanda" at bounding box center [1060, 270] width 207 height 36
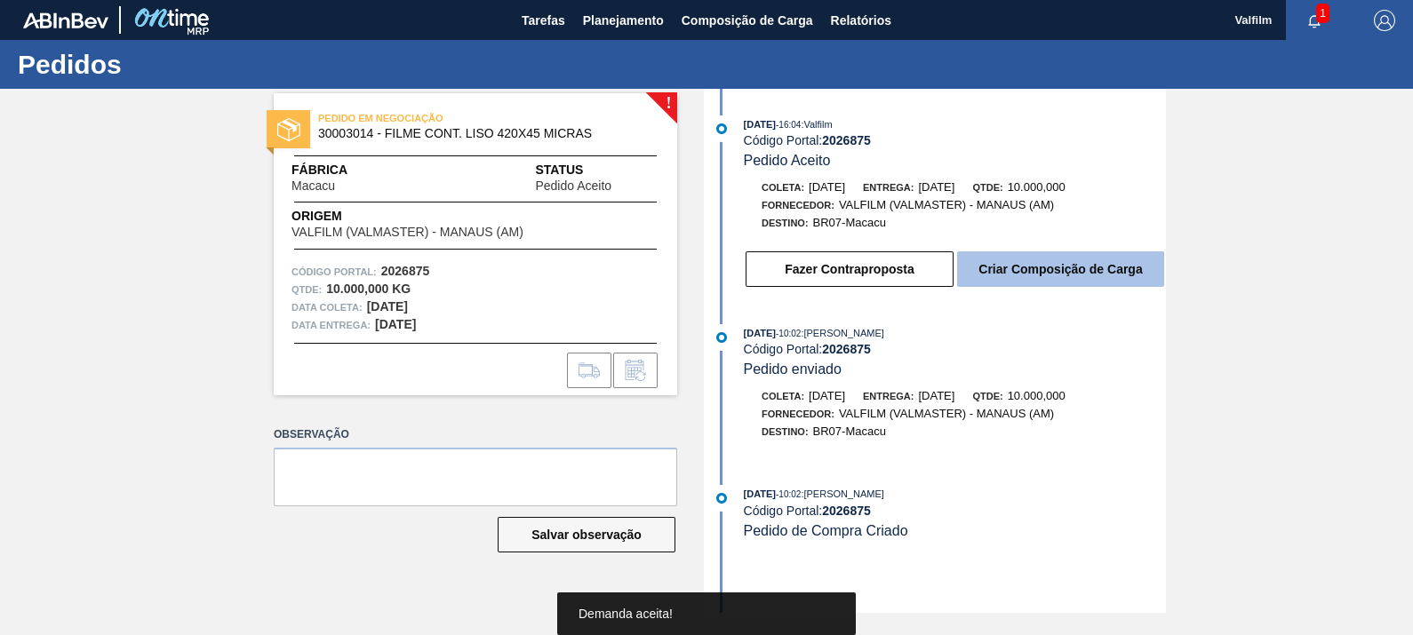
click at [1058, 272] on button "Criar Composição de Carga" at bounding box center [1060, 270] width 207 height 36
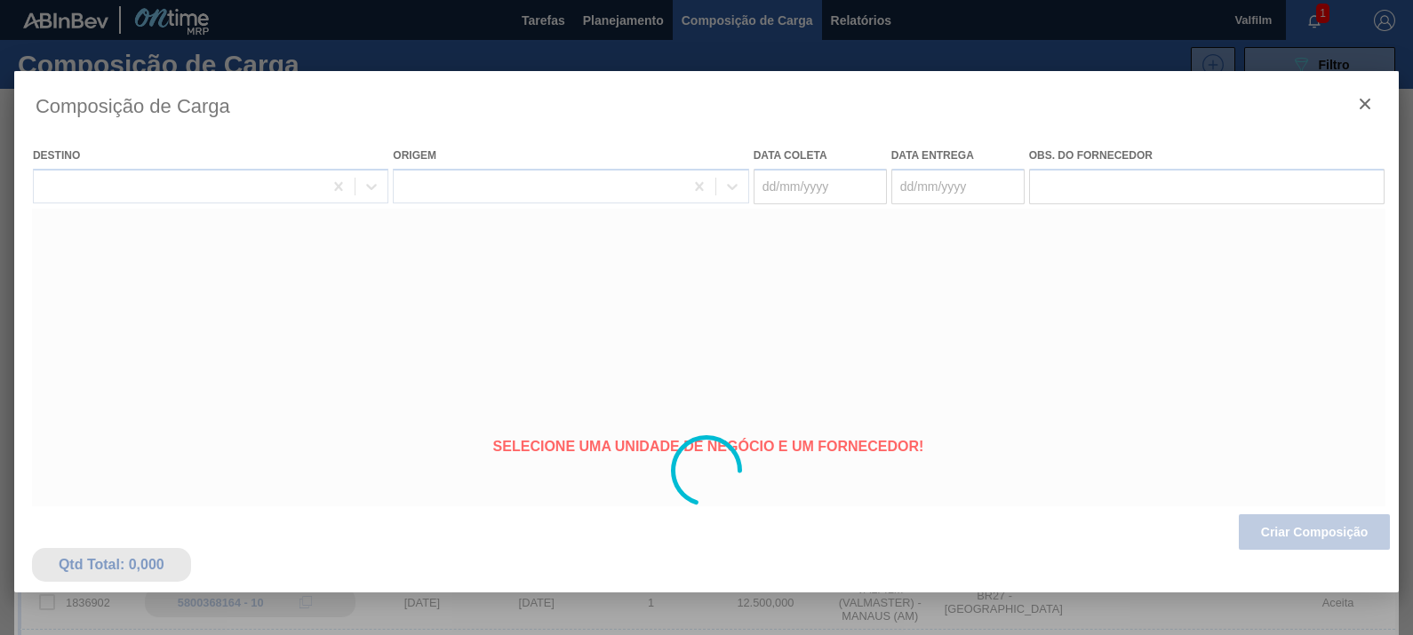
type coleta "[DATE]"
type entrega "[DATE]"
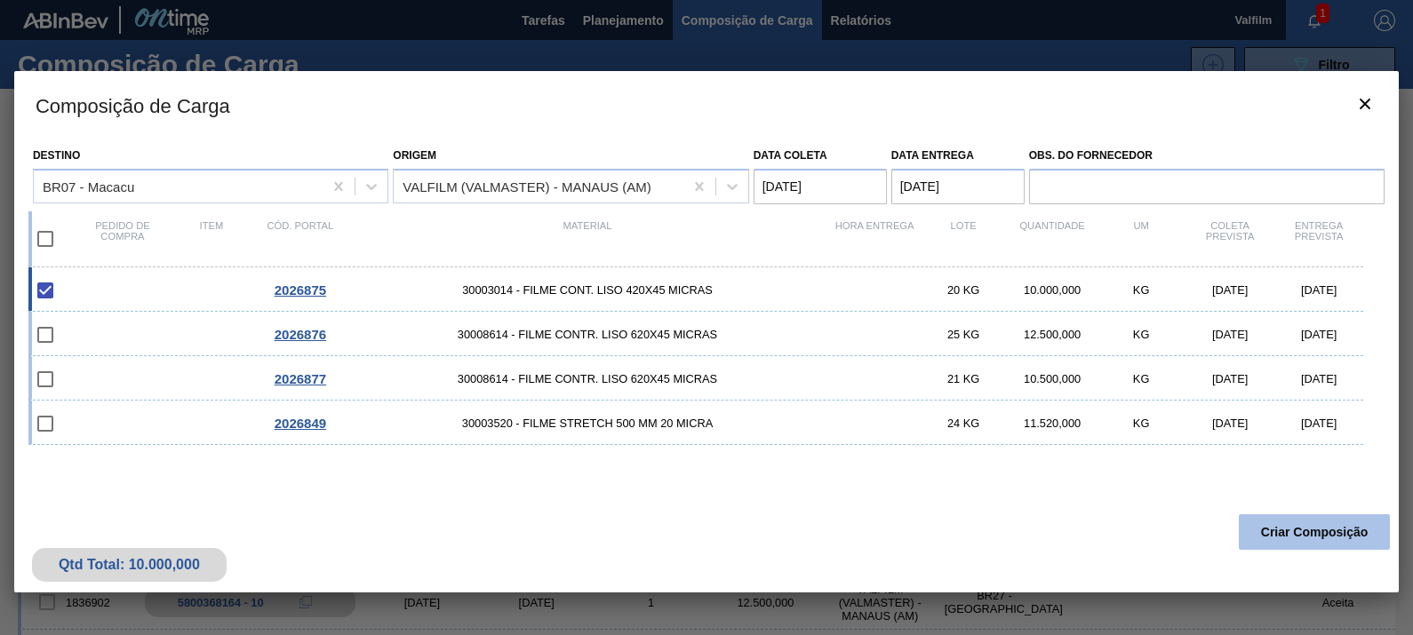
click at [1284, 529] on button "Criar Composição" at bounding box center [1314, 533] width 151 height 36
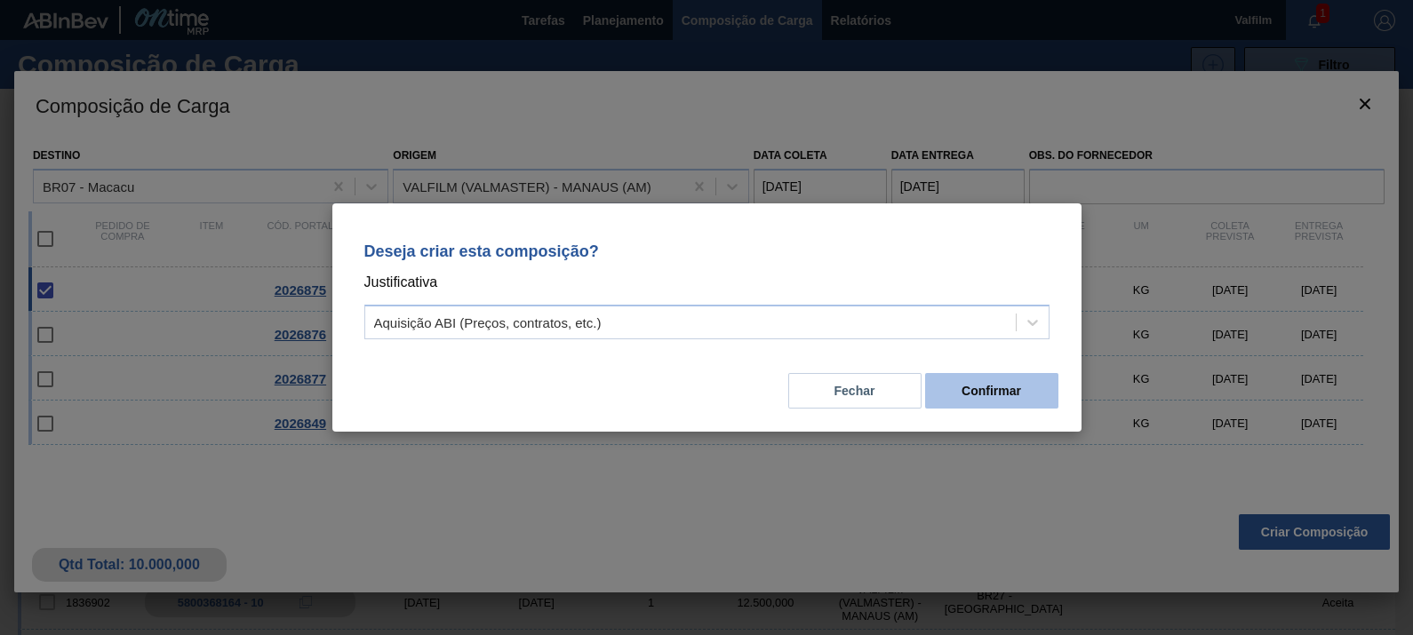
click at [1009, 391] on button "Confirmar" at bounding box center [991, 391] width 133 height 36
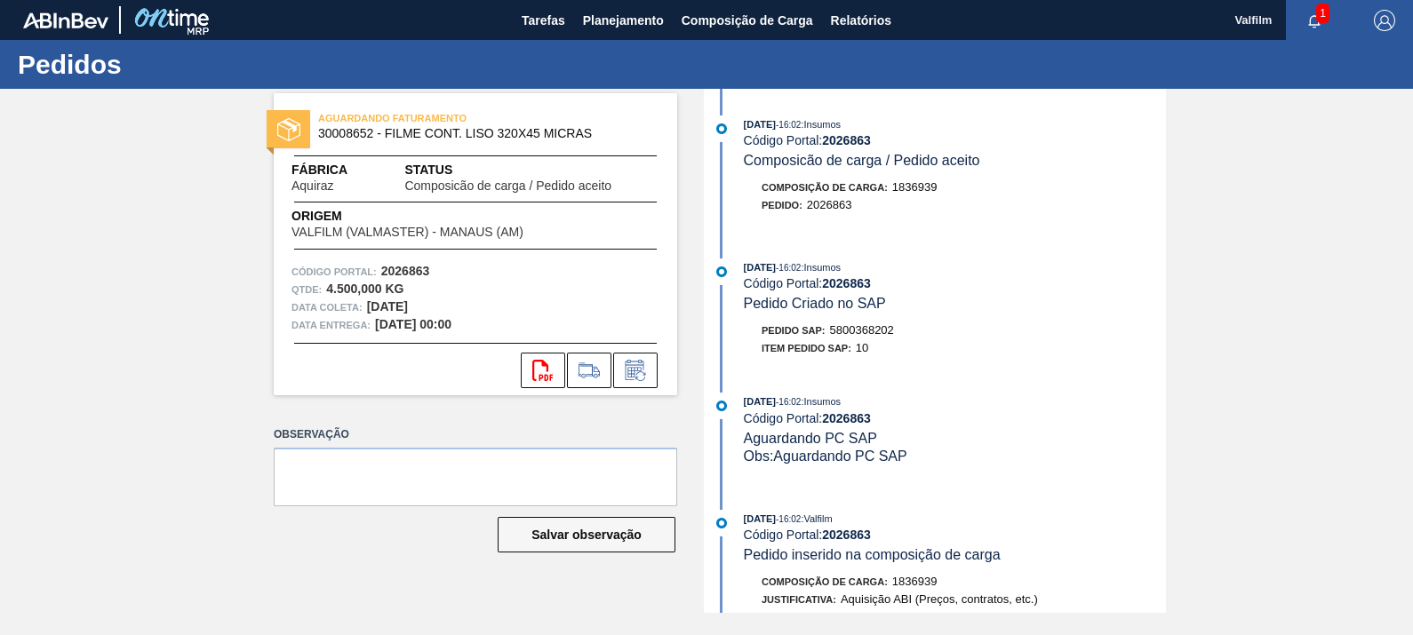
click at [1306, 478] on div "AGUARDANDO FATURAMENTO 30008652 - FILME CONT. LISO 320X45 MICRAS Fábrica Aquira…" at bounding box center [706, 351] width 1413 height 524
click at [871, 331] on span "5800368203" at bounding box center [862, 329] width 64 height 13
click at [871, 330] on span "5800368203" at bounding box center [862, 329] width 64 height 13
copy span "5800368203"
click at [637, 363] on icon at bounding box center [635, 370] width 28 height 21
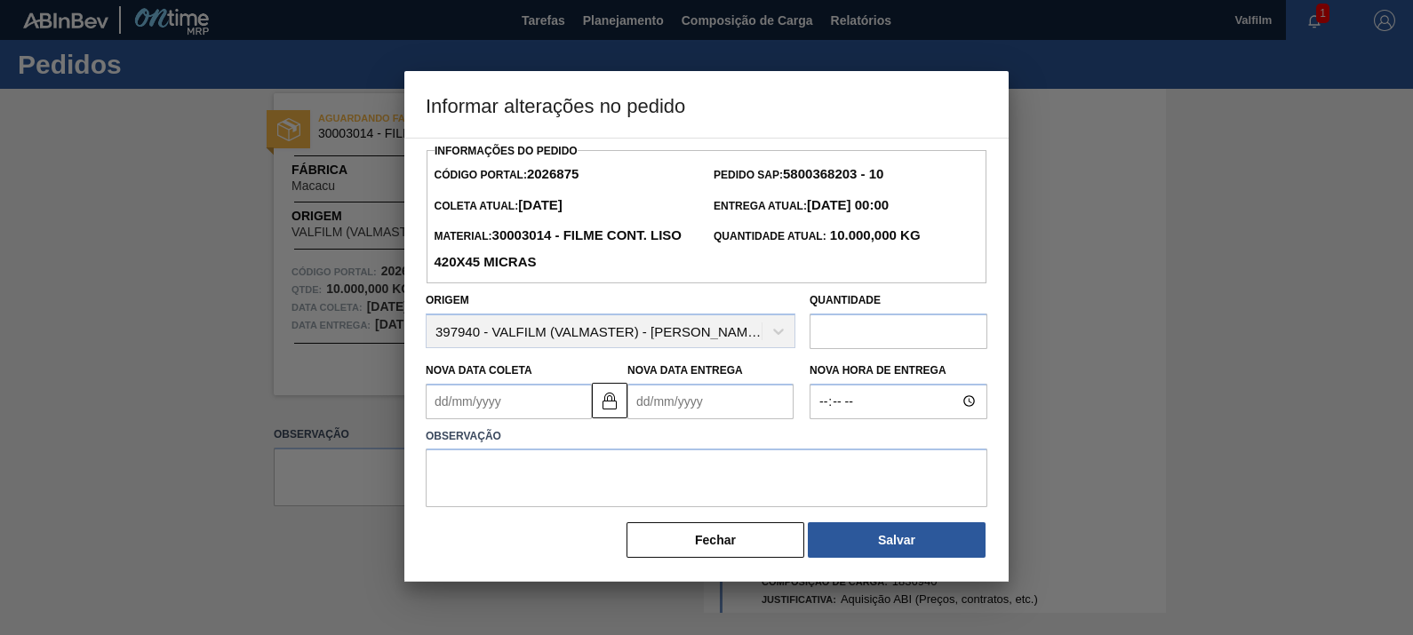
drag, startPoint x: 610, startPoint y: 395, endPoint x: 590, endPoint y: 402, distance: 20.5
click at [611, 395] on img at bounding box center [609, 400] width 21 height 21
click at [507, 408] on Coleta2026875 "Nova Data Coleta" at bounding box center [509, 402] width 166 height 36
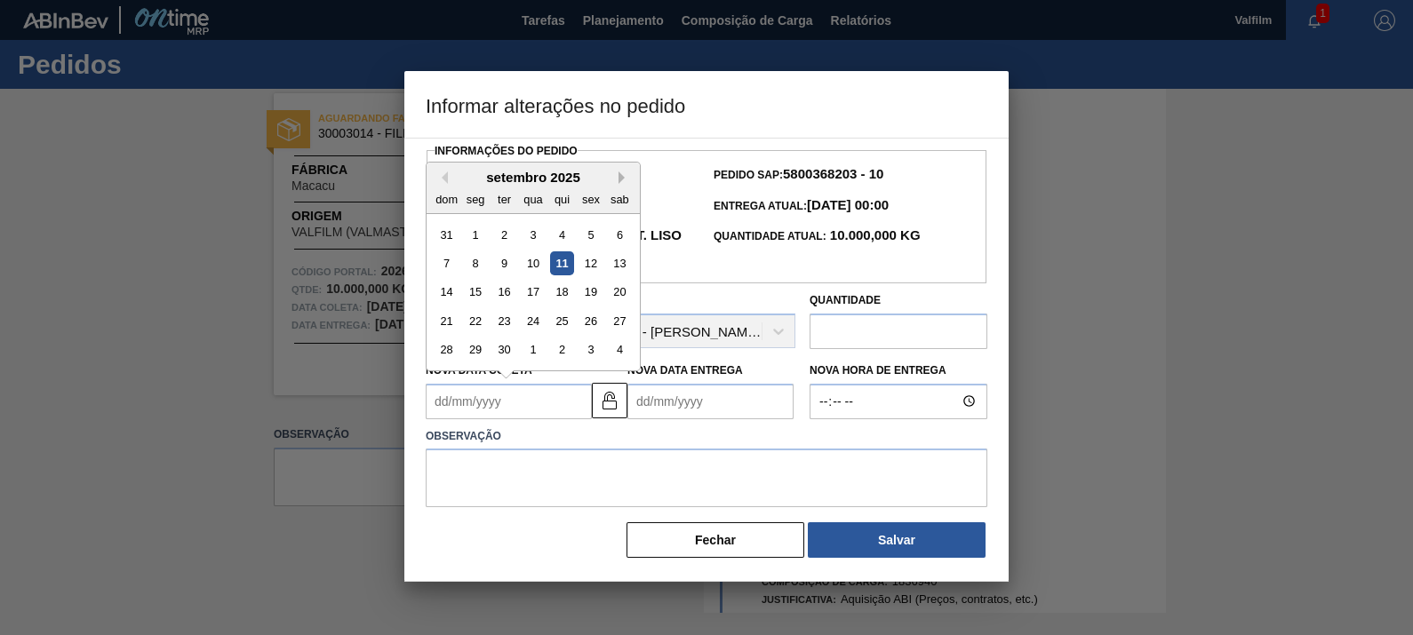
click at [619, 178] on button "Next Month" at bounding box center [625, 178] width 12 height 12
click at [579, 262] on div "10" at bounding box center [591, 264] width 24 height 24
type Coleta2026875 "10/10/2025"
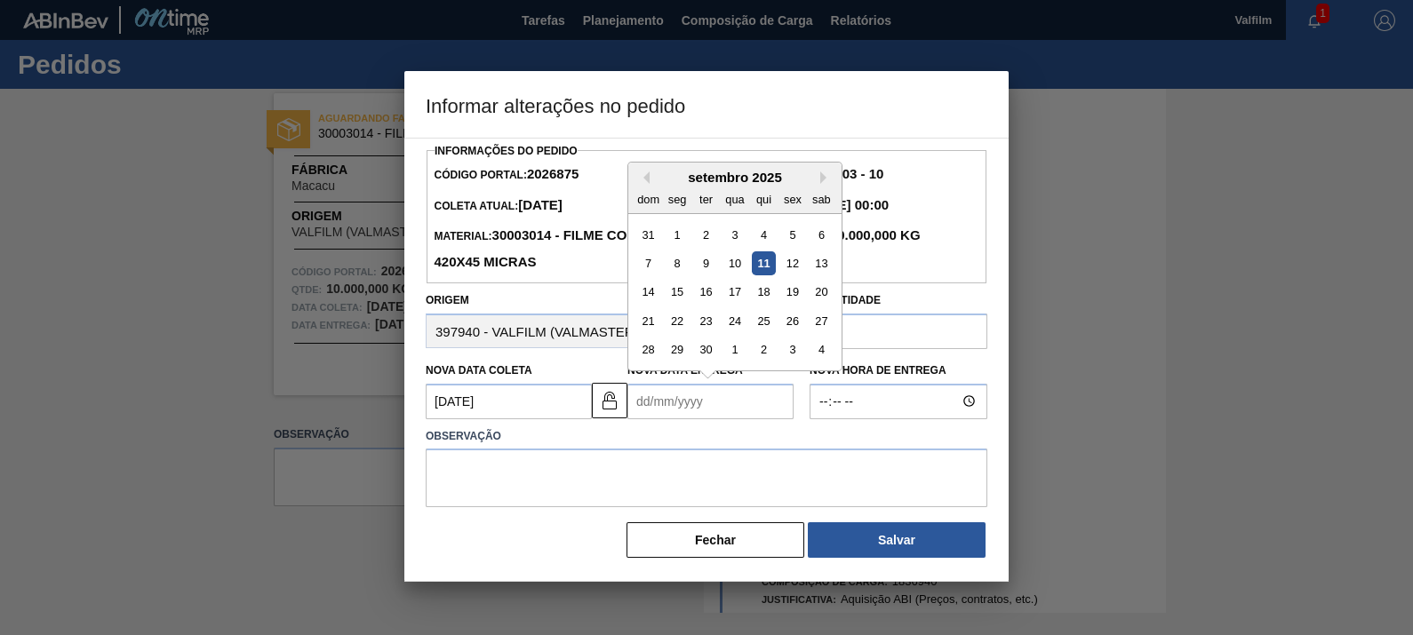
click at [711, 409] on Entrega2026875 "Nova Data Entrega" at bounding box center [710, 402] width 166 height 36
click at [823, 182] on button "Next Month" at bounding box center [826, 178] width 12 height 12
click at [696, 293] on div "11" at bounding box center [706, 292] width 24 height 24
type Entrega2026875 "11/11/2025"
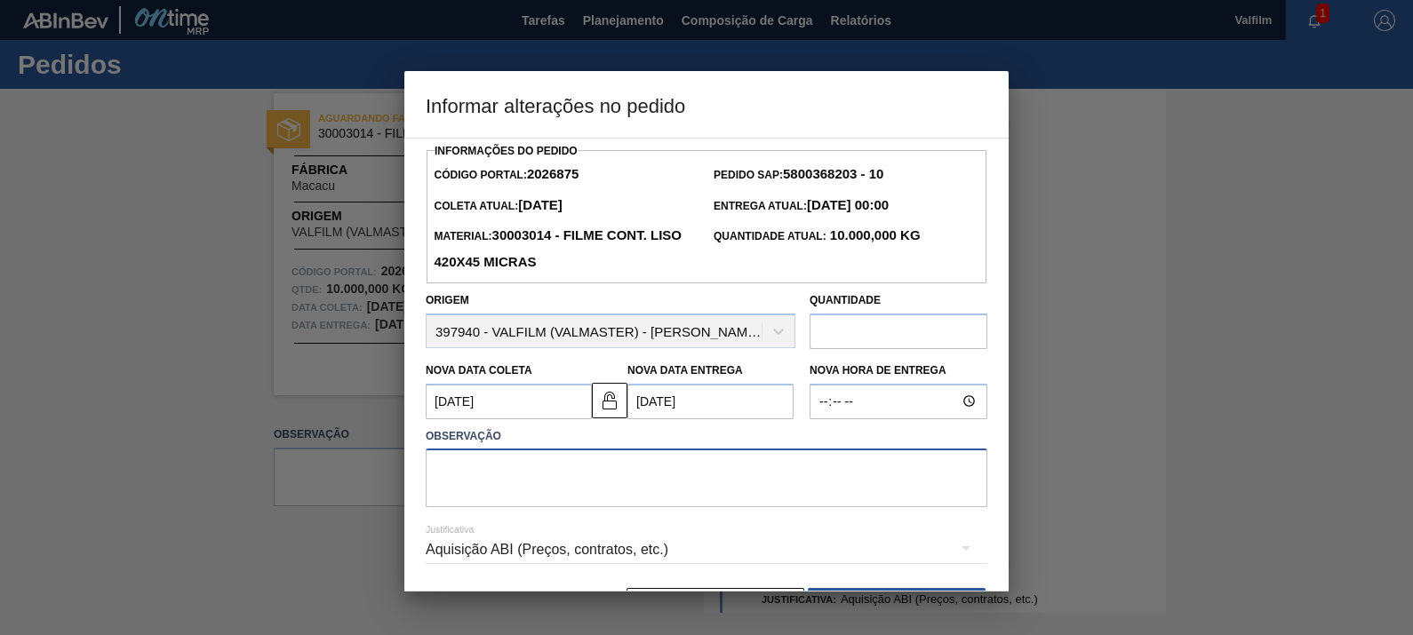
click at [701, 498] on textarea at bounding box center [707, 478] width 562 height 59
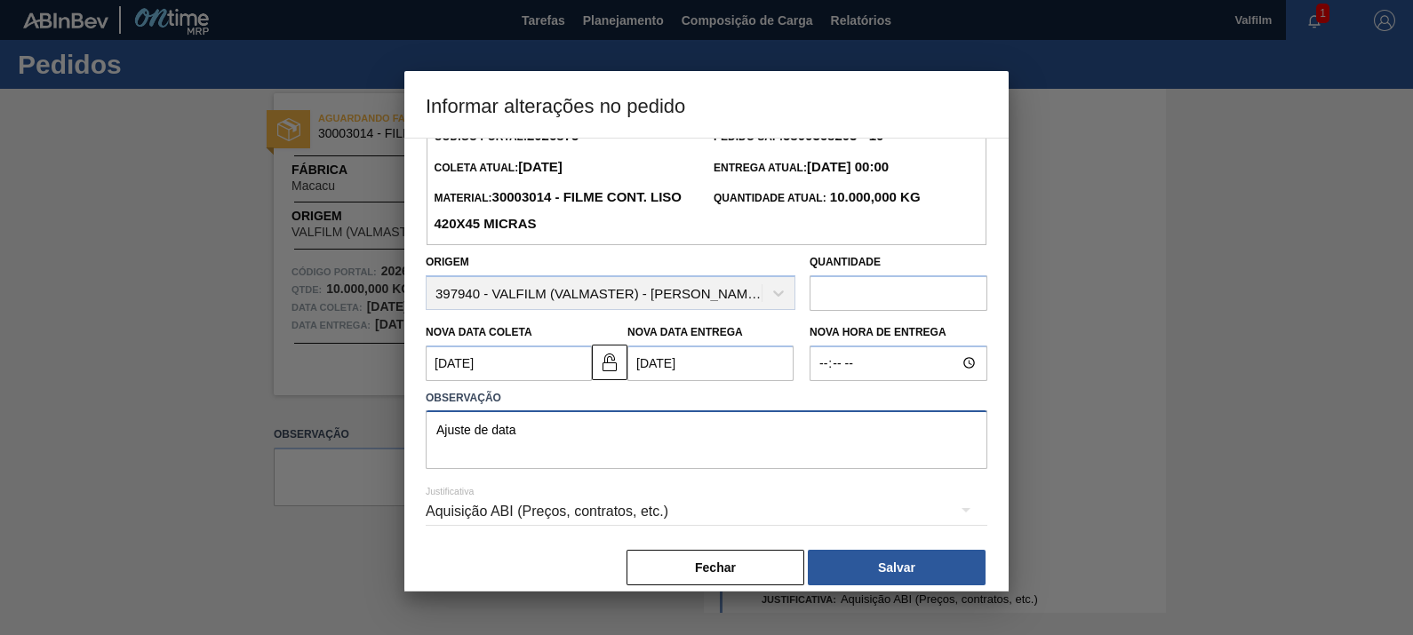
scroll to position [58, 0]
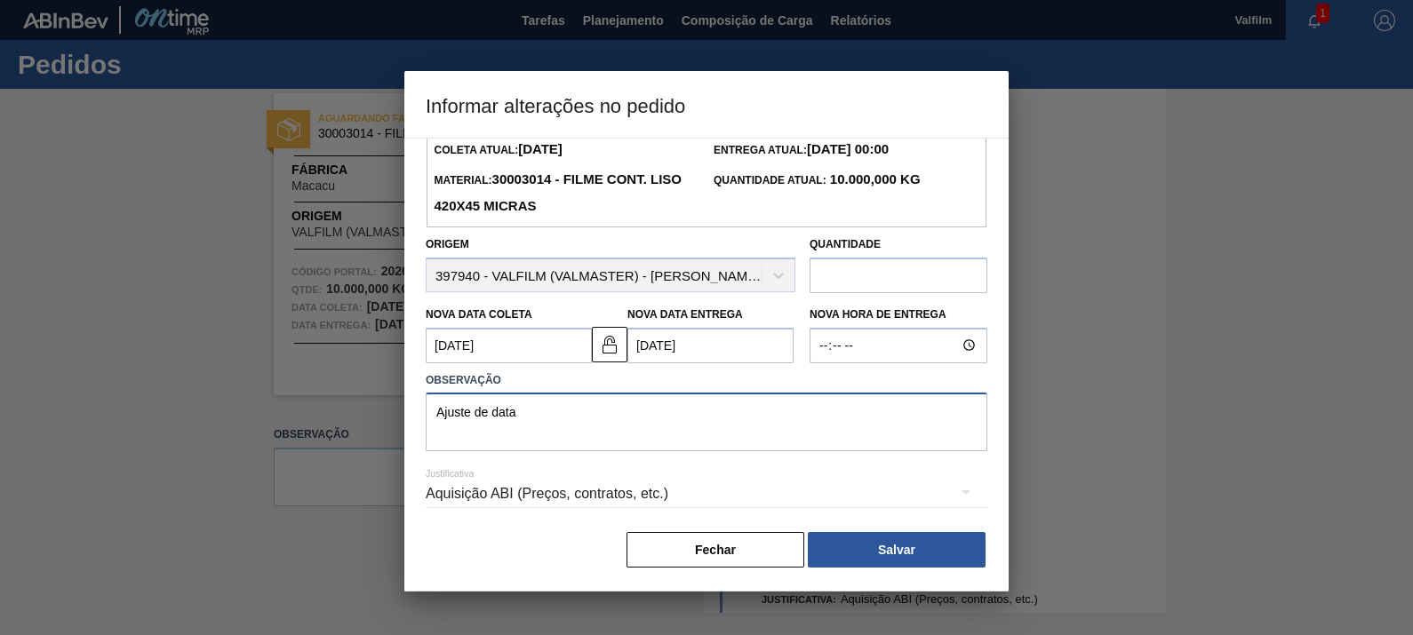
type textarea "Ajuste de data"
click at [837, 519] on div "Aquisição ABI (Preços, contratos, etc.)" at bounding box center [707, 496] width 562 height 64
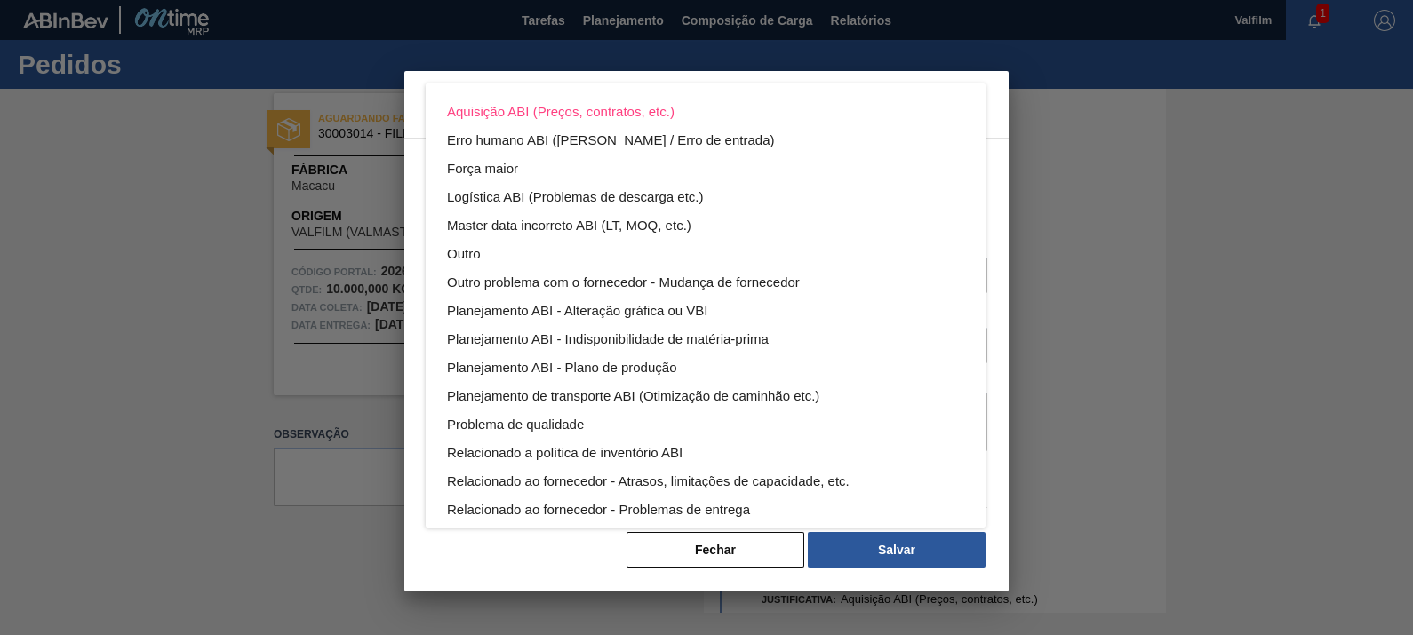
click at [858, 553] on div "Aquisição ABI (Preços, contratos, etc.) Erro humano ABI (Cálculo / Erro de entr…" at bounding box center [706, 317] width 1413 height 635
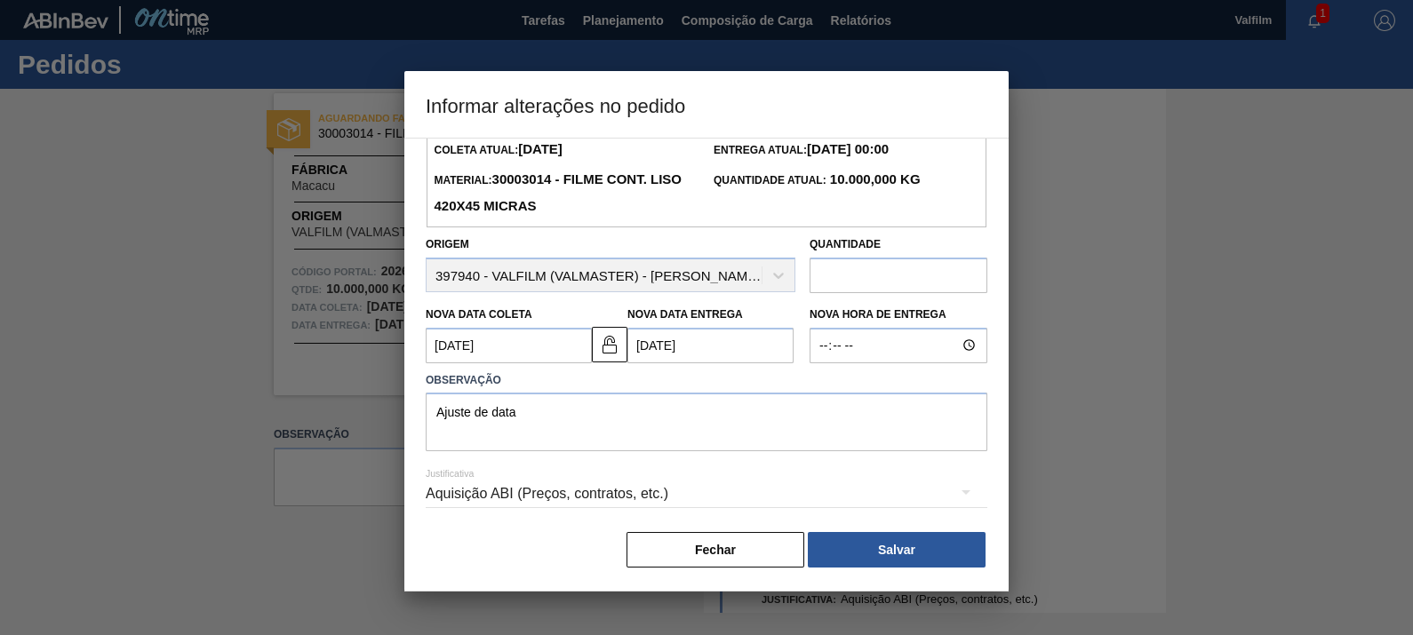
click at [874, 547] on div "Aquisição ABI (Preços, contratos, etc.) Erro humano ABI (Cálculo / Erro de entr…" at bounding box center [706, 317] width 1413 height 635
click at [893, 548] on button "Salvar" at bounding box center [897, 550] width 178 height 36
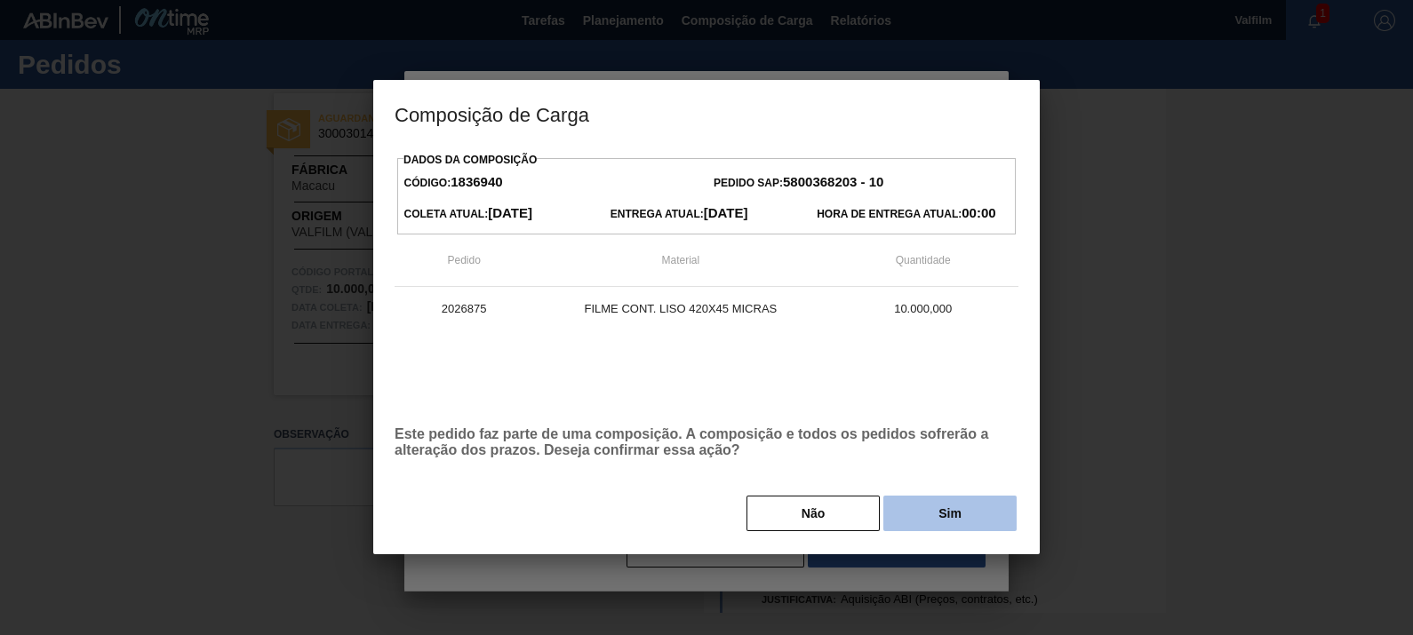
click at [957, 515] on button "Sim" at bounding box center [949, 514] width 133 height 36
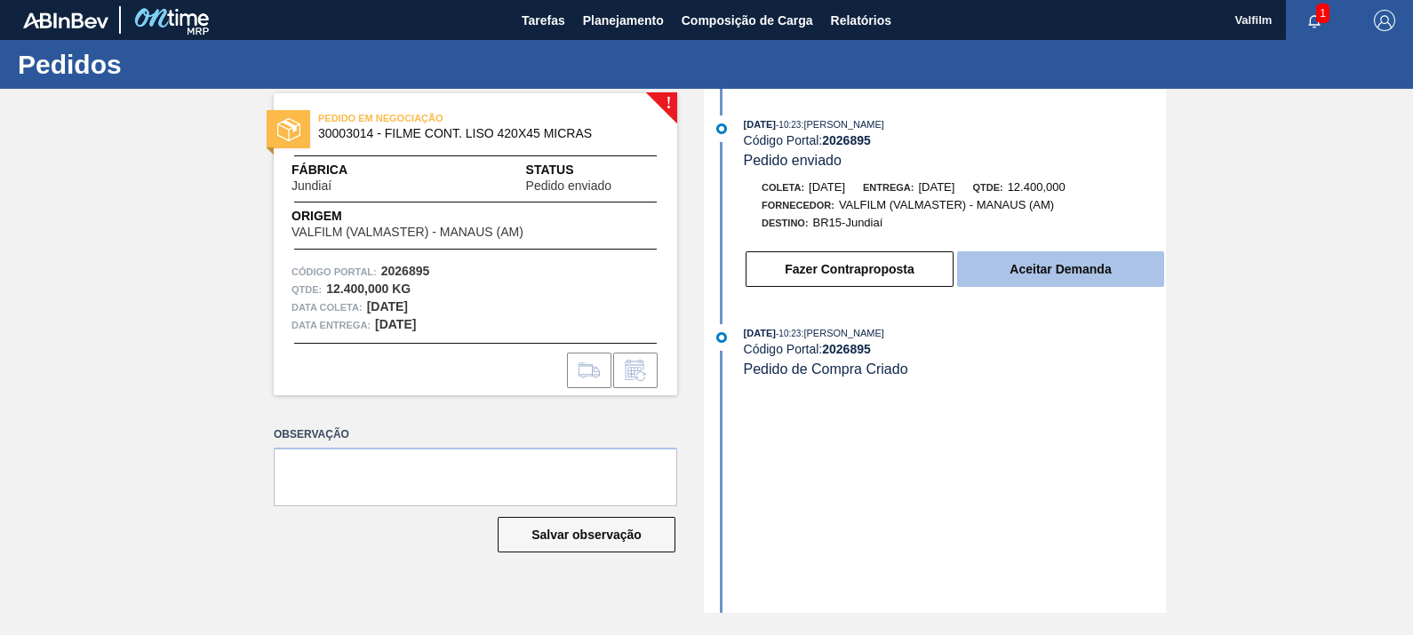
click at [1067, 280] on button "Aceitar Demanda" at bounding box center [1060, 270] width 207 height 36
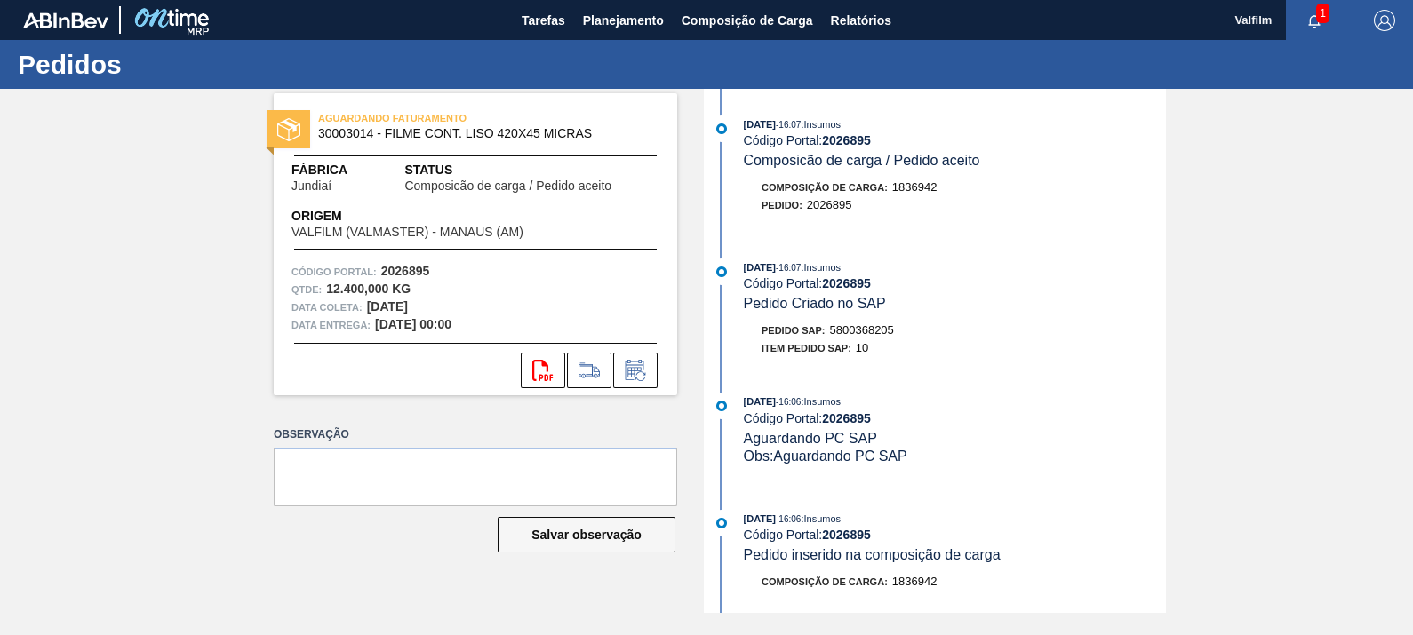
click at [868, 336] on span "5800368205" at bounding box center [862, 329] width 64 height 13
copy span "5800368205"
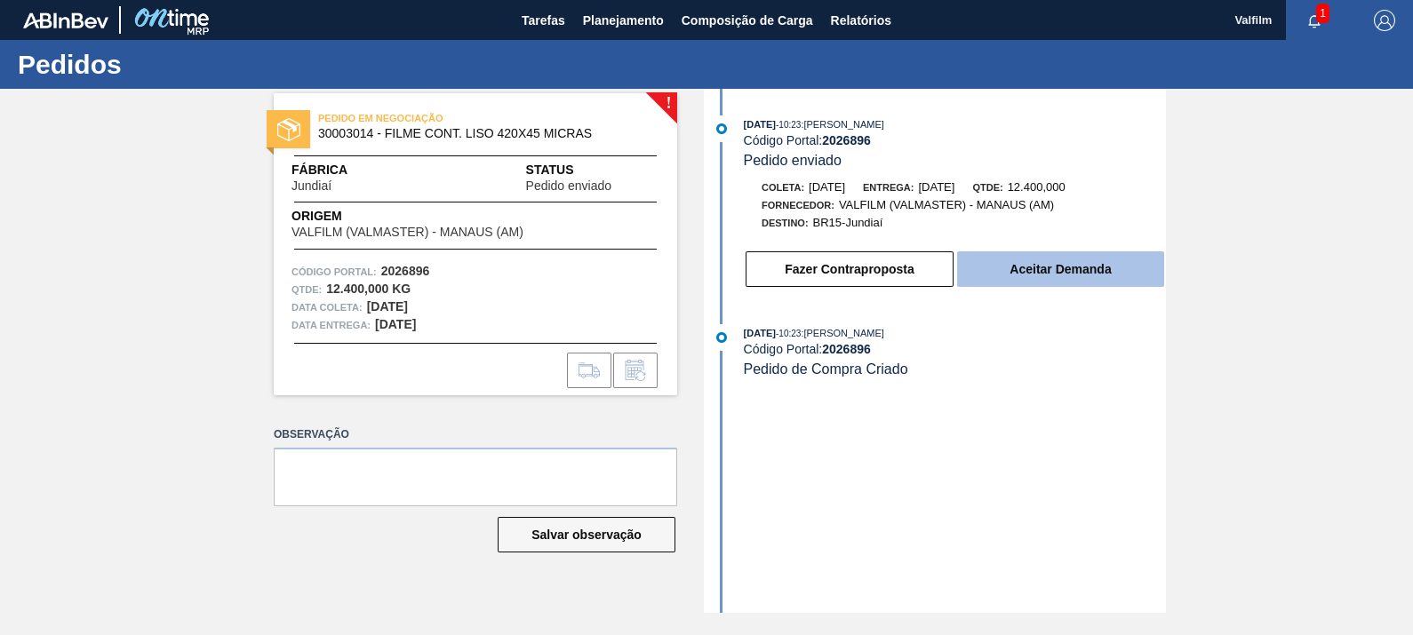
click at [1086, 278] on button "Aceitar Demanda" at bounding box center [1060, 270] width 207 height 36
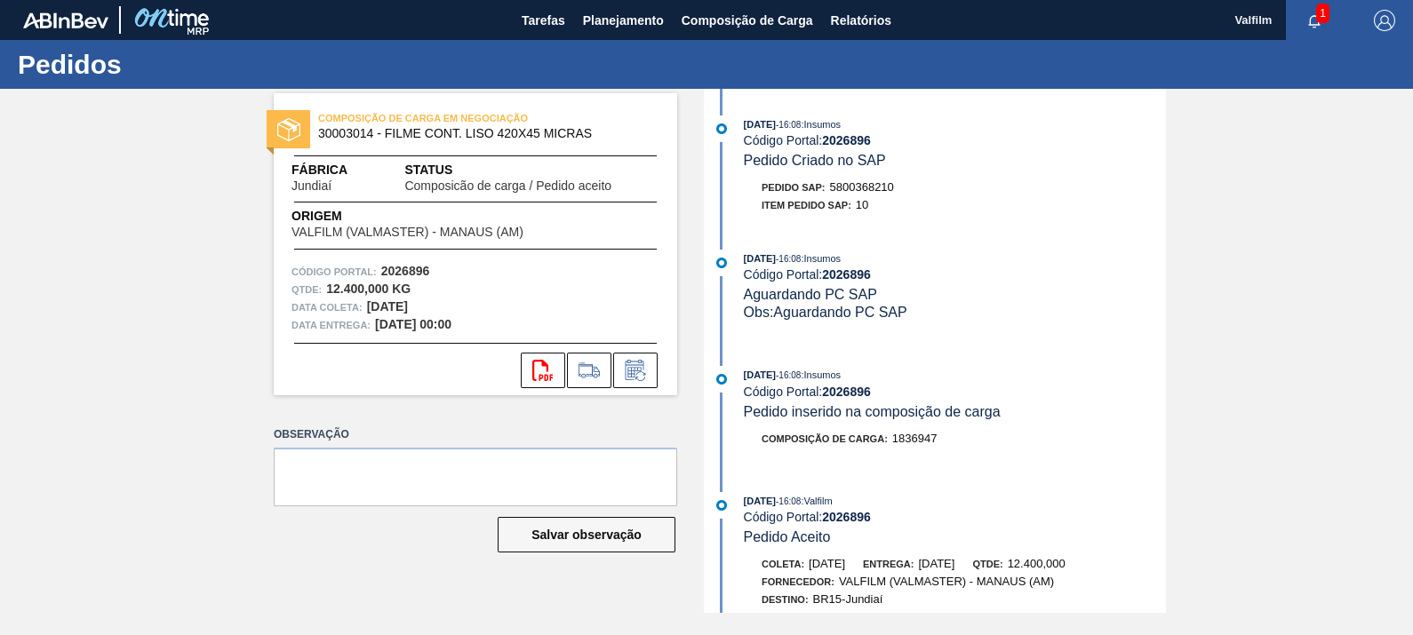
click at [883, 189] on span "5800368210" at bounding box center [862, 186] width 64 height 13
copy span "5800368210"
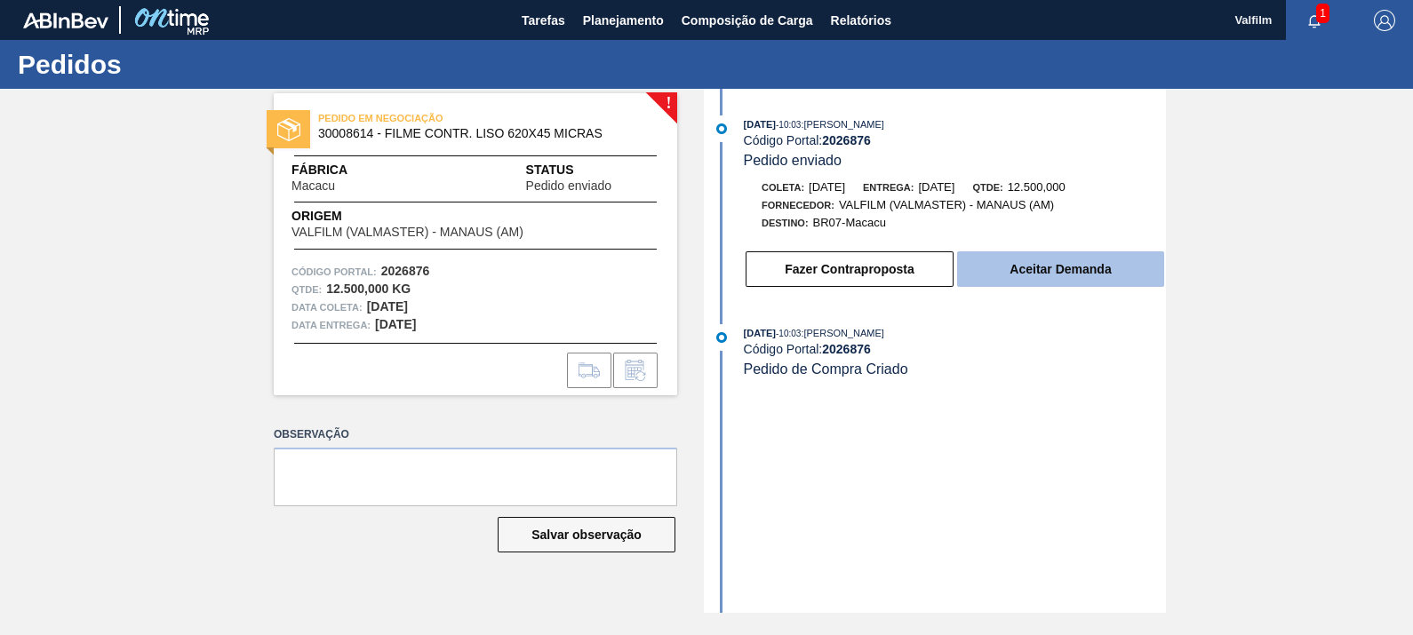
click at [1055, 275] on button "Aceitar Demanda" at bounding box center [1060, 270] width 207 height 36
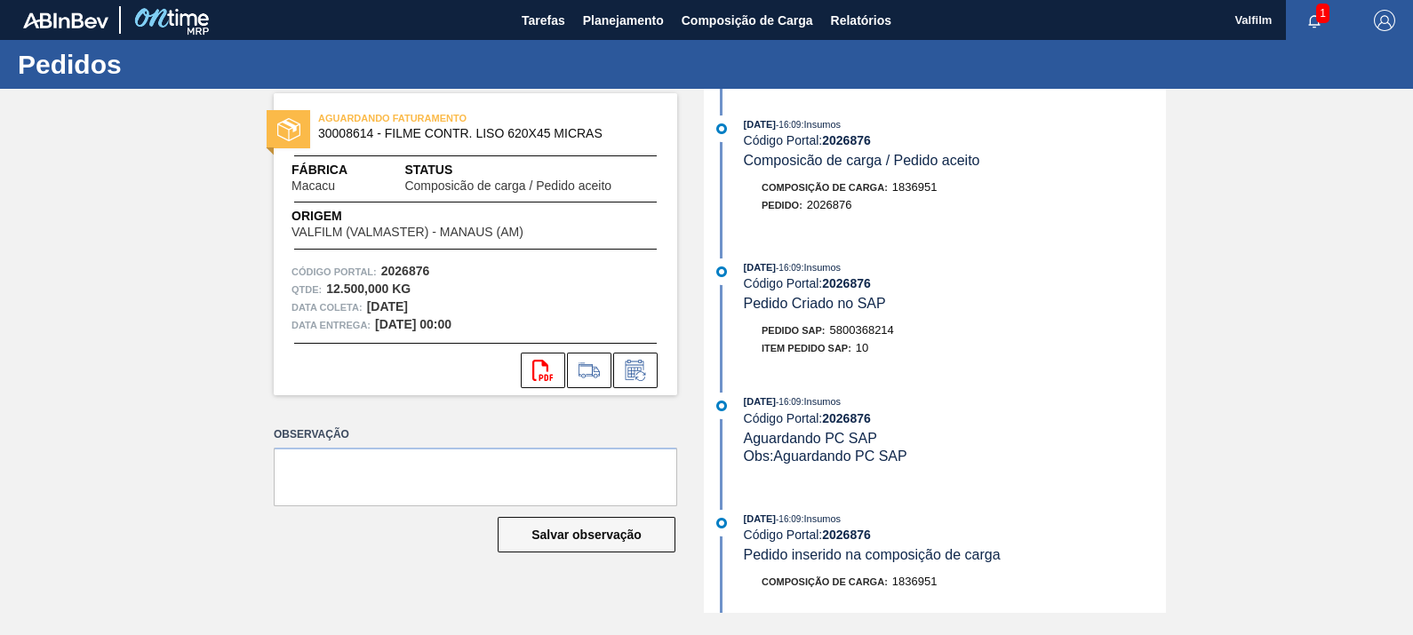
click at [874, 335] on span "5800368214" at bounding box center [862, 329] width 64 height 13
click at [873, 334] on span "5800368214" at bounding box center [862, 329] width 64 height 13
copy span "5800368214"
click at [631, 377] on icon at bounding box center [633, 372] width 13 height 11
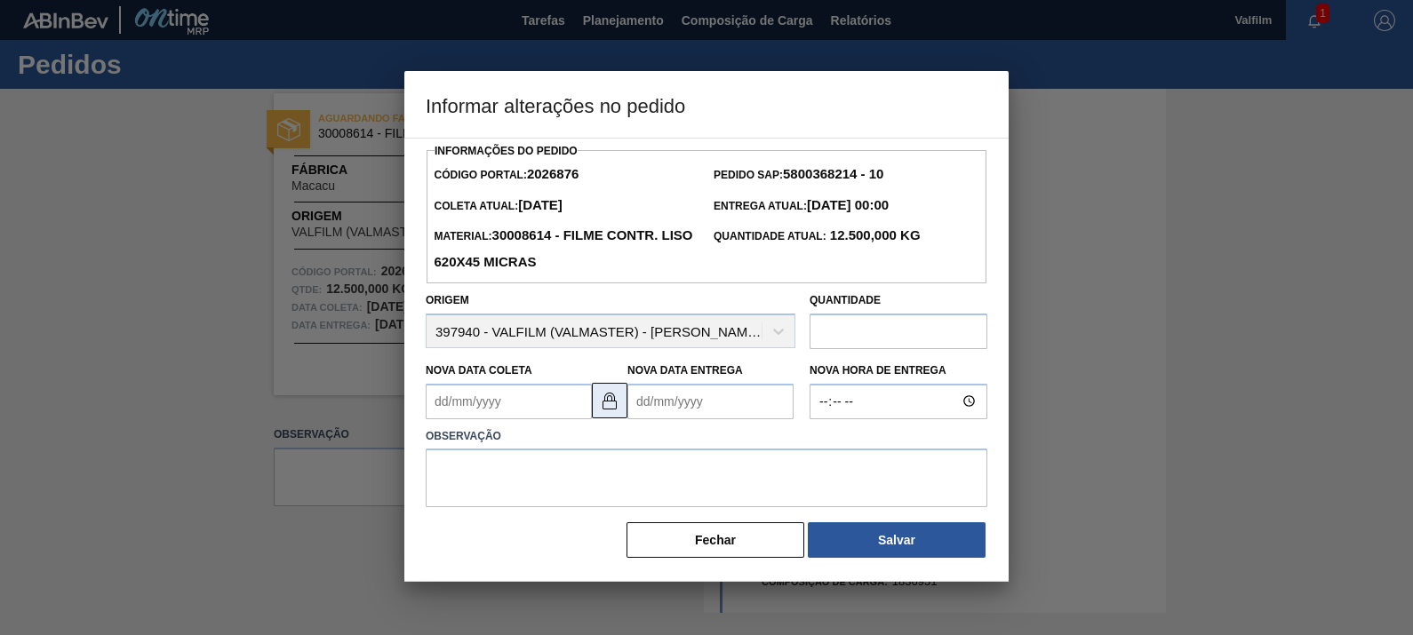
click at [603, 395] on img at bounding box center [609, 400] width 21 height 21
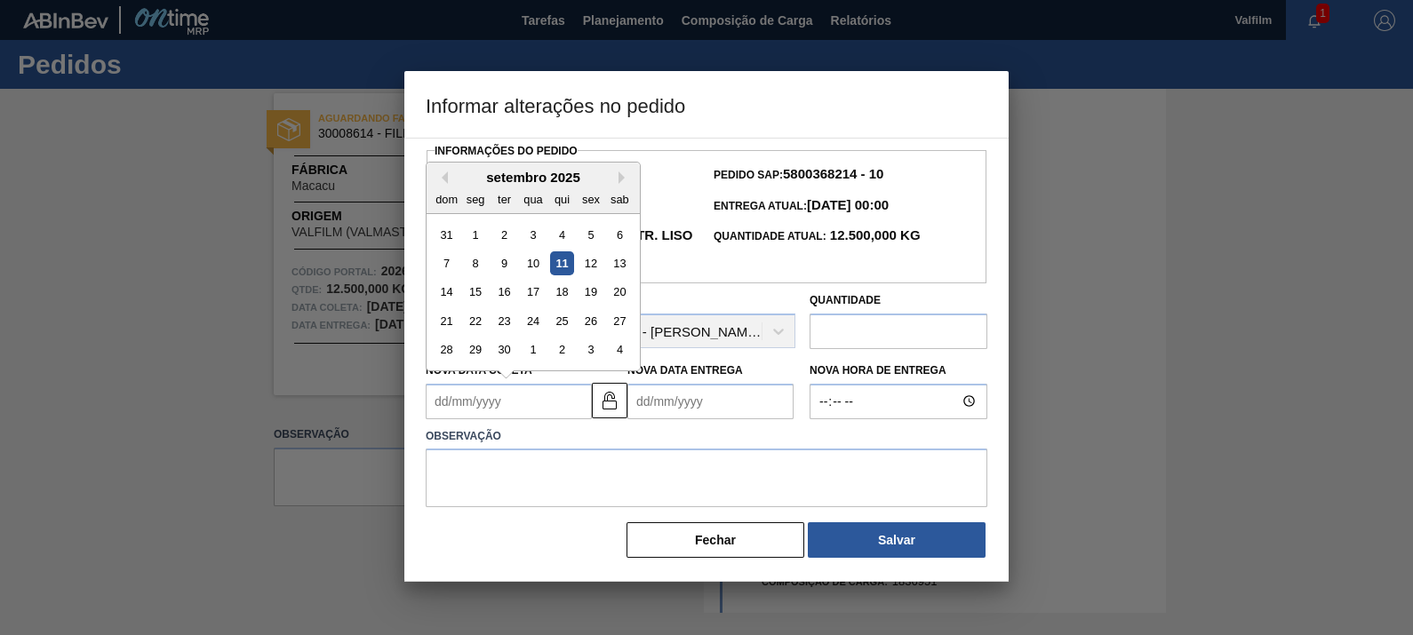
drag, startPoint x: 540, startPoint y: 403, endPoint x: 553, endPoint y: 403, distance: 12.5
click at [538, 403] on Coleta2026876 "Nova Data Coleta" at bounding box center [509, 402] width 166 height 36
click at [620, 180] on button "Next Month" at bounding box center [625, 178] width 12 height 12
drag, startPoint x: 587, startPoint y: 295, endPoint x: 611, endPoint y: 199, distance: 98.7
click at [586, 293] on div "17" at bounding box center [591, 292] width 24 height 24
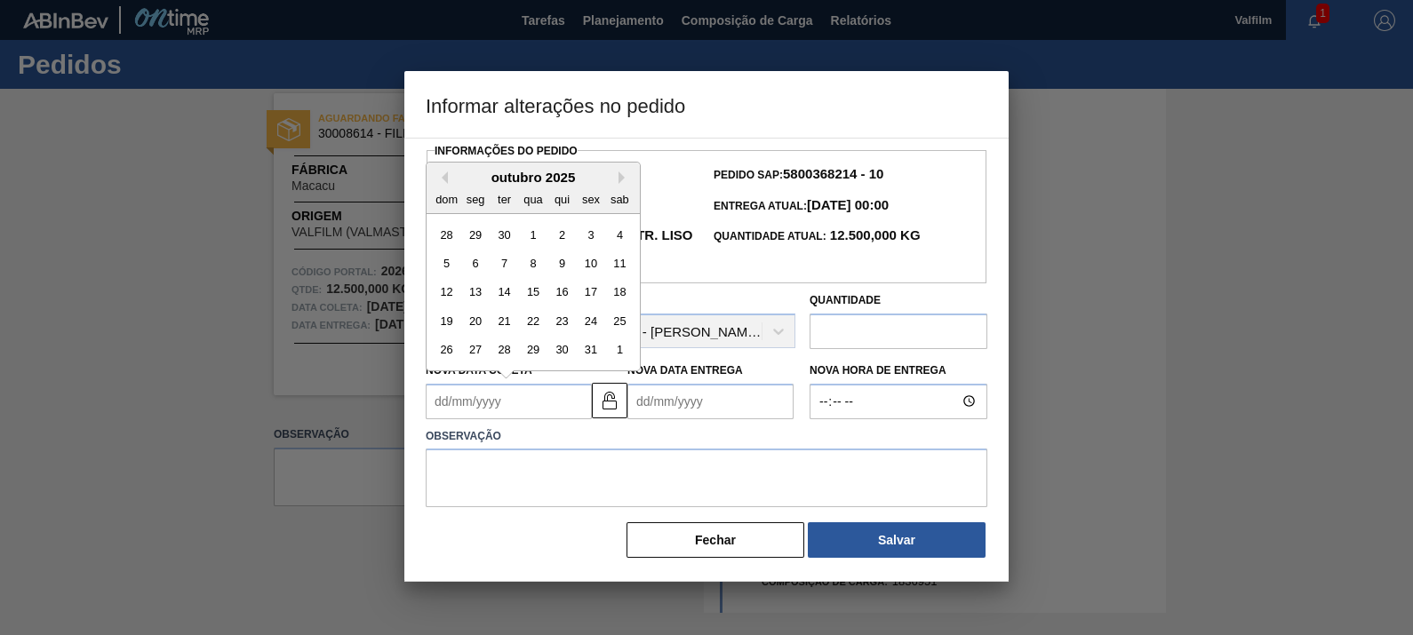
type Coleta2026876 "17/10/2025"
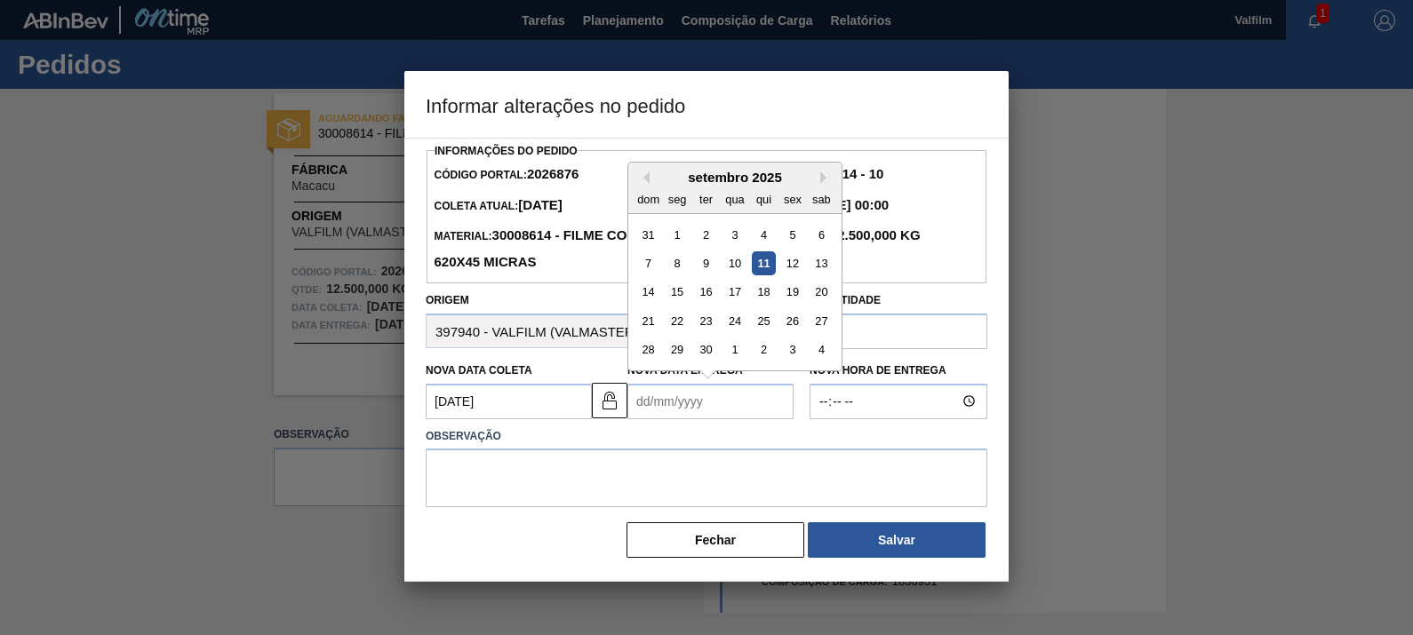
click at [715, 404] on Entrega2026876 "Nova Data Entrega" at bounding box center [710, 402] width 166 height 36
click at [822, 183] on button "Next Month" at bounding box center [826, 178] width 12 height 12
click at [825, 187] on div "dom seg ter qua qui sex sab" at bounding box center [734, 199] width 213 height 28
click at [825, 184] on button "Next Month" at bounding box center [826, 178] width 12 height 12
click at [680, 329] on div "17" at bounding box center [678, 321] width 24 height 24
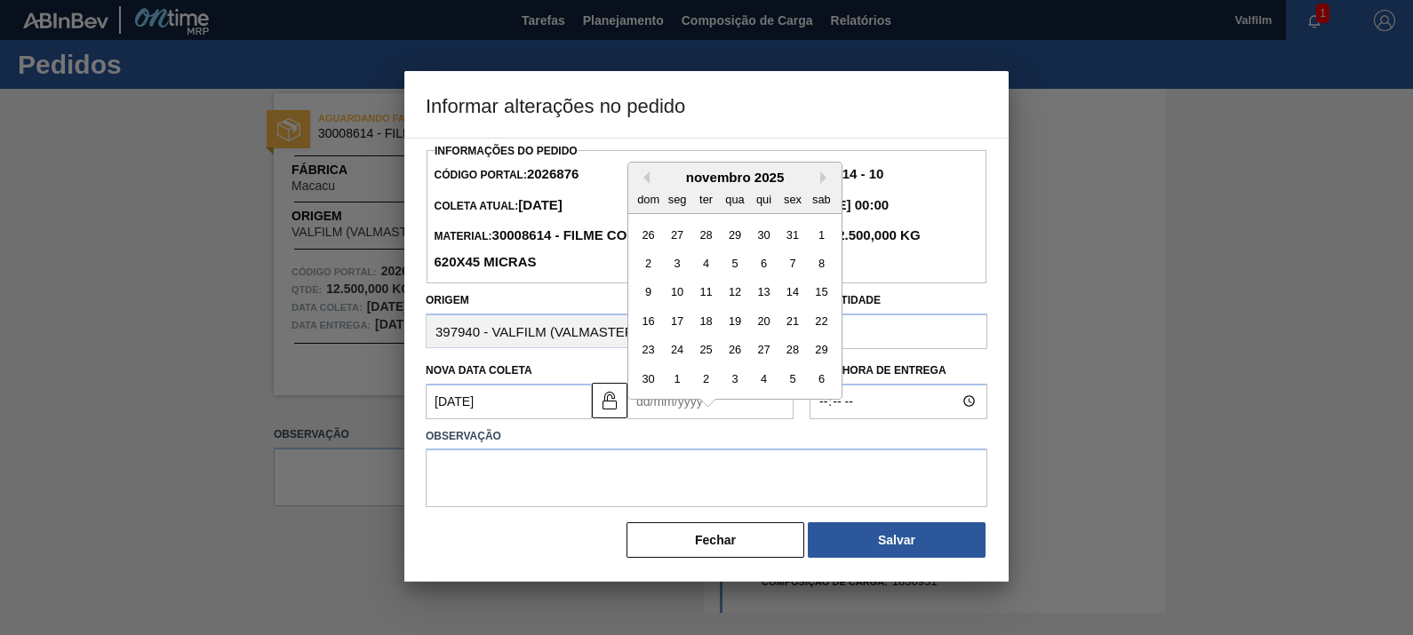
type Entrega2026876 "17/11/2025"
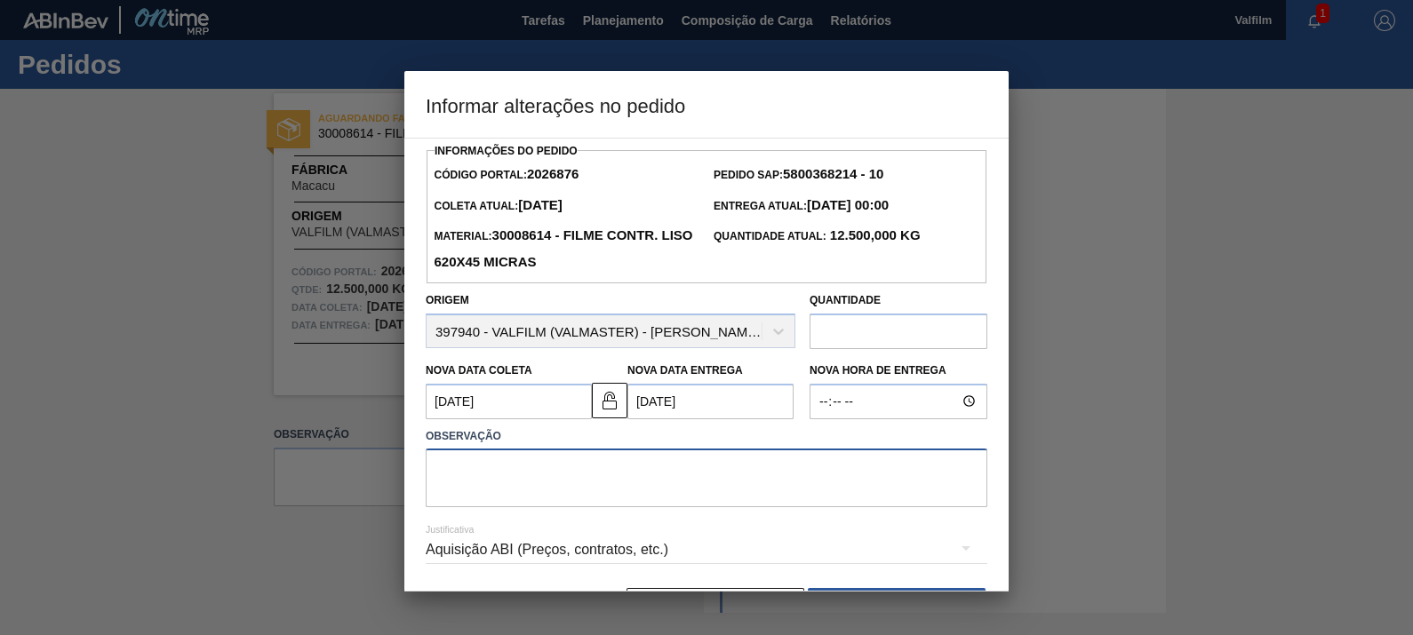
click at [706, 494] on textarea at bounding box center [707, 478] width 562 height 59
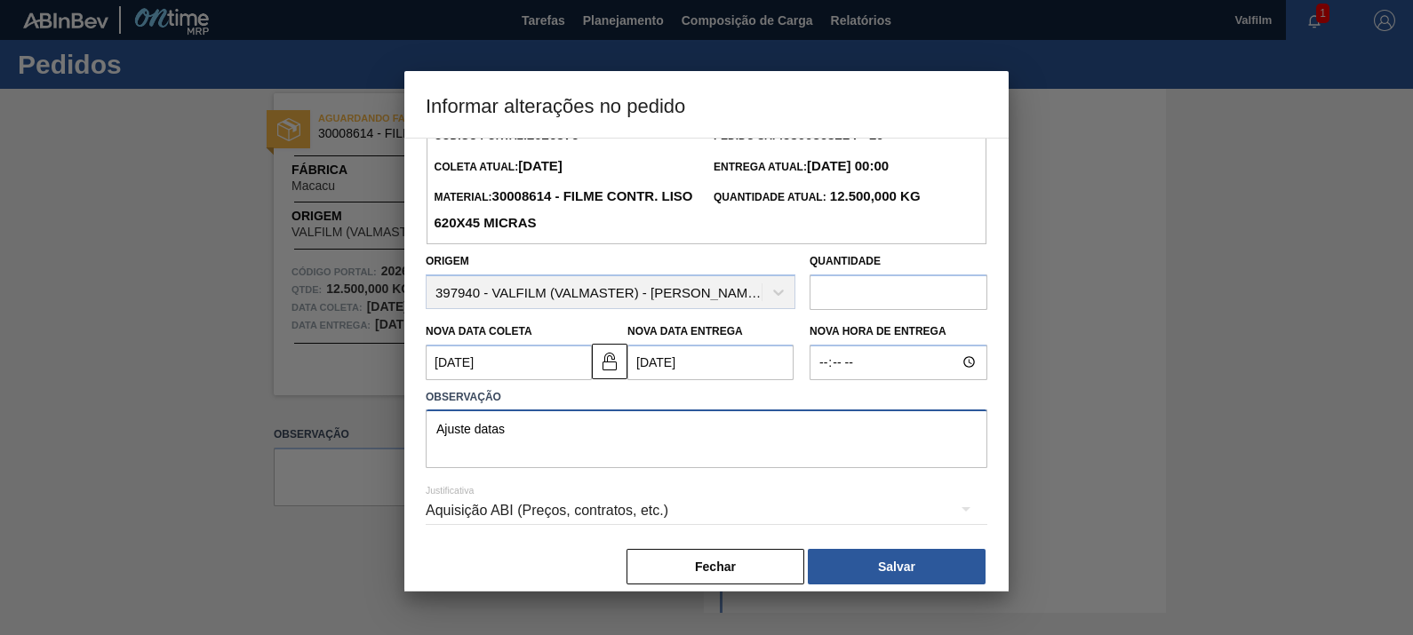
scroll to position [58, 0]
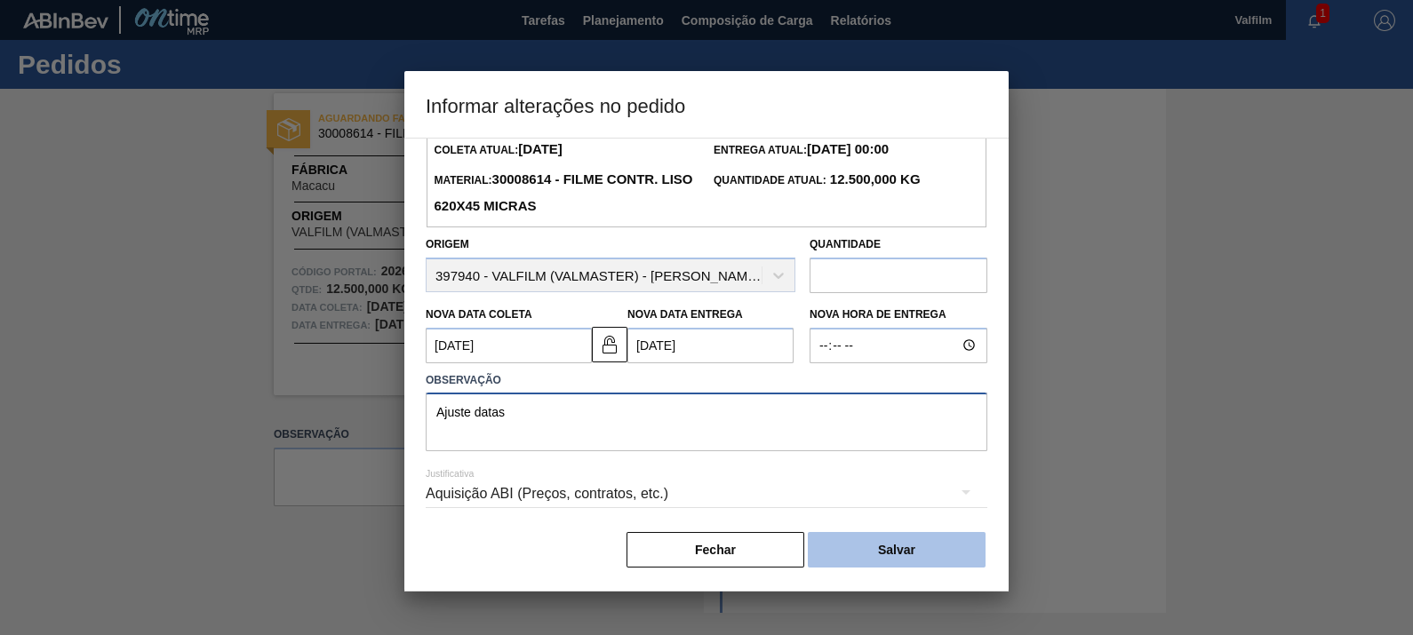
type textarea "Ajuste datas"
click at [905, 551] on button "Salvar" at bounding box center [897, 550] width 178 height 36
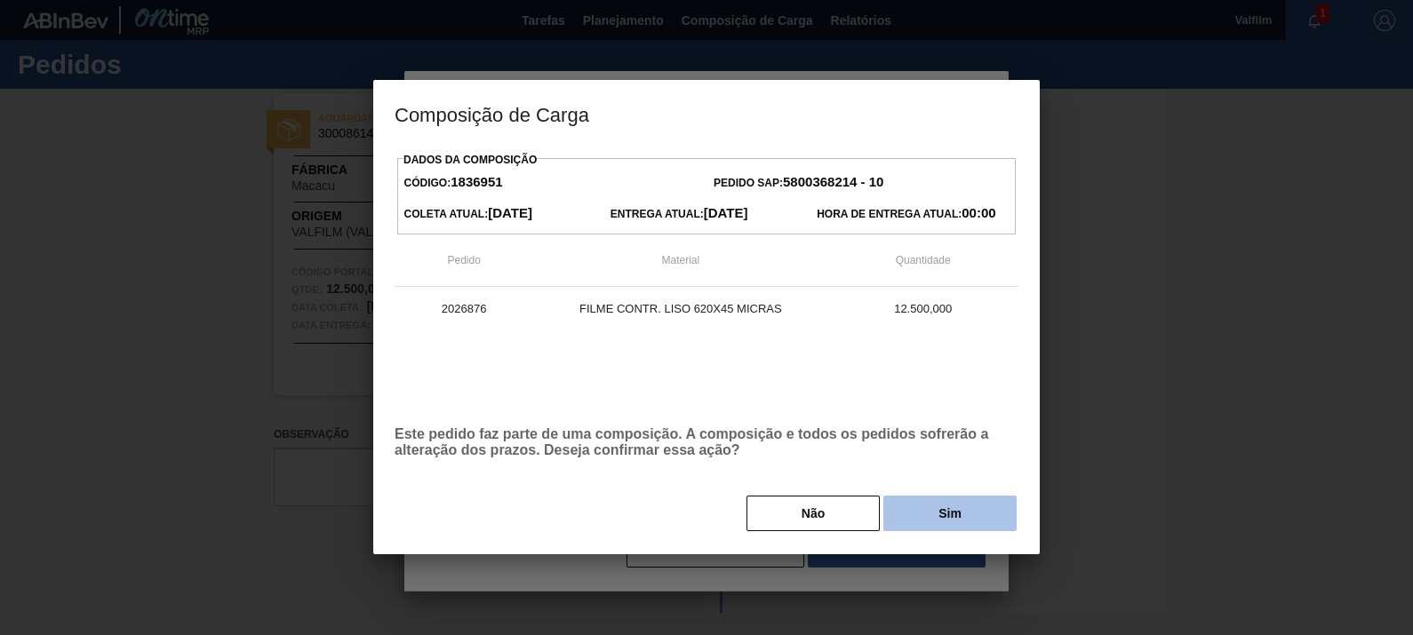
click at [940, 529] on button "Sim" at bounding box center [949, 514] width 133 height 36
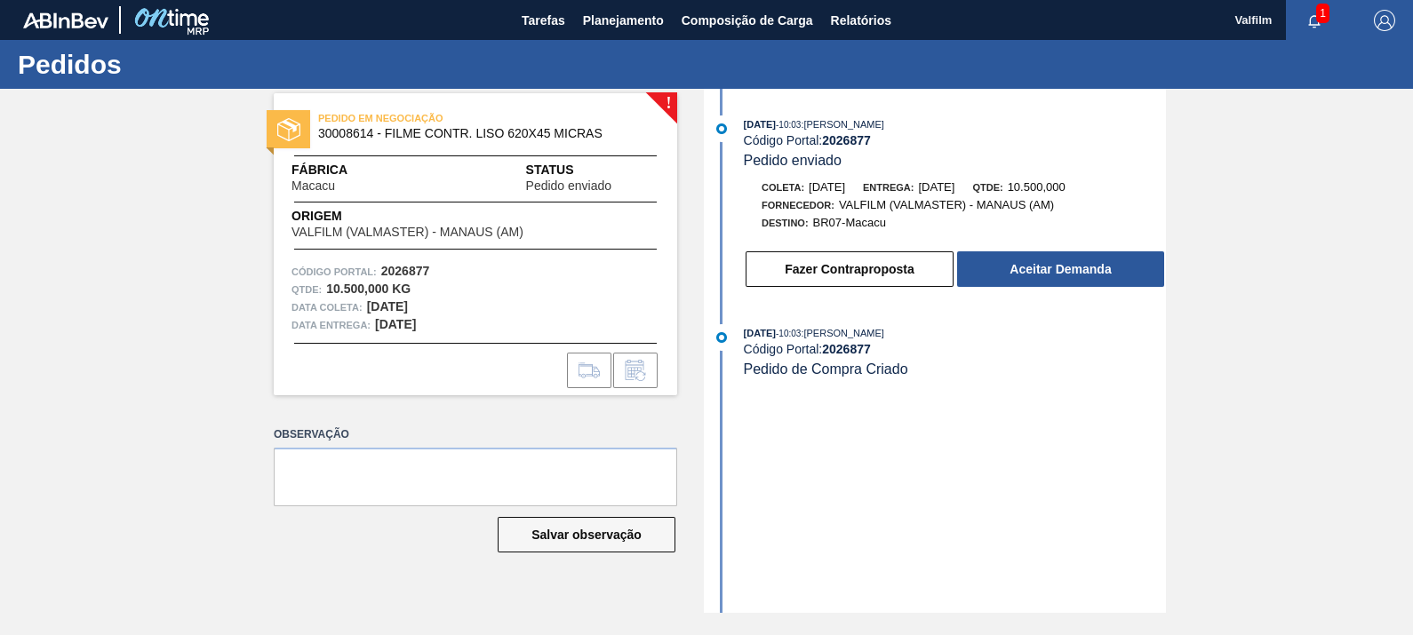
click at [1167, 248] on div "! PEDIDO EM NEGOCIAÇÃO 30008614 - FILME CONTR. LISO 620X45 MICRAS Fábrica Macac…" at bounding box center [706, 351] width 1413 height 524
click at [1102, 276] on button "Aceitar Demanda" at bounding box center [1060, 270] width 207 height 36
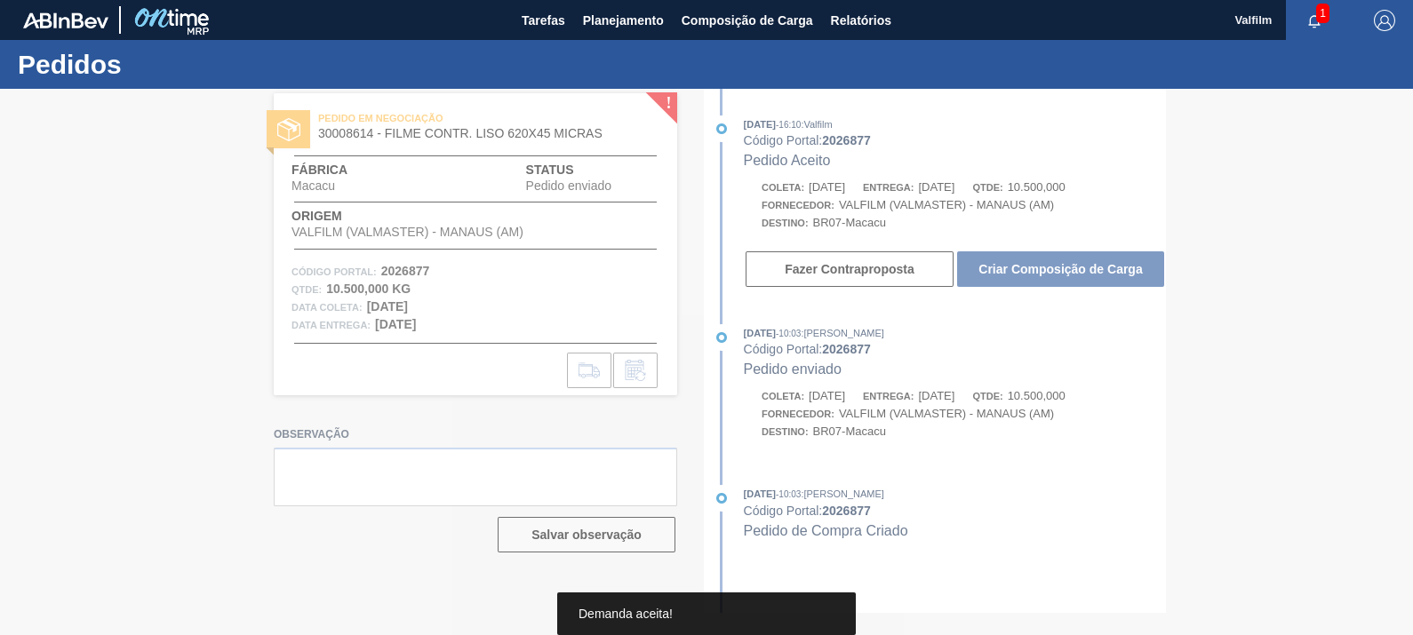
click at [1106, 271] on div at bounding box center [706, 362] width 1413 height 547
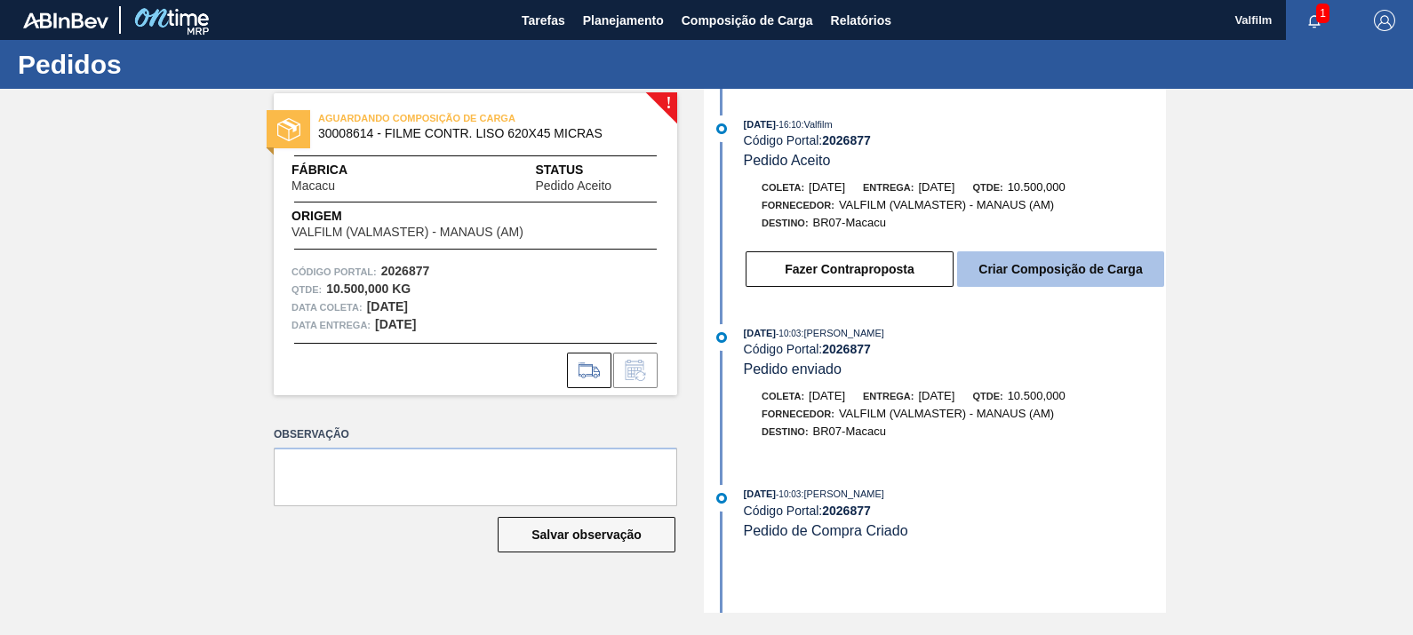
drag, startPoint x: 1137, startPoint y: 299, endPoint x: 1130, endPoint y: 286, distance: 13.9
click at [1137, 295] on div "[DATE] 16:10 : Valfilm Código Portal: 2026877 Pedido Aceito [PERSON_NAME]: [DAT…" at bounding box center [937, 207] width 458 height 182
click at [1128, 277] on button "Criar Composição de Carga" at bounding box center [1060, 270] width 207 height 36
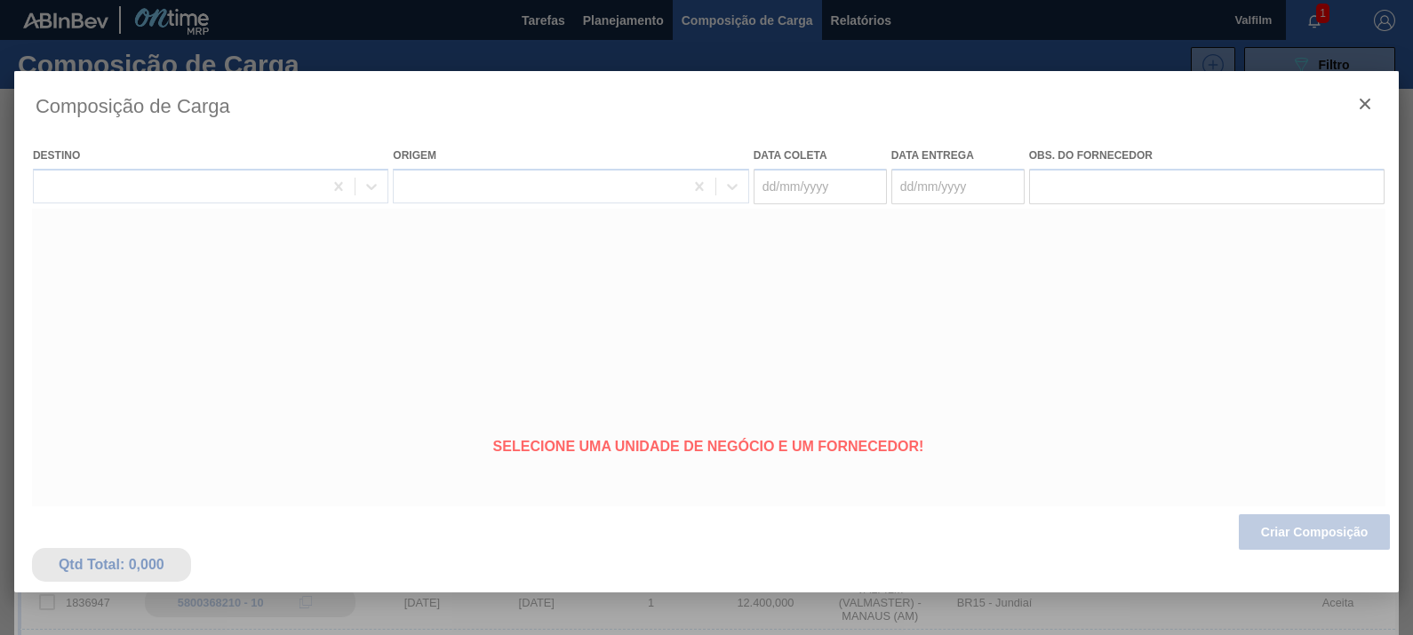
type coleta "[DATE]"
type entrega "[DATE]"
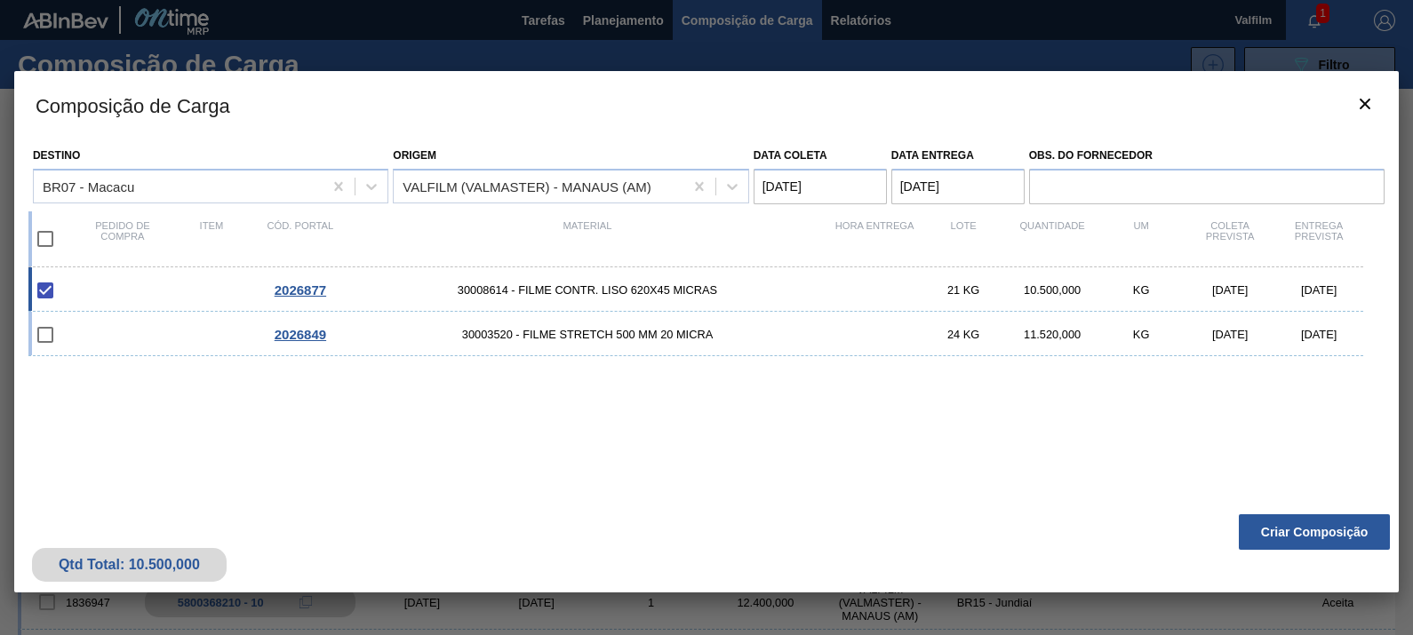
click at [1302, 550] on div "Qtd Total: 10.500,000 Criar Composição" at bounding box center [706, 549] width 1385 height 87
click at [1338, 515] on button "Criar Composição" at bounding box center [1314, 533] width 151 height 36
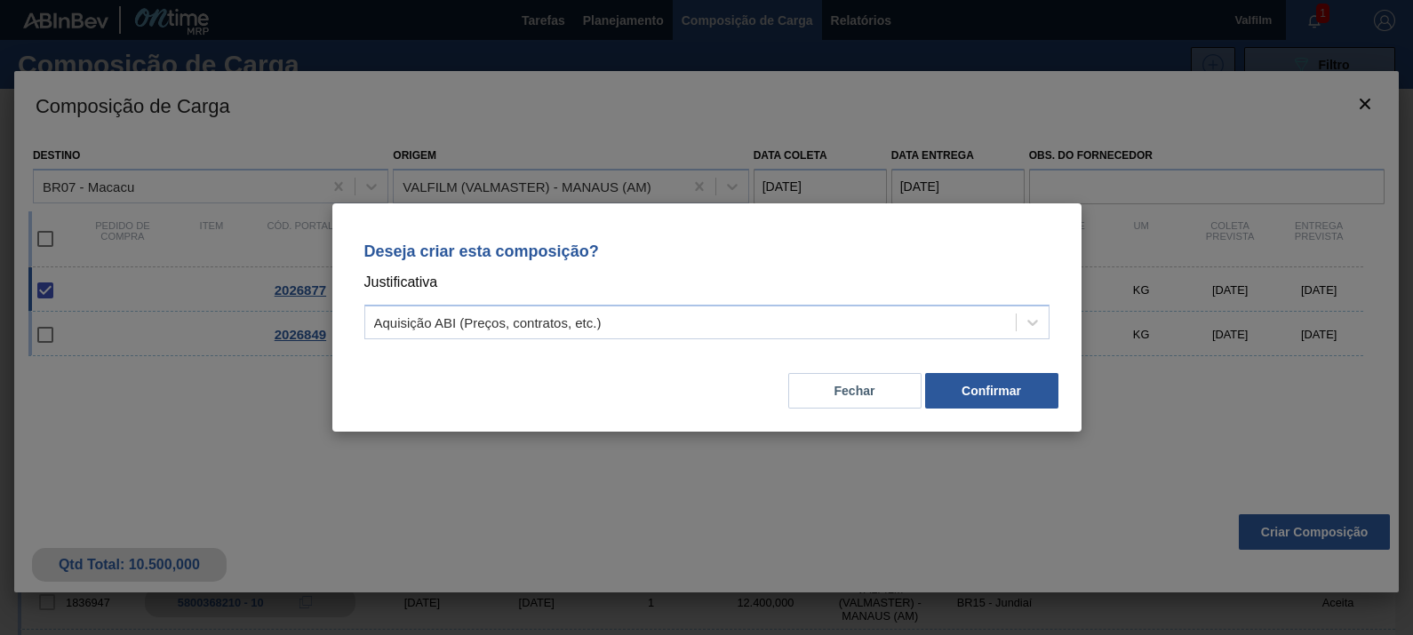
click at [970, 410] on div "Fechar Confirmar" at bounding box center [707, 380] width 707 height 60
click at [978, 399] on button "Confirmar" at bounding box center [991, 391] width 133 height 36
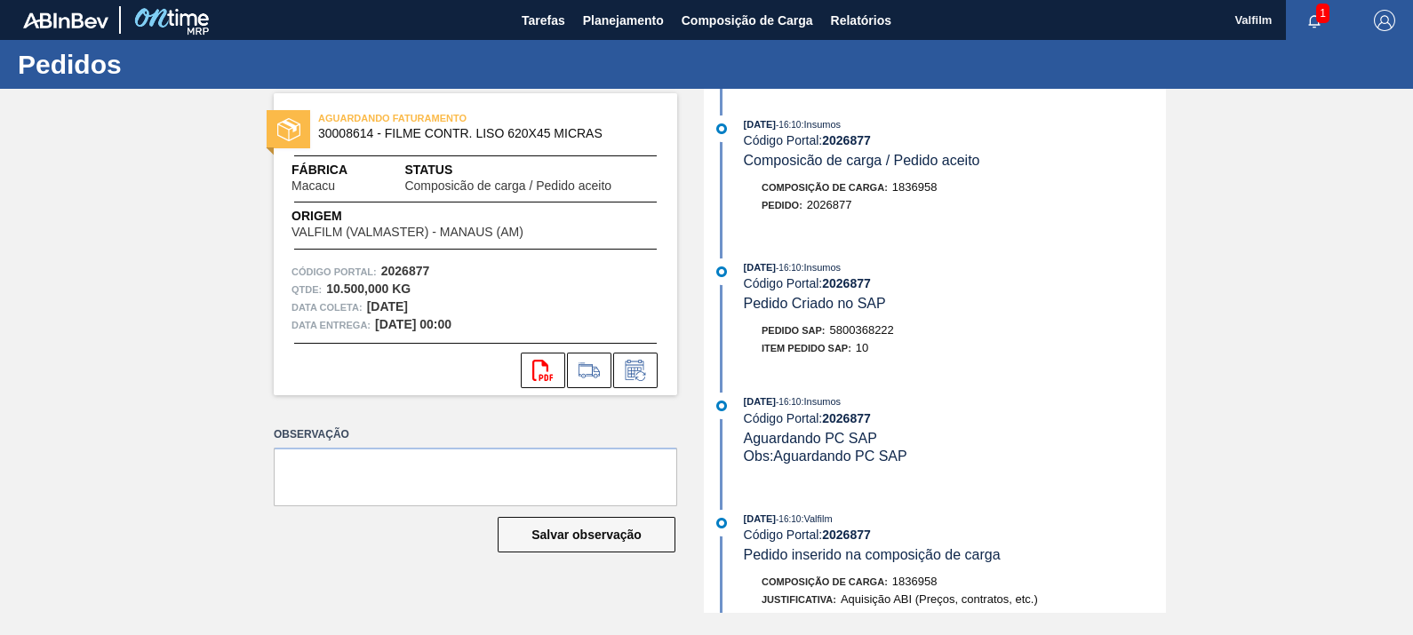
click at [871, 332] on span "5800368222" at bounding box center [862, 329] width 64 height 13
copy span "5800368222"
click at [630, 361] on icon at bounding box center [635, 370] width 19 height 20
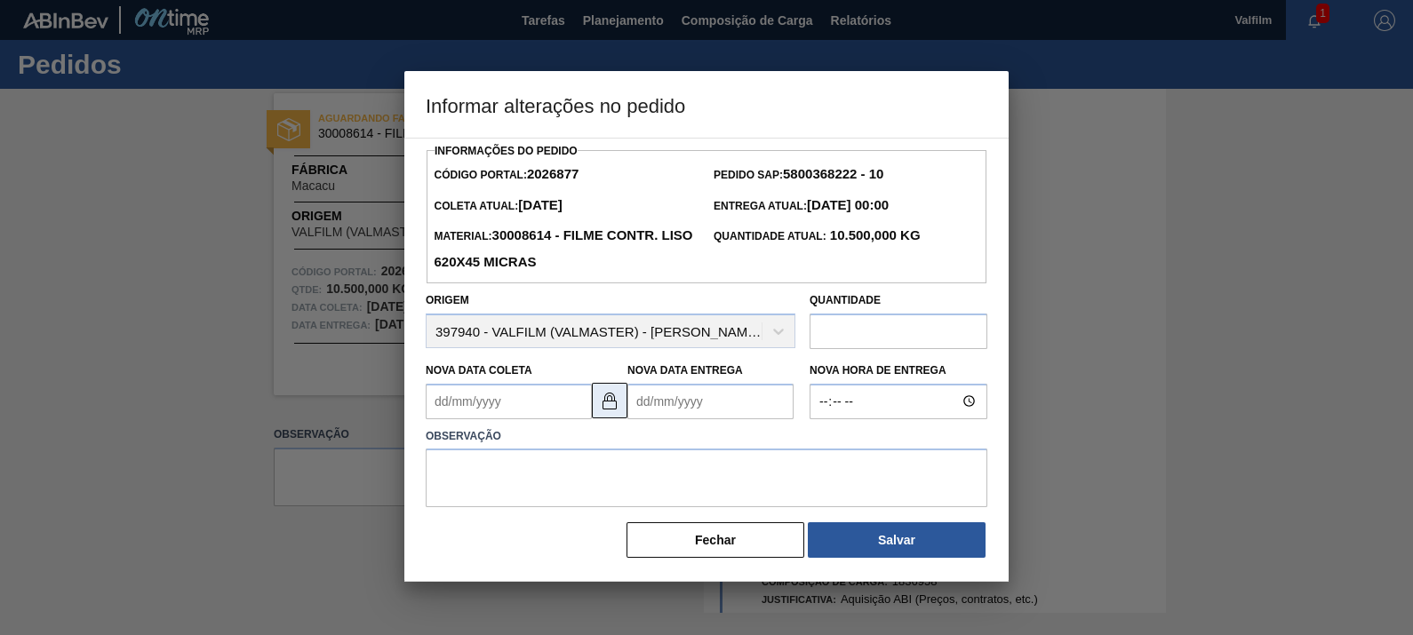
click at [613, 396] on img at bounding box center [609, 400] width 21 height 21
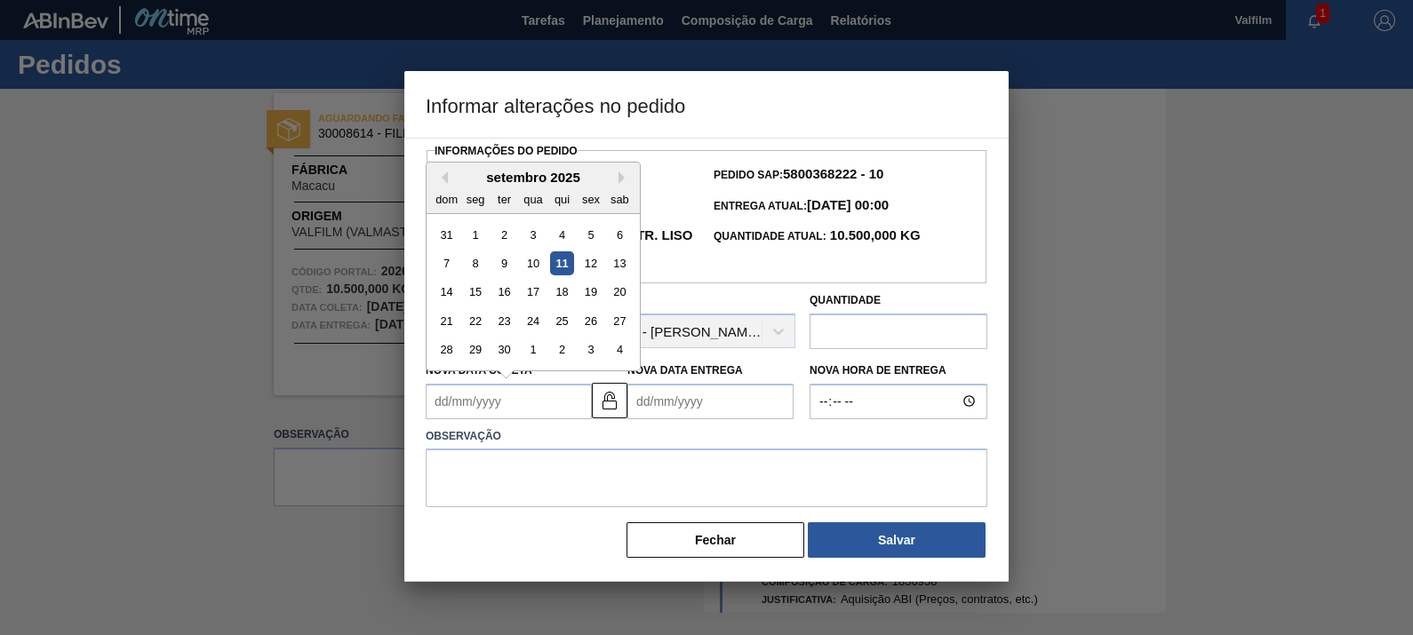
click at [569, 412] on Coleta2026877 "Nova Data Coleta" at bounding box center [509, 402] width 166 height 36
click at [622, 183] on button "Next Month" at bounding box center [625, 178] width 12 height 12
click at [599, 260] on div "10" at bounding box center [591, 264] width 24 height 24
click at [533, 405] on Coleta2026877 "[DATE]" at bounding box center [509, 402] width 166 height 36
click at [595, 297] on div "17" at bounding box center [591, 292] width 24 height 24
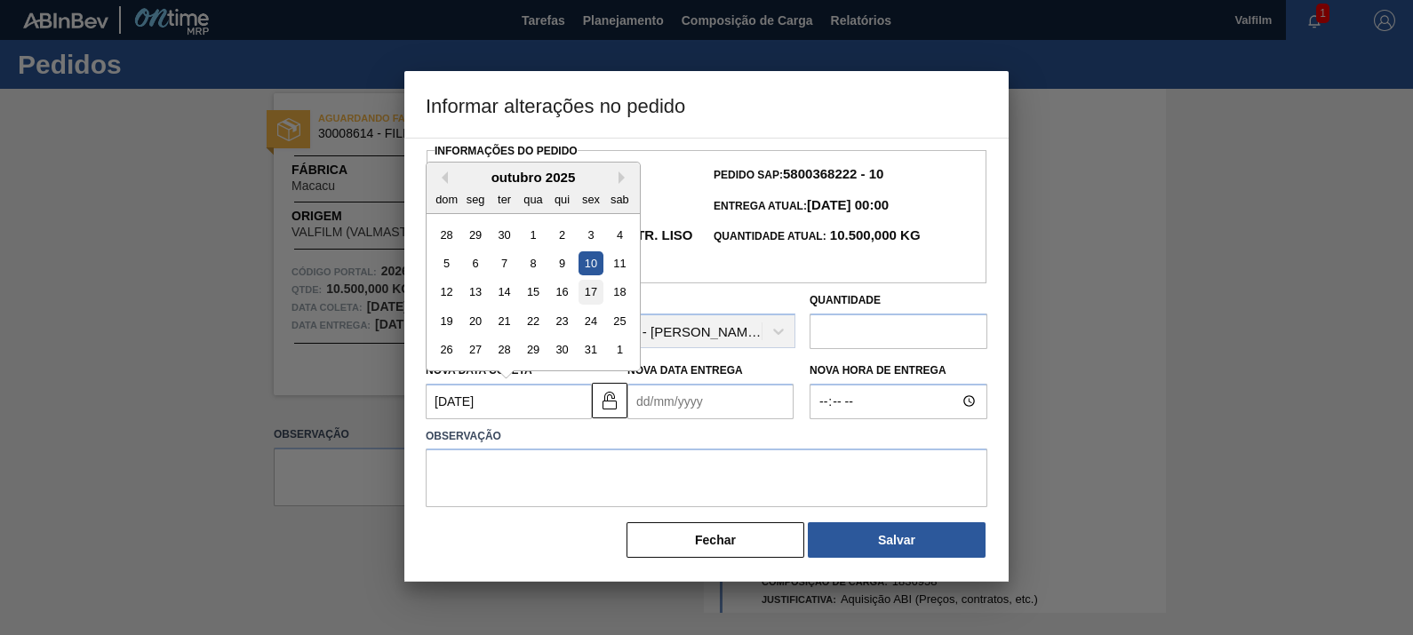
type Coleta2026877 "[DATE]"
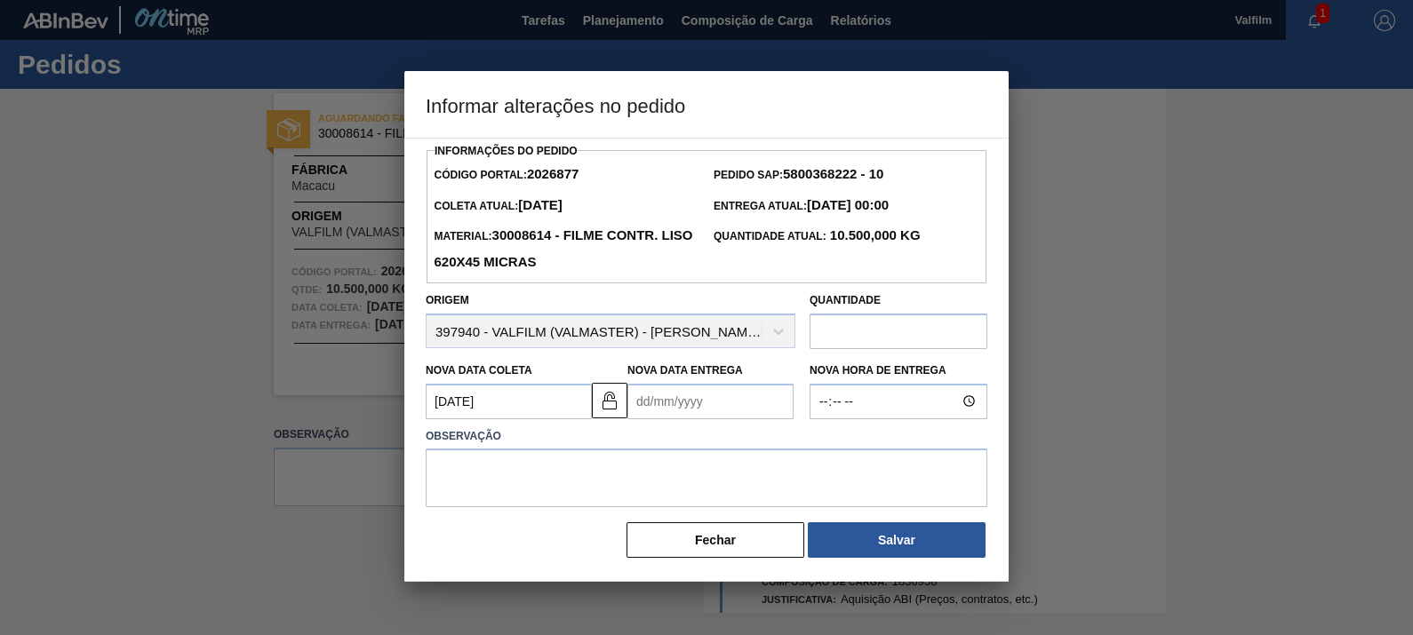
click at [684, 404] on Entrega2026877 "Nova Data Entrega" at bounding box center [710, 402] width 166 height 36
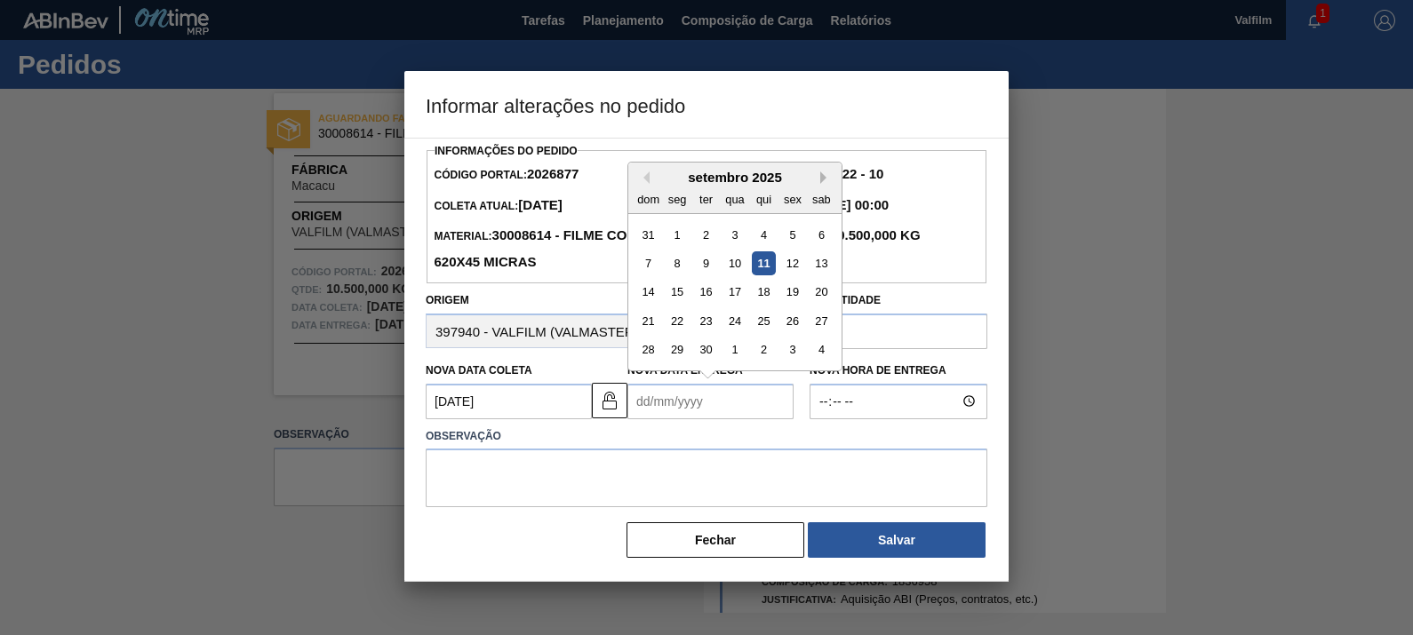
click at [820, 179] on button "Next Month" at bounding box center [826, 178] width 12 height 12
click at [684, 323] on div "17" at bounding box center [678, 321] width 24 height 24
type Entrega2026877 "17/11/2025"
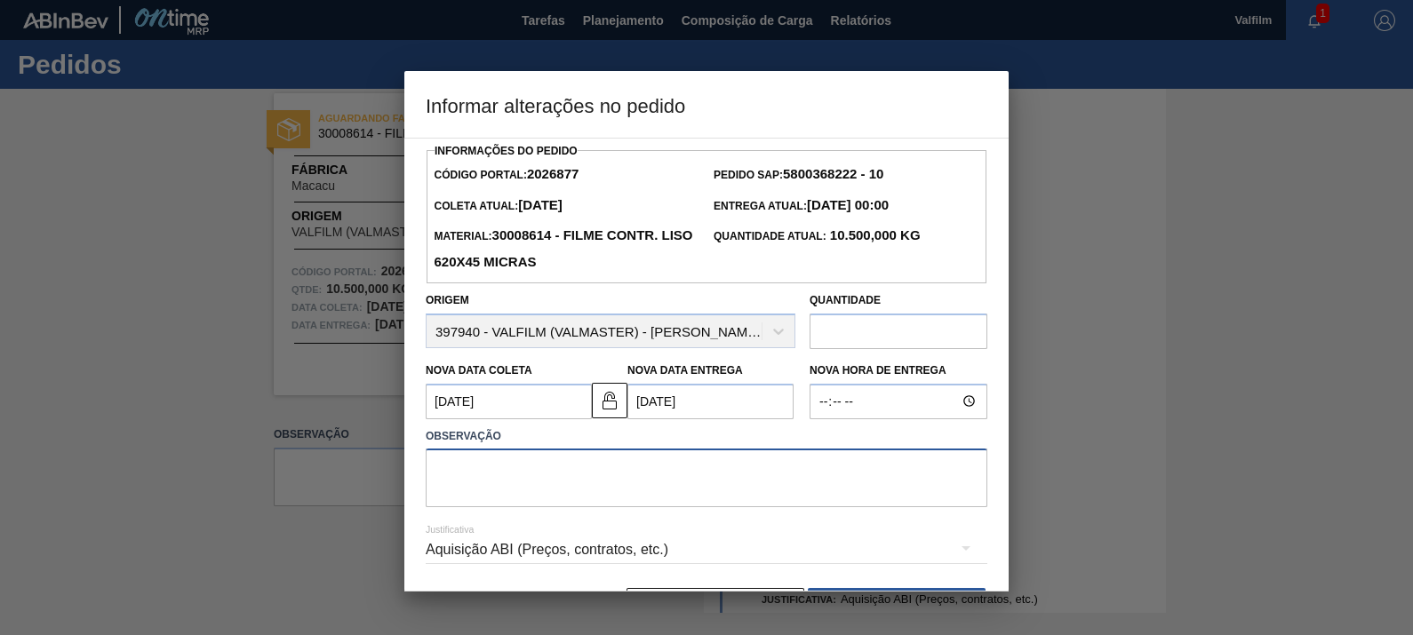
click at [691, 470] on textarea at bounding box center [707, 478] width 562 height 59
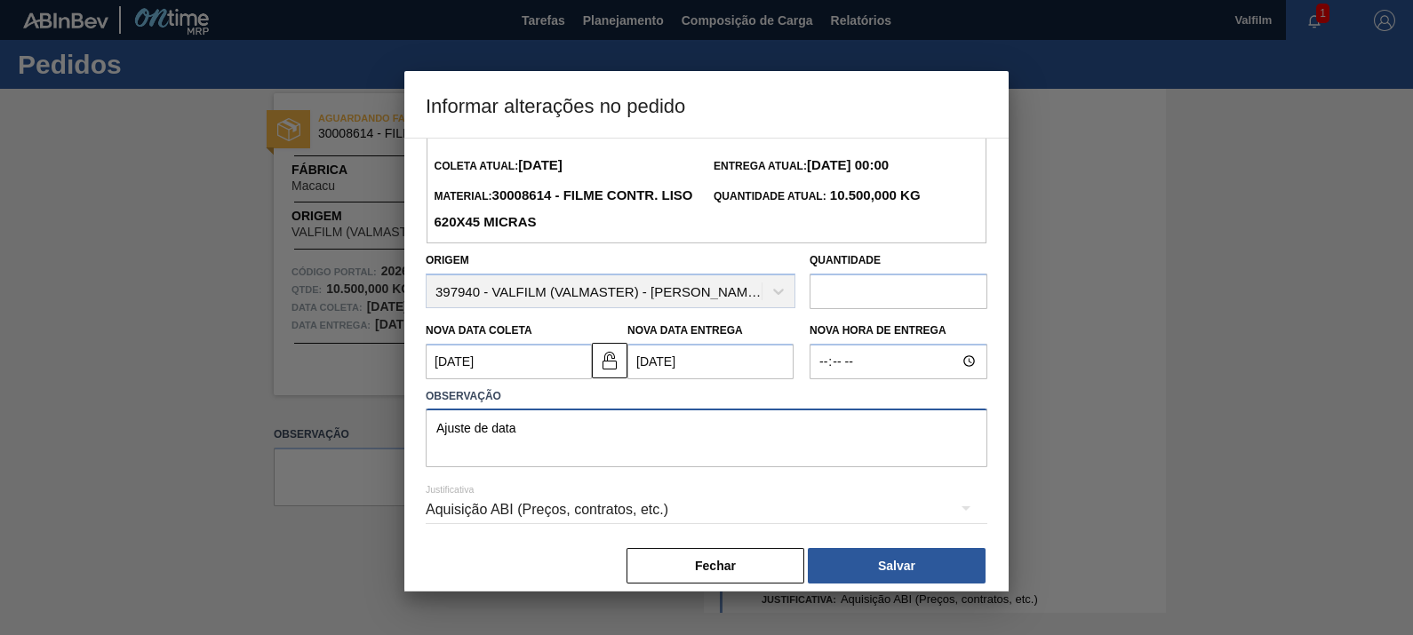
scroll to position [58, 0]
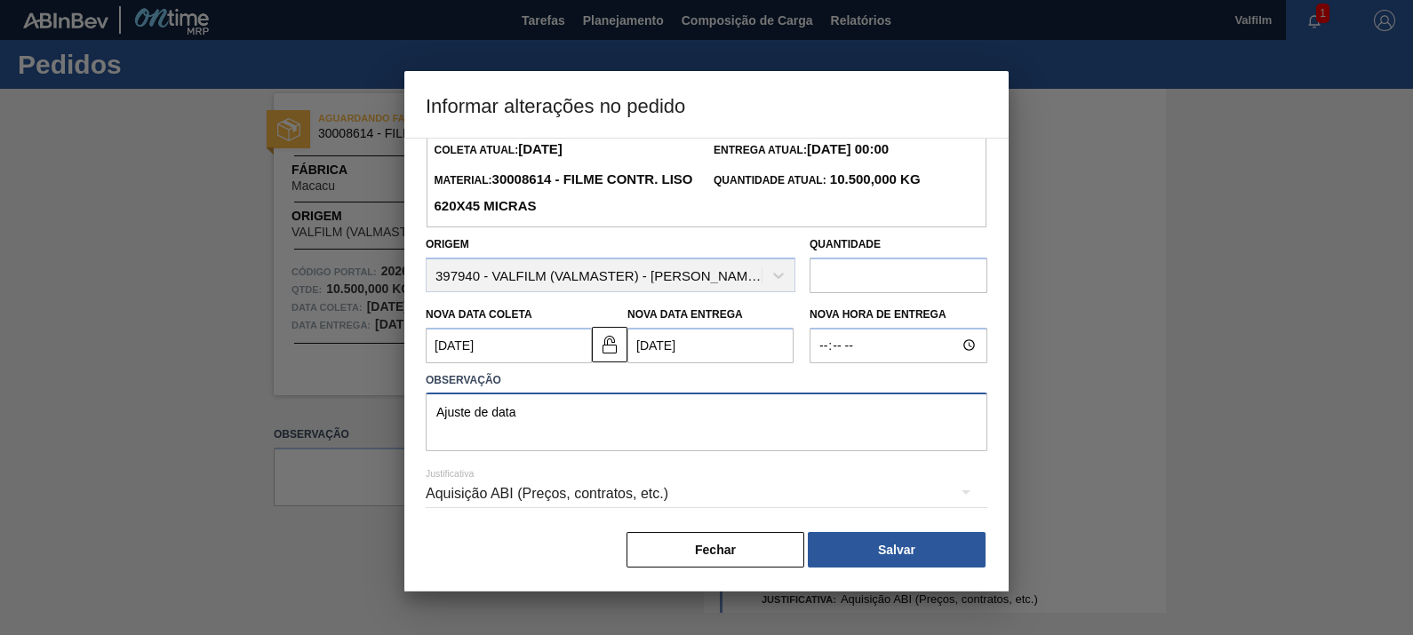
type textarea "Ajuste de data"
click at [906, 531] on div "Fechar Salvar" at bounding box center [707, 550] width 562 height 39
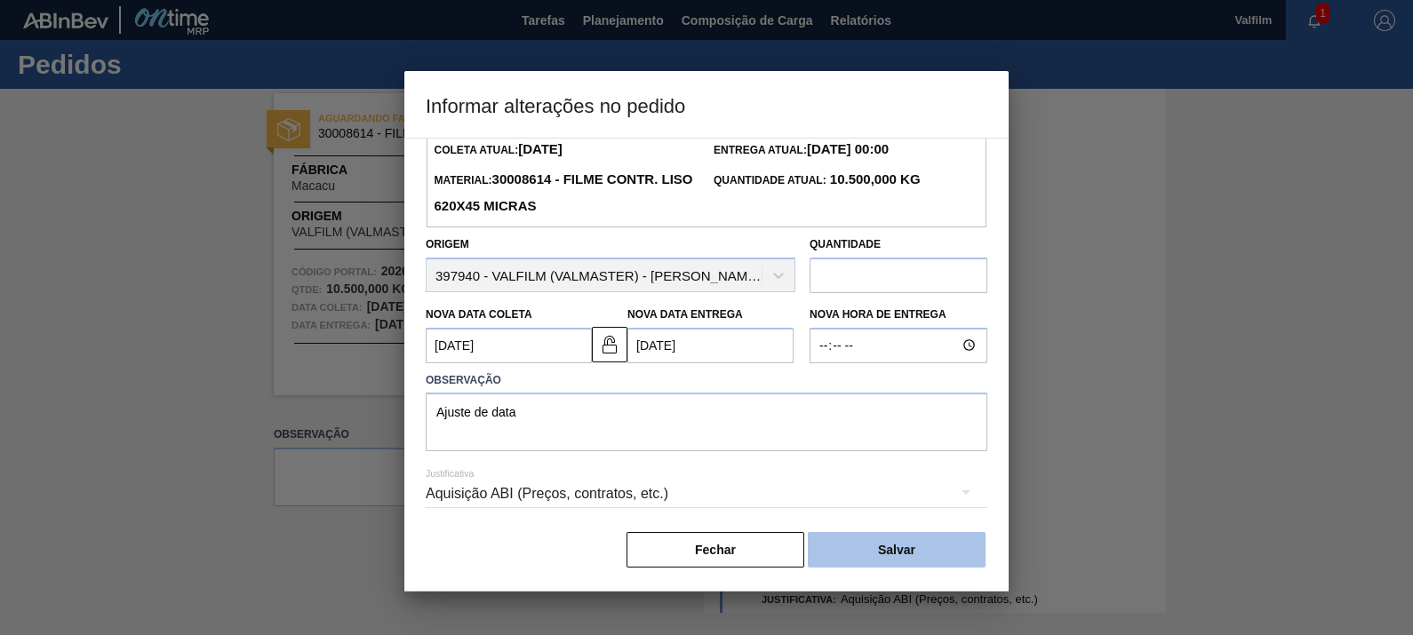
click at [933, 551] on button "Salvar" at bounding box center [897, 550] width 178 height 36
click at [944, 548] on button "Salvar" at bounding box center [897, 550] width 178 height 36
click at [881, 542] on button "Salvar" at bounding box center [897, 550] width 178 height 36
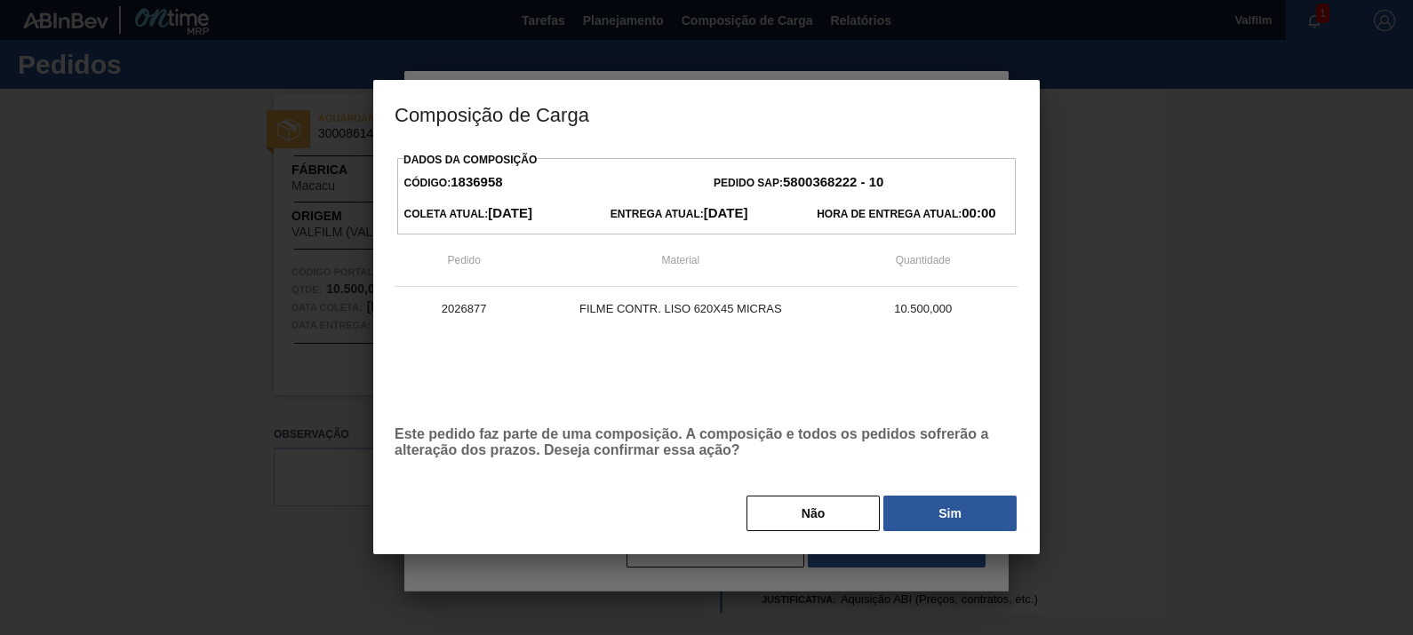
click at [960, 493] on div "Dados da Composição Código: 1836958 Pedido SAP: 5800368222 - 10 Coleta Atual: 1…" at bounding box center [707, 341] width 624 height 386
drag, startPoint x: 1000, startPoint y: 521, endPoint x: 1082, endPoint y: 515, distance: 82.8
click at [997, 521] on button "Sim" at bounding box center [949, 514] width 133 height 36
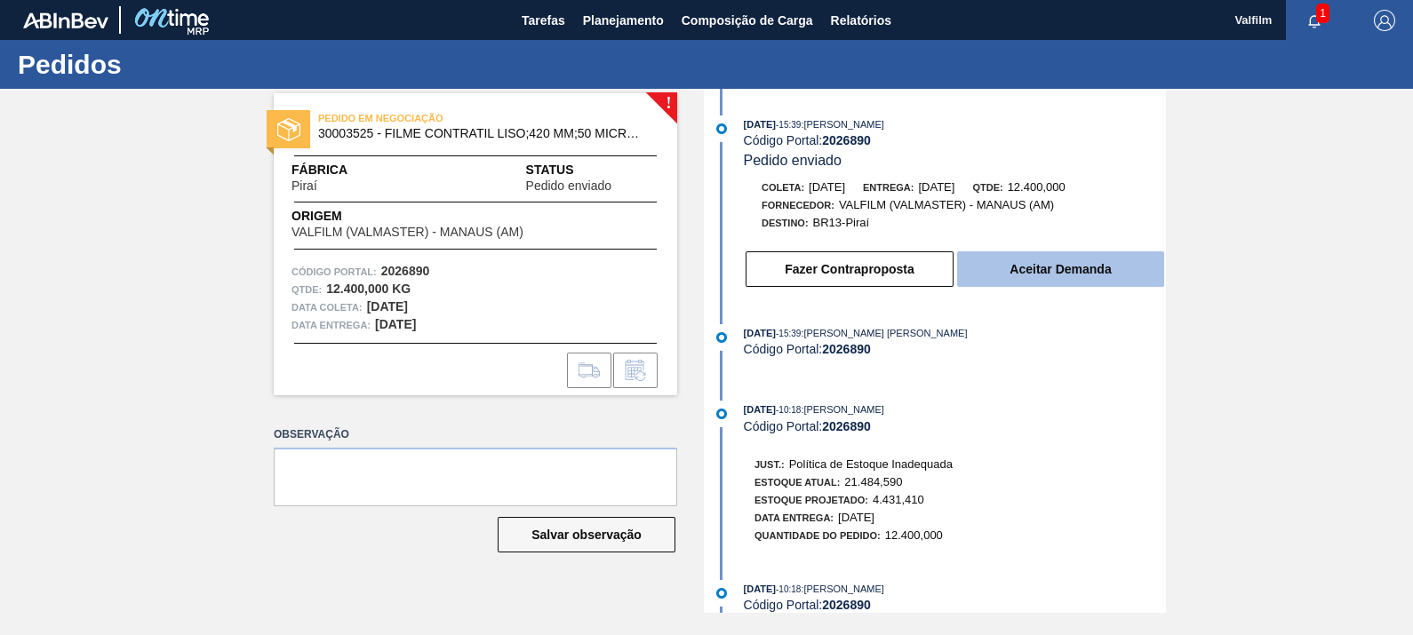
click at [1047, 271] on button "Aceitar Demanda" at bounding box center [1060, 270] width 207 height 36
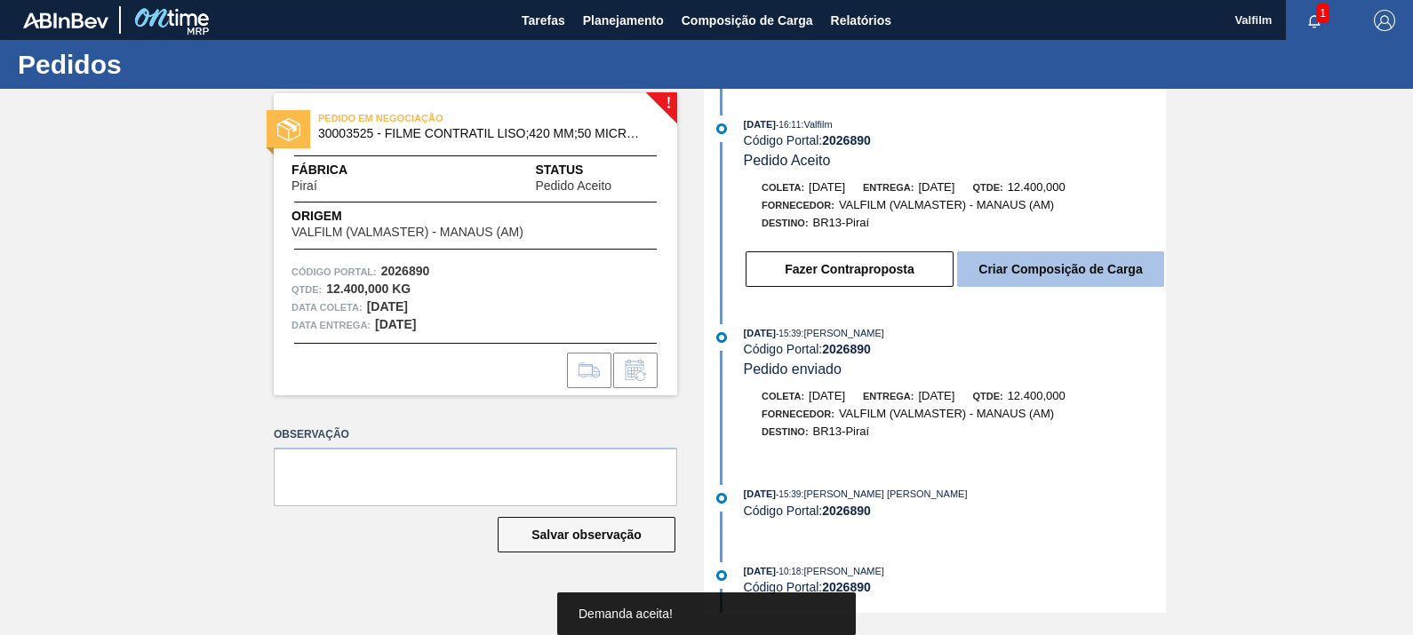
click at [1051, 267] on button "Criar Composição de Carga" at bounding box center [1060, 270] width 207 height 36
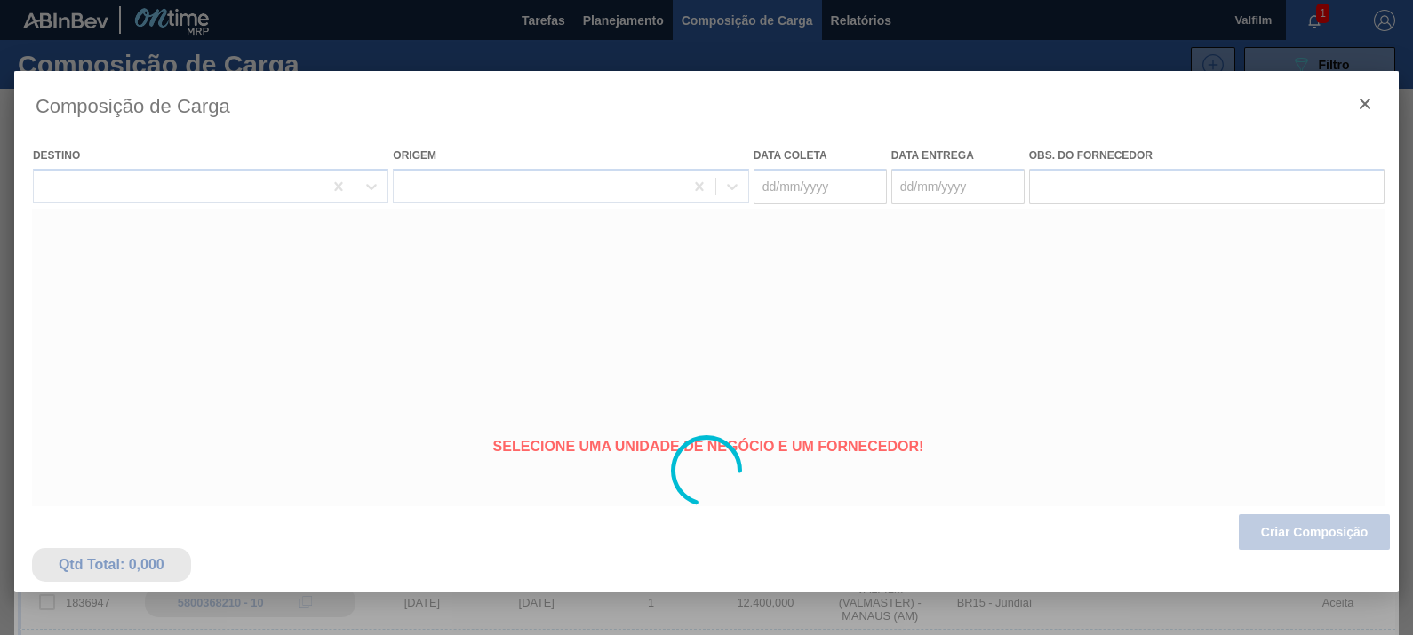
type coleta "[DATE]"
type entrega "[DATE]"
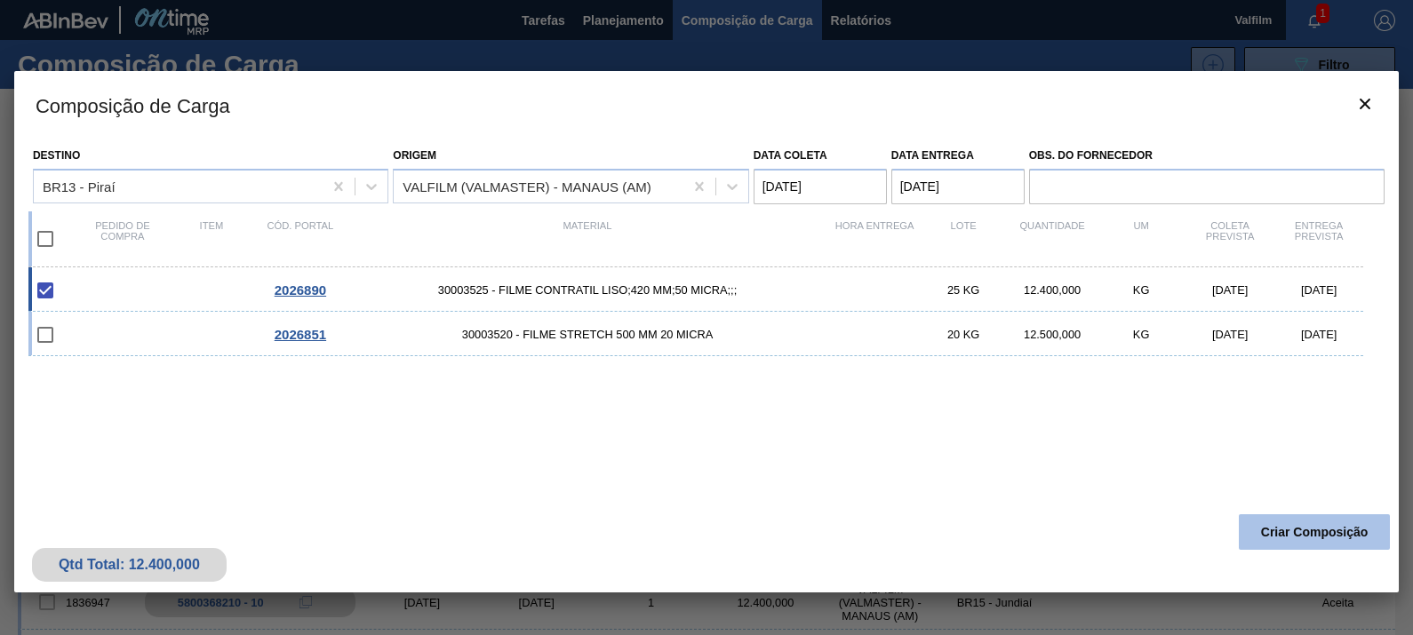
click at [1334, 524] on button "Criar Composição" at bounding box center [1314, 533] width 151 height 36
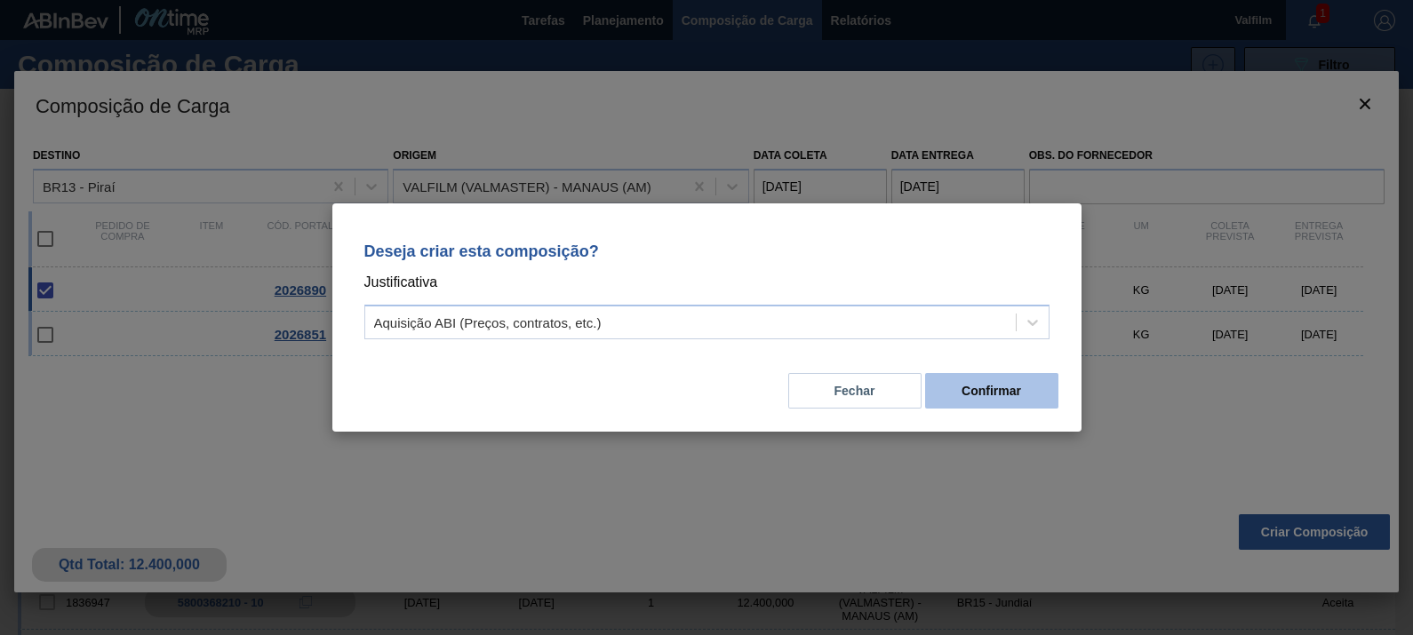
click at [1020, 391] on button "Confirmar" at bounding box center [991, 391] width 133 height 36
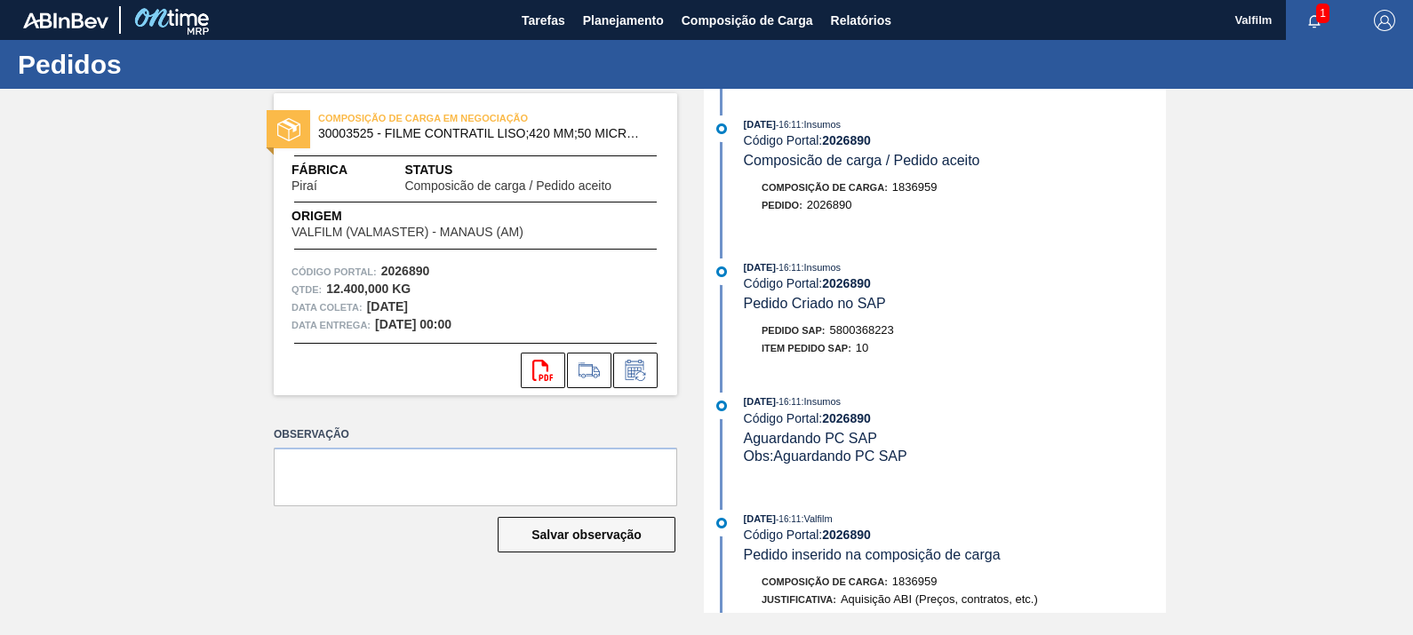
click at [872, 333] on span "5800368223" at bounding box center [862, 329] width 64 height 13
copy span "5800368223"
click at [627, 372] on icon at bounding box center [635, 370] width 28 height 21
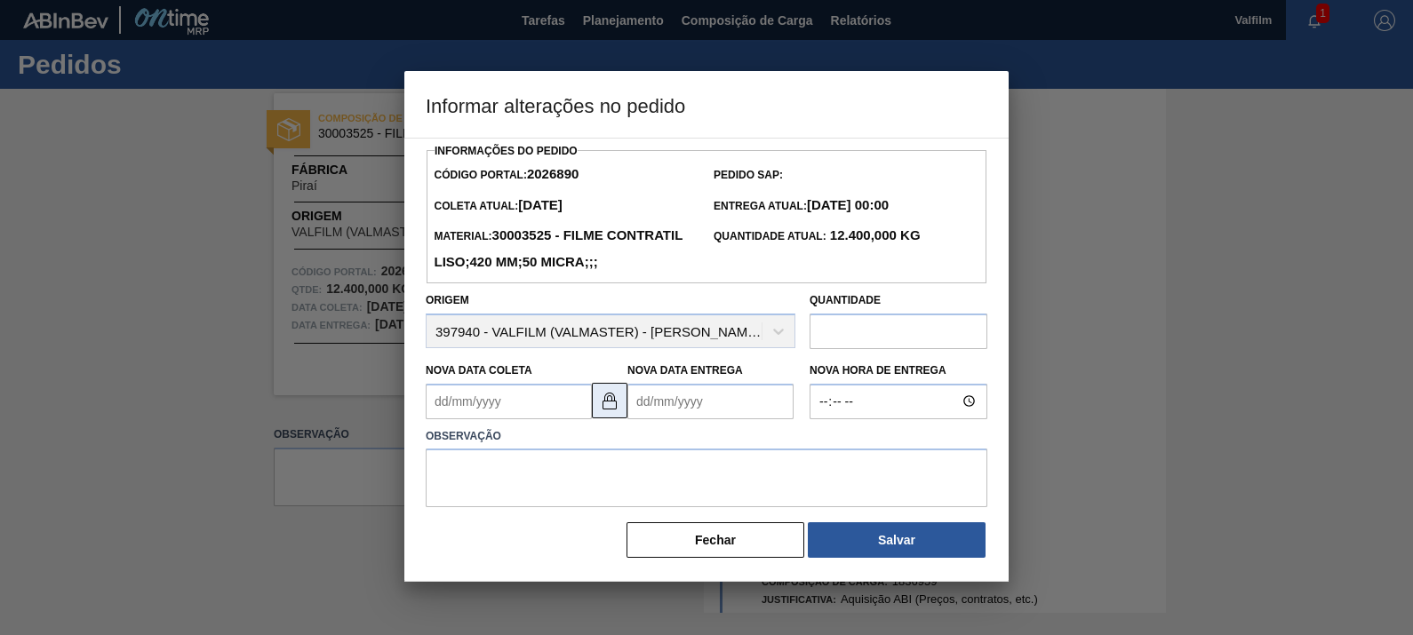
click at [601, 411] on img at bounding box center [609, 400] width 21 height 21
click at [546, 419] on Coleta2026890 "Nova Data Coleta" at bounding box center [509, 402] width 166 height 36
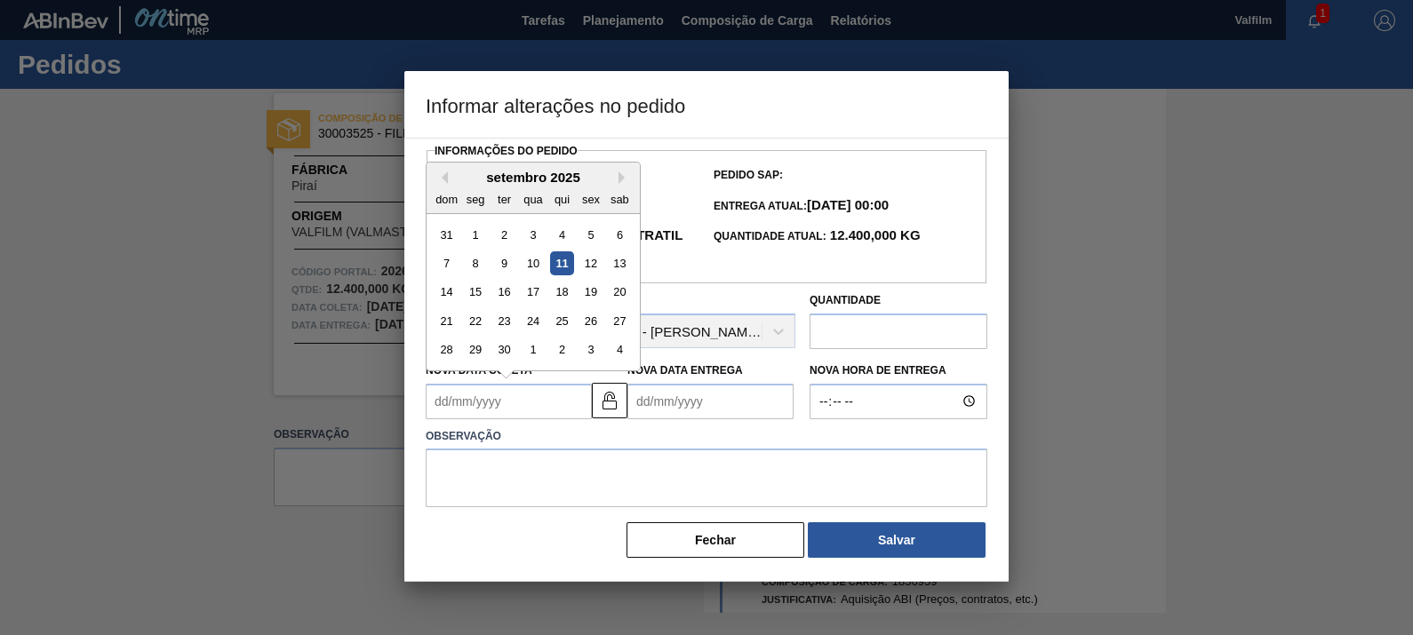
click at [624, 185] on div "setembro 2025" at bounding box center [533, 177] width 213 height 15
click at [623, 184] on button "Next Month" at bounding box center [625, 178] width 12 height 12
click at [591, 275] on div "10" at bounding box center [591, 264] width 24 height 24
type Coleta2026890 "[DATE]"
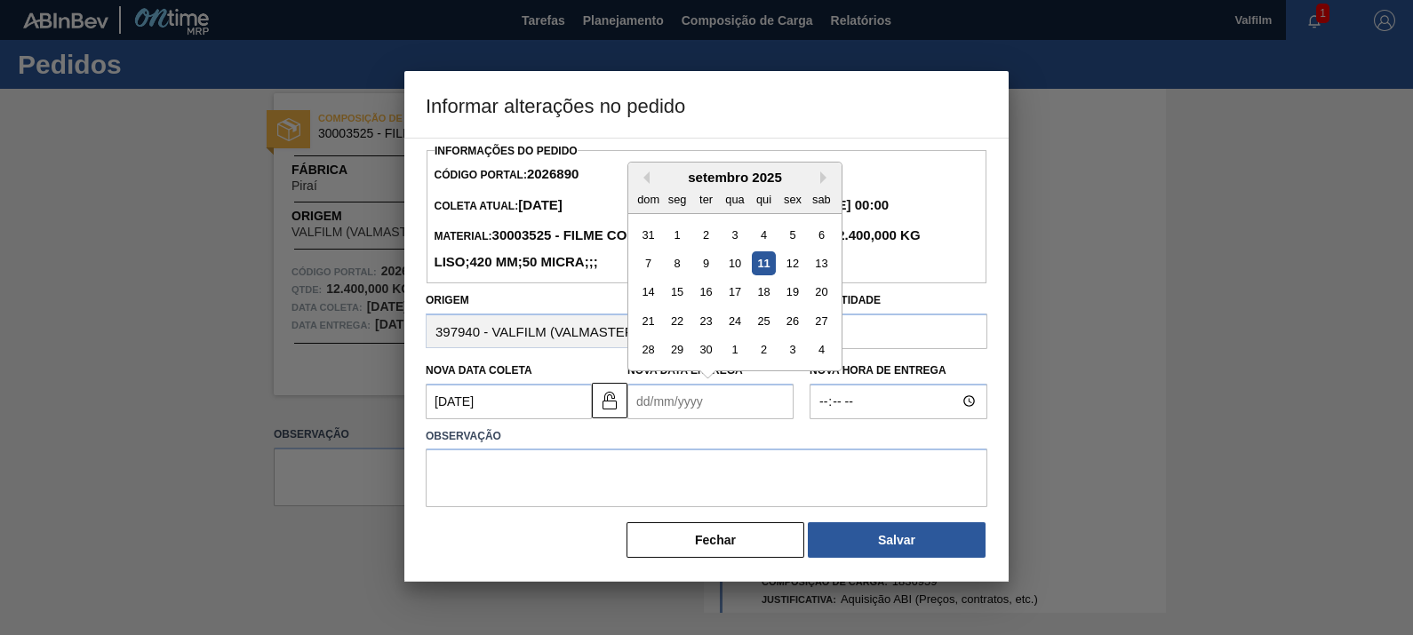
drag, startPoint x: 734, startPoint y: 435, endPoint x: 745, endPoint y: 387, distance: 49.2
click at [734, 419] on Entrega2026890 "Nova Data Entrega" at bounding box center [710, 402] width 166 height 36
click at [819, 206] on div "Previous Month Next Month setembro 2025 dom seg ter qua qui sex sab 31 1 2 3 4 …" at bounding box center [734, 267] width 215 height 210
click at [820, 184] on button "Next Month" at bounding box center [826, 178] width 12 height 12
click at [822, 184] on button "Next Month" at bounding box center [826, 178] width 12 height 12
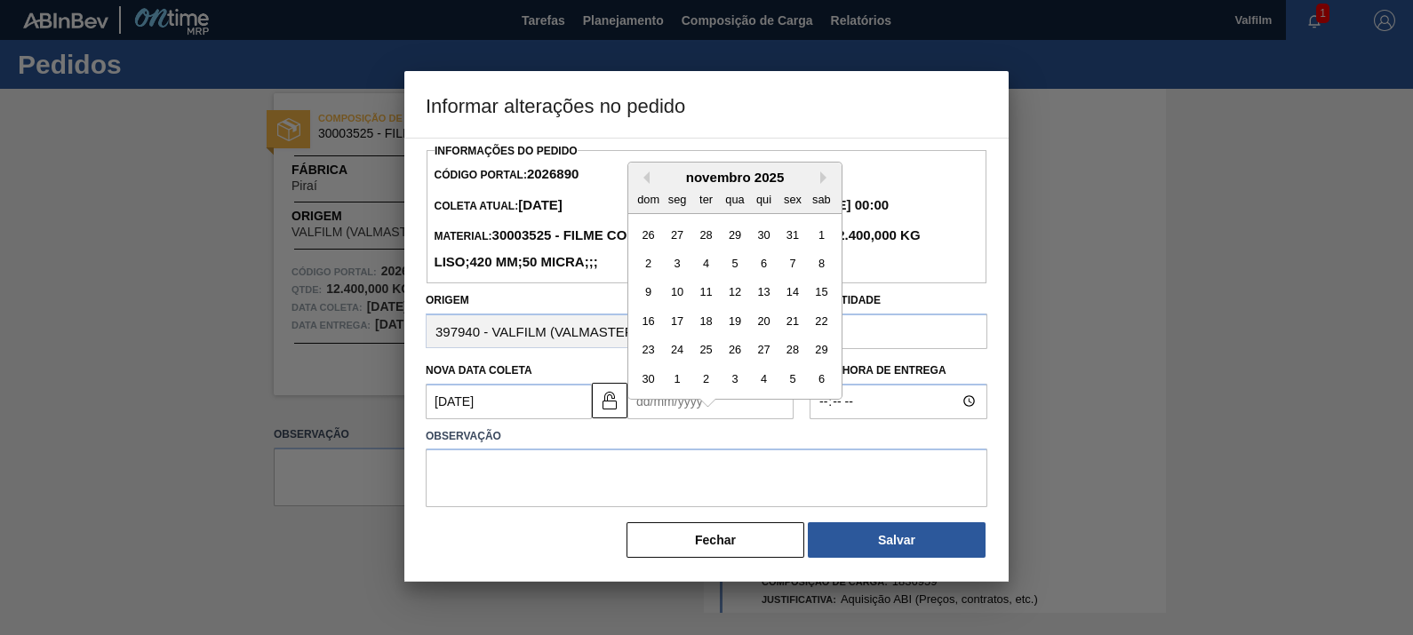
click at [690, 306] on div "9 10 11 12 13 14 15" at bounding box center [735, 291] width 202 height 28
click at [684, 304] on div "10" at bounding box center [678, 292] width 24 height 24
type Entrega2026890 "[DATE]"
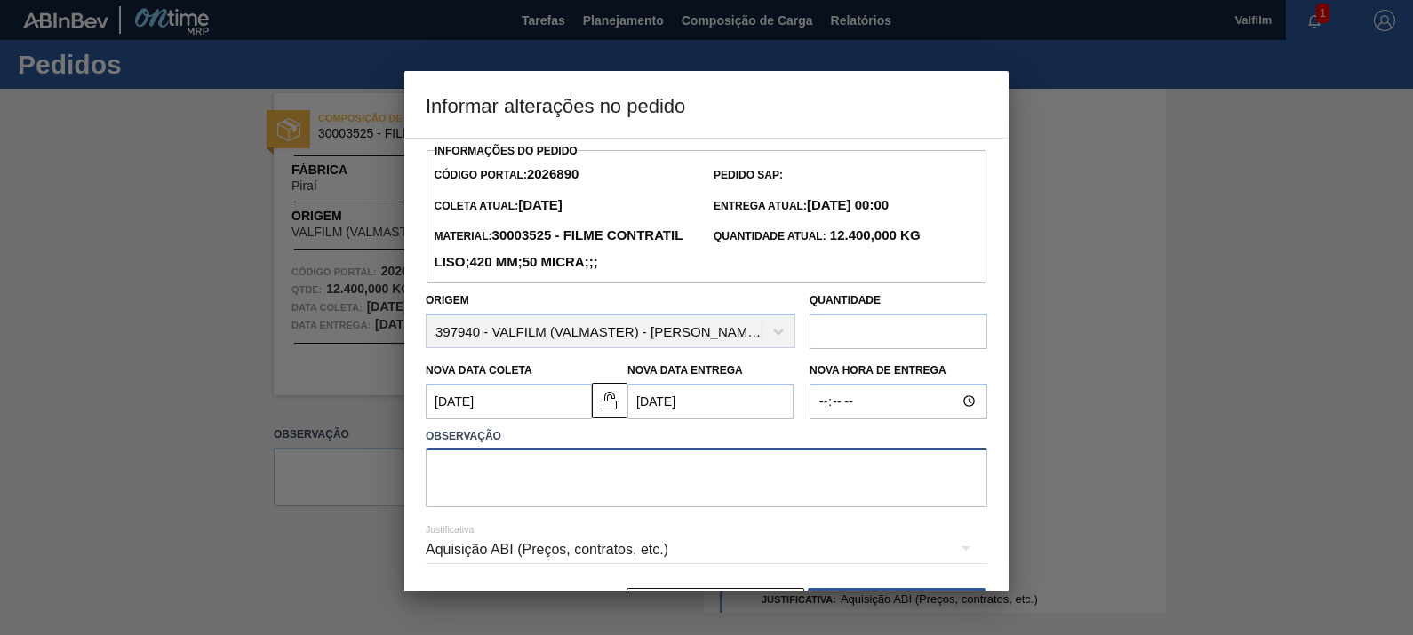
click at [751, 489] on textarea at bounding box center [707, 478] width 562 height 59
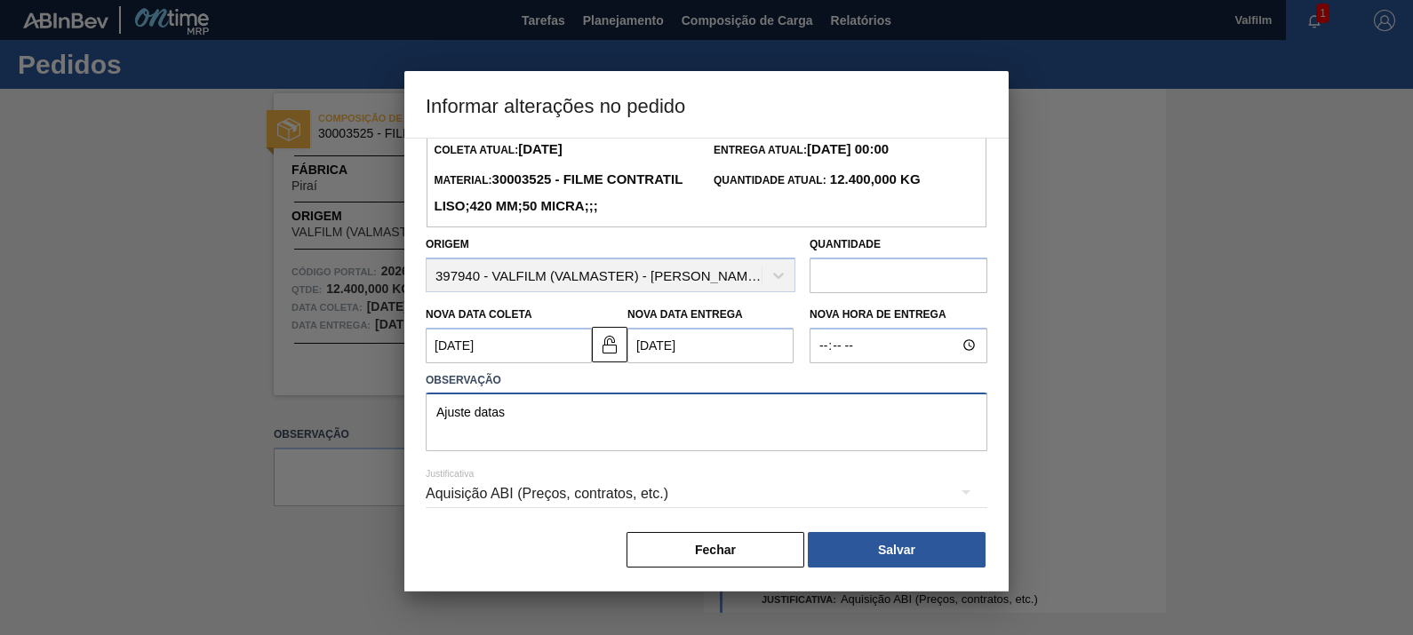
scroll to position [84, 0]
type textarea "Ajuste datas"
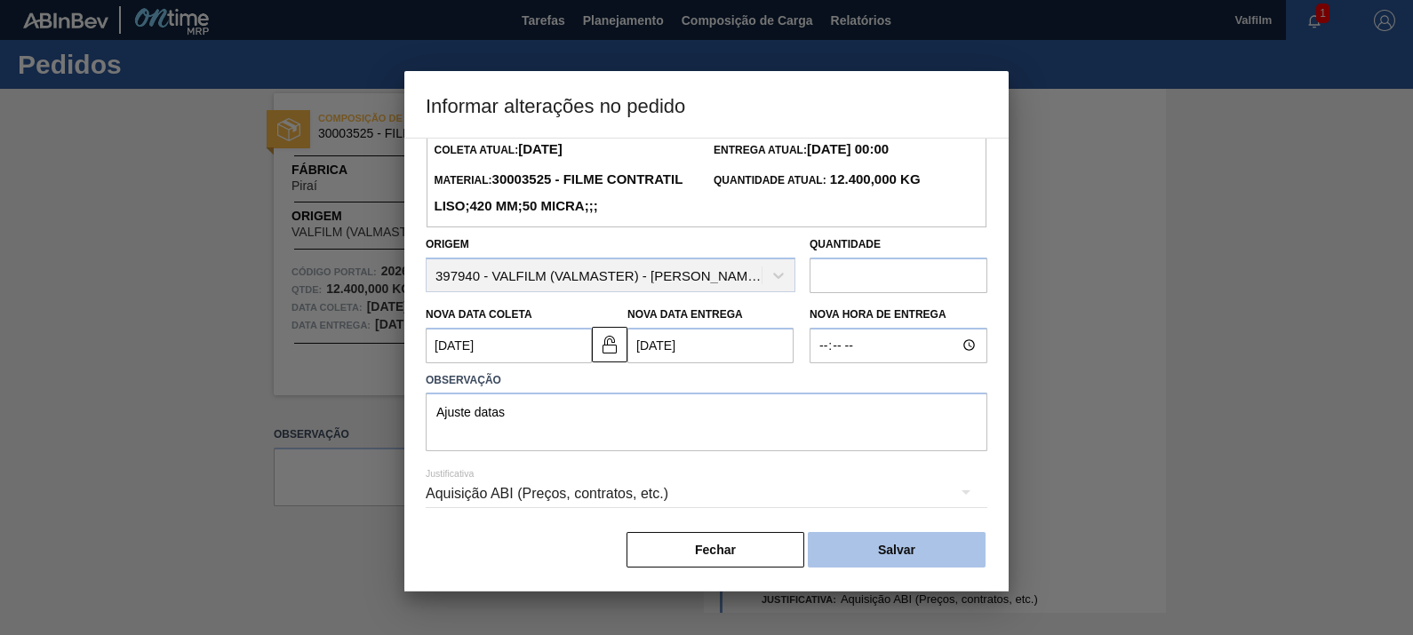
click at [929, 535] on button "Salvar" at bounding box center [897, 550] width 178 height 36
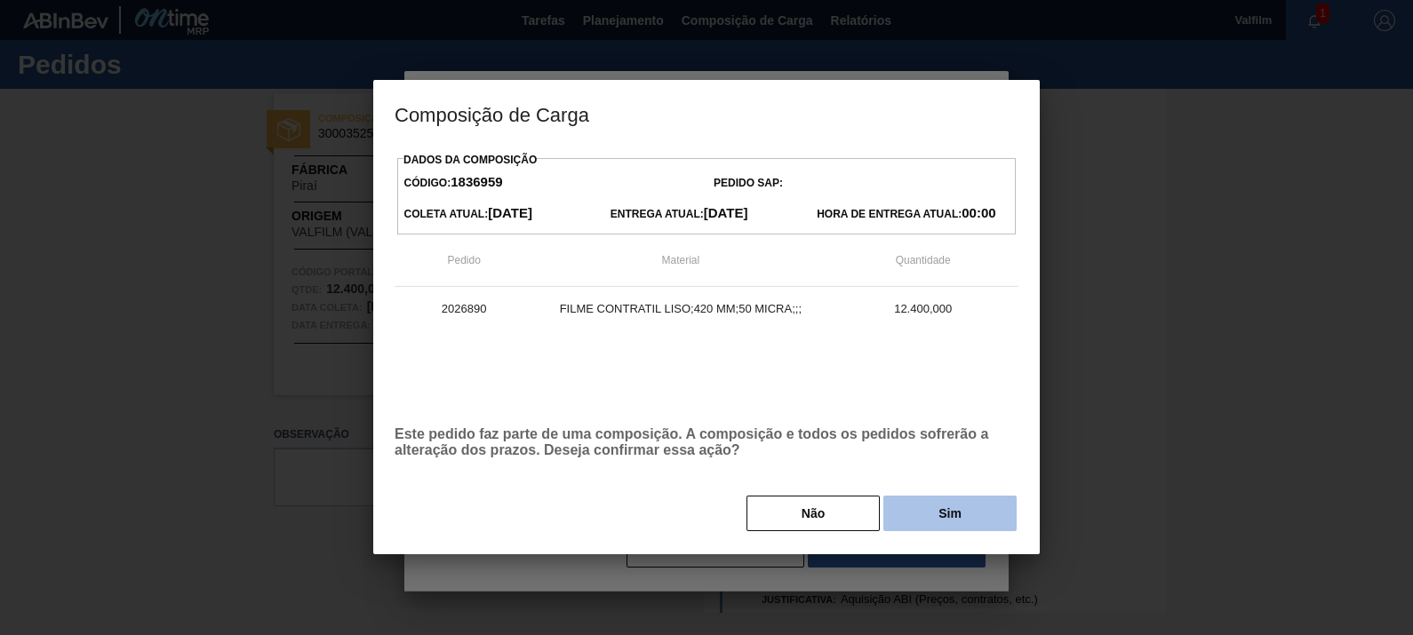
click at [964, 521] on button "Sim" at bounding box center [949, 514] width 133 height 36
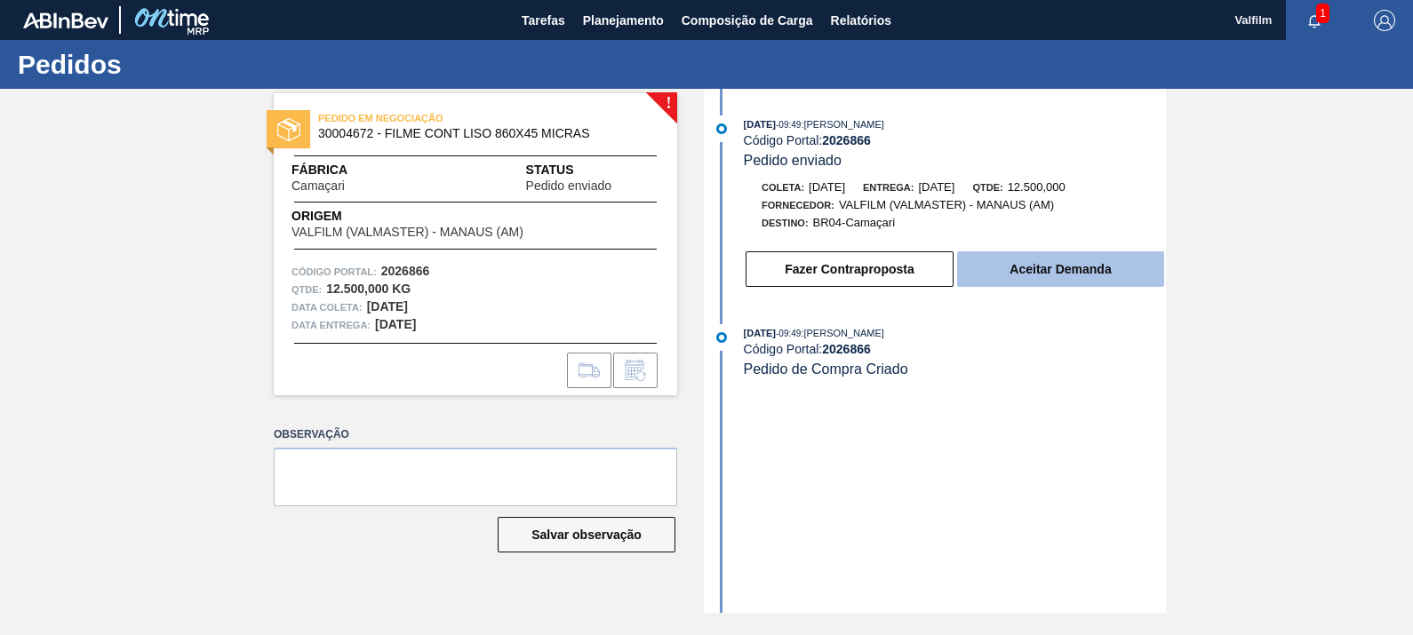
click at [1064, 275] on button "Aceitar Demanda" at bounding box center [1060, 270] width 207 height 36
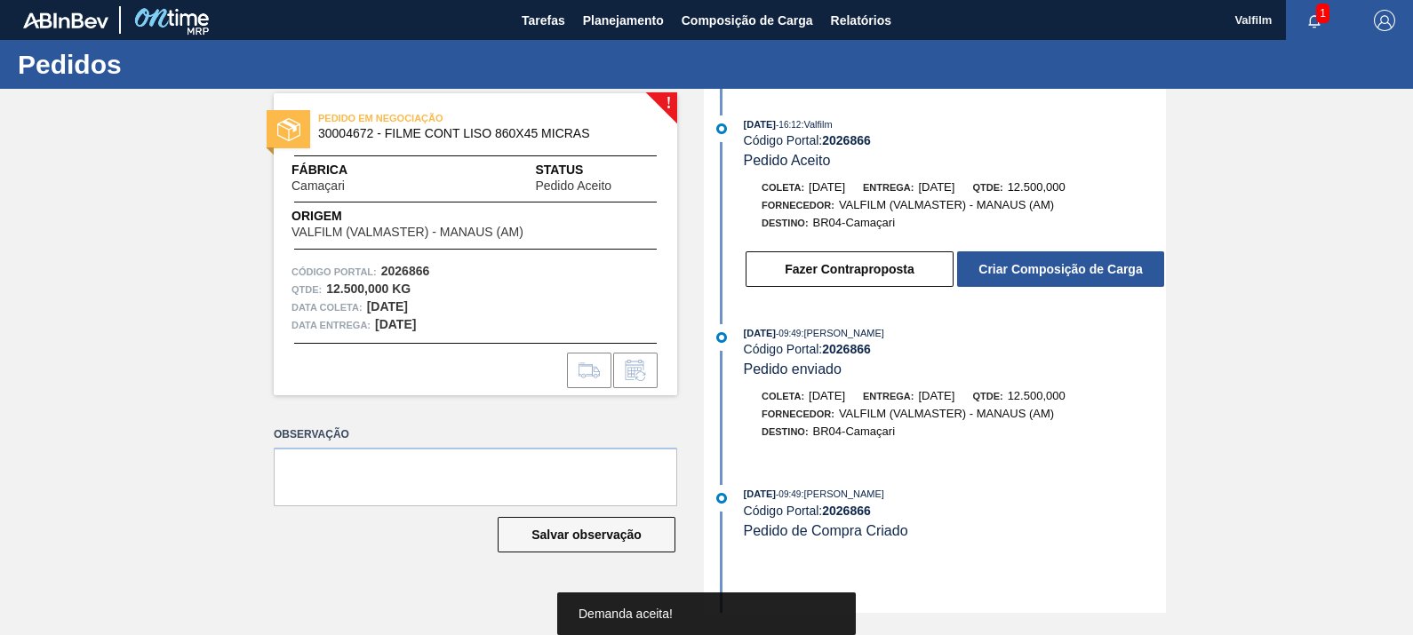
click at [1064, 275] on button "Criar Composição de Carga" at bounding box center [1060, 270] width 207 height 36
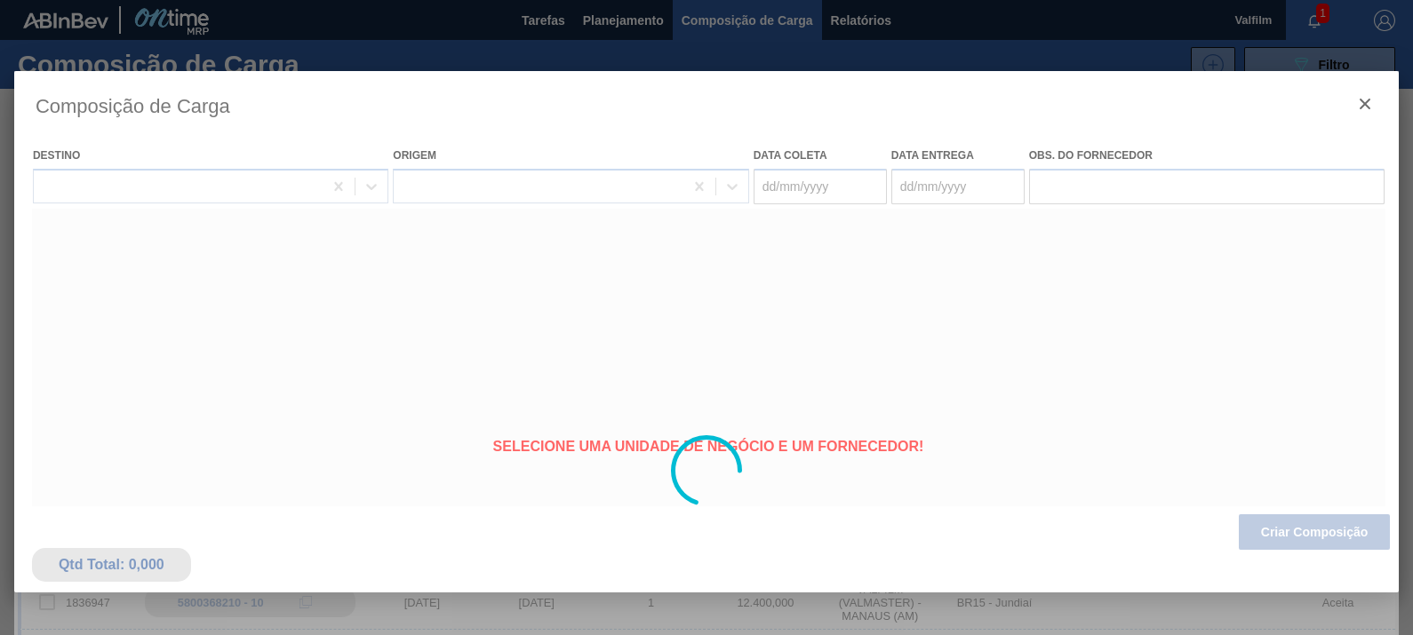
type coleta "[DATE]"
type entrega "[DATE]"
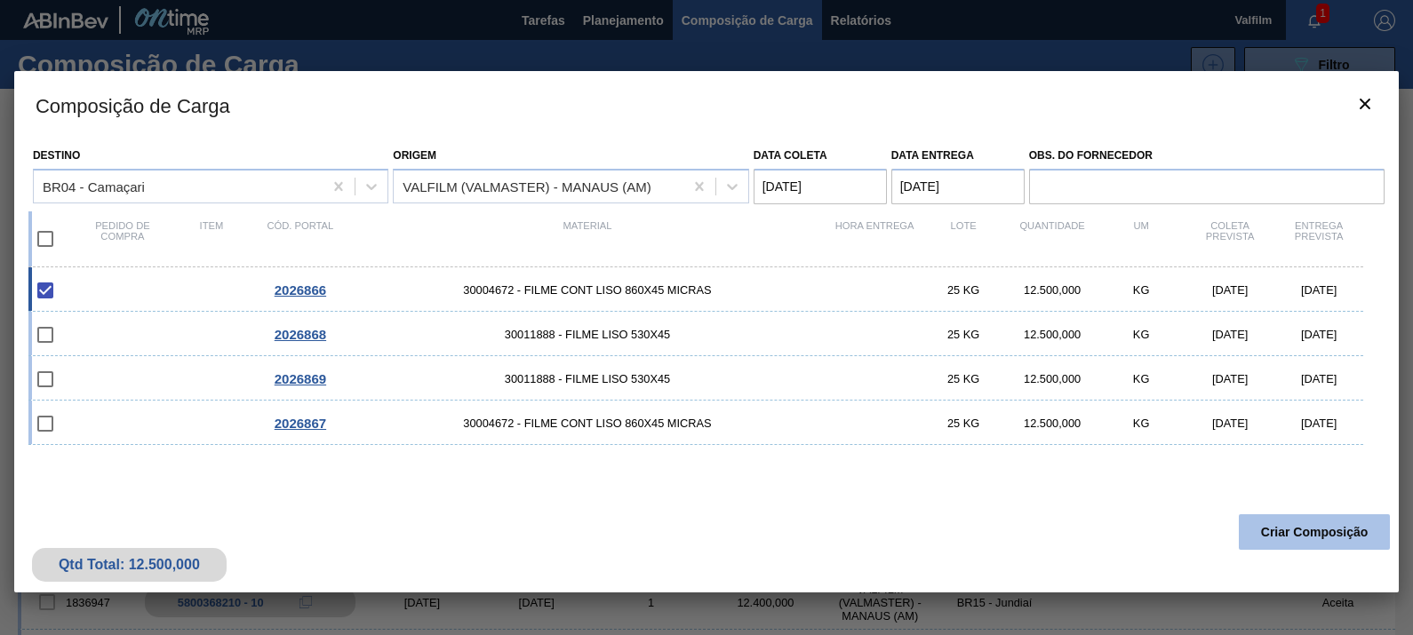
click at [1366, 532] on button "Criar Composição" at bounding box center [1314, 533] width 151 height 36
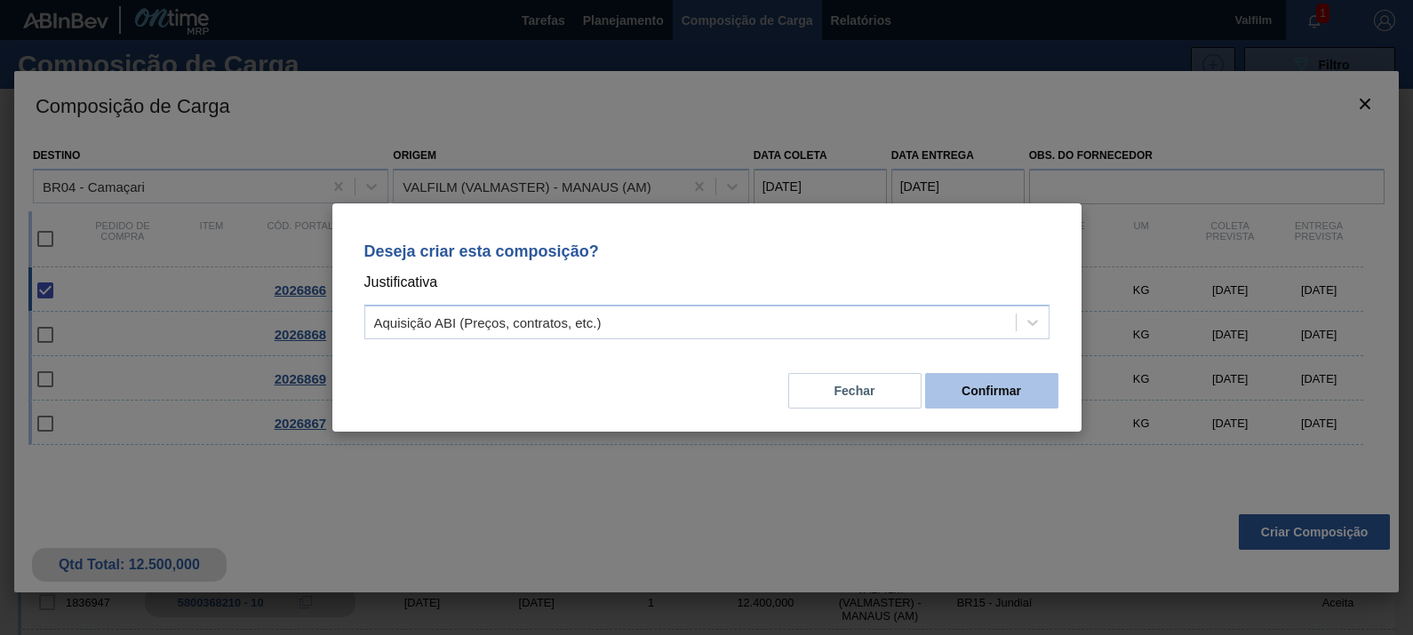
click at [959, 400] on button "Confirmar" at bounding box center [991, 391] width 133 height 36
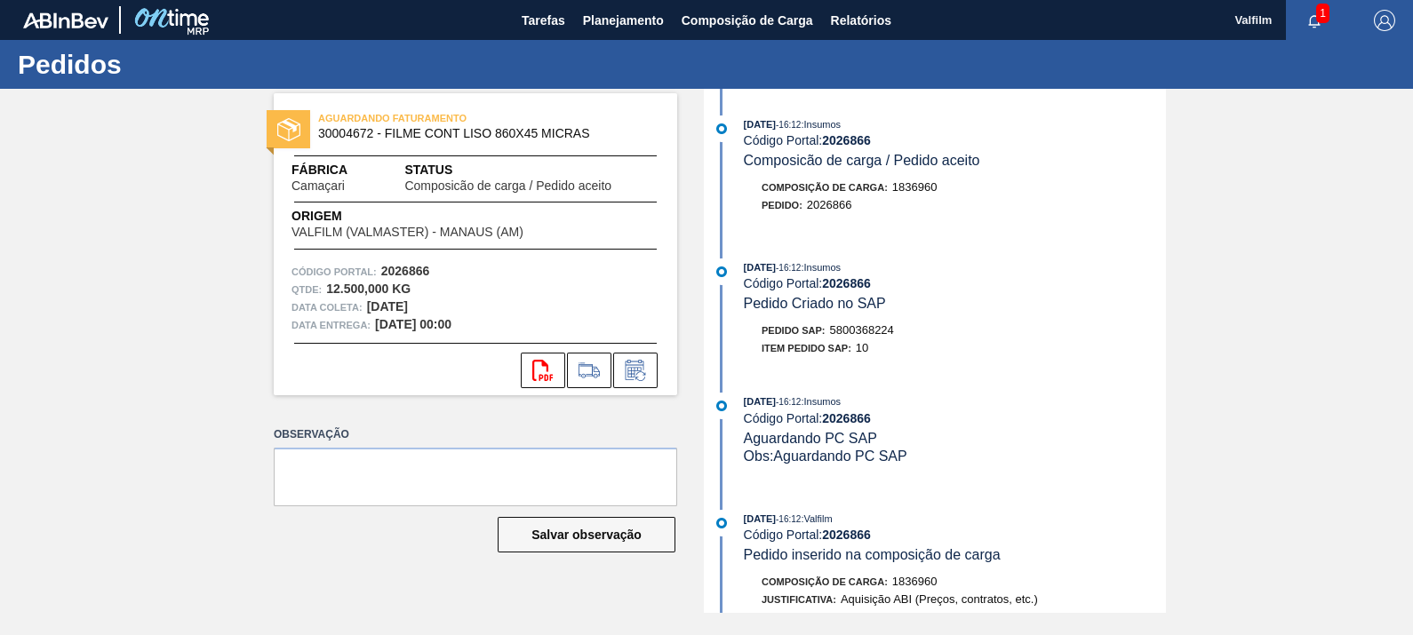
click at [874, 337] on span "5800368224" at bounding box center [862, 329] width 64 height 13
copy span "5800368224"
click at [642, 368] on icon at bounding box center [635, 370] width 28 height 21
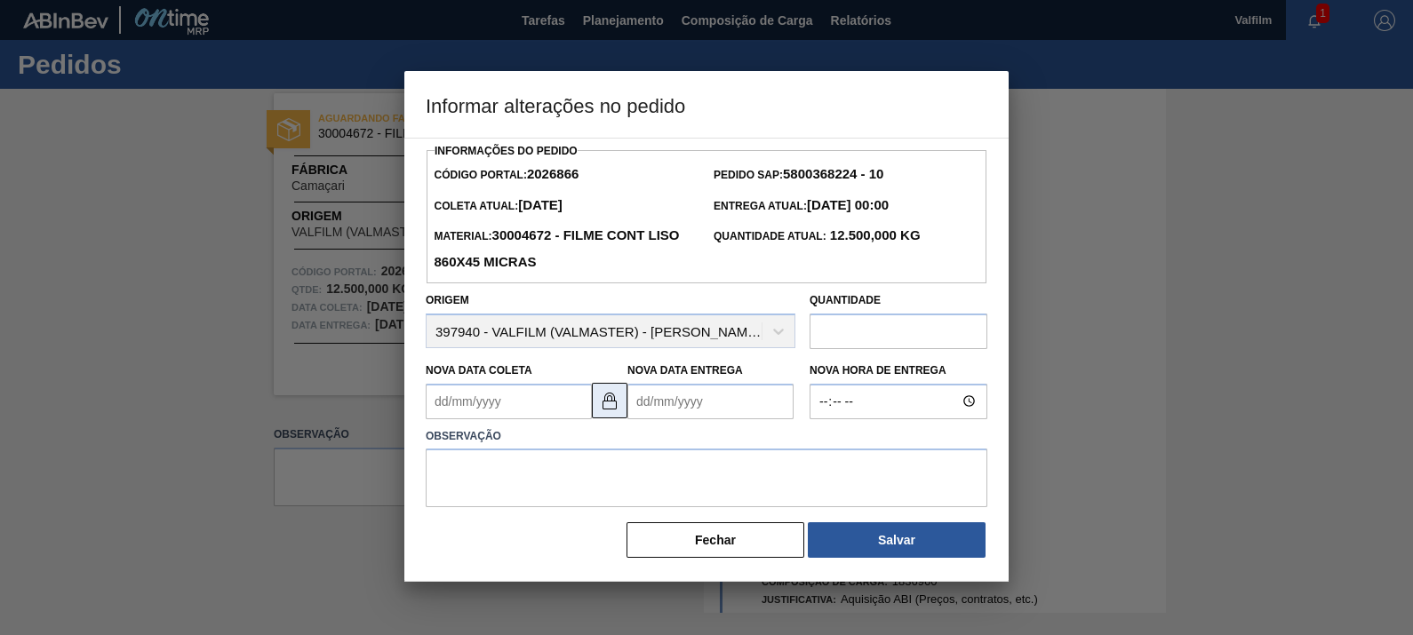
click at [619, 410] on button at bounding box center [610, 401] width 36 height 36
click at [572, 403] on Coleta2026866 "Nova Data Coleta" at bounding box center [509, 402] width 166 height 36
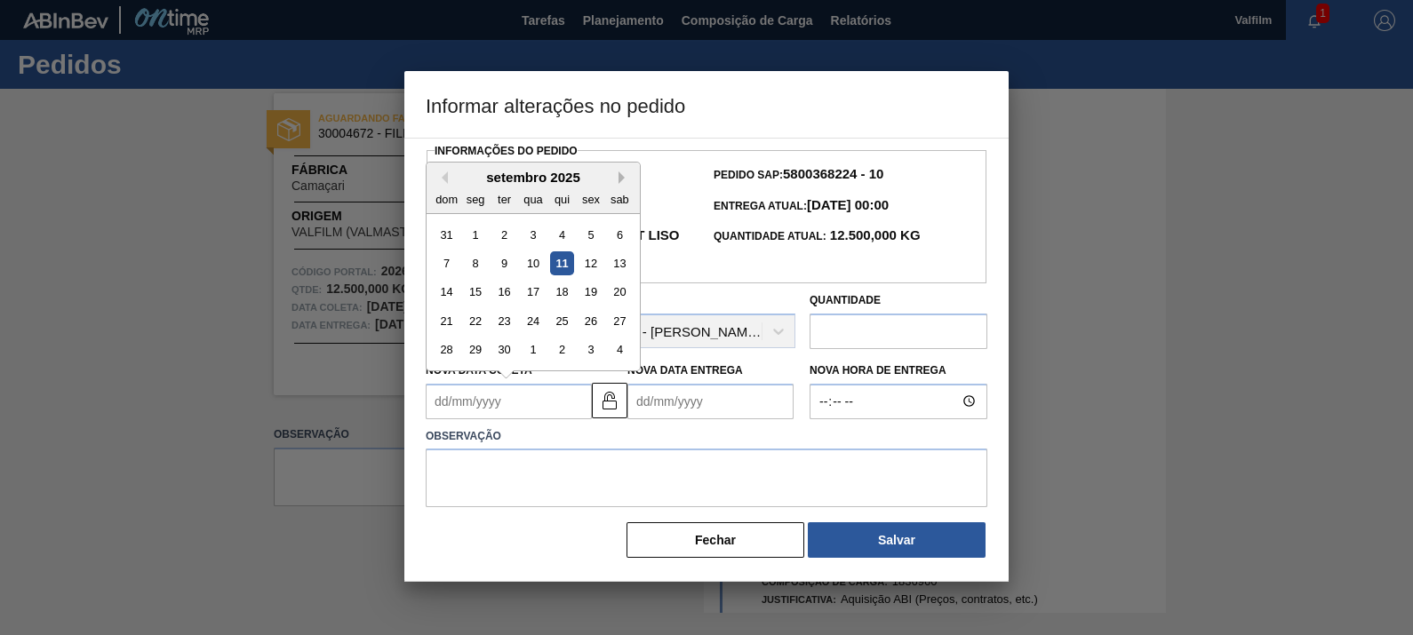
click at [621, 180] on button "Next Month" at bounding box center [625, 178] width 12 height 12
drag, startPoint x: 480, startPoint y: 293, endPoint x: 618, endPoint y: 360, distance: 153.0
click at [480, 292] on div "13" at bounding box center [476, 292] width 24 height 24
type Coleta2026866 "[DATE]"
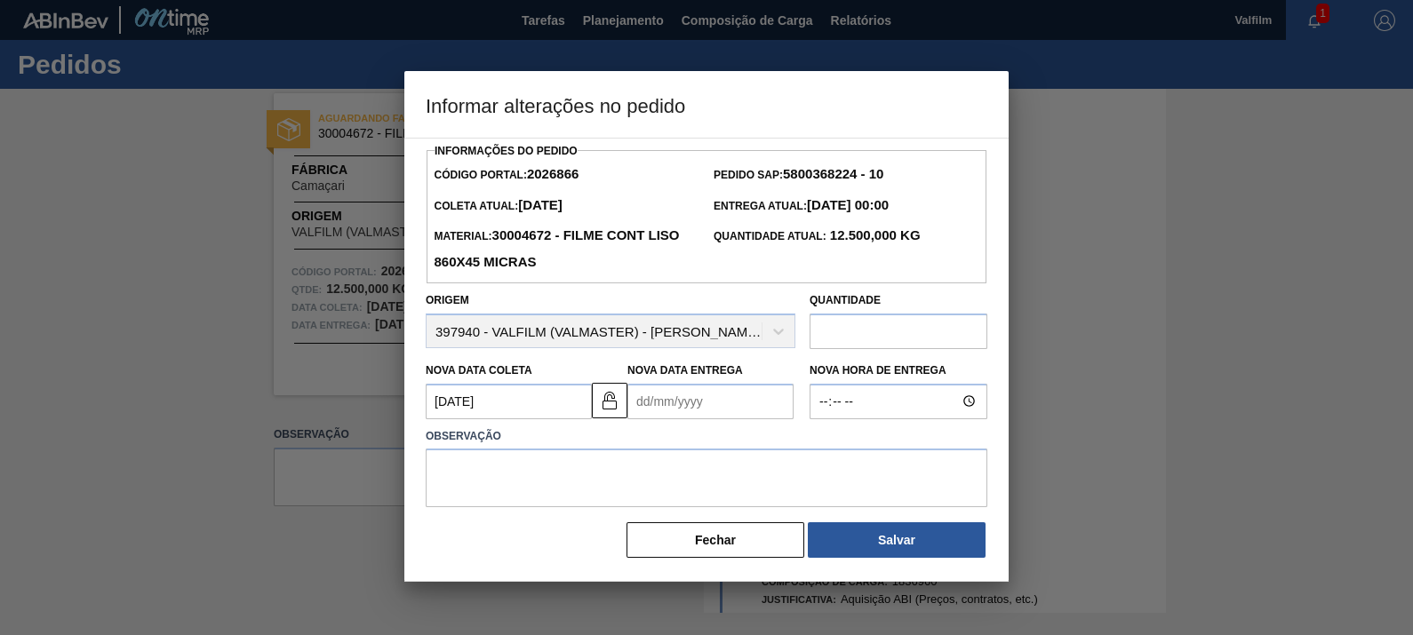
click at [665, 380] on div "Nova Data Entrega" at bounding box center [710, 388] width 166 height 61
click at [664, 400] on Entrega2026866 "Nova Data Entrega" at bounding box center [710, 402] width 166 height 36
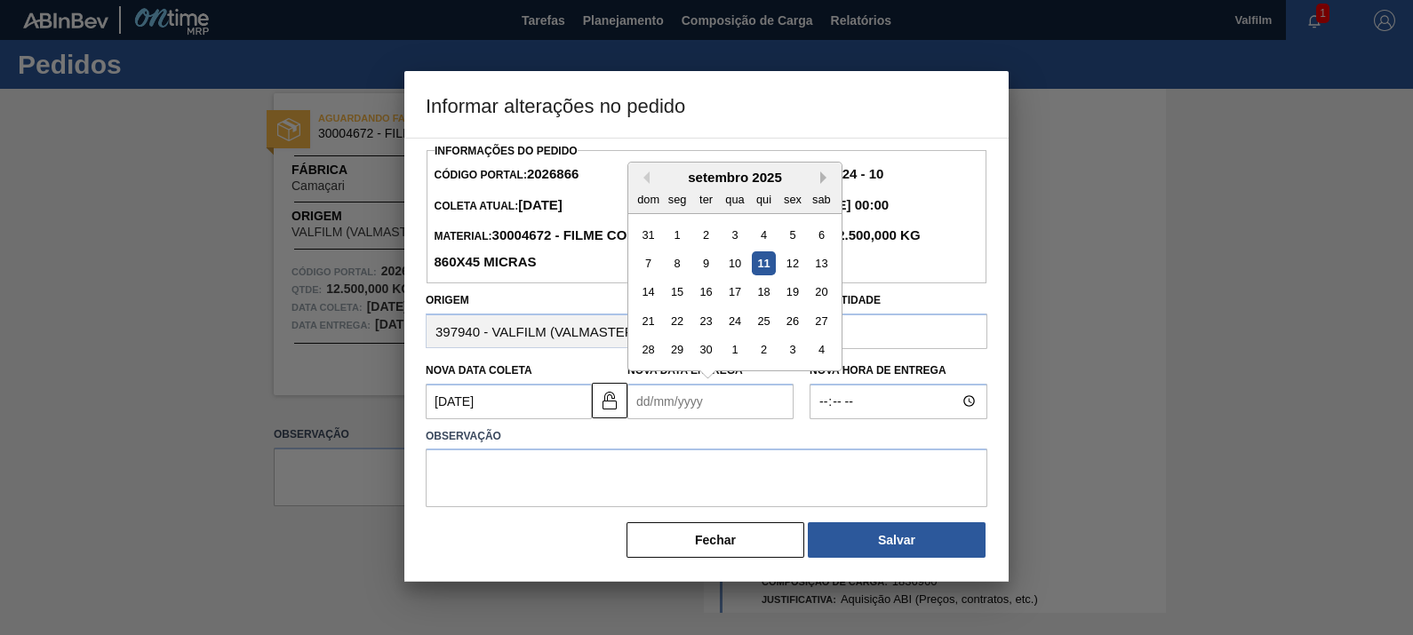
click at [825, 180] on button "Next Month" at bounding box center [826, 178] width 12 height 12
click at [740, 289] on div "12" at bounding box center [735, 292] width 24 height 24
type Entrega2026866 "12/11/2025"
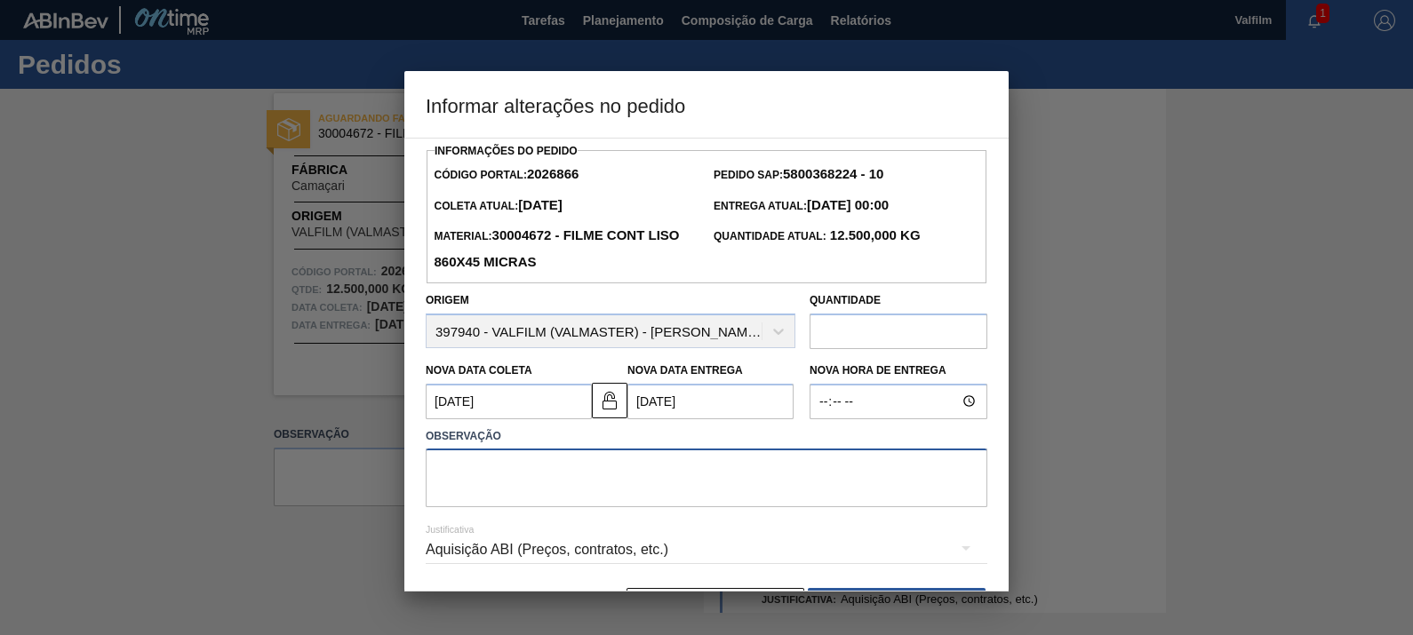
click at [686, 480] on textarea at bounding box center [707, 478] width 562 height 59
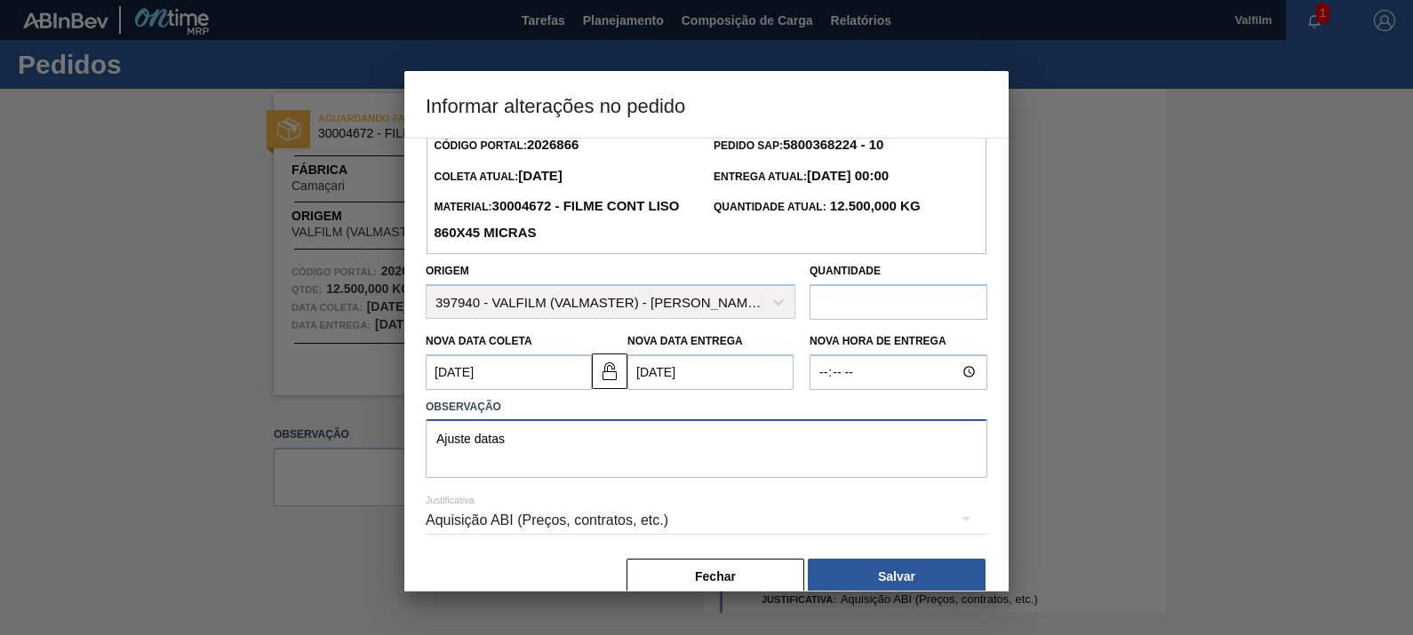
scroll to position [58, 0]
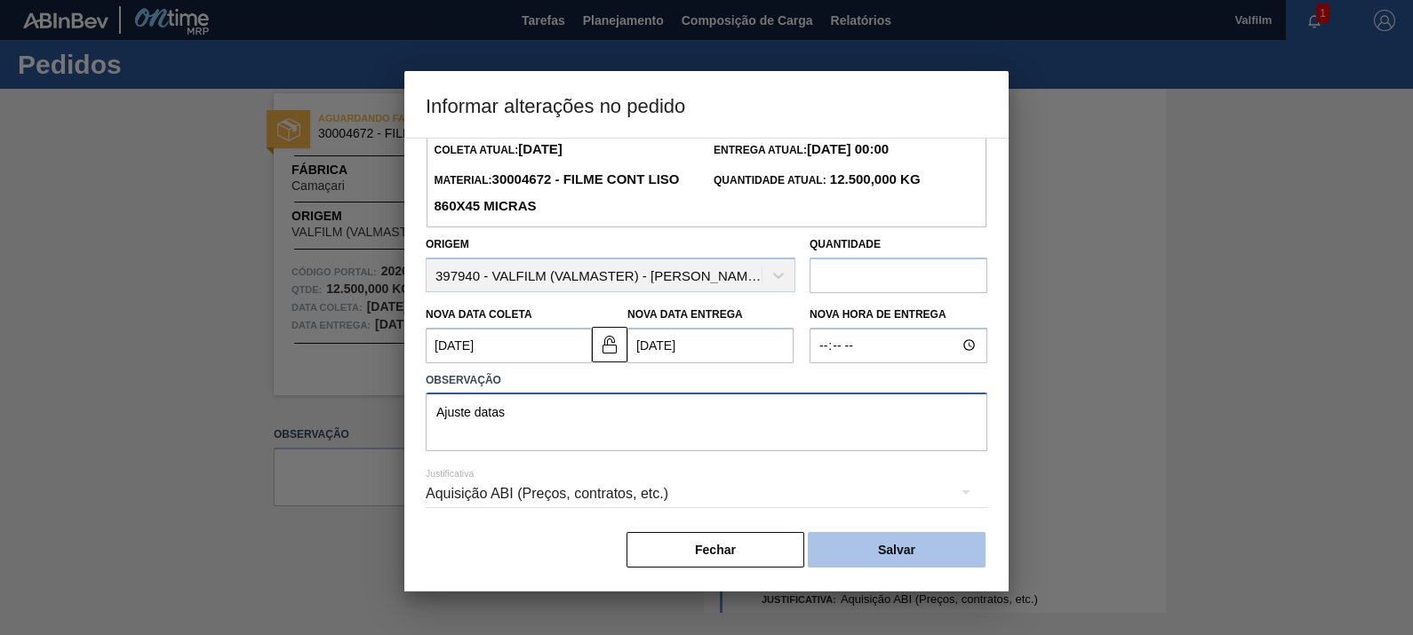
type textarea "Ajuste datas"
click at [945, 533] on button "Salvar" at bounding box center [897, 550] width 178 height 36
click at [945, 537] on button "Salvar" at bounding box center [897, 550] width 178 height 36
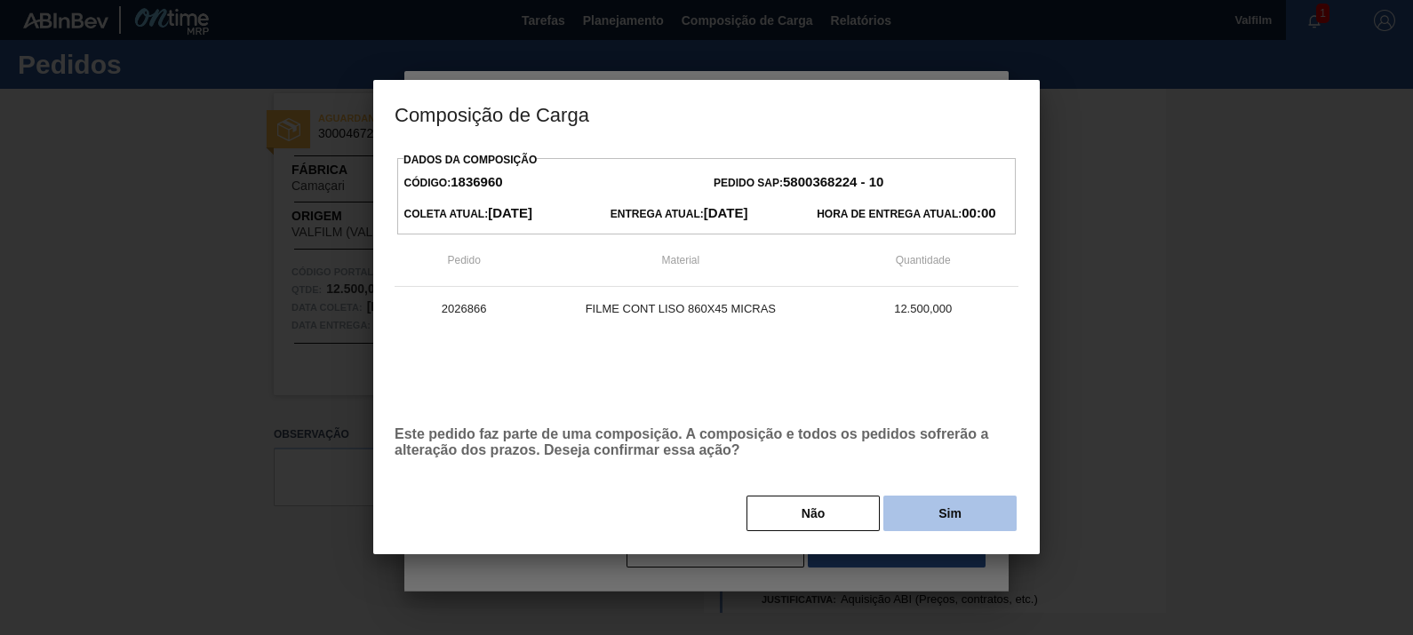
click at [957, 525] on button "Sim" at bounding box center [949, 514] width 133 height 36
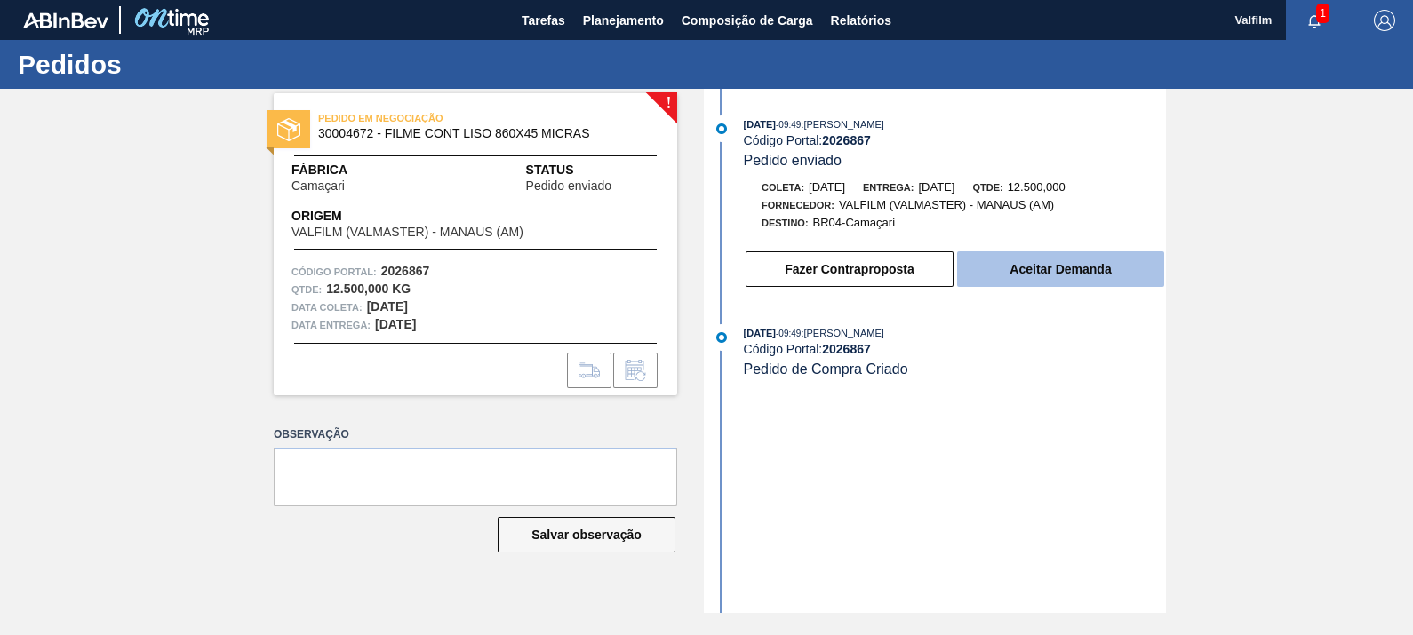
click at [1110, 271] on button "Aceitar Demanda" at bounding box center [1060, 270] width 207 height 36
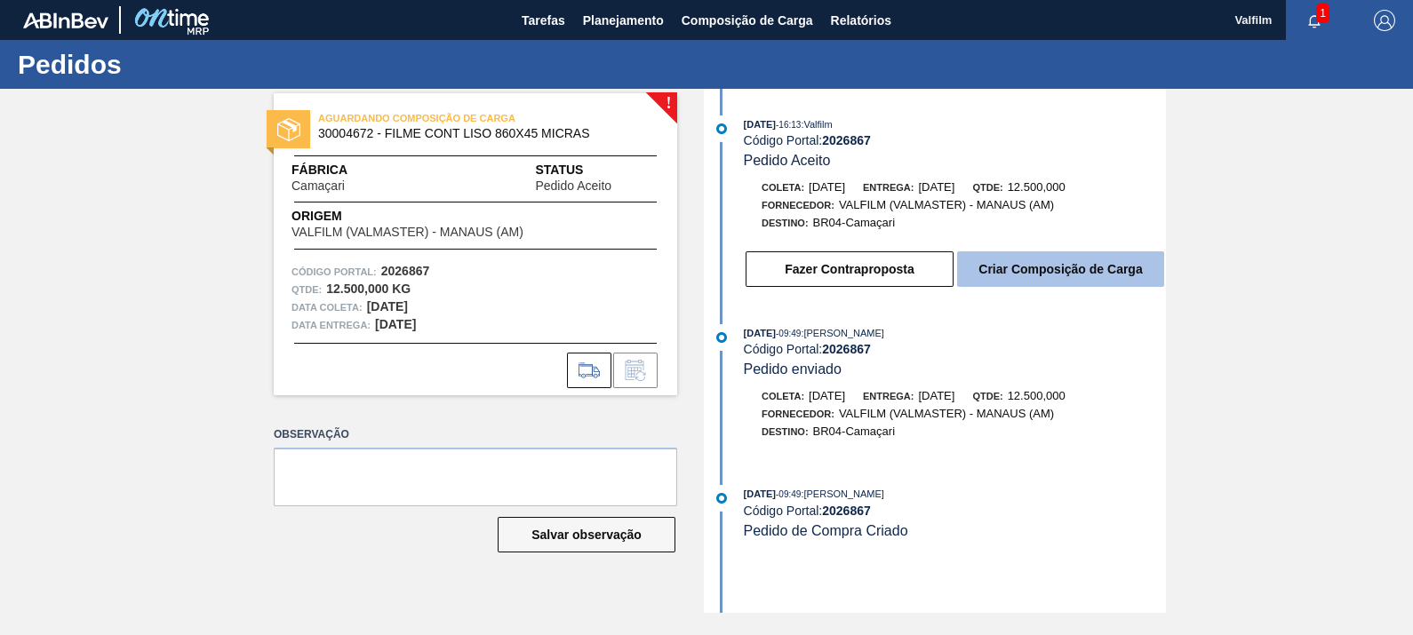
click at [1083, 273] on button "Criar Composição de Carga" at bounding box center [1060, 270] width 207 height 36
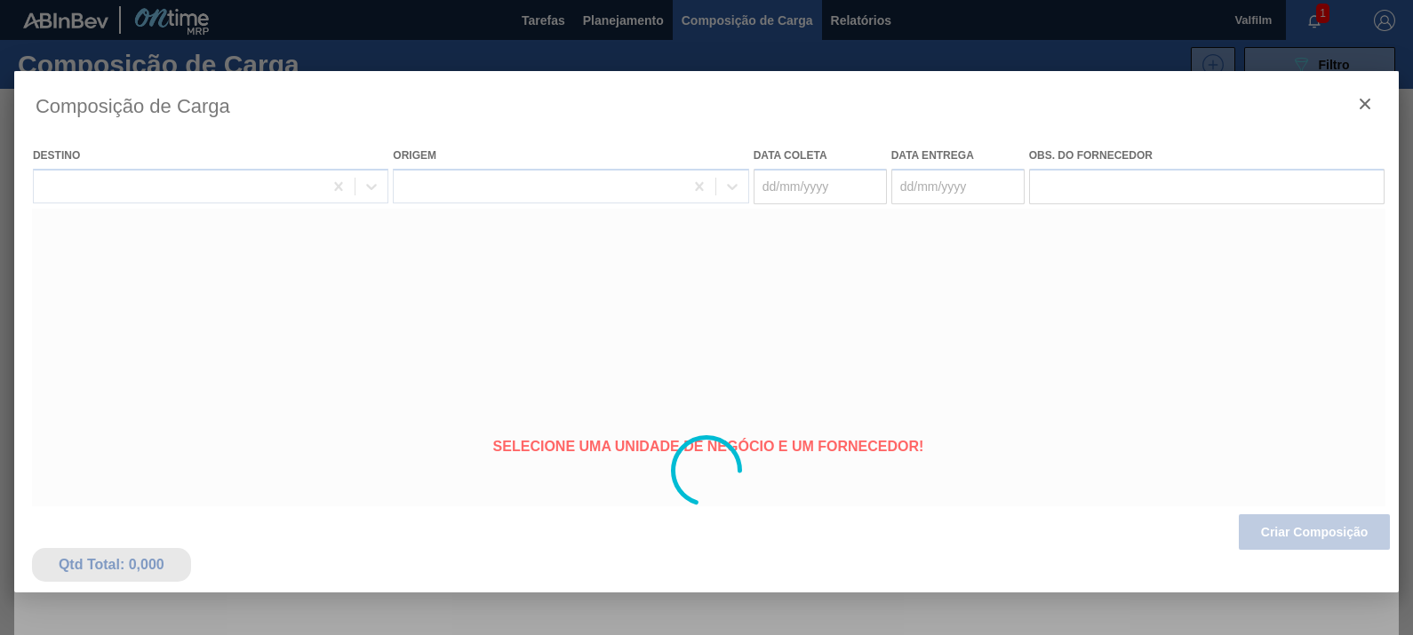
type coleta "[DATE]"
type entrega "[DATE]"
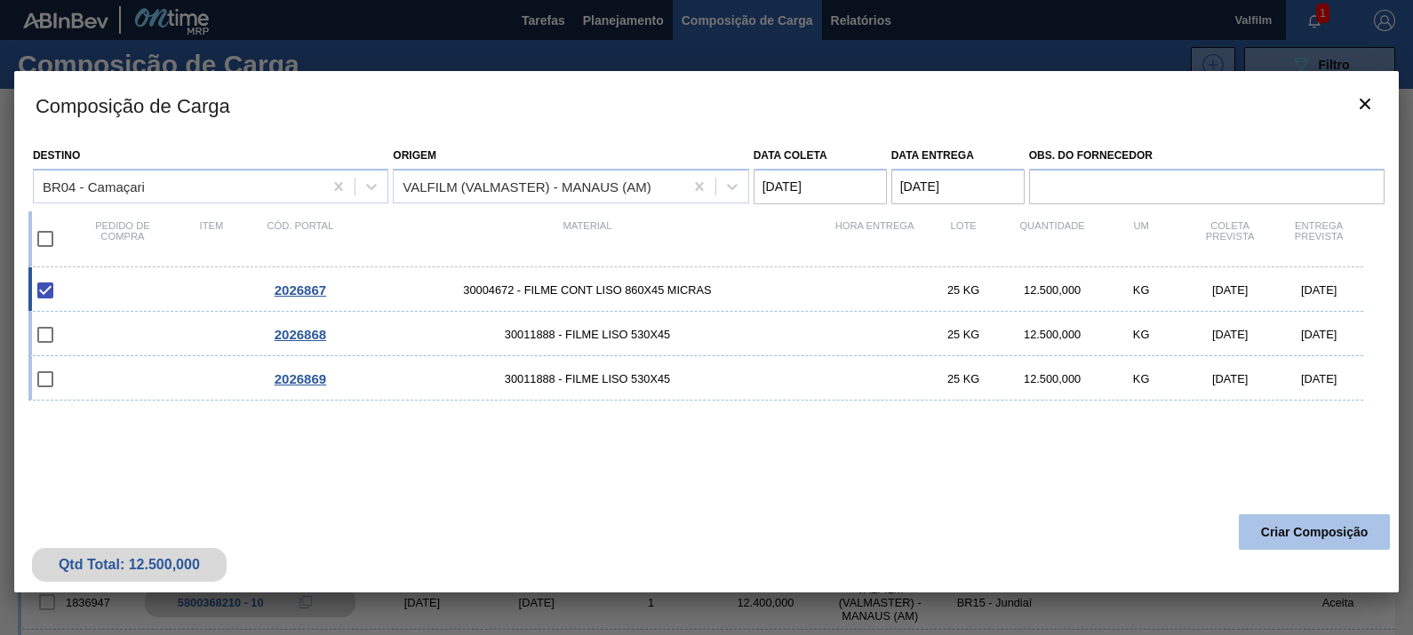
click at [1312, 526] on button "Criar Composição" at bounding box center [1314, 533] width 151 height 36
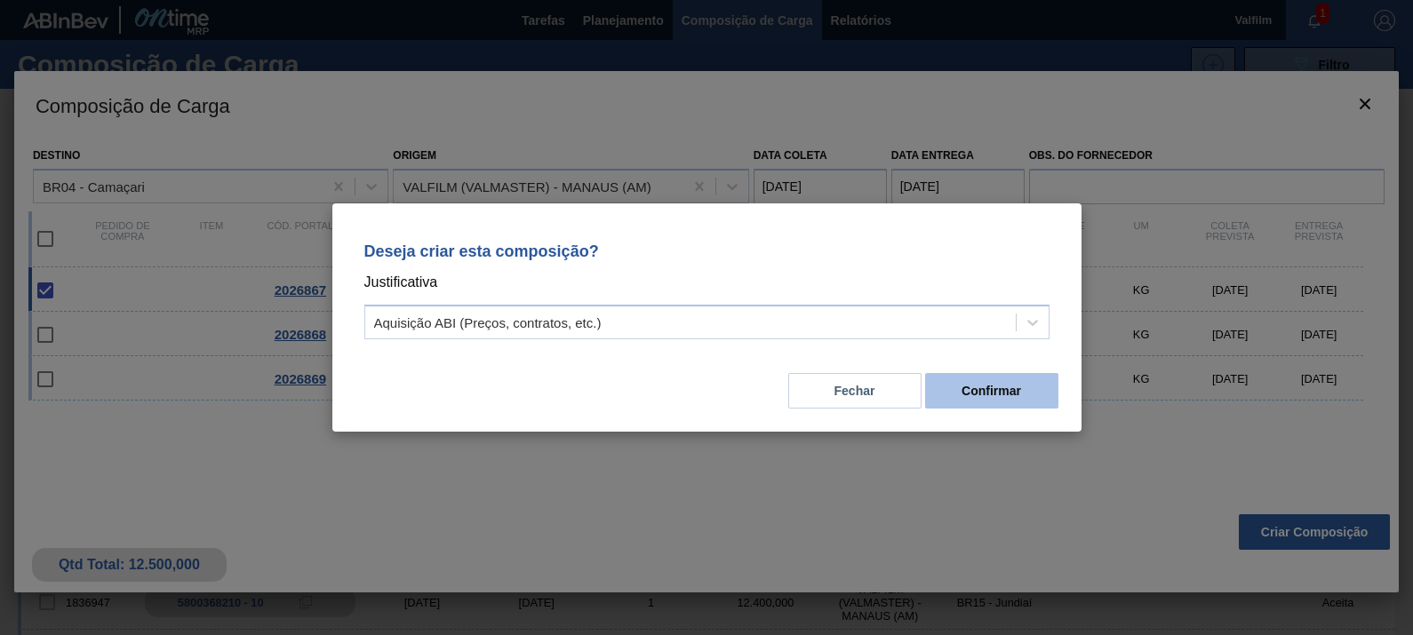
click at [954, 404] on button "Confirmar" at bounding box center [991, 391] width 133 height 36
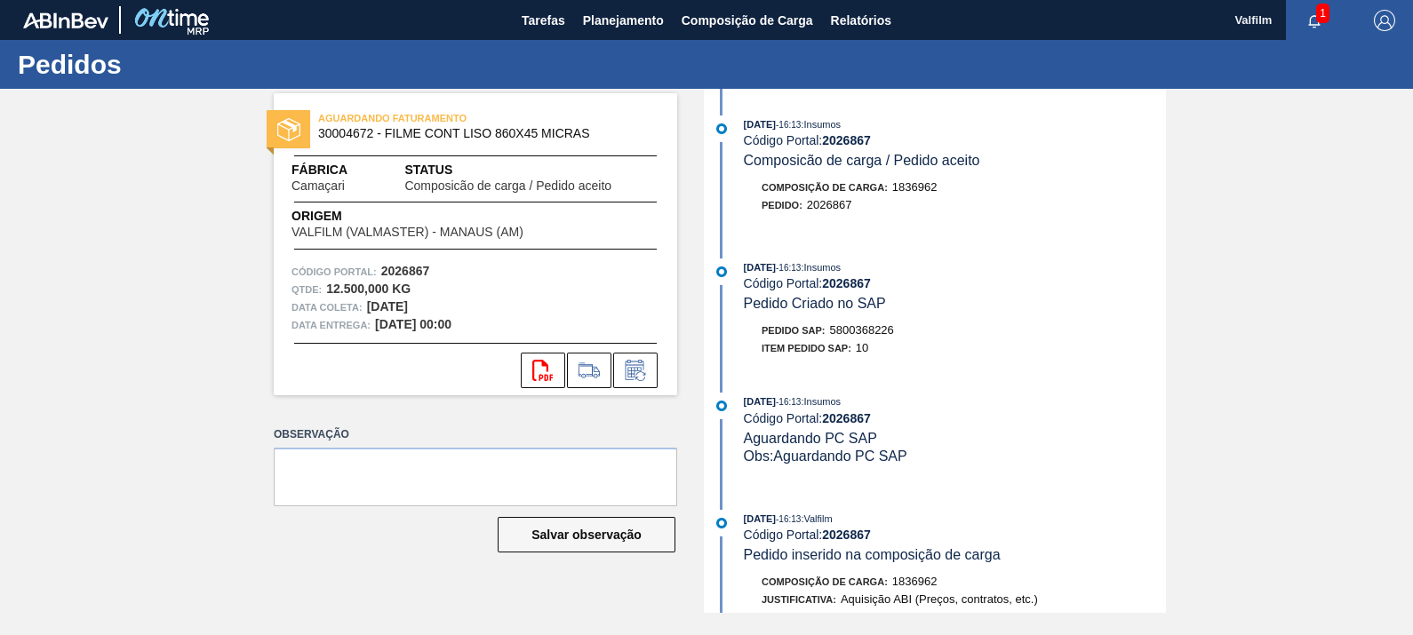
click at [883, 328] on span "5800368226" at bounding box center [862, 329] width 64 height 13
copy span "5800368226"
click at [623, 368] on icon at bounding box center [635, 370] width 28 height 21
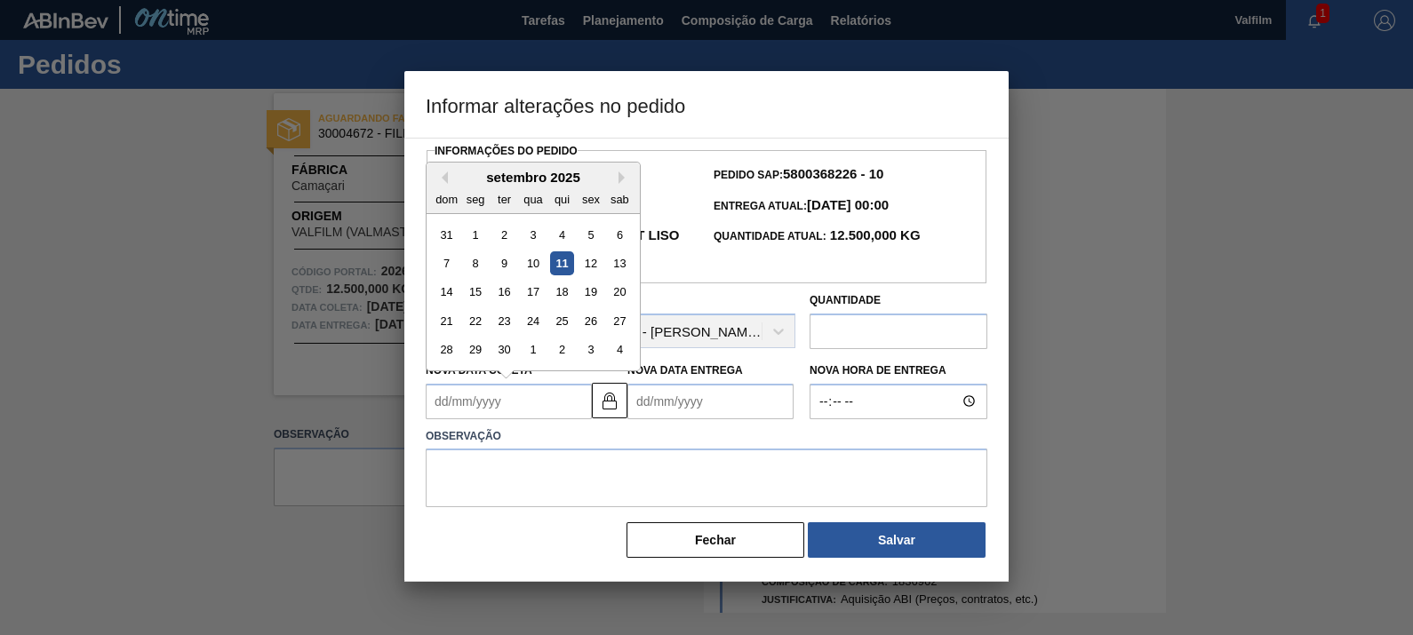
click at [584, 399] on Coleta2026867 "Nova Data Coleta" at bounding box center [509, 402] width 166 height 36
drag, startPoint x: 603, startPoint y: 399, endPoint x: 549, endPoint y: 405, distance: 54.6
click at [604, 399] on img at bounding box center [609, 400] width 21 height 21
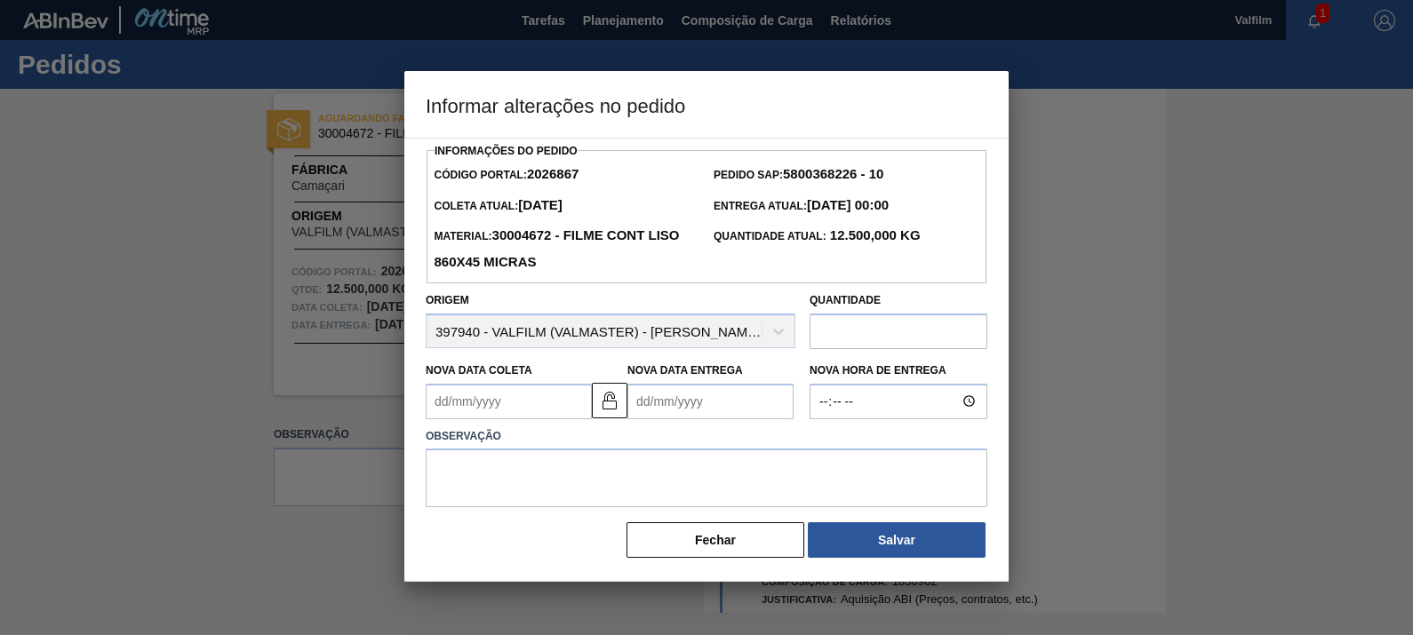
click at [547, 405] on Coleta2026867 "Nova Data Coleta" at bounding box center [509, 402] width 166 height 36
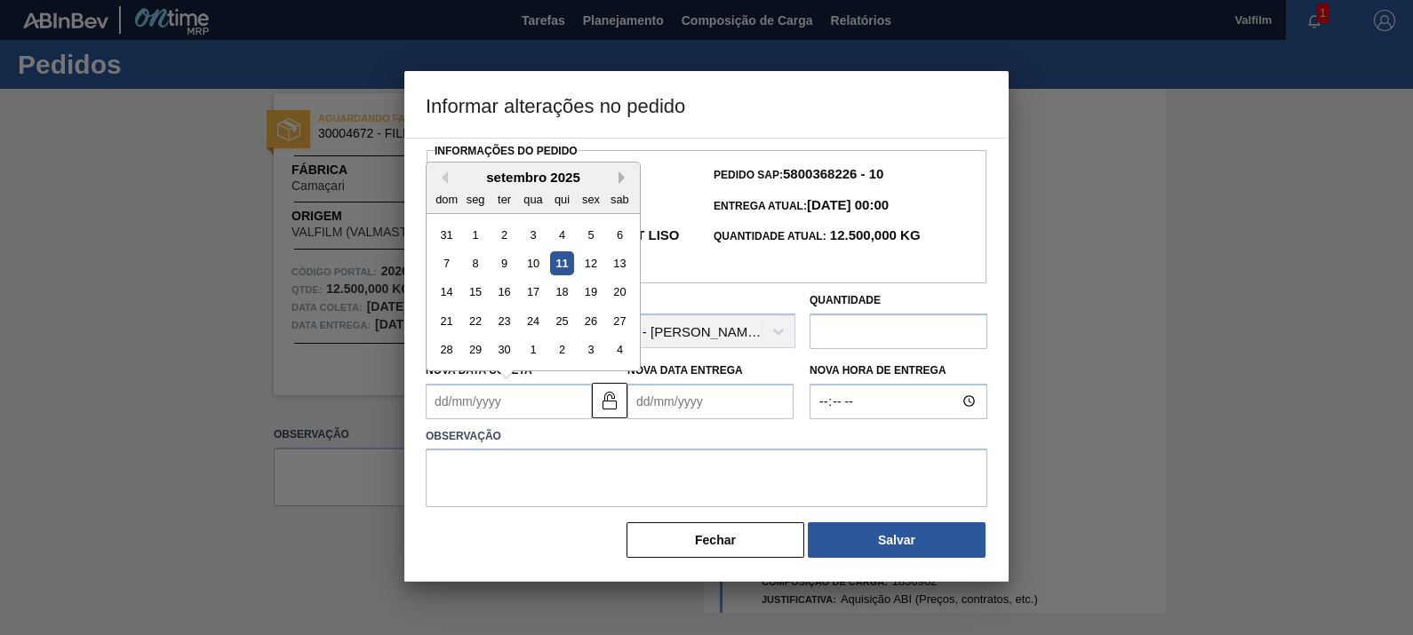
click at [623, 180] on button "Next Month" at bounding box center [625, 178] width 12 height 12
click at [625, 177] on button "Next Month" at bounding box center [625, 178] width 12 height 12
click at [443, 180] on button "Previous Month" at bounding box center [441, 178] width 12 height 12
click at [475, 294] on div "13" at bounding box center [476, 292] width 24 height 24
type Coleta2026867 "[DATE]"
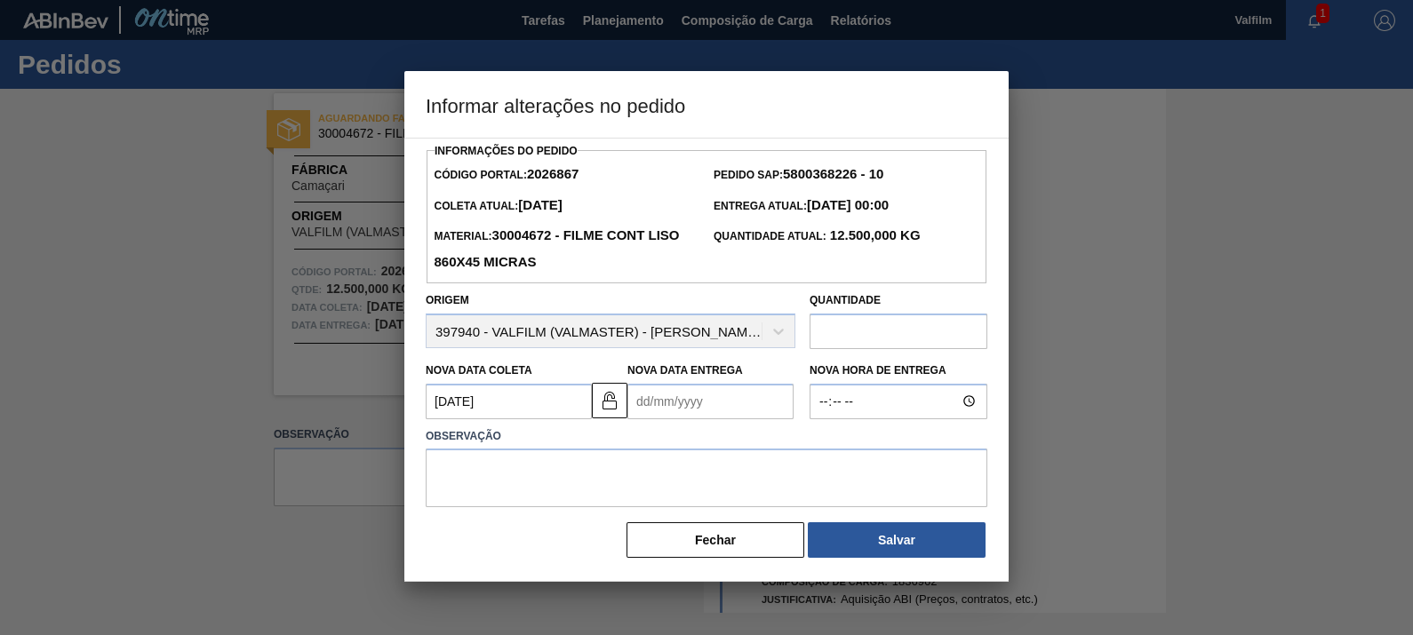
click at [715, 400] on Entrega2026867 "Nova Data Entrega" at bounding box center [710, 402] width 166 height 36
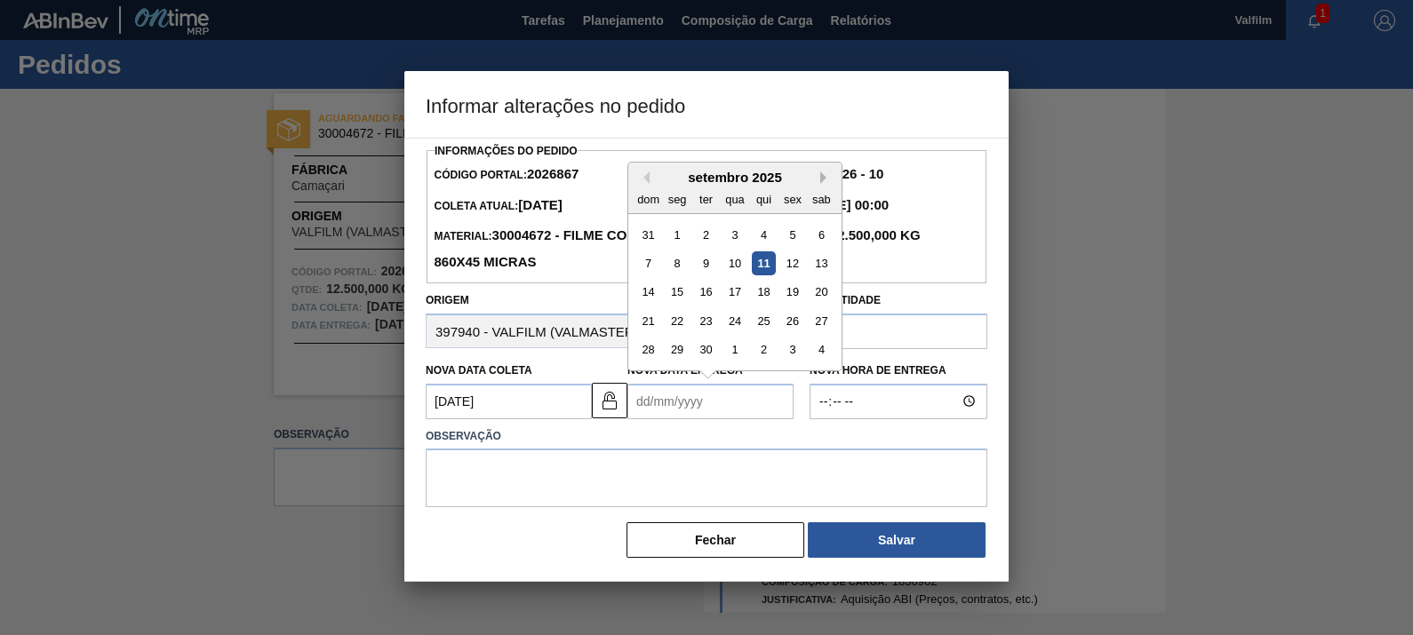
click at [821, 180] on button "Next Month" at bounding box center [826, 178] width 12 height 12
click at [735, 294] on div "12" at bounding box center [735, 292] width 24 height 24
type Entrega2026867 "12/11/2025"
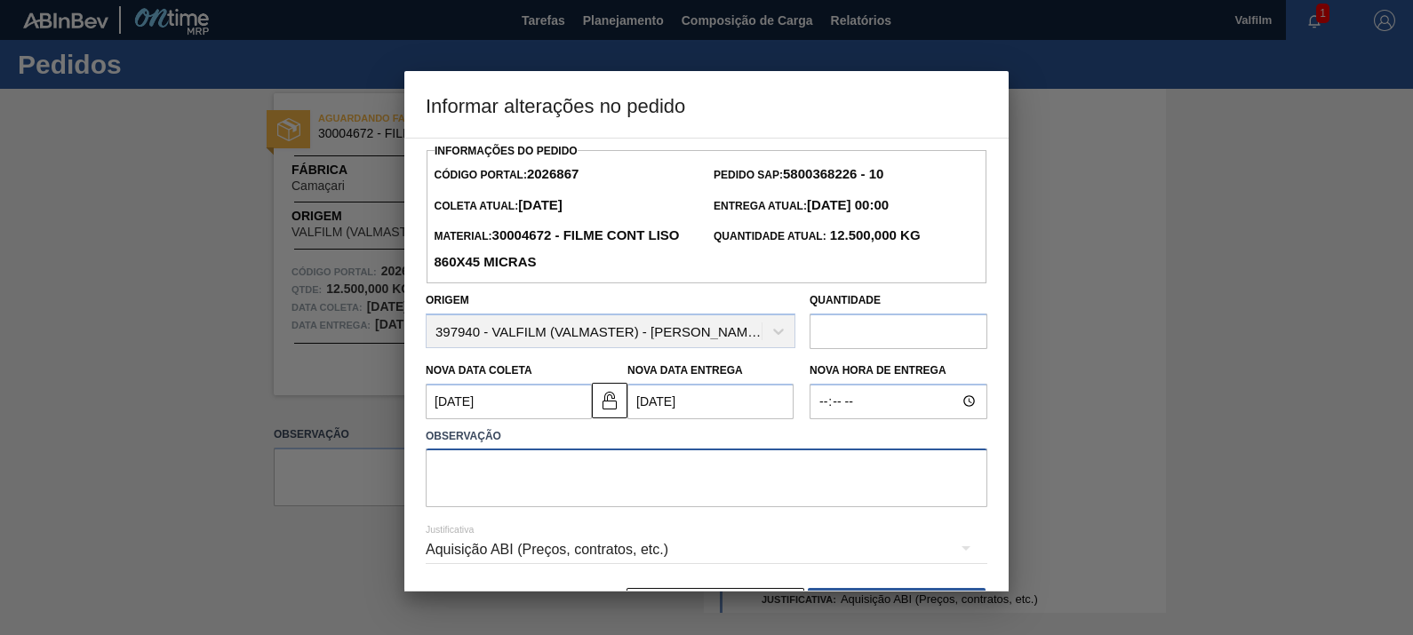
click at [715, 494] on textarea at bounding box center [707, 478] width 562 height 59
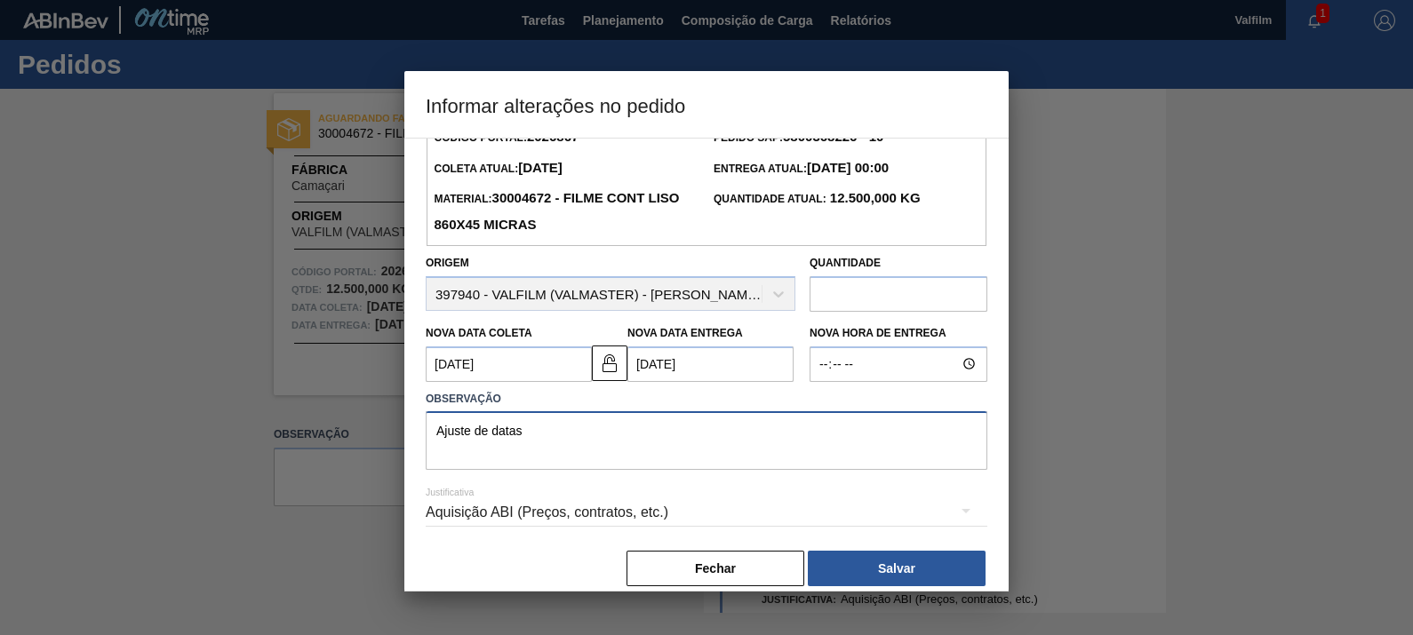
scroll to position [58, 0]
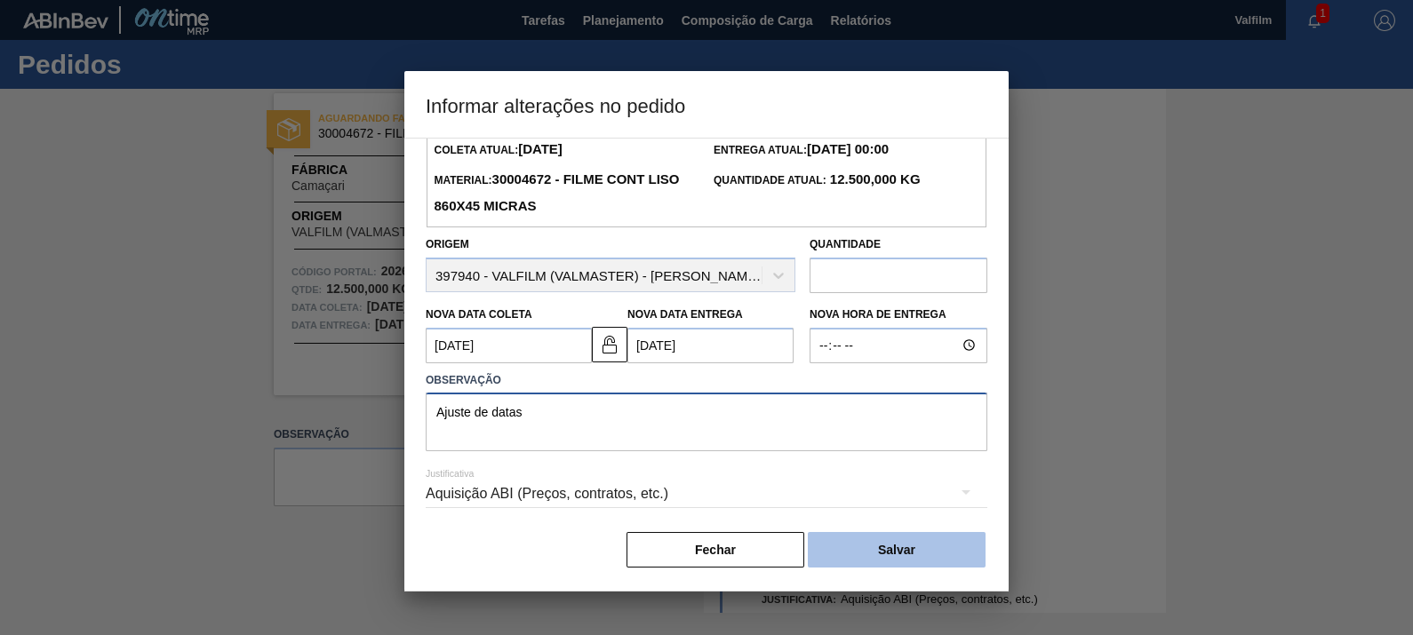
type textarea "Ajuste de datas"
click at [902, 541] on button "Salvar" at bounding box center [897, 550] width 178 height 36
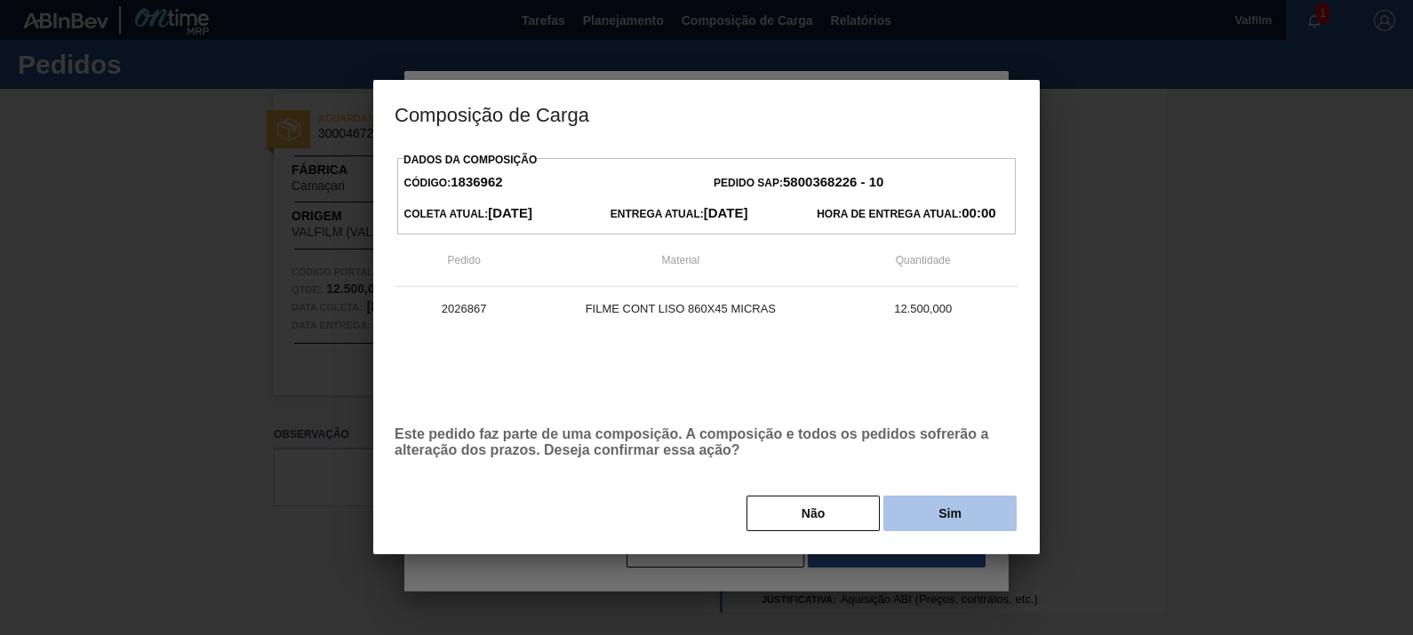
click at [953, 531] on button "Sim" at bounding box center [949, 514] width 133 height 36
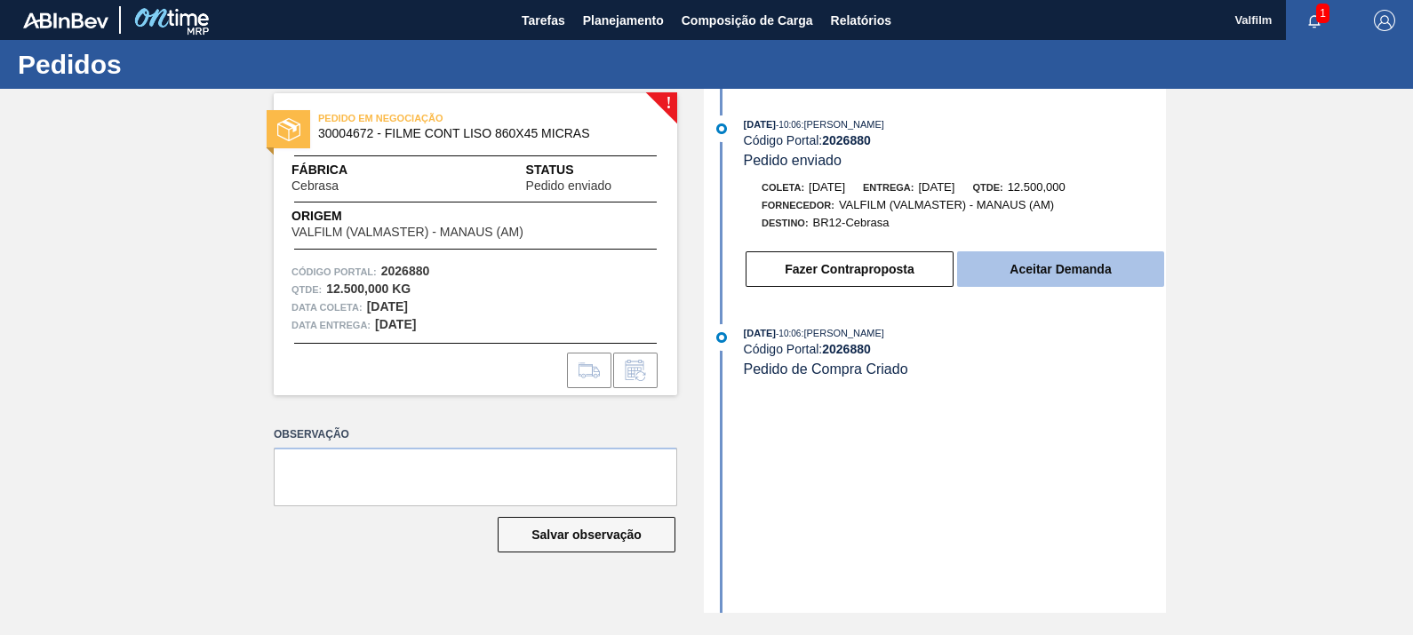
click at [1138, 278] on button "Aceitar Demanda" at bounding box center [1060, 270] width 207 height 36
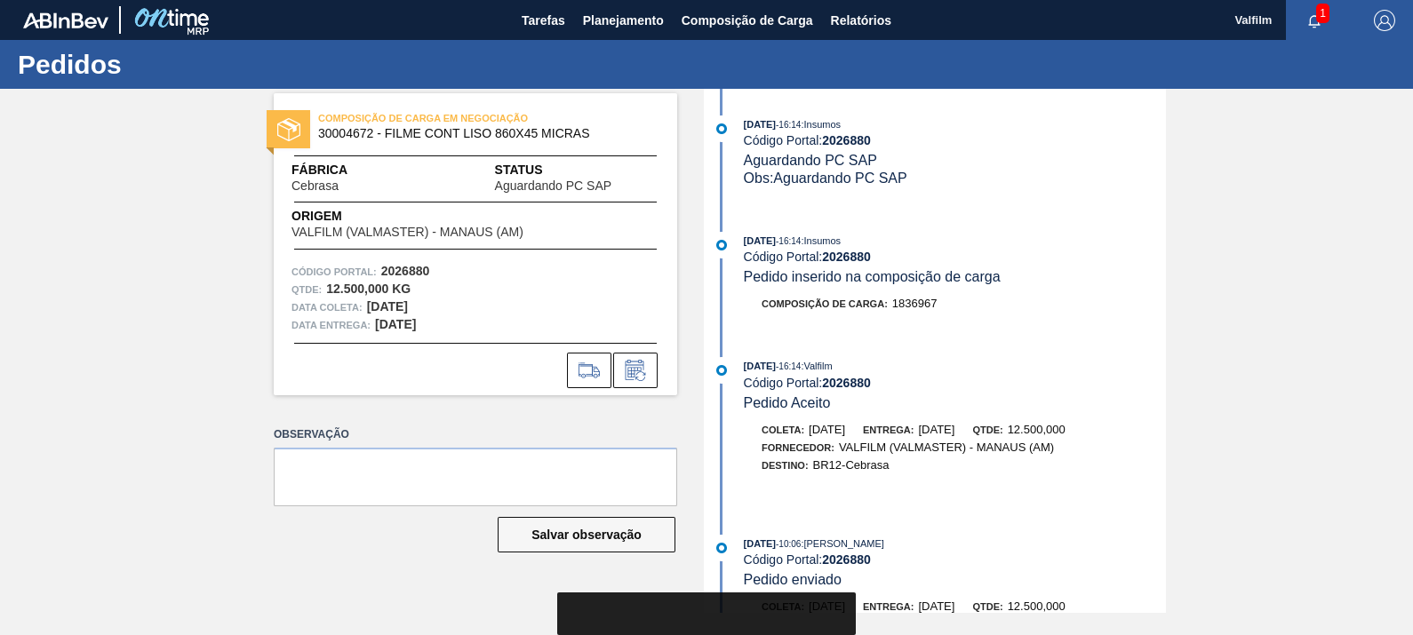
click at [1139, 276] on div "[DATE] 16:14 : Insumos Código Portal: 2026880 Pedido inserido na composição de …" at bounding box center [955, 259] width 422 height 54
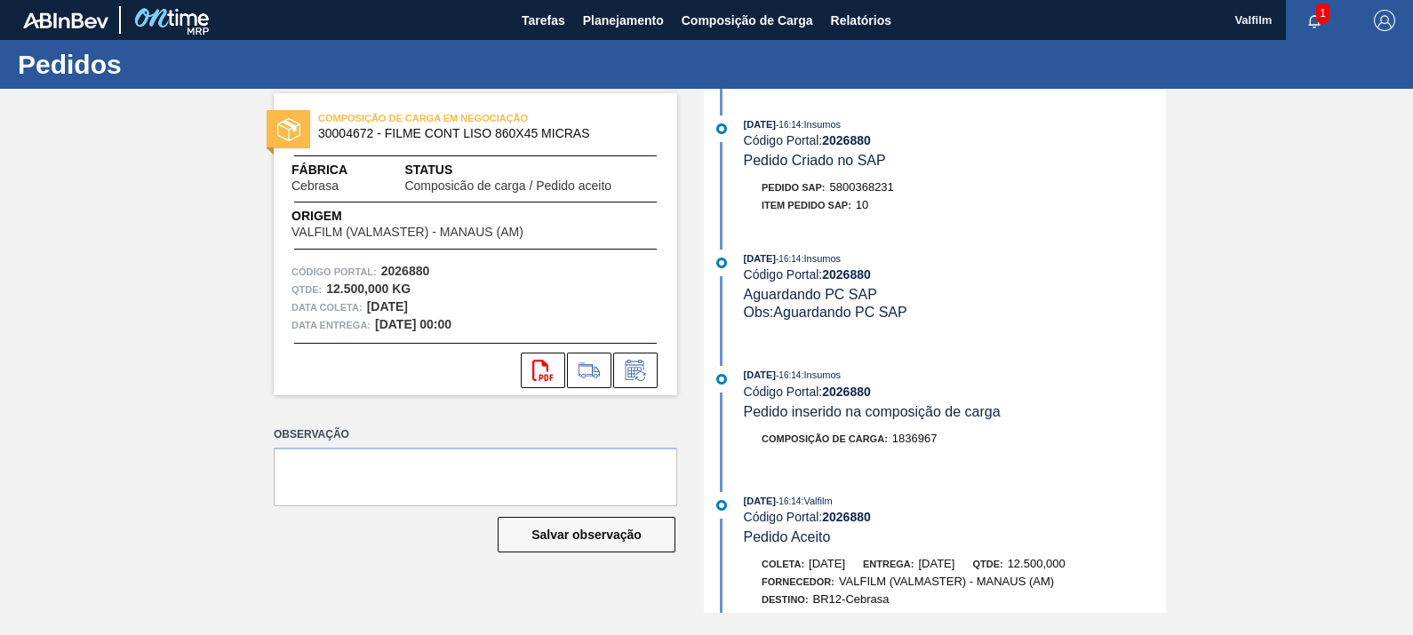
click at [844, 181] on div "Pedido SAP: 5800368231" at bounding box center [828, 188] width 132 height 18
copy span "5800368231"
click at [654, 365] on button at bounding box center [635, 371] width 44 height 36
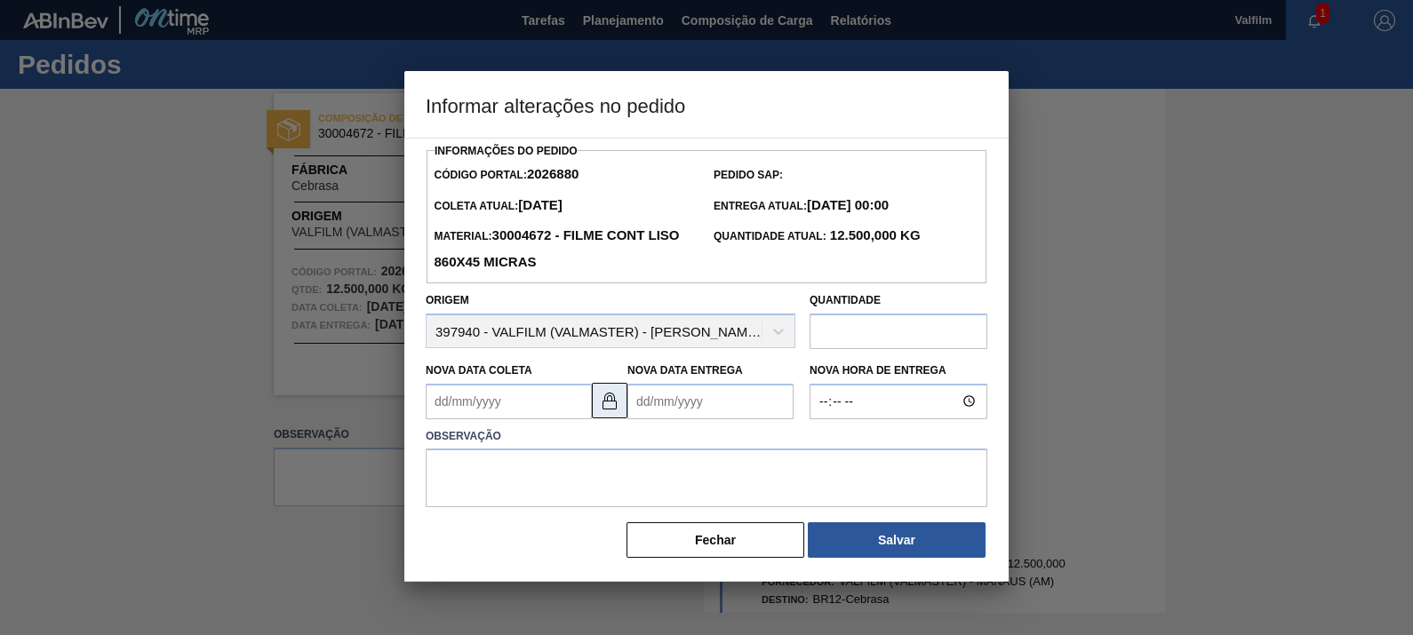
click at [619, 404] on img at bounding box center [609, 400] width 21 height 21
click at [524, 405] on Coleta2026880 "Nova Data Coleta" at bounding box center [509, 402] width 166 height 36
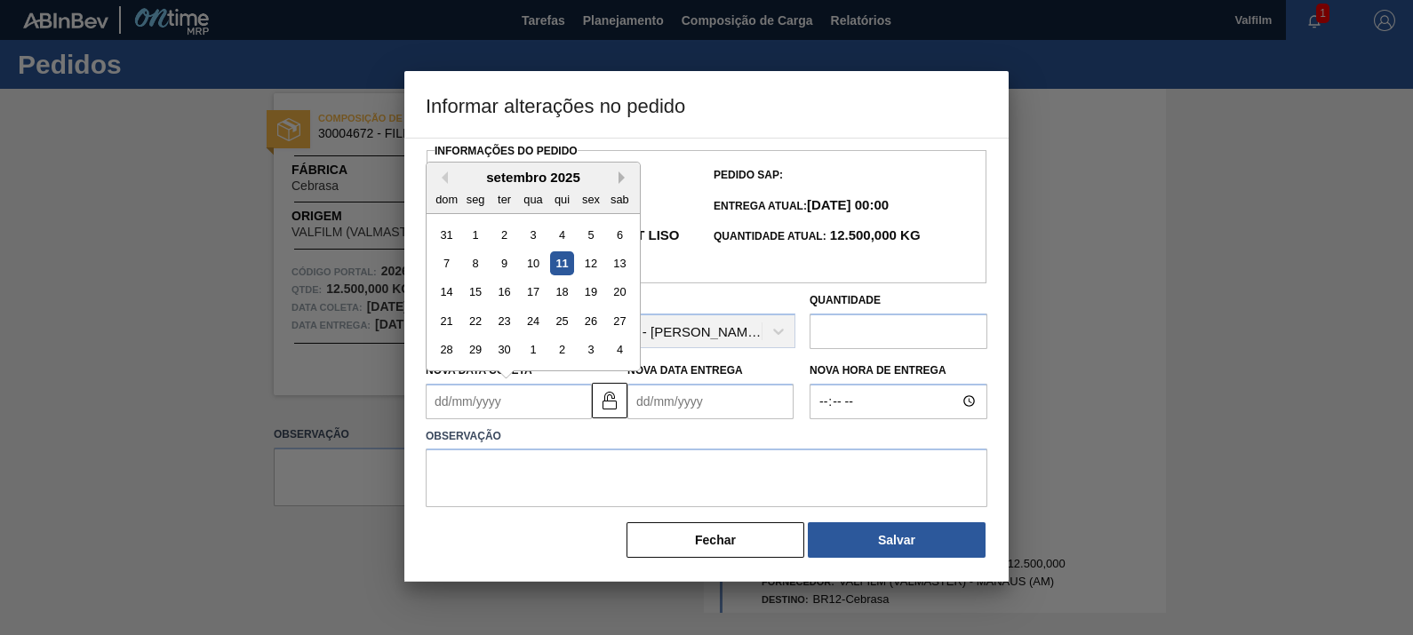
click at [622, 177] on button "Next Month" at bounding box center [625, 178] width 12 height 12
click at [474, 295] on div "13" at bounding box center [476, 292] width 24 height 24
type Coleta2026880 "13/10/2025"
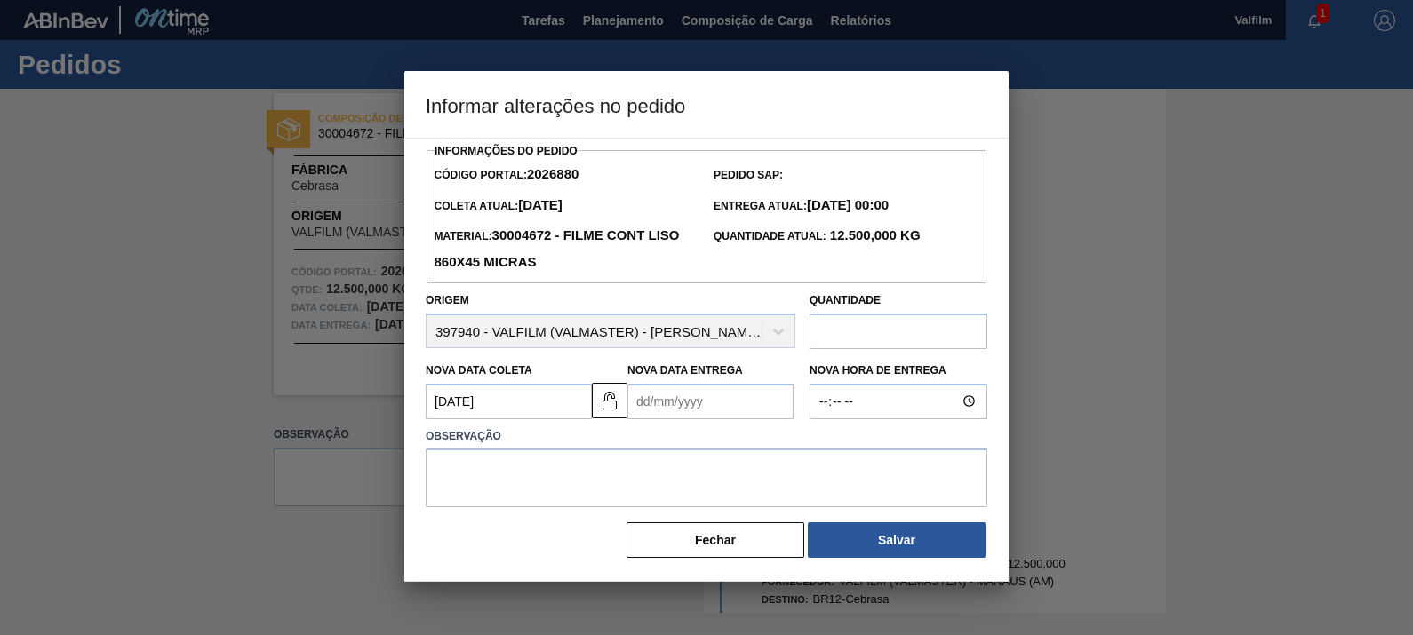
click at [678, 400] on Entrega2026880 "Nova Data Entrega" at bounding box center [710, 402] width 166 height 36
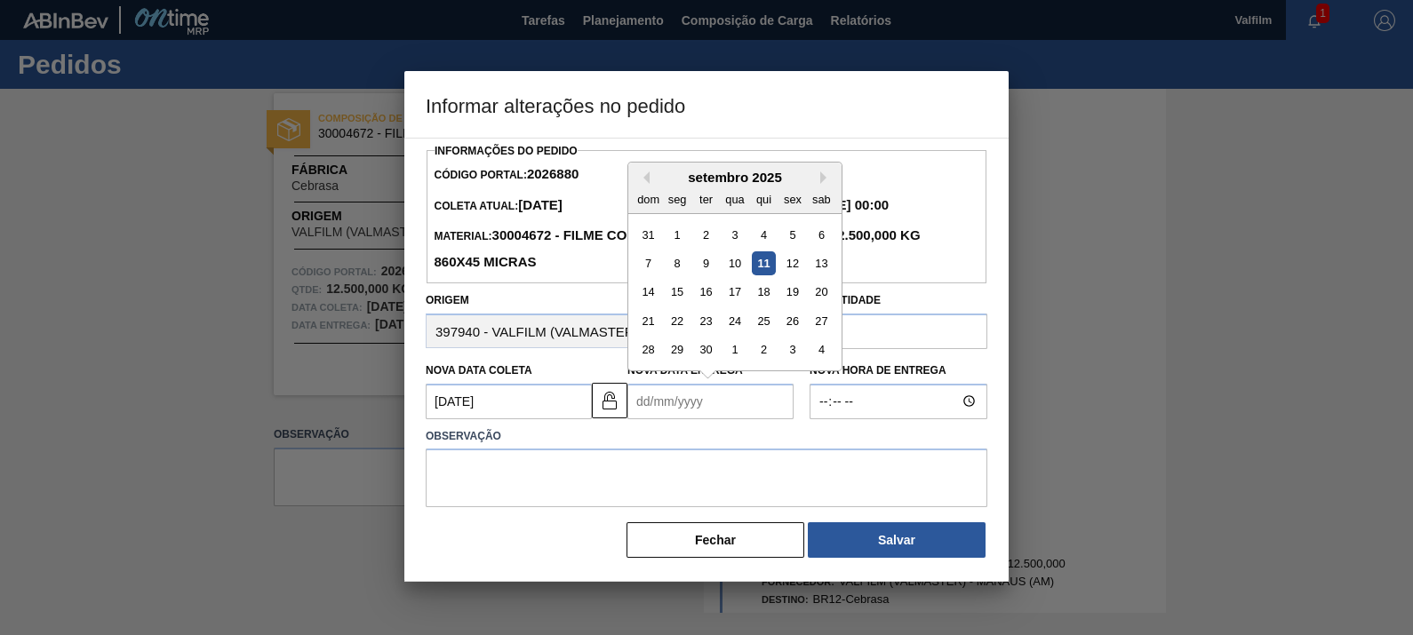
click at [822, 185] on div "setembro 2025" at bounding box center [734, 177] width 213 height 15
click at [818, 179] on div "setembro 2025" at bounding box center [734, 177] width 213 height 15
click at [824, 180] on button "Next Month" at bounding box center [826, 178] width 12 height 12
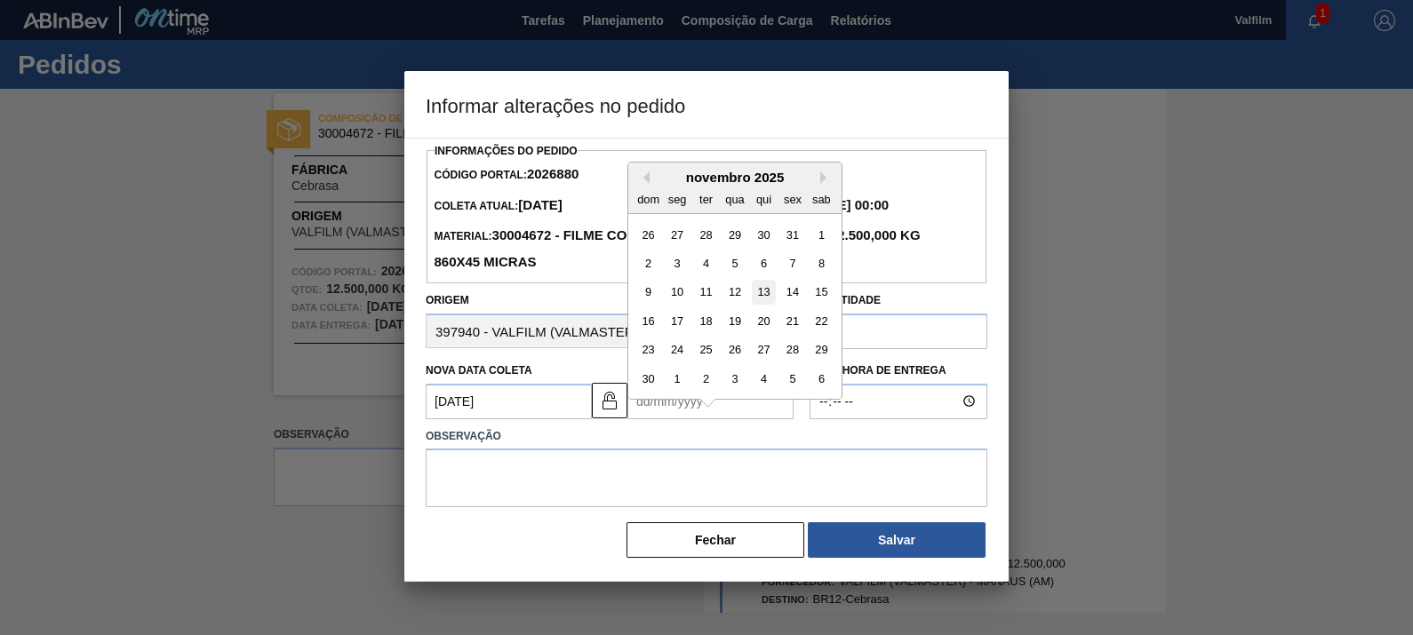
click at [769, 285] on div "13" at bounding box center [764, 292] width 24 height 24
type Entrega2026880 "13/11/2025"
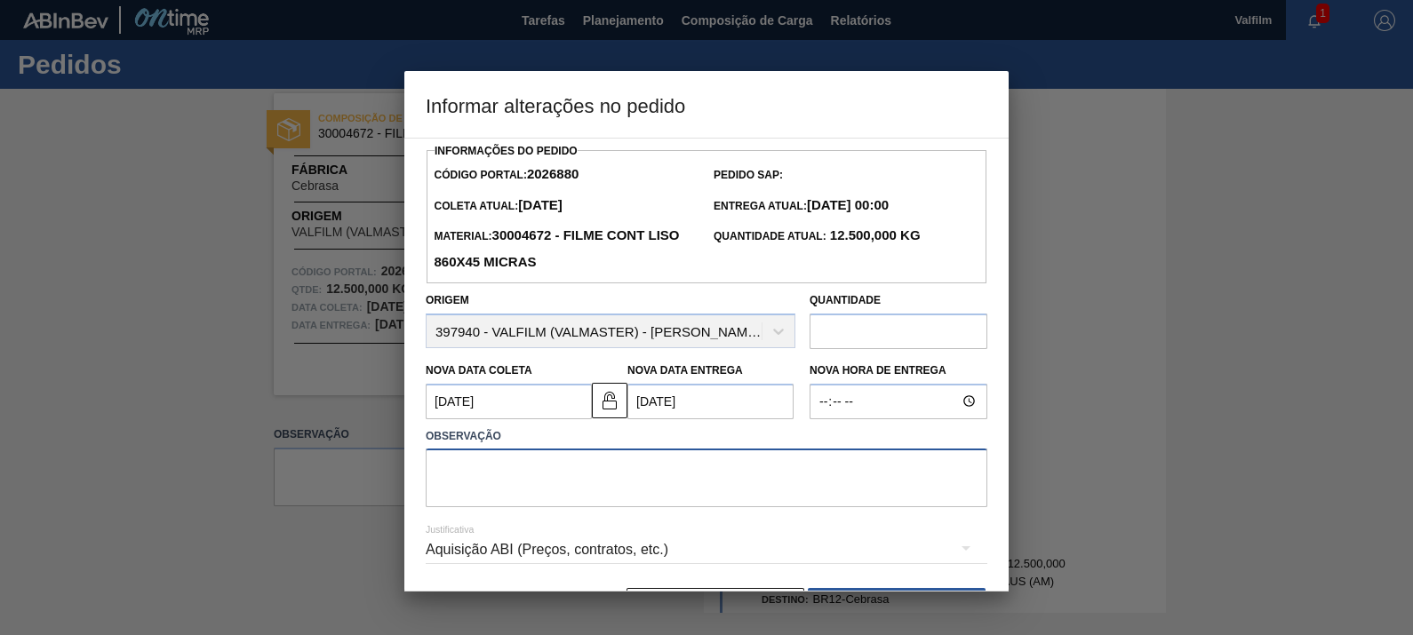
click at [725, 480] on textarea at bounding box center [707, 478] width 562 height 59
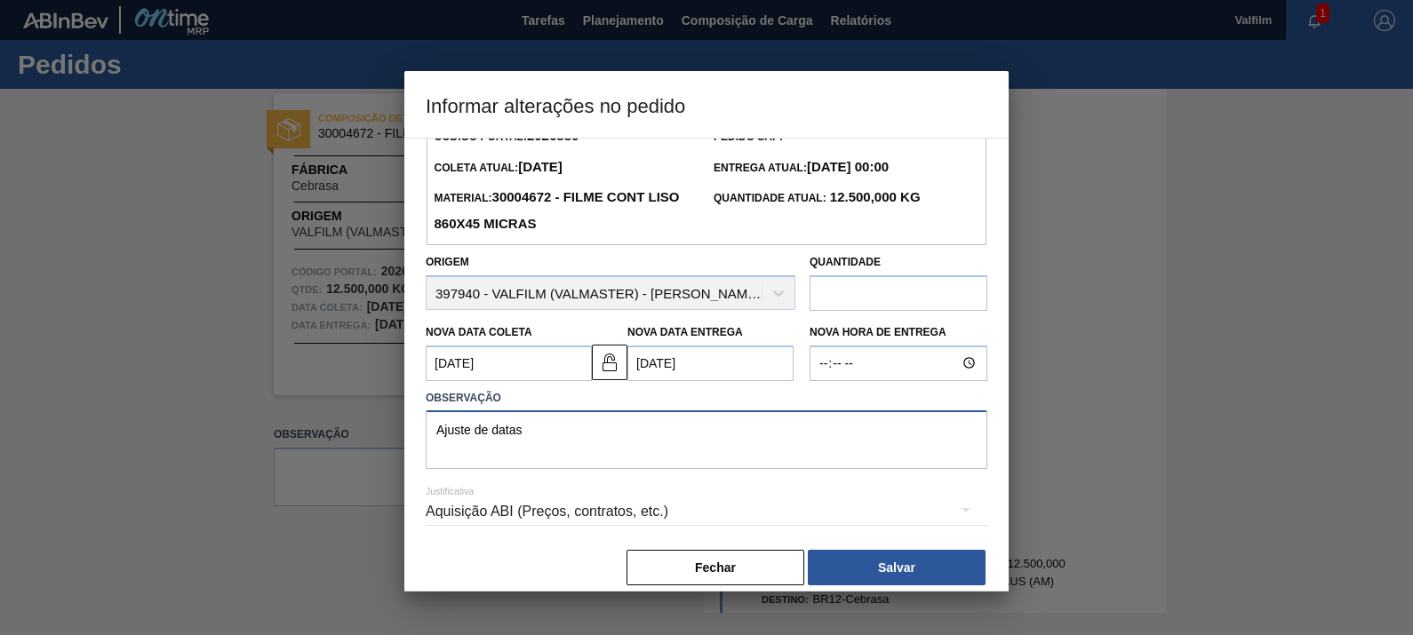
scroll to position [58, 0]
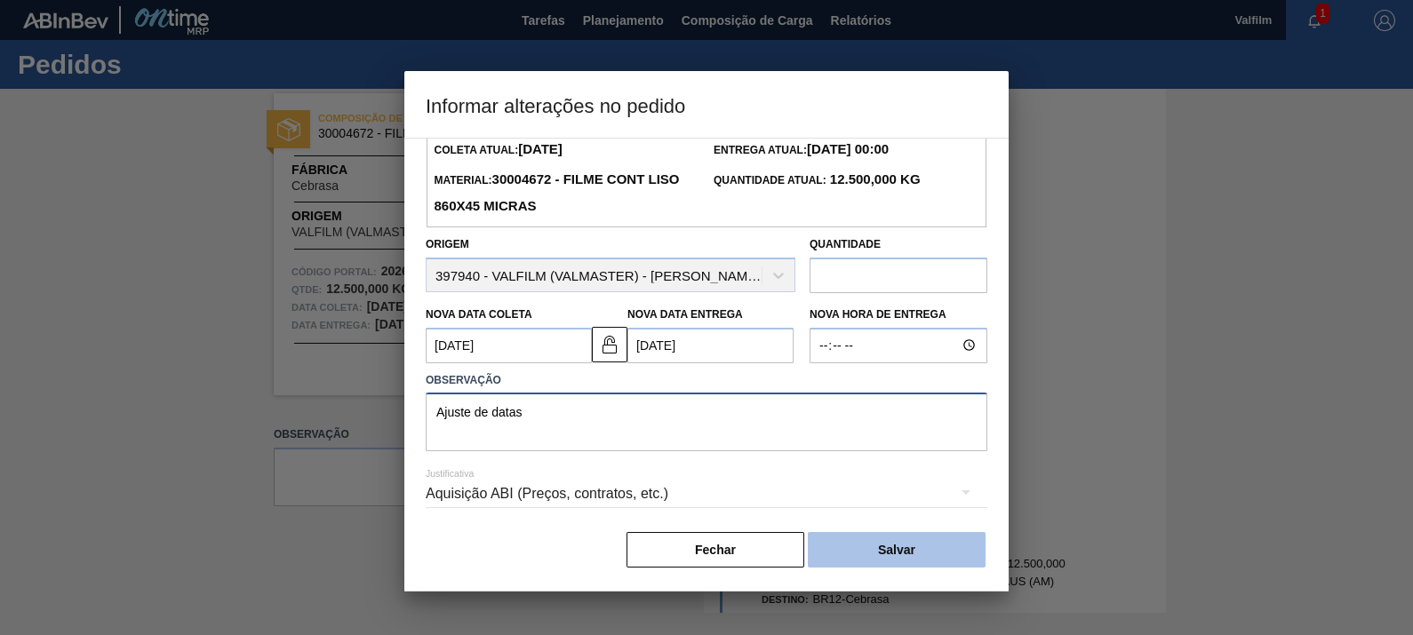
type textarea "Ajuste de datas"
click at [871, 534] on button "Salvar" at bounding box center [897, 550] width 178 height 36
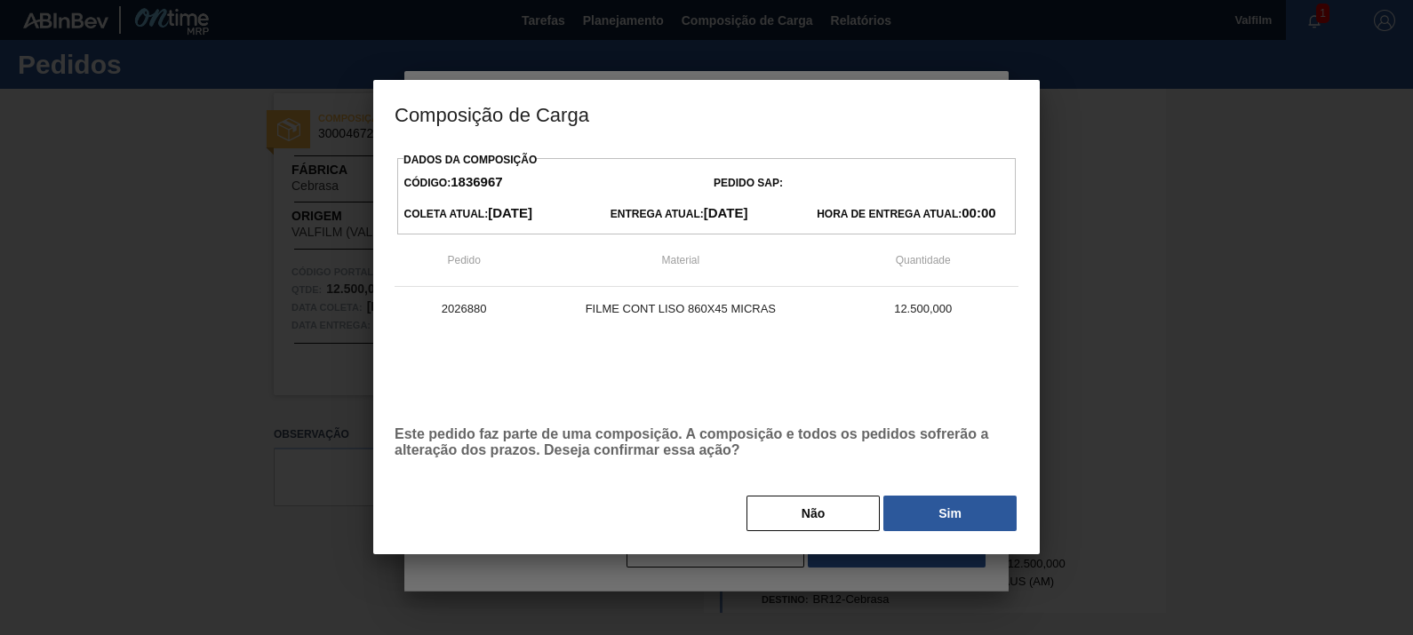
click at [917, 515] on button "Sim" at bounding box center [949, 514] width 133 height 36
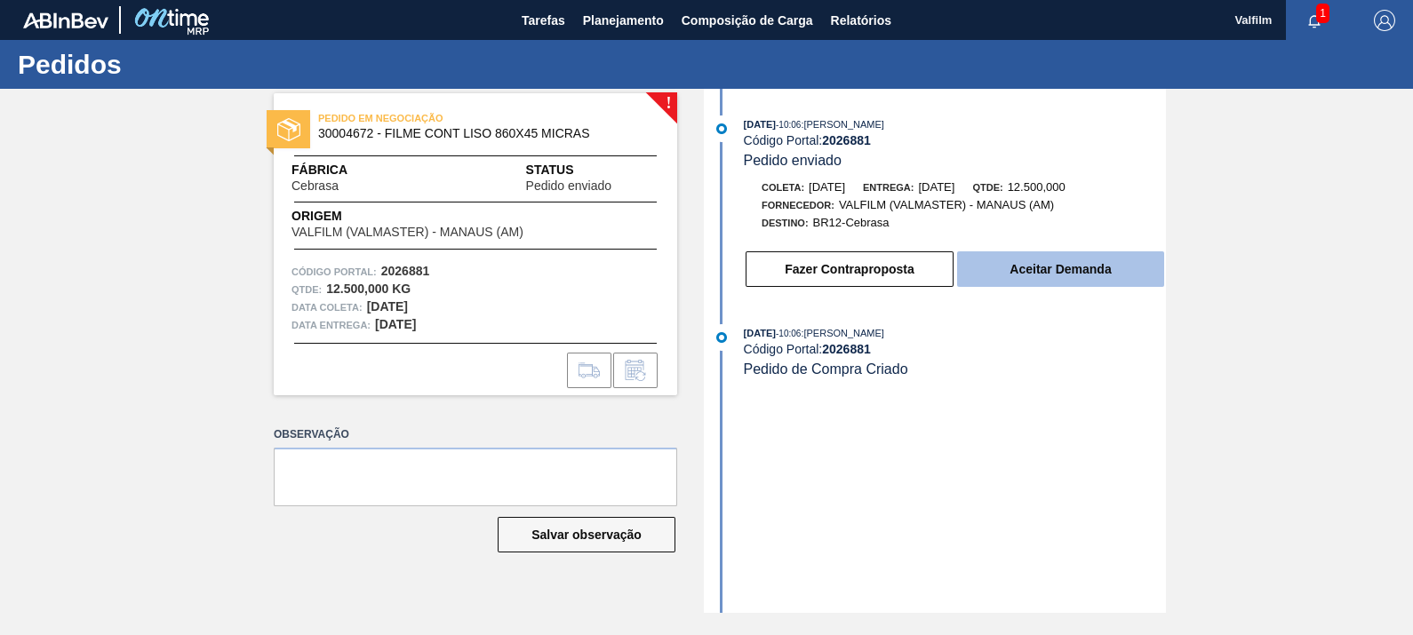
click at [1119, 264] on button "Aceitar Demanda" at bounding box center [1060, 270] width 207 height 36
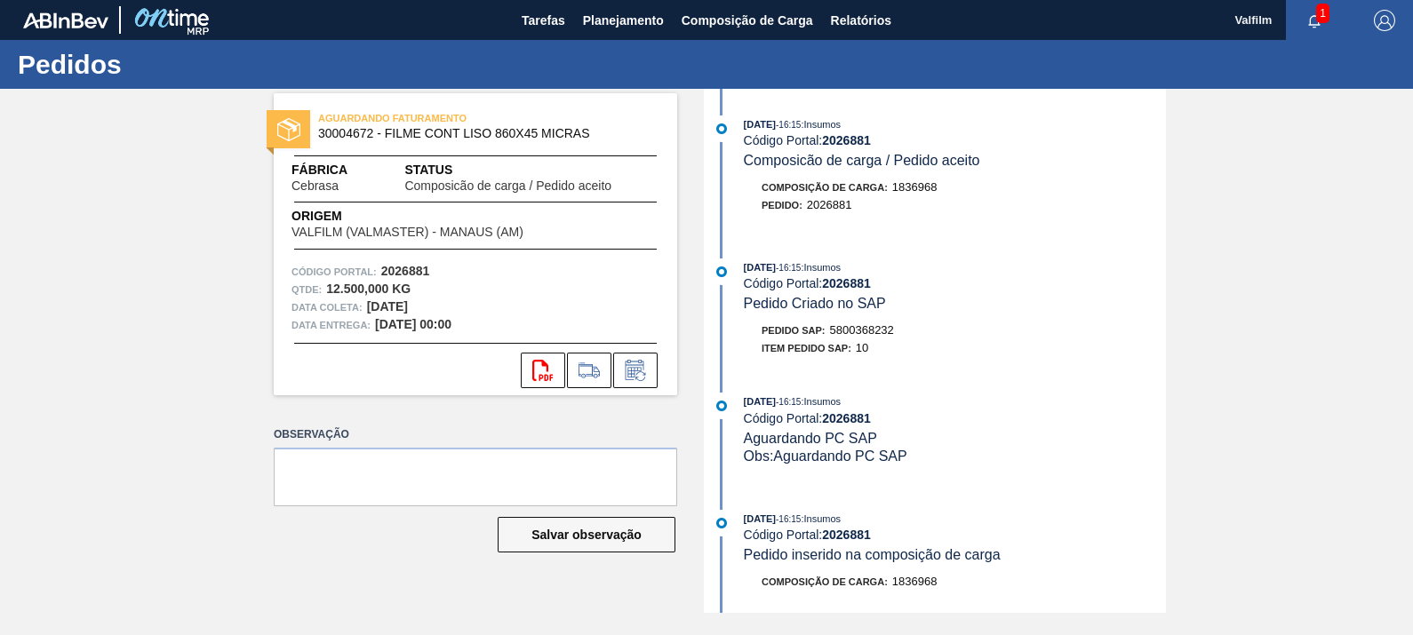
click at [855, 333] on span "5800368232" at bounding box center [862, 329] width 64 height 13
copy span "5800368232"
click at [649, 369] on icon at bounding box center [635, 370] width 28 height 21
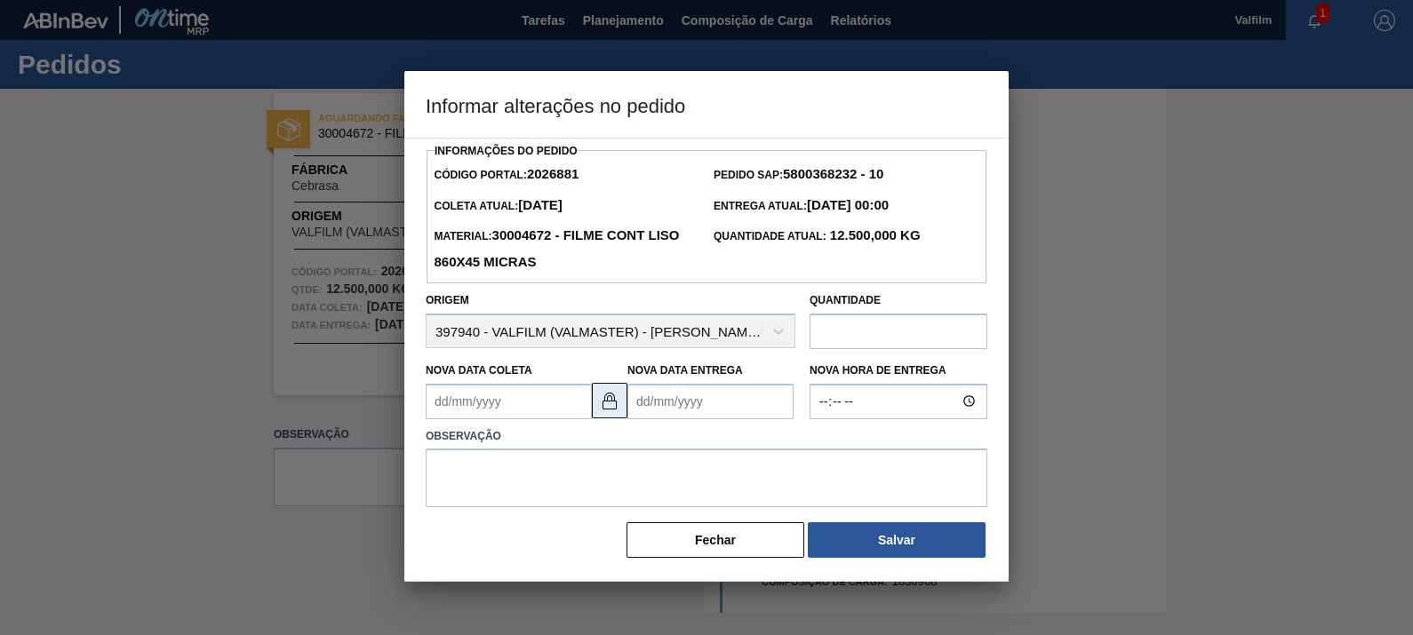
click at [618, 398] on img at bounding box center [609, 400] width 21 height 21
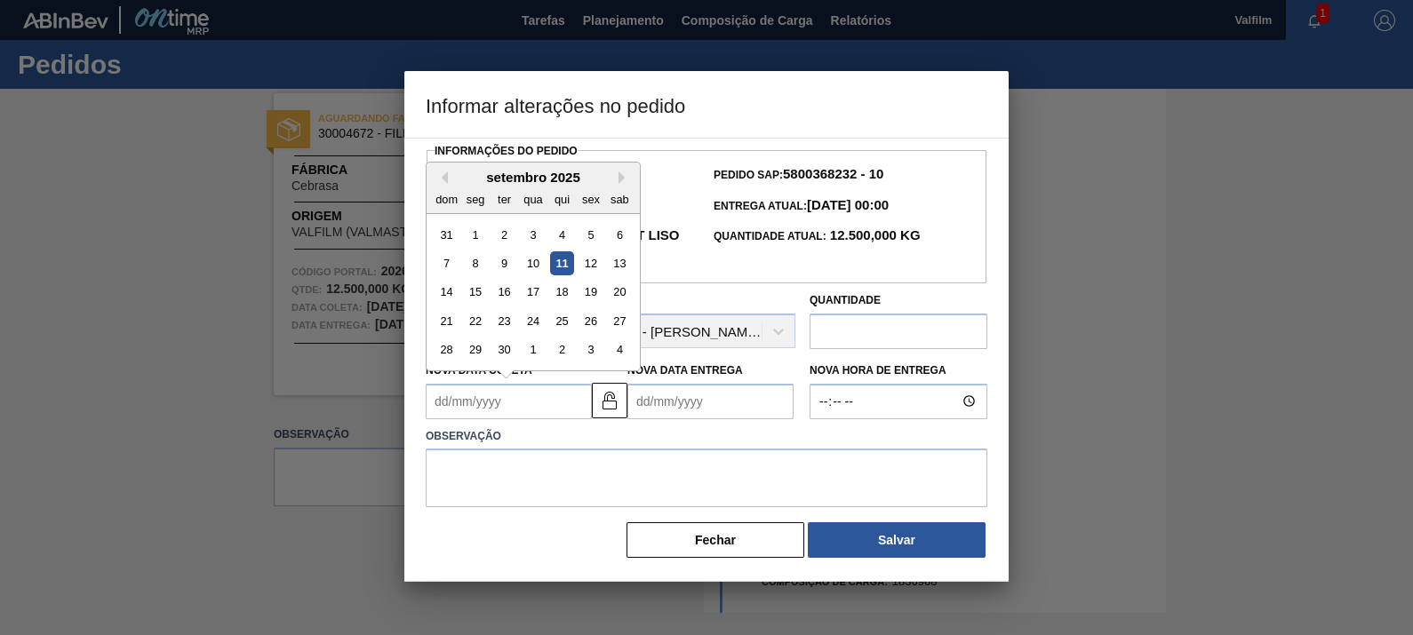
click at [541, 400] on Coleta2026881 "Nova Data Coleta" at bounding box center [509, 402] width 166 height 36
click at [627, 179] on button "Next Month" at bounding box center [625, 178] width 12 height 12
click at [471, 299] on div "13" at bounding box center [476, 292] width 24 height 24
type Coleta2026881 "[DATE]"
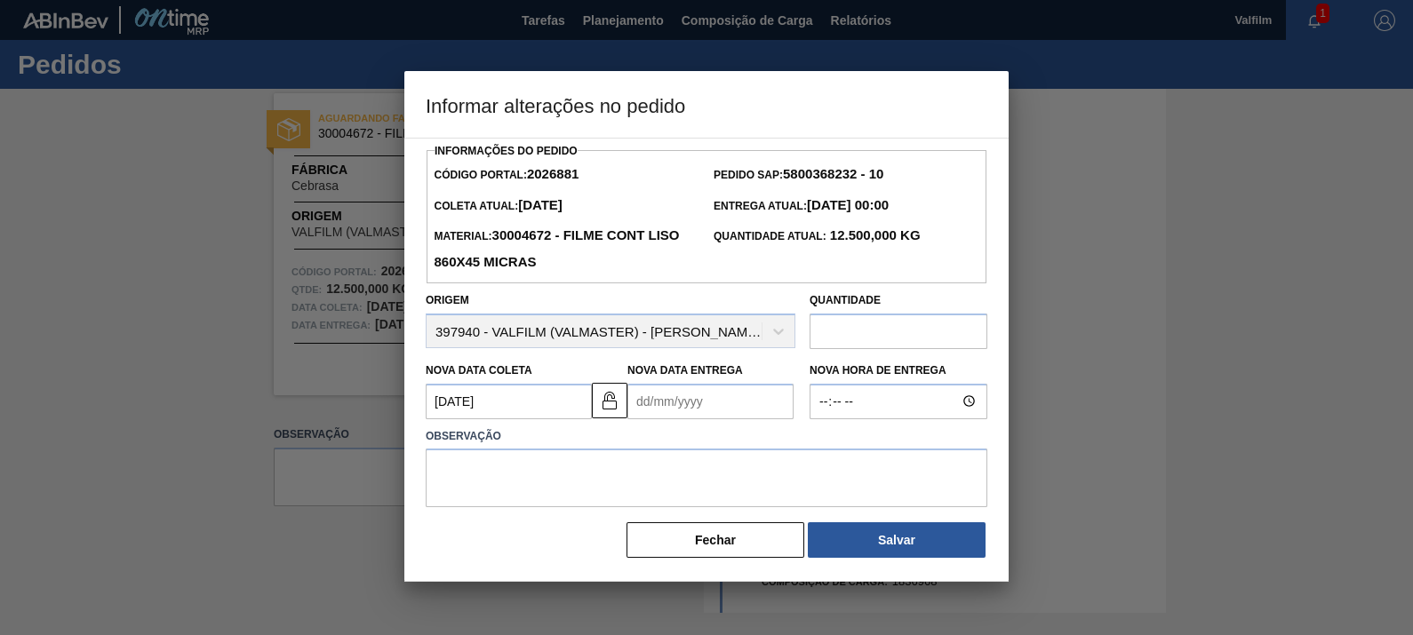
click at [741, 422] on div "Observação" at bounding box center [707, 463] width 576 height 89
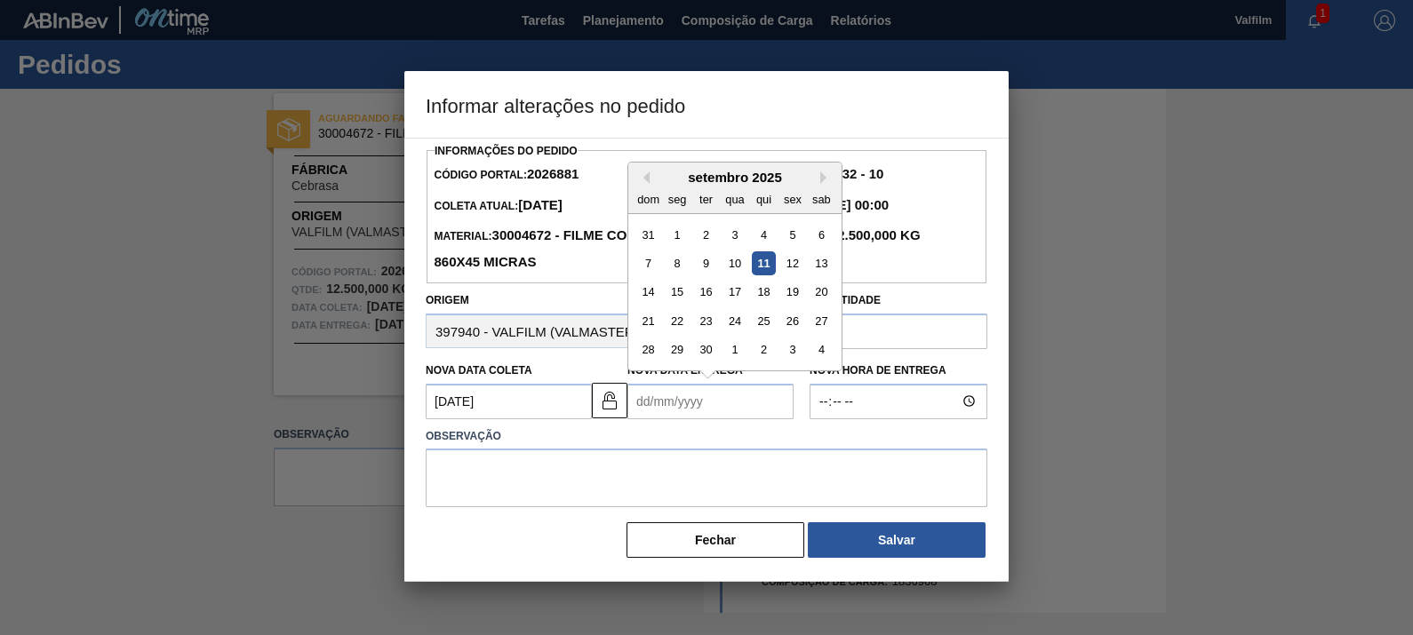
click at [733, 403] on Entrega2026881 "Nova Data Entrega" at bounding box center [710, 402] width 166 height 36
click at [823, 178] on button "Next Month" at bounding box center [826, 178] width 12 height 12
drag, startPoint x: 823, startPoint y: 178, endPoint x: 809, endPoint y: 192, distance: 20.1
click at [822, 179] on button "Next Month" at bounding box center [826, 178] width 12 height 12
click at [767, 297] on div "13" at bounding box center [764, 292] width 24 height 24
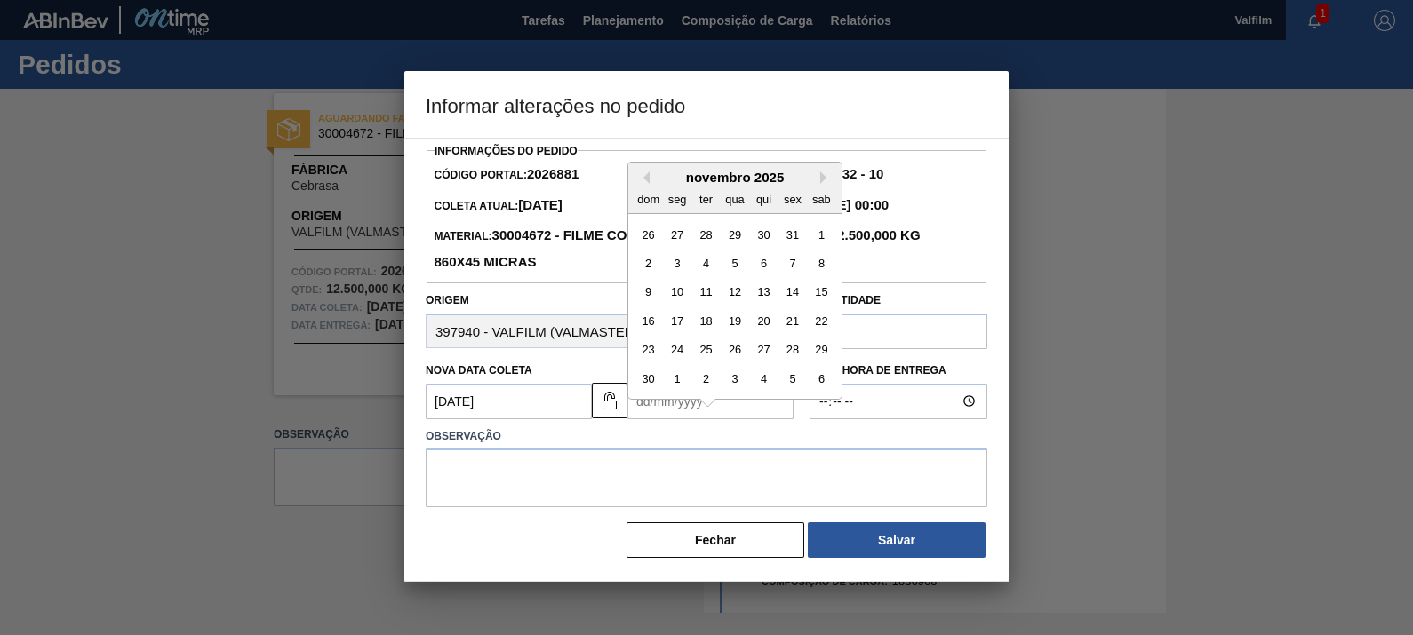
type Entrega2026881 "[DATE]"
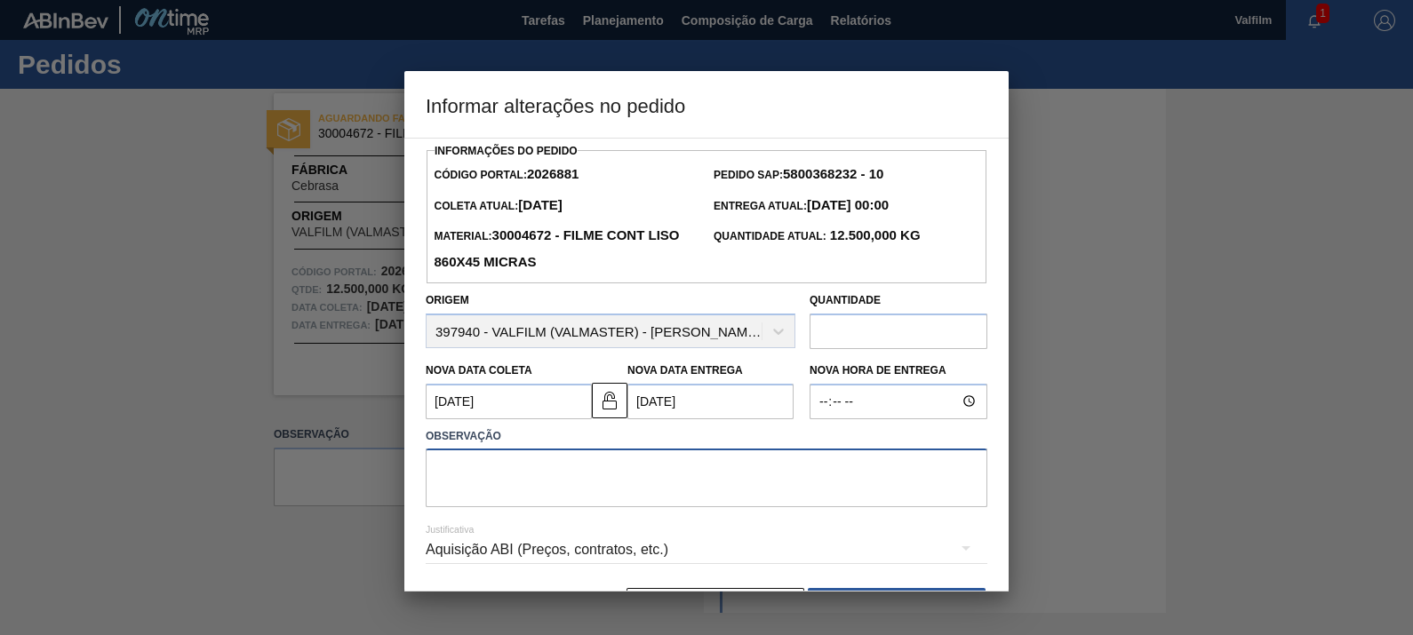
click at [665, 466] on textarea at bounding box center [707, 478] width 562 height 59
click at [670, 466] on textarea at bounding box center [707, 478] width 562 height 59
type textarea "a"
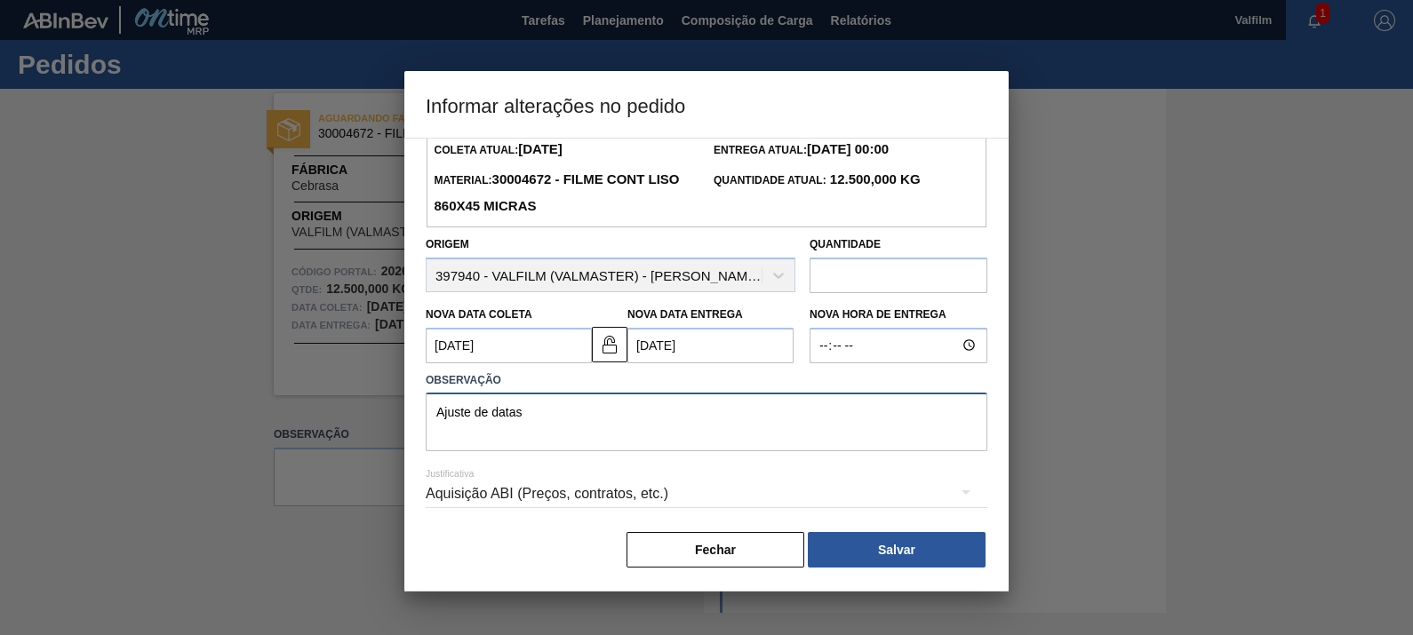
type textarea "Ajuste de datas"
click at [672, 506] on div "Aquisição ABI (Preços, contratos, etc.)" at bounding box center [707, 494] width 562 height 50
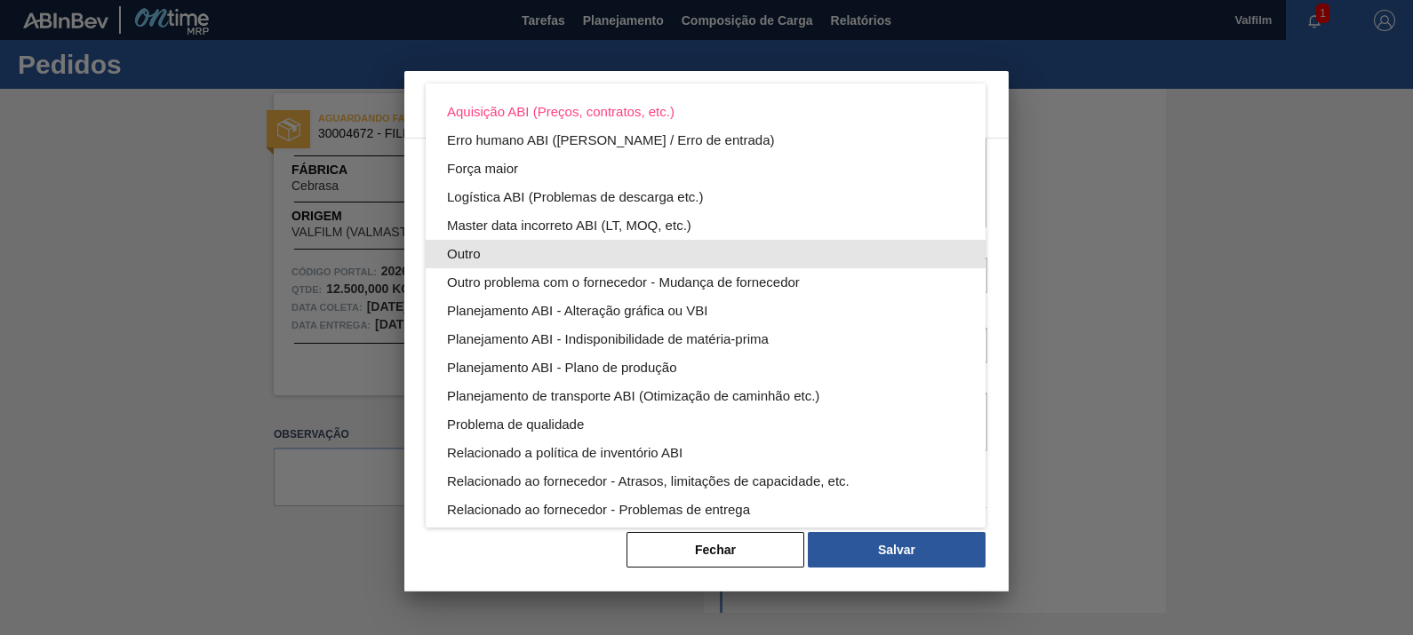
scroll to position [96, 0]
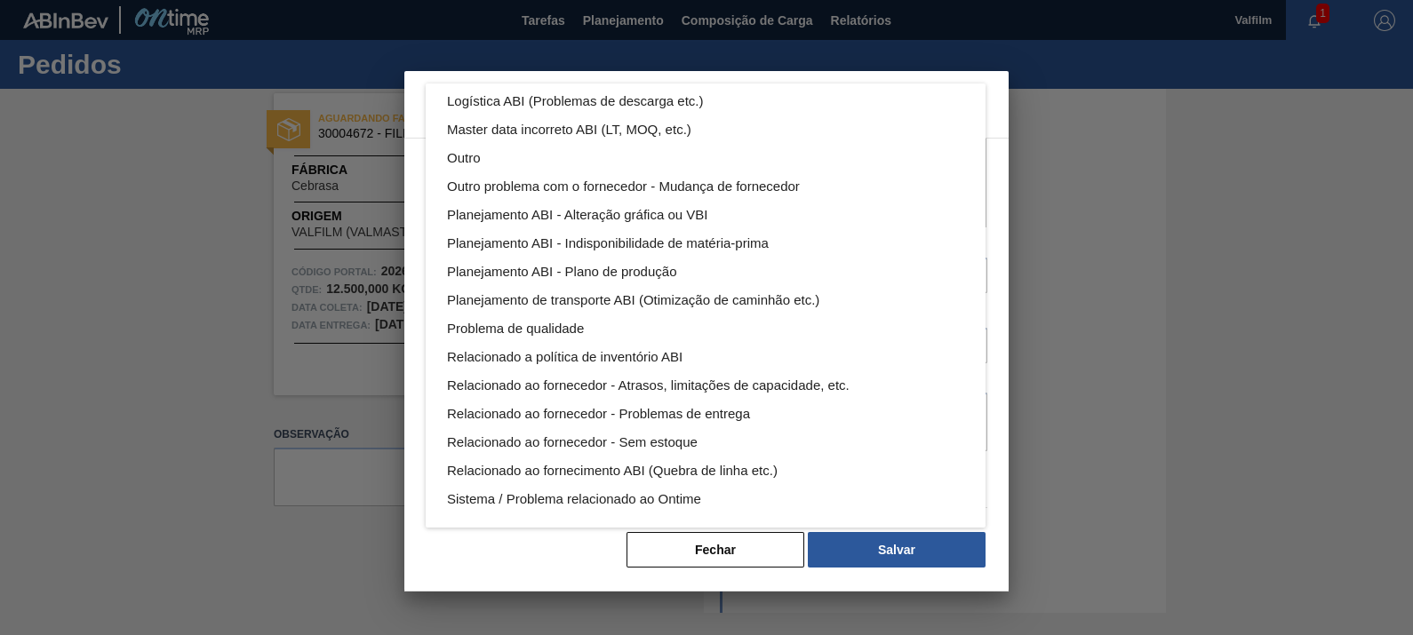
click at [922, 551] on div "Aquisição ABI (Preços, contratos, etc.) Erro humano ABI (Cálculo / Erro de entr…" at bounding box center [706, 317] width 1413 height 635
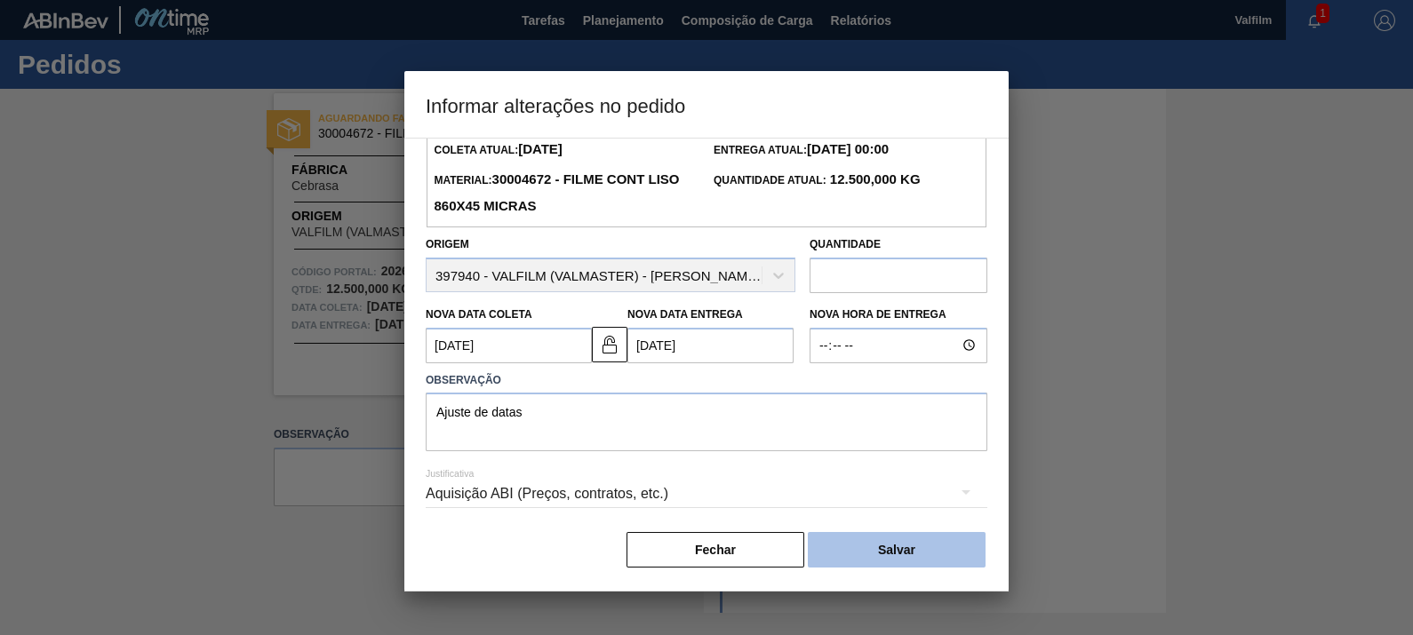
click at [889, 549] on div "Aquisição ABI (Preços, contratos, etc.) Erro humano ABI (Cálculo / Erro de entr…" at bounding box center [706, 317] width 1413 height 635
click at [912, 543] on button "Salvar" at bounding box center [897, 550] width 178 height 36
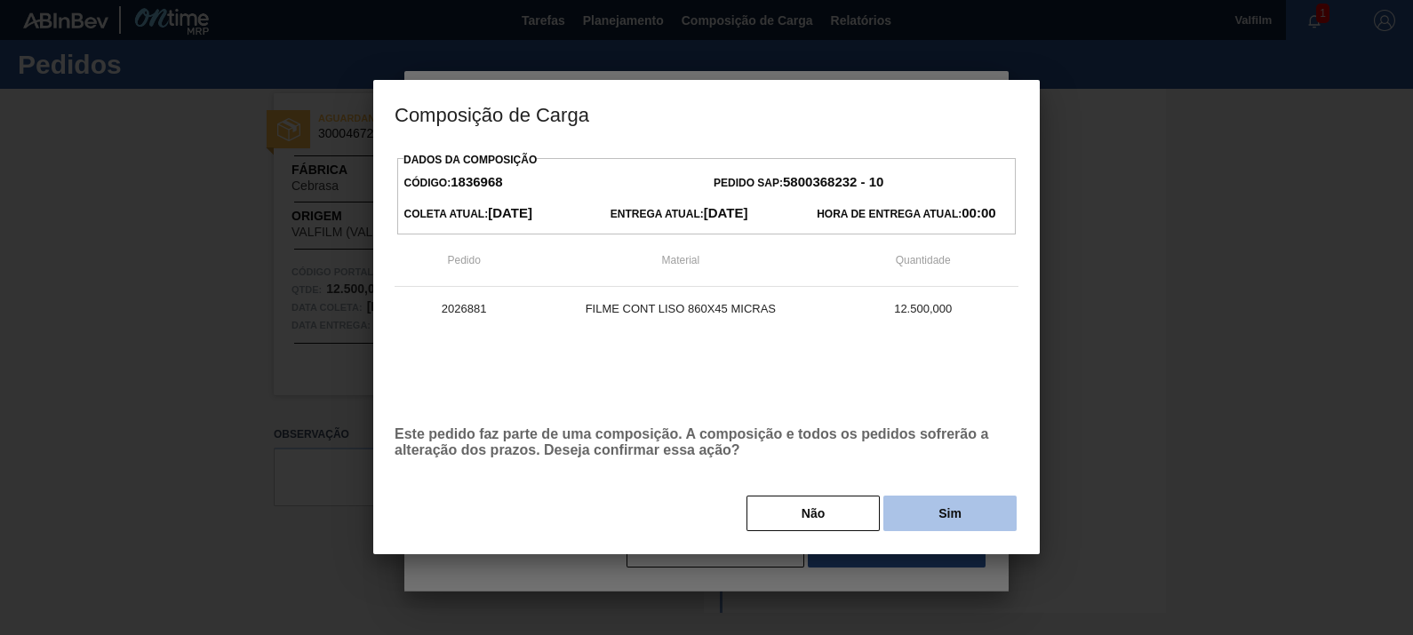
click at [933, 523] on button "Sim" at bounding box center [949, 514] width 133 height 36
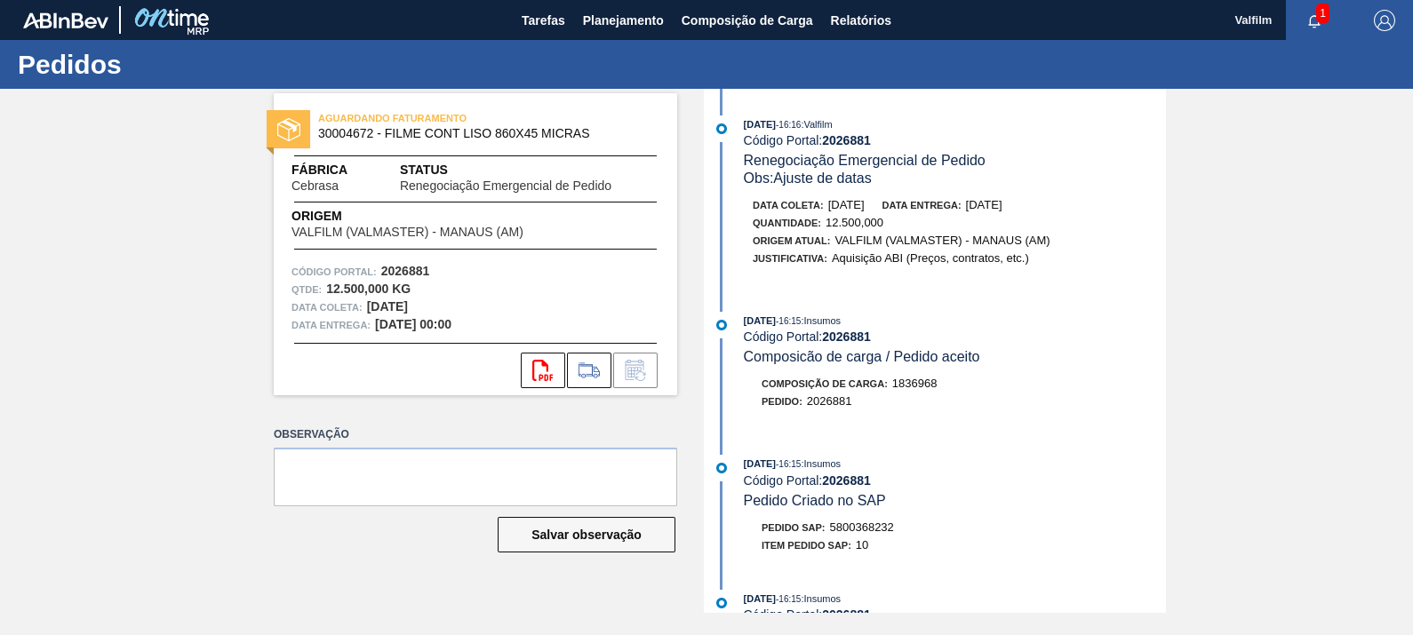
click at [966, 454] on div "[DATE] 16:16 : Valfilm Código Portal: 2026881 Renegociação Emergencial de Pedid…" at bounding box center [937, 351] width 458 height 524
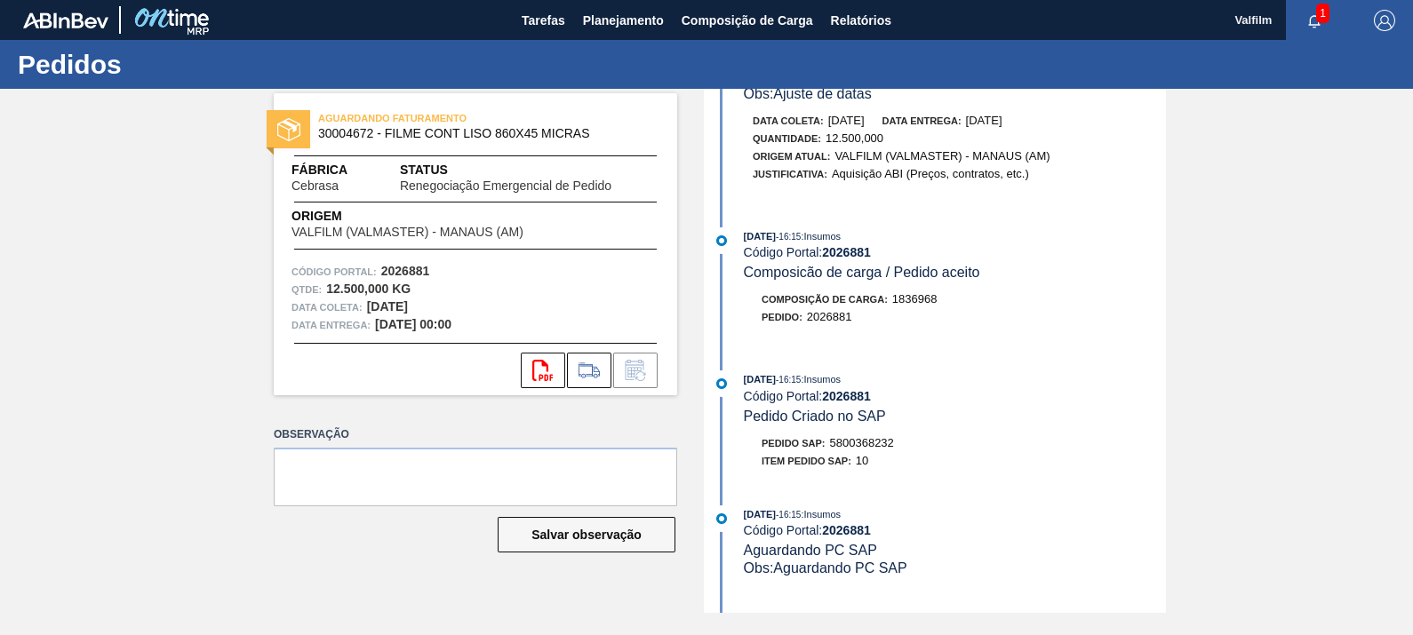
scroll to position [110, 0]
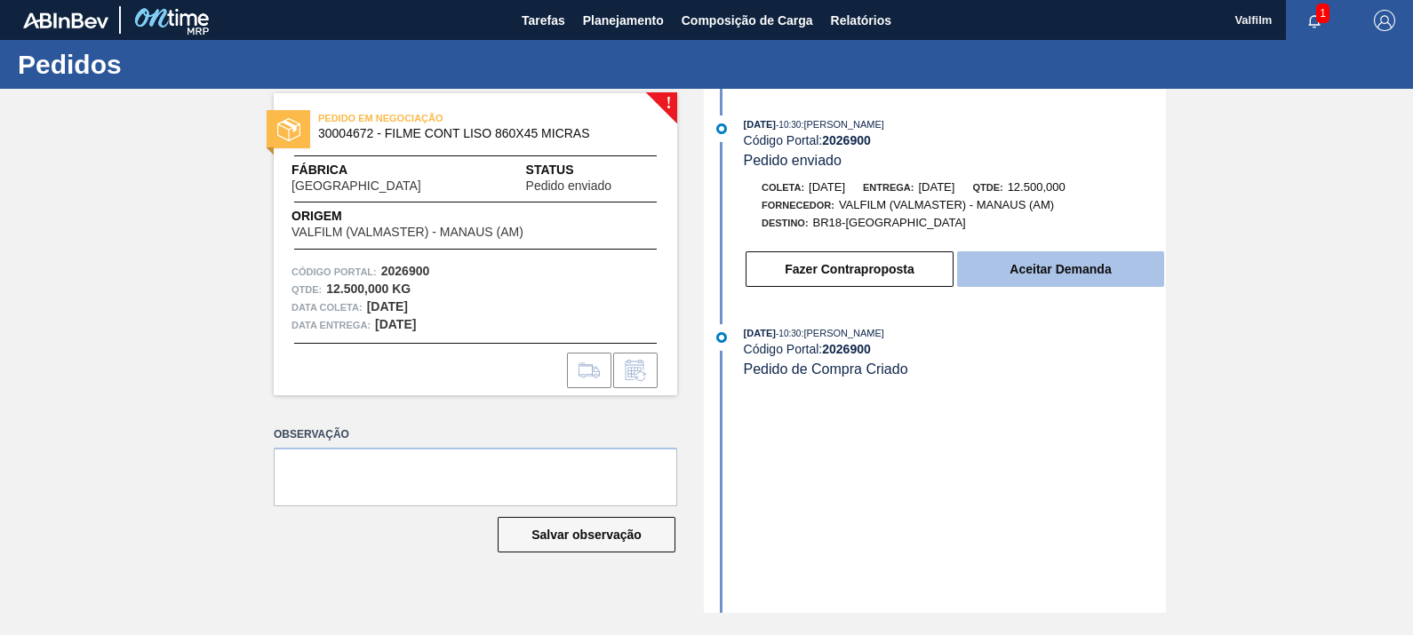
click at [1053, 276] on button "Aceitar Demanda" at bounding box center [1060, 270] width 207 height 36
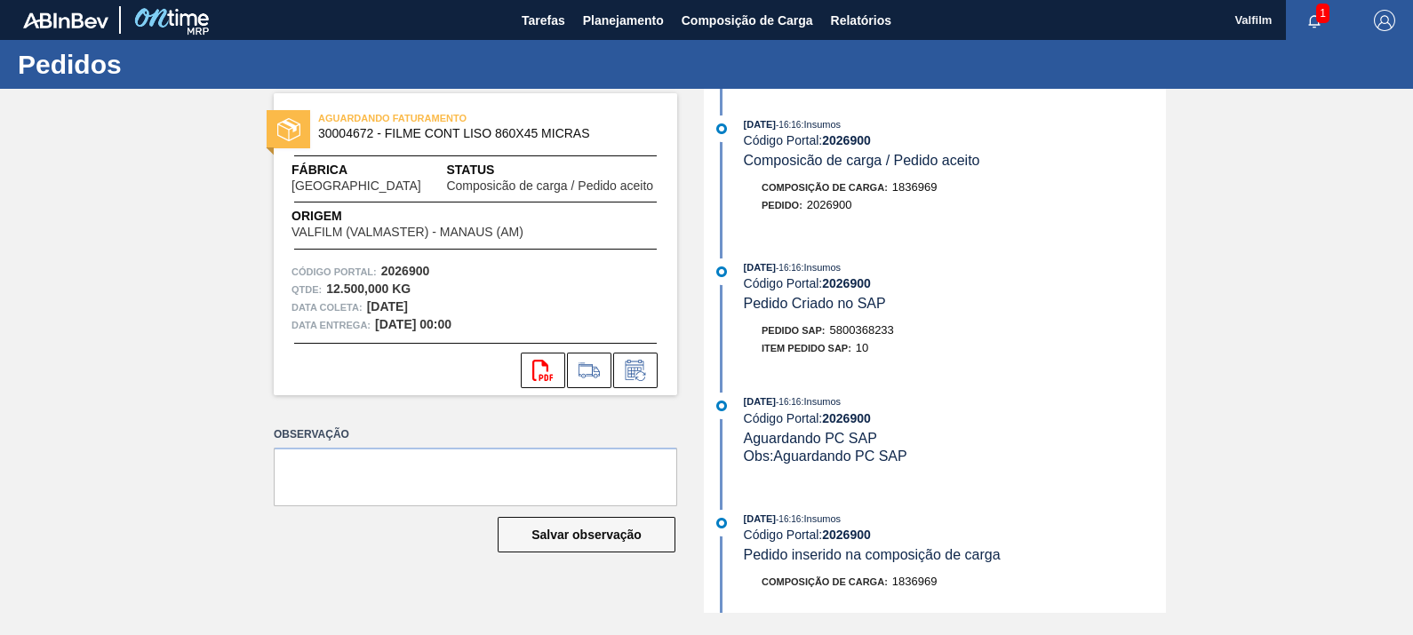
click at [879, 337] on span "5800368233" at bounding box center [862, 329] width 64 height 13
copy span "5800368233"
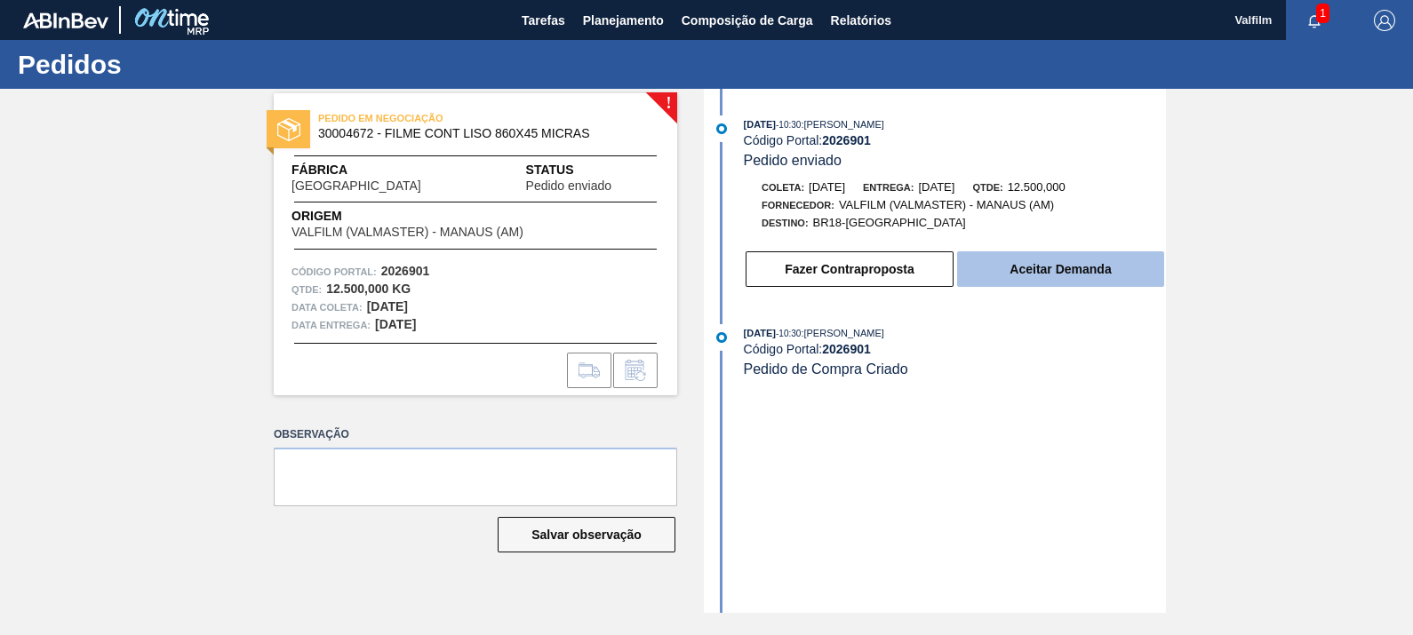
click at [1018, 272] on button "Aceitar Demanda" at bounding box center [1060, 270] width 207 height 36
